Goal: Task Accomplishment & Management: Manage account settings

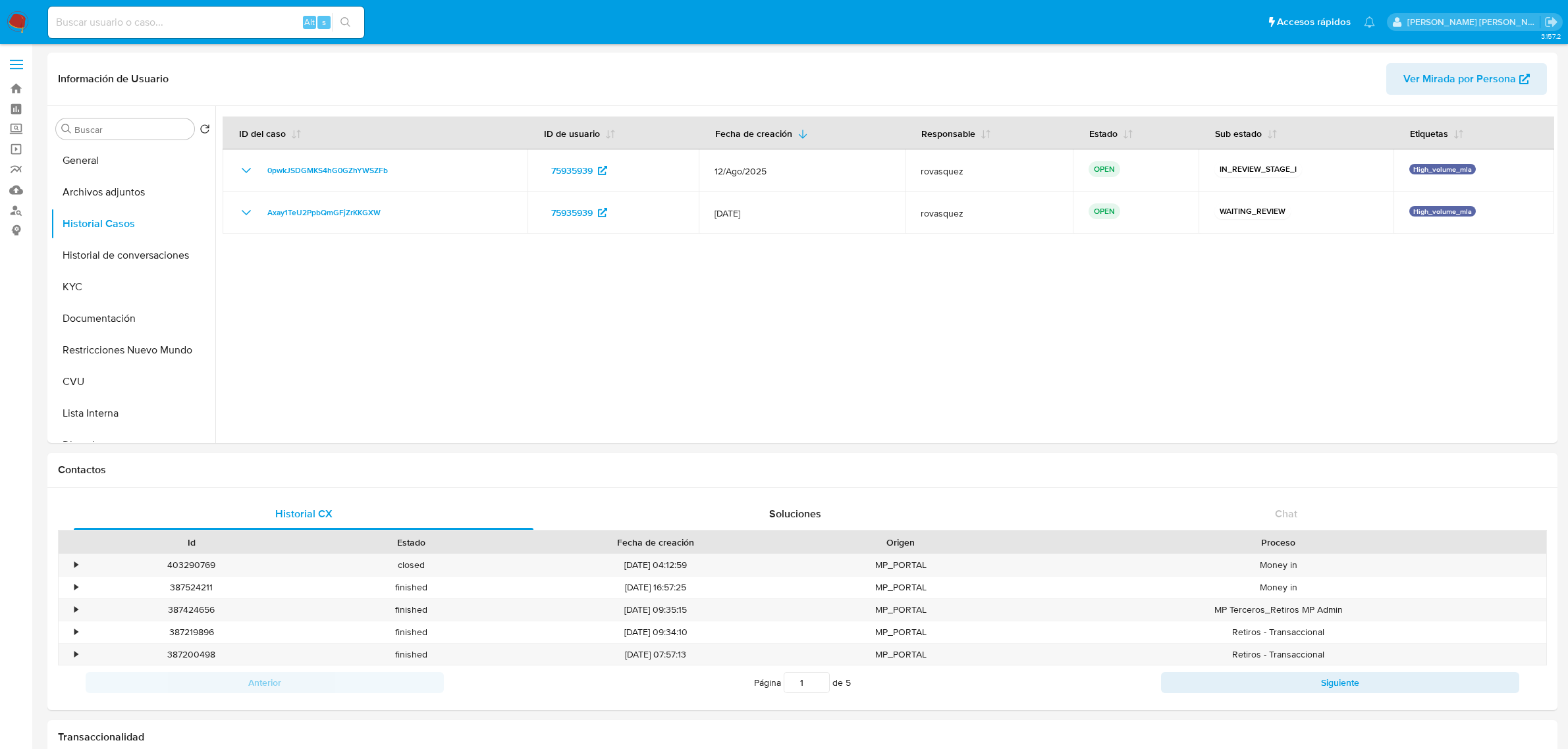
select select "10"
click at [733, 388] on div at bounding box center [884, 274] width 1338 height 337
click at [475, 370] on div at bounding box center [884, 274] width 1338 height 337
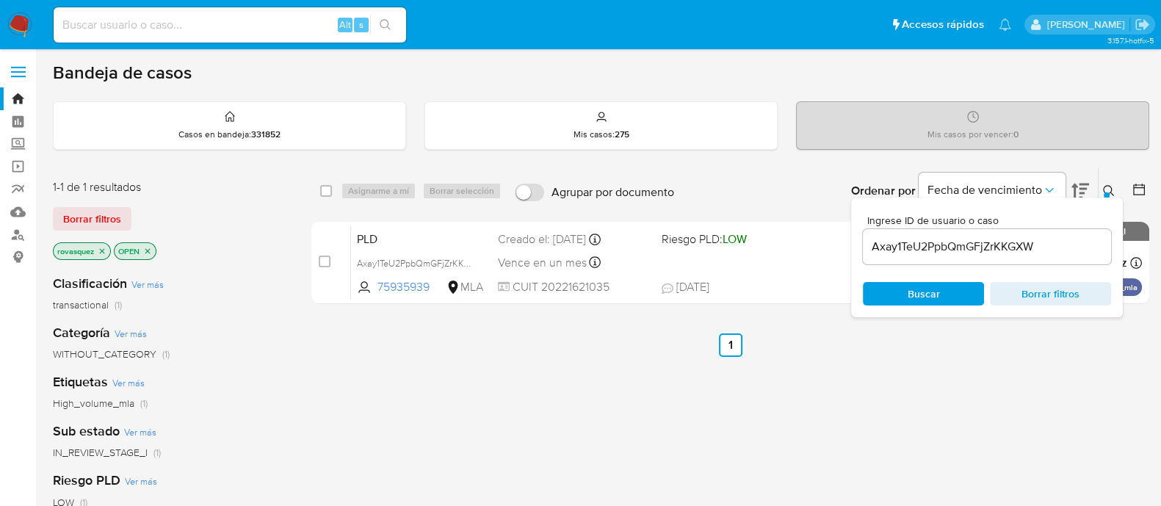
click at [740, 428] on div "select-all-cases-checkbox Asignarme a mí Borrar selección Agrupar por documento…" at bounding box center [730, 499] width 838 height 665
click at [1084, 363] on div "select-all-cases-checkbox Asignarme a mí Borrar selección Agrupar por documento…" at bounding box center [730, 499] width 838 height 665
click at [939, 244] on input "Axay1TeU2PpbQmGFjZrKKGXW" at bounding box center [986, 246] width 248 height 19
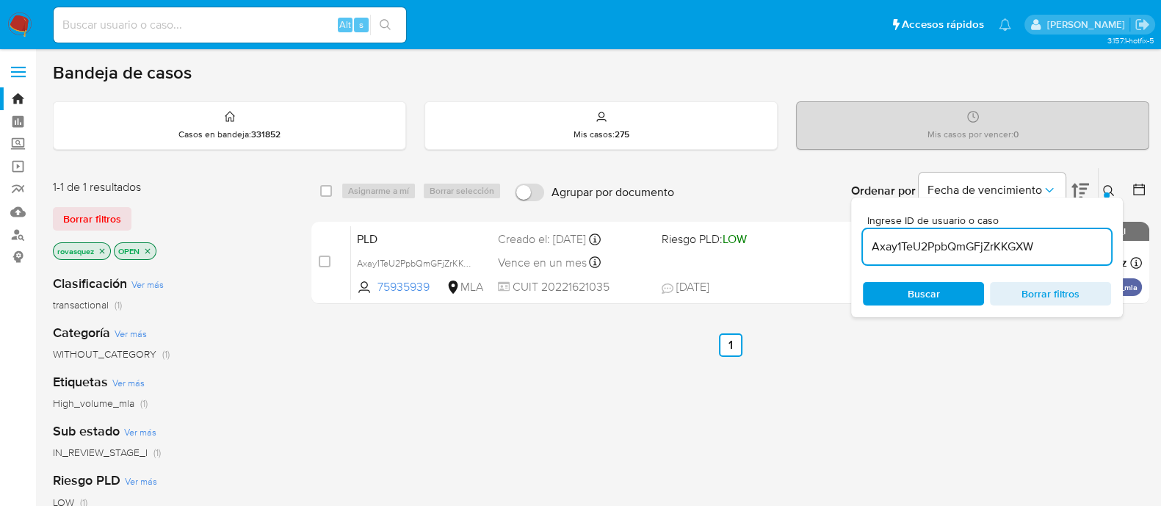
click at [939, 244] on input "Axay1TeU2PpbQmGFjZrKKGXW" at bounding box center [986, 246] width 248 height 19
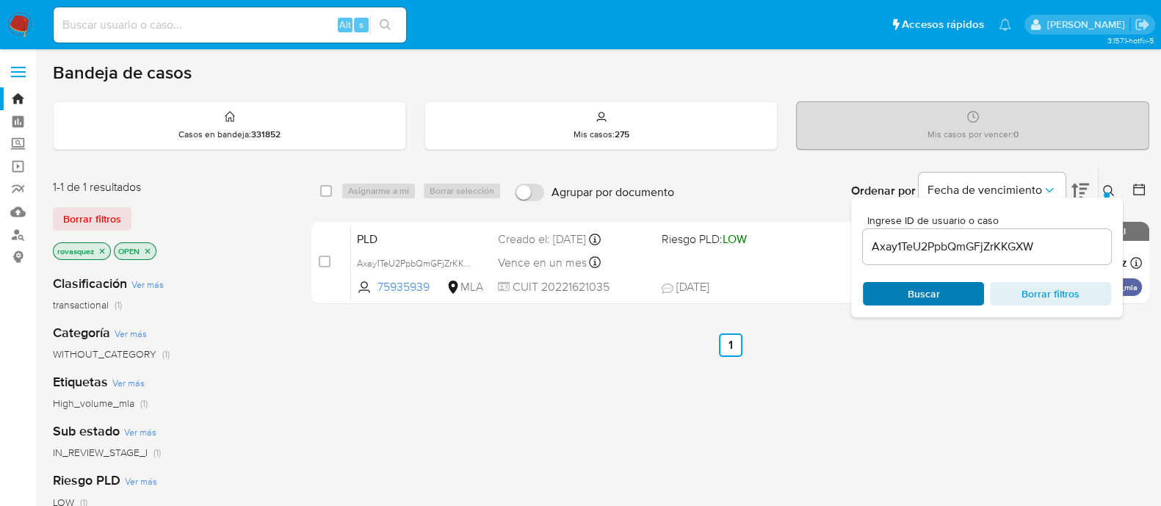
click at [921, 291] on span "Buscar" at bounding box center [923, 293] width 32 height 23
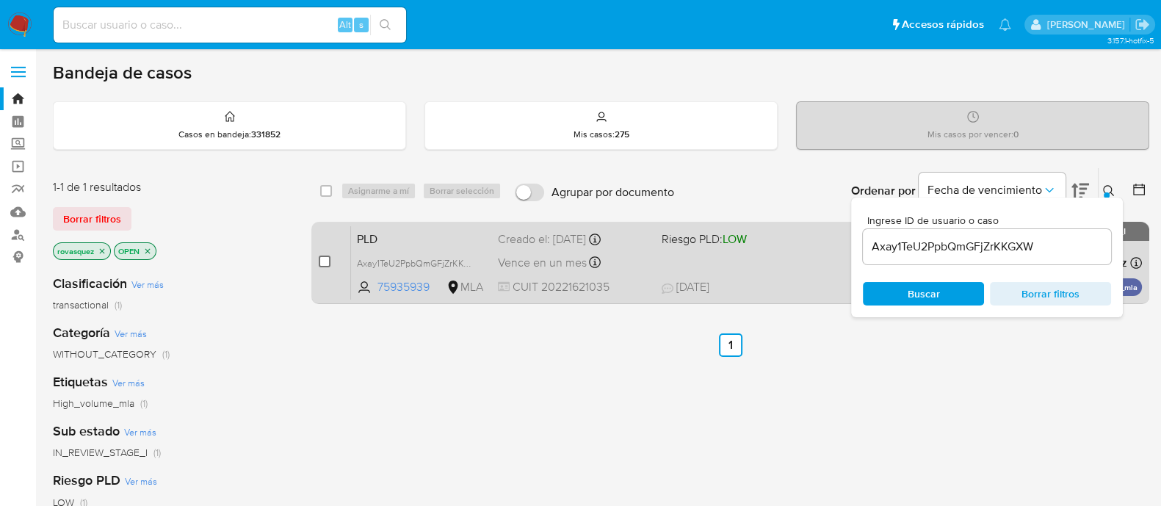
click at [319, 266] on input "checkbox" at bounding box center [325, 261] width 12 height 12
checkbox input "true"
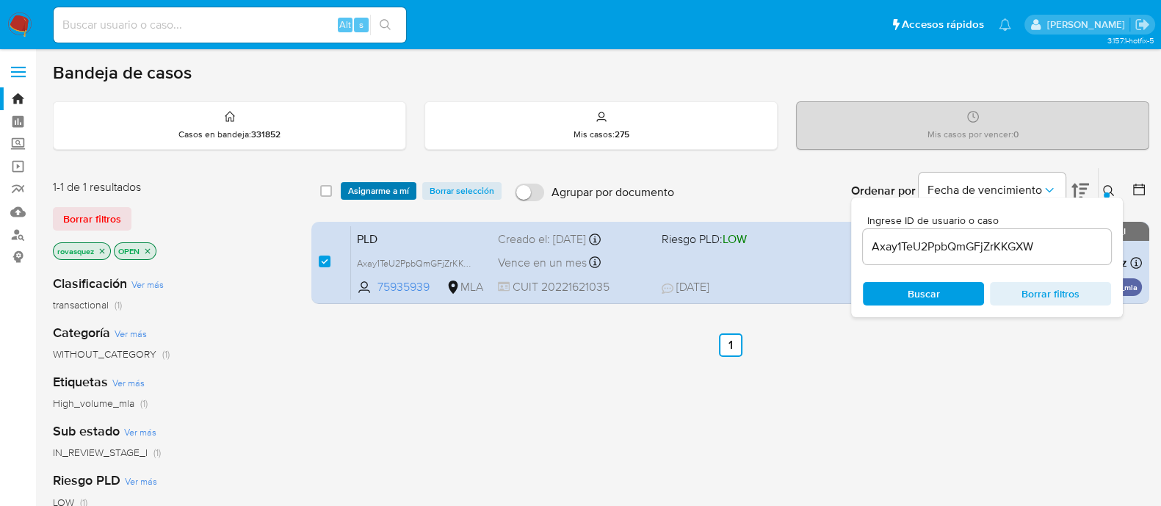
click at [396, 184] on span "Asignarme a mí" at bounding box center [378, 191] width 61 height 15
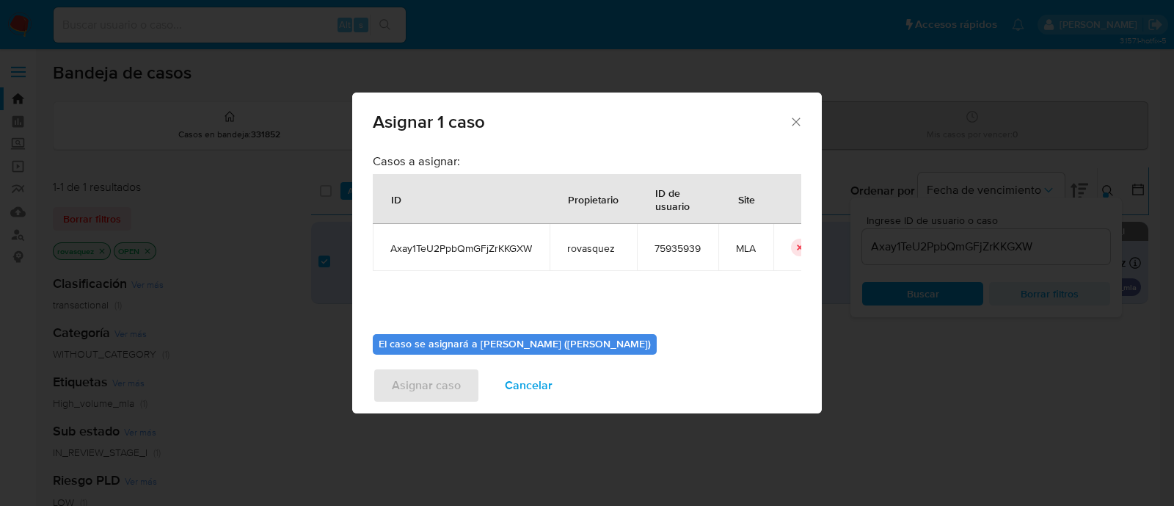
scroll to position [76, 0]
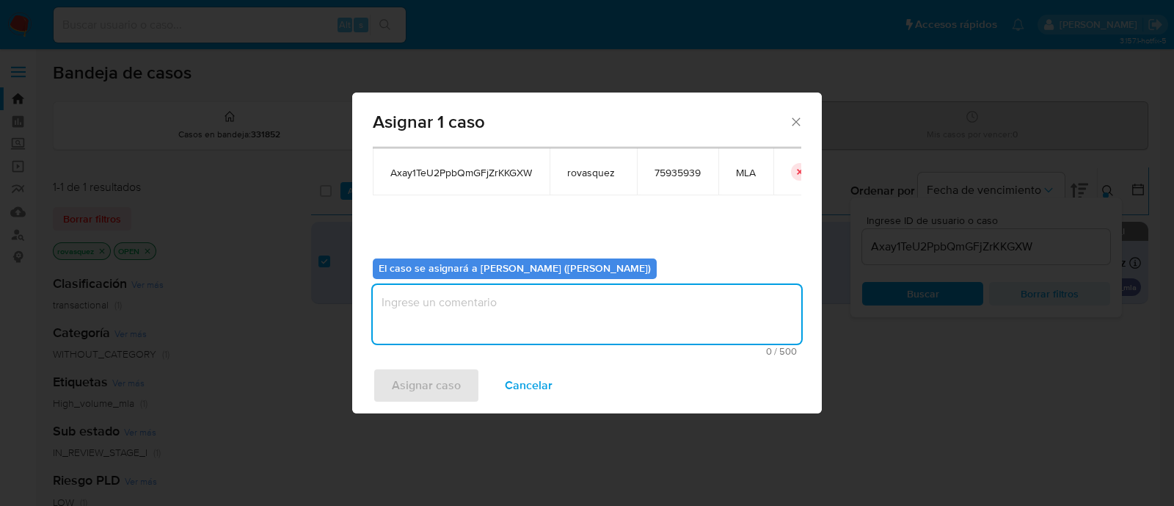
click at [516, 321] on textarea "assign-modal" at bounding box center [587, 314] width 429 height 59
type textarea "."
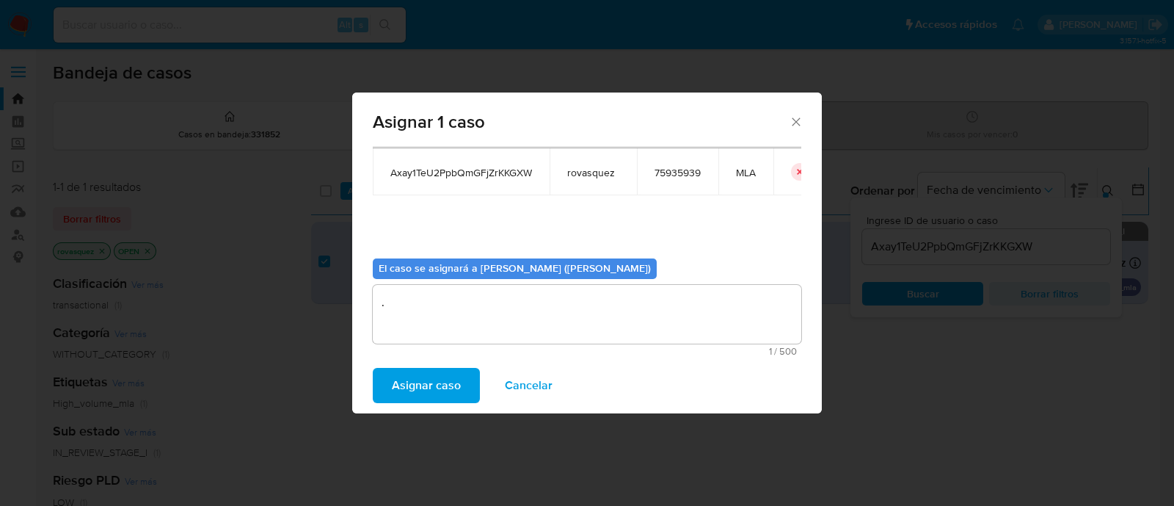
click at [436, 379] on span "Asignar caso" at bounding box center [426, 385] width 69 height 32
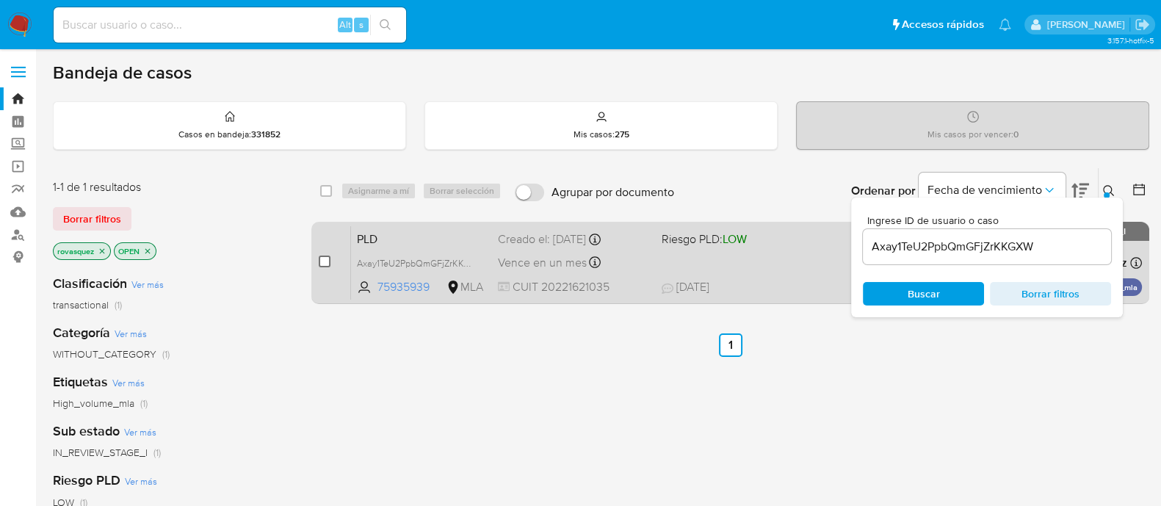
click at [323, 256] on input "checkbox" at bounding box center [325, 261] width 12 height 12
checkbox input "true"
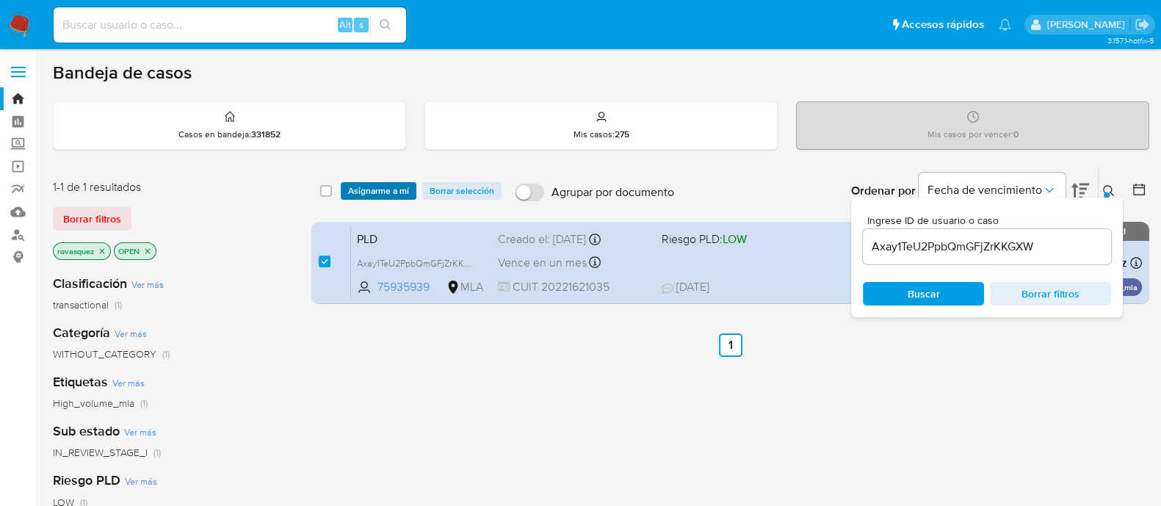
click at [379, 189] on span "Asignarme a mí" at bounding box center [378, 191] width 61 height 15
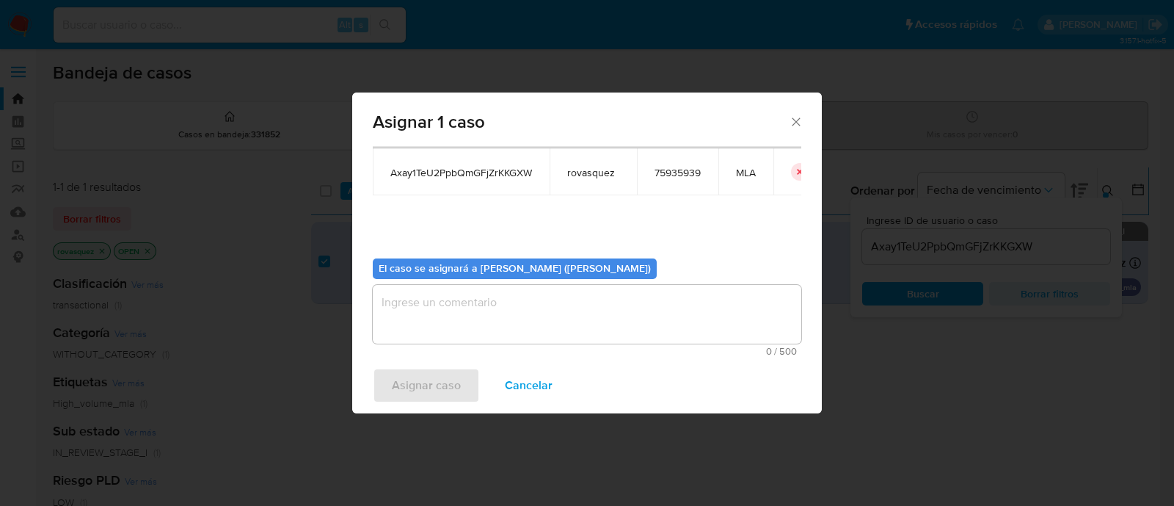
click at [487, 319] on textarea "assign-modal" at bounding box center [587, 314] width 429 height 59
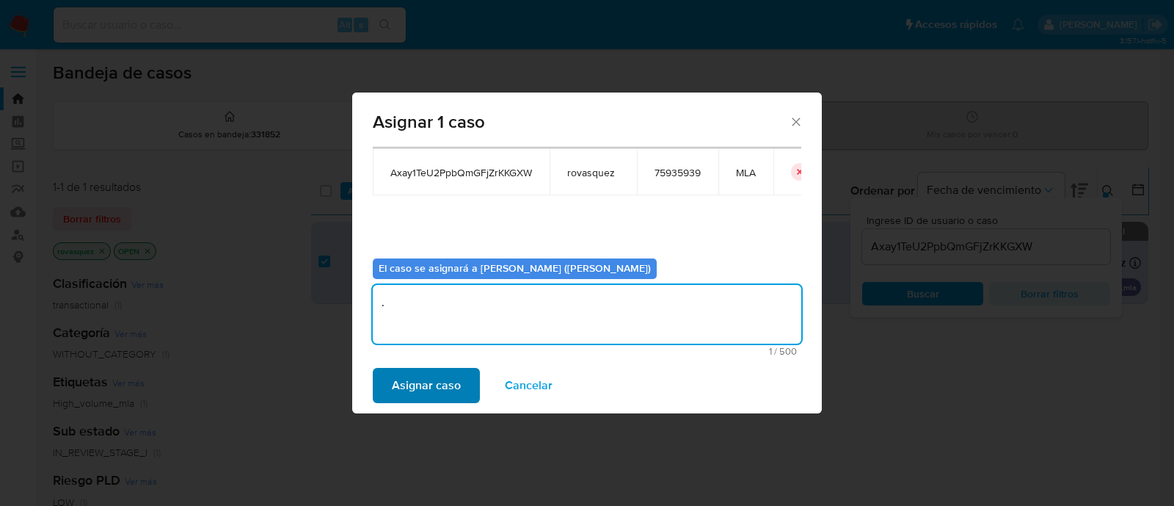
type textarea "."
click at [435, 387] on span "Asignar caso" at bounding box center [426, 385] width 69 height 32
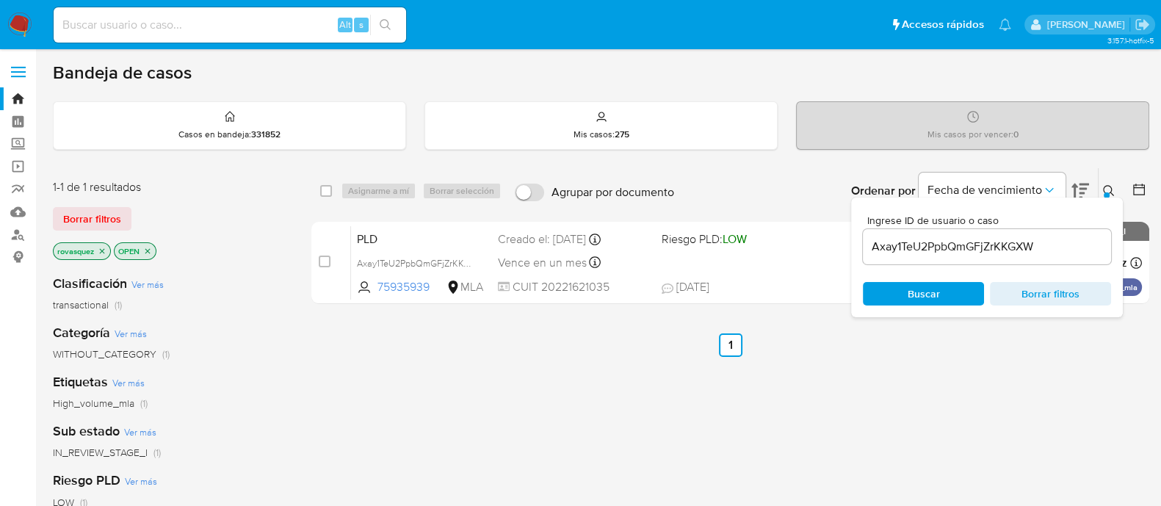
click at [1116, 442] on div "select-all-cases-checkbox Asignarme a mí Borrar selección Agrupar por documento…" at bounding box center [730, 499] width 838 height 665
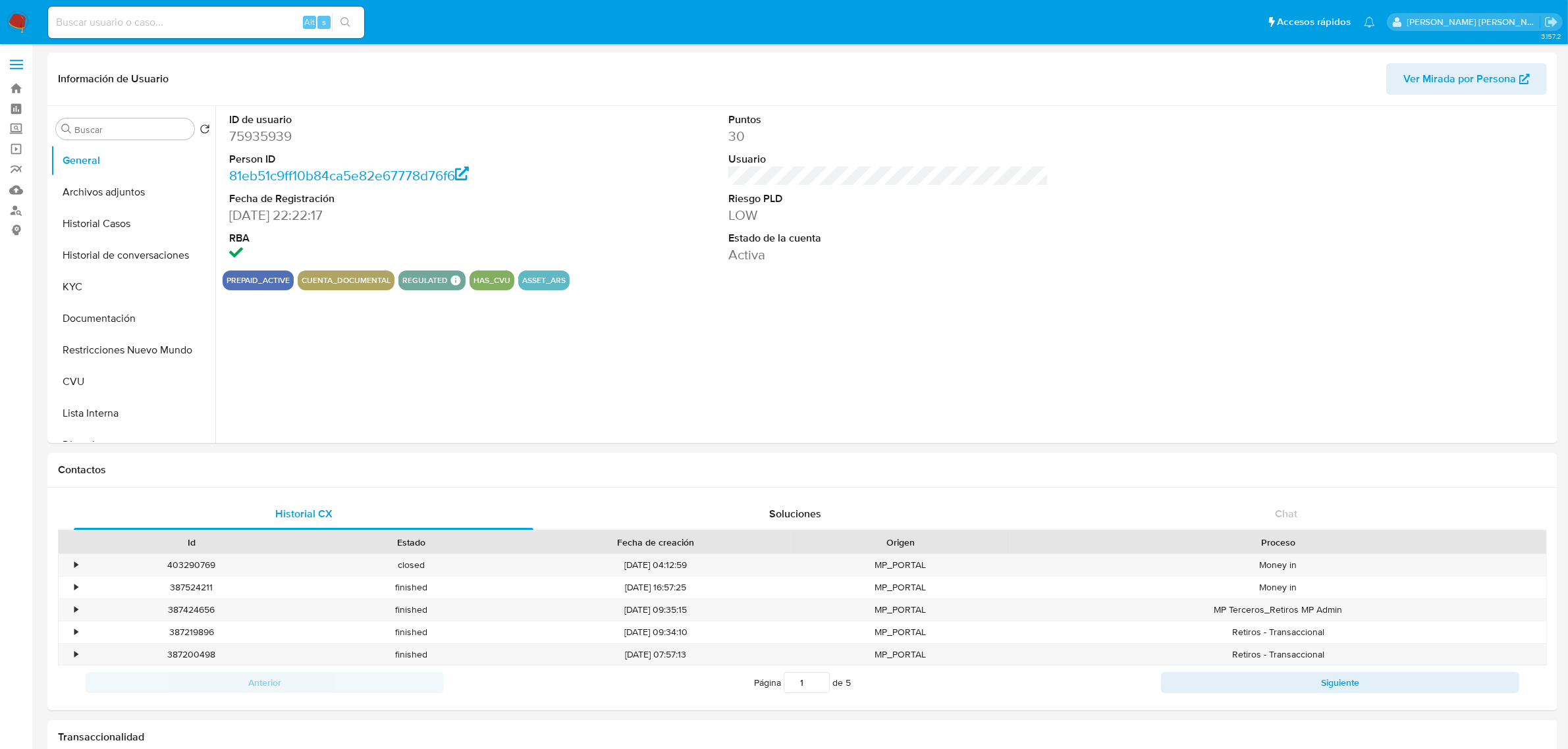
select select "10"
click at [124, 232] on button "Historial Casos" at bounding box center [128, 223] width 154 height 31
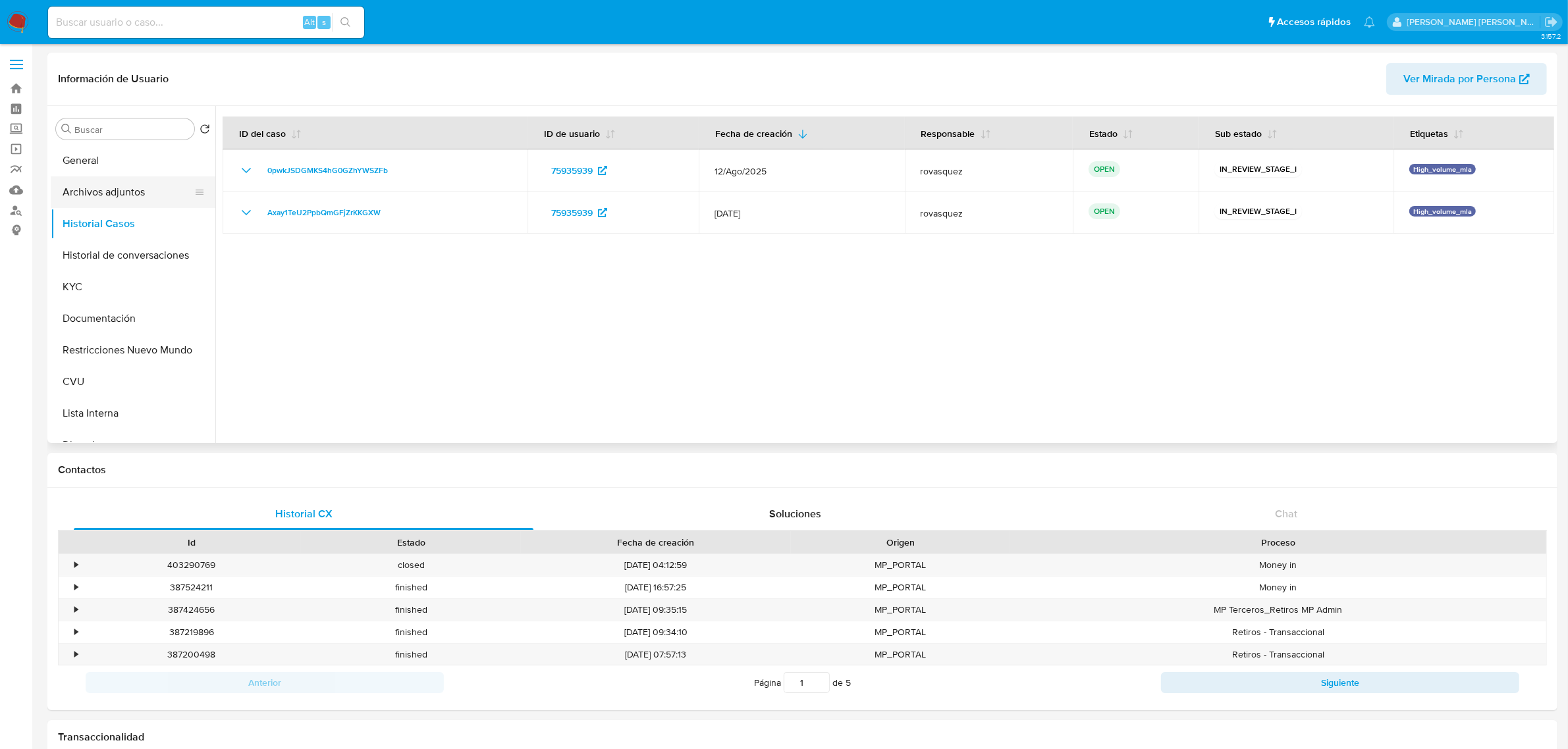
click at [113, 199] on button "Archivos adjuntos" at bounding box center [128, 192] width 154 height 31
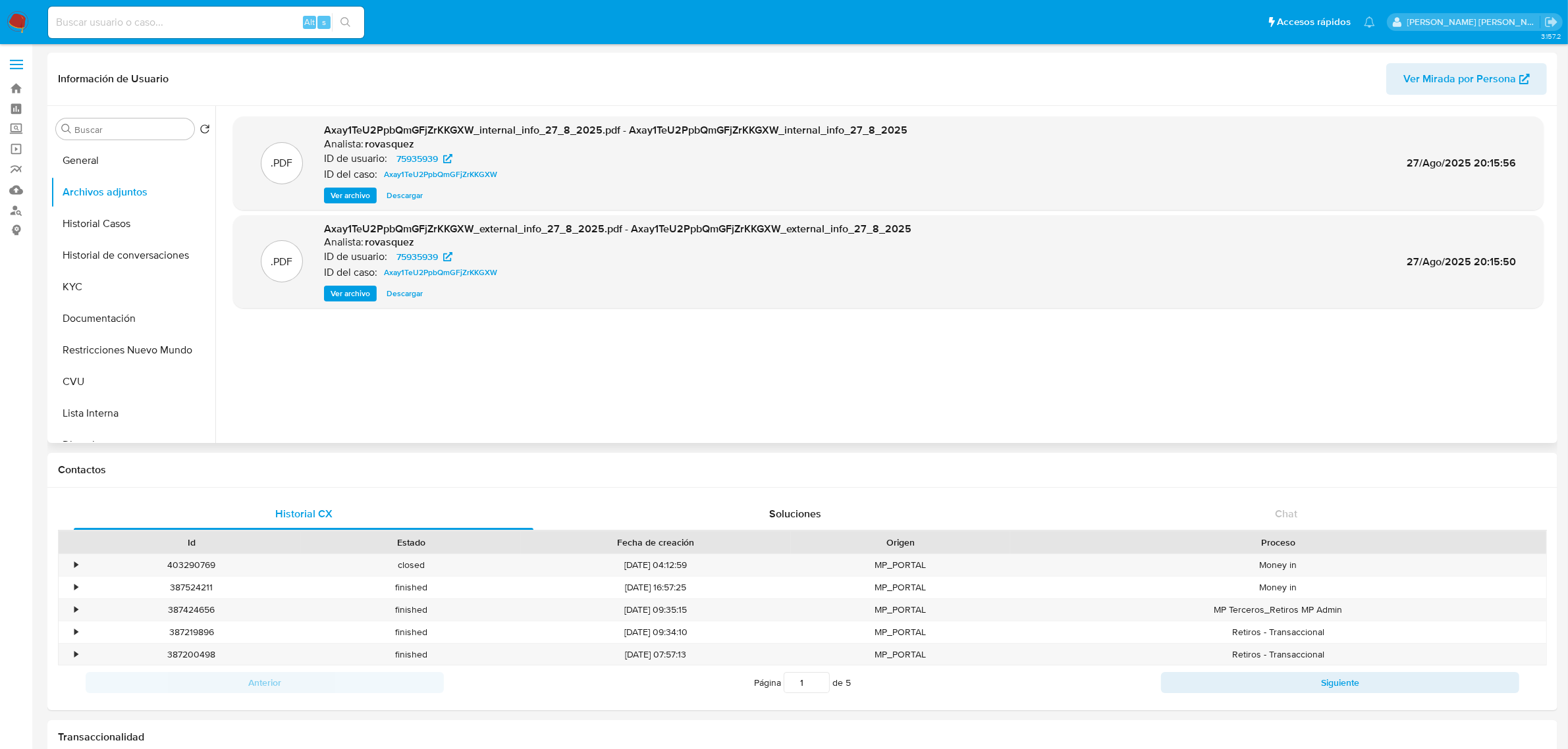
click at [348, 293] on span "Ver archivo" at bounding box center [350, 293] width 39 height 13
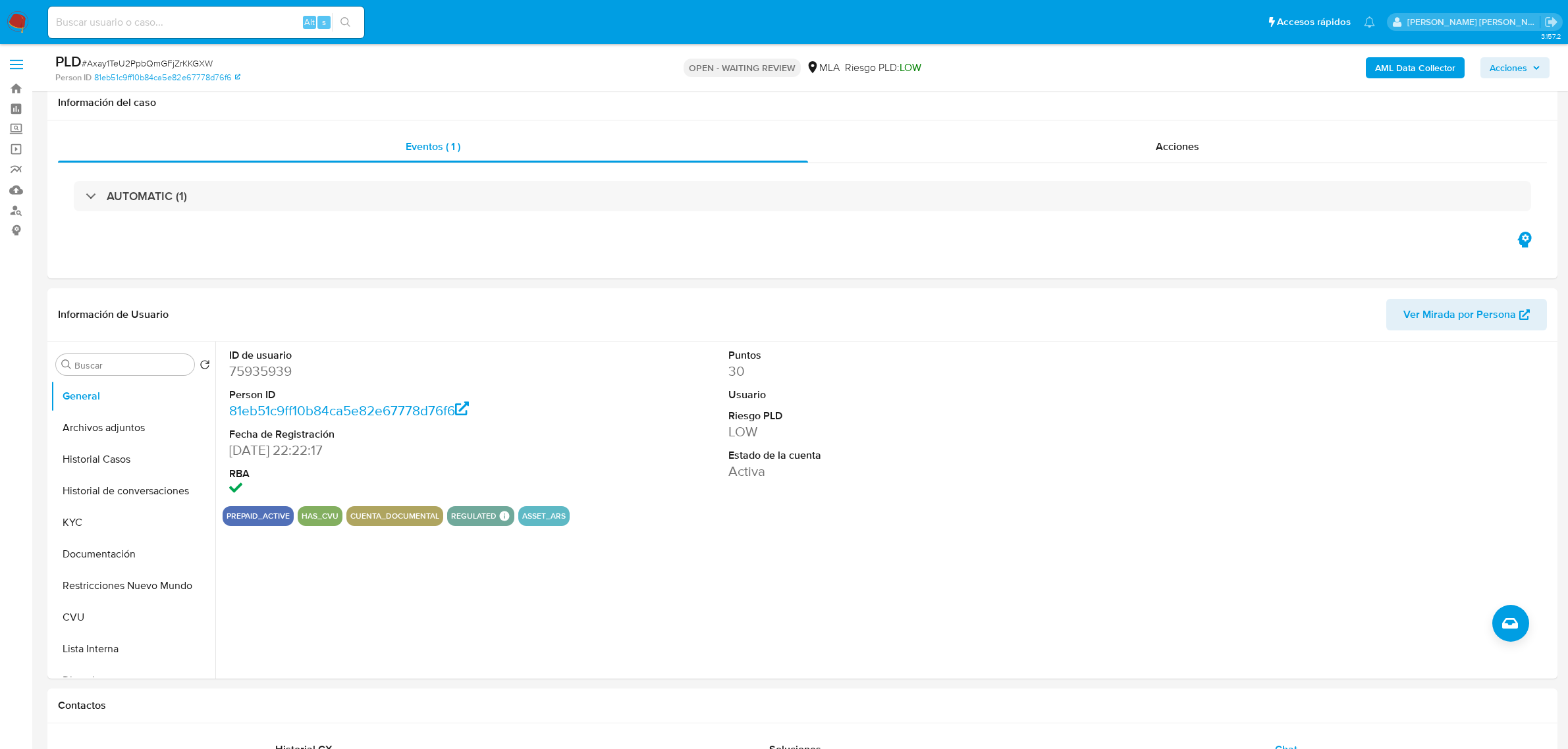
select select "10"
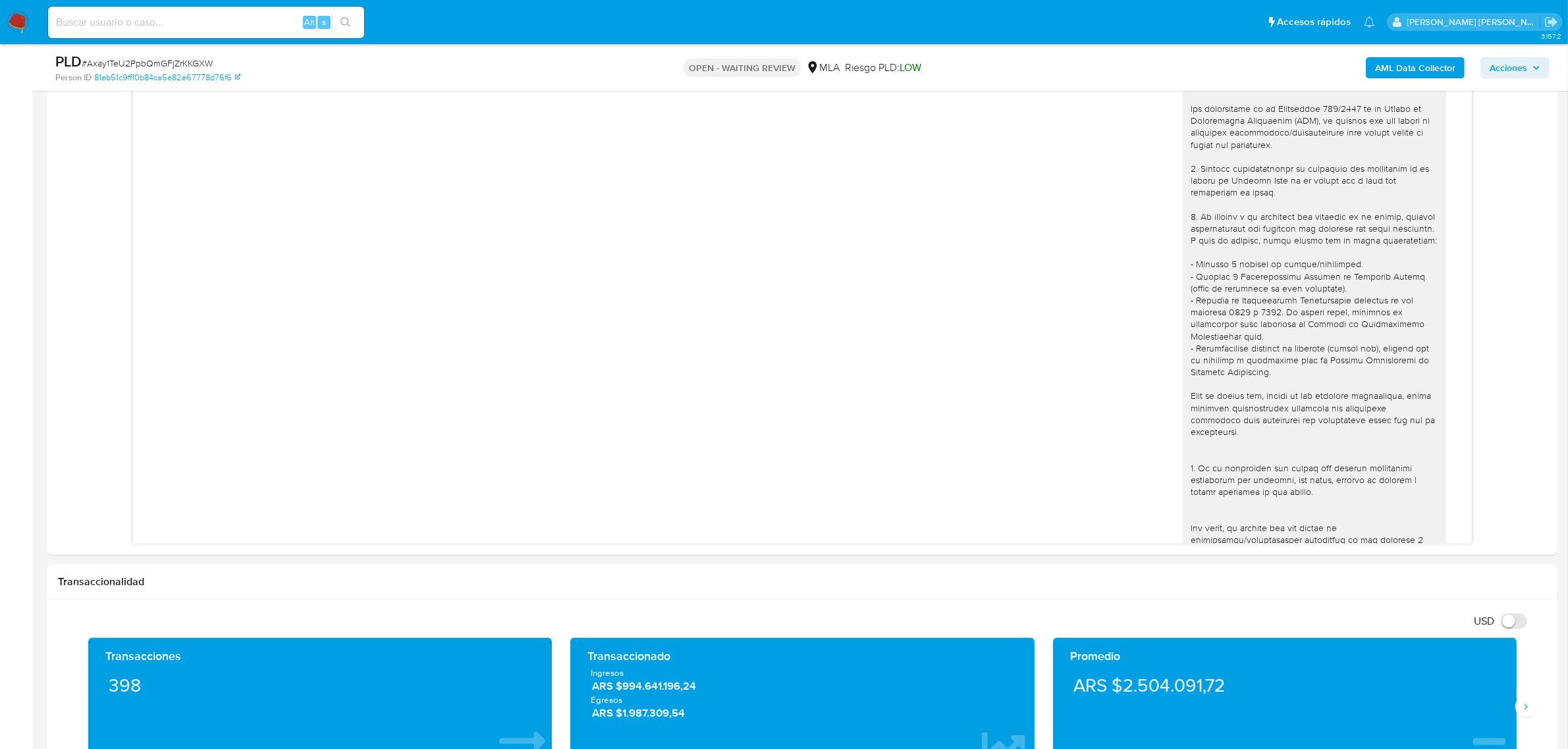
scroll to position [1002, 0]
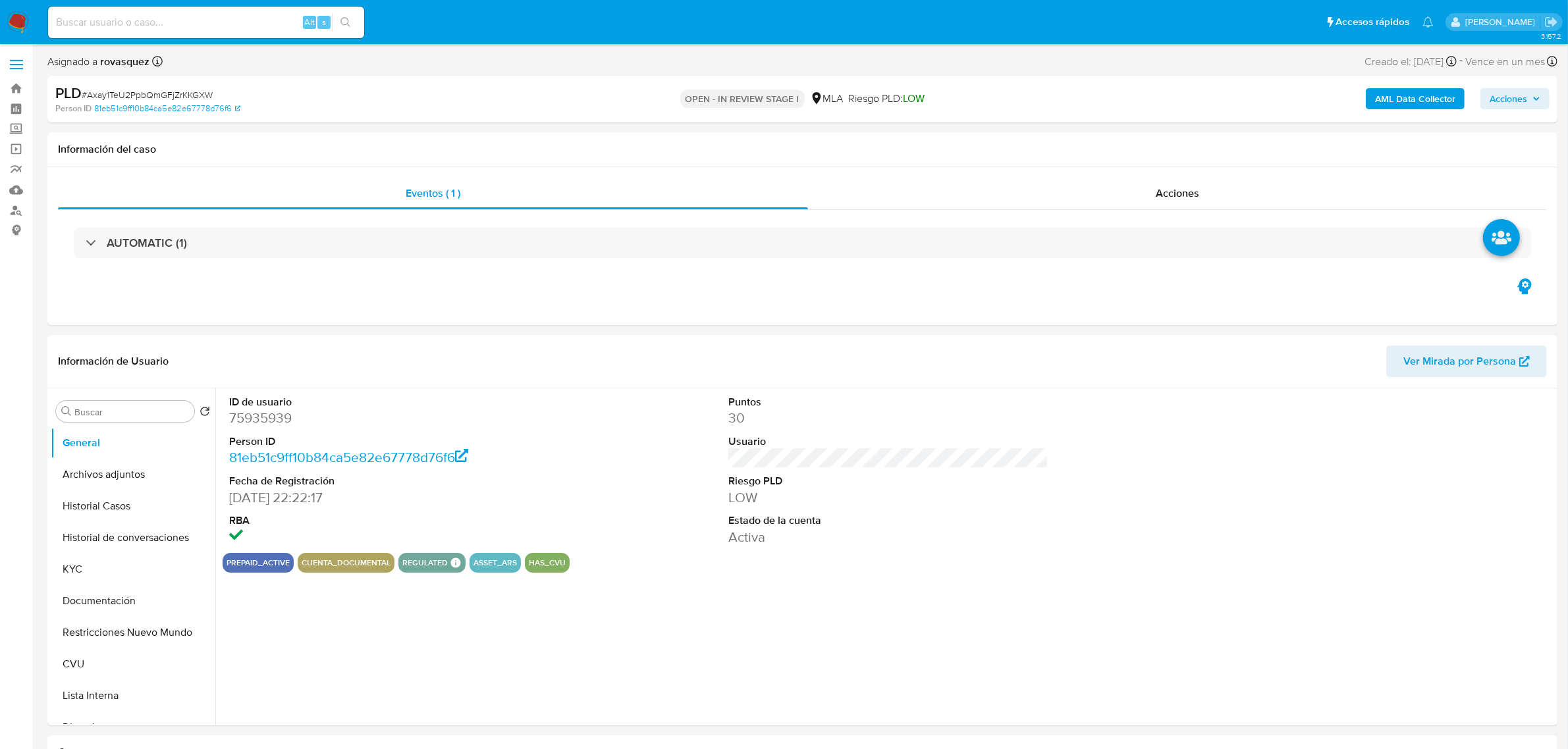
select select "10"
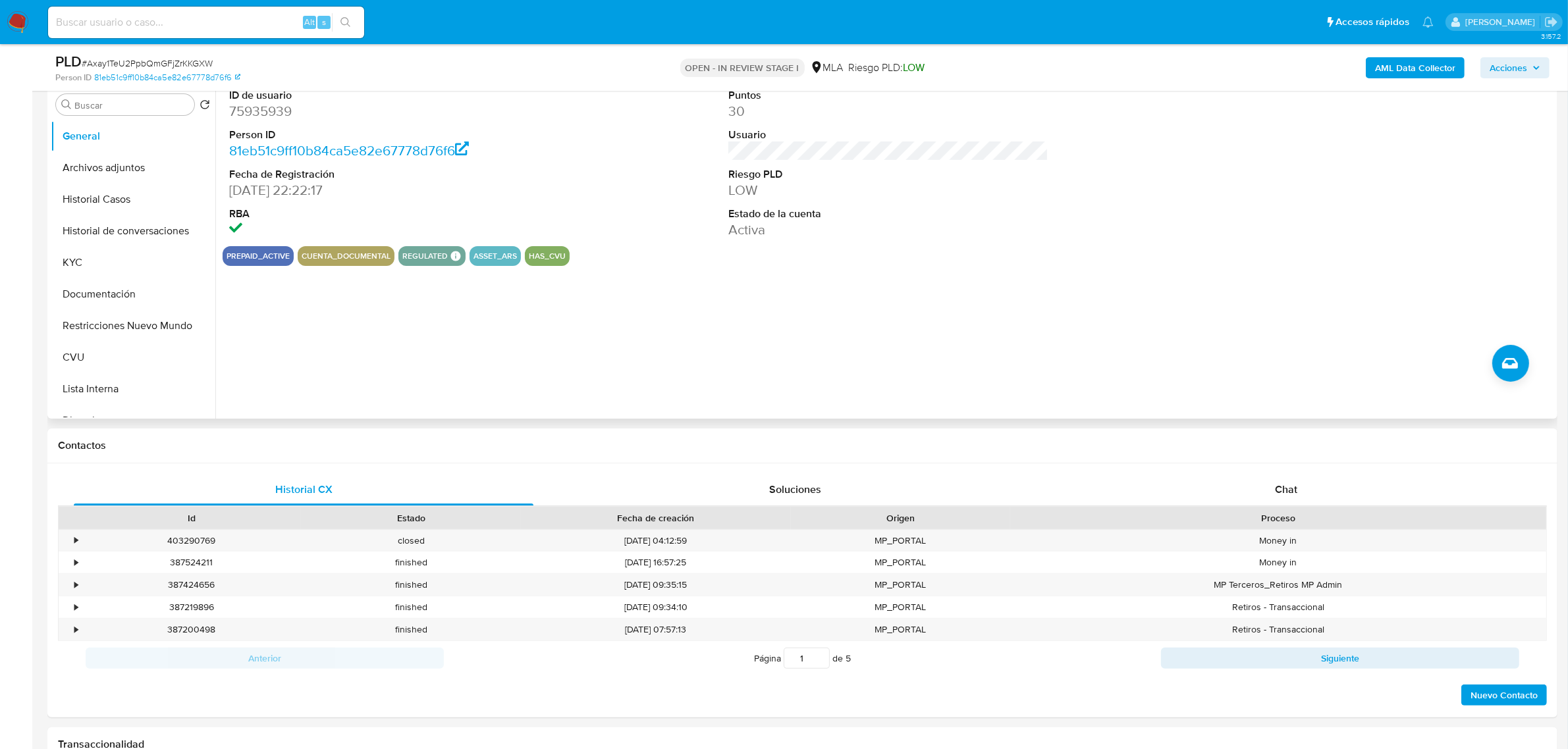
scroll to position [412, 0]
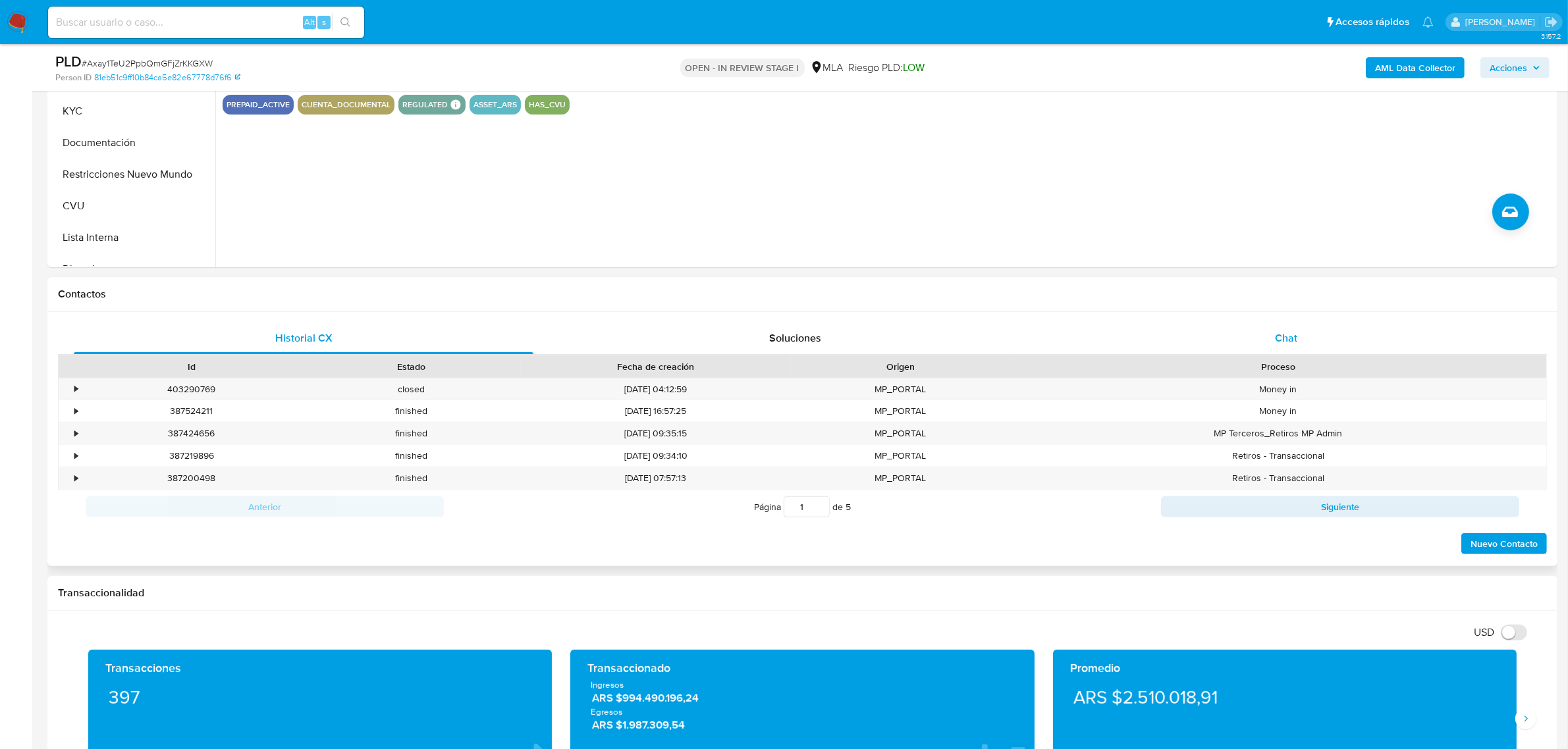
click at [1277, 339] on span "Chat" at bounding box center [1285, 337] width 22 height 15
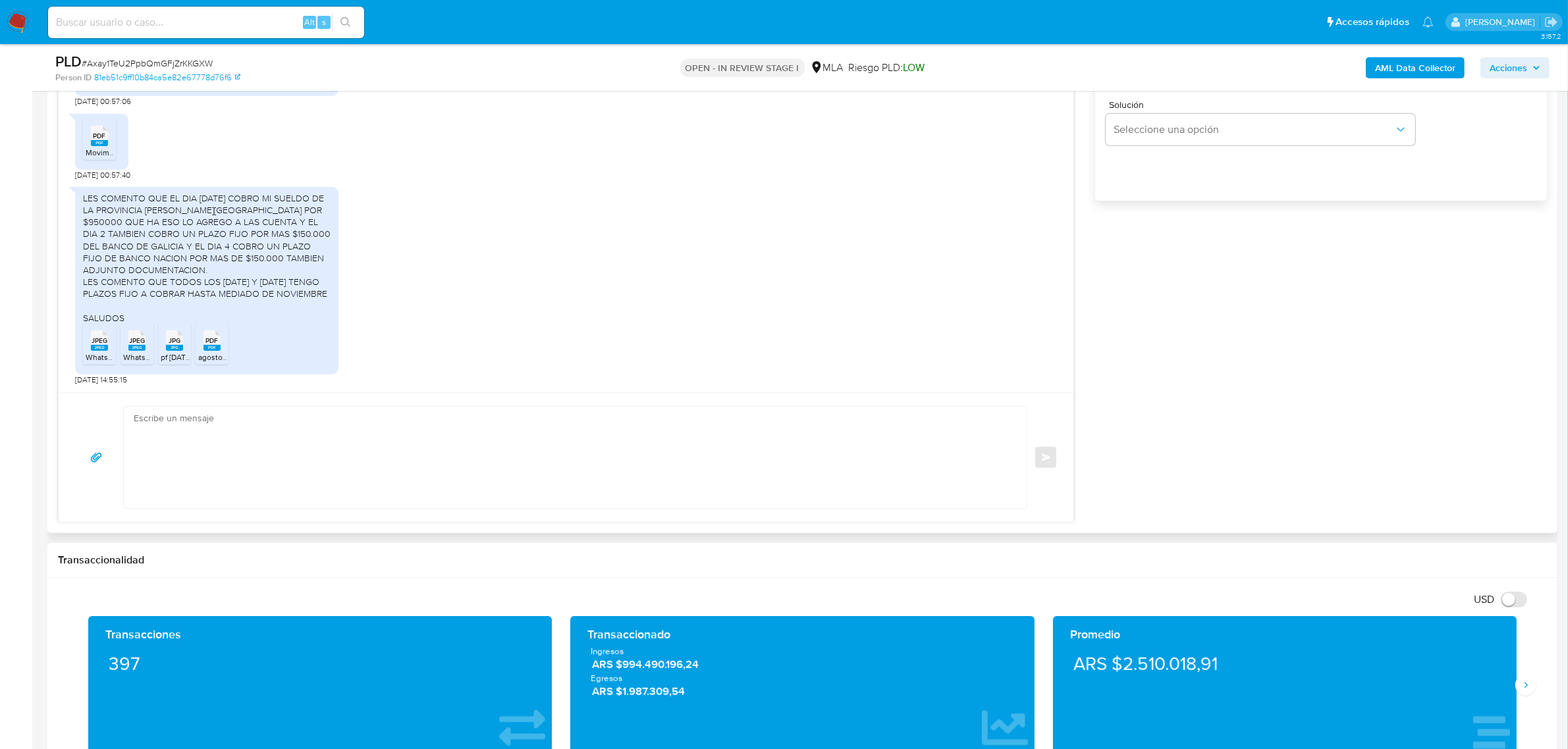
scroll to position [905, 0]
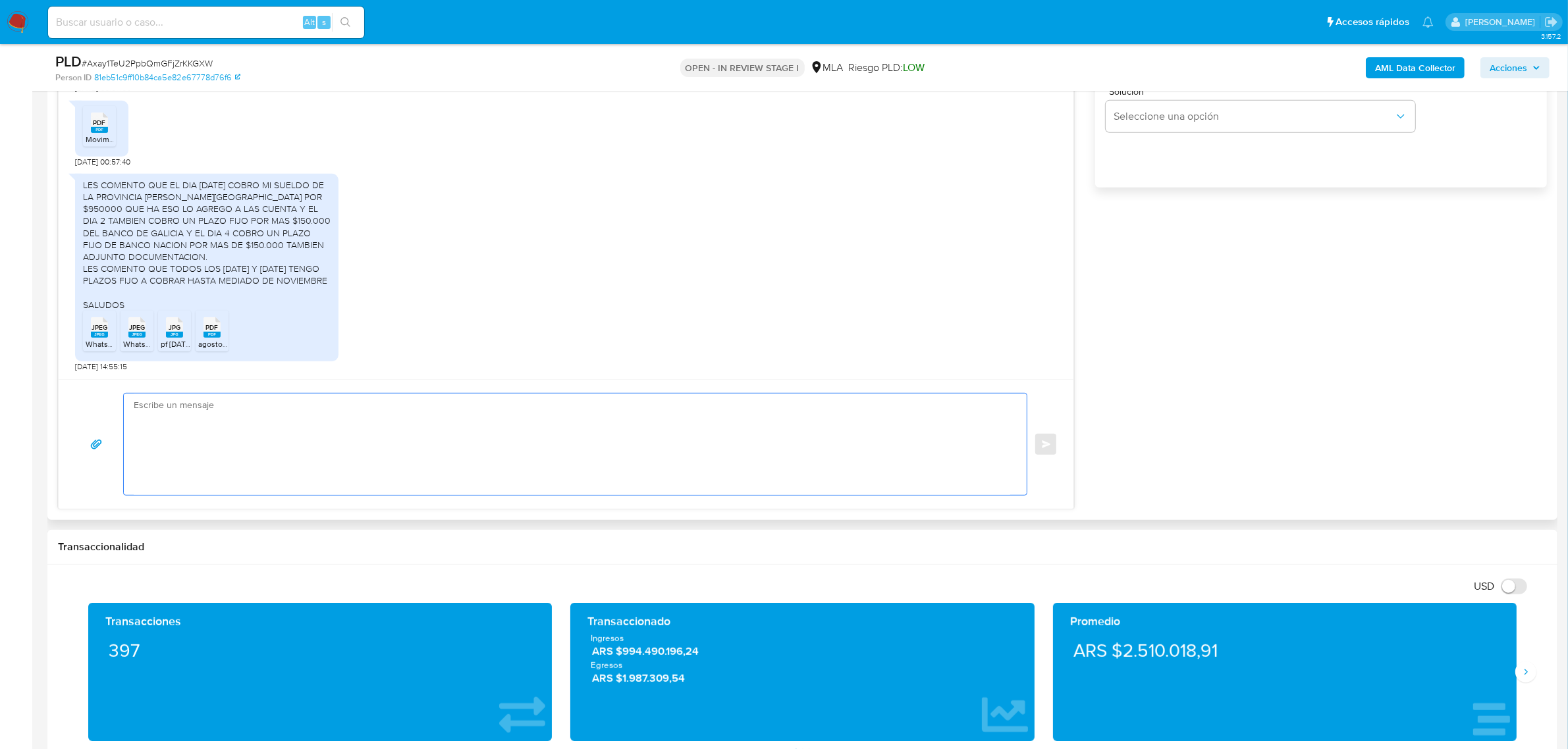
click at [288, 432] on textarea at bounding box center [571, 444] width 876 height 101
click at [499, 440] on textarea at bounding box center [571, 444] width 876 height 101
paste textarea "Hola, ¡Muchas gracias por tu respuesta! Confirmamos la recepción de la document…"
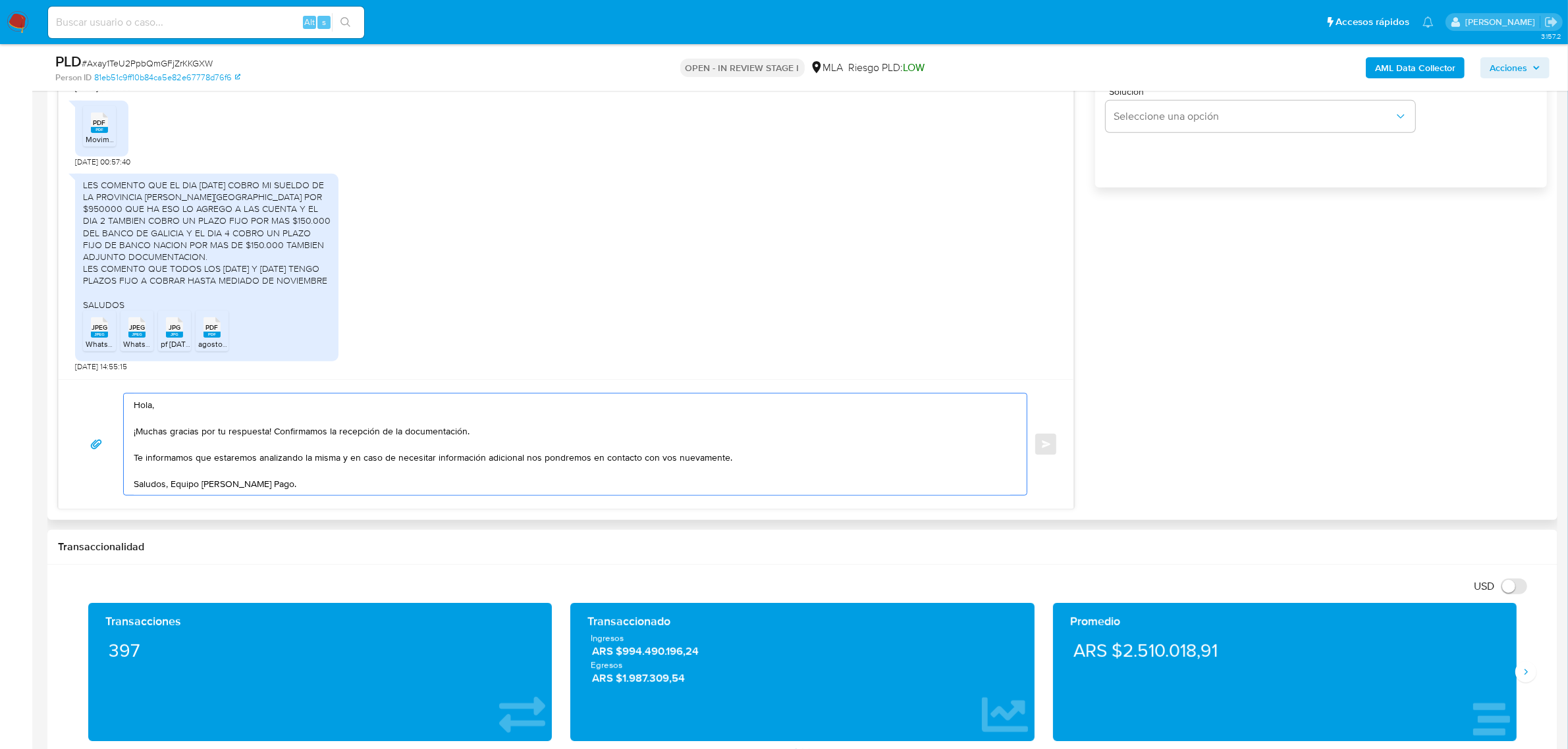
click at [170, 483] on textarea "Hola, ¡Muchas gracias por tu respuesta! Confirmamos la recepción de la document…" at bounding box center [571, 444] width 876 height 101
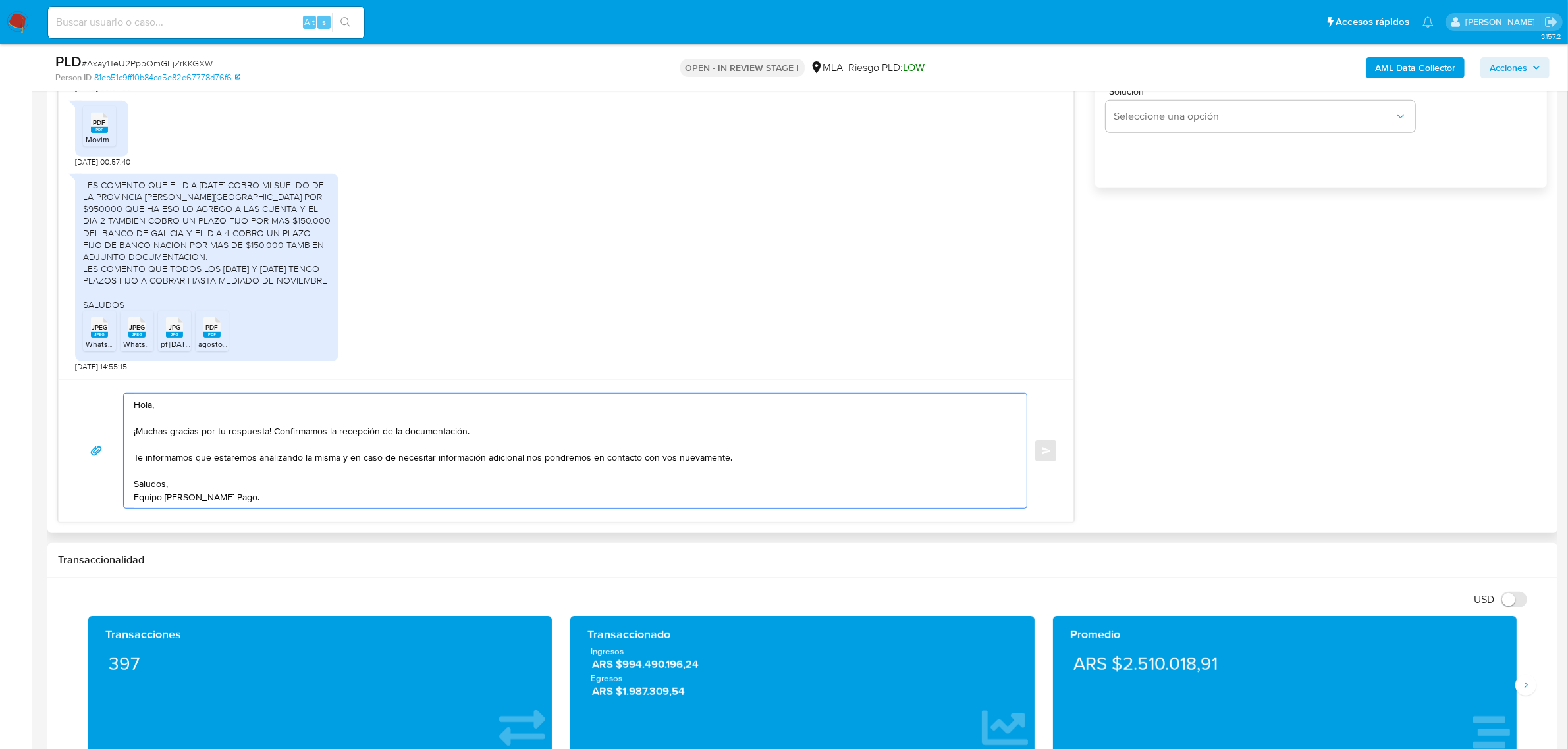
click at [195, 405] on textarea "Hola, ¡Muchas gracias por tu respuesta! Confirmamos la recepción de la document…" at bounding box center [571, 451] width 876 height 115
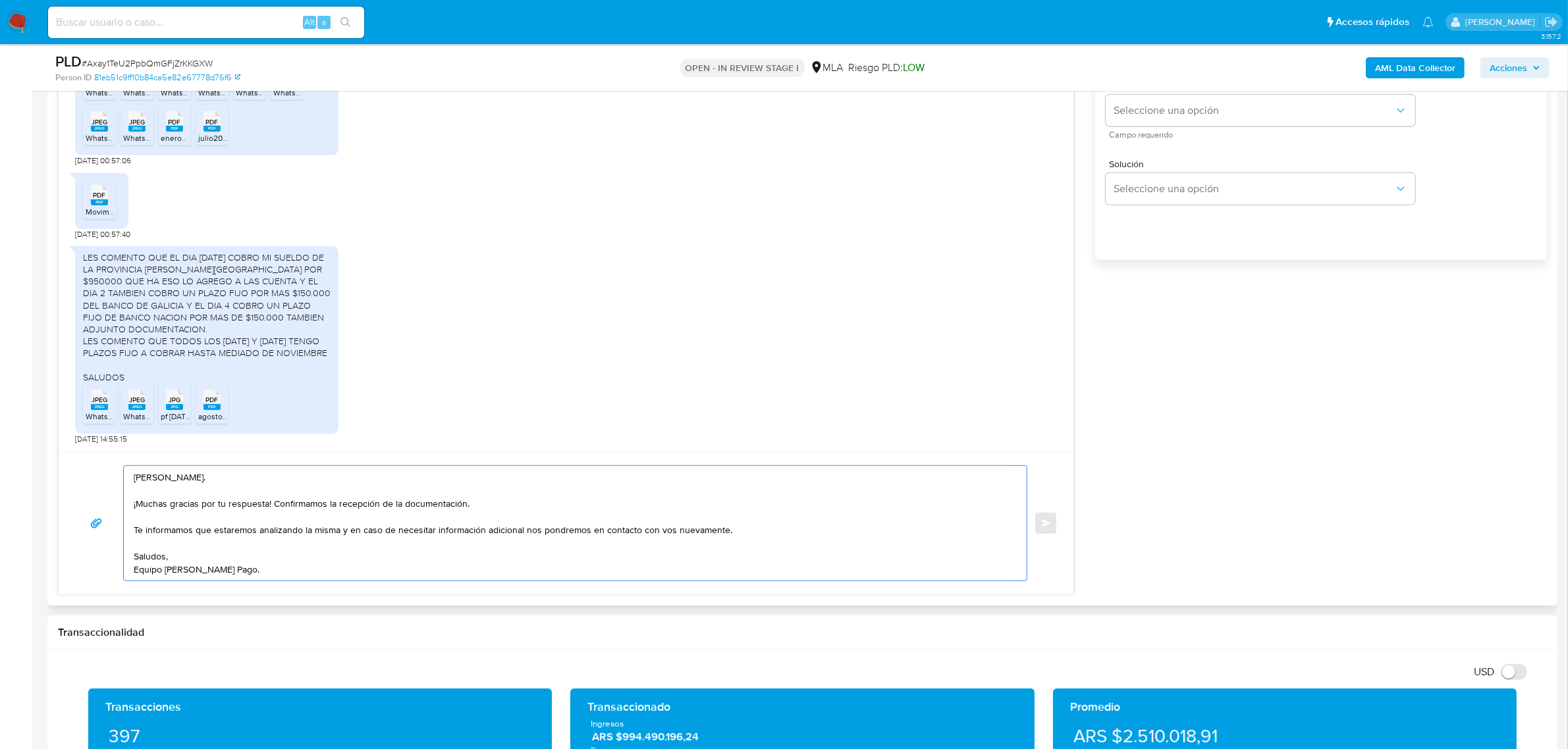
scroll to position [741, 0]
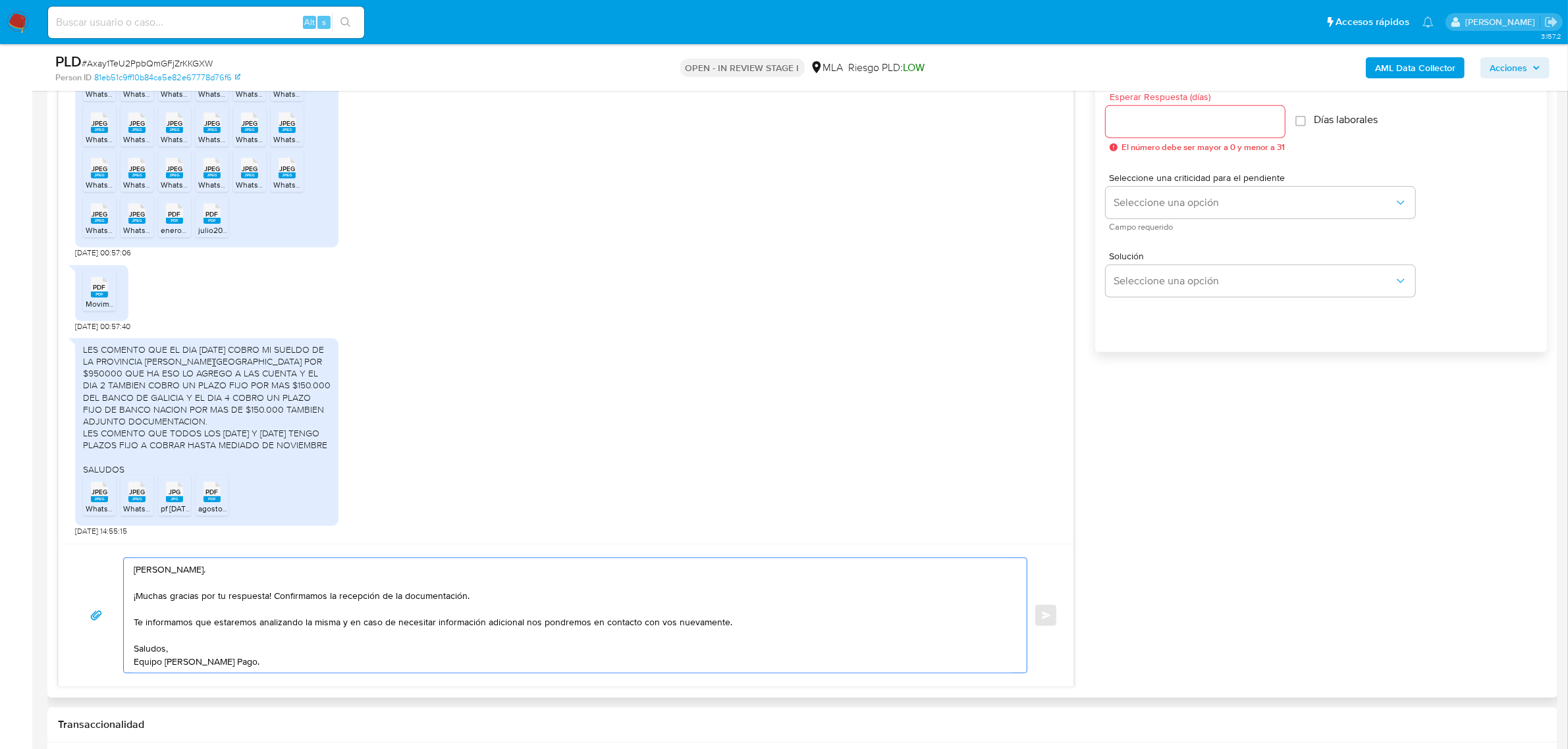
type textarea "Hola, Adrian. ¡Muchas gracias por tu respuesta! Confirmamos la recepción de la …"
click at [1150, 126] on input "Esperar Respuesta (días)" at bounding box center [1195, 121] width 179 height 17
type input "0"
click at [1042, 616] on button "Enviar" at bounding box center [1045, 615] width 23 height 23
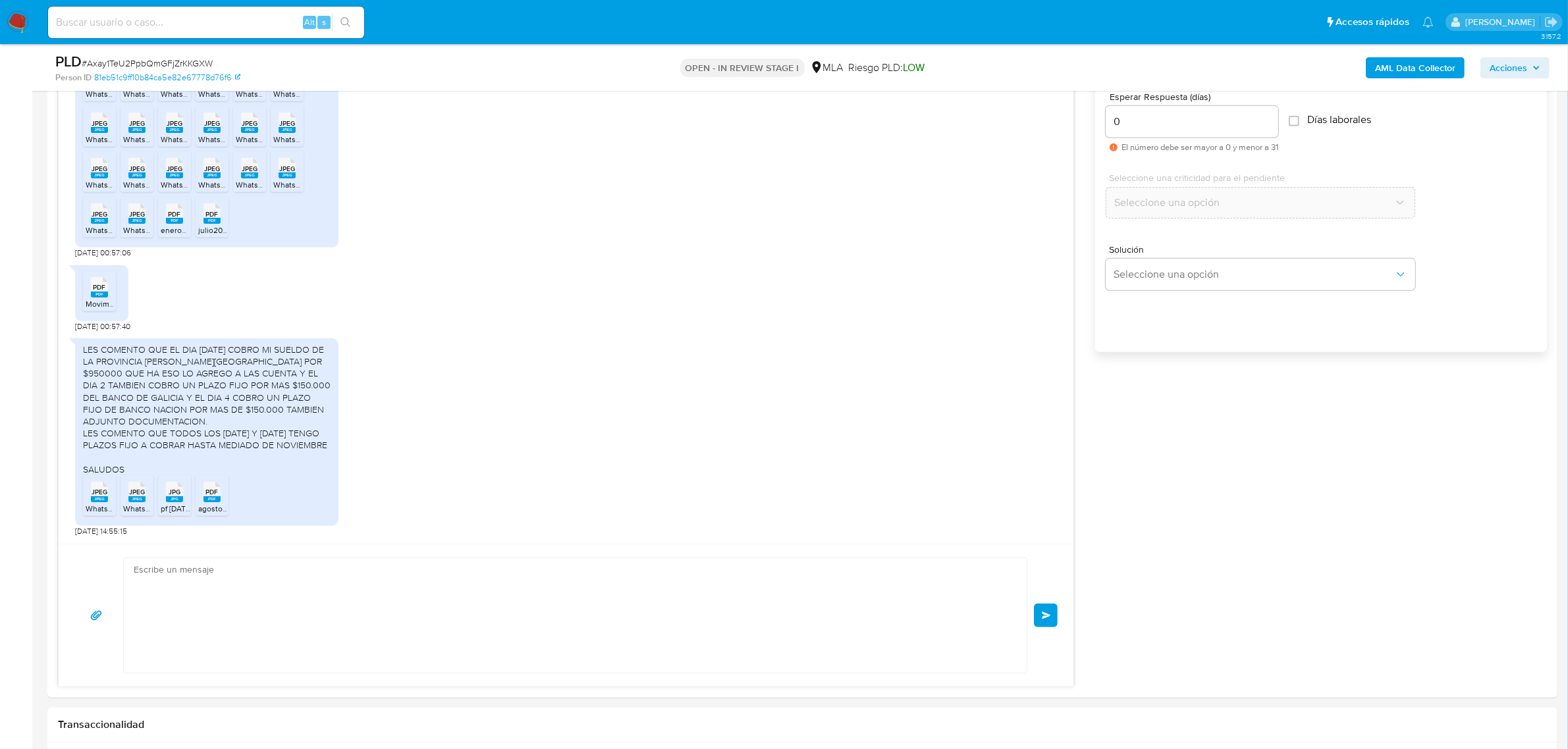
scroll to position [2161, 0]
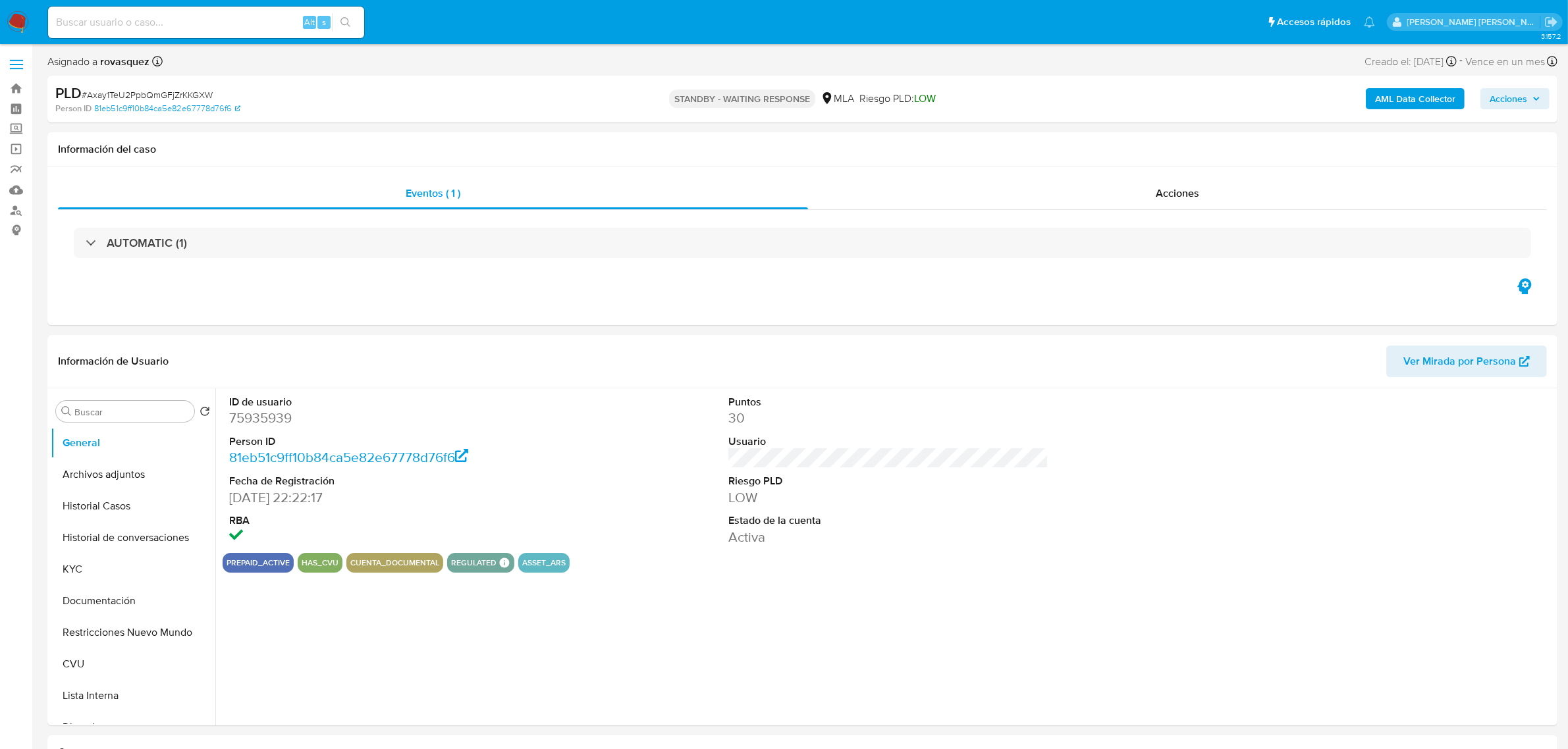
select select "10"
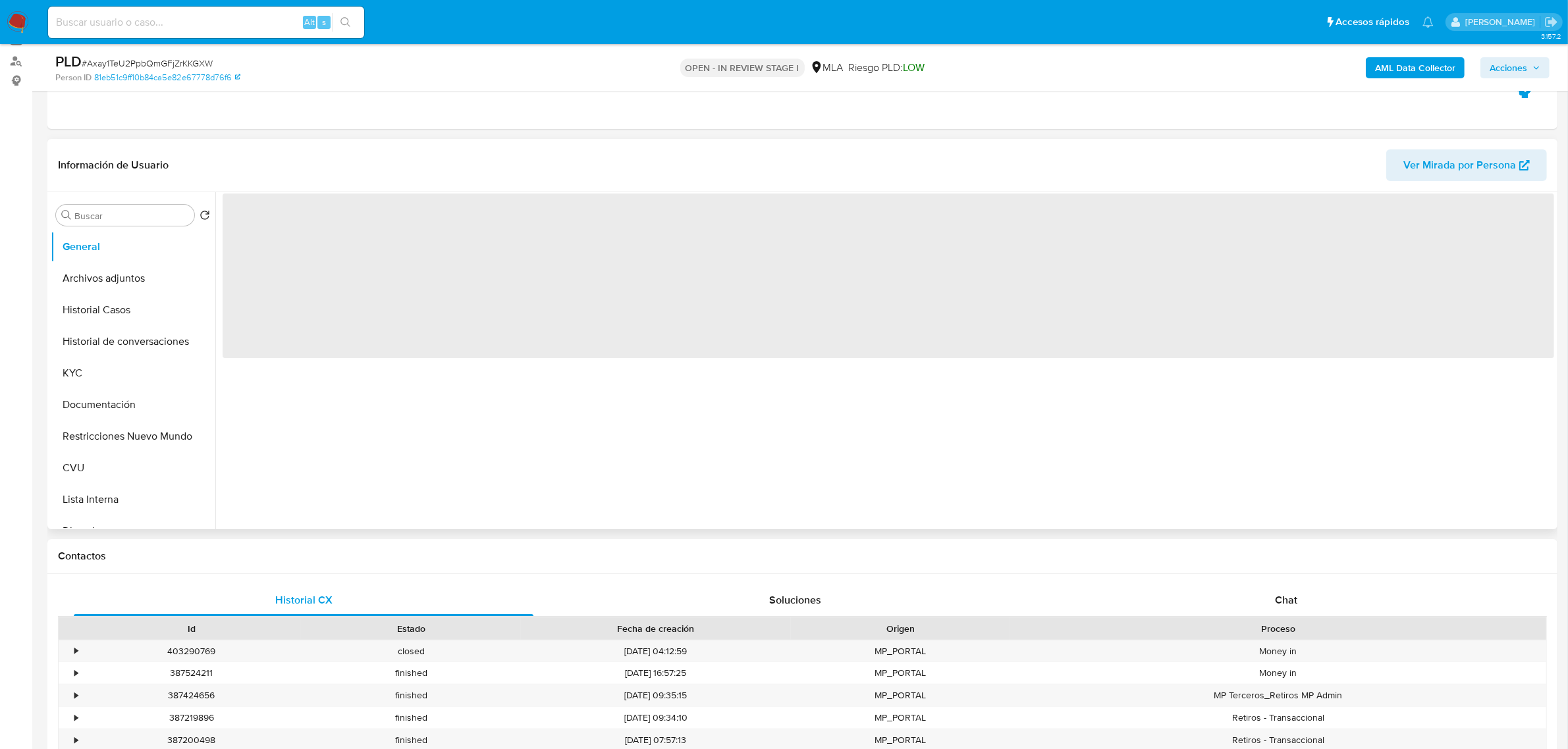
scroll to position [247, 0]
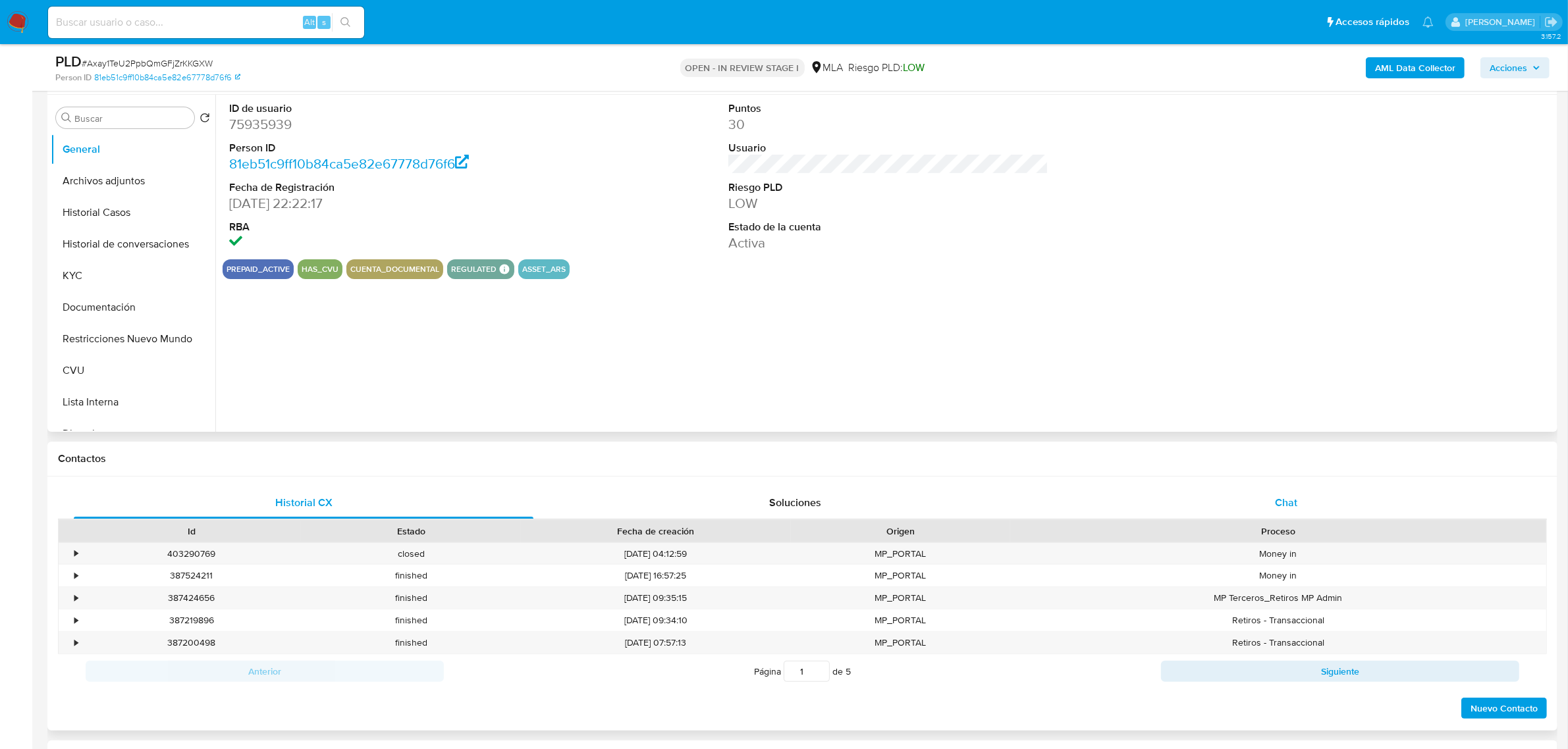
click at [1288, 509] on span "Chat" at bounding box center [1285, 502] width 22 height 15
select select "10"
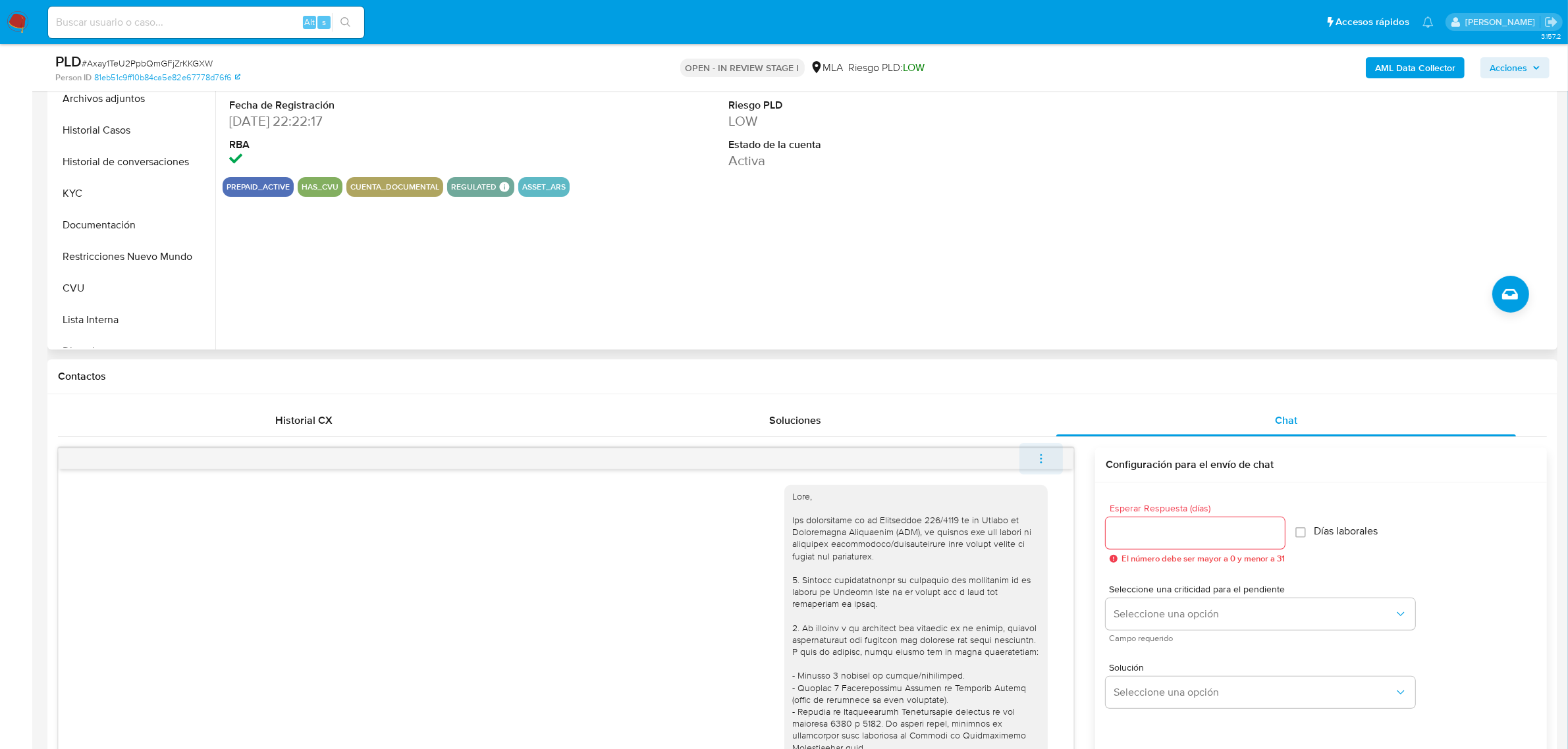
scroll to position [2161, 0]
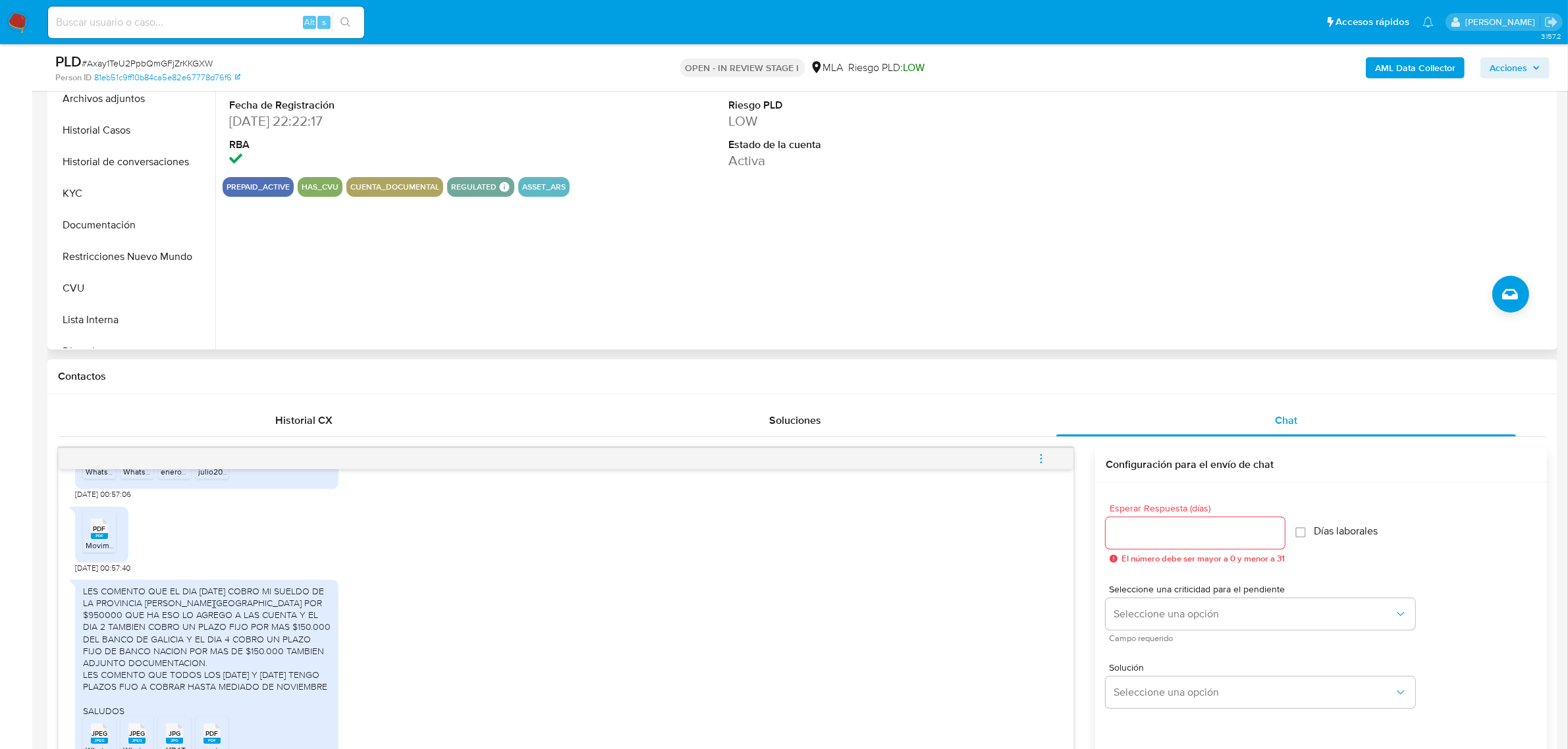
click at [1049, 462] on button "menu-action" at bounding box center [1041, 458] width 43 height 31
click at [1091, 618] on div at bounding box center [790, 374] width 1581 height 749
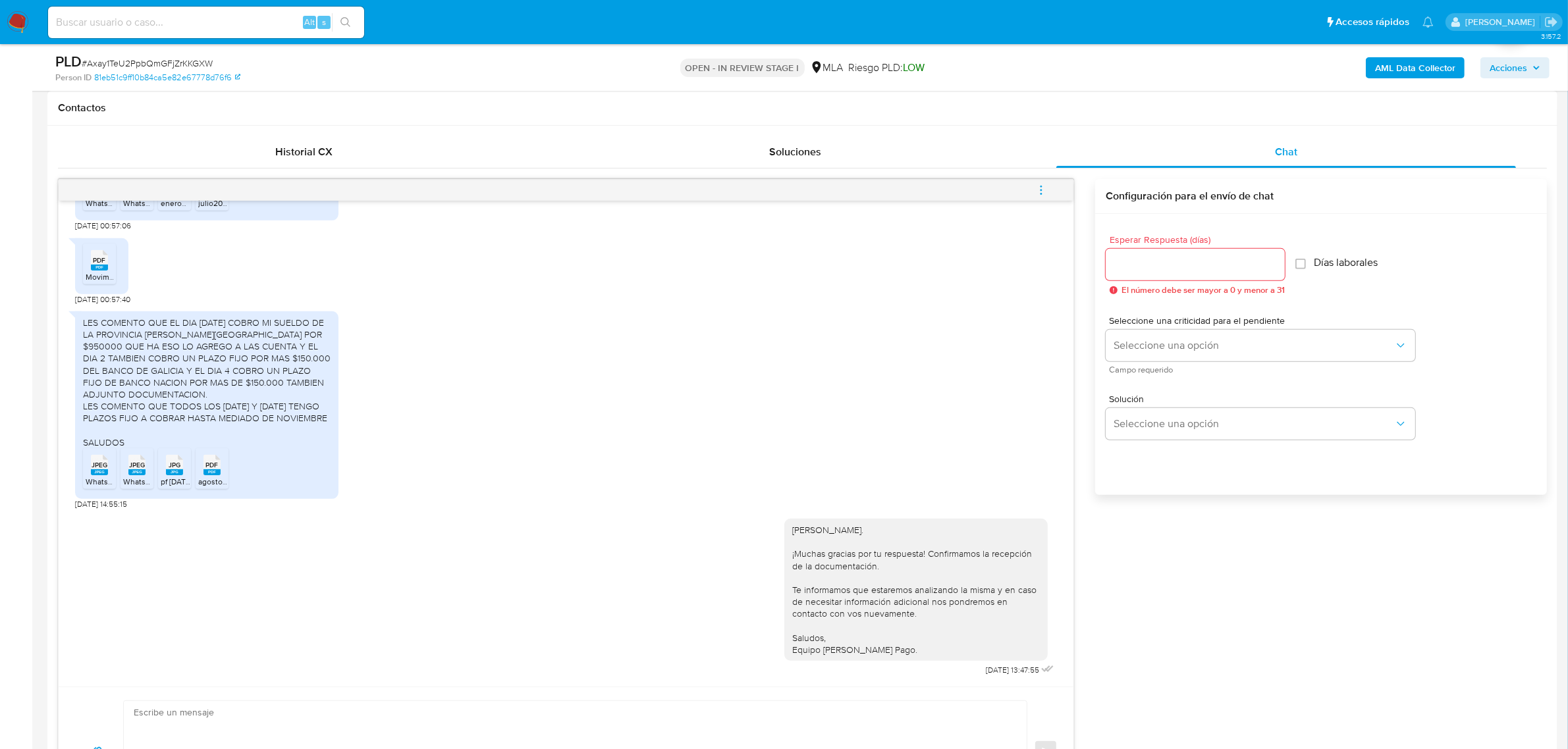
scroll to position [576, 0]
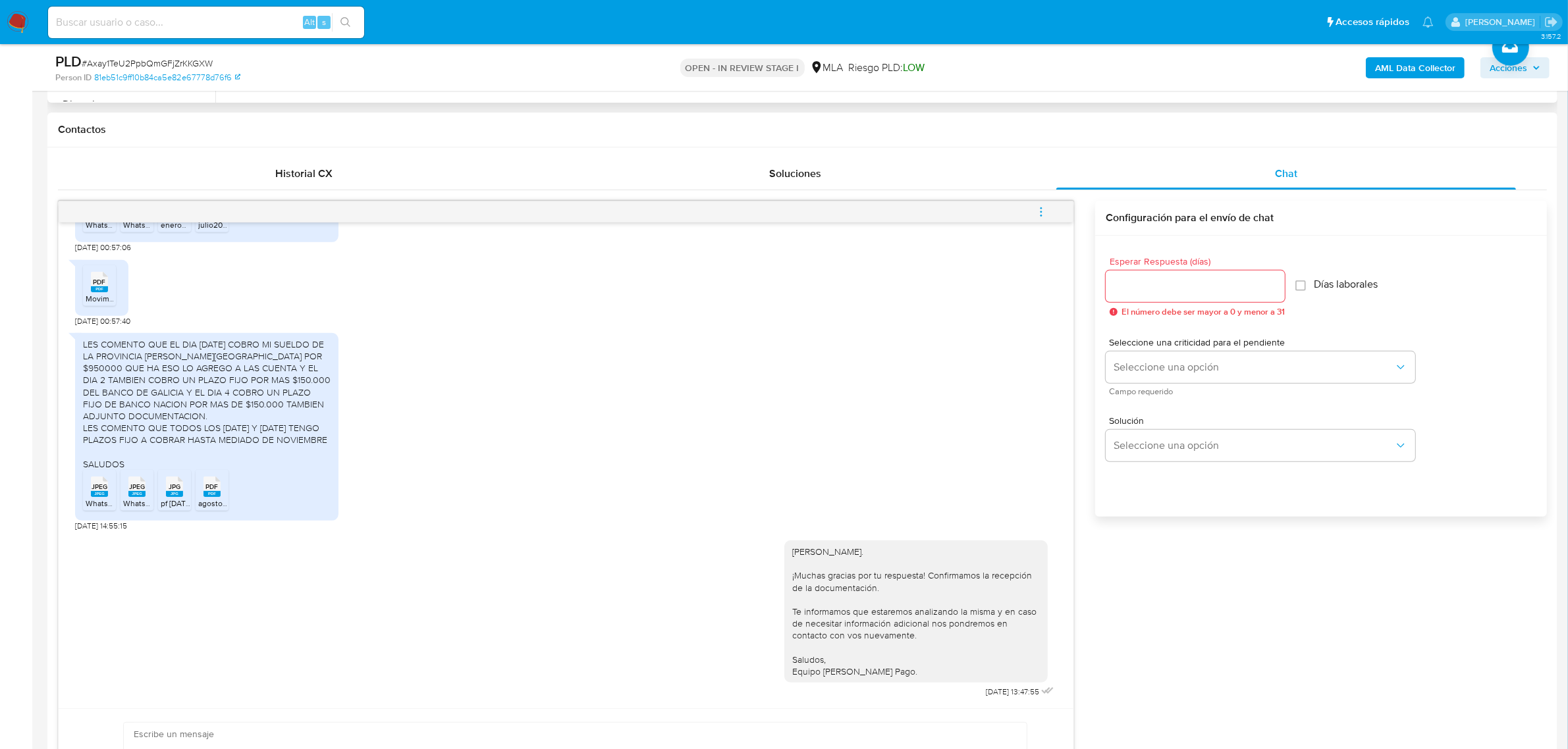
click at [1041, 212] on icon "menu-action" at bounding box center [1041, 211] width 1 height 1
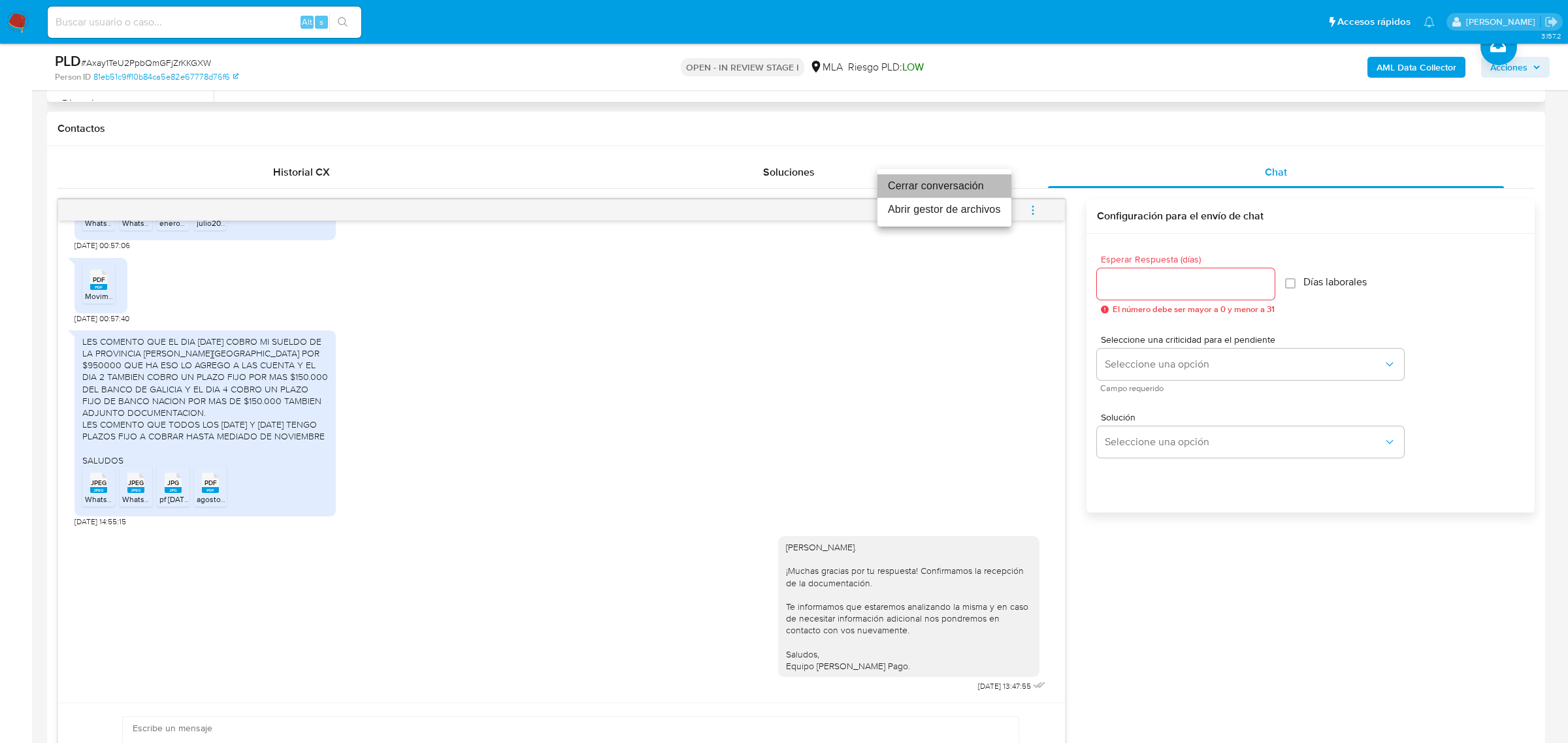
click at [940, 188] on li "Cerrar conversación" at bounding box center [944, 186] width 133 height 23
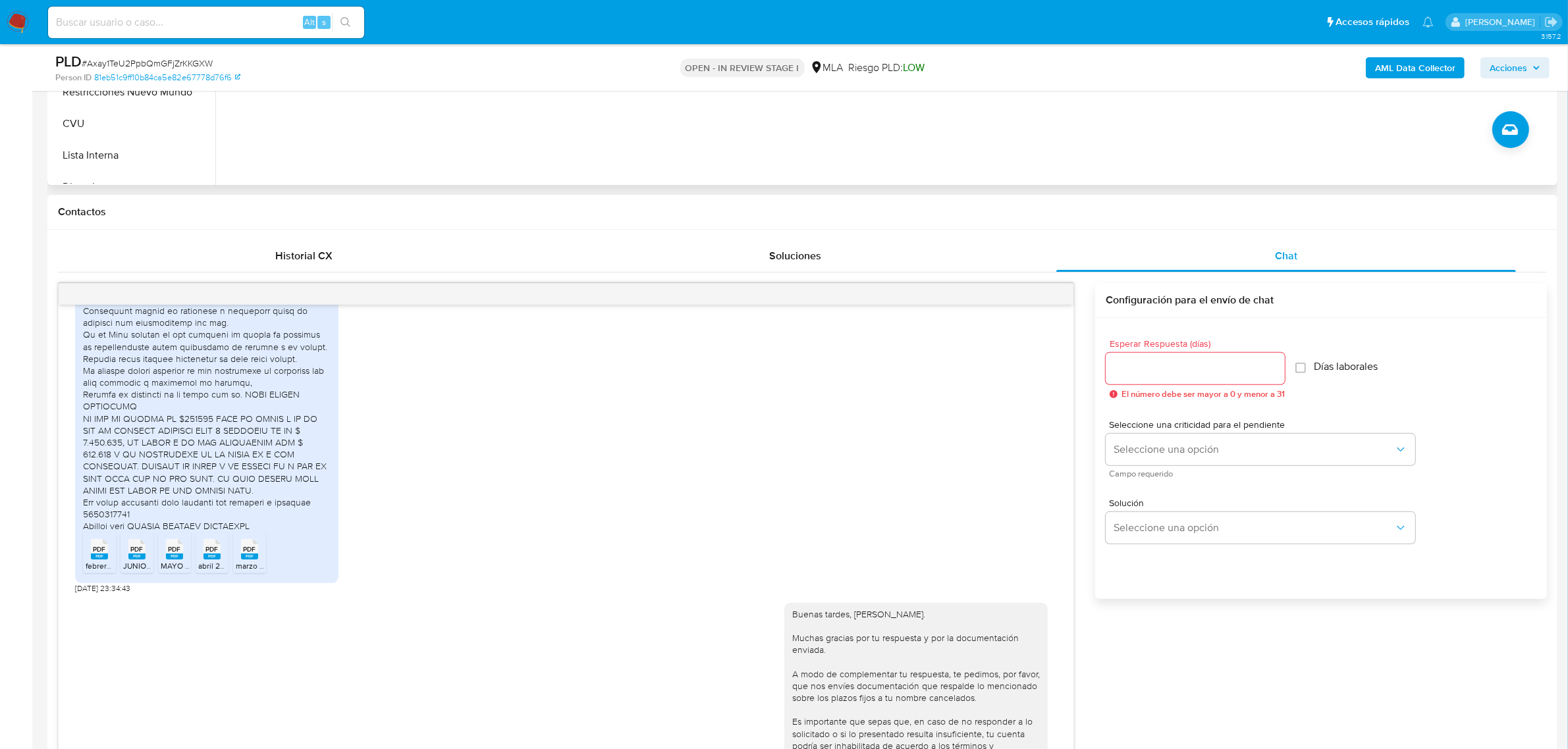
scroll to position [762, 0]
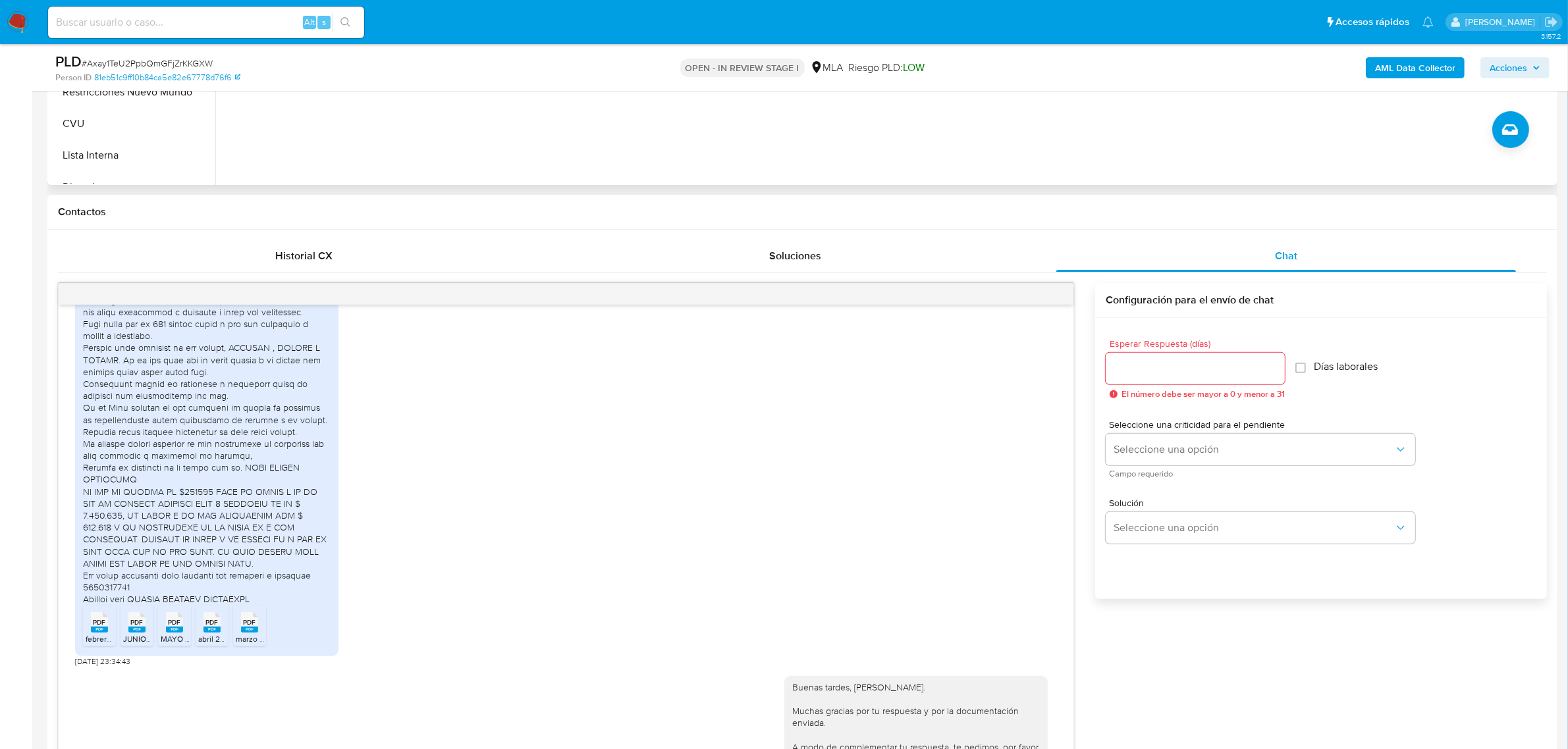
click at [277, 605] on div at bounding box center [206, 443] width 248 height 323
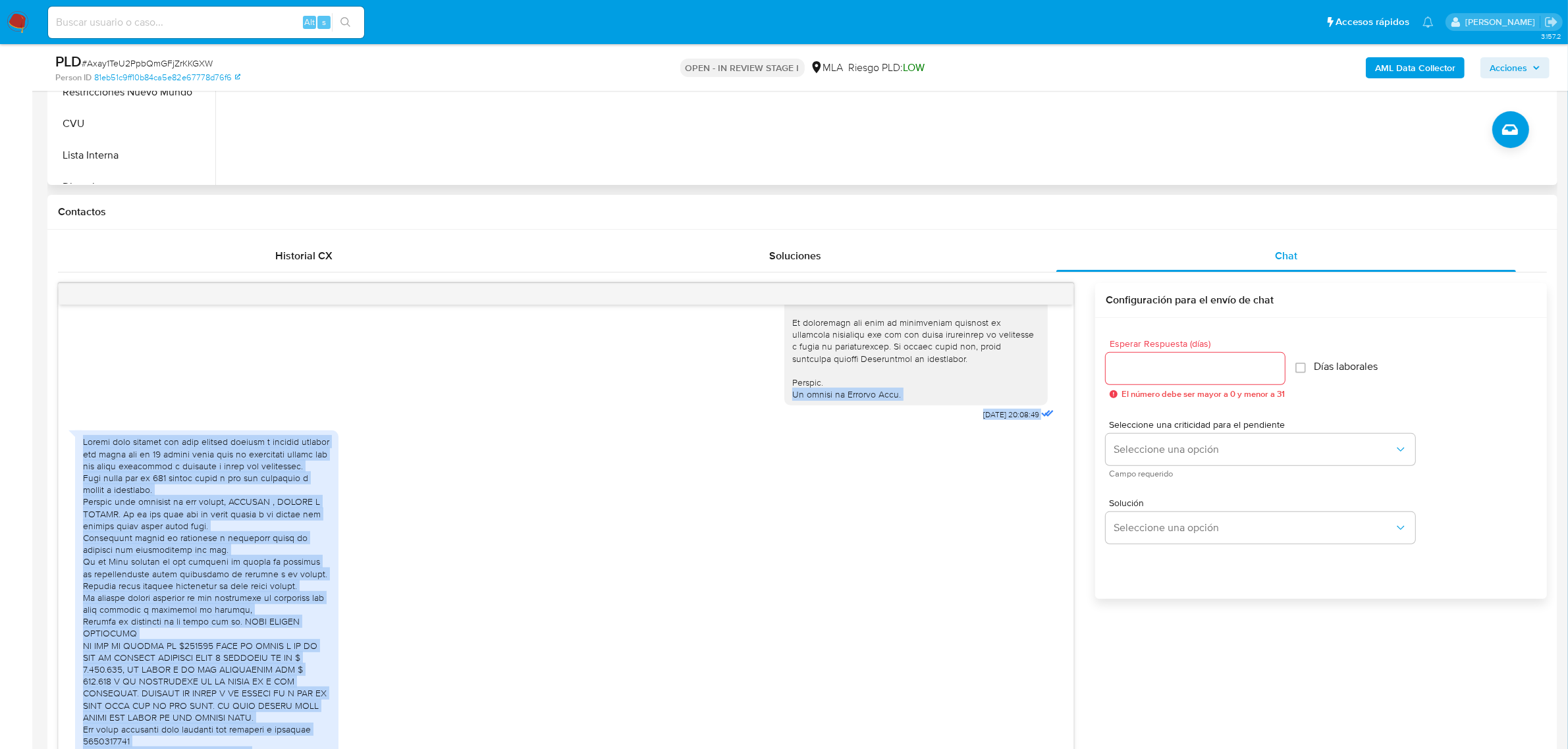
scroll to position [597, 0]
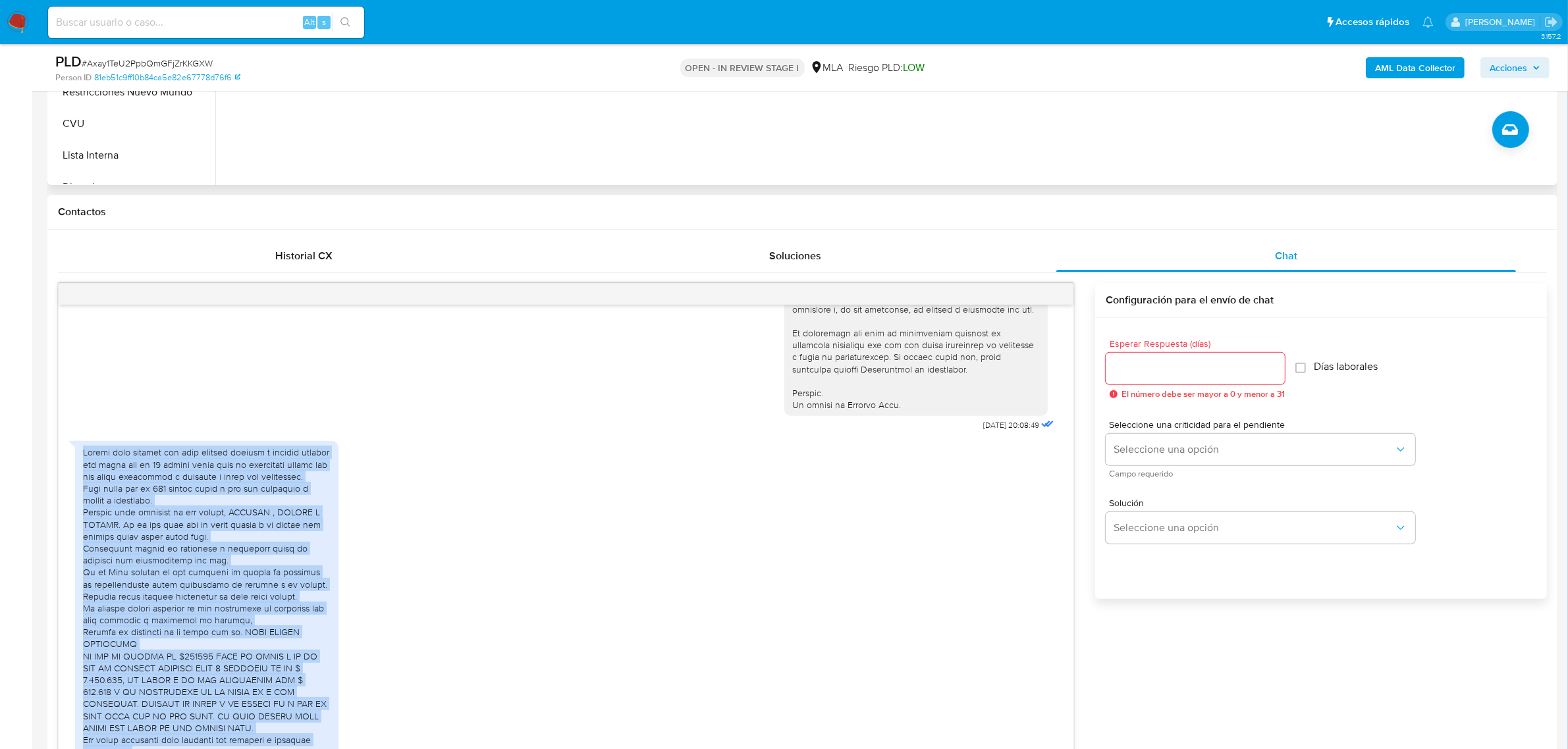
drag, startPoint x: 277, startPoint y: 638, endPoint x: 77, endPoint y: 479, distance: 255.5
click at [77, 479] on div "PDF PDF febrero 2025.pdf PDF PDF JUNIO_25.pdf PDF PDF MAYO 2025.pdf PDF PDF abr…" at bounding box center [207, 631] width 264 height 379
copy div "Buenos días adjunto mis tres últimos recibos y también muestra que tengo más de…"
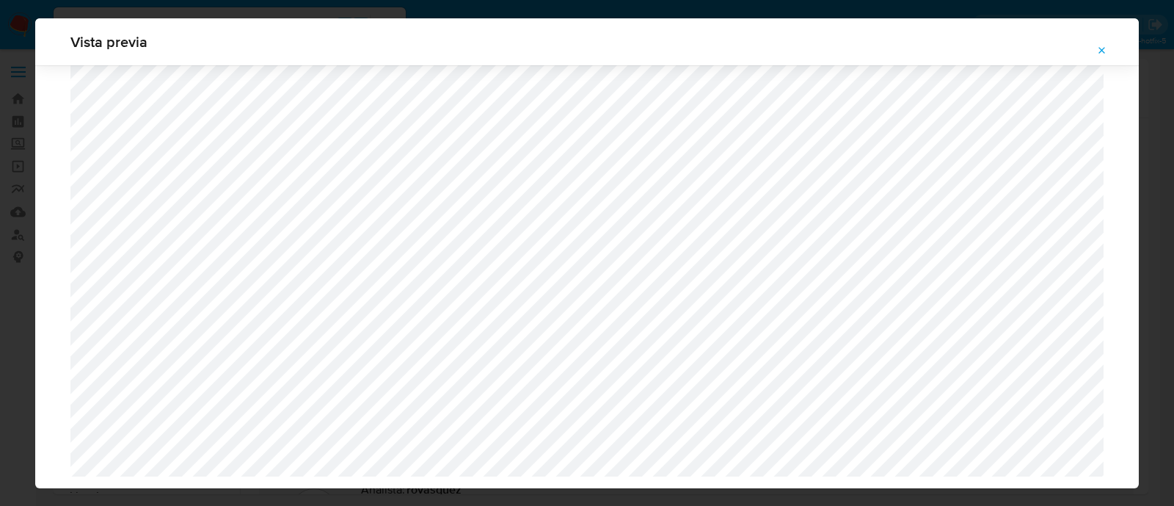
select select "10"
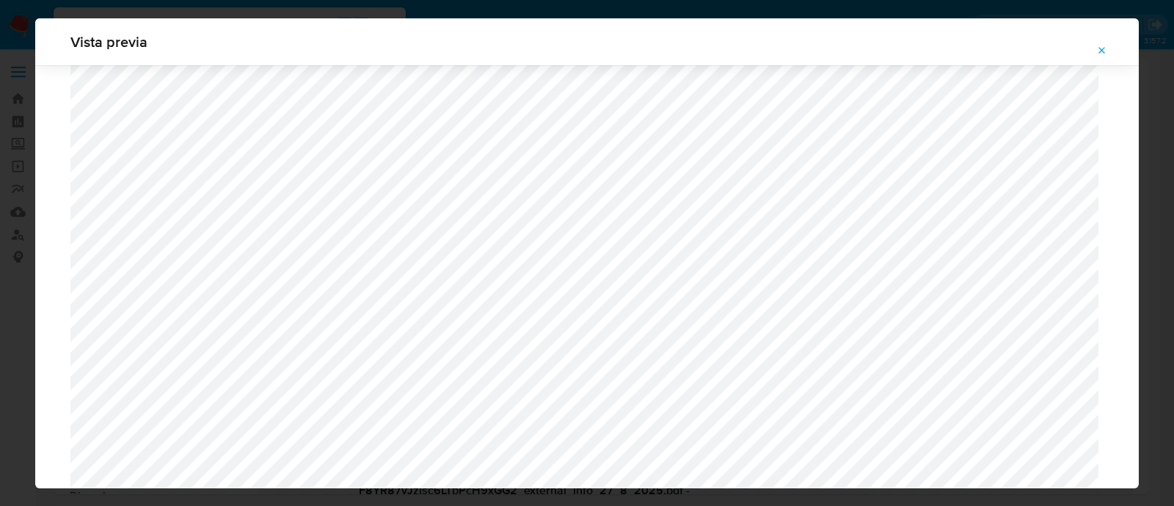
scroll to position [1346, 0]
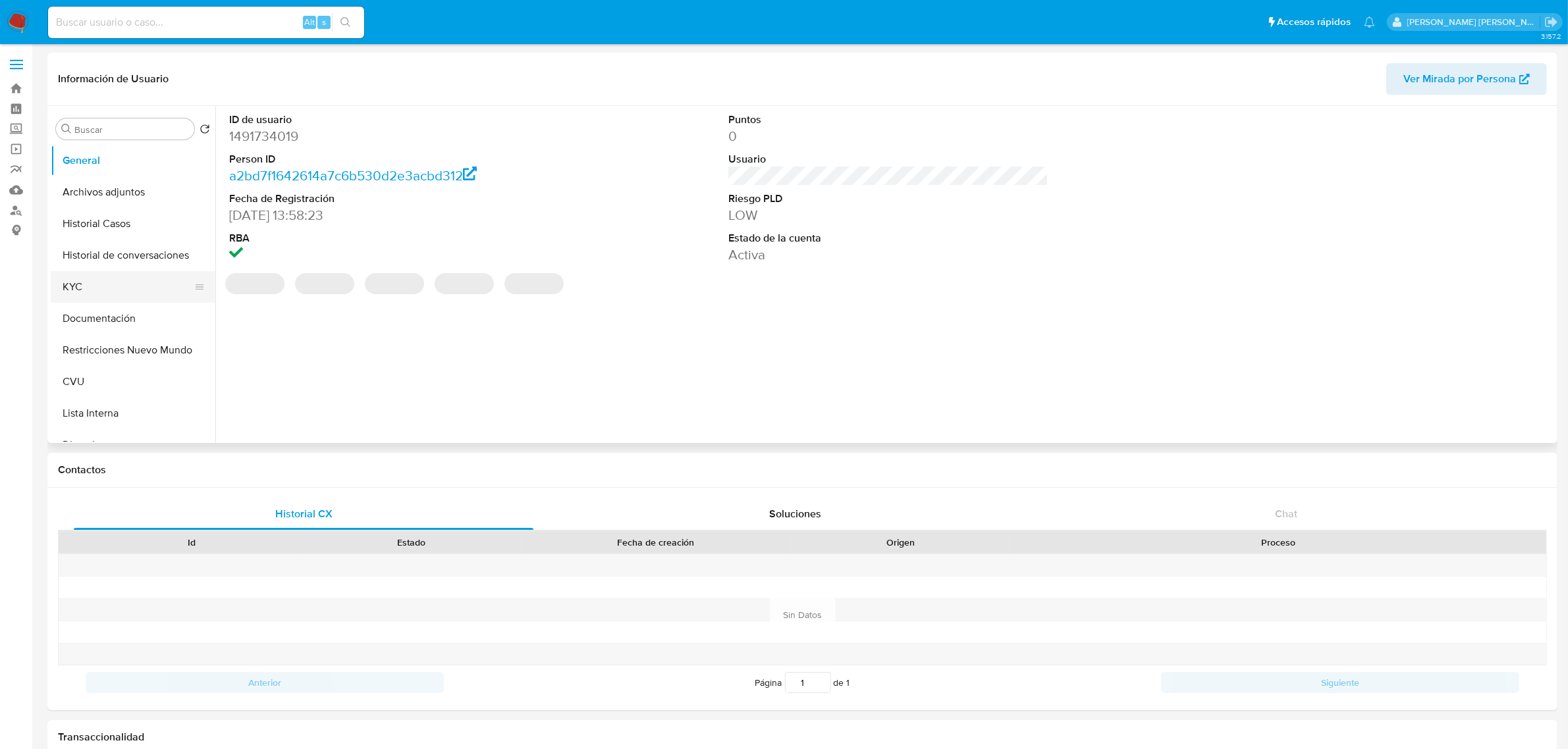
select select "10"
click at [92, 293] on button "KYC" at bounding box center [128, 286] width 154 height 31
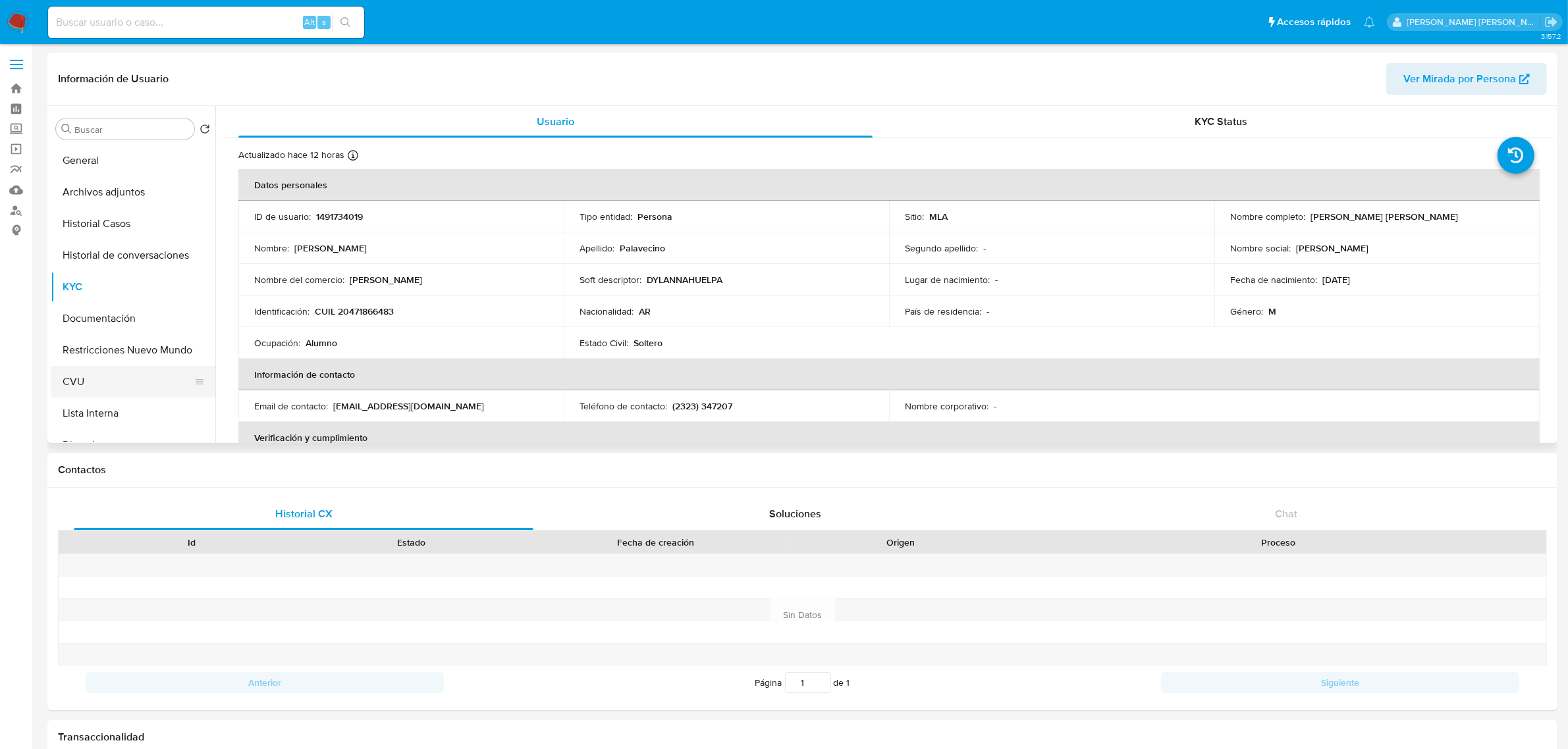
click at [100, 392] on button "CVU" at bounding box center [128, 381] width 154 height 31
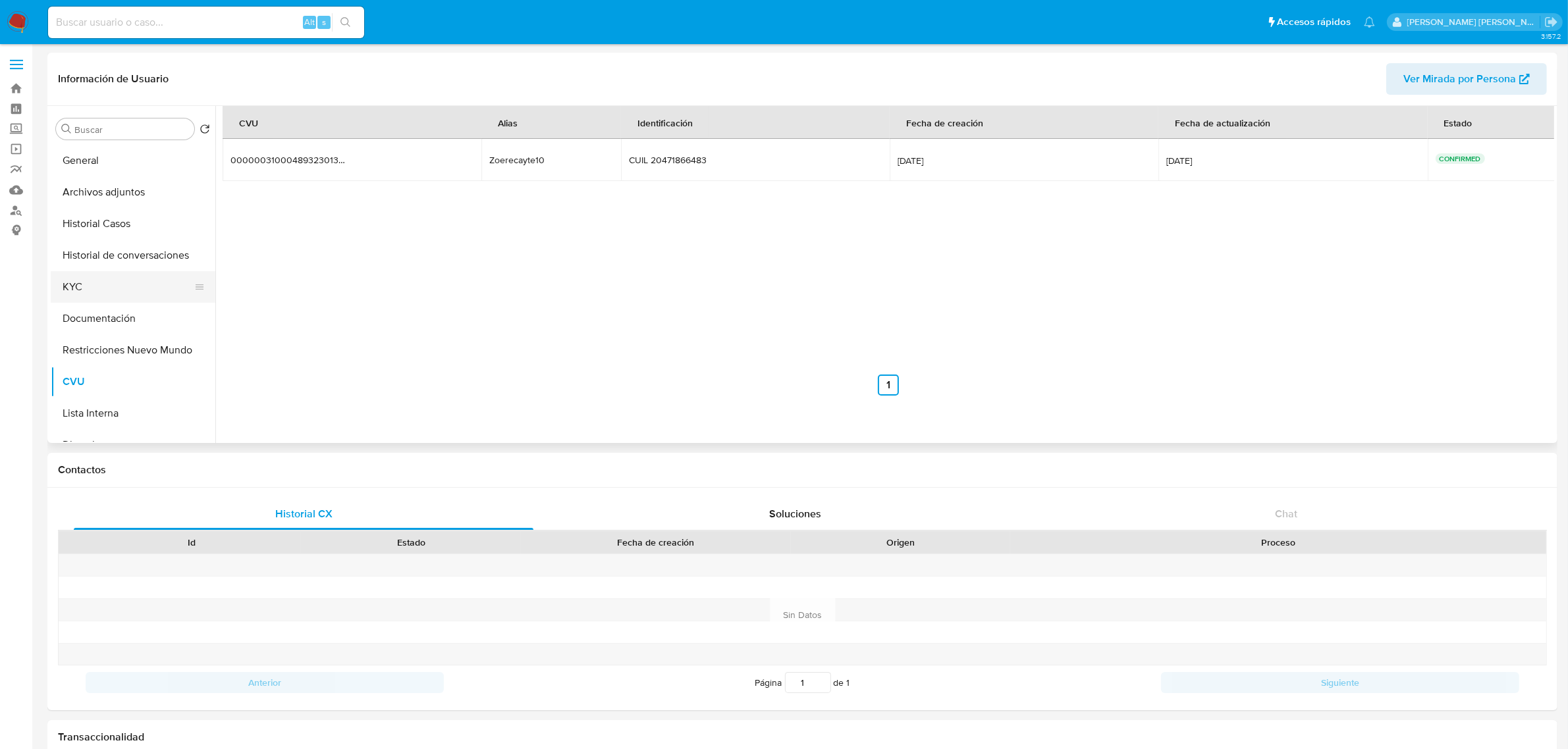
click at [105, 289] on button "KYC" at bounding box center [128, 286] width 154 height 31
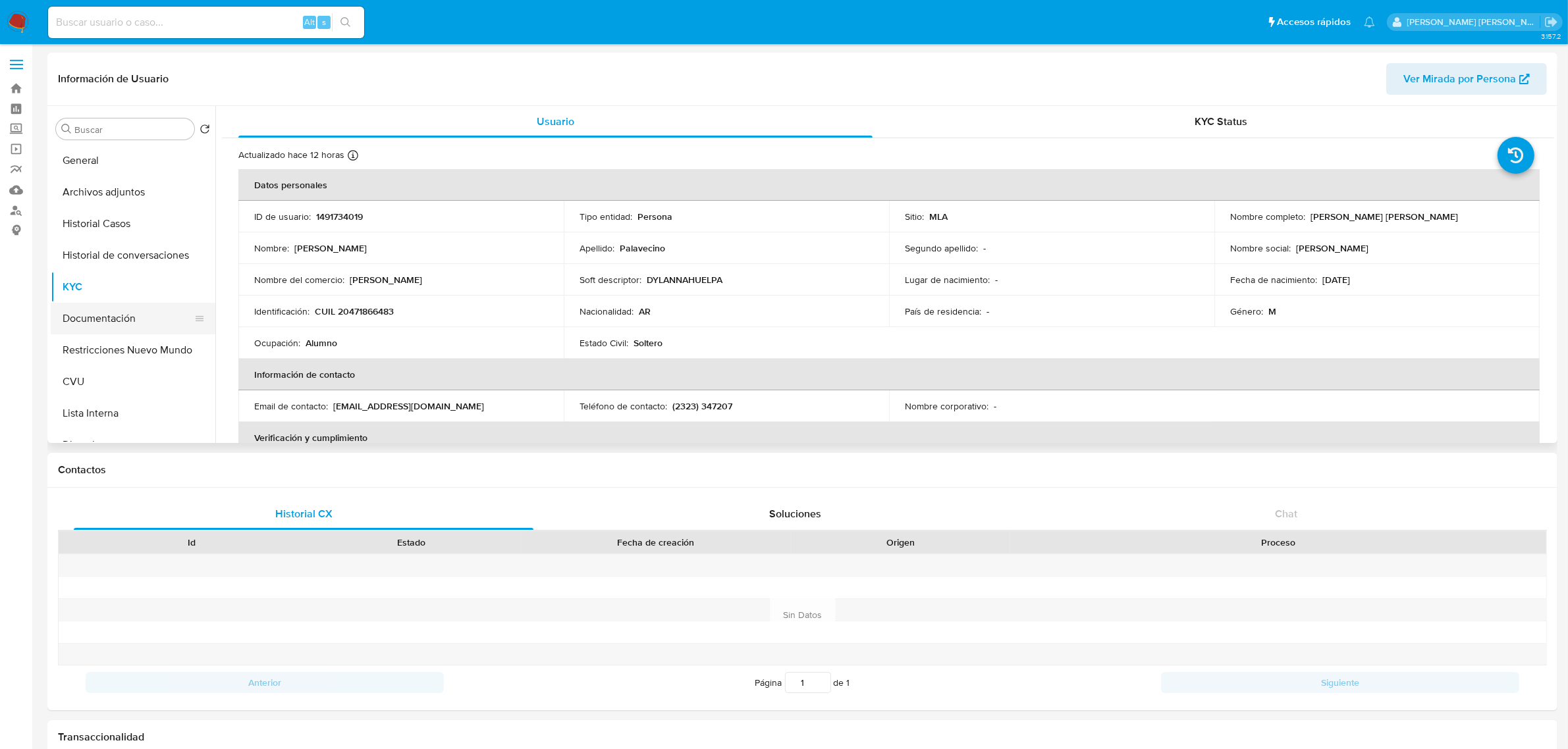
click at [109, 317] on button "Documentación" at bounding box center [128, 318] width 154 height 31
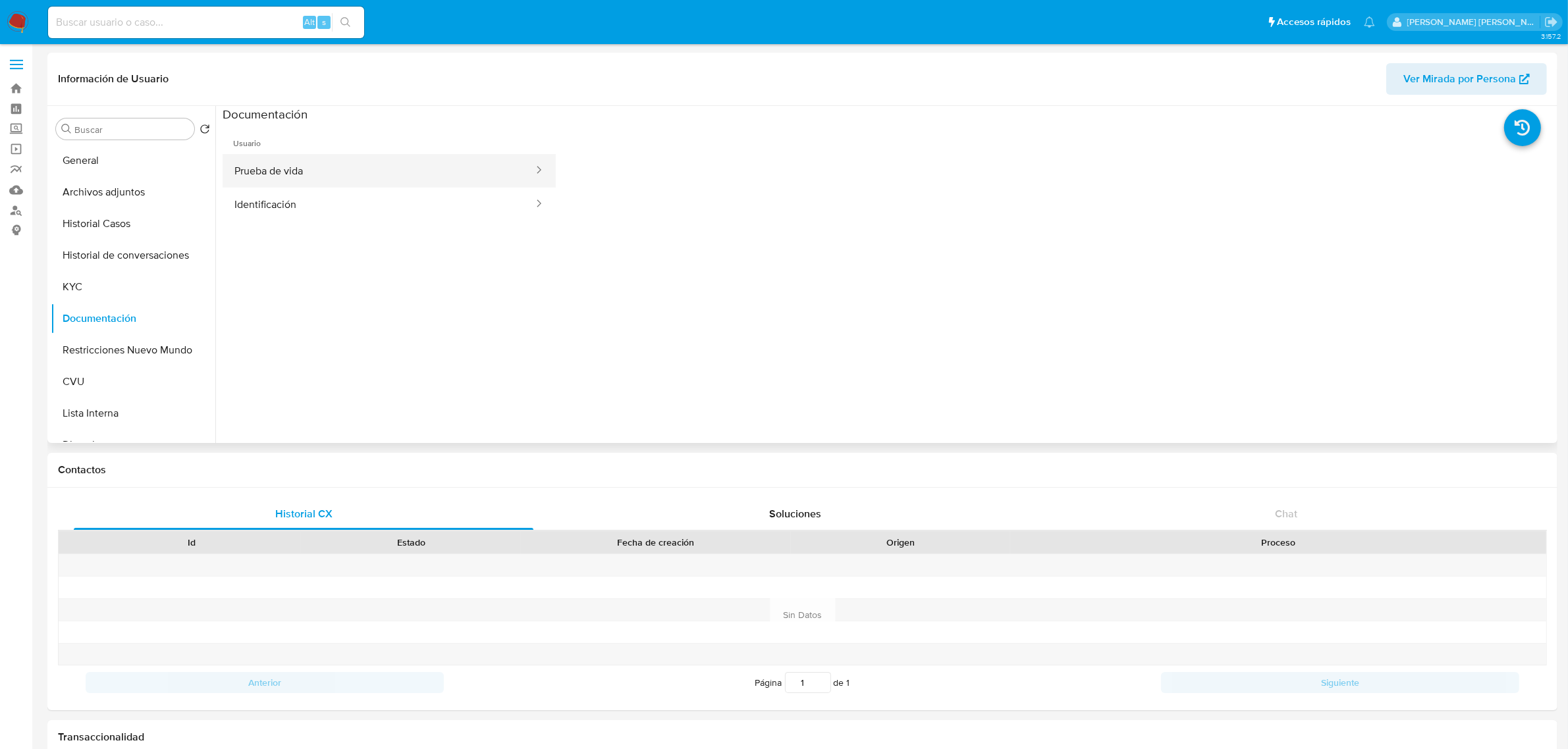
click at [419, 160] on button "Prueba de vida" at bounding box center [379, 170] width 312 height 33
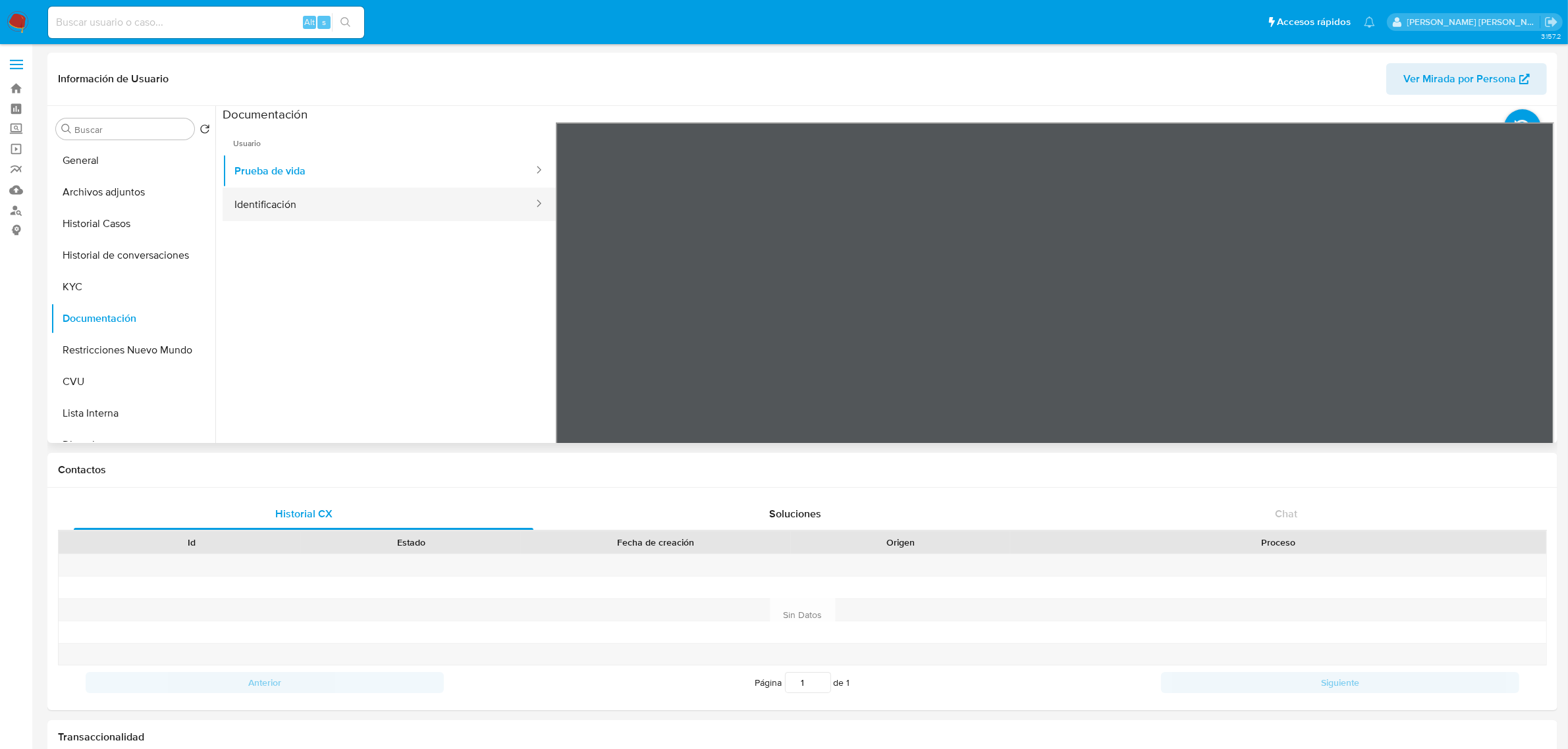
click at [392, 217] on button "Identificación" at bounding box center [379, 204] width 312 height 33
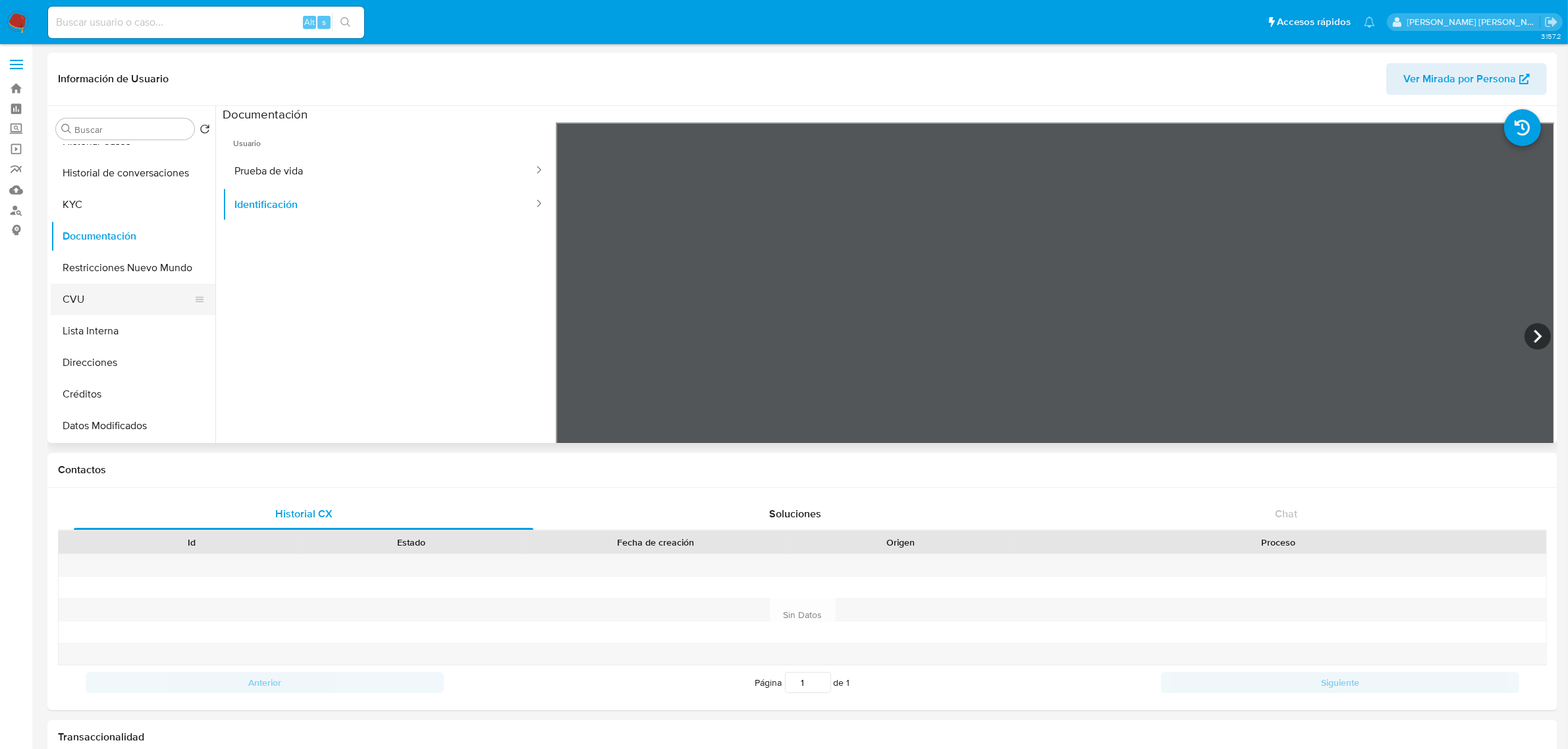
drag, startPoint x: 108, startPoint y: 303, endPoint x: 138, endPoint y: 298, distance: 30.4
click at [108, 303] on button "CVU" at bounding box center [128, 299] width 154 height 31
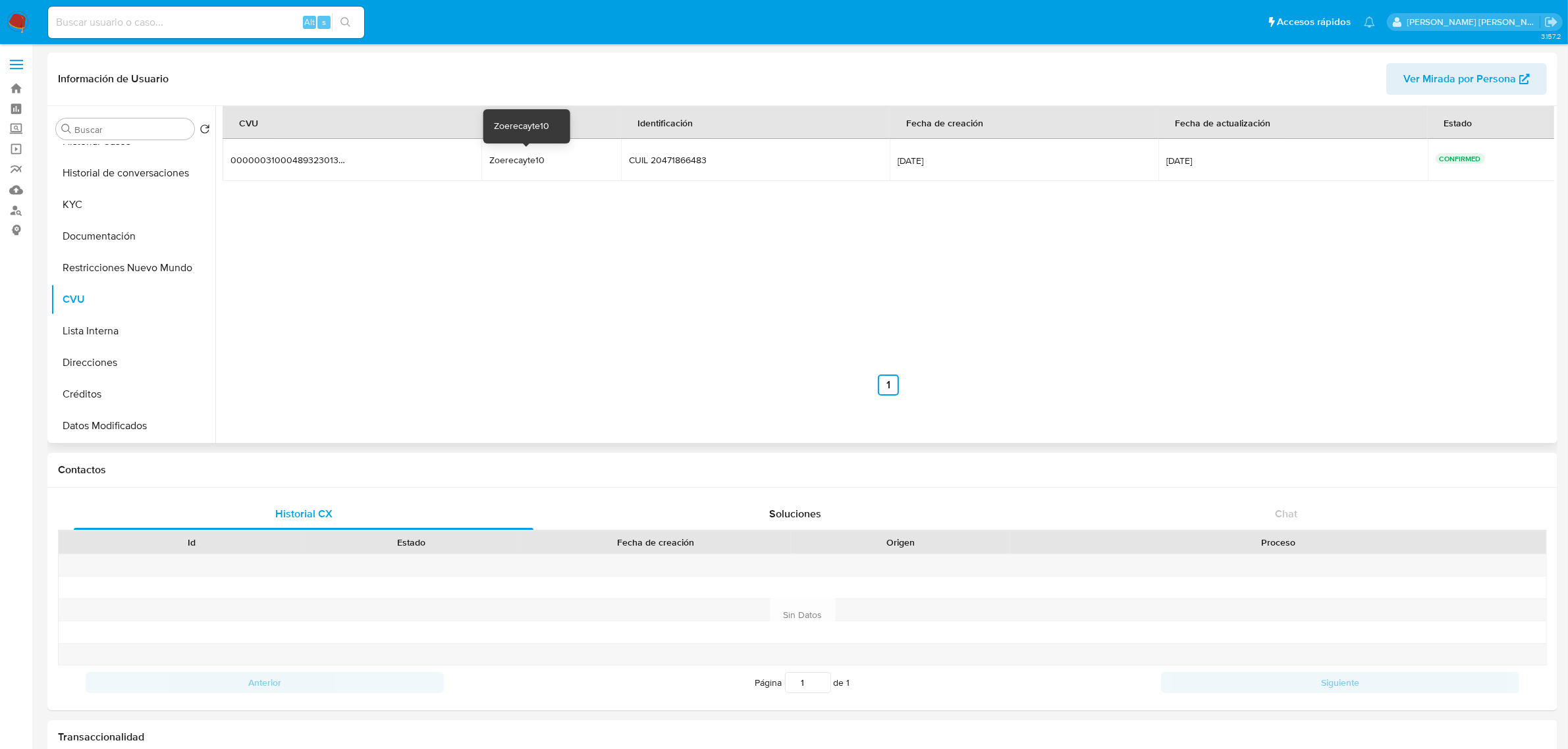
click at [492, 163] on div "Zoerecayte10" at bounding box center [531, 160] width 84 height 12
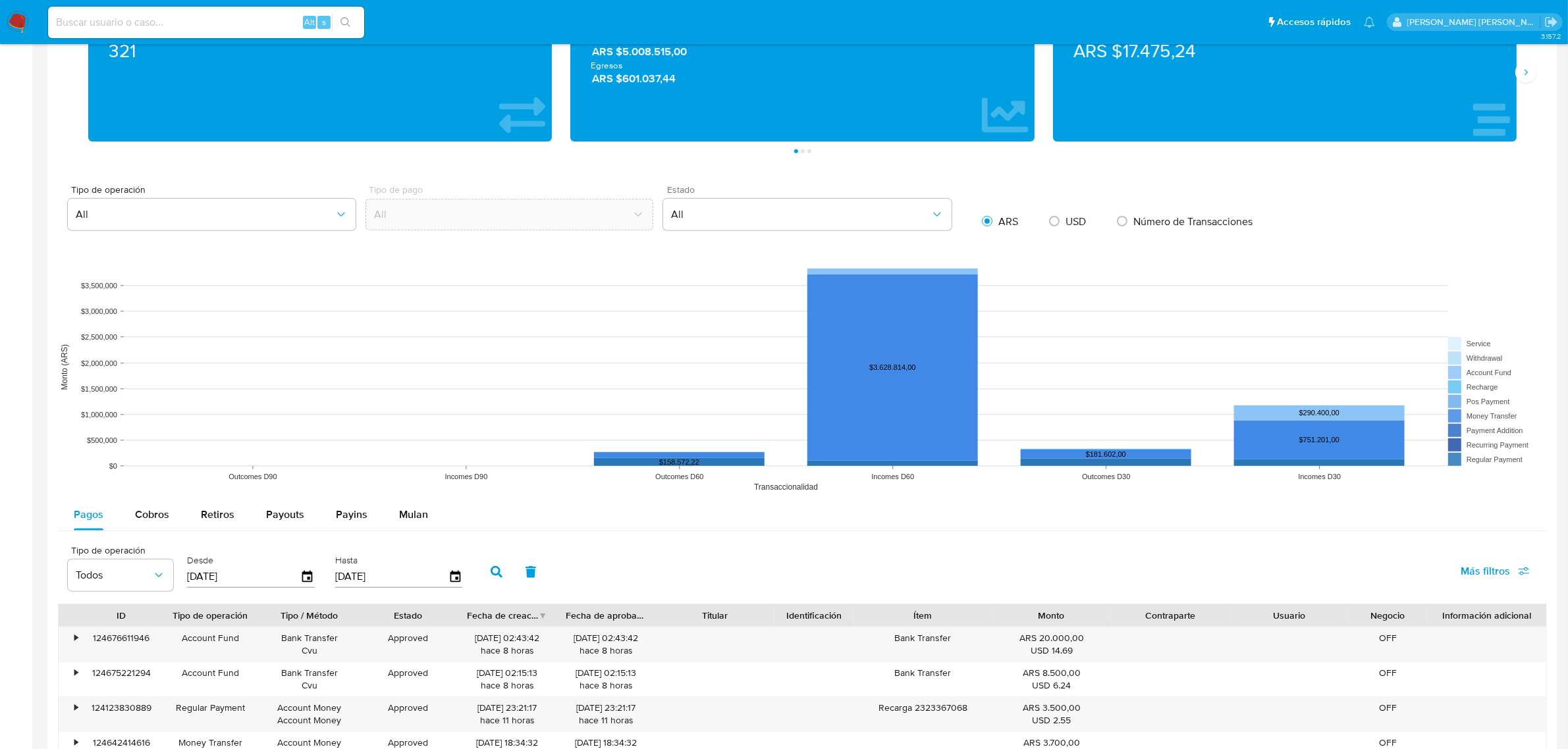
scroll to position [823, 0]
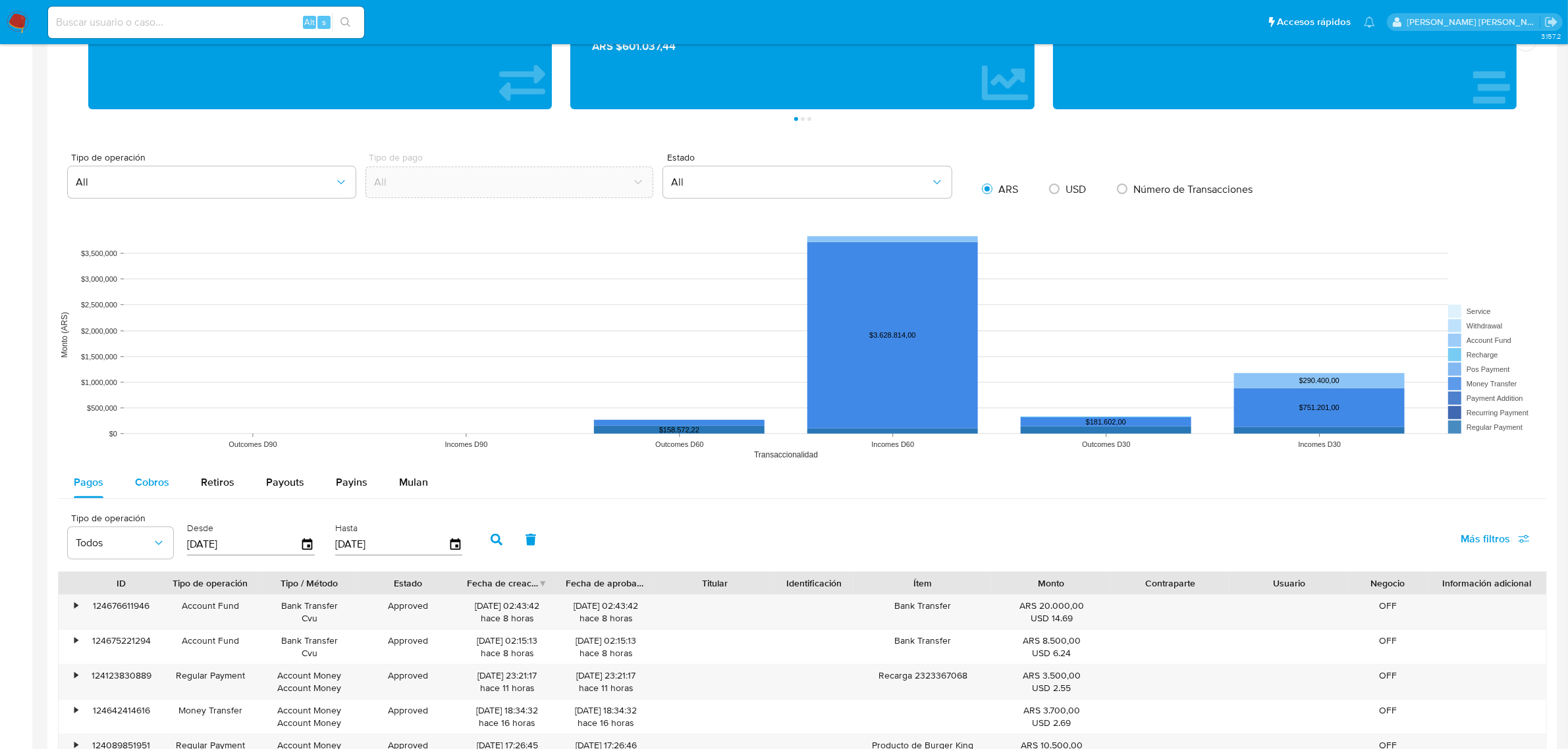
click at [148, 492] on div "Cobros" at bounding box center [152, 482] width 34 height 31
select select "10"
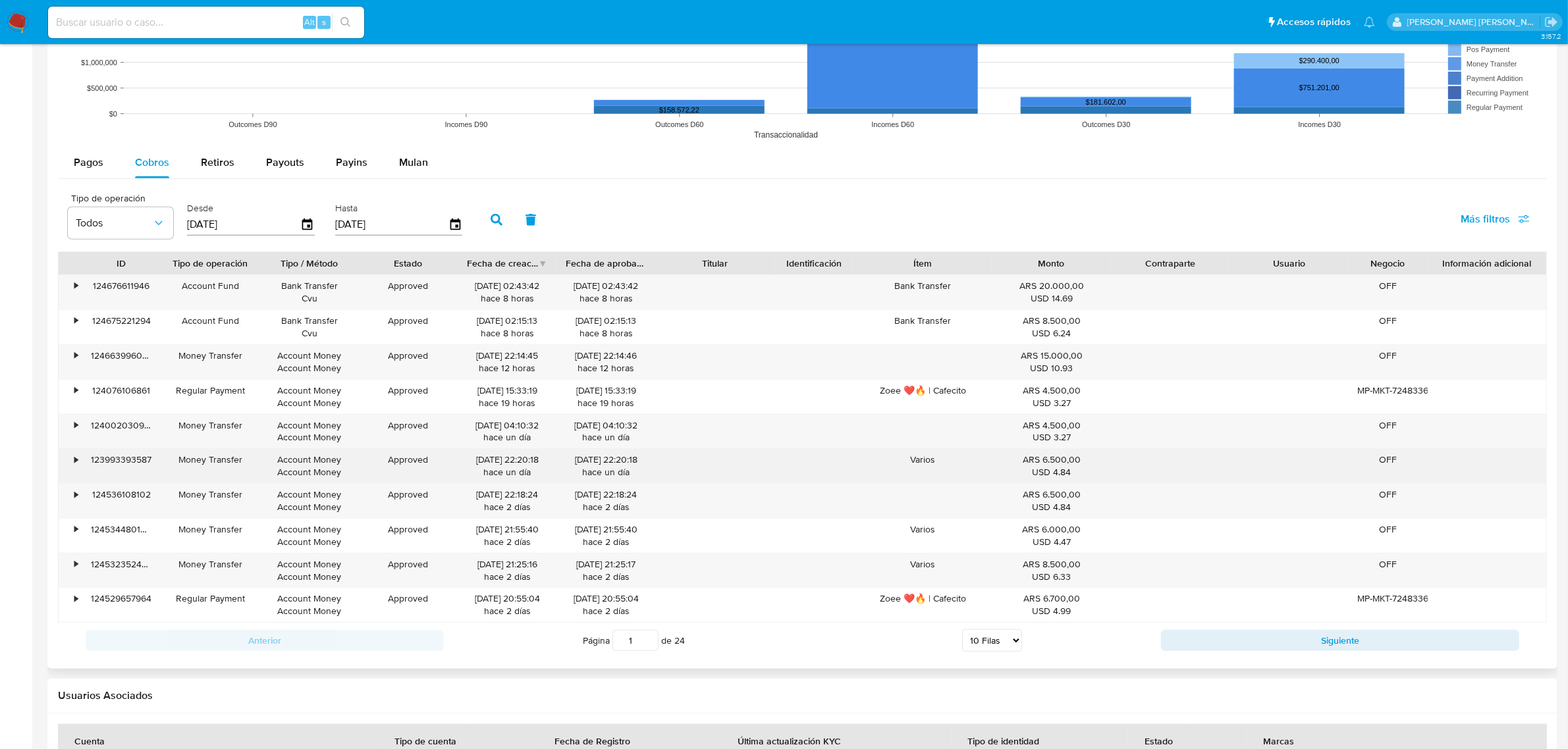
scroll to position [1153, 0]
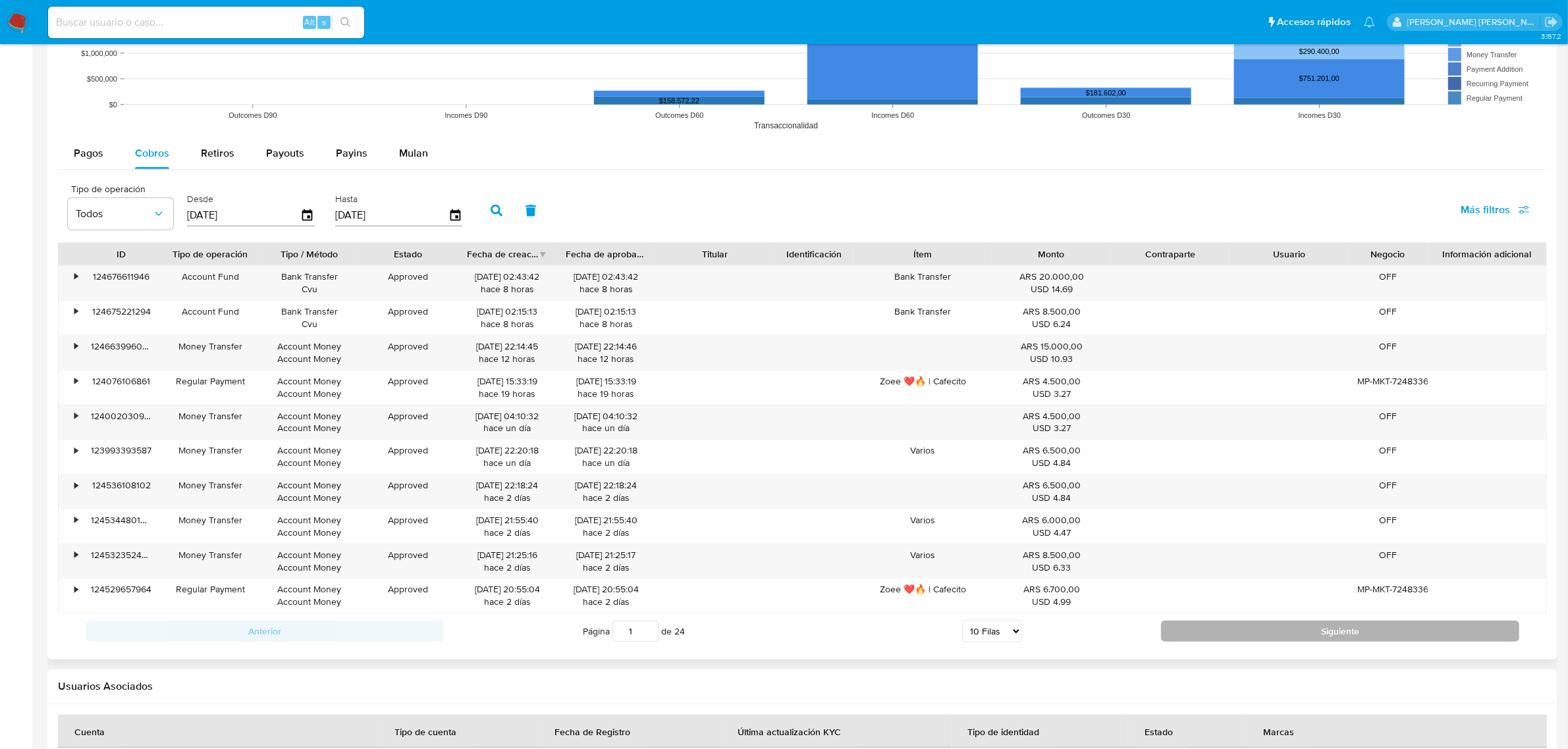
click at [1325, 642] on button "Siguiente" at bounding box center [1339, 631] width 358 height 21
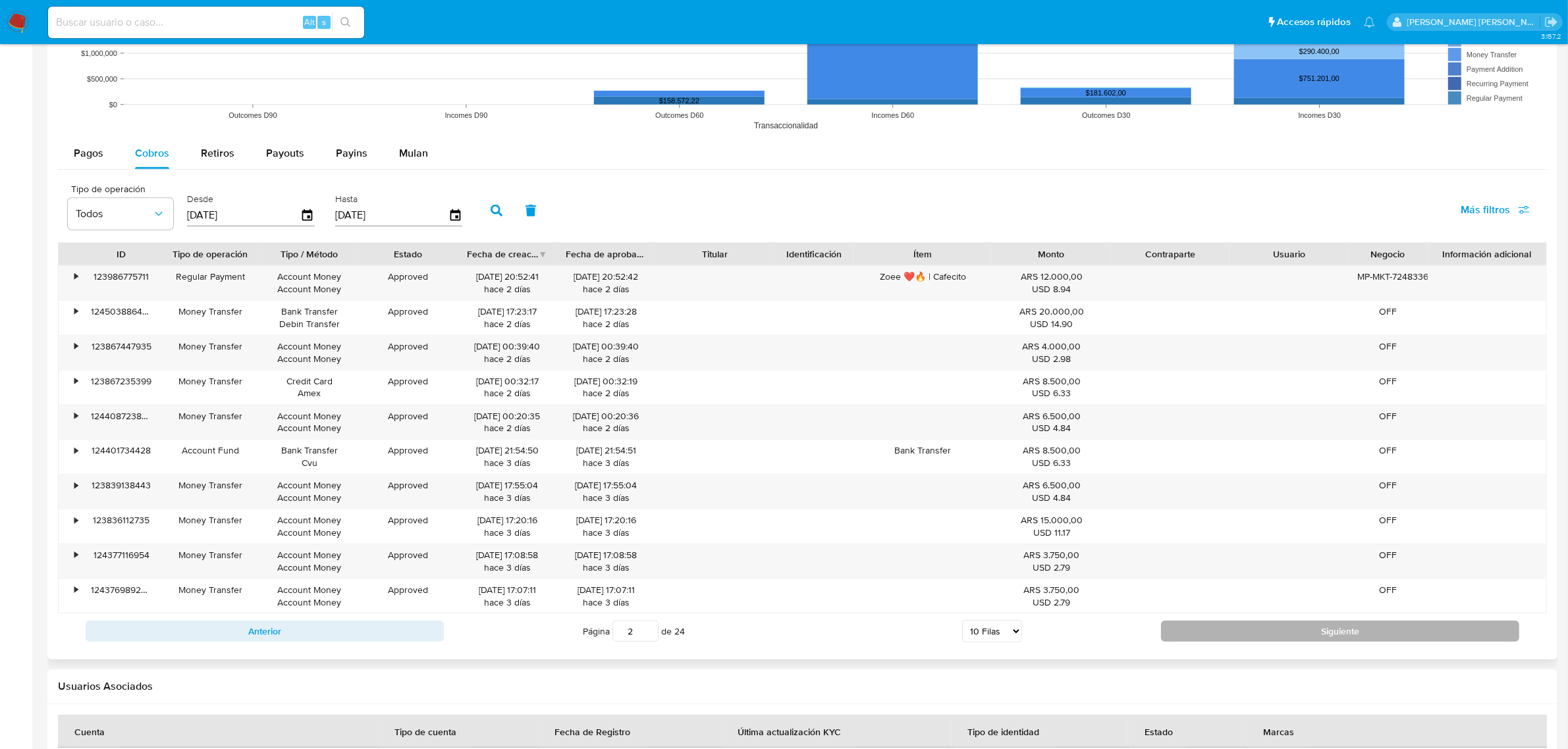
click at [1325, 642] on button "Siguiente" at bounding box center [1339, 631] width 358 height 21
type input "3"
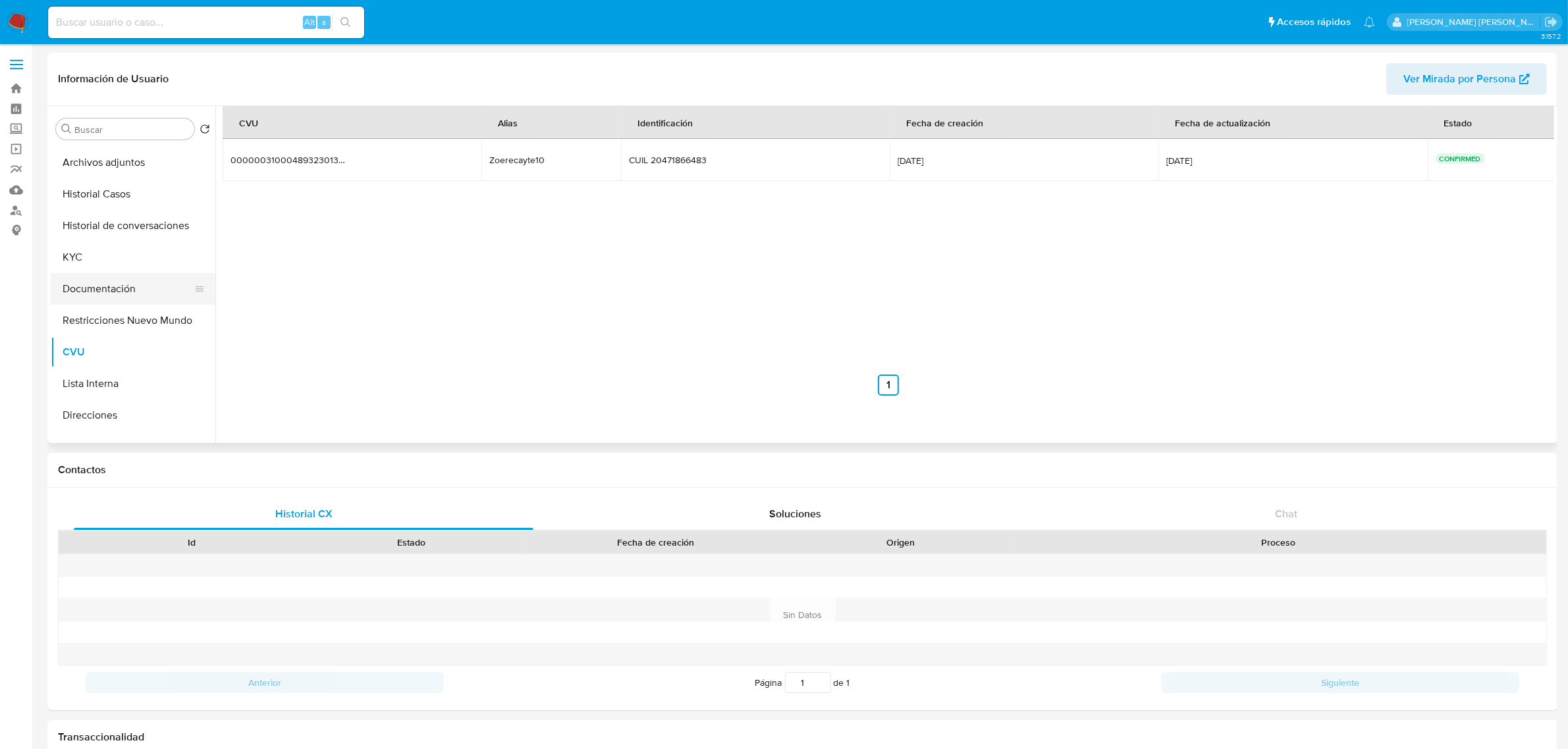
scroll to position [0, 0]
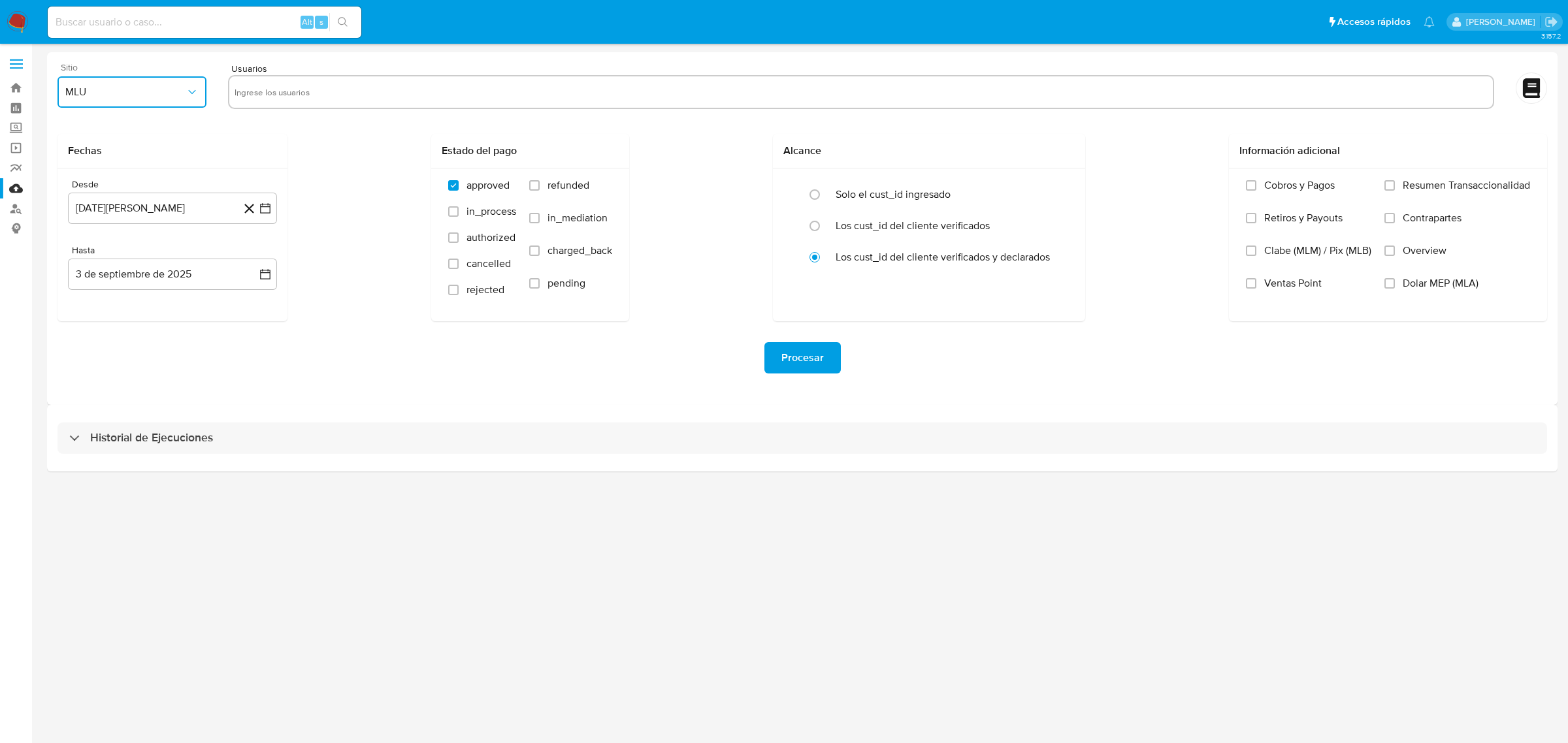
click at [174, 92] on span "MLU" at bounding box center [125, 92] width 120 height 13
click at [151, 129] on div "MLA" at bounding box center [127, 127] width 125 height 31
click at [293, 100] on input "text" at bounding box center [861, 92] width 1253 height 20
type input "1491734019"
paste input "539409889"
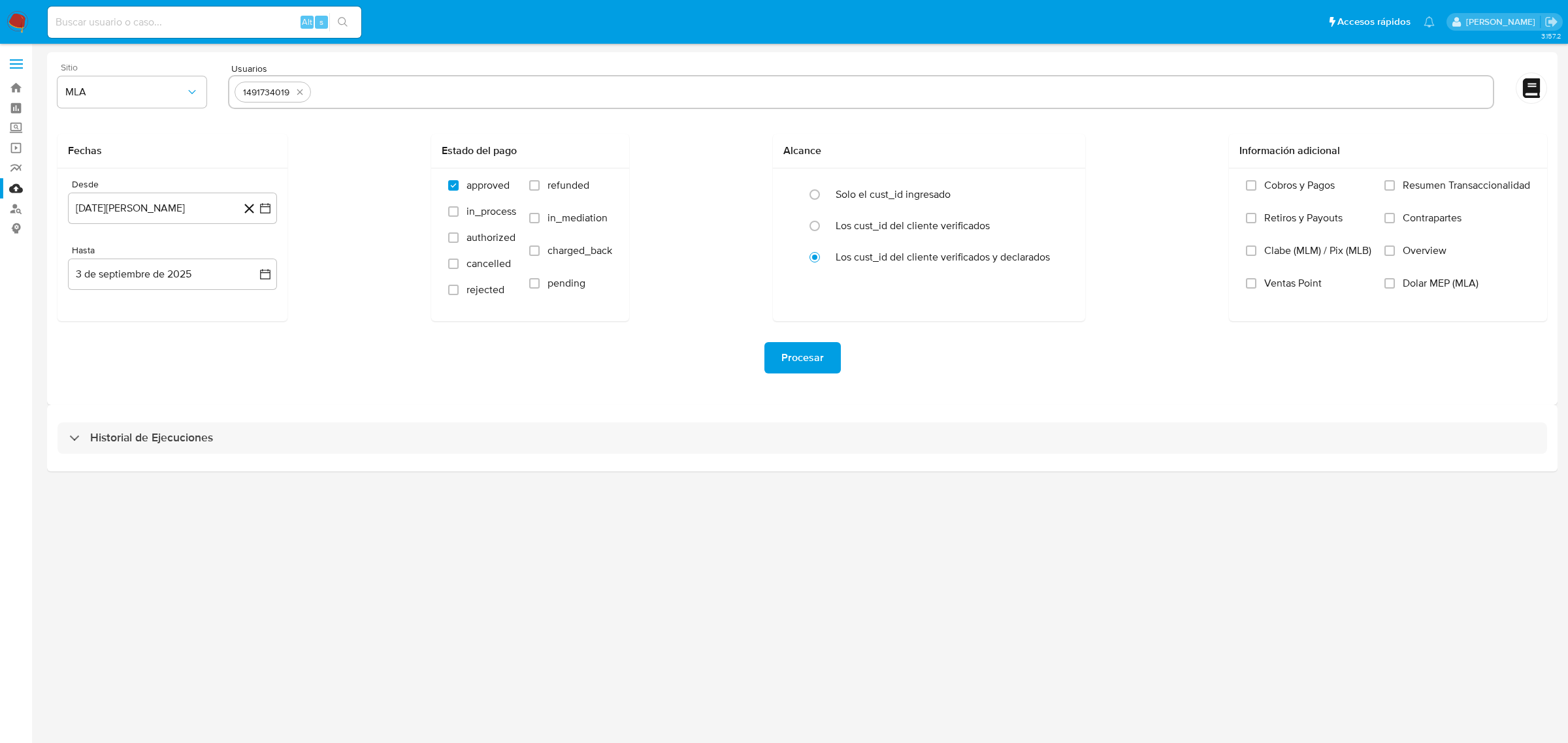
type input "539409889"
click at [265, 210] on icon "button" at bounding box center [265, 208] width 13 height 13
click at [252, 254] on icon "Mes siguiente" at bounding box center [254, 255] width 16 height 16
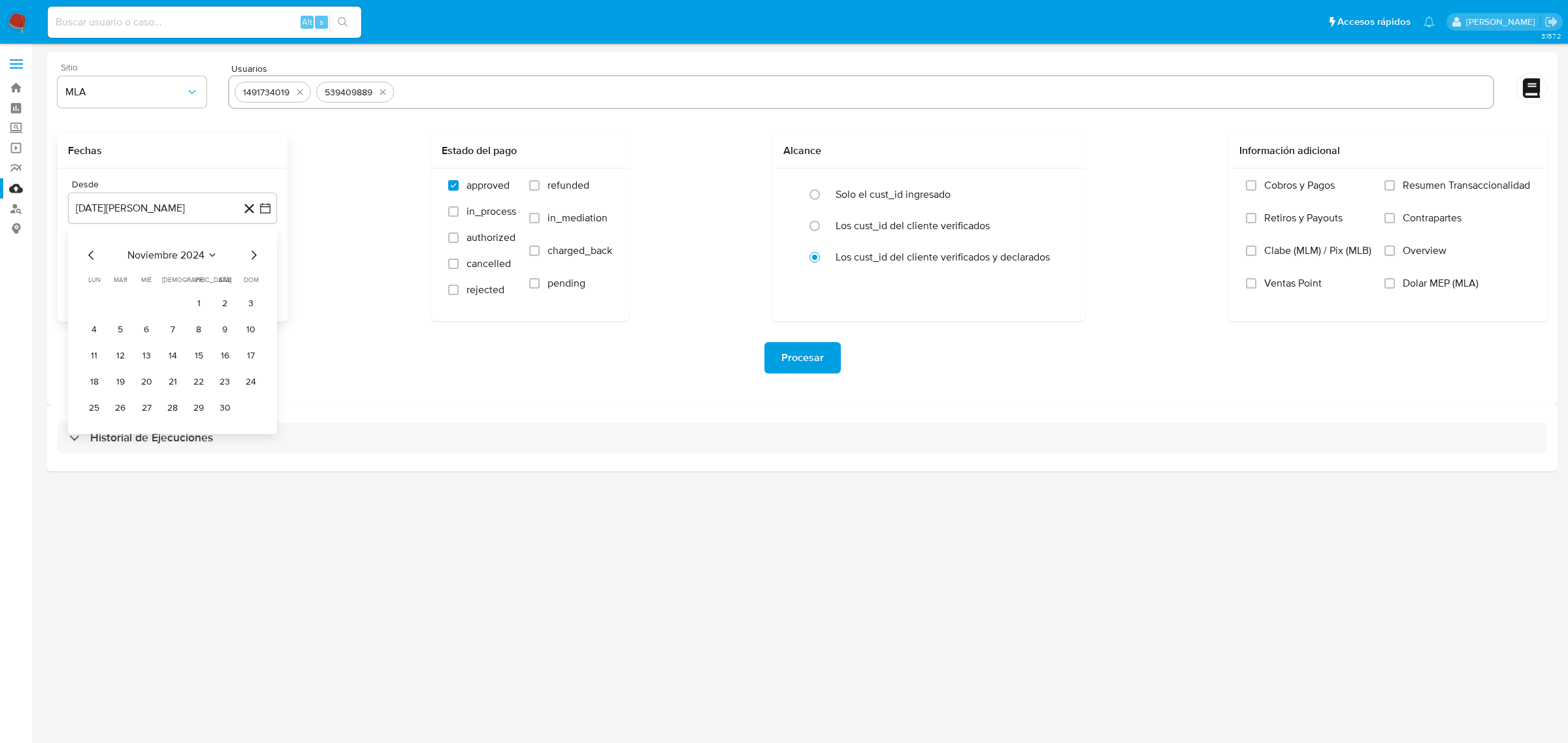
click at [252, 254] on icon "Mes siguiente" at bounding box center [254, 255] width 16 height 16
click at [255, 259] on icon "Mes siguiente" at bounding box center [254, 255] width 16 height 16
click at [226, 308] on button "1" at bounding box center [224, 303] width 20 height 20
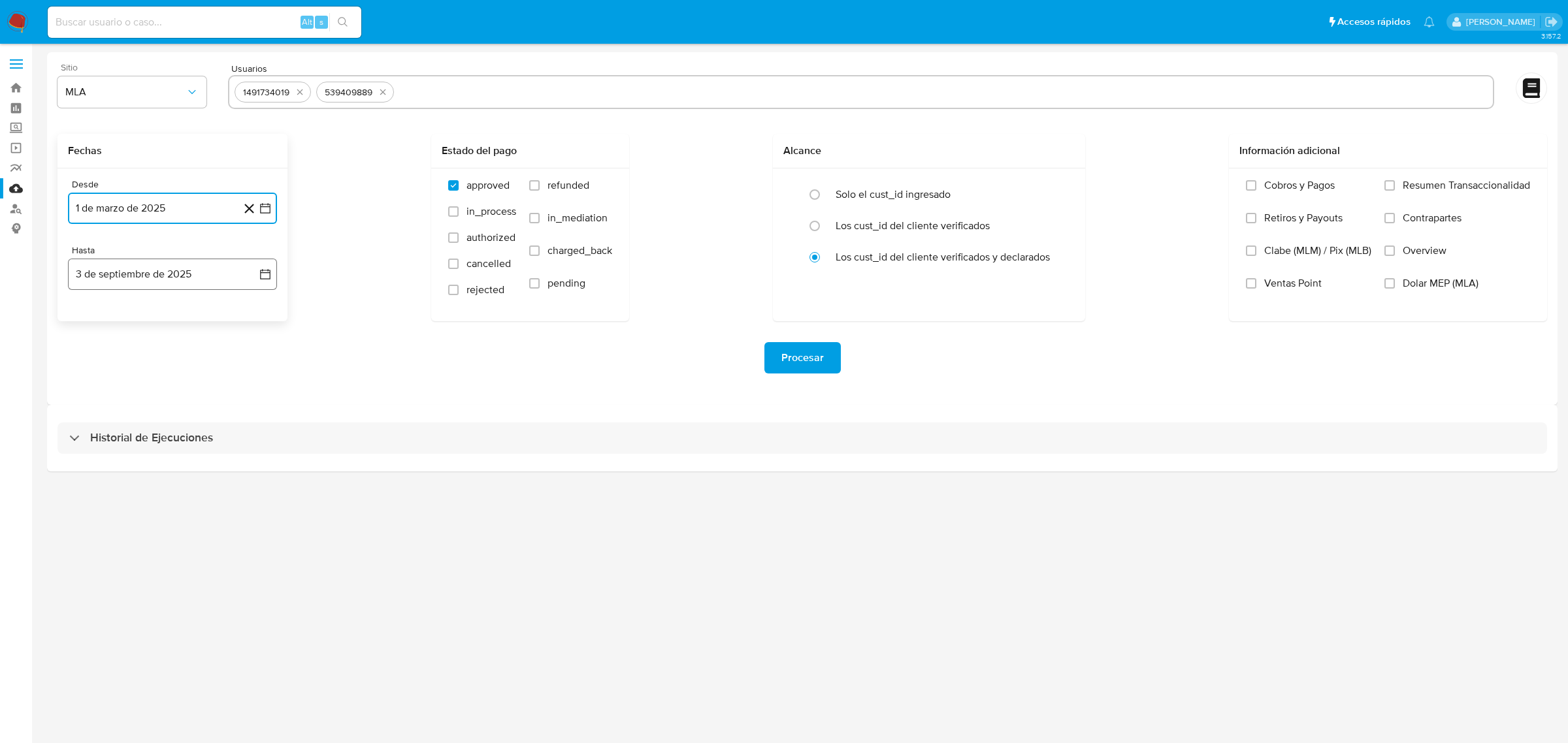
click at [263, 275] on icon "button" at bounding box center [265, 274] width 13 height 13
click at [84, 320] on icon "Mes anterior" at bounding box center [92, 321] width 16 height 16
click at [88, 320] on icon "Mes anterior" at bounding box center [92, 321] width 16 height 16
click at [98, 497] on button "30" at bounding box center [93, 500] width 20 height 20
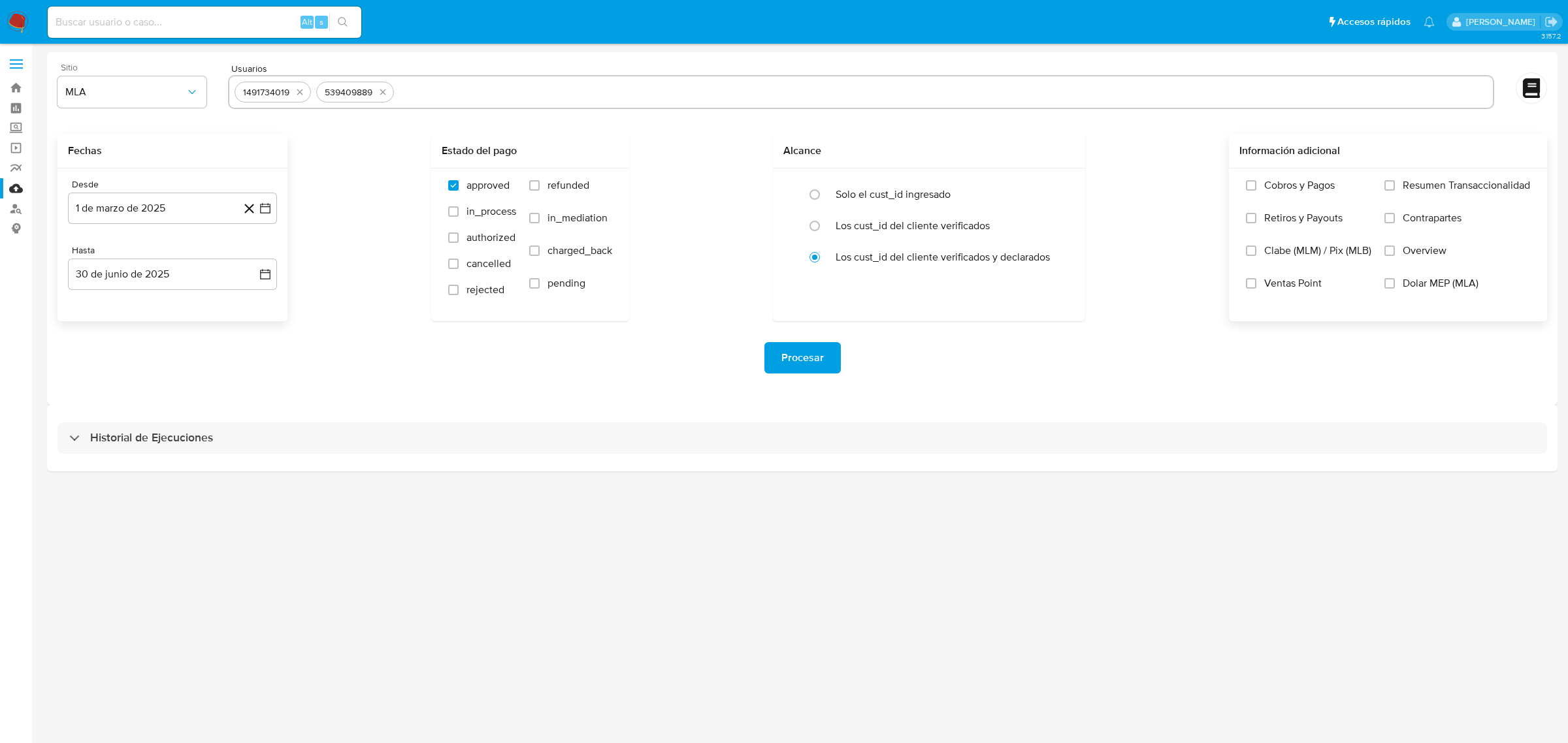
click at [1437, 291] on label "Dolar MEP (MLA)" at bounding box center [1457, 293] width 146 height 33
click at [1394, 288] on input "Dolar MEP (MLA)" at bounding box center [1389, 284] width 11 height 11
click at [807, 351] on span "Procesar" at bounding box center [803, 358] width 43 height 28
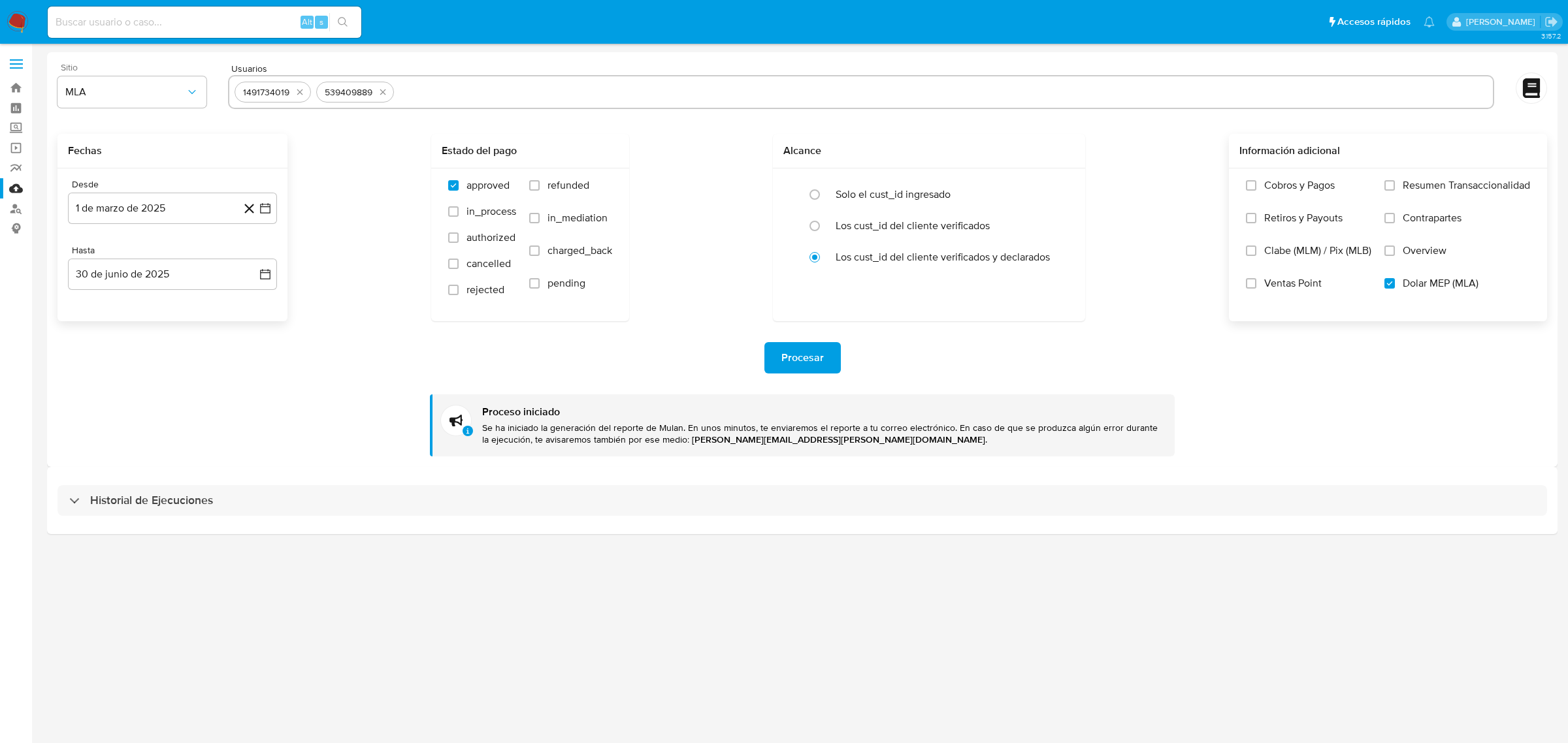
click at [308, 406] on div "Procesar Proceso iniciado Se ha iniciado la generación del reporte de Mulan. En…" at bounding box center [803, 389] width 1490 height 135
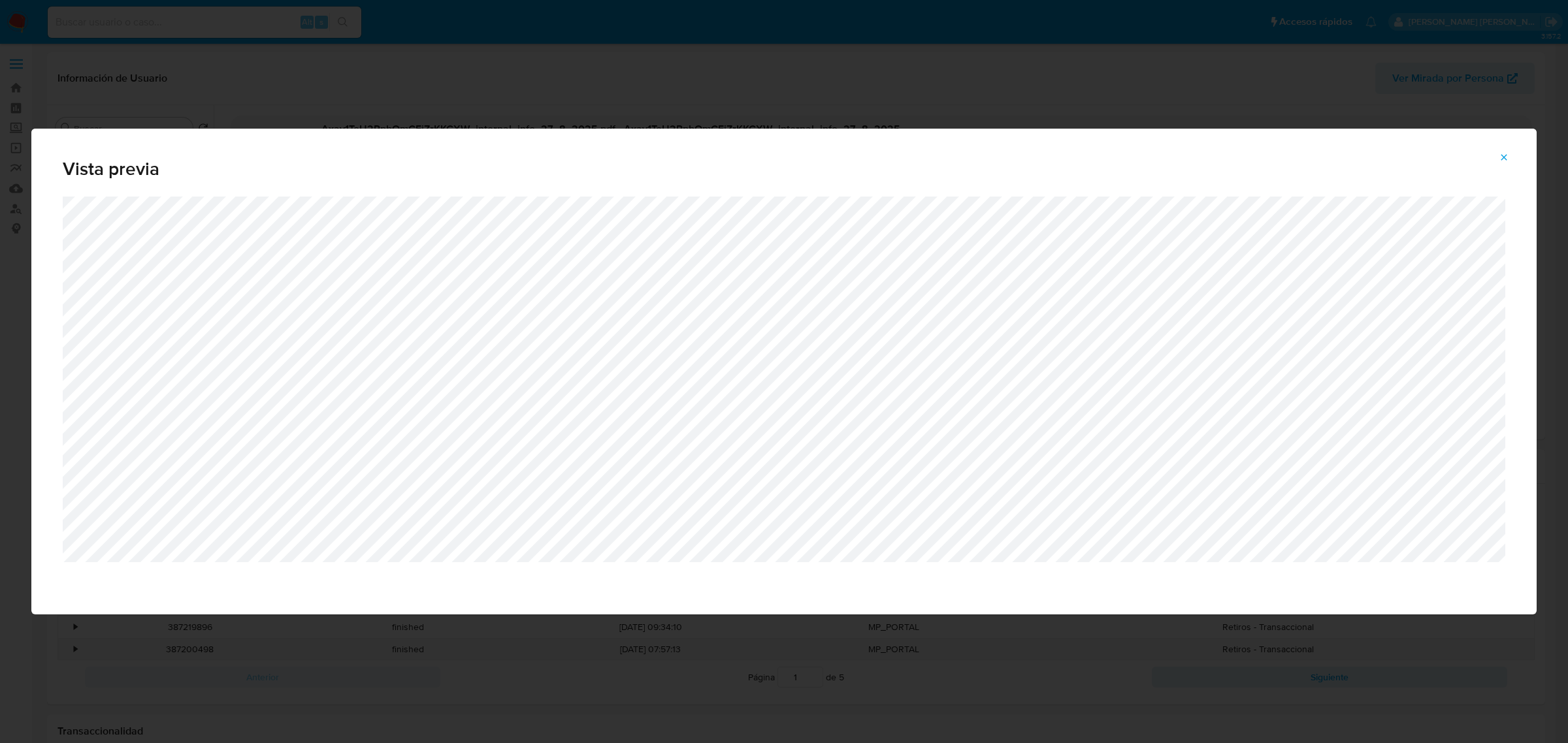
select select "10"
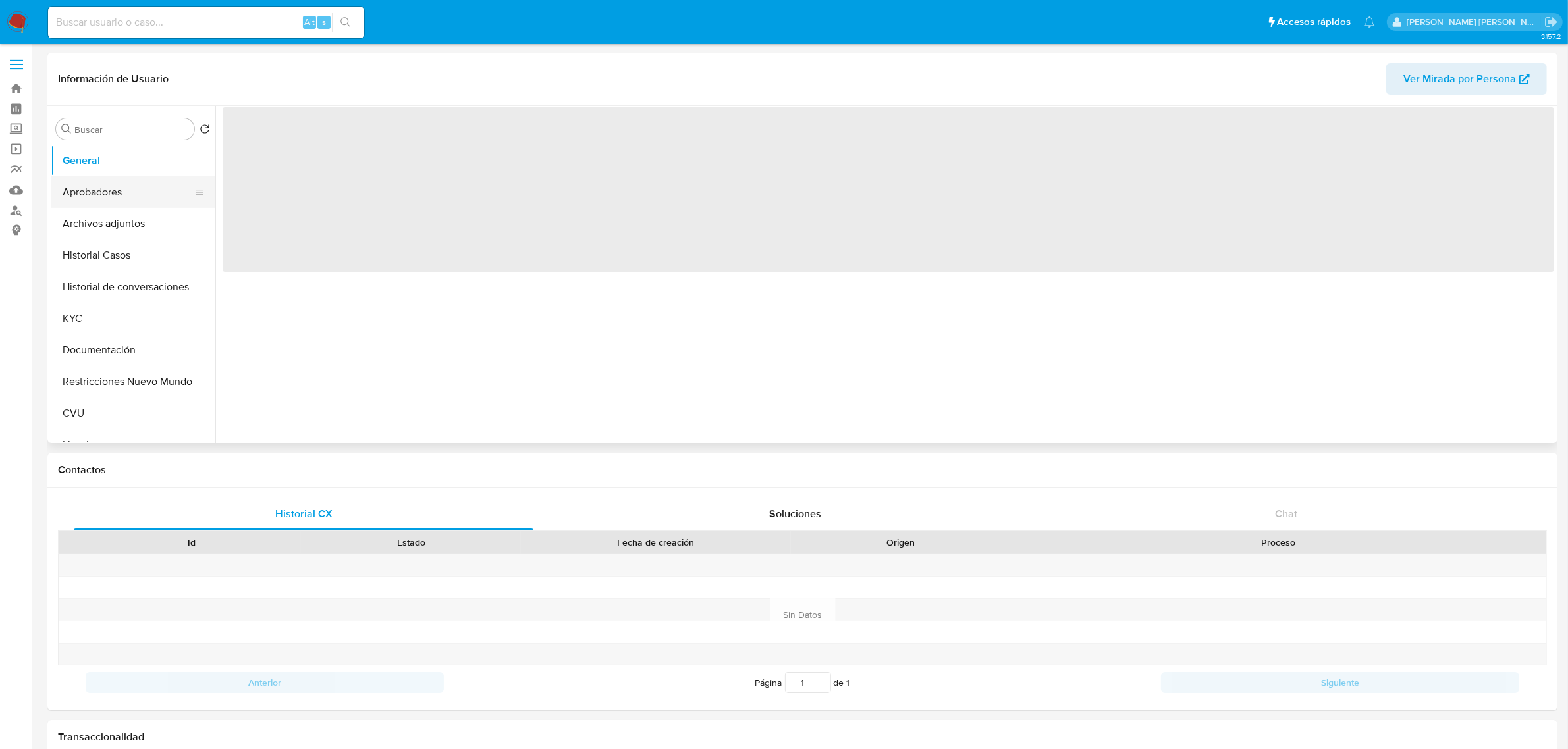
click at [105, 195] on button "Aprobadores" at bounding box center [128, 192] width 154 height 31
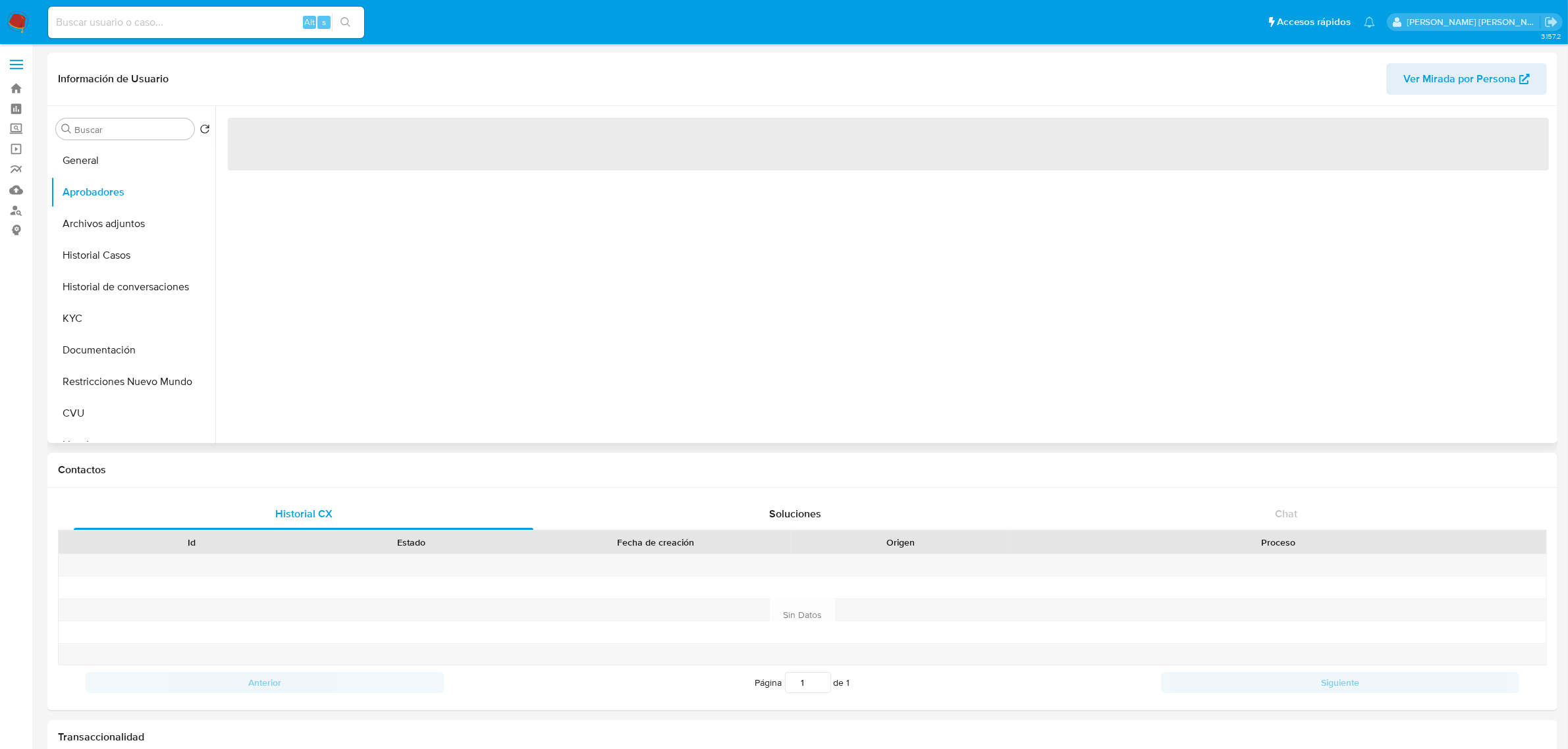
select select "10"
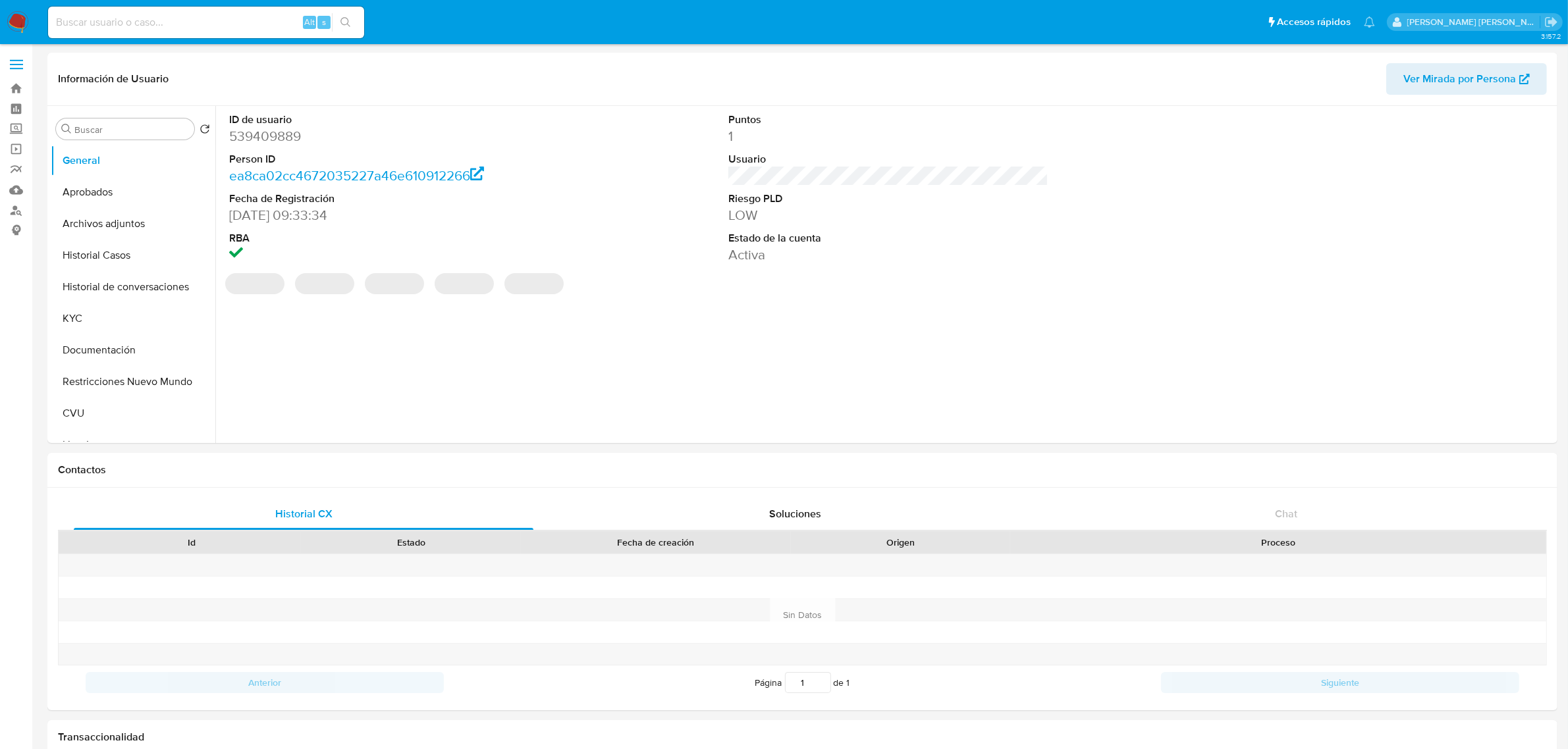
select select "10"
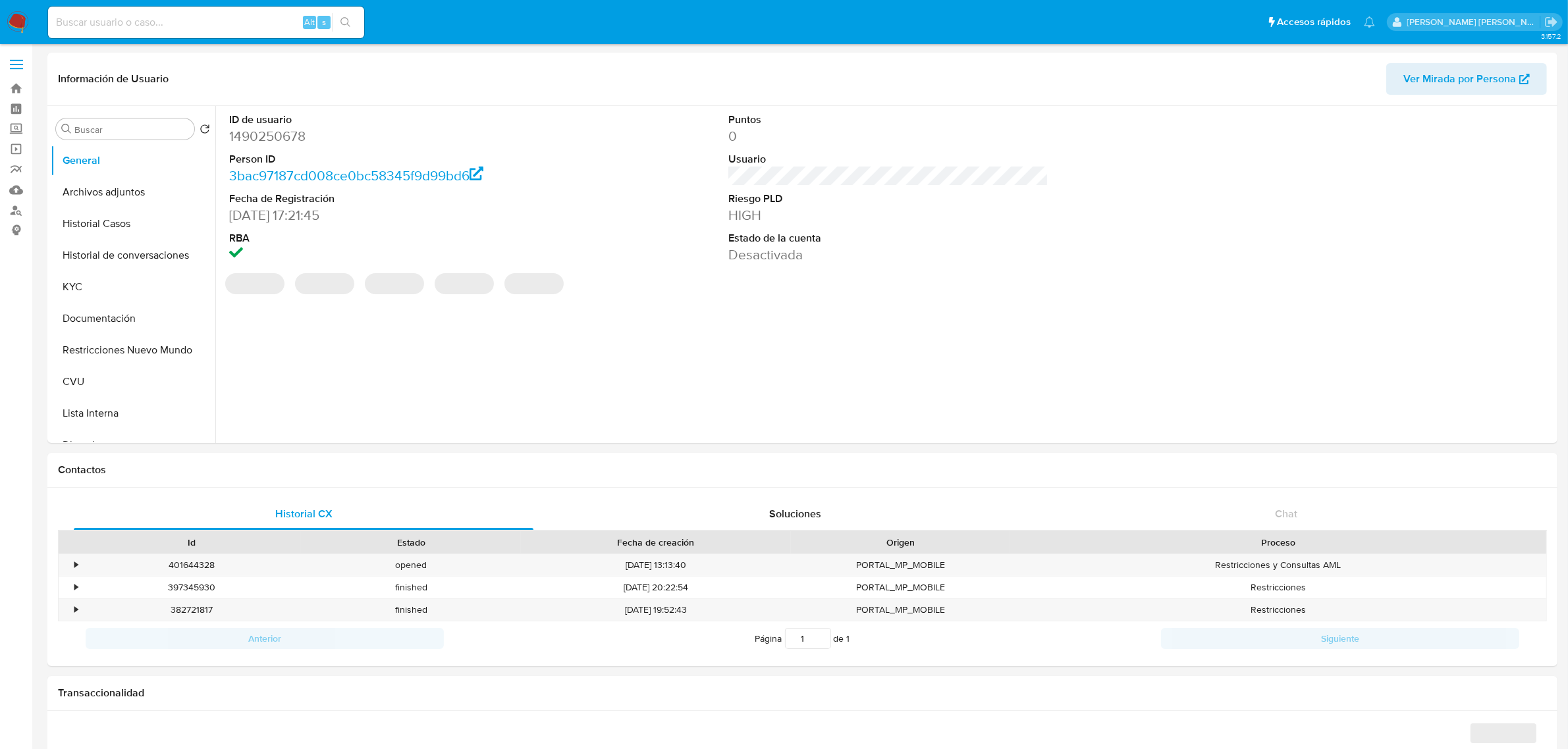
select select "10"
click at [143, 229] on button "Historial Casos" at bounding box center [128, 223] width 154 height 31
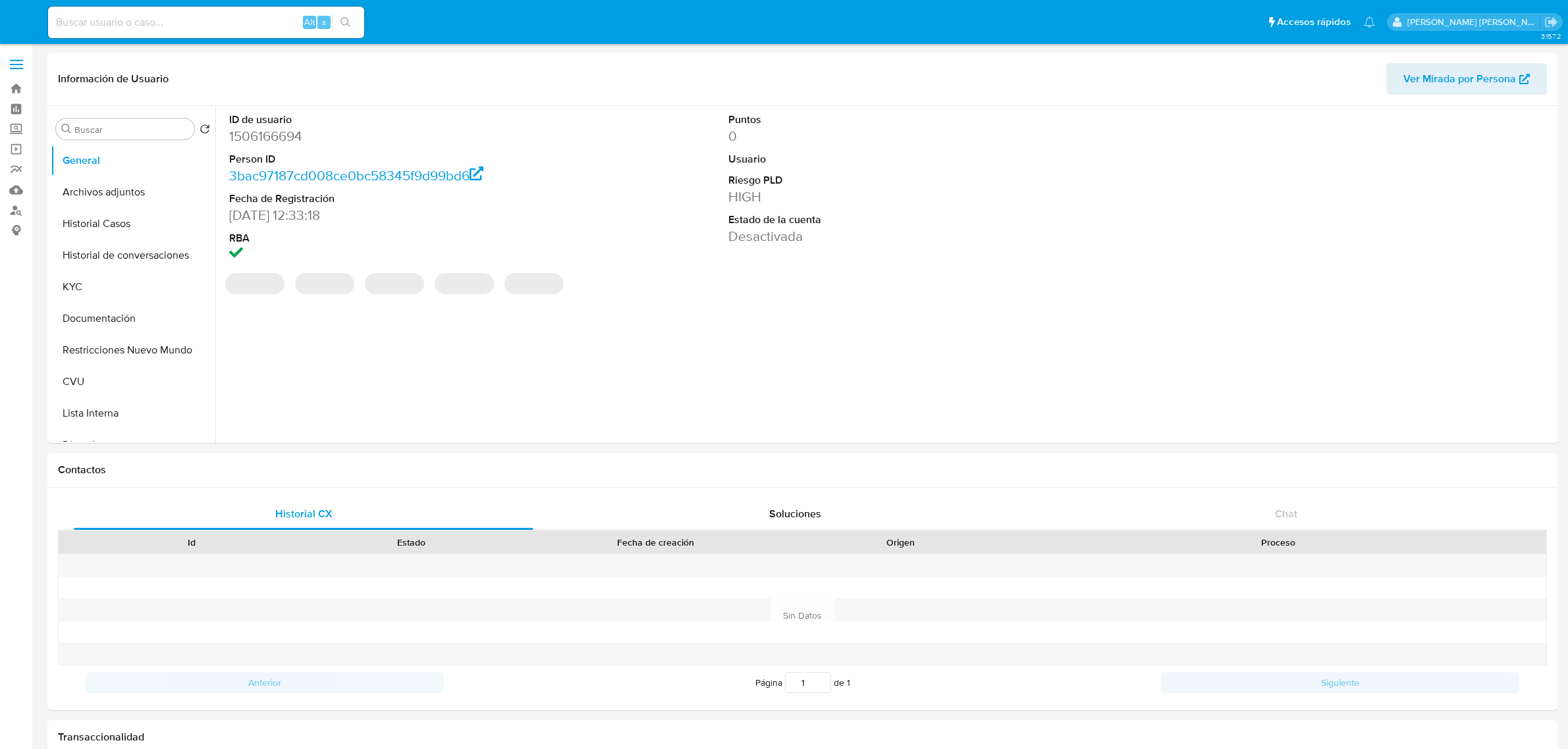
select select "10"
click at [134, 228] on button "Historial Casos" at bounding box center [128, 223] width 154 height 31
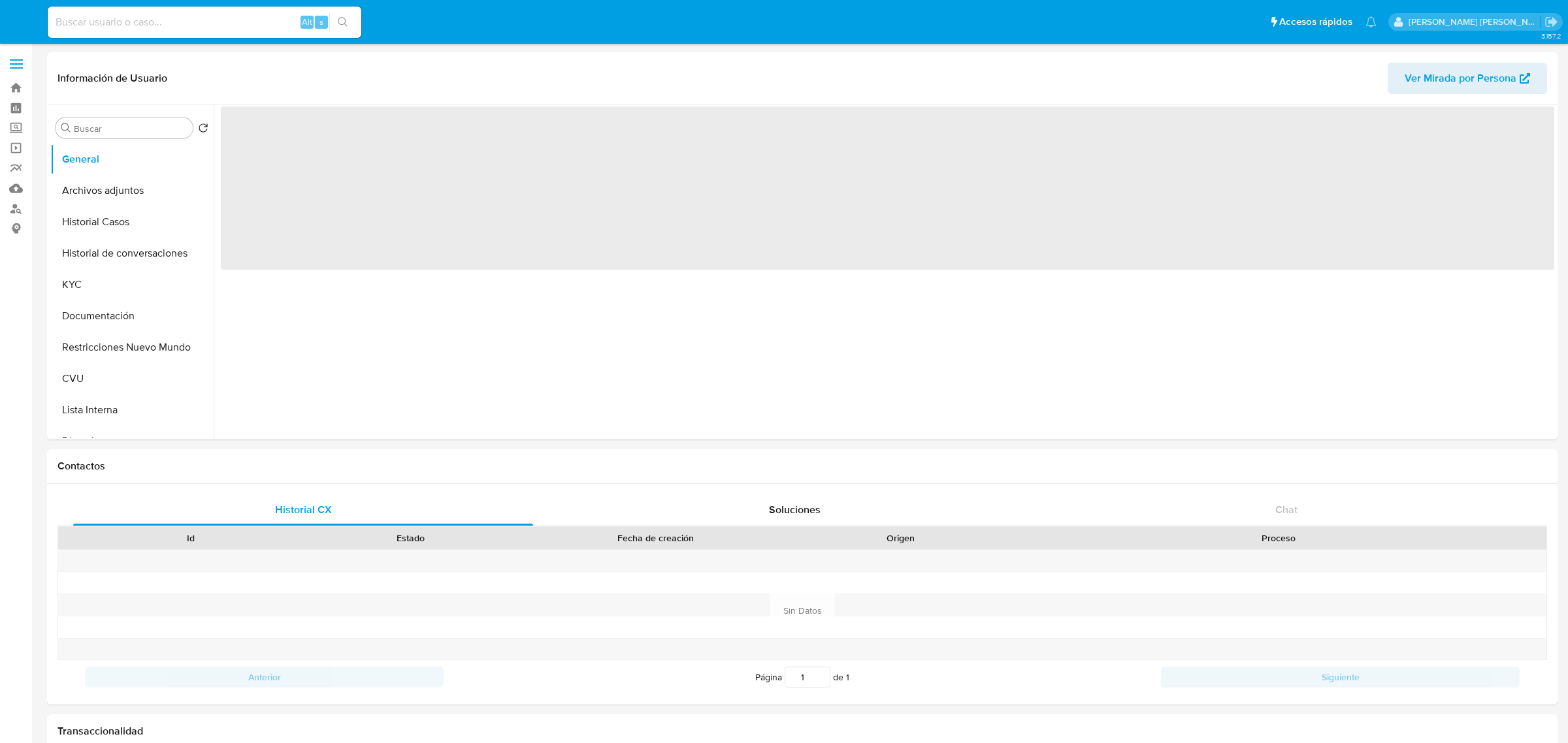
select select "10"
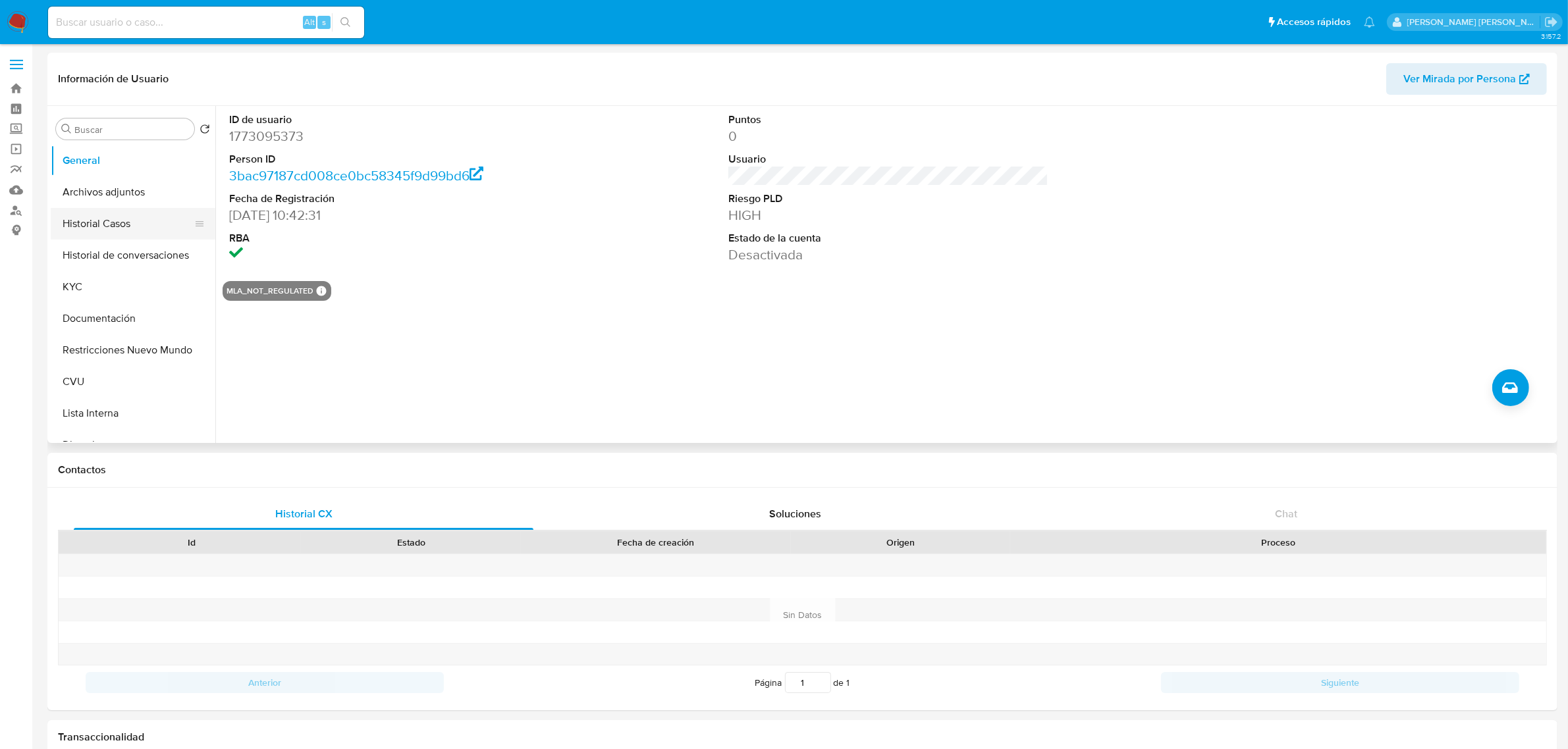
click at [90, 229] on button "Historial Casos" at bounding box center [128, 223] width 154 height 31
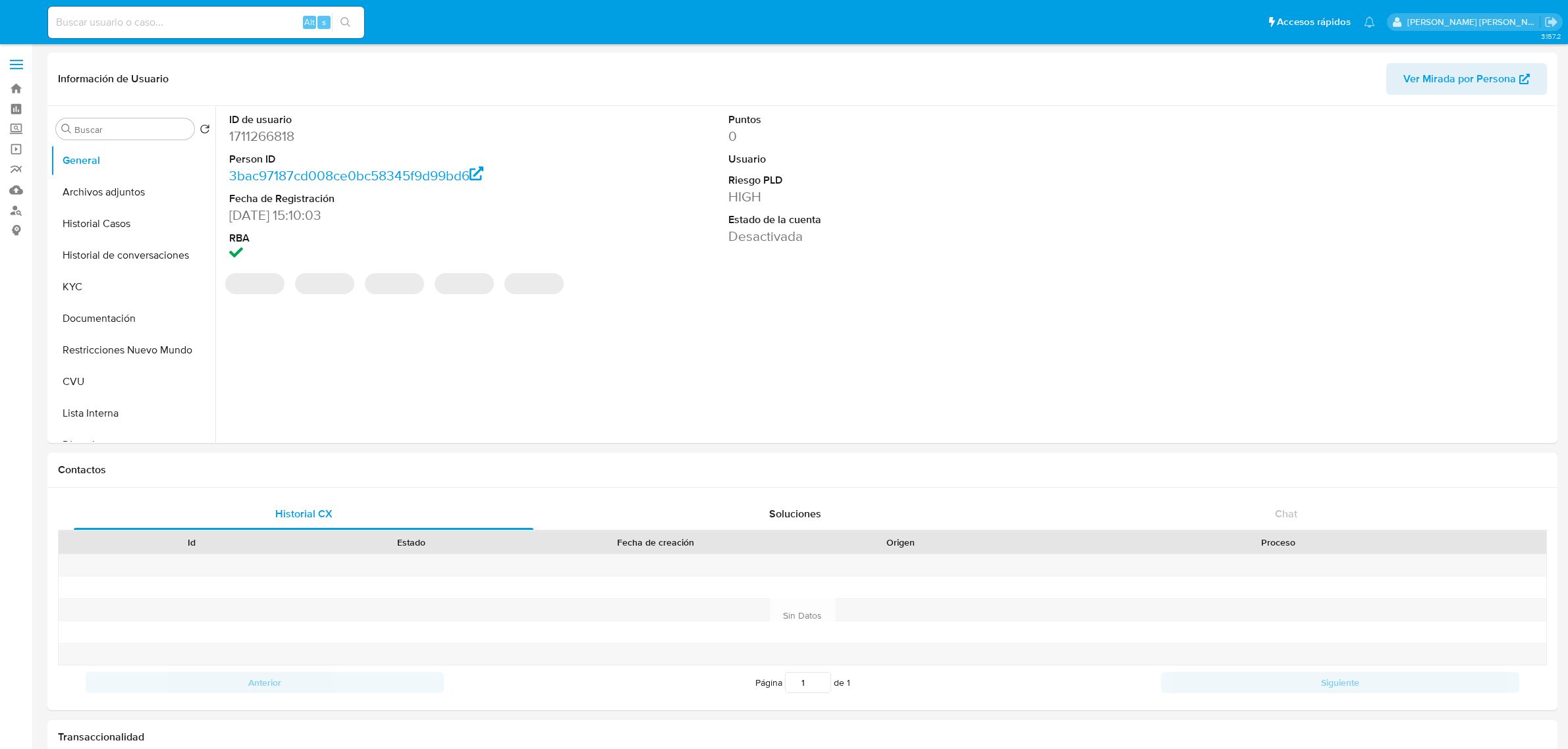
select select "10"
drag, startPoint x: 140, startPoint y: 222, endPoint x: 368, endPoint y: 189, distance: 230.4
click at [140, 222] on button "Historial Casos" at bounding box center [134, 223] width 165 height 31
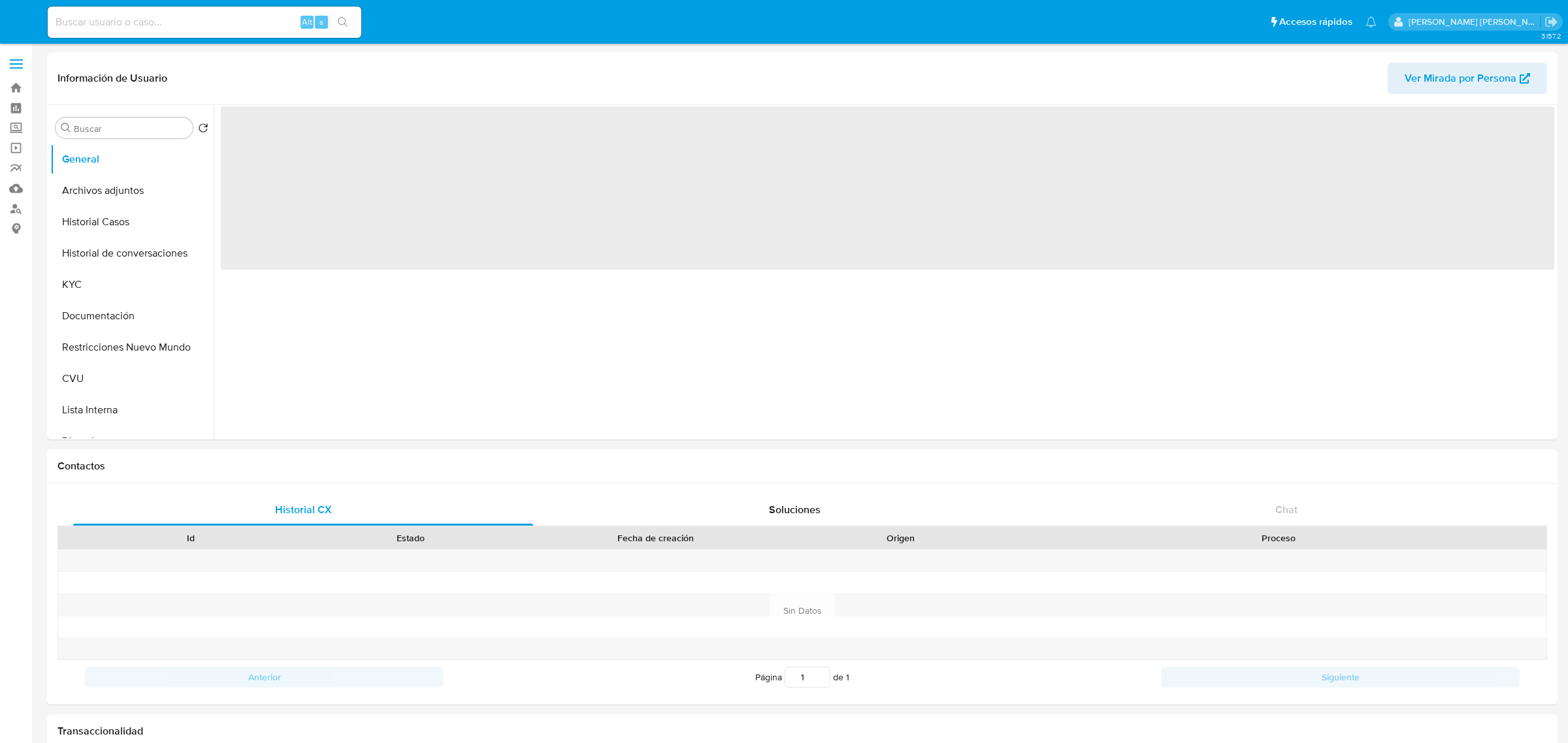
select select "10"
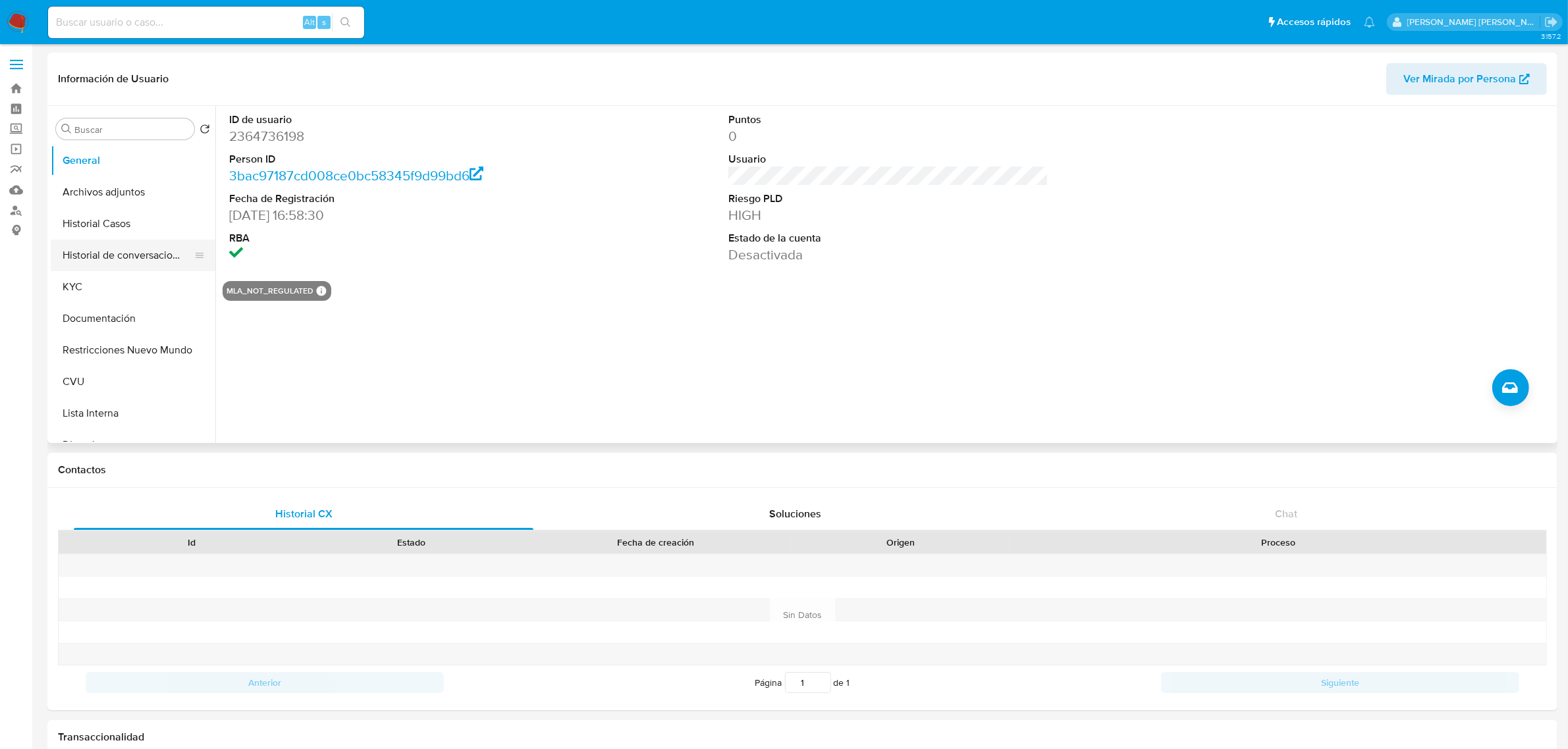
drag, startPoint x: 136, startPoint y: 239, endPoint x: 147, endPoint y: 239, distance: 11.0
click at [136, 240] on button "Historial de conversaciones" at bounding box center [128, 255] width 154 height 31
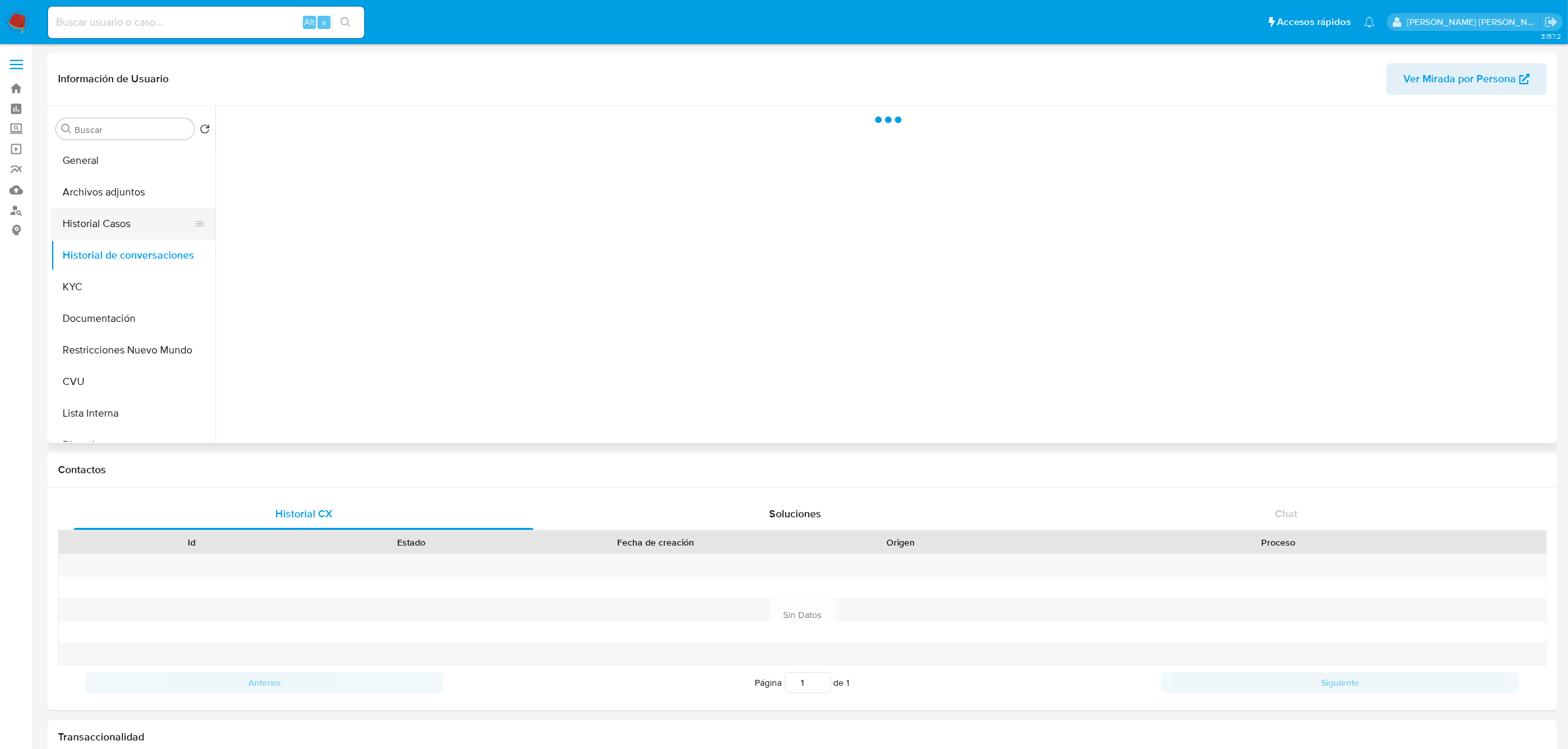
drag, startPoint x: 129, startPoint y: 217, endPoint x: 152, endPoint y: 218, distance: 23.0
click at [128, 218] on button "Historial Casos" at bounding box center [128, 223] width 154 height 31
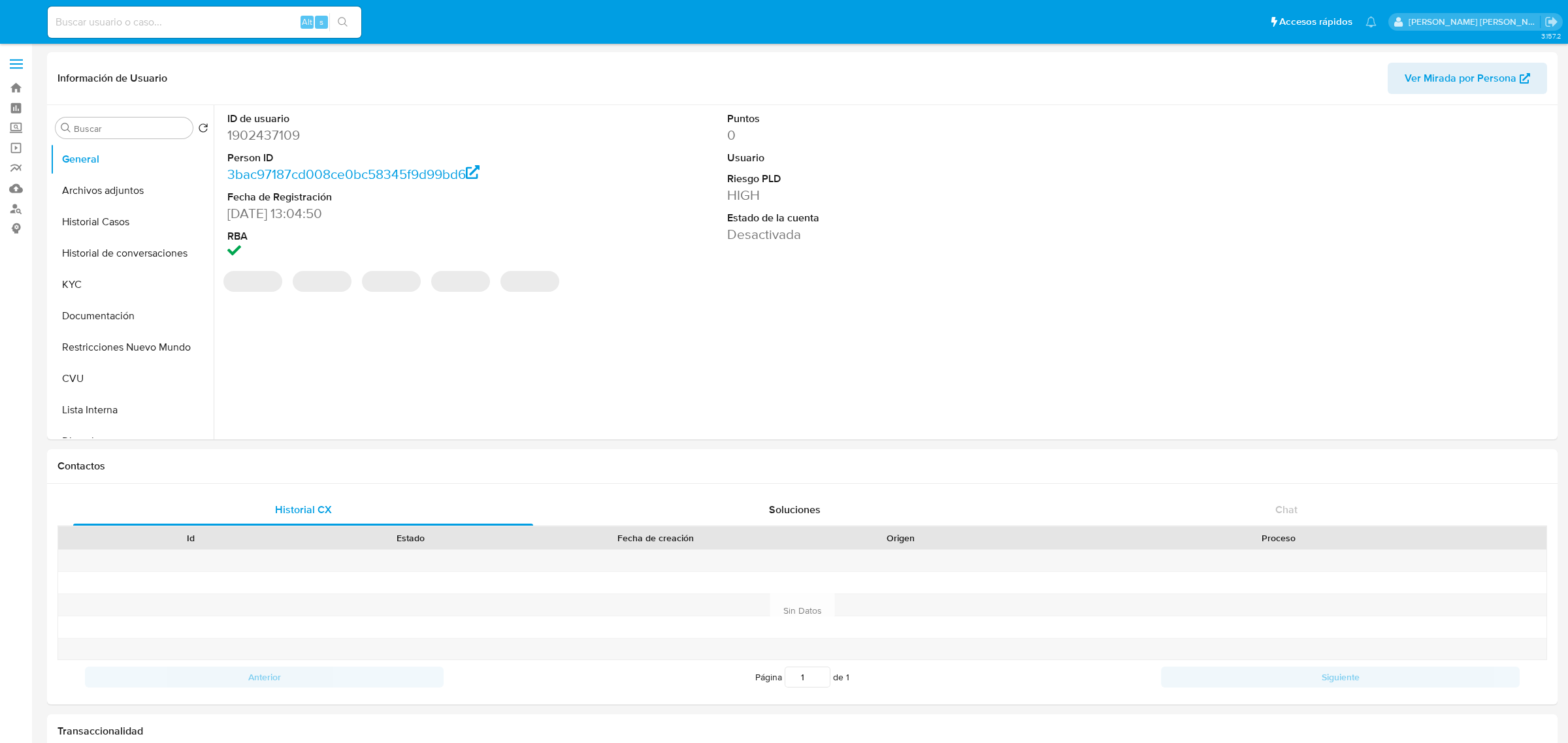
select select "10"
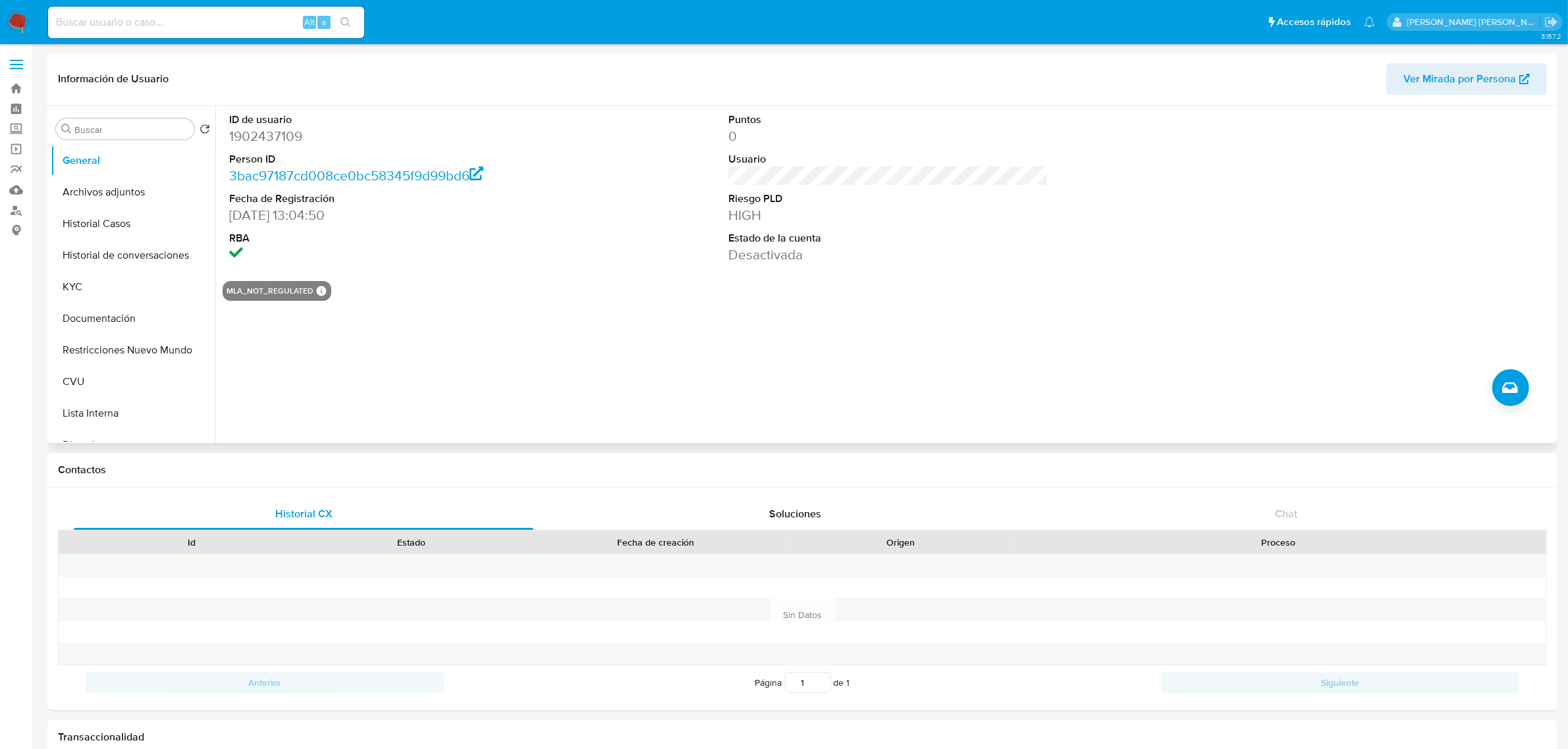
drag, startPoint x: 113, startPoint y: 225, endPoint x: 330, endPoint y: 152, distance: 228.9
click at [113, 225] on button "Historial Casos" at bounding box center [134, 223] width 165 height 31
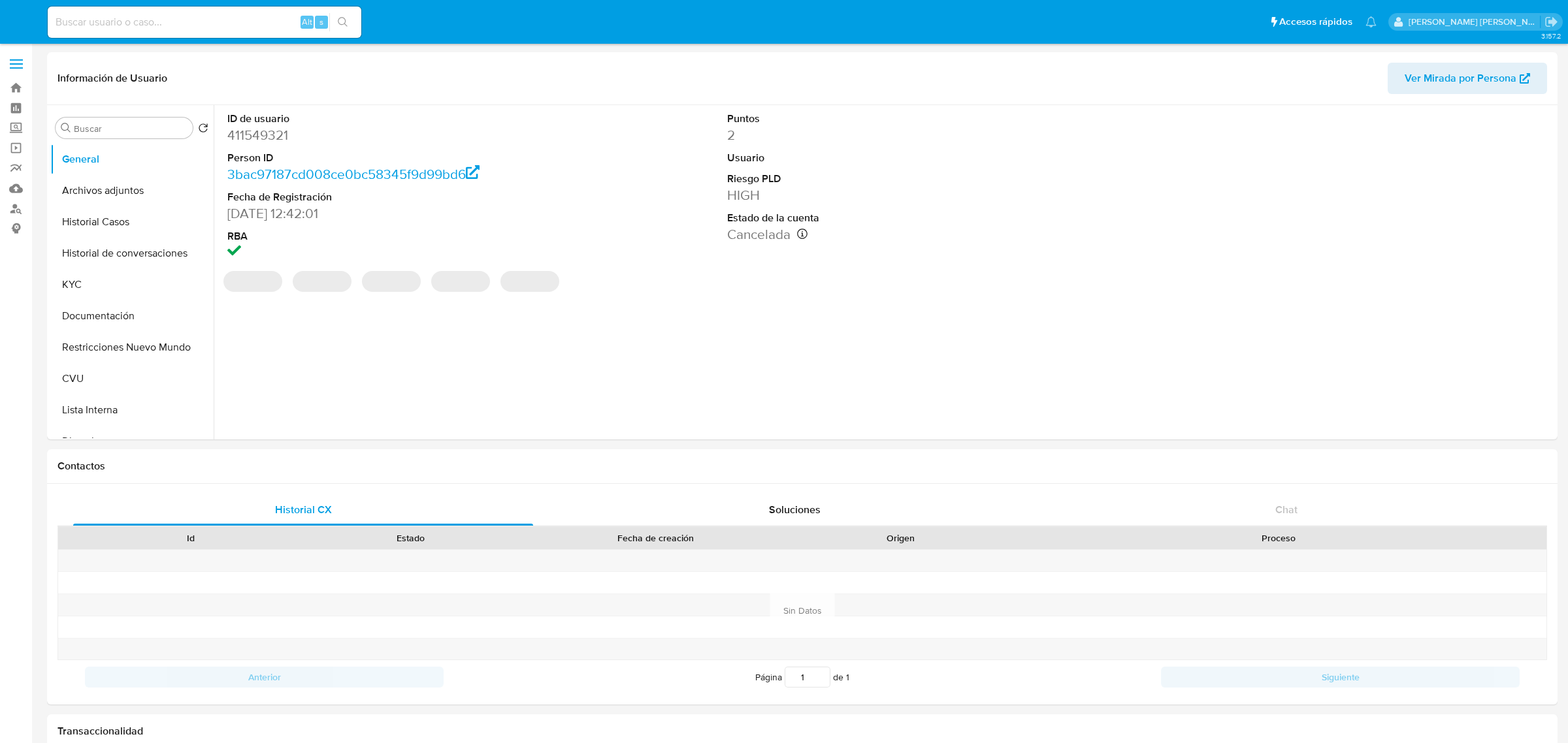
select select "10"
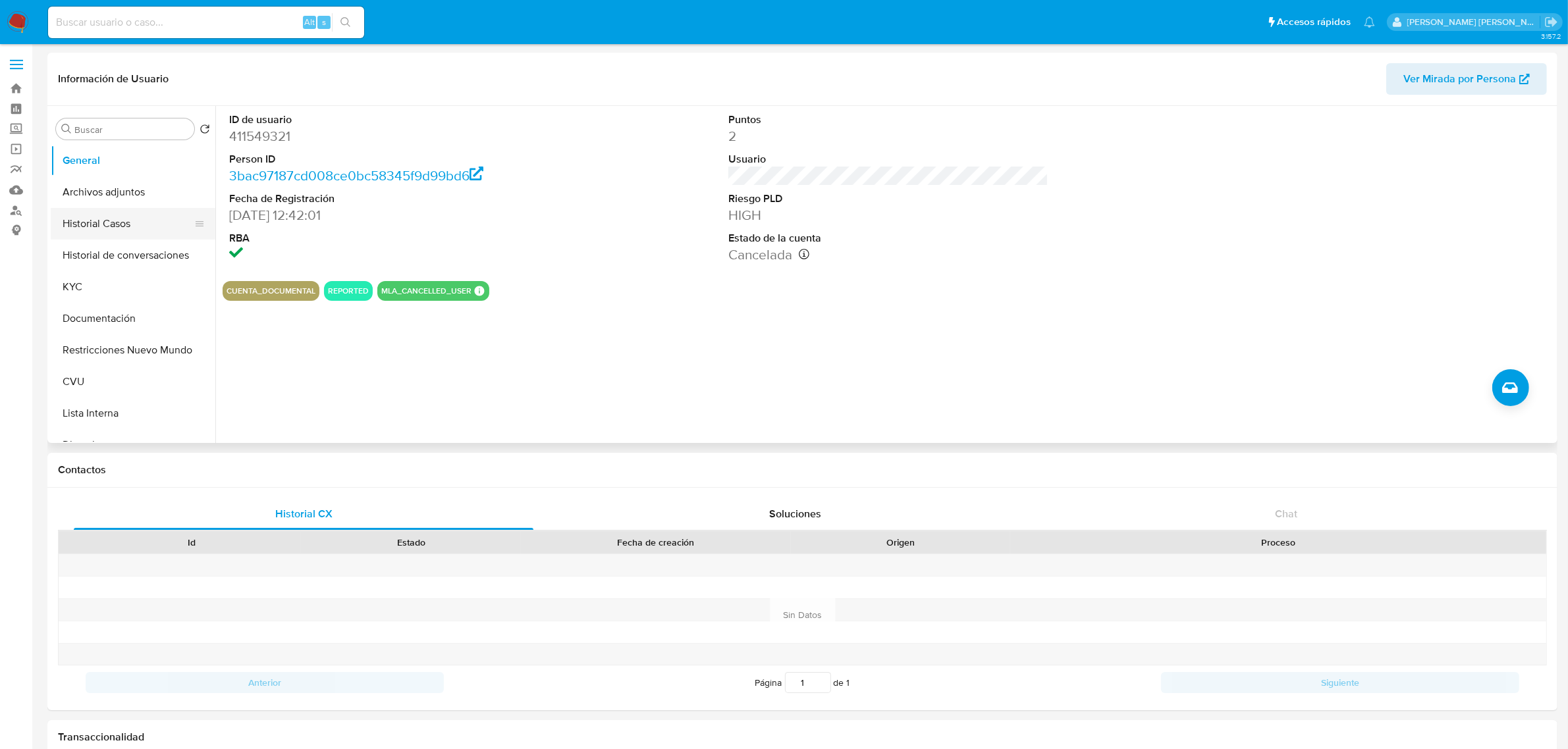
click at [81, 229] on button "Historial Casos" at bounding box center [128, 223] width 154 height 31
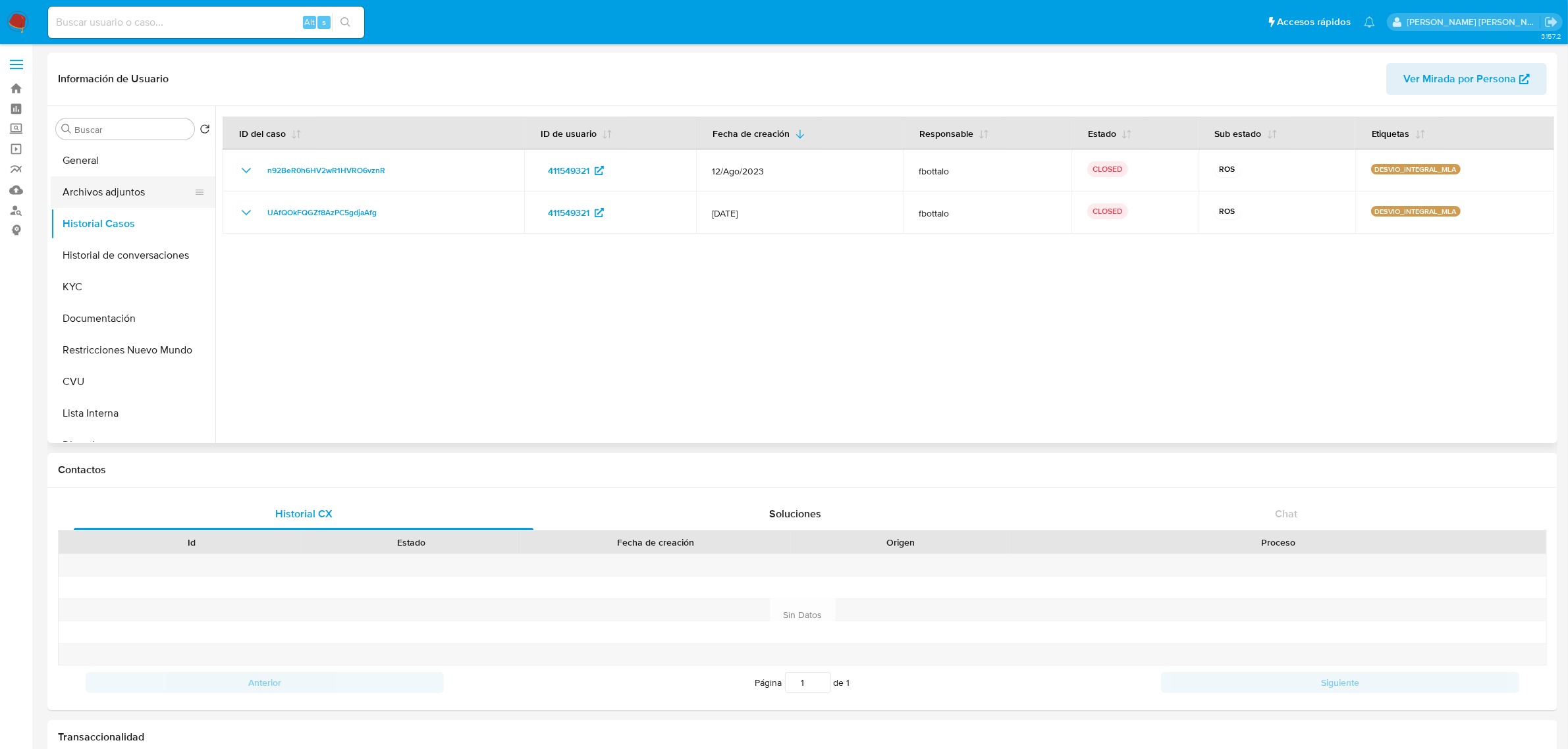
click at [144, 198] on button "Archivos adjuntos" at bounding box center [128, 192] width 154 height 31
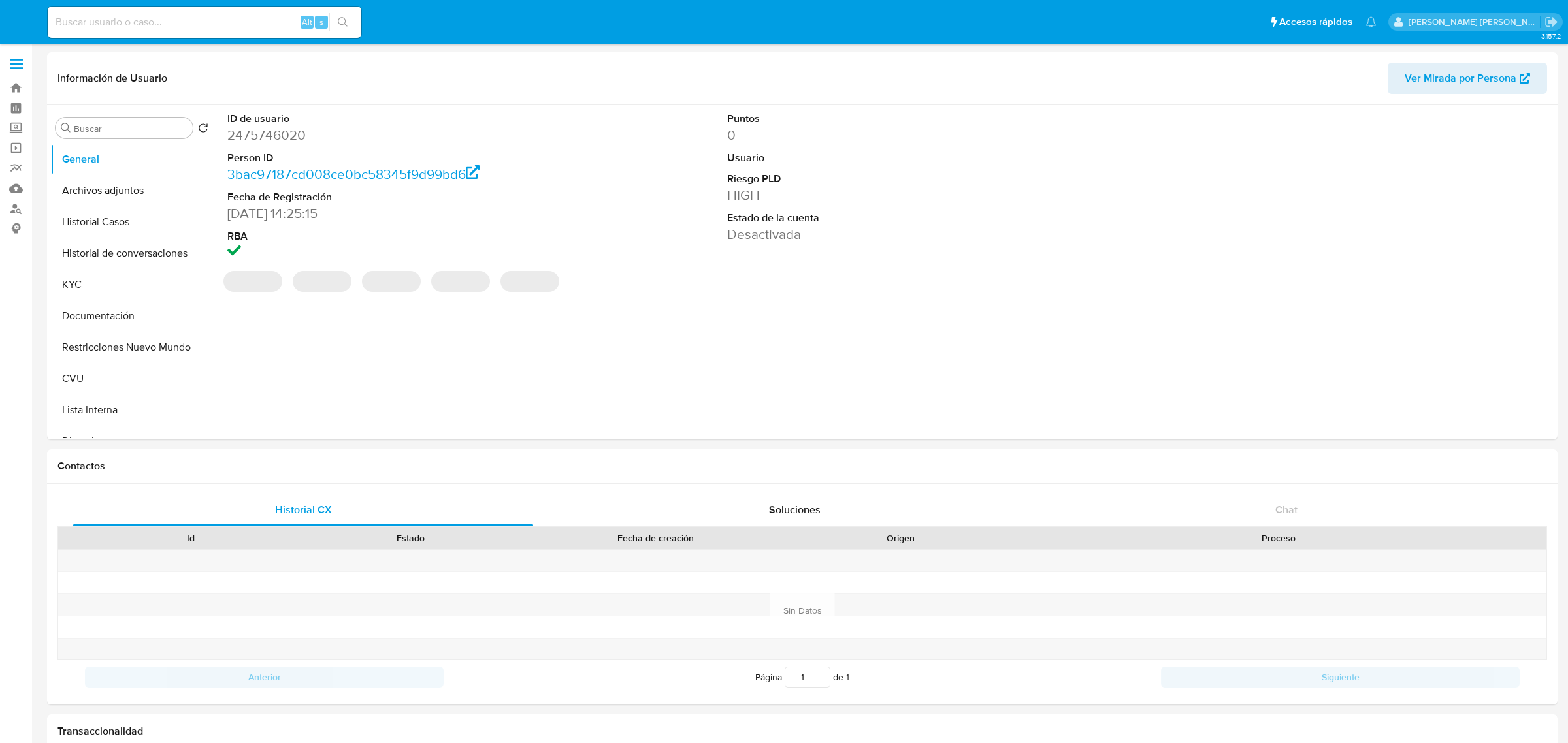
select select "10"
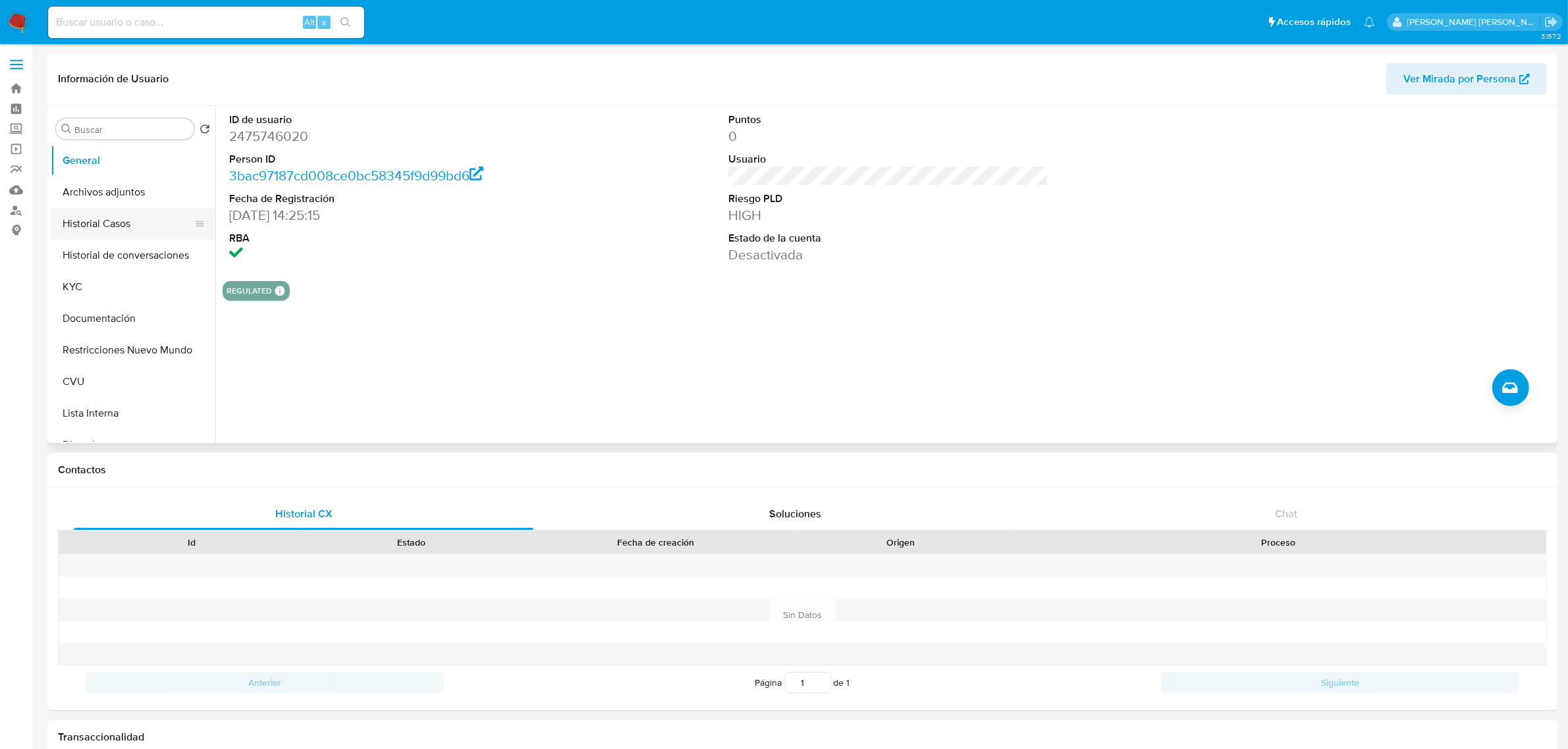
click at [96, 234] on button "Historial Casos" at bounding box center [128, 223] width 154 height 31
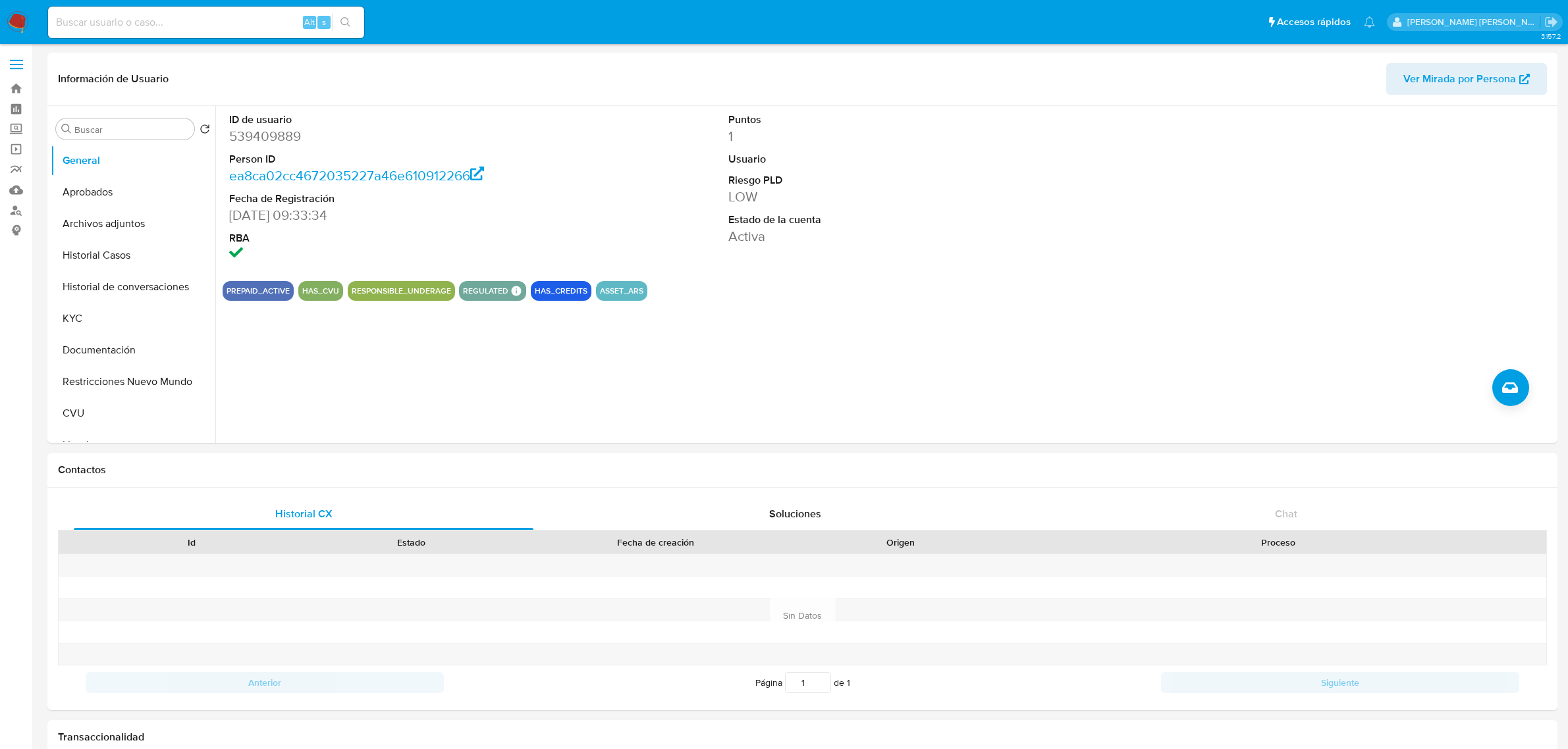
select select "10"
click at [139, 188] on button "Aprobados" at bounding box center [128, 192] width 154 height 31
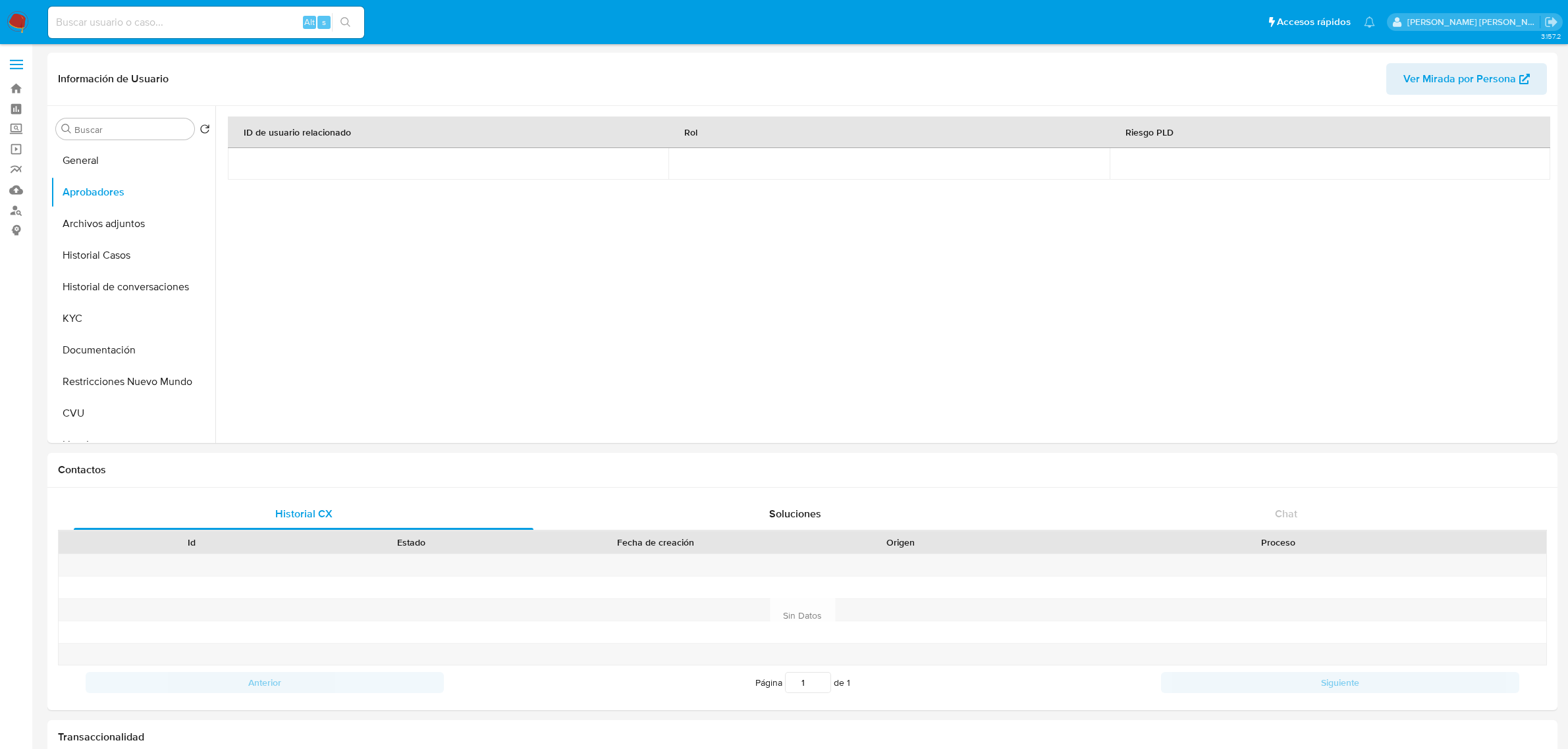
select select "10"
click at [99, 327] on button "KYC" at bounding box center [128, 318] width 154 height 31
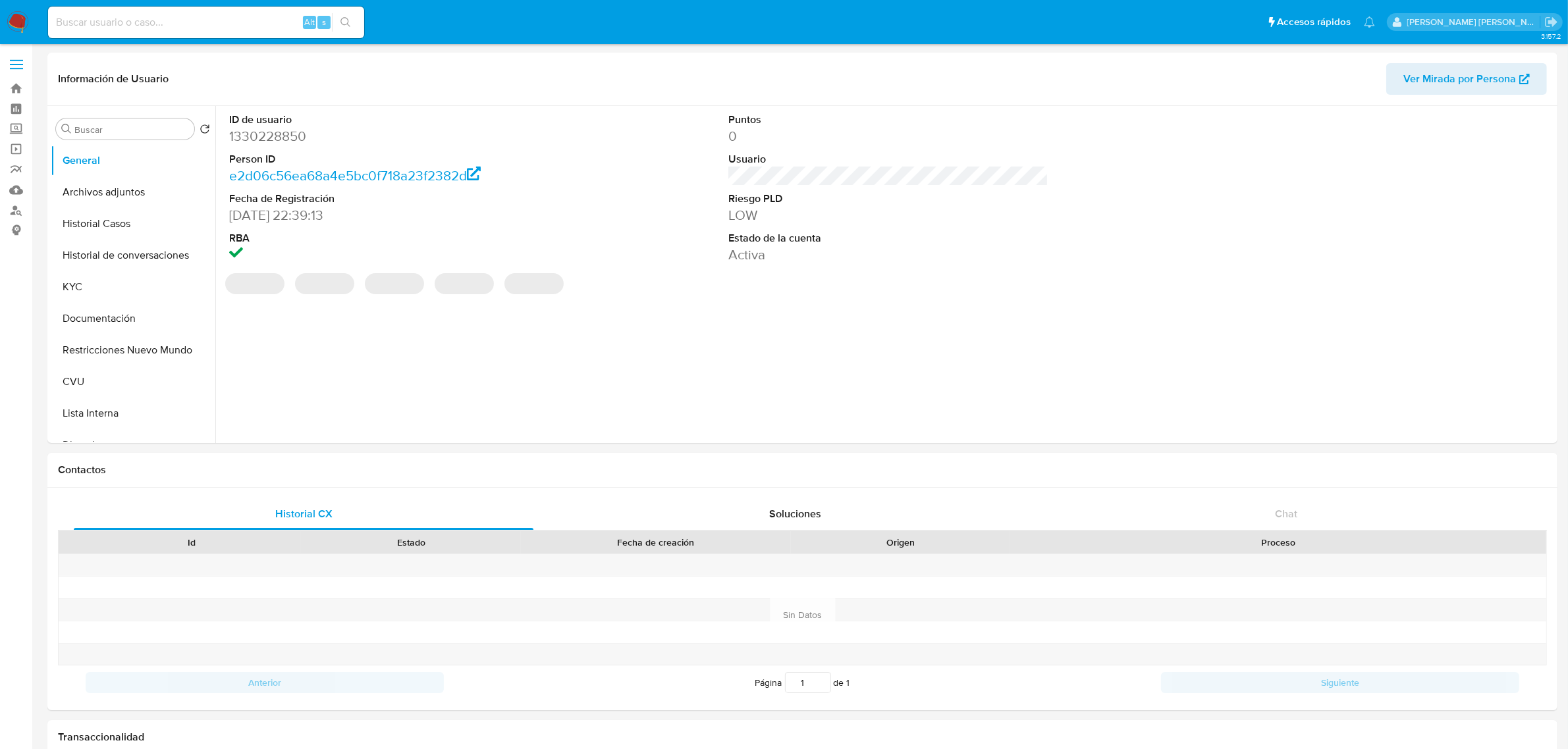
select select "10"
click at [125, 291] on button "KYC" at bounding box center [128, 286] width 154 height 31
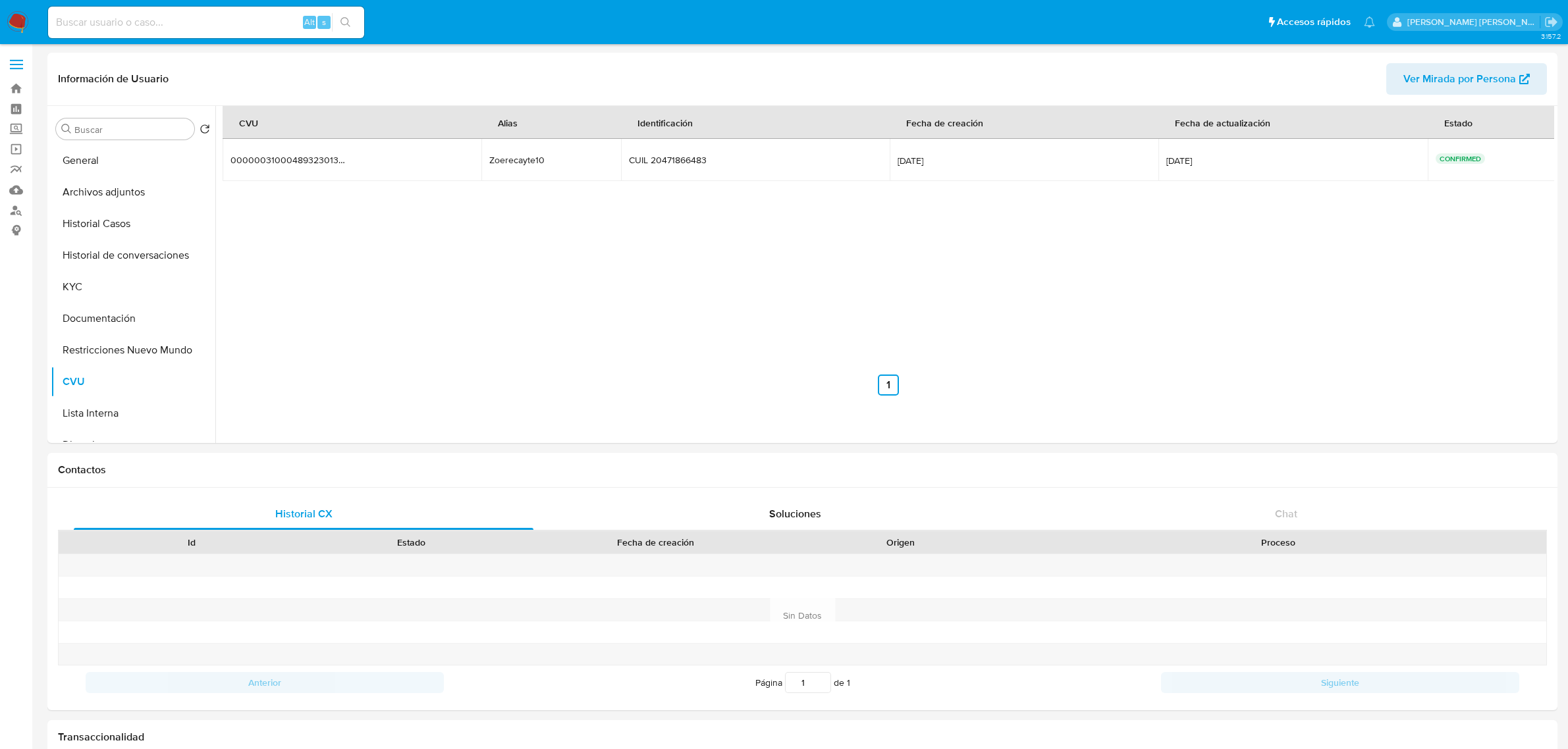
select select "10"
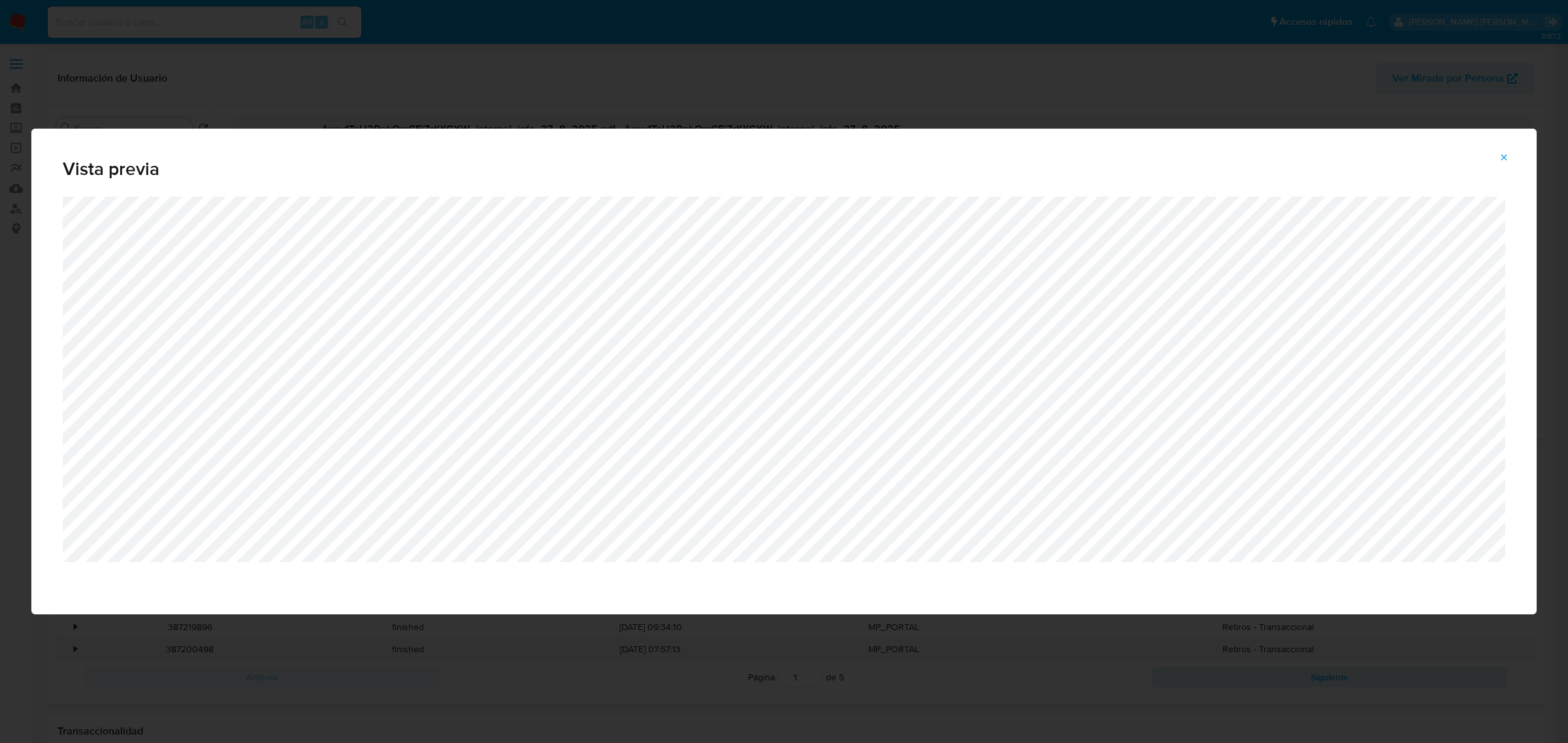
select select "10"
click at [1504, 158] on icon "Attachment preview" at bounding box center [1504, 157] width 6 height 6
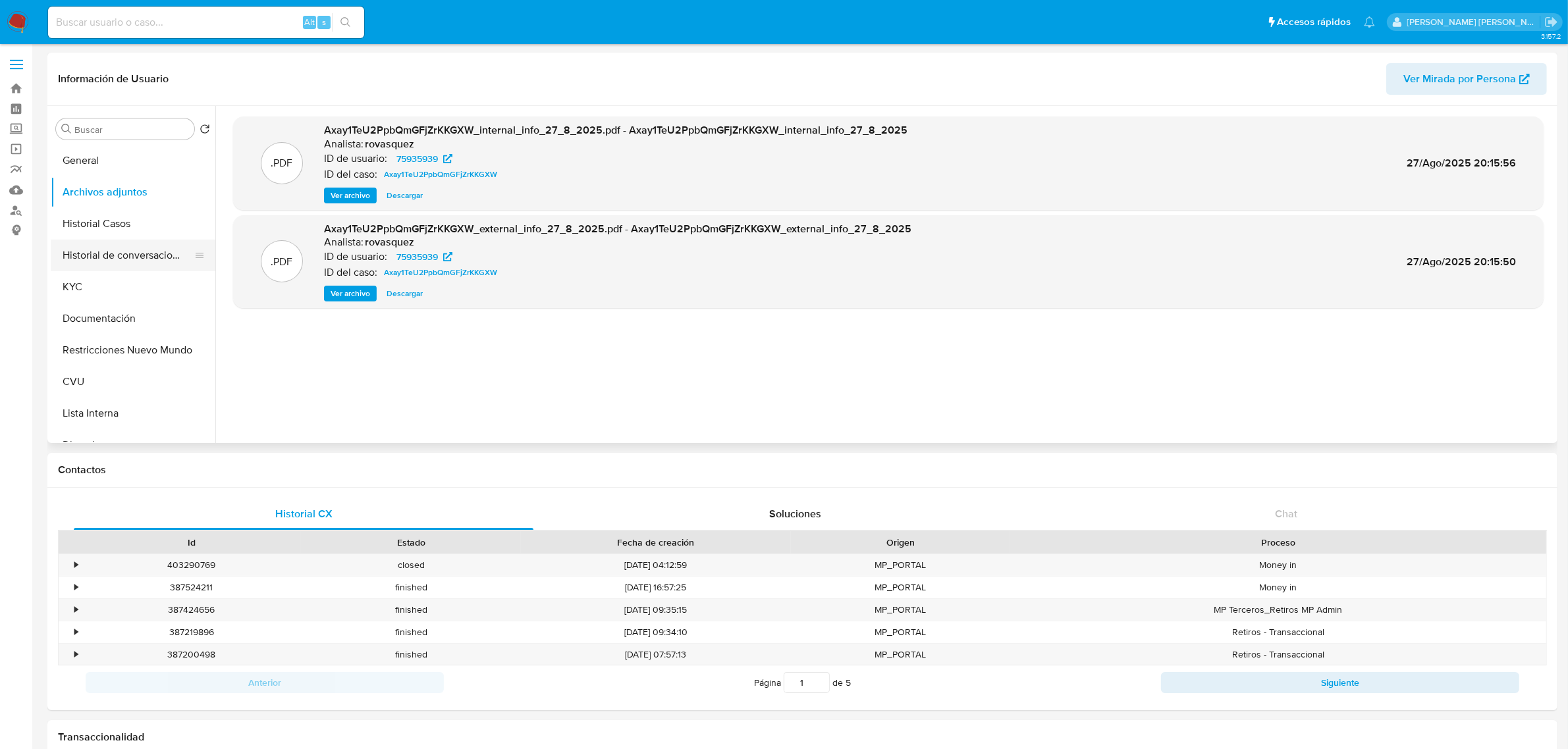
click at [147, 255] on button "Historial de conversaciones" at bounding box center [128, 255] width 154 height 31
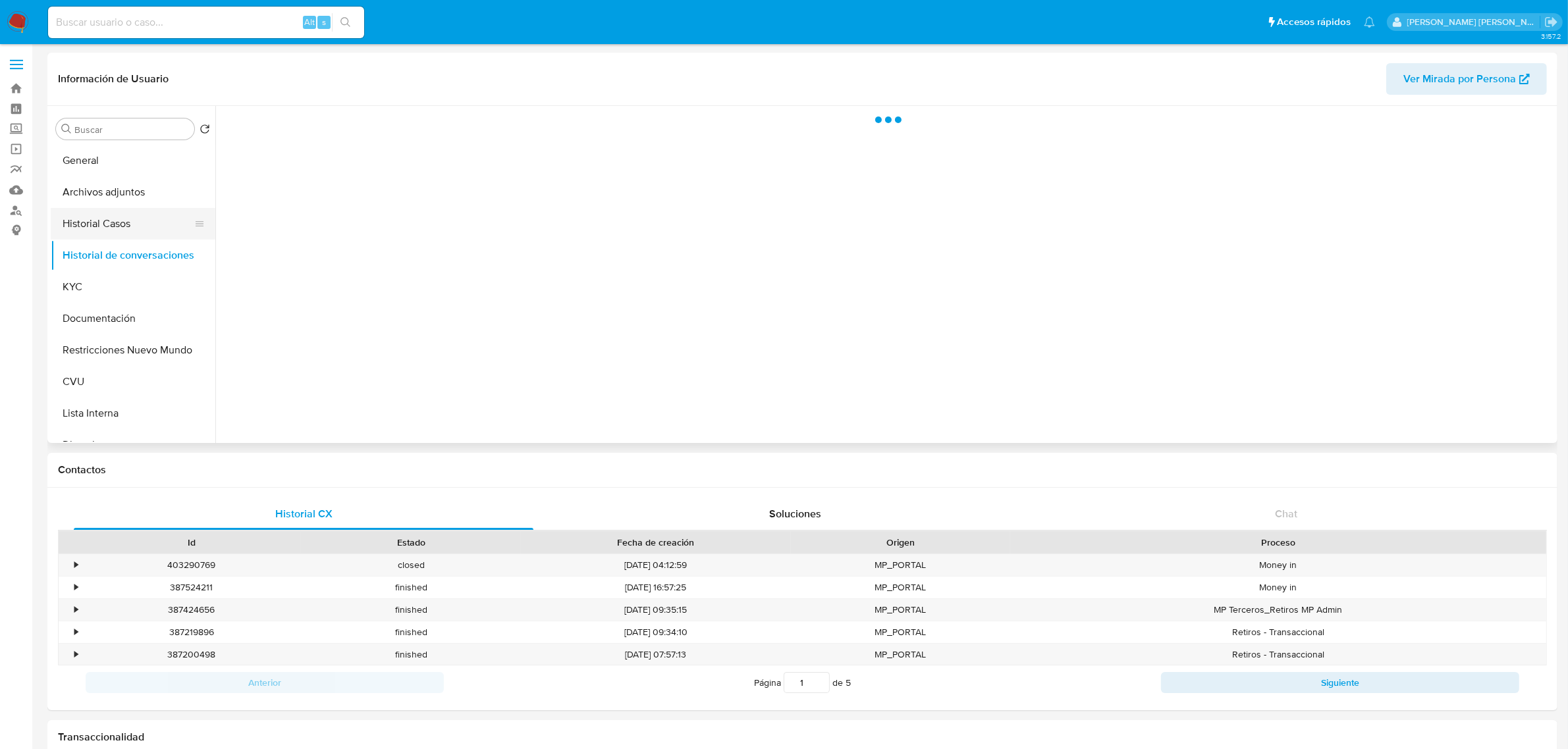
click at [133, 219] on button "Historial Casos" at bounding box center [128, 223] width 154 height 31
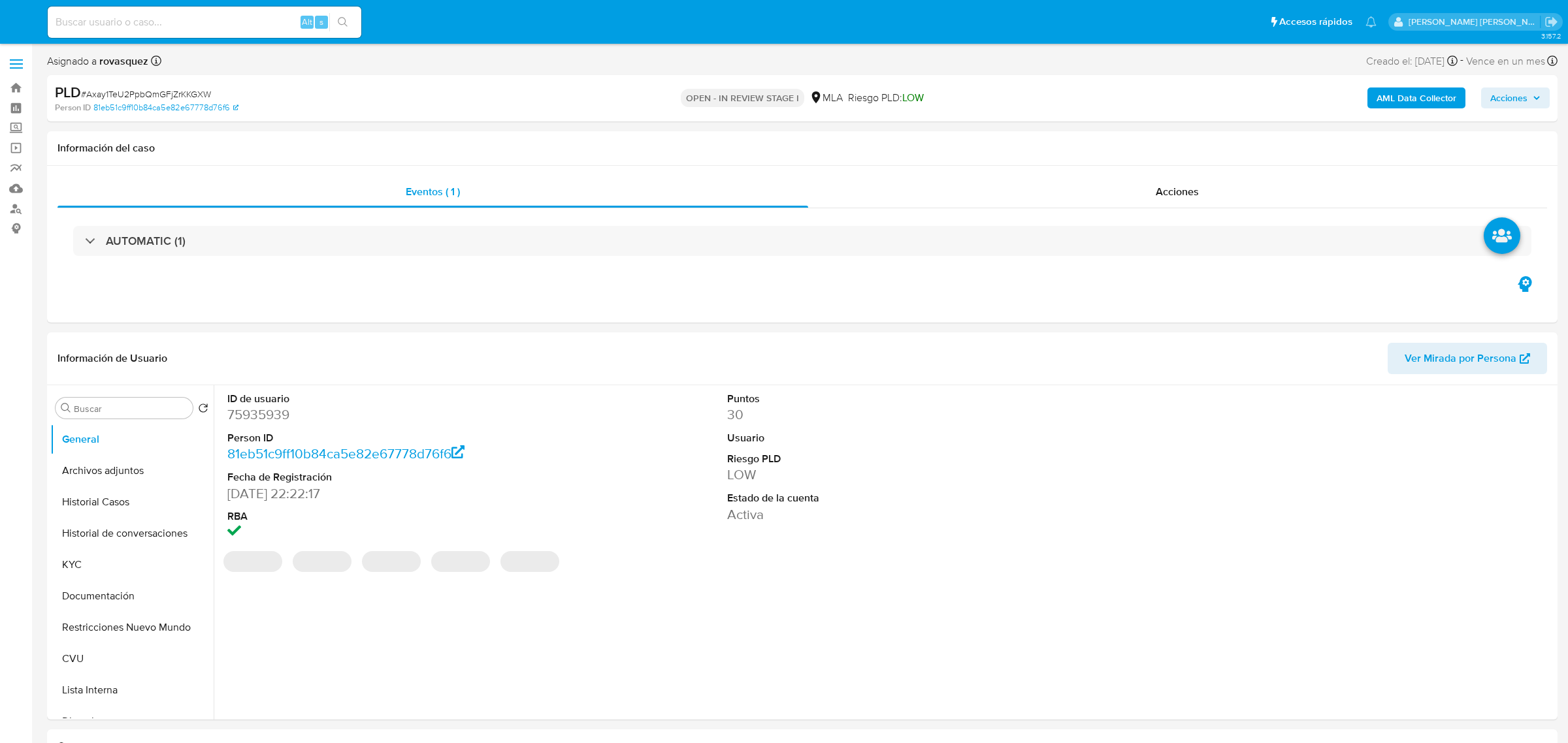
select select "10"
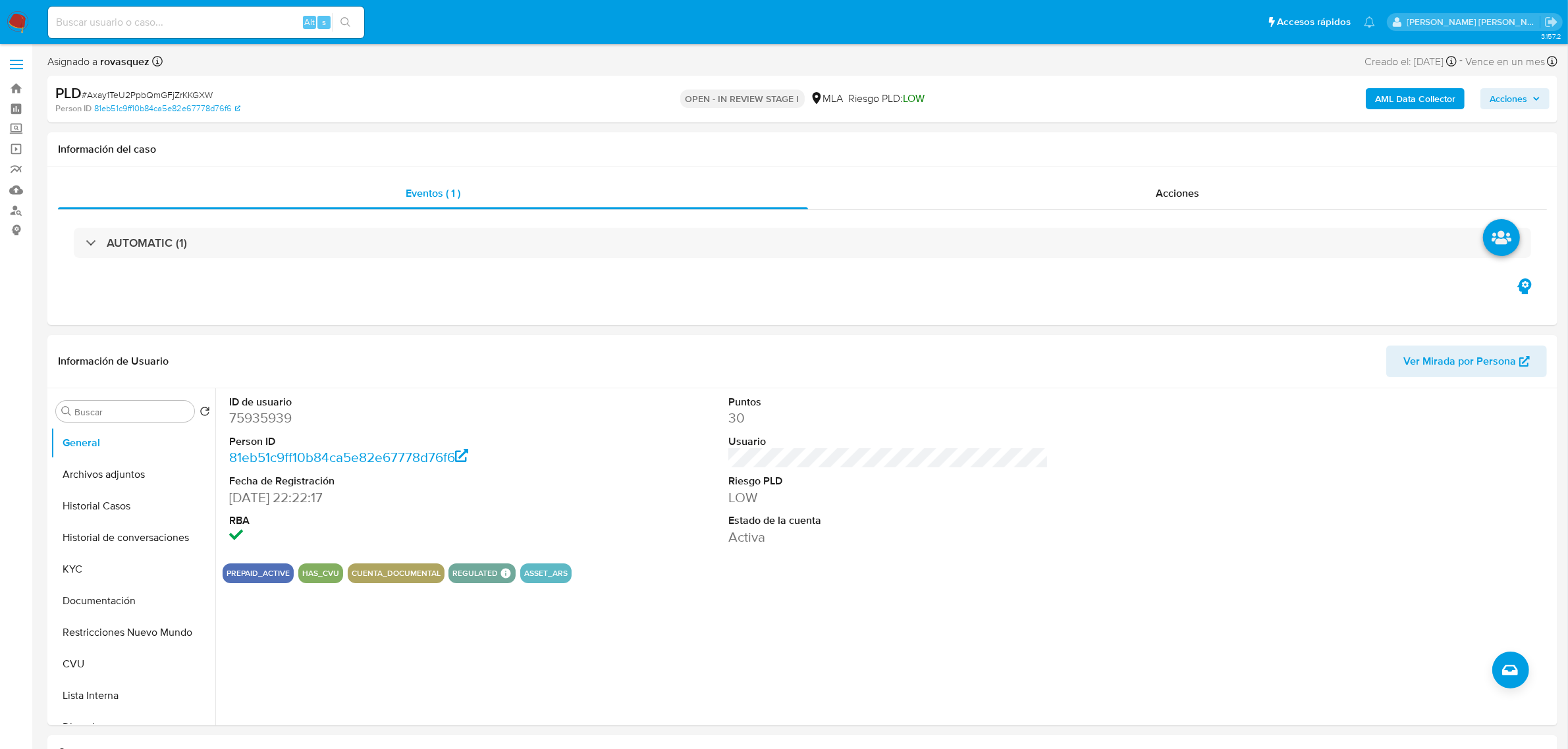
click at [1513, 94] on span "Acciones" at bounding box center [1508, 98] width 38 height 21
click at [1111, 143] on span "Resolución del caso" at bounding box center [1140, 140] width 94 height 15
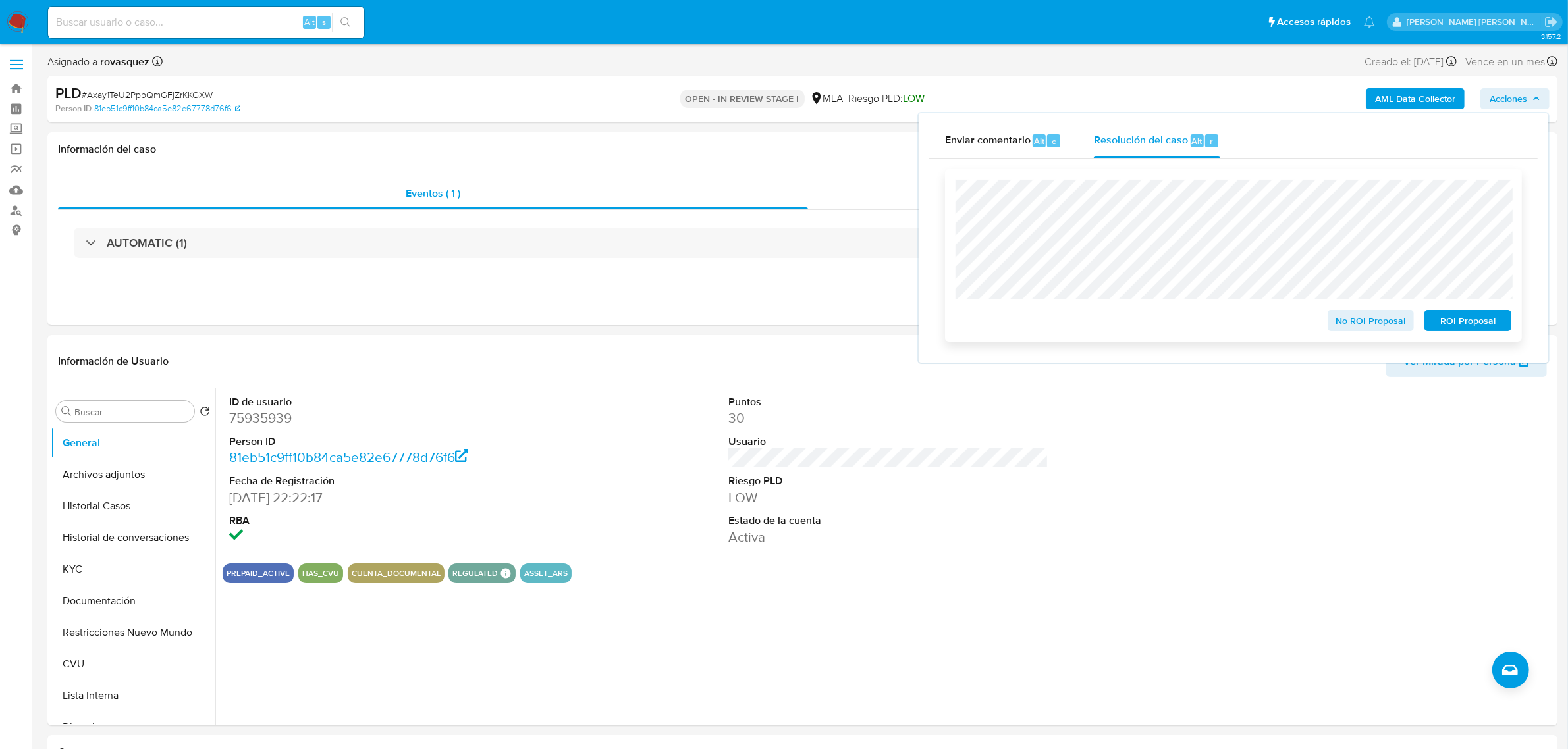
click at [1388, 319] on span "No ROI Proposal" at bounding box center [1371, 320] width 68 height 19
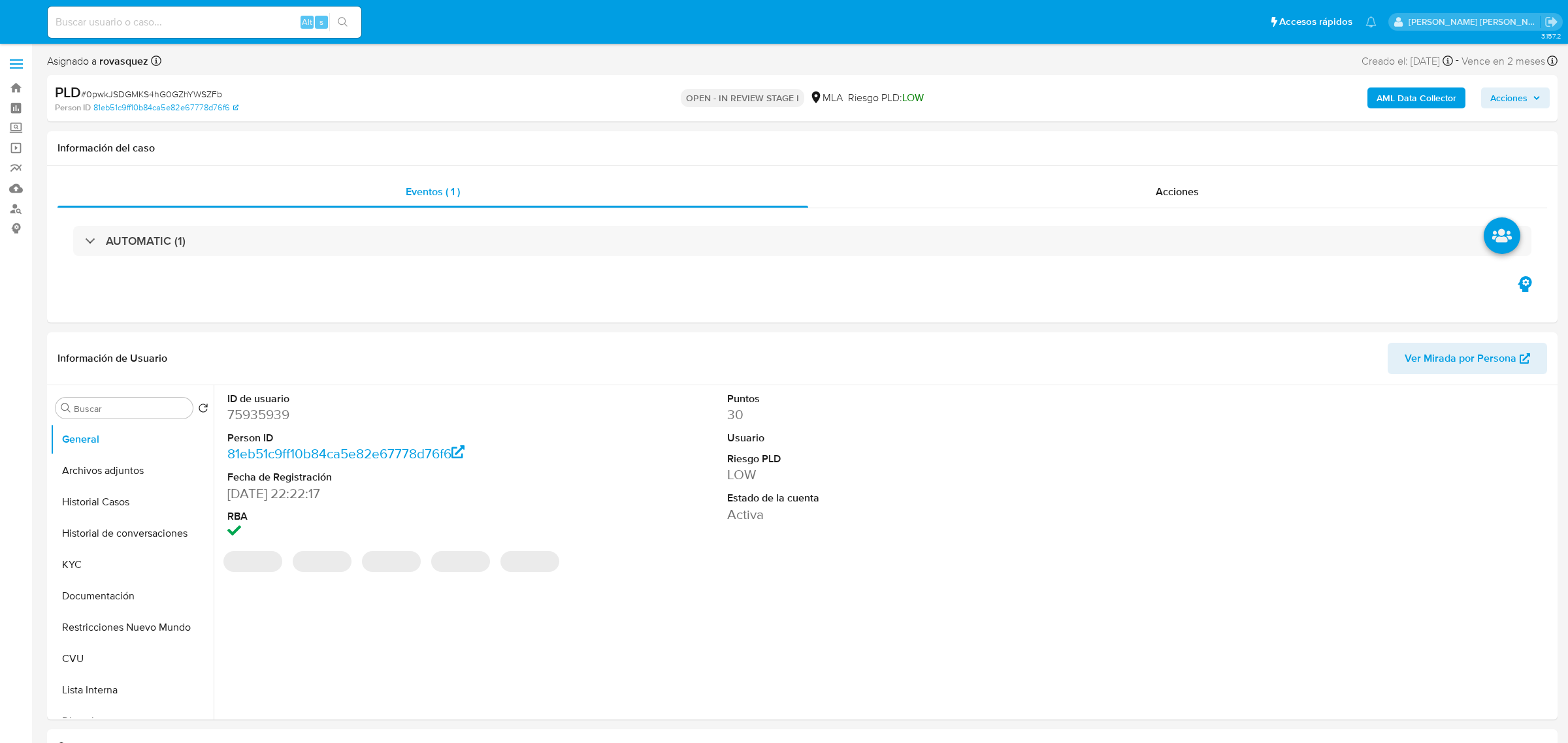
select select "10"
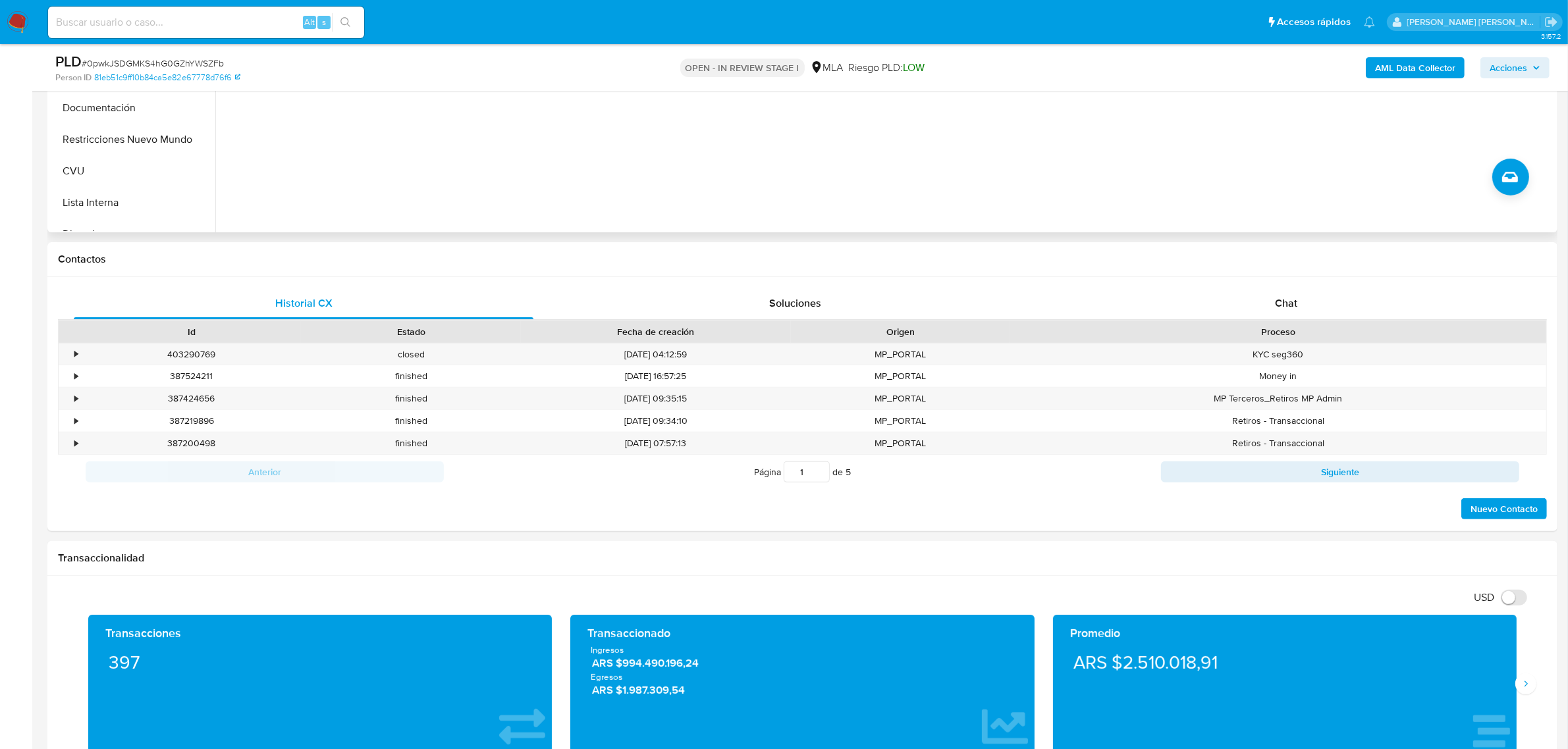
scroll to position [247, 0]
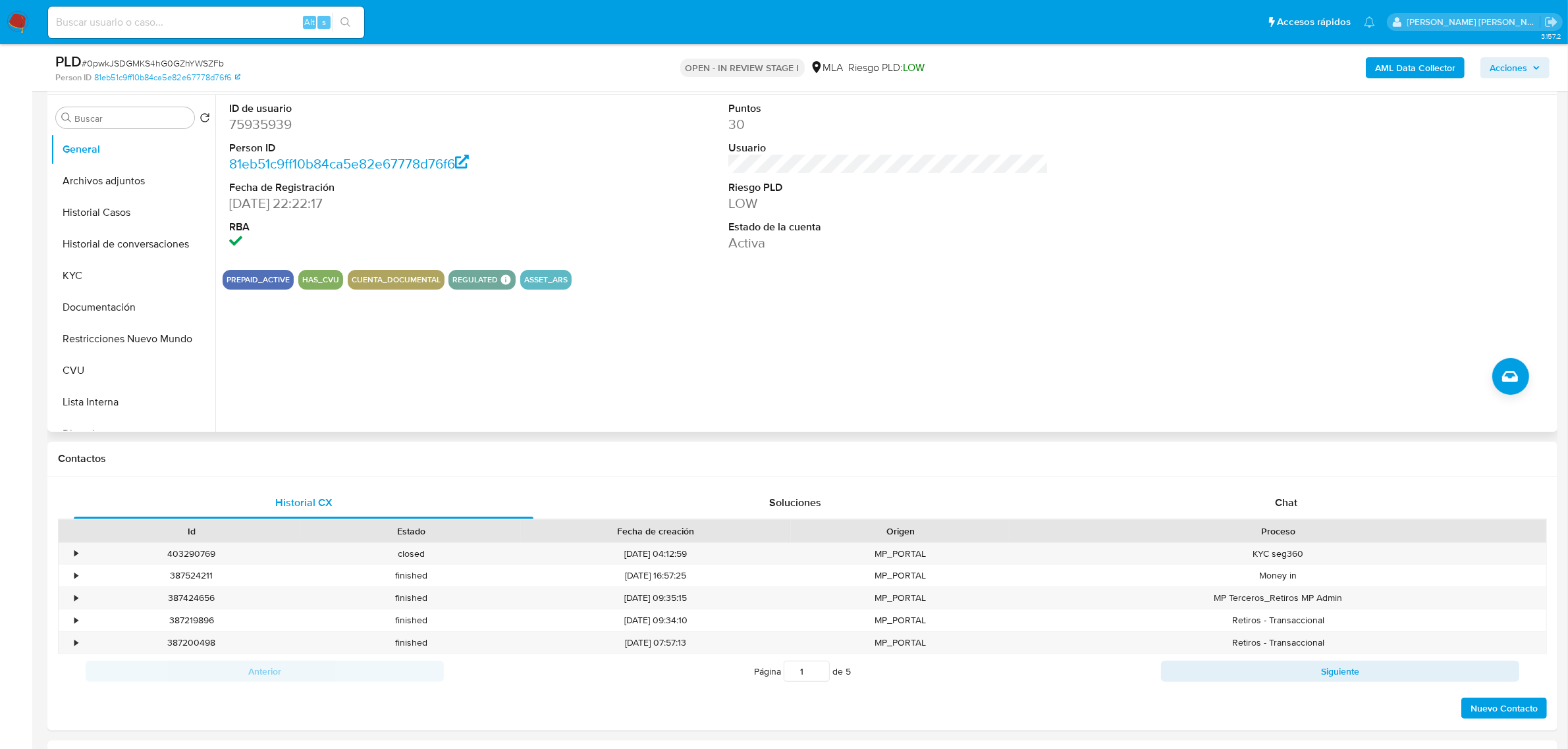
drag, startPoint x: 124, startPoint y: 248, endPoint x: 361, endPoint y: 268, distance: 237.8
click at [124, 248] on button "Historial de conversaciones" at bounding box center [134, 244] width 165 height 31
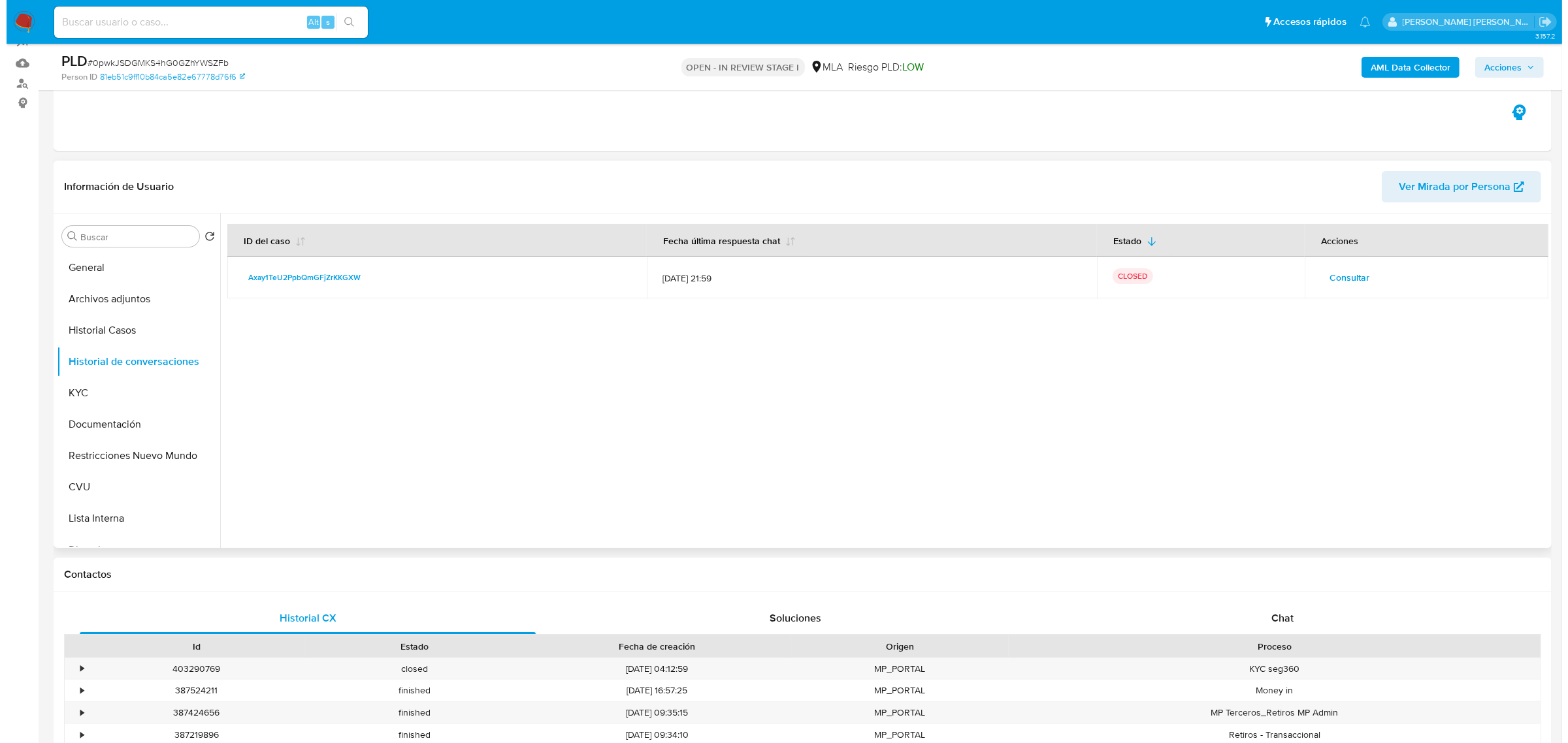
scroll to position [0, 0]
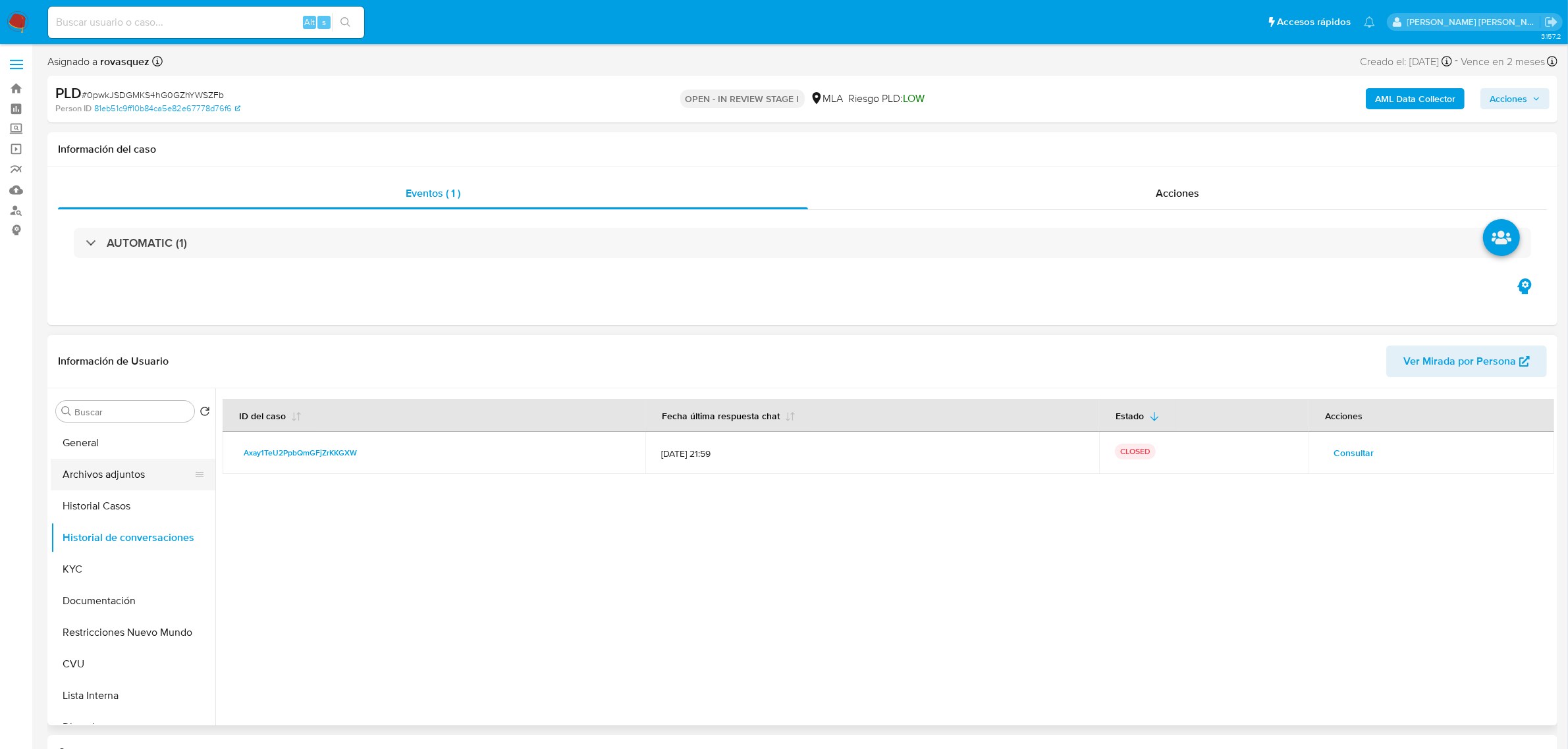
click at [114, 475] on button "Archivos adjuntos" at bounding box center [128, 475] width 154 height 31
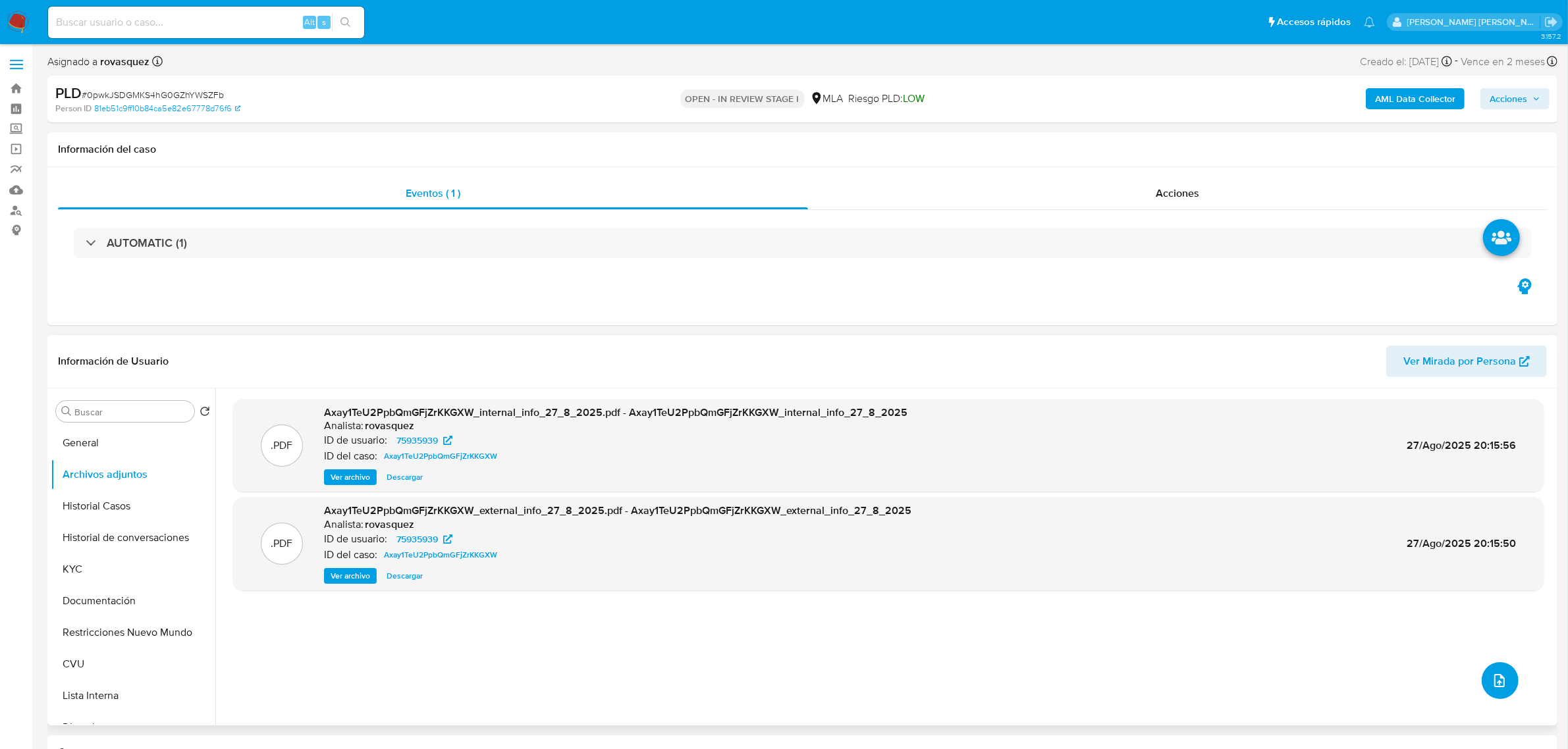
click at [1493, 680] on icon "upload-file" at bounding box center [1500, 681] width 16 height 16
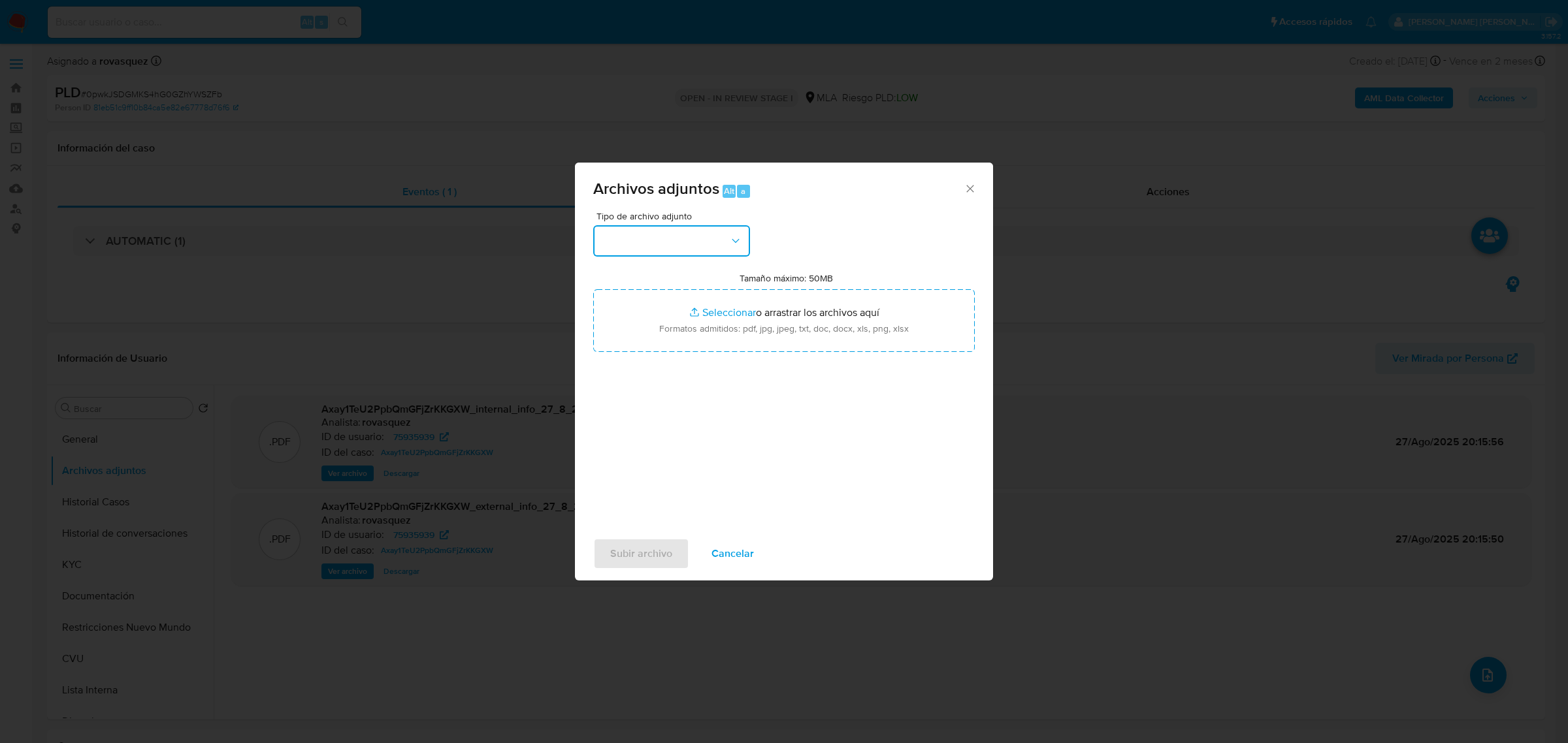
click at [680, 232] on button "button" at bounding box center [671, 240] width 157 height 31
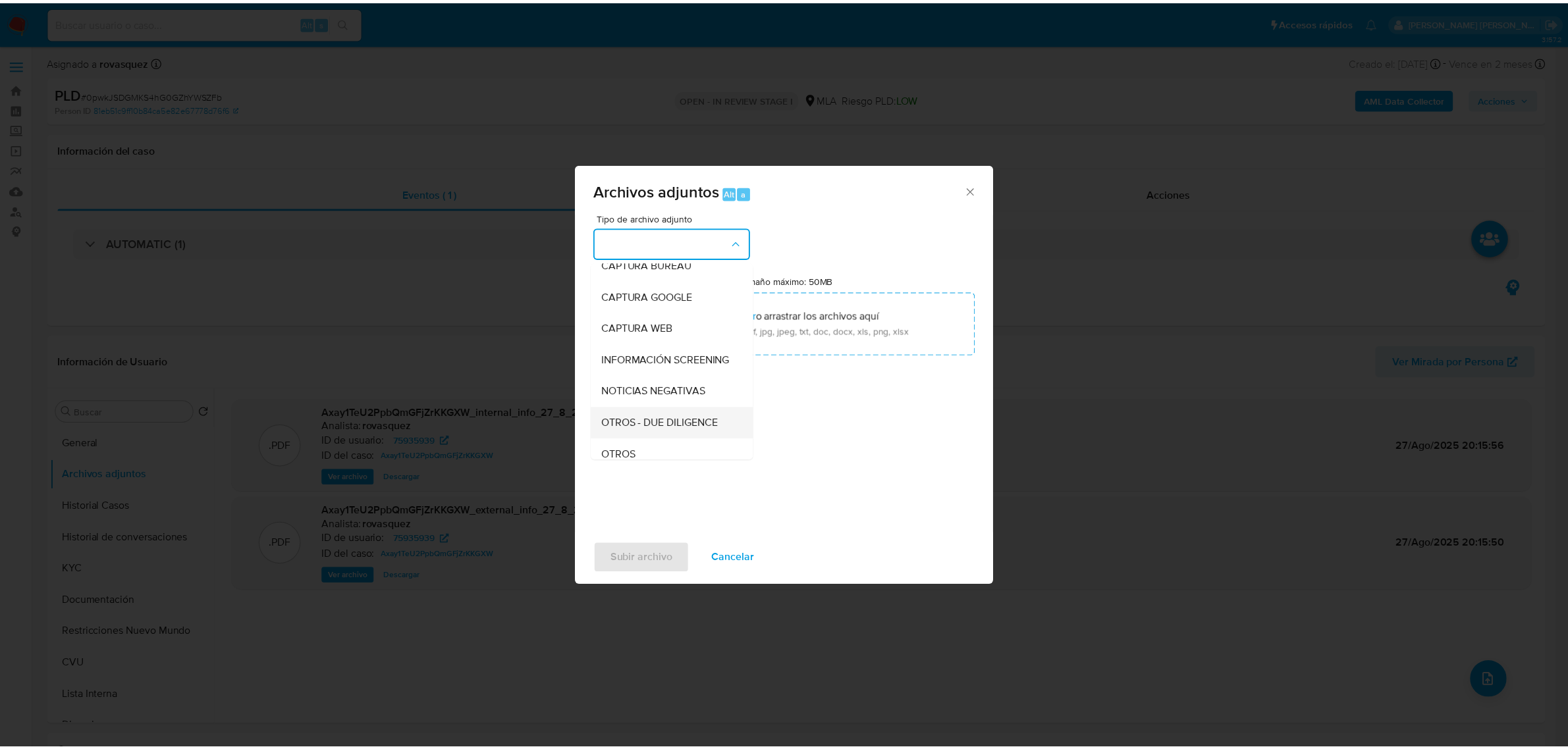
scroll to position [165, 0]
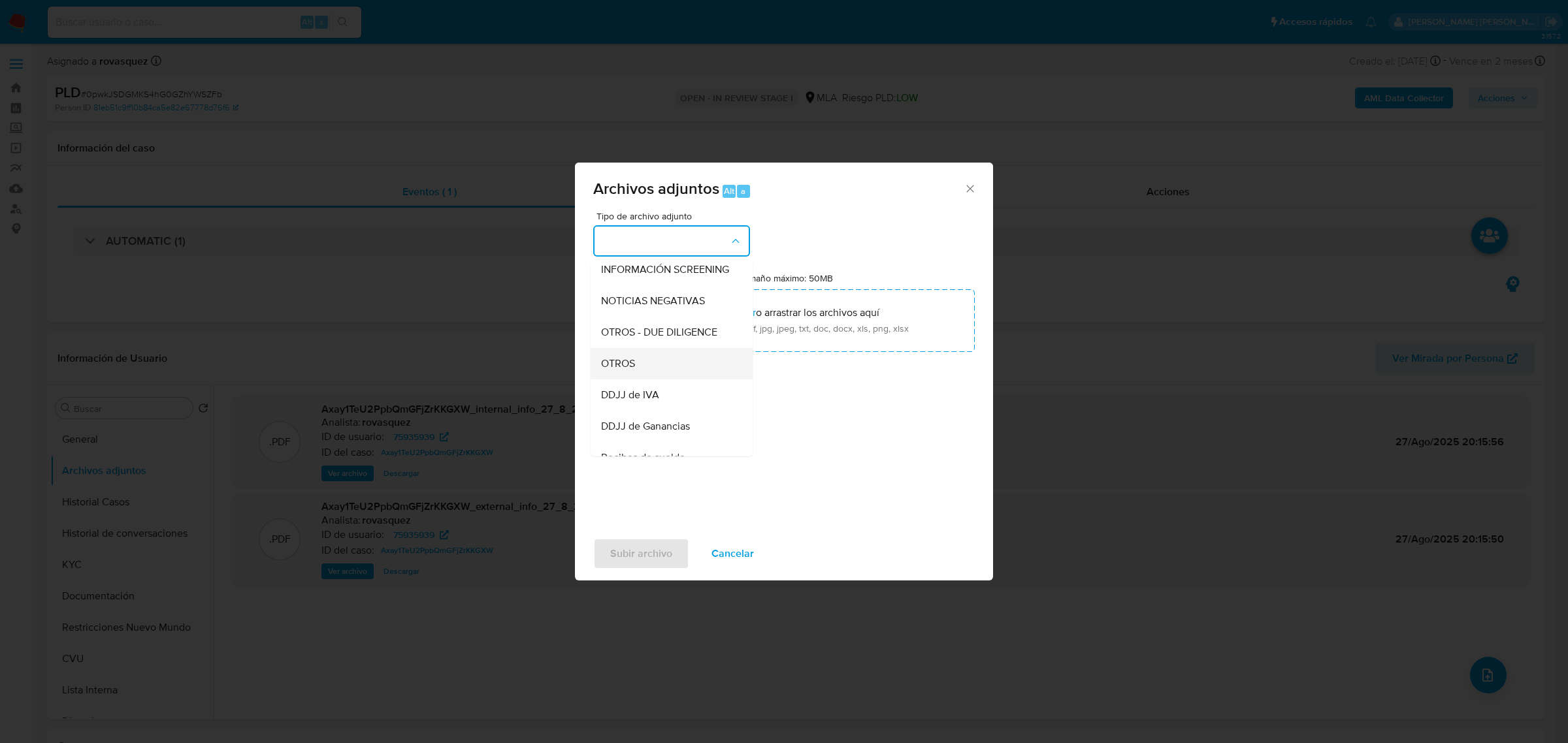
click at [681, 369] on div "OTROS" at bounding box center [667, 363] width 133 height 31
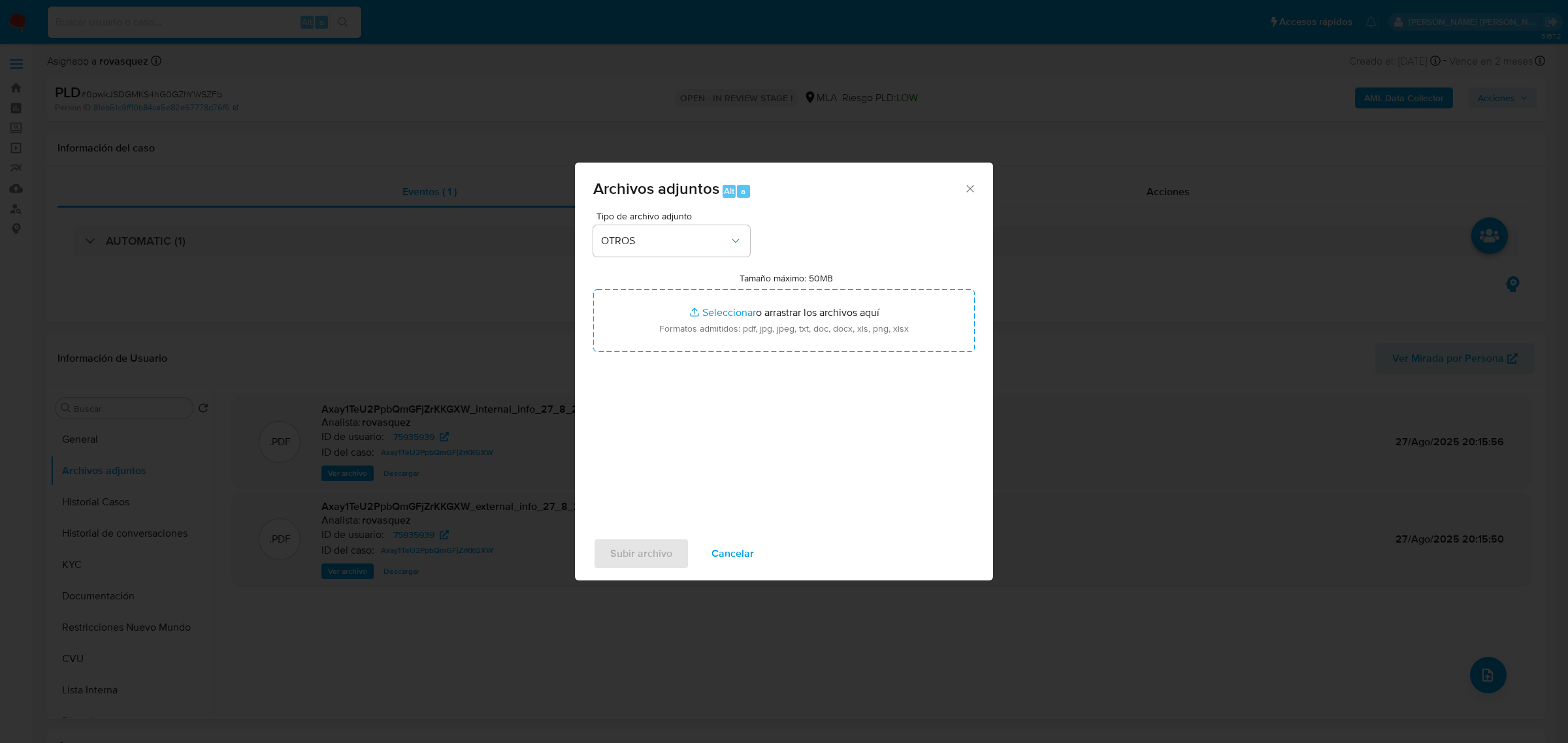
click at [610, 394] on div "Tipo de archivo adjunto OTROS Tamaño máximo: 50MB Seleccionar archivos Seleccio…" at bounding box center [783, 366] width 382 height 308
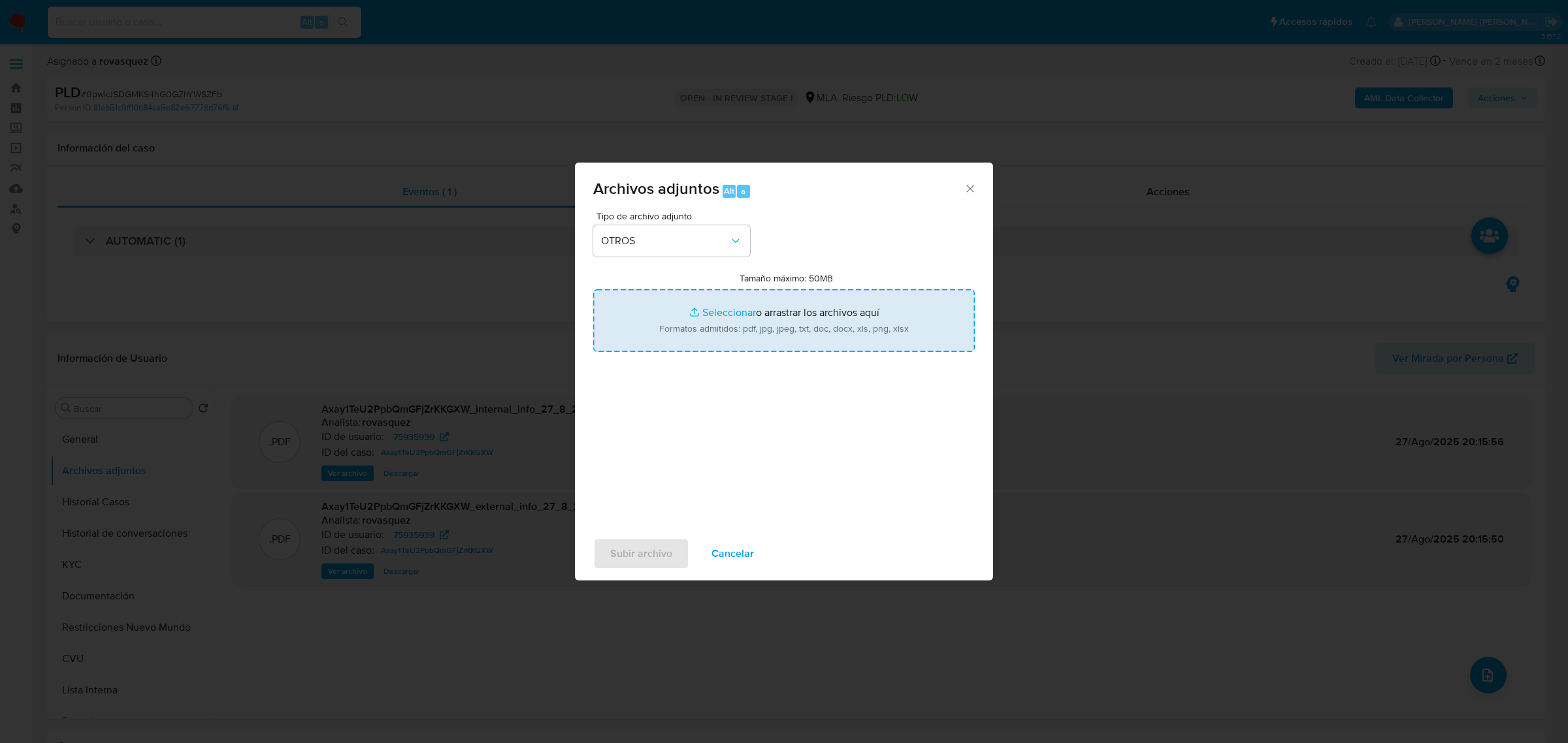
click at [736, 313] on input "Tamaño máximo: 50MB Seleccionar archivos" at bounding box center [783, 320] width 382 height 62
type input "C:\fakepath\Caselog Axay1TeU2PpbQmGFjZrKKGXW_2025_08_27_19_20_25.docx"
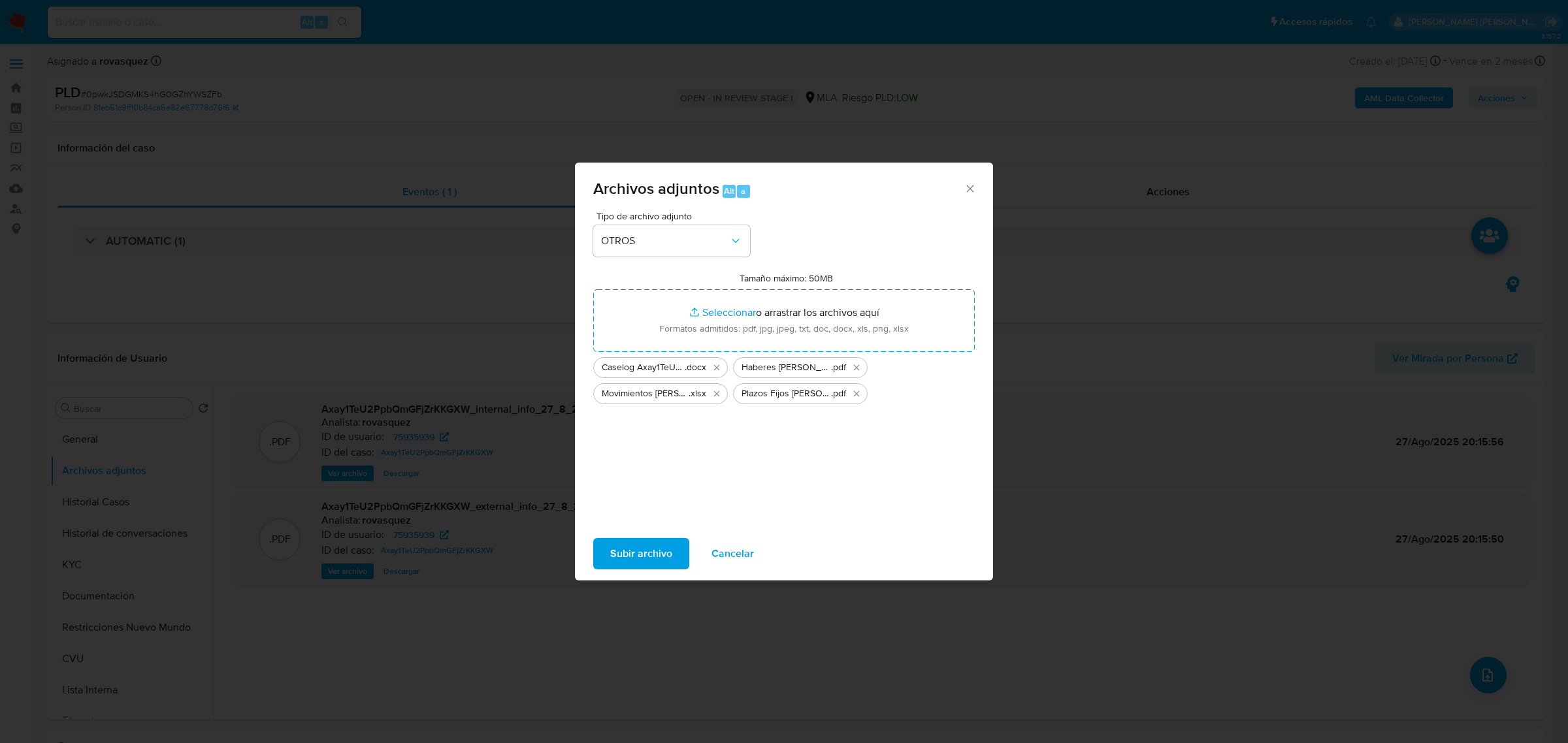
click at [648, 546] on span "Subir archivo" at bounding box center [642, 553] width 62 height 28
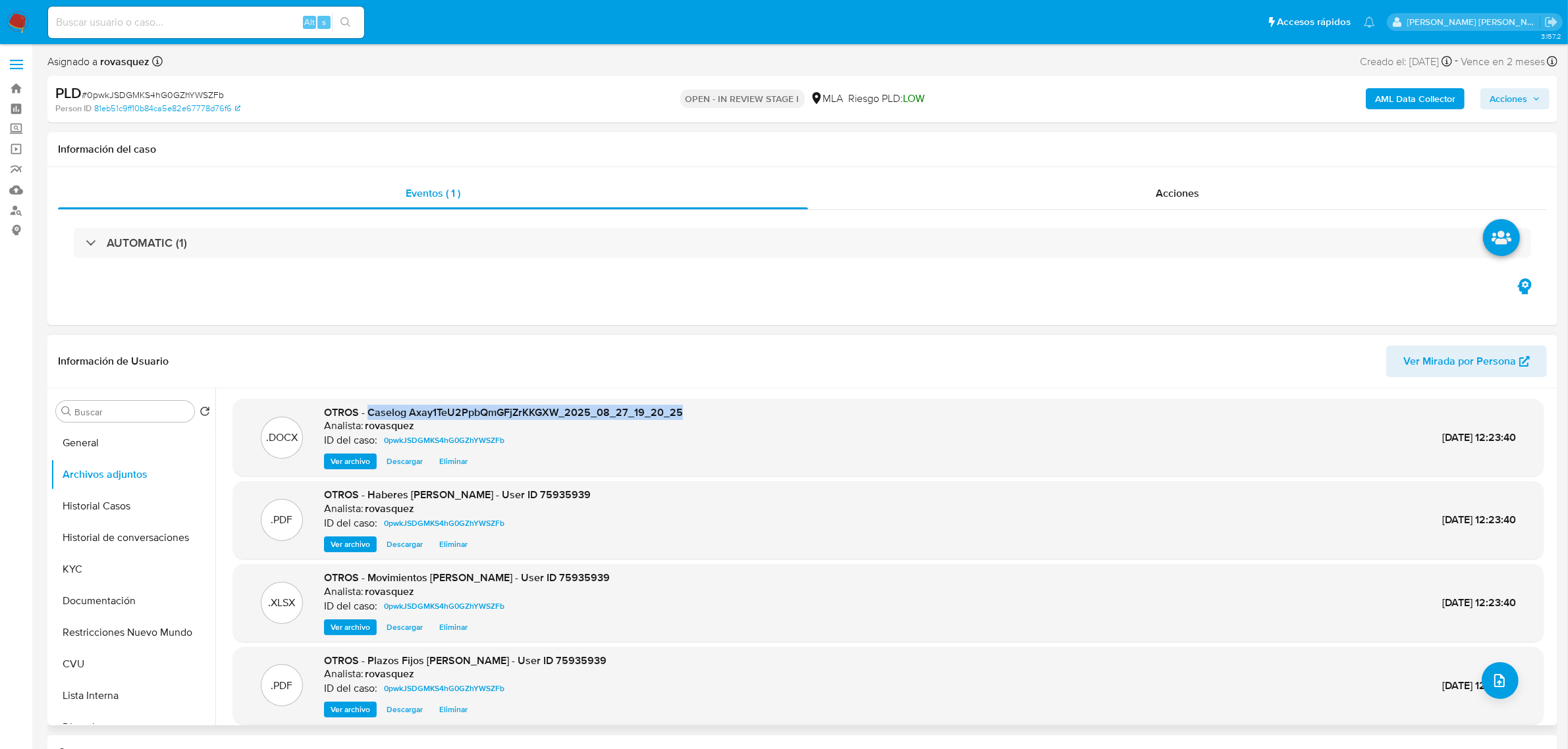
drag, startPoint x: 368, startPoint y: 414, endPoint x: 699, endPoint y: 412, distance: 331.0
click at [699, 412] on div ".DOCX OTROS - Caselog Axay1TeU2PpbQmGFjZrKKGXW_2025_08_27_19_20_25 Analista: ro…" at bounding box center [888, 438] width 1297 height 65
copy span "Caselog Axay1TeU2PpbQmGFjZrKKGXW_2025_08_27_19_20_25"
click at [1522, 103] on span "Acciones" at bounding box center [1508, 98] width 38 height 21
click at [1111, 144] on span "Resolución del caso" at bounding box center [1140, 140] width 94 height 15
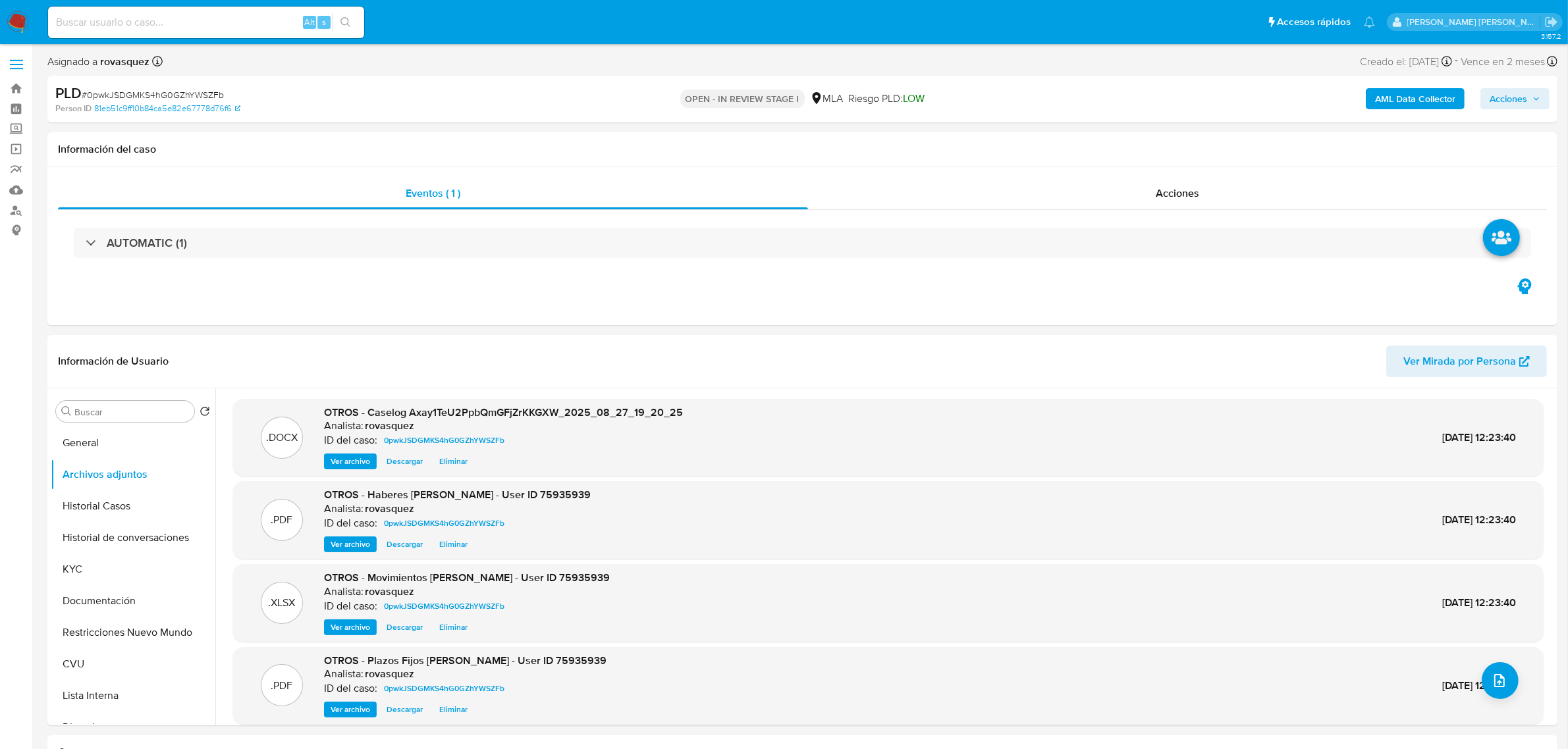
click at [1531, 102] on span "Acciones" at bounding box center [1514, 99] width 51 height 19
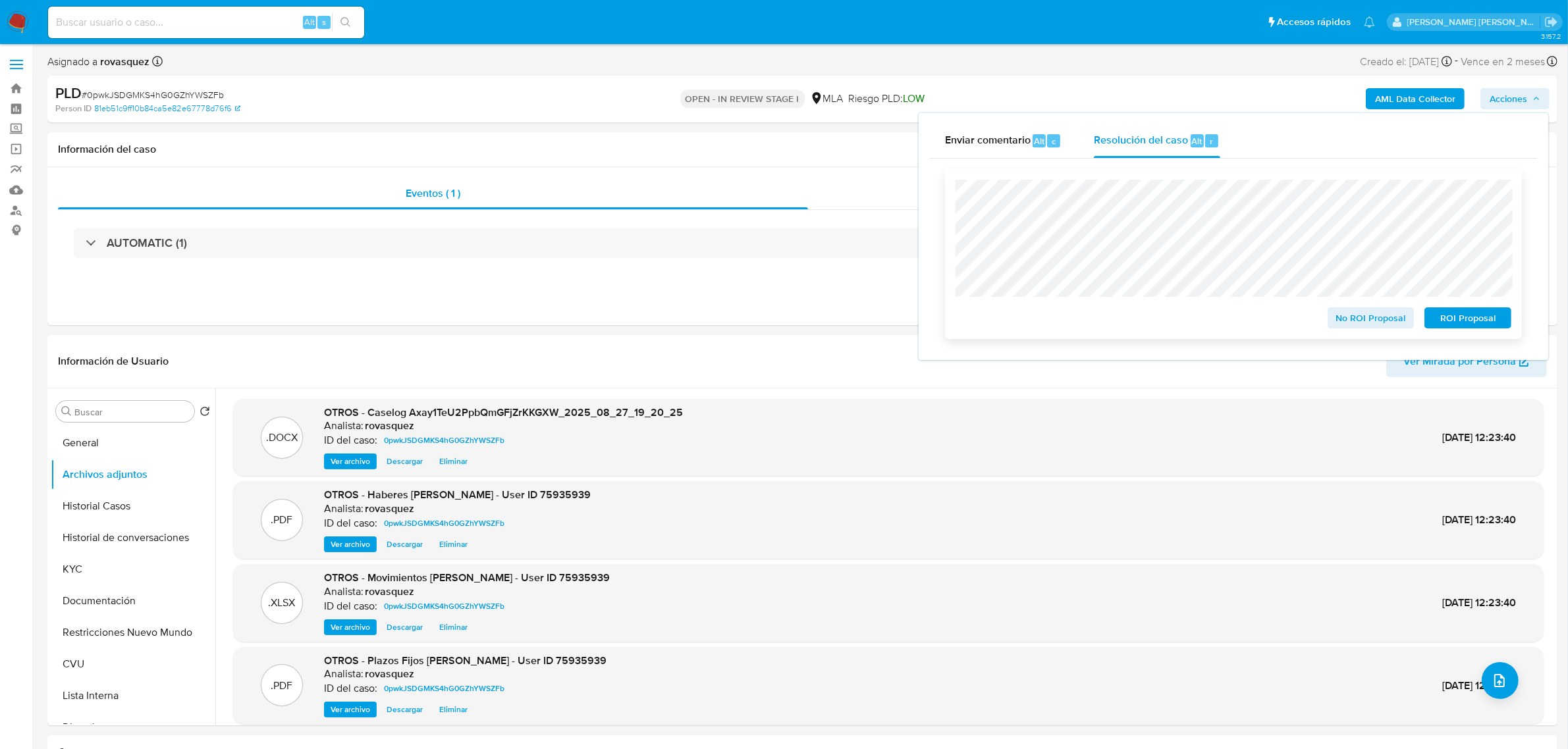
click at [1381, 317] on span "No ROI Proposal" at bounding box center [1371, 318] width 68 height 19
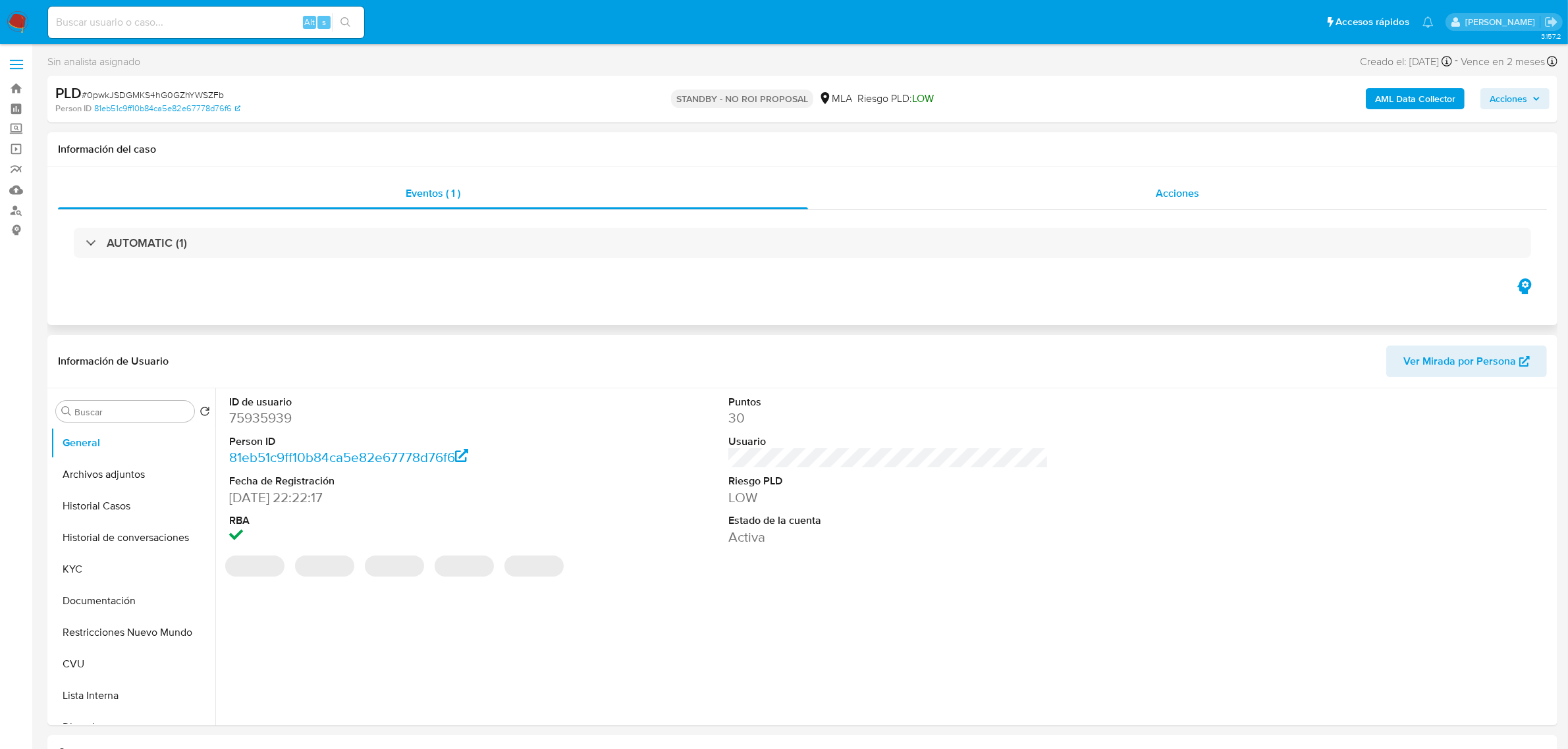
click at [1165, 209] on div "Acciones" at bounding box center [1178, 193] width 739 height 31
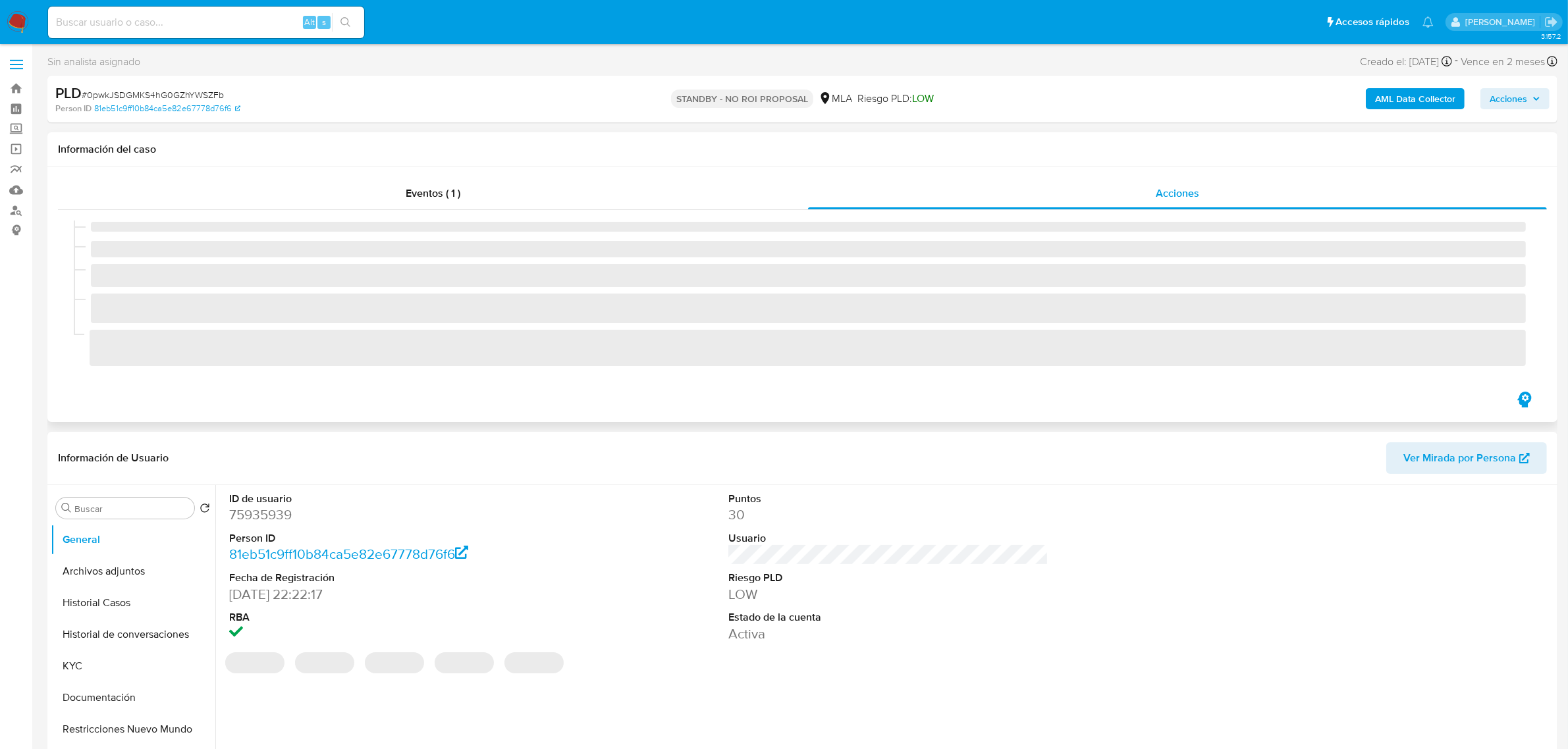
select select "10"
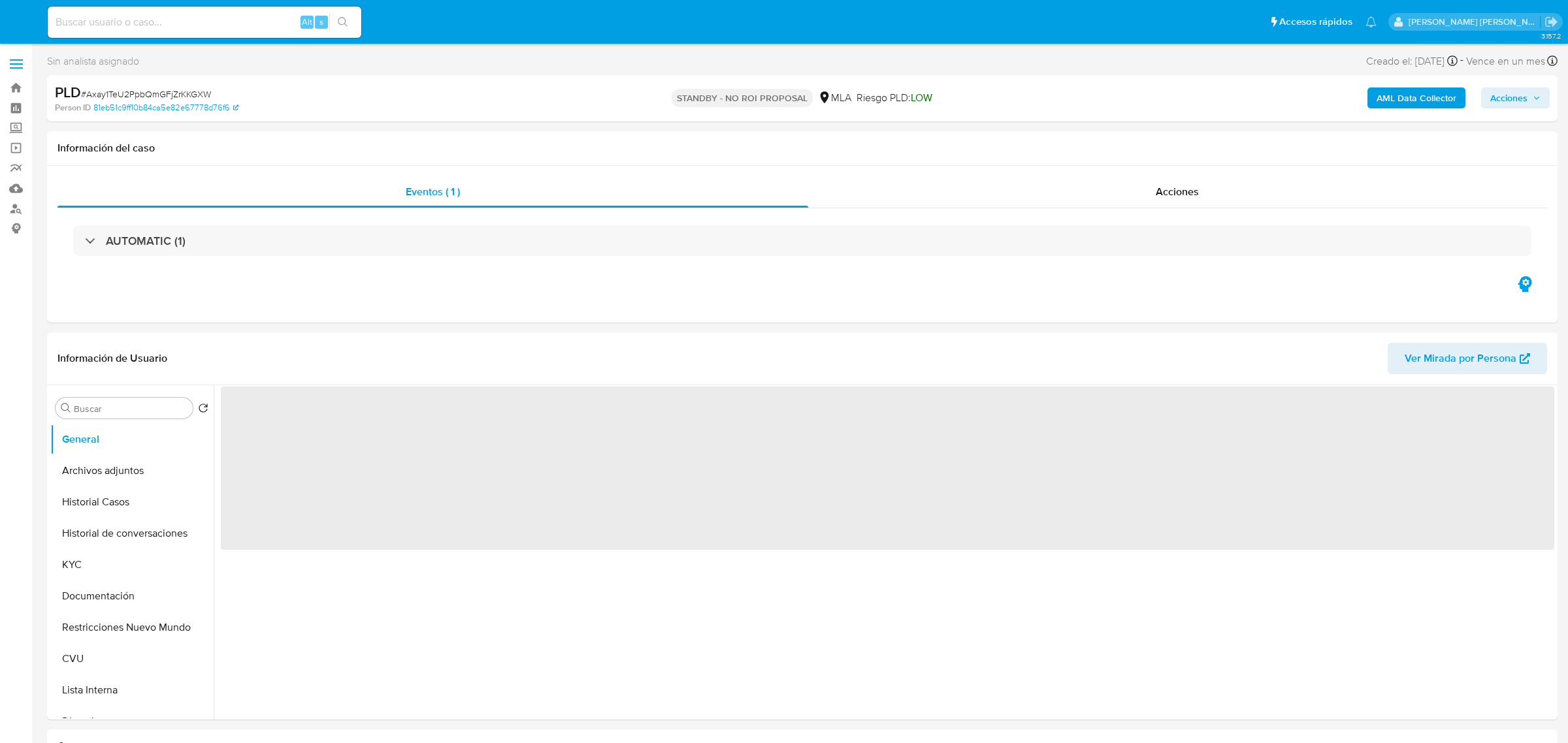
select select "10"
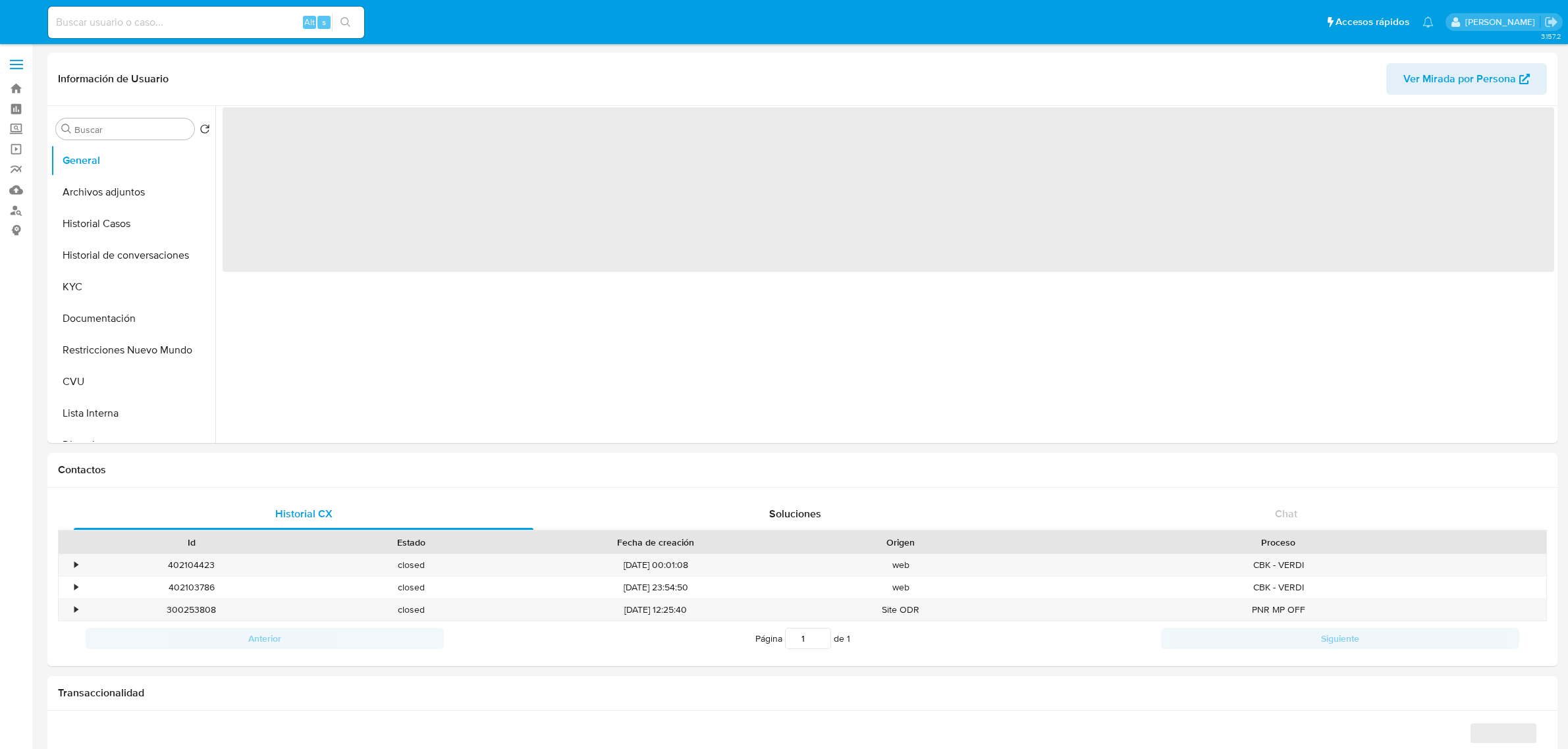
select select "10"
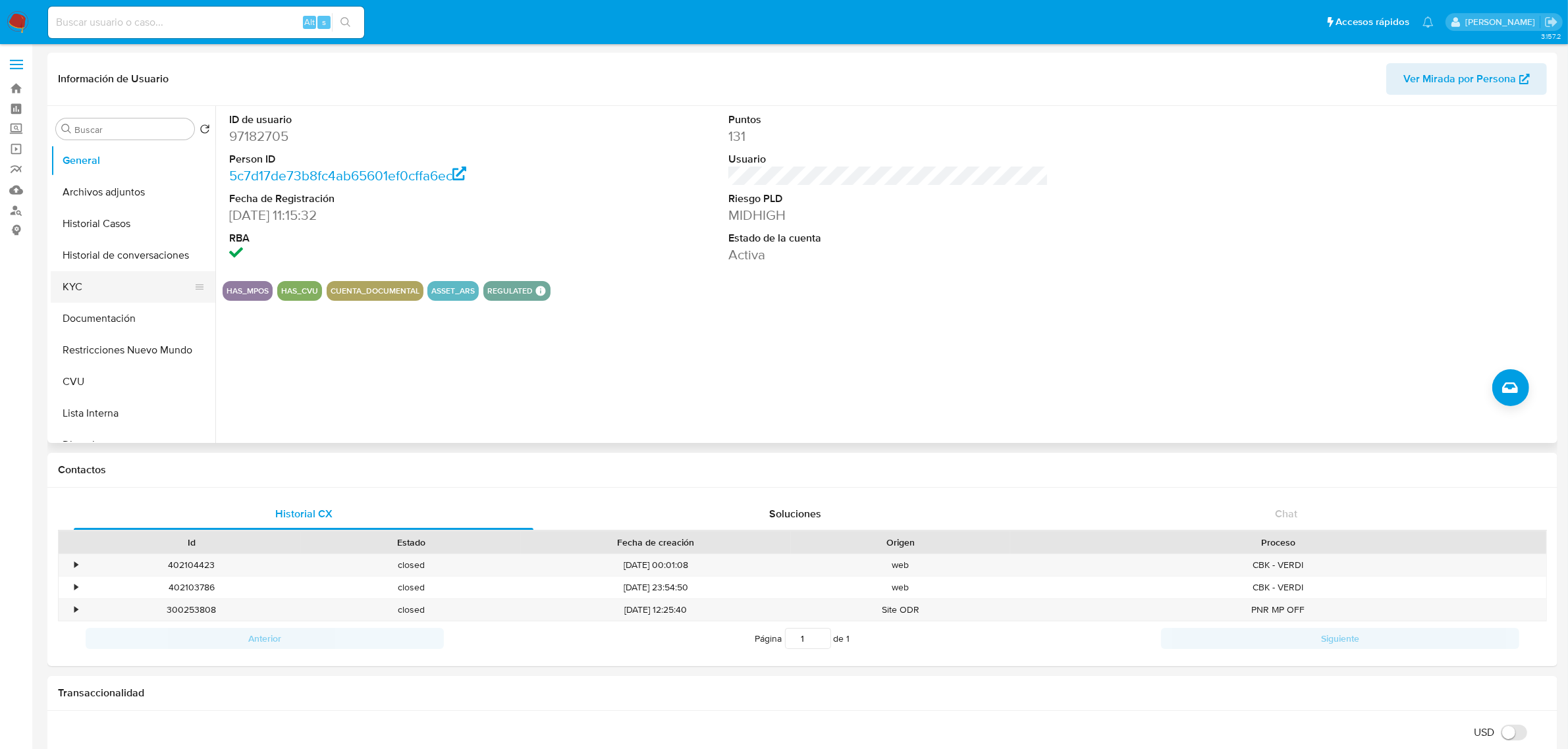
click at [115, 291] on button "KYC" at bounding box center [128, 286] width 154 height 31
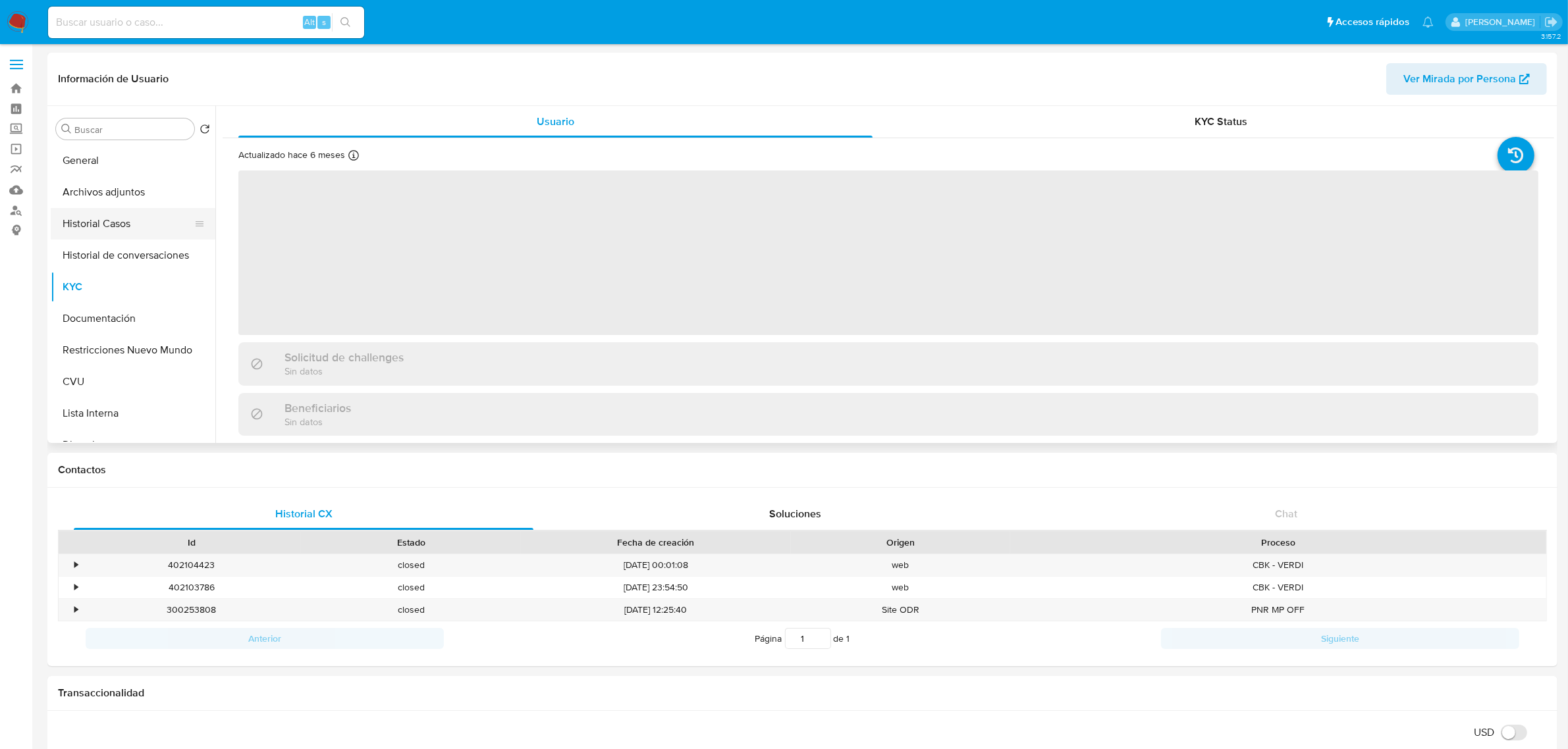
click at [152, 231] on button "Historial Casos" at bounding box center [128, 223] width 154 height 31
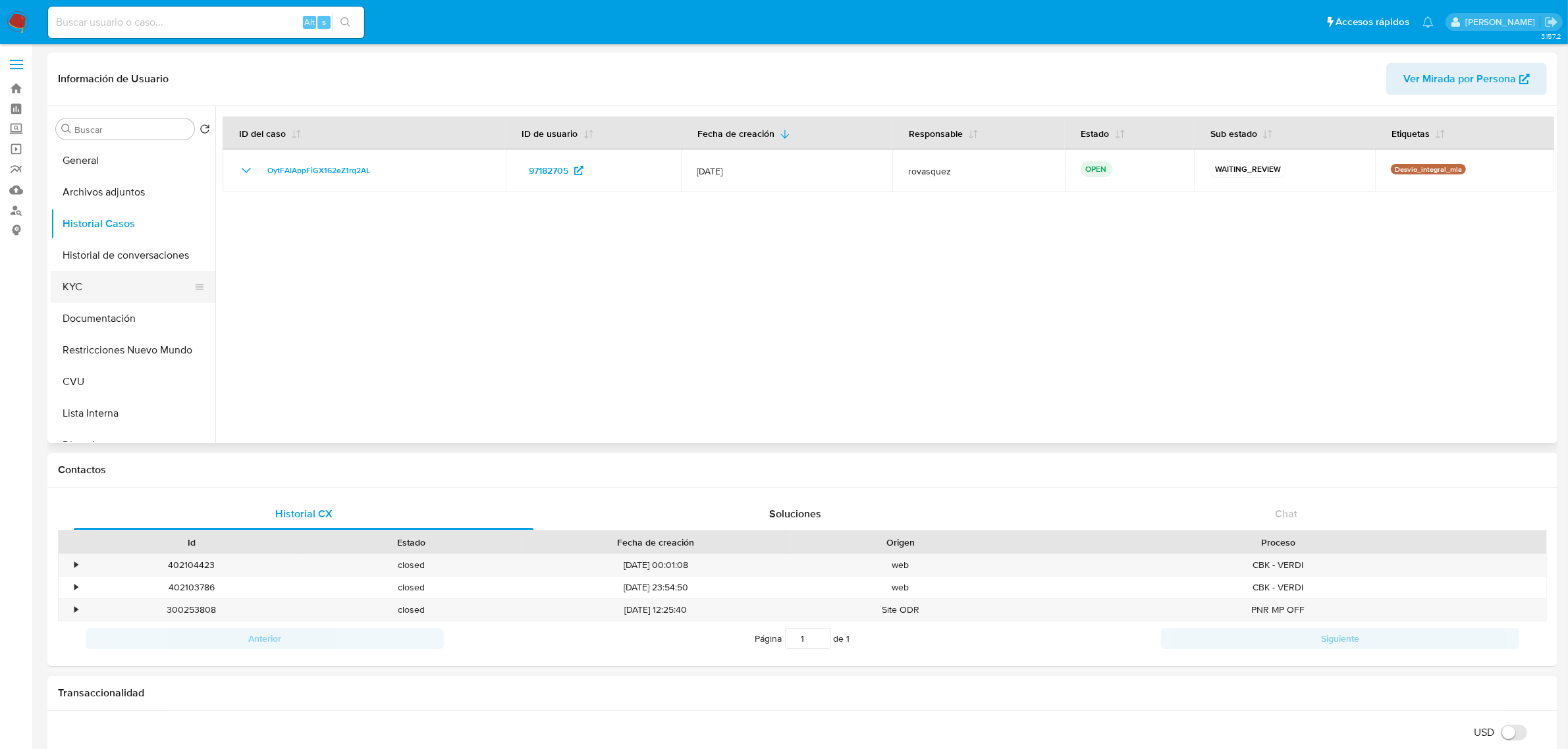
drag, startPoint x: 96, startPoint y: 295, endPoint x: 130, endPoint y: 297, distance: 34.1
click at [95, 296] on button "KYC" at bounding box center [128, 286] width 154 height 31
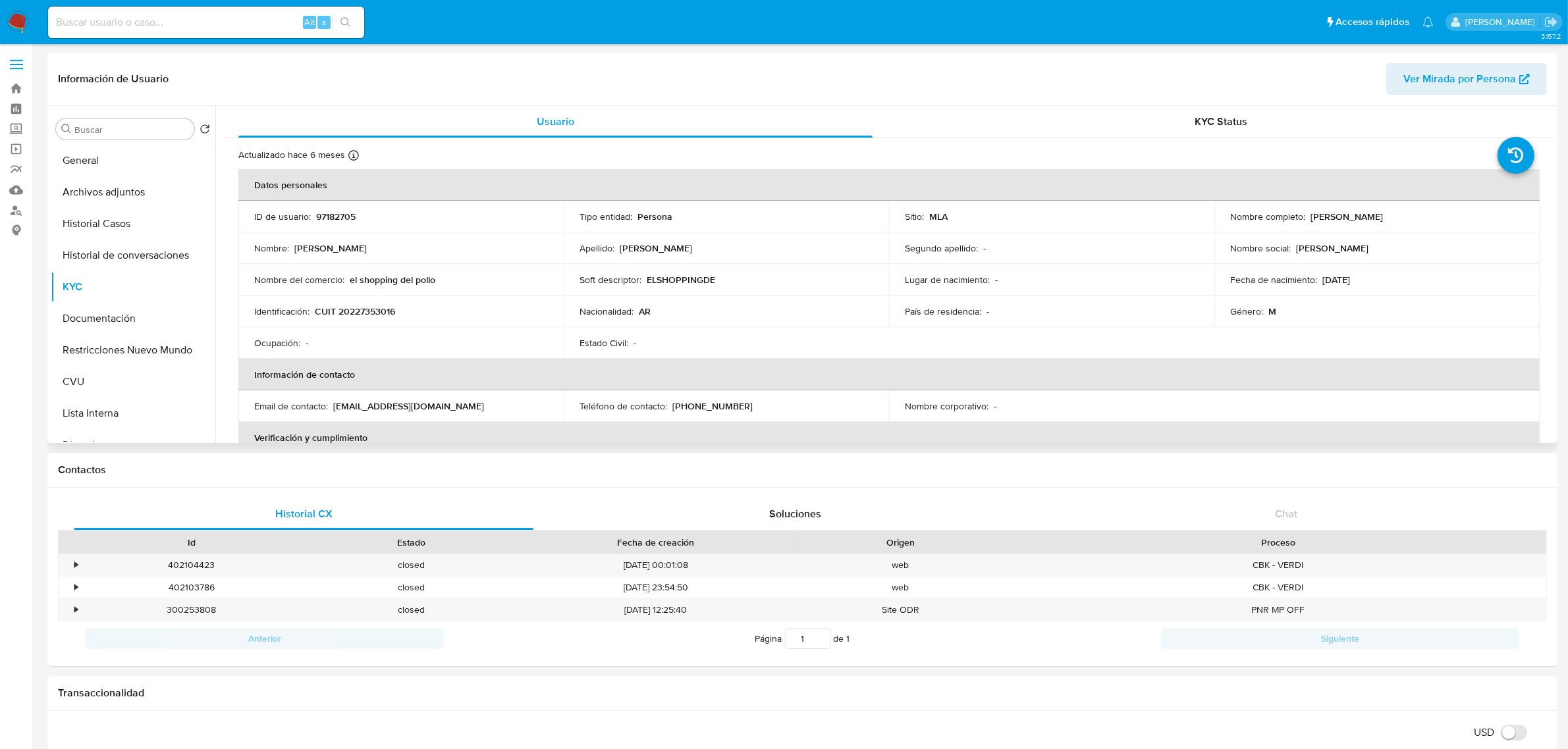
click at [366, 309] on p "CUIT 20227353016" at bounding box center [355, 311] width 81 height 12
copy p "20227353016"
drag, startPoint x: 1307, startPoint y: 221, endPoint x: 1415, endPoint y: 219, distance: 108.0
click at [1415, 219] on div "Nombre completo : Javier Alejandro Ferraro" at bounding box center [1376, 216] width 293 height 12
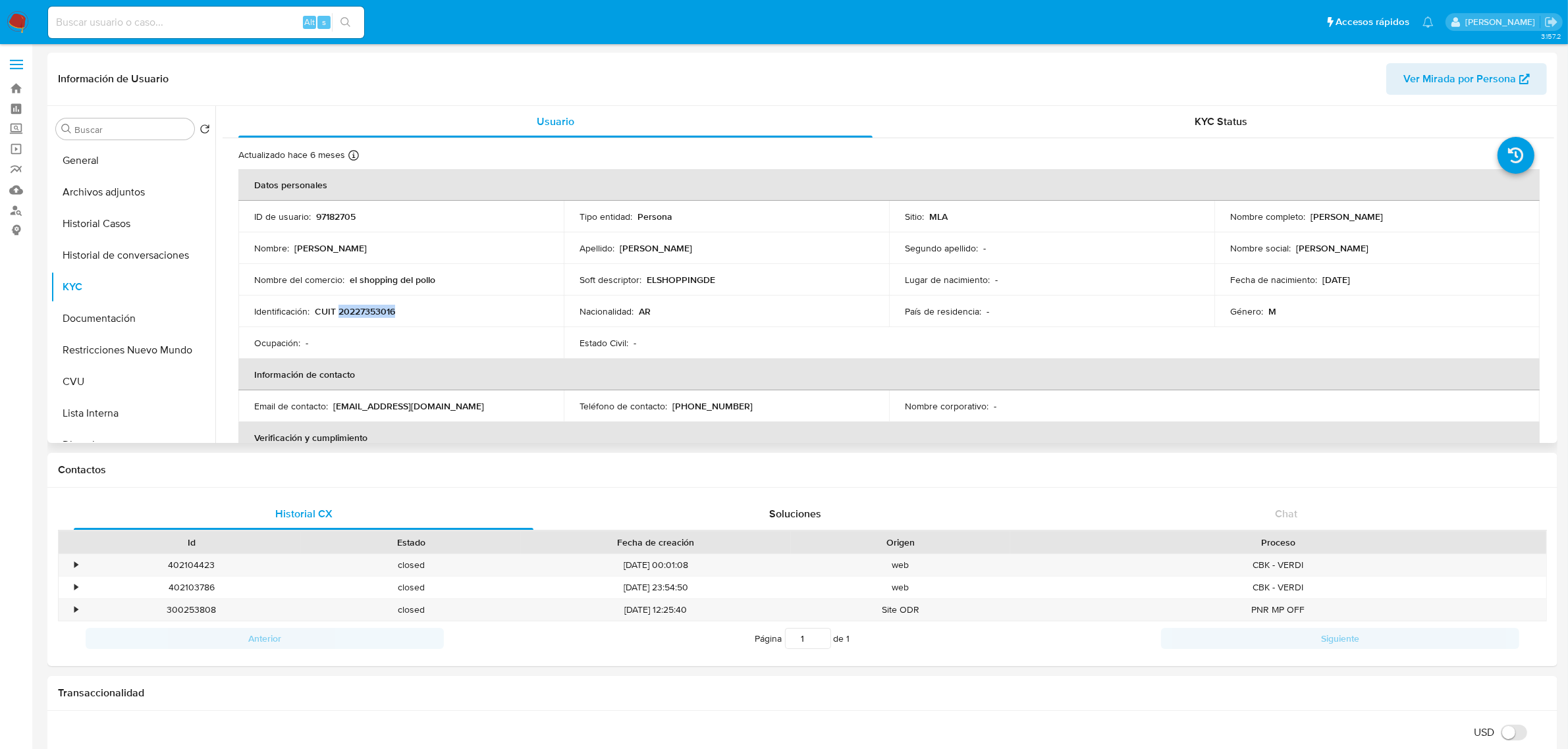
copy p "[PERSON_NAME]"
drag, startPoint x: 349, startPoint y: 280, endPoint x: 449, endPoint y: 278, distance: 100.0
click at [449, 278] on div "Nombre del comercio : el shopping del pollo" at bounding box center [400, 279] width 293 height 12
copy p "el shopping del pollo"
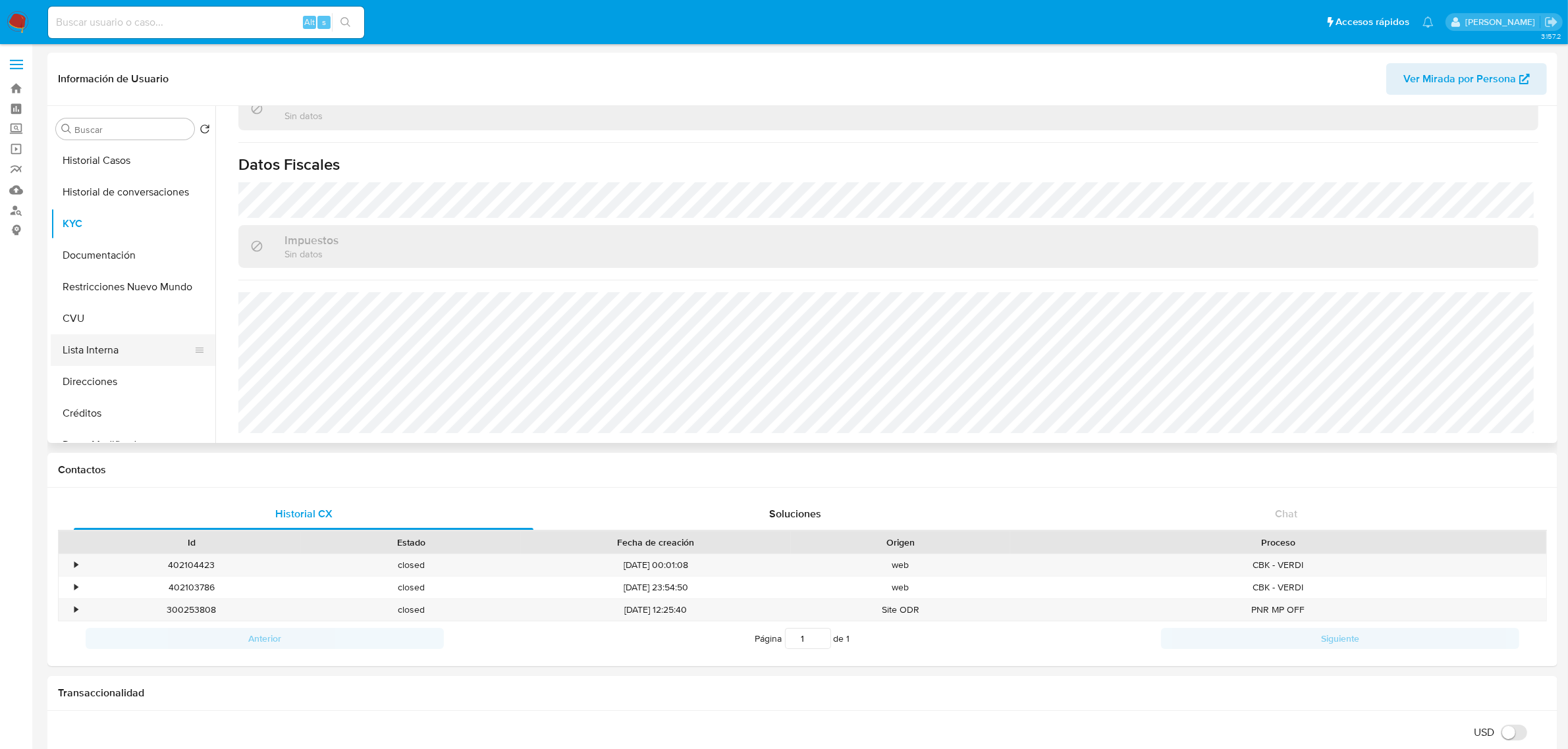
scroll to position [83, 0]
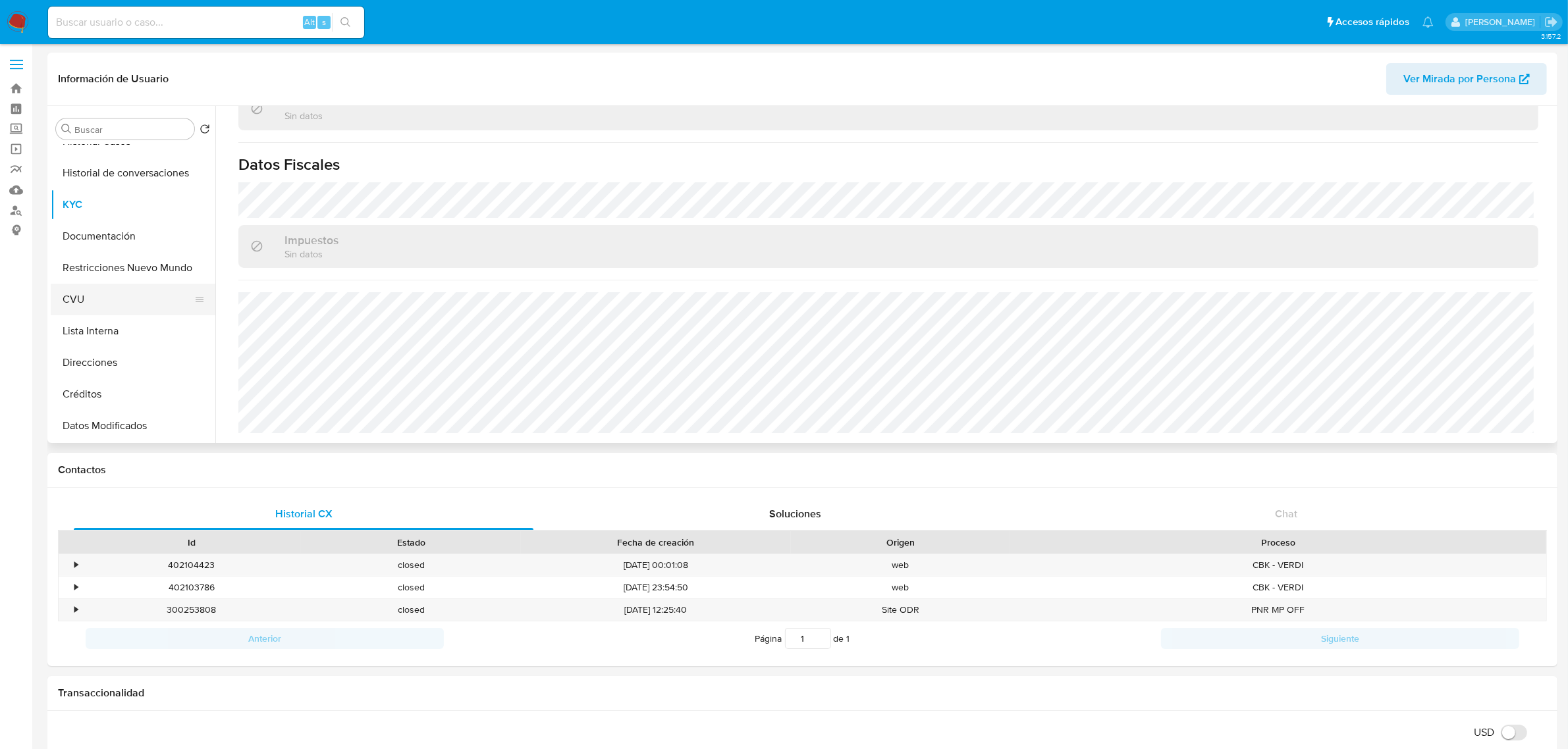
click at [118, 313] on button "CVU" at bounding box center [128, 299] width 154 height 31
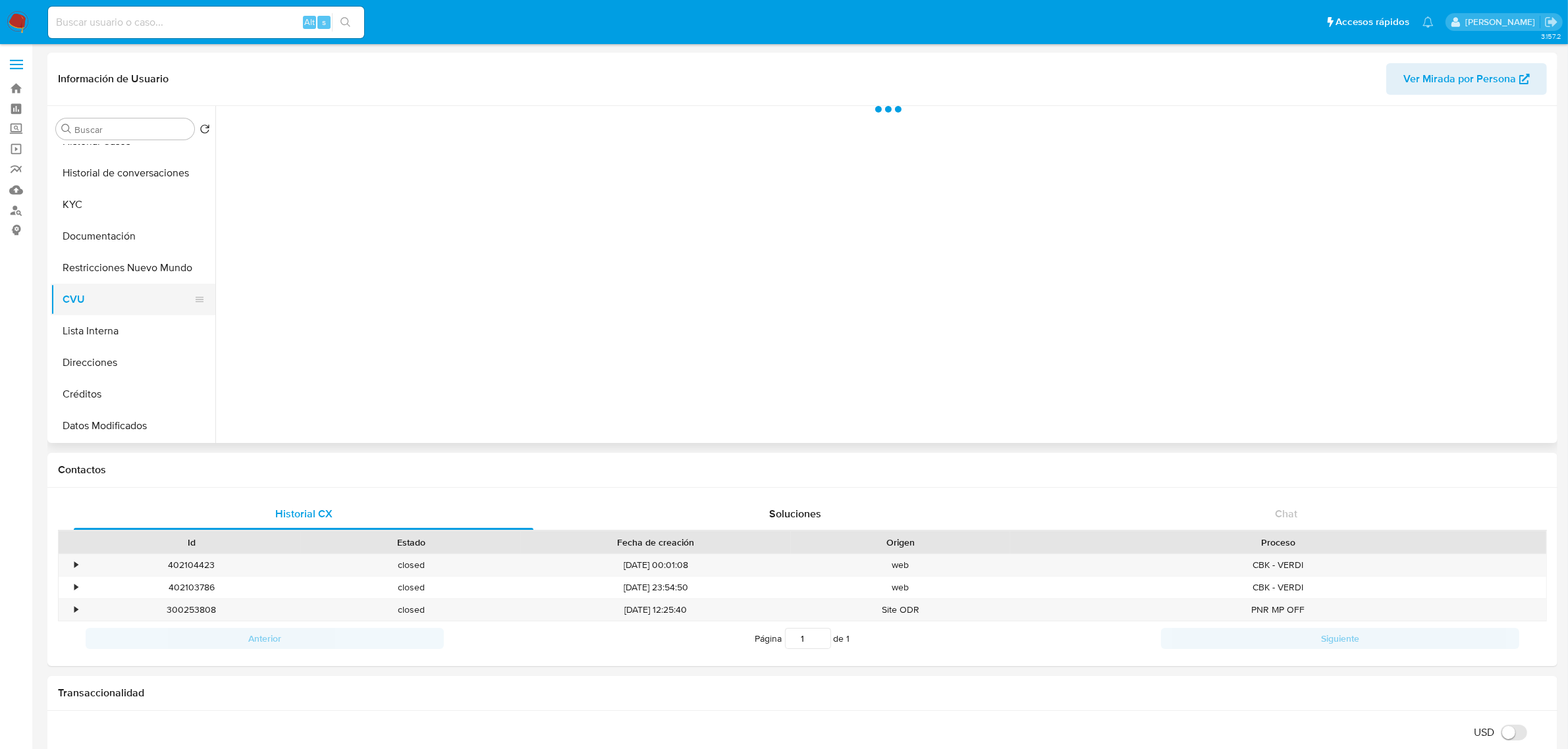
scroll to position [0, 0]
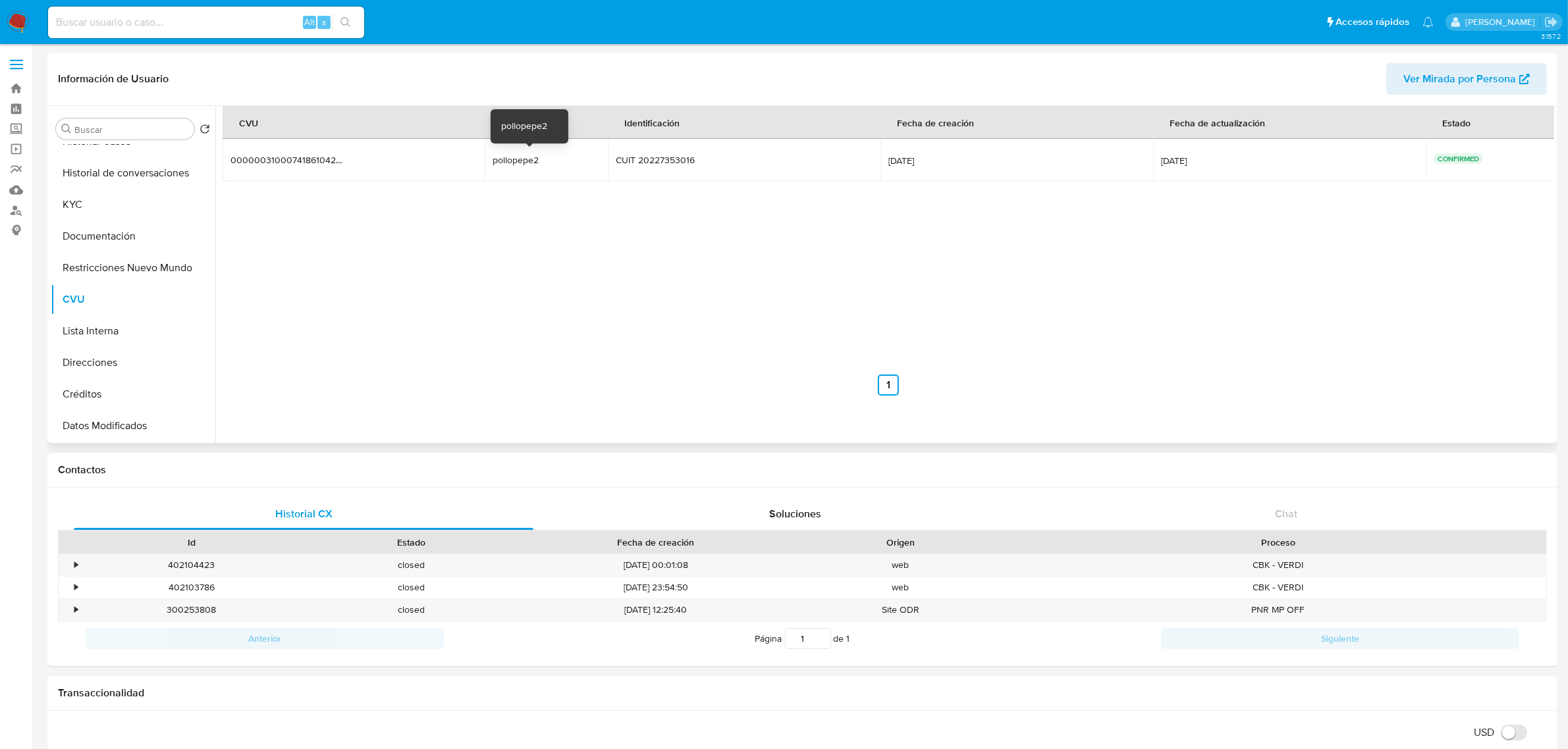
click at [505, 162] on div "pollopepe2" at bounding box center [535, 160] width 84 height 12
click at [95, 358] on button "Direcciones" at bounding box center [128, 362] width 154 height 31
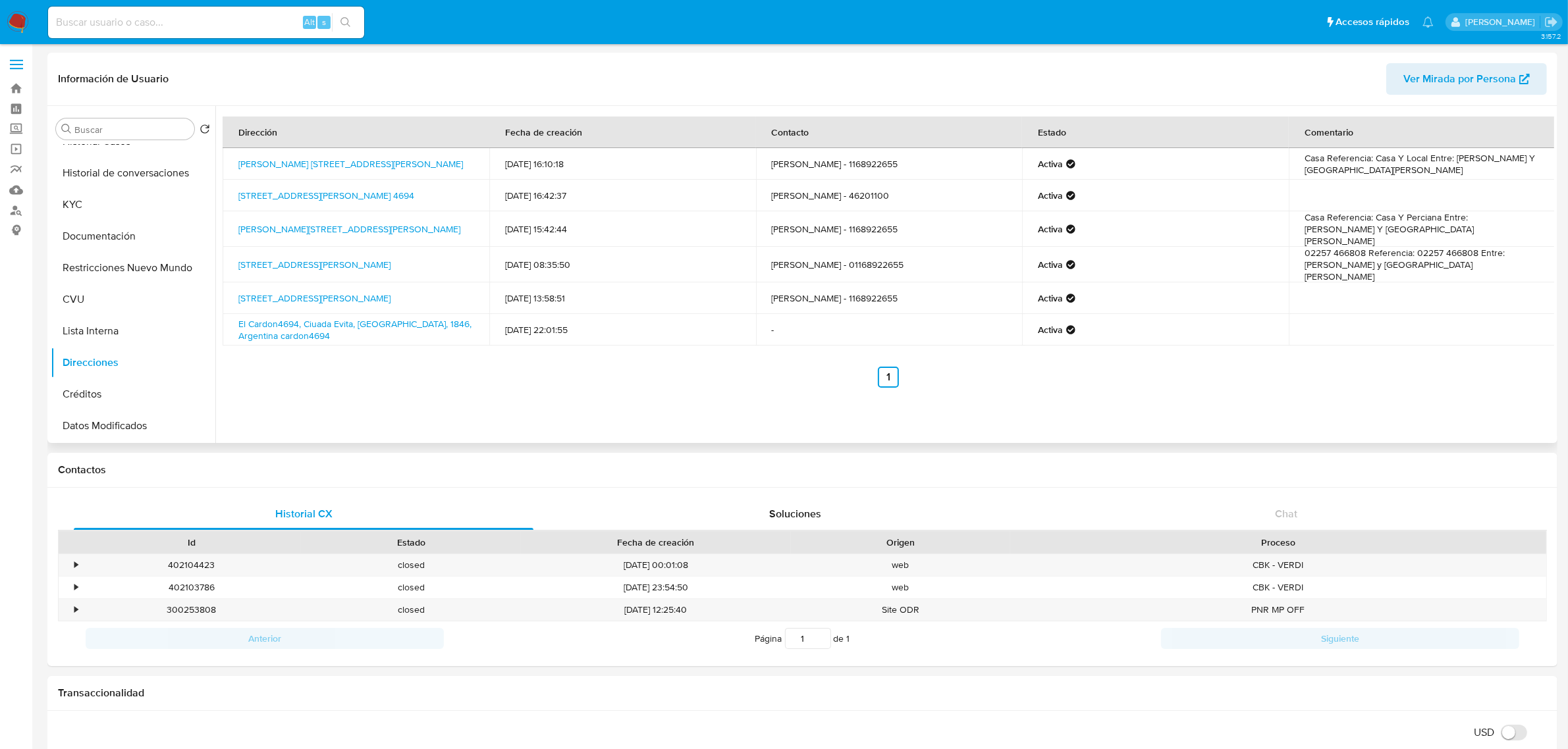
drag, startPoint x: 325, startPoint y: 172, endPoint x: 232, endPoint y: 156, distance: 94.4
click at [232, 156] on td "Brandsen 5851 5851, Tablada, Buenos Aires, 1766, Argentina 5851" at bounding box center [355, 163] width 266 height 31
copy link "Brandsen 5851 5851, Tablada, Buenos Aires, 1766, Argentina 5851"
drag, startPoint x: 115, startPoint y: 208, endPoint x: 135, endPoint y: 208, distance: 20.0
click at [115, 208] on button "KYC" at bounding box center [128, 205] width 154 height 31
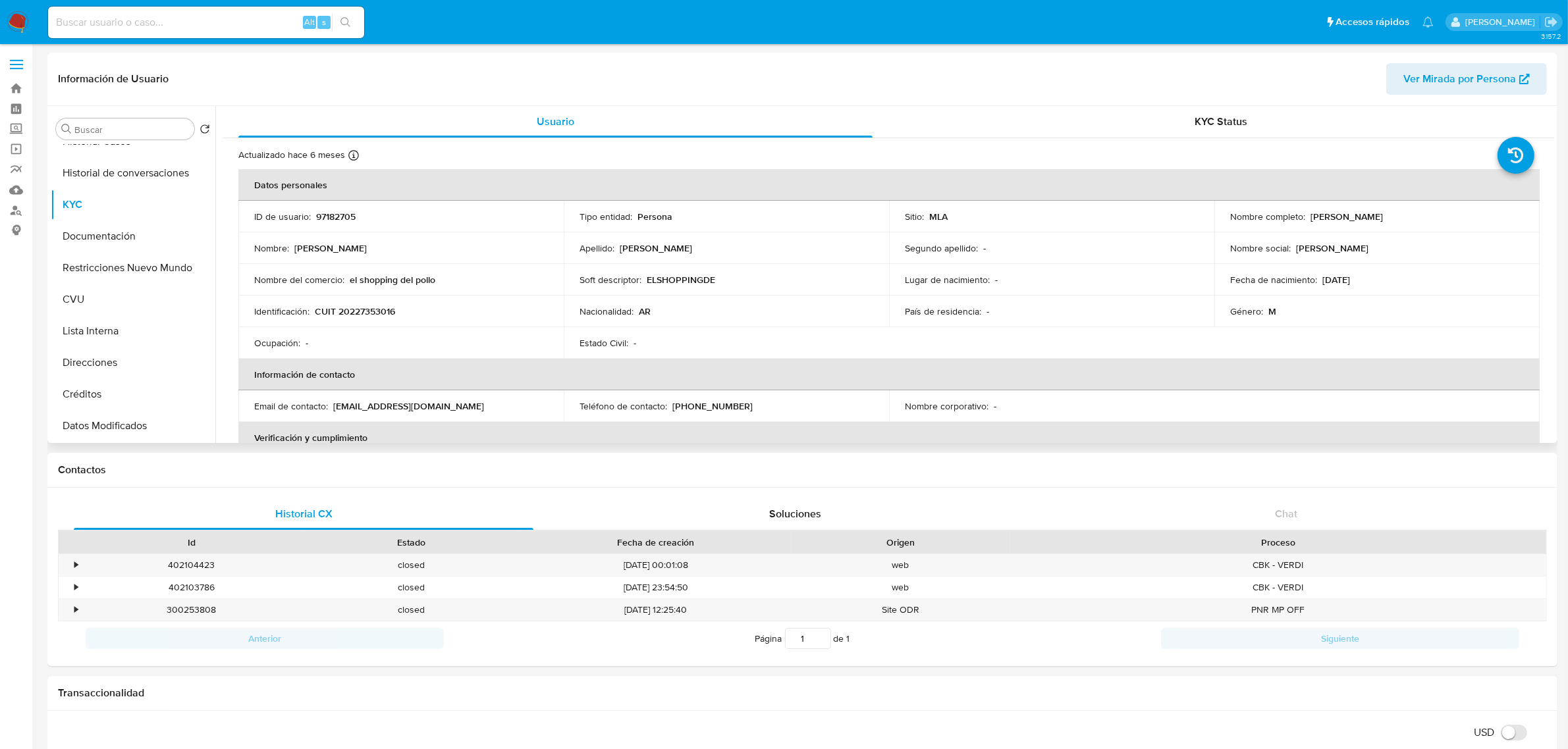
click at [370, 306] on p "CUIT 20227353016" at bounding box center [355, 311] width 81 height 12
copy p "20227353016"
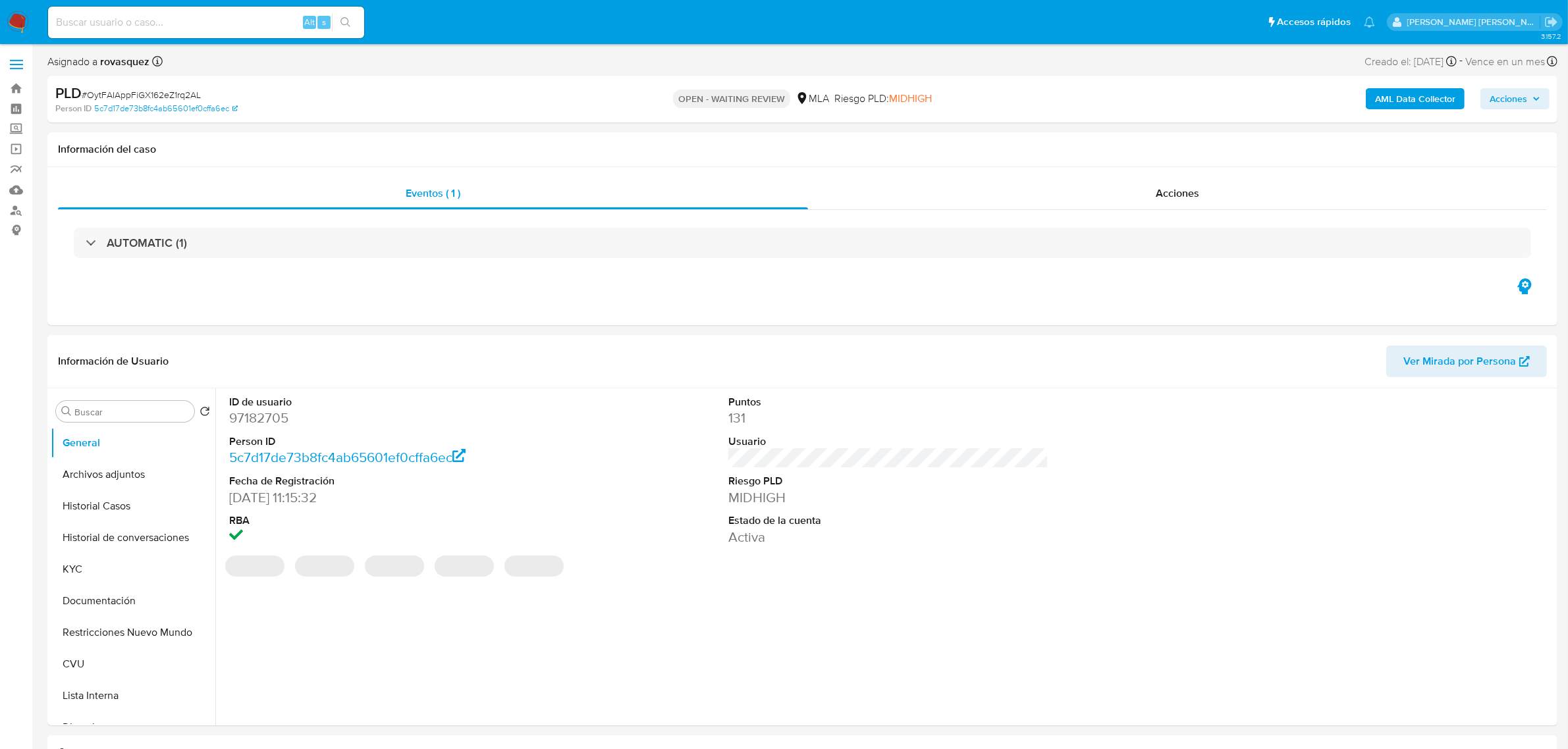
select select "10"
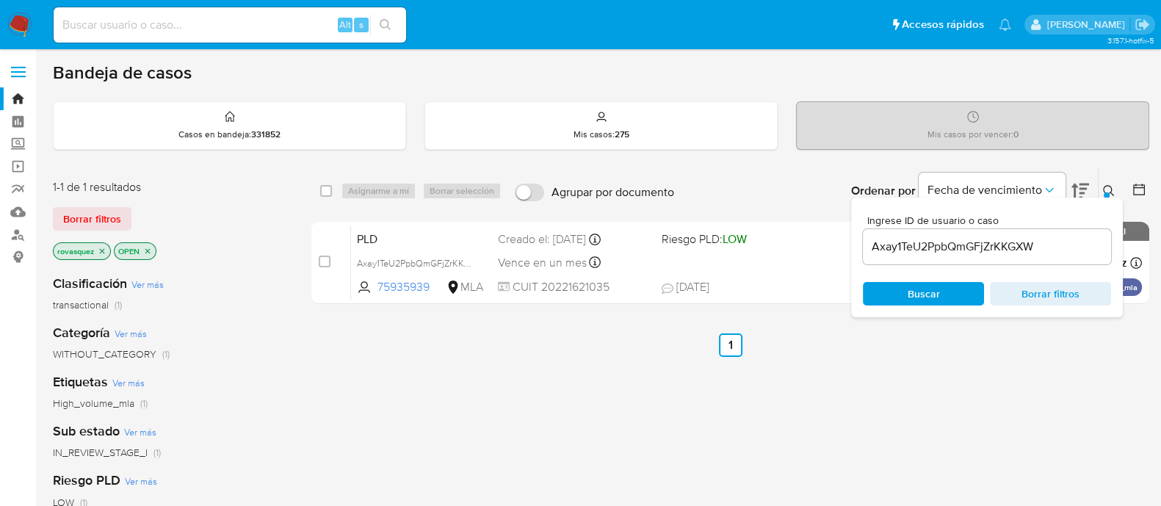
click at [905, 240] on input "Axay1TeU2PpbQmGFjZrKKGXW" at bounding box center [986, 246] width 248 height 19
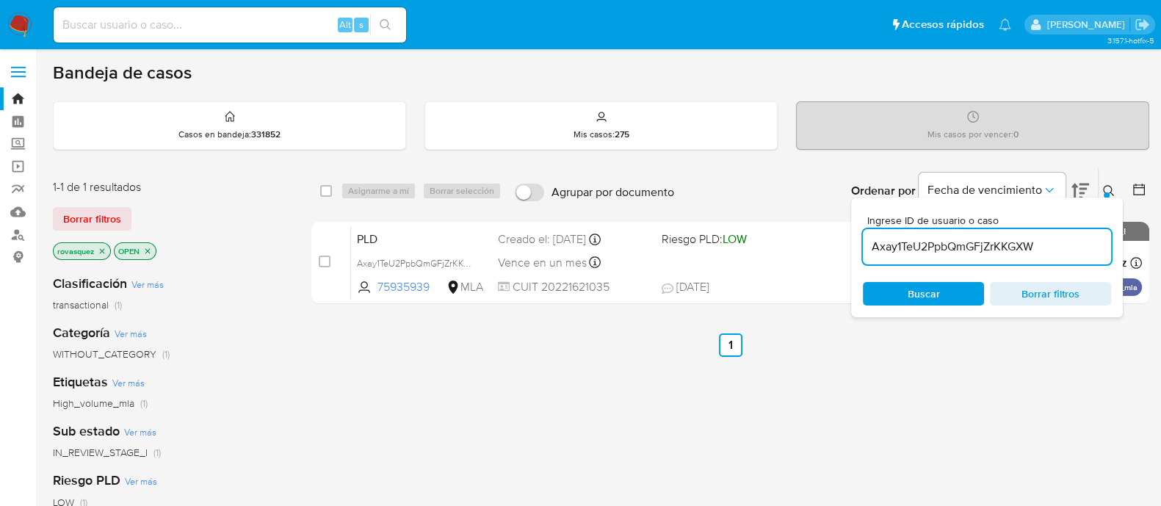
click at [905, 240] on input "Axay1TeU2PpbQmGFjZrKKGXW" at bounding box center [986, 246] width 248 height 19
paste input "OytFAIAppFiGX162eZ1rq2AL"
type input "OytFAIAppFiGX162eZ1rq2AL"
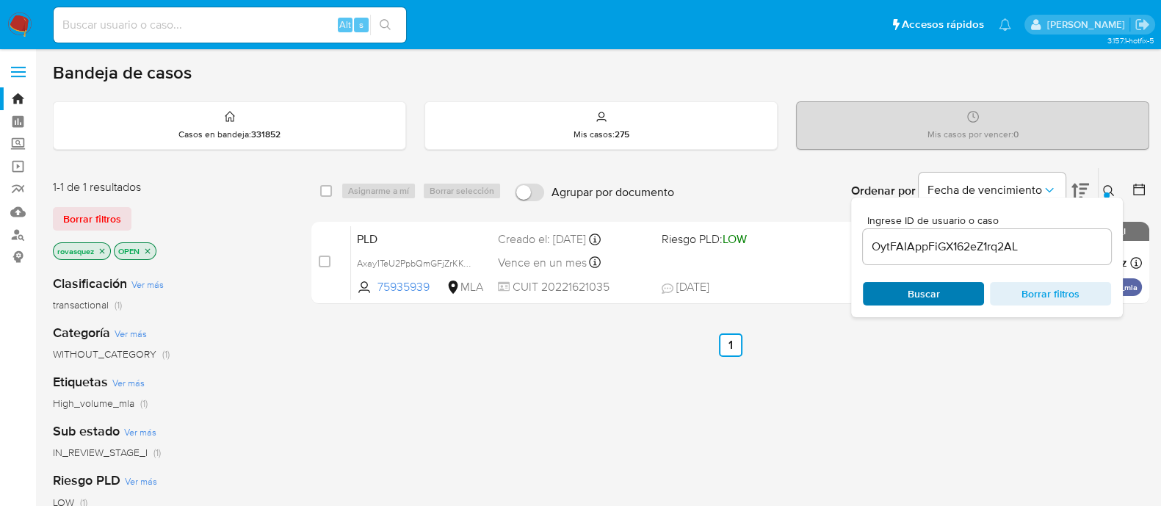
click at [913, 290] on span "Buscar" at bounding box center [923, 293] width 32 height 23
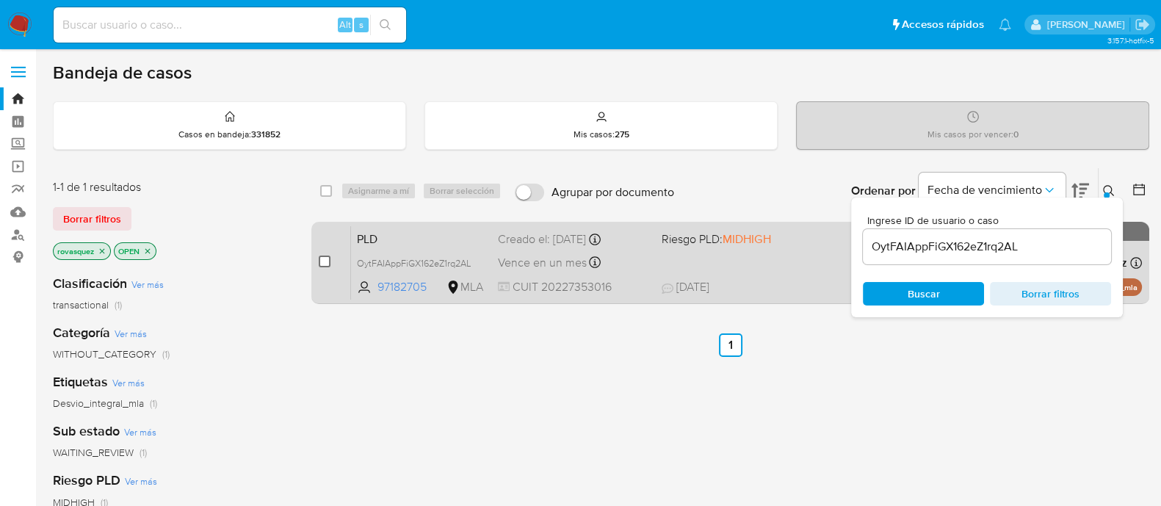
click at [319, 261] on input "checkbox" at bounding box center [325, 261] width 12 height 12
checkbox input "true"
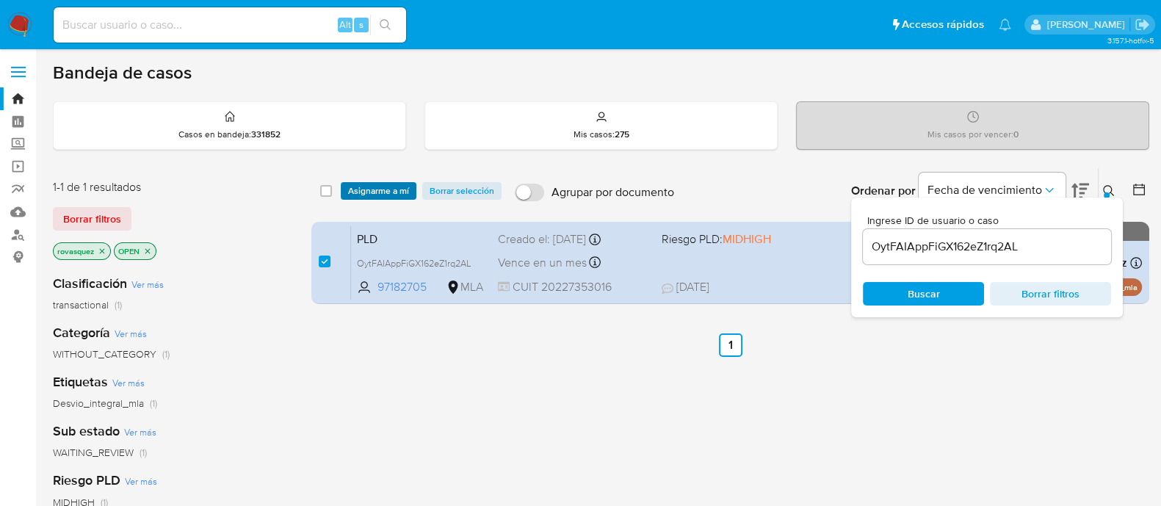
click at [383, 189] on span "Asignarme a mí" at bounding box center [378, 191] width 61 height 15
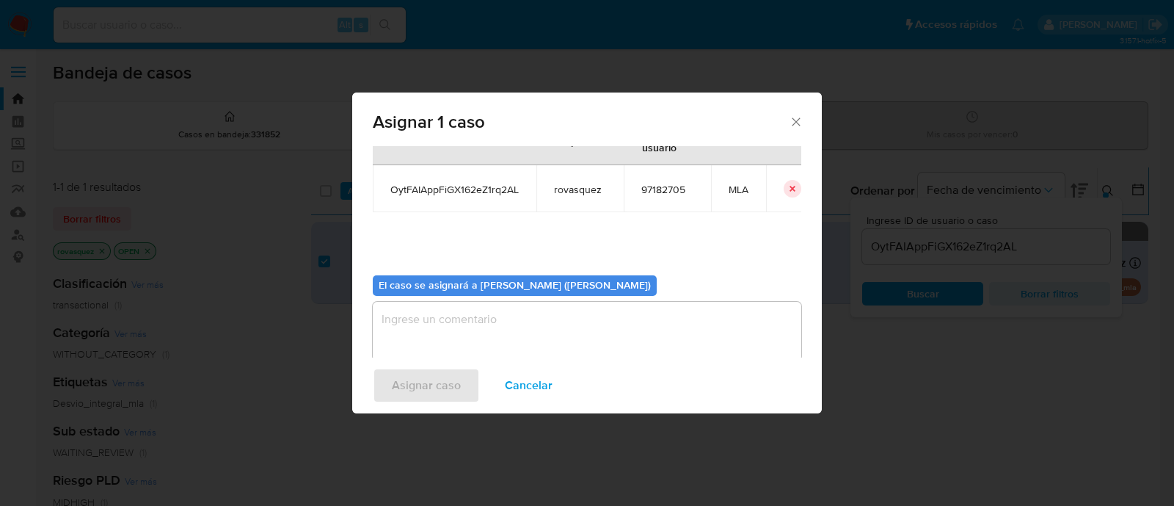
scroll to position [76, 0]
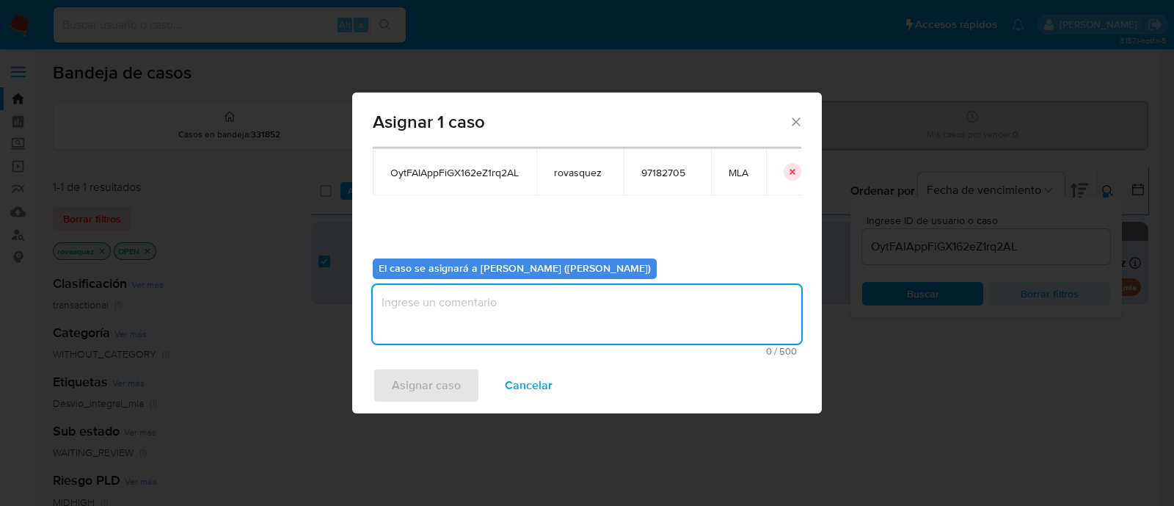
click at [523, 322] on textarea "assign-modal" at bounding box center [587, 314] width 429 height 59
type textarea "."
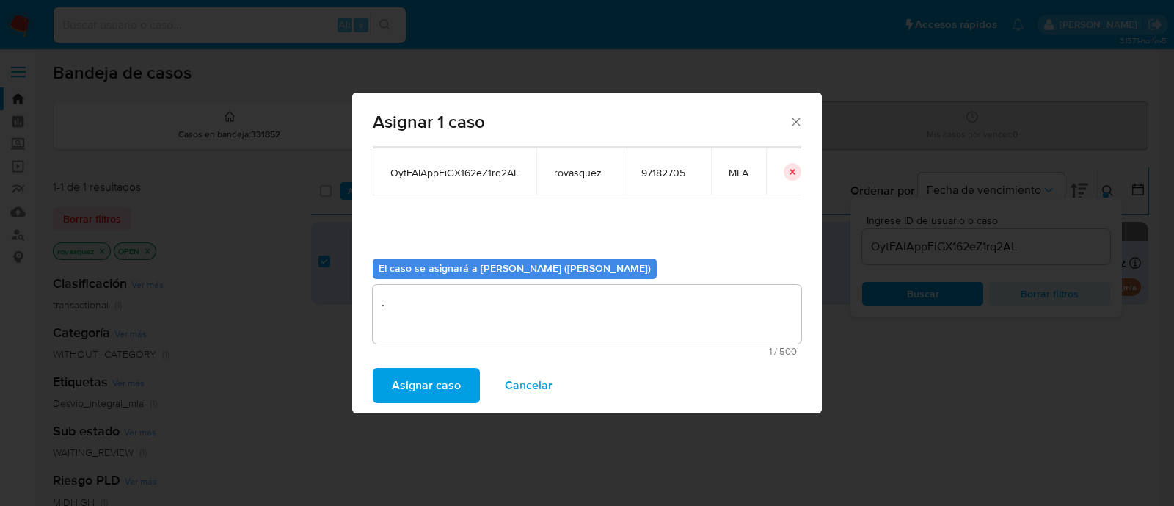
click at [429, 379] on span "Asignar caso" at bounding box center [426, 385] width 69 height 32
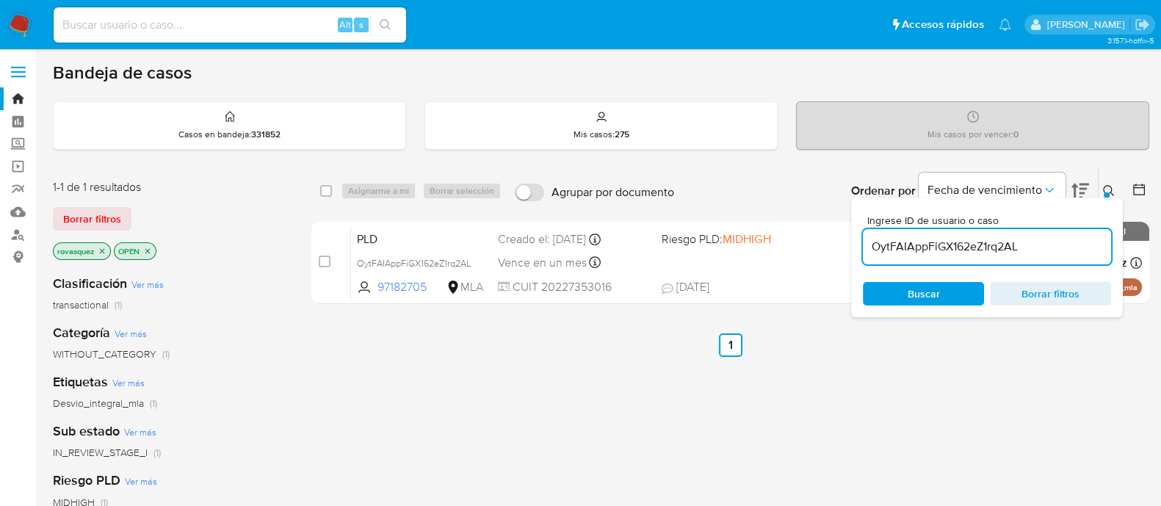
click at [954, 255] on input "OytFAIAppFiGX162eZ1rq2AL" at bounding box center [986, 246] width 248 height 19
paste input "HcLf63CmXcl54hvNLJJOMubo"
type input "HcLf63CmXcl54hvNLJJOMubo"
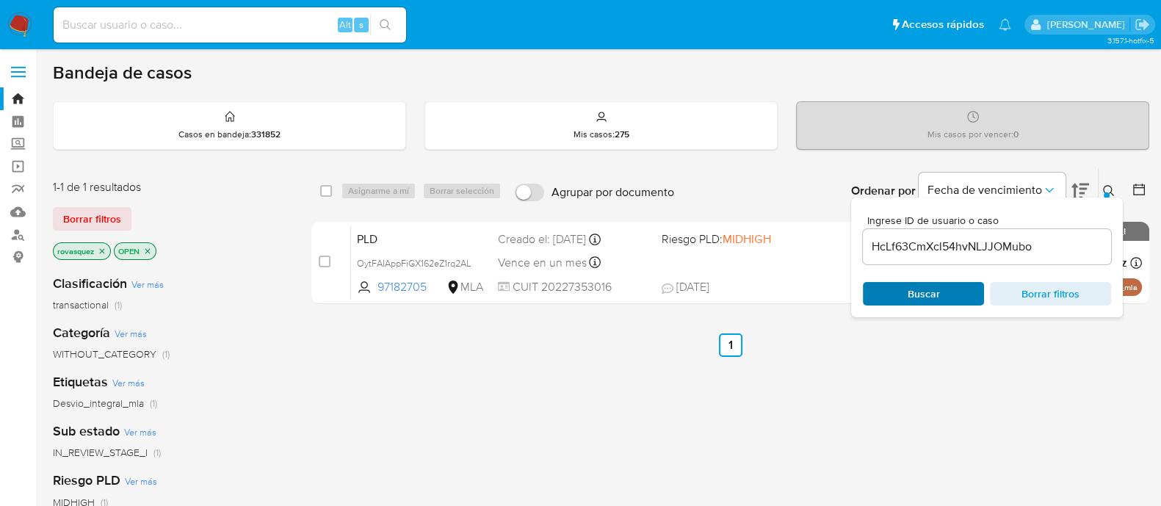
click at [926, 297] on span "Buscar" at bounding box center [923, 293] width 32 height 23
click at [322, 256] on input "checkbox" at bounding box center [325, 261] width 12 height 12
checkbox input "true"
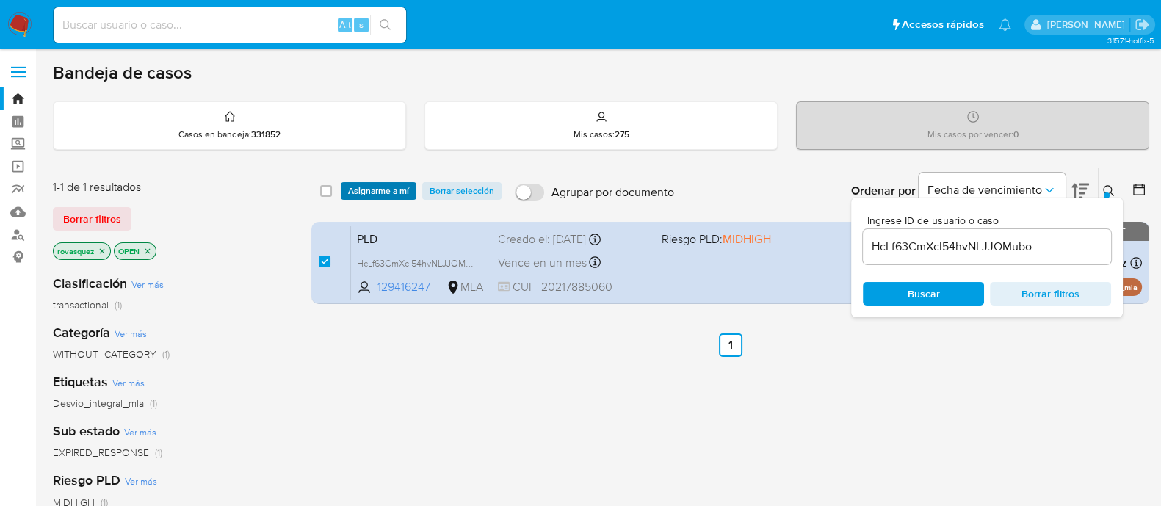
click at [374, 188] on span "Asignarme a mí" at bounding box center [378, 191] width 61 height 15
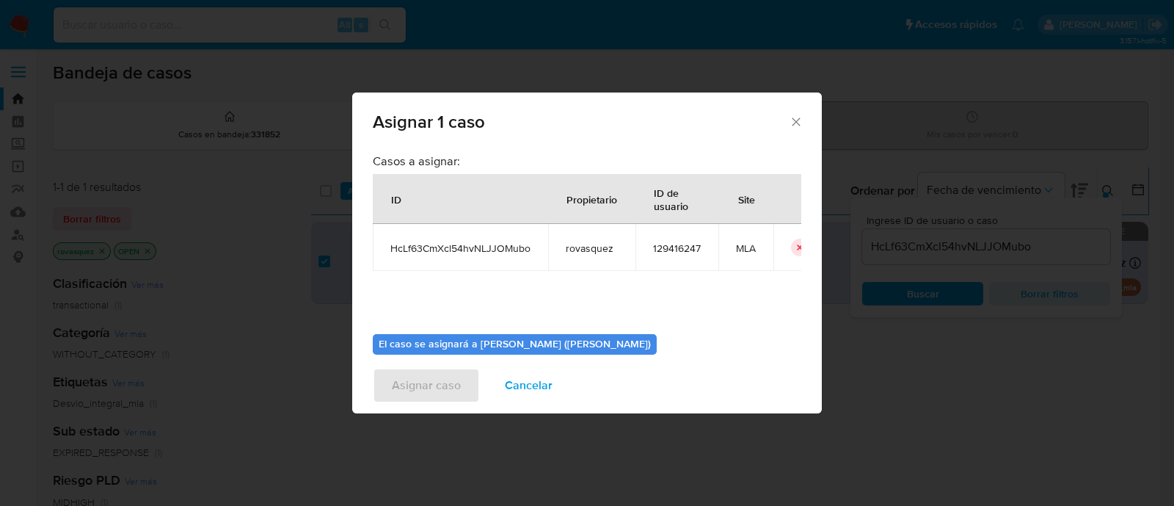
scroll to position [76, 0]
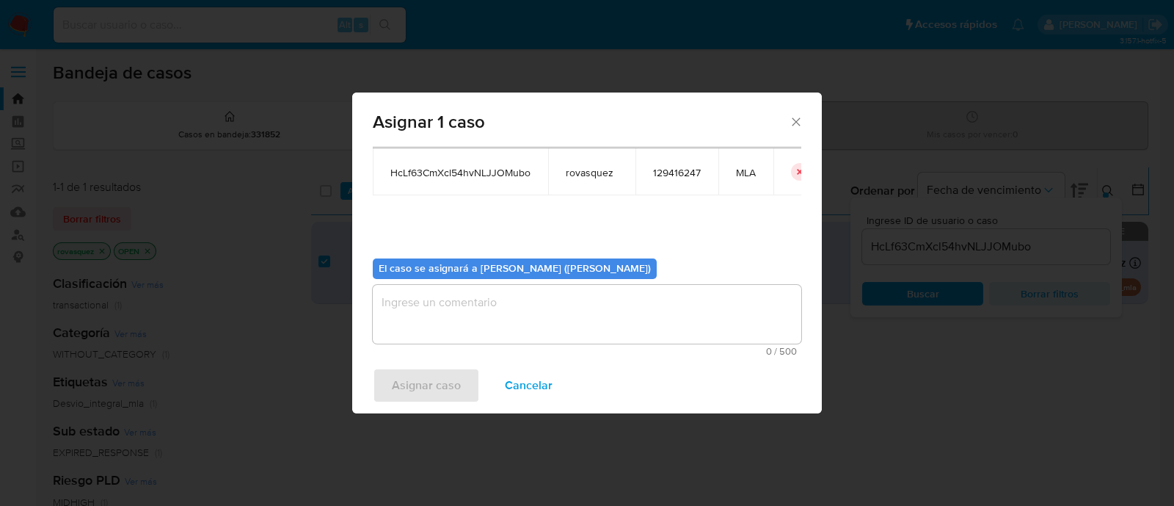
click at [519, 341] on textarea "assign-modal" at bounding box center [587, 314] width 429 height 59
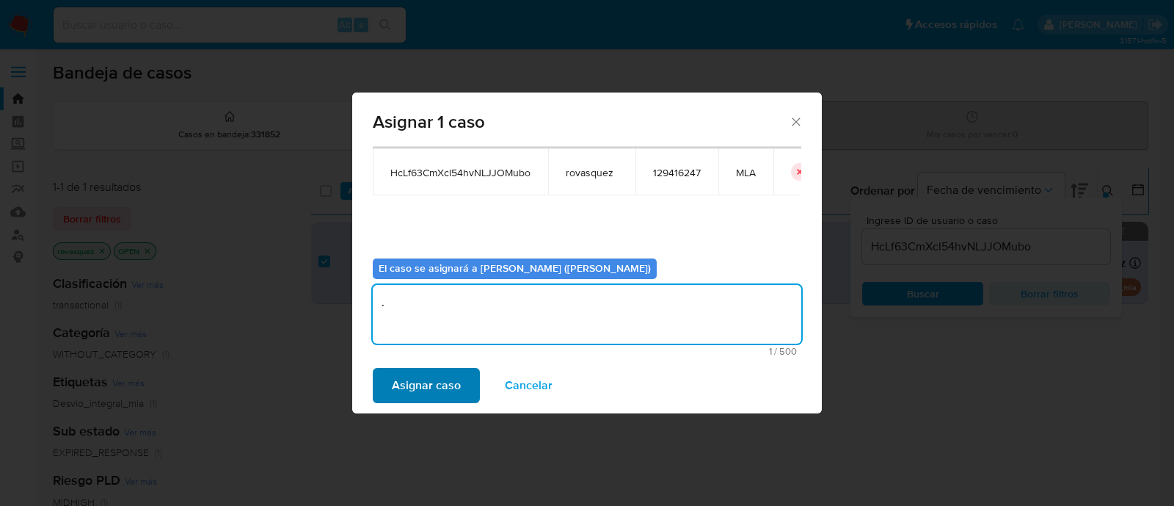
type textarea "."
click at [461, 391] on button "Asignar caso" at bounding box center [426, 385] width 107 height 35
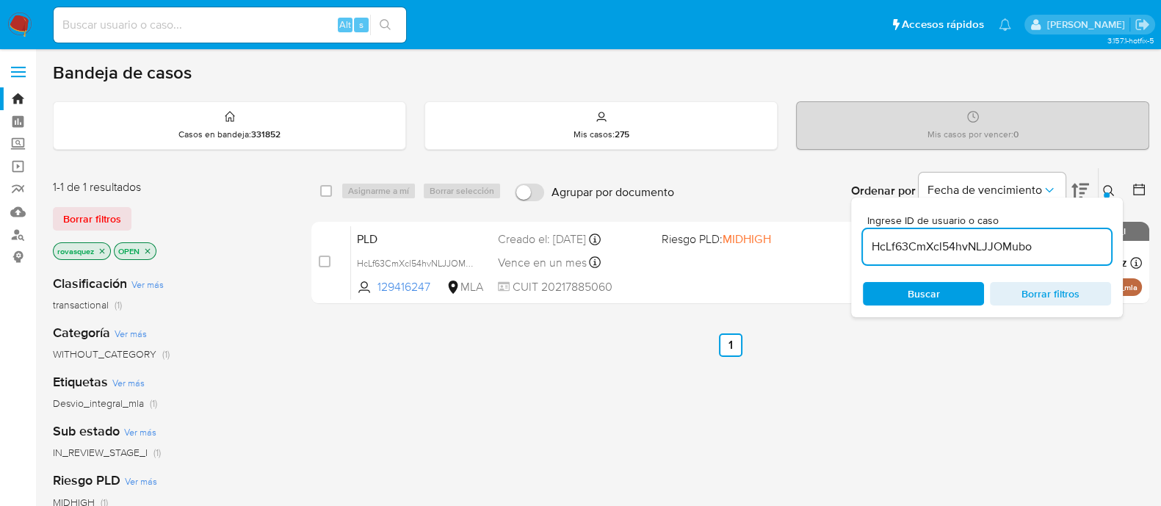
click at [930, 251] on input "HcLf63CmXcl54hvNLJJOMubo" at bounding box center [986, 246] width 248 height 19
paste input "M5URfLMLv5k8Gd5ziscEl5lu"
type input "M5URfLMLv5k8Gd5ziscEl5lu"
click at [921, 299] on span "Buscar" at bounding box center [923, 293] width 32 height 23
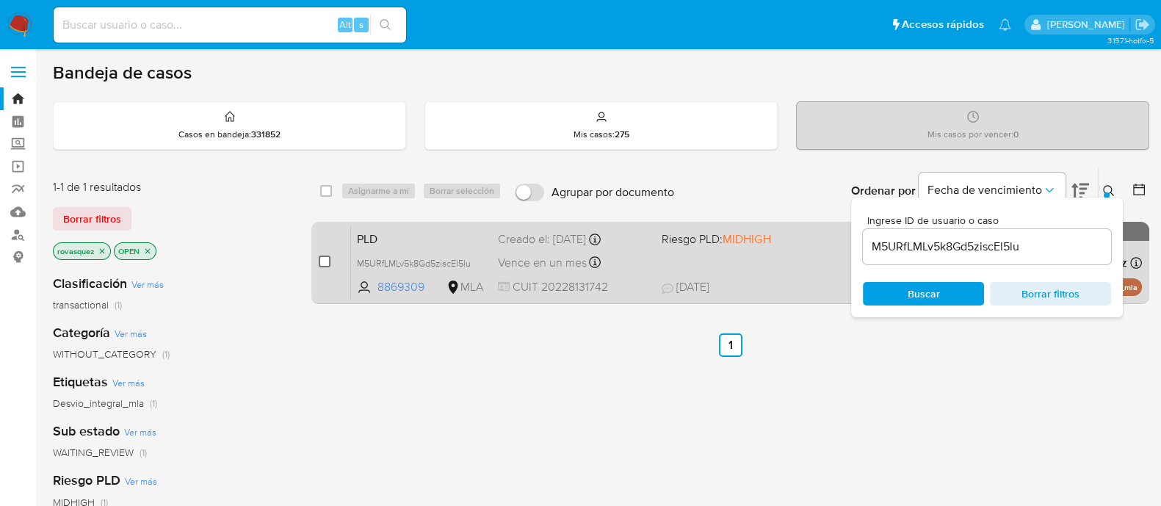
click at [324, 265] on input "checkbox" at bounding box center [325, 261] width 12 height 12
checkbox input "true"
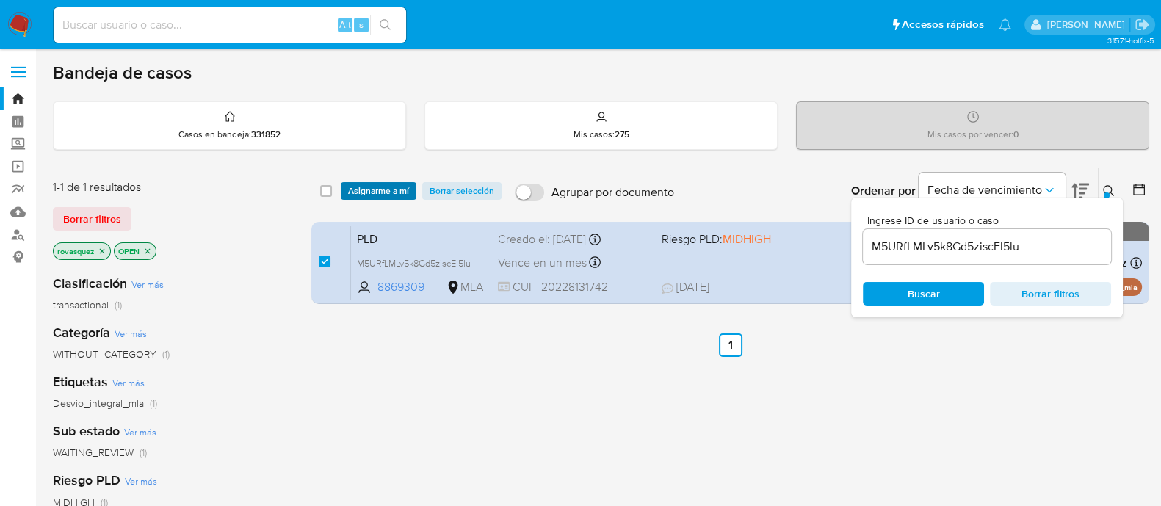
click at [357, 190] on span "Asignarme a mí" at bounding box center [378, 191] width 61 height 15
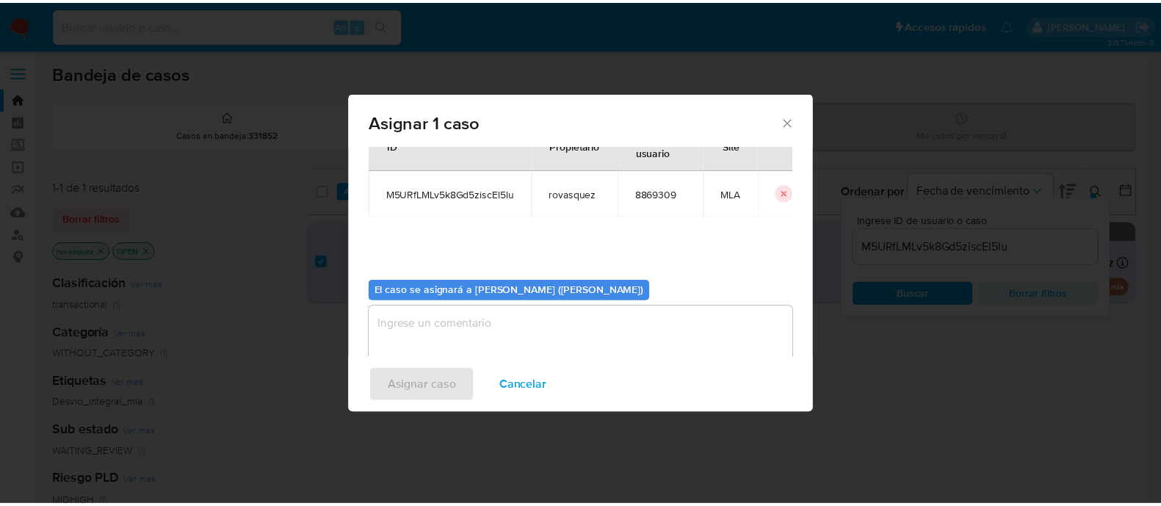
scroll to position [76, 0]
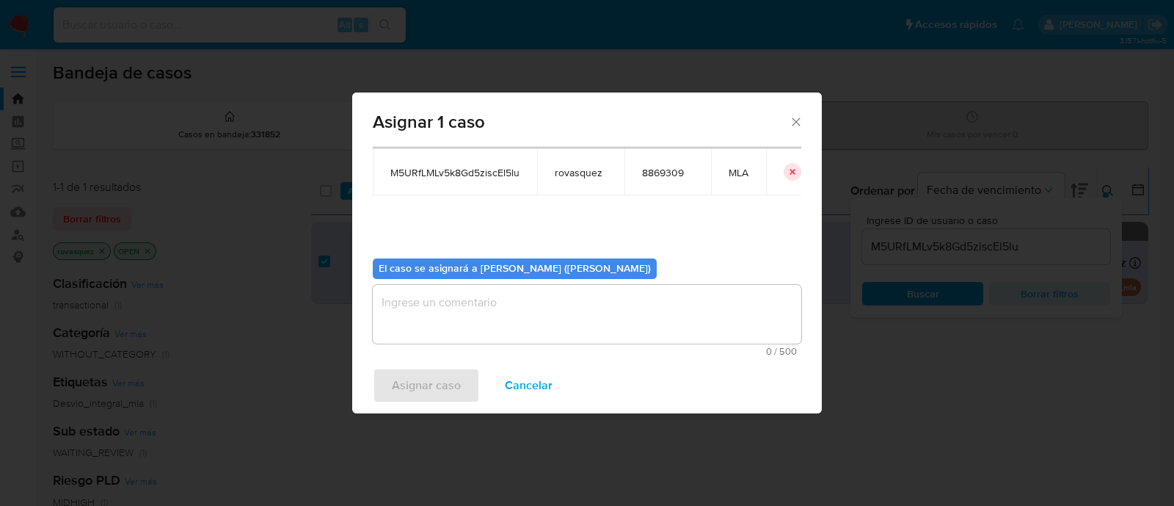
click at [534, 308] on textarea "assign-modal" at bounding box center [587, 314] width 429 height 59
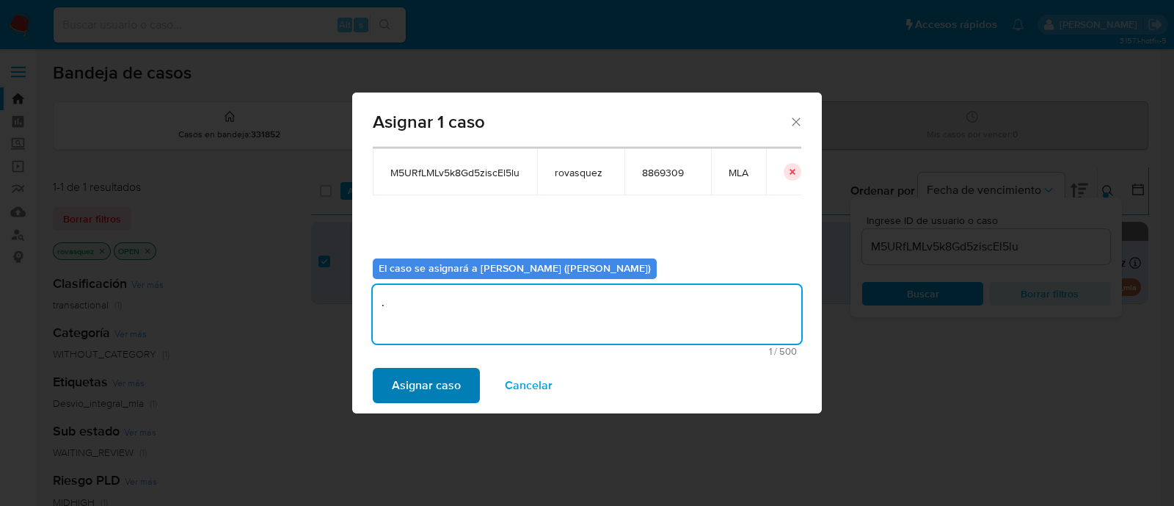
type textarea "."
click at [435, 388] on span "Asignar caso" at bounding box center [426, 385] width 69 height 32
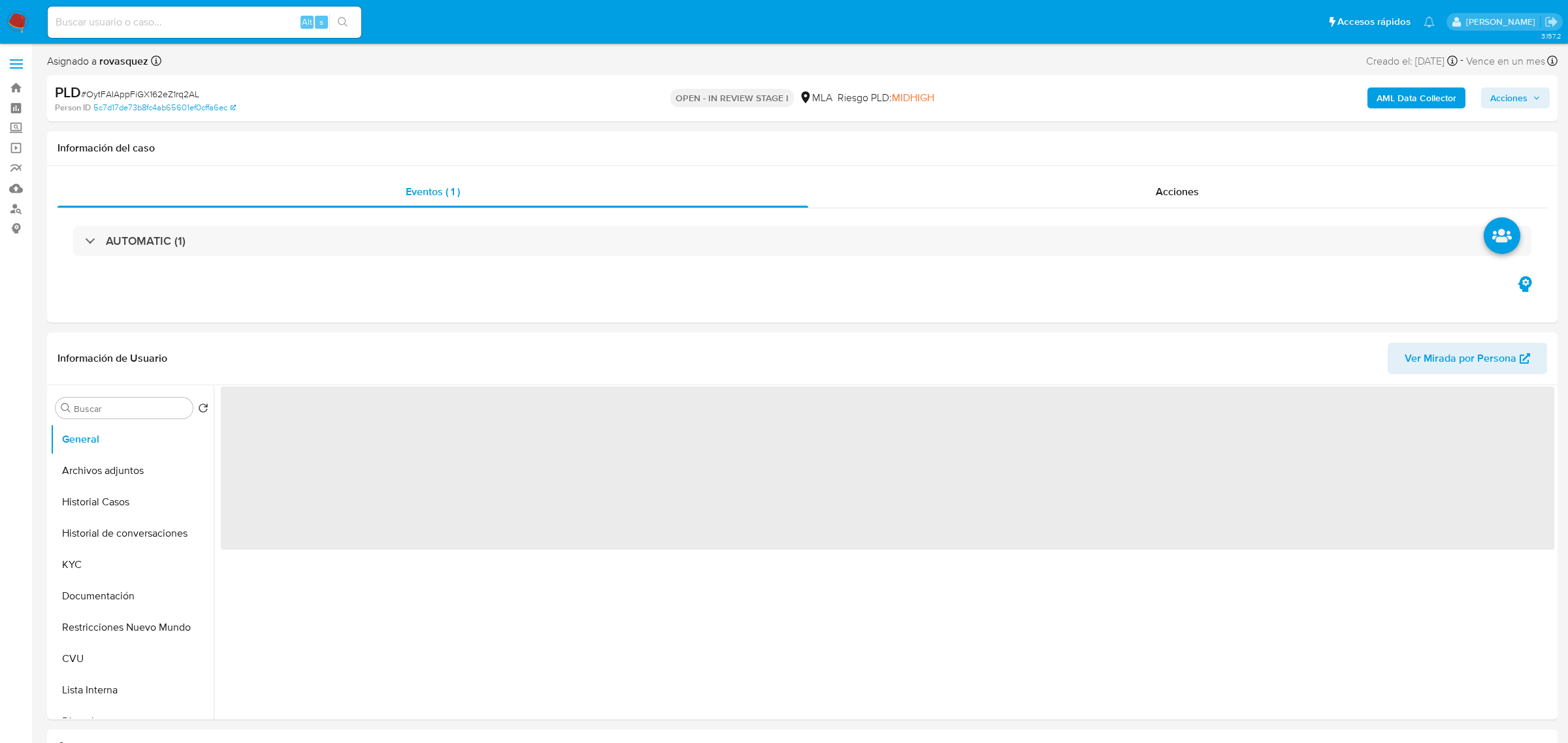
select select "10"
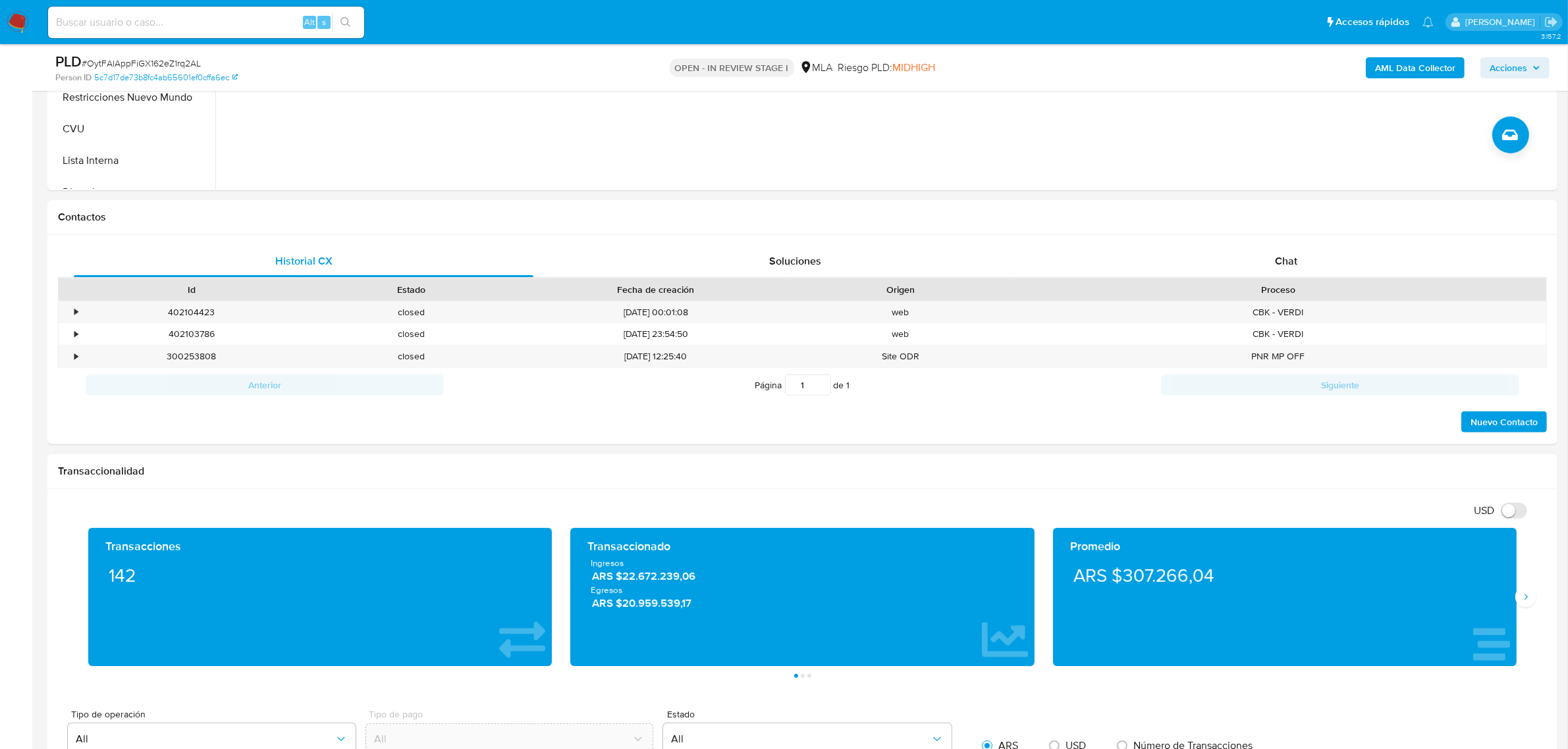
scroll to position [412, 0]
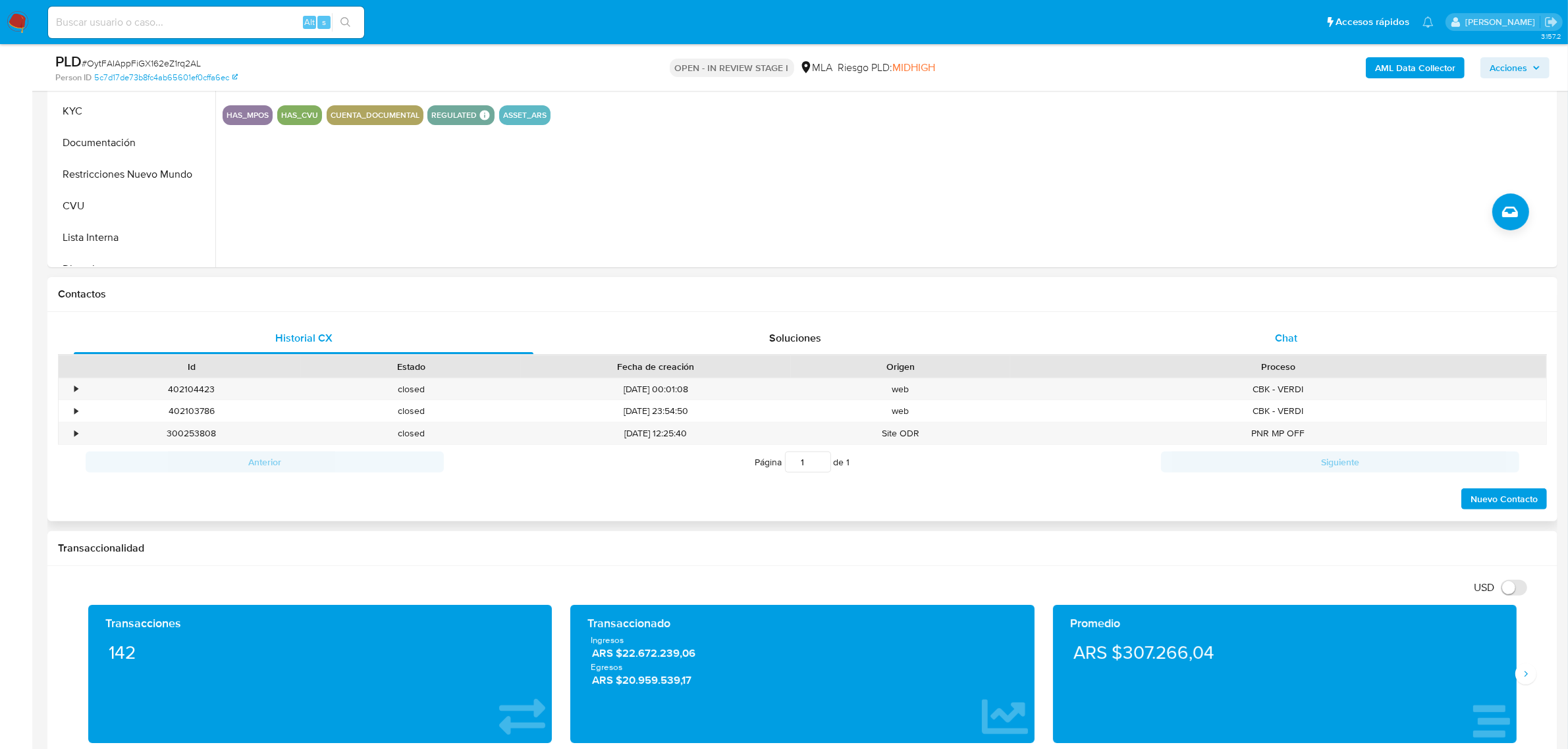
click at [1271, 329] on div "Chat" at bounding box center [1285, 338] width 459 height 31
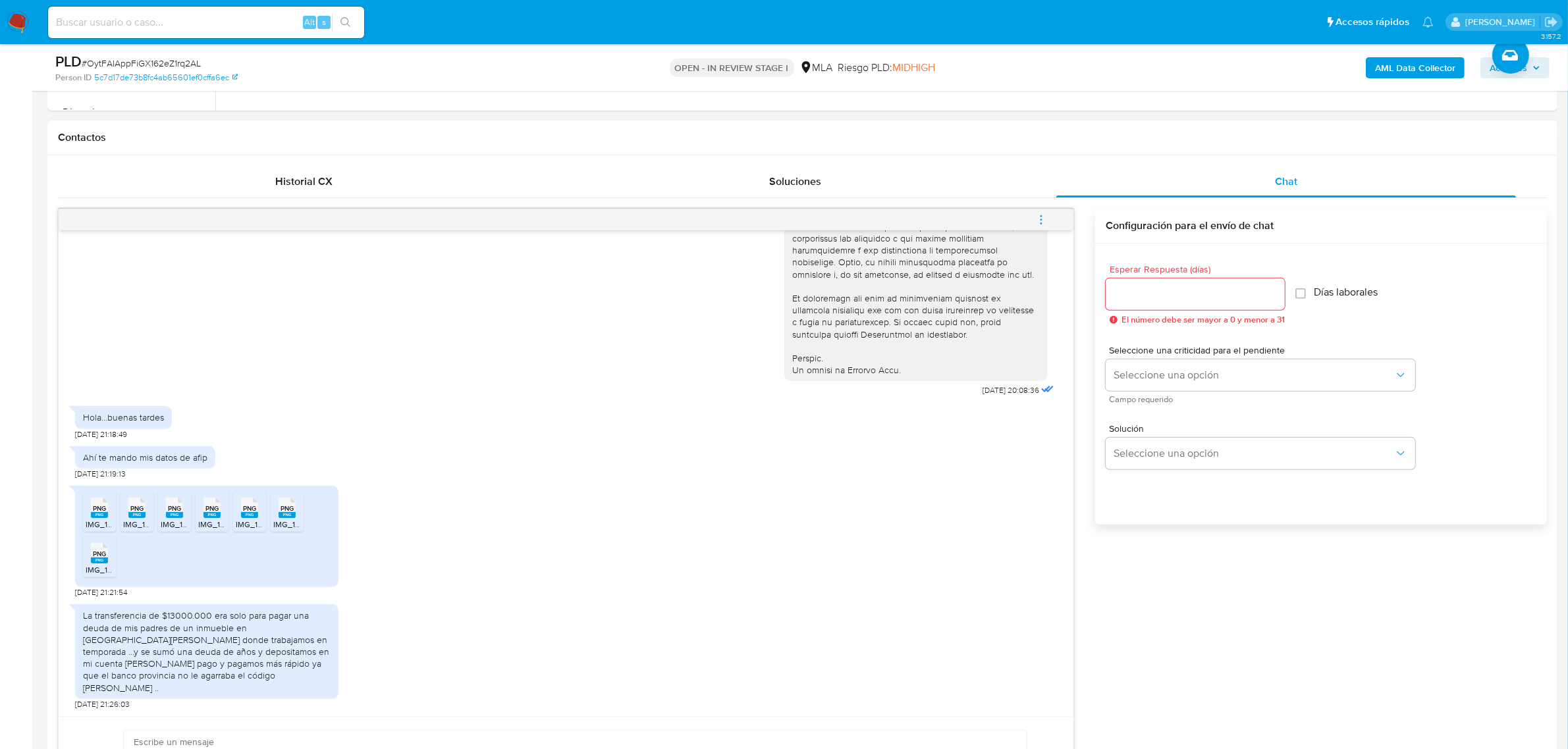
scroll to position [658, 0]
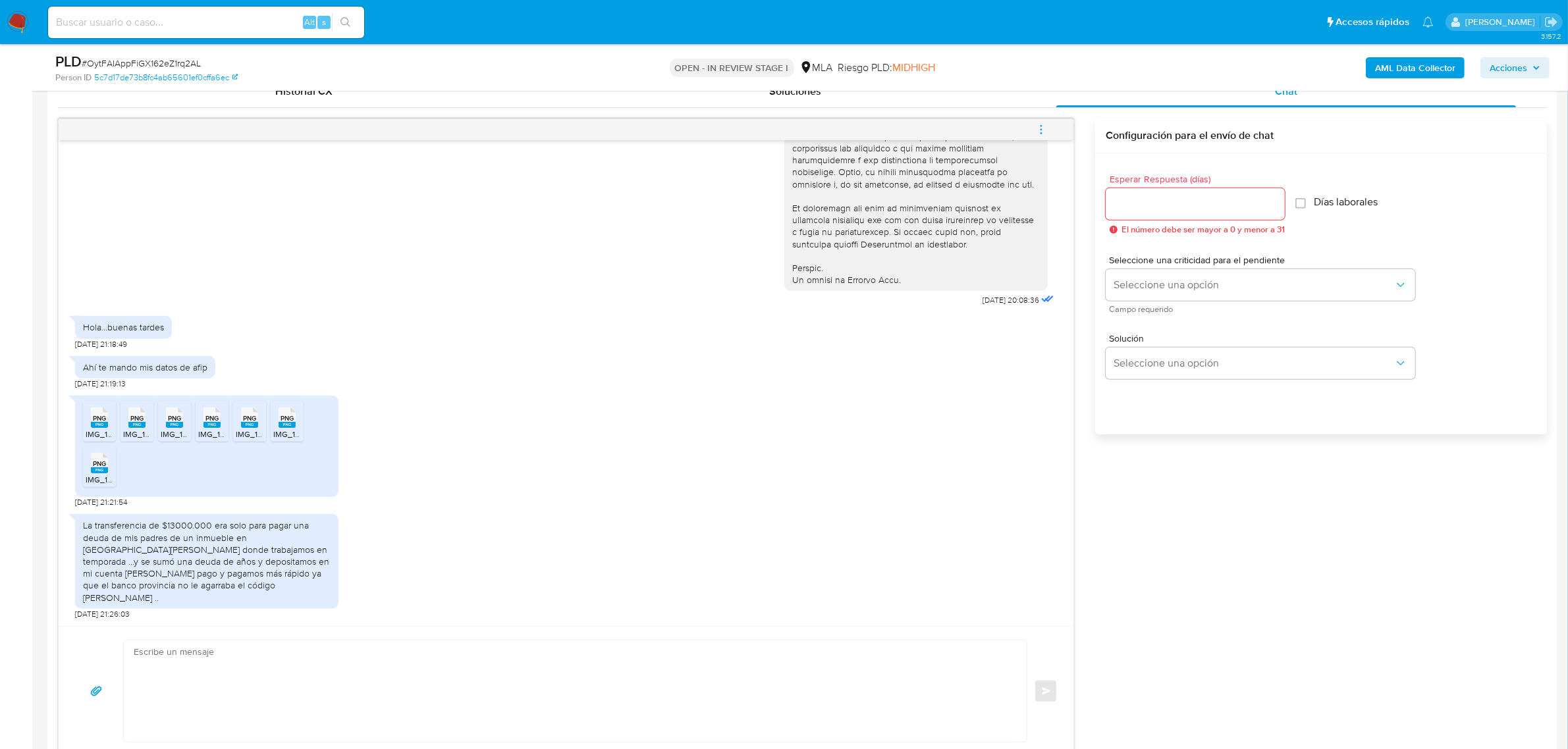
click at [97, 422] on span "PNG" at bounding box center [99, 419] width 13 height 9
click at [135, 422] on span "PNG" at bounding box center [136, 419] width 13 height 9
click at [179, 422] on span "PNG" at bounding box center [174, 419] width 13 height 9
click at [108, 428] on icon at bounding box center [99, 417] width 17 height 21
click at [254, 422] on span "PNG" at bounding box center [249, 419] width 13 height 9
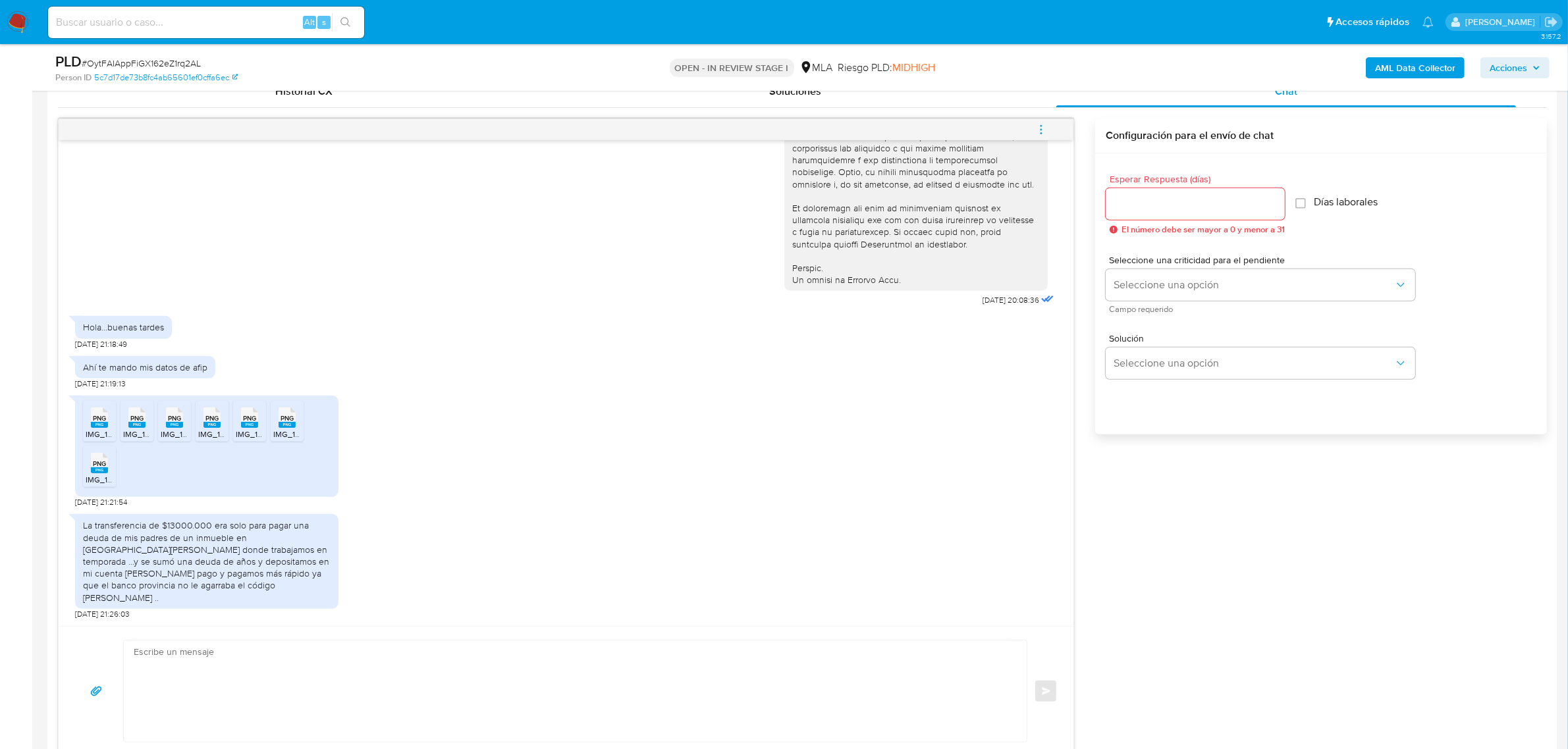
click at [287, 422] on span "PNG" at bounding box center [287, 419] width 13 height 9
click at [96, 468] on span "PNG" at bounding box center [99, 464] width 13 height 9
click at [150, 570] on div "La transferencia de $13000.000 era solo para pagar una deuda de mis padres de u…" at bounding box center [206, 561] width 248 height 83
drag, startPoint x: 178, startPoint y: 553, endPoint x: 340, endPoint y: 548, distance: 162.1
click at [340, 548] on div "La transferencia de $13000.000 era solo para pagar una deuda de mis padres de u…" at bounding box center [566, 563] width 981 height 112
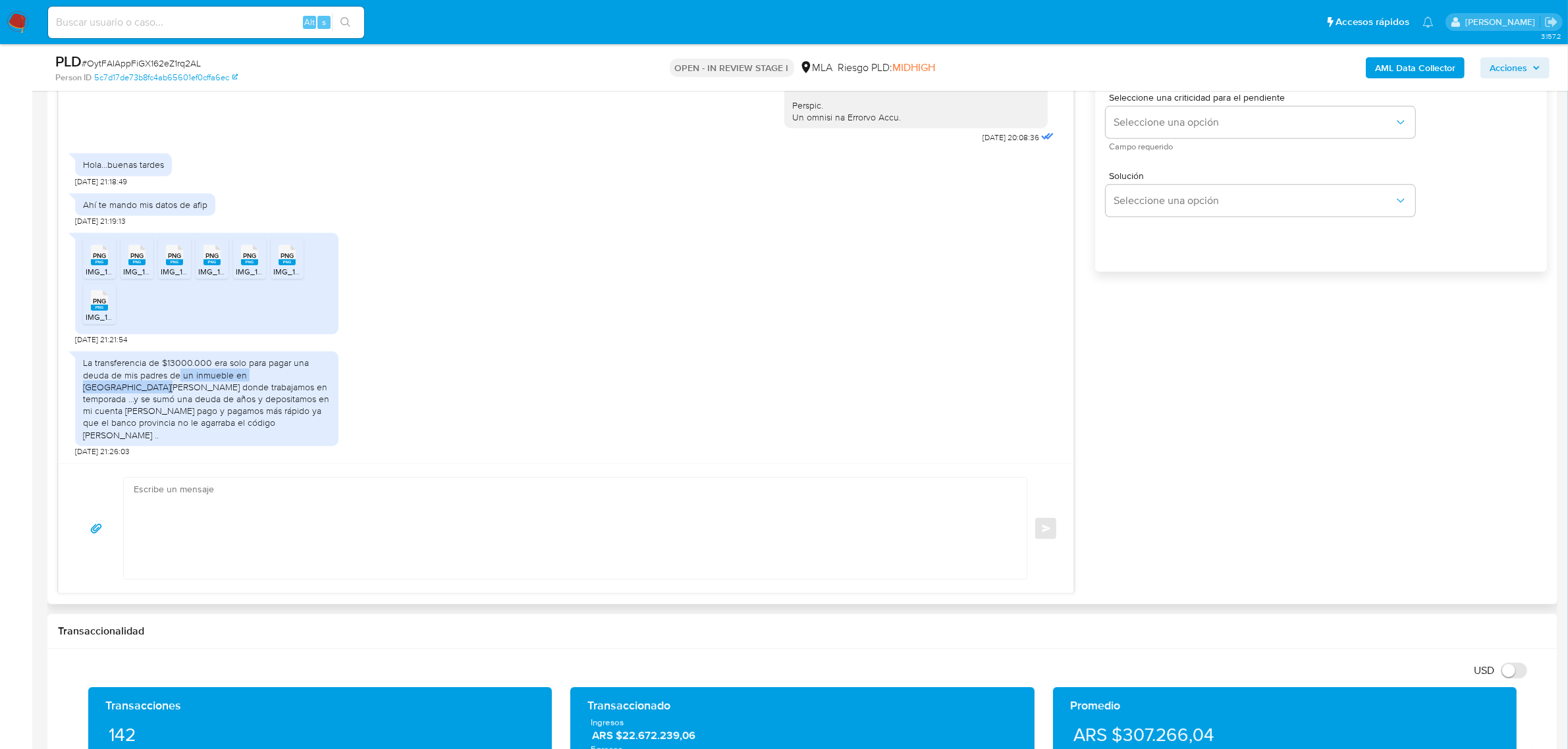
scroll to position [823, 0]
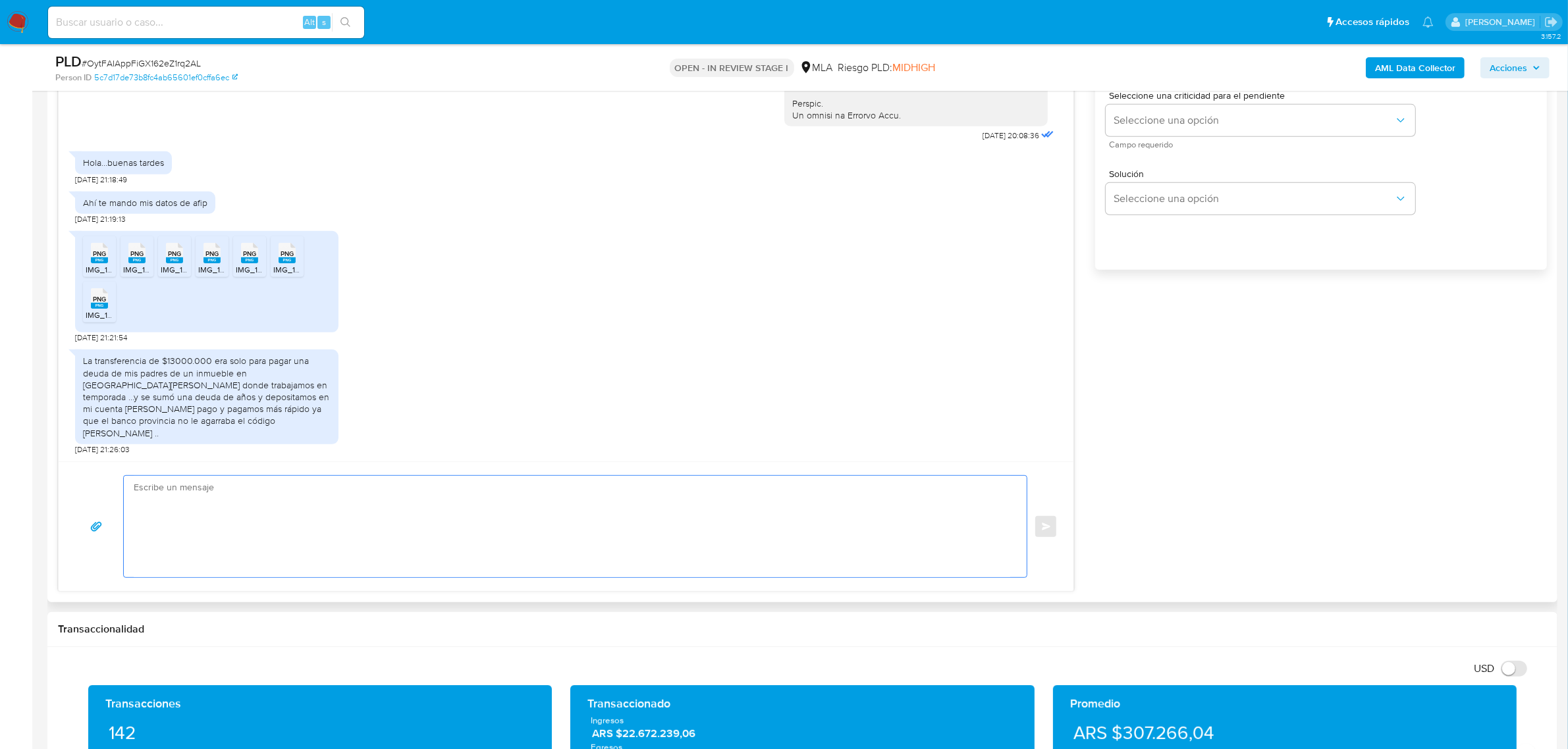
click at [385, 512] on textarea at bounding box center [571, 527] width 876 height 101
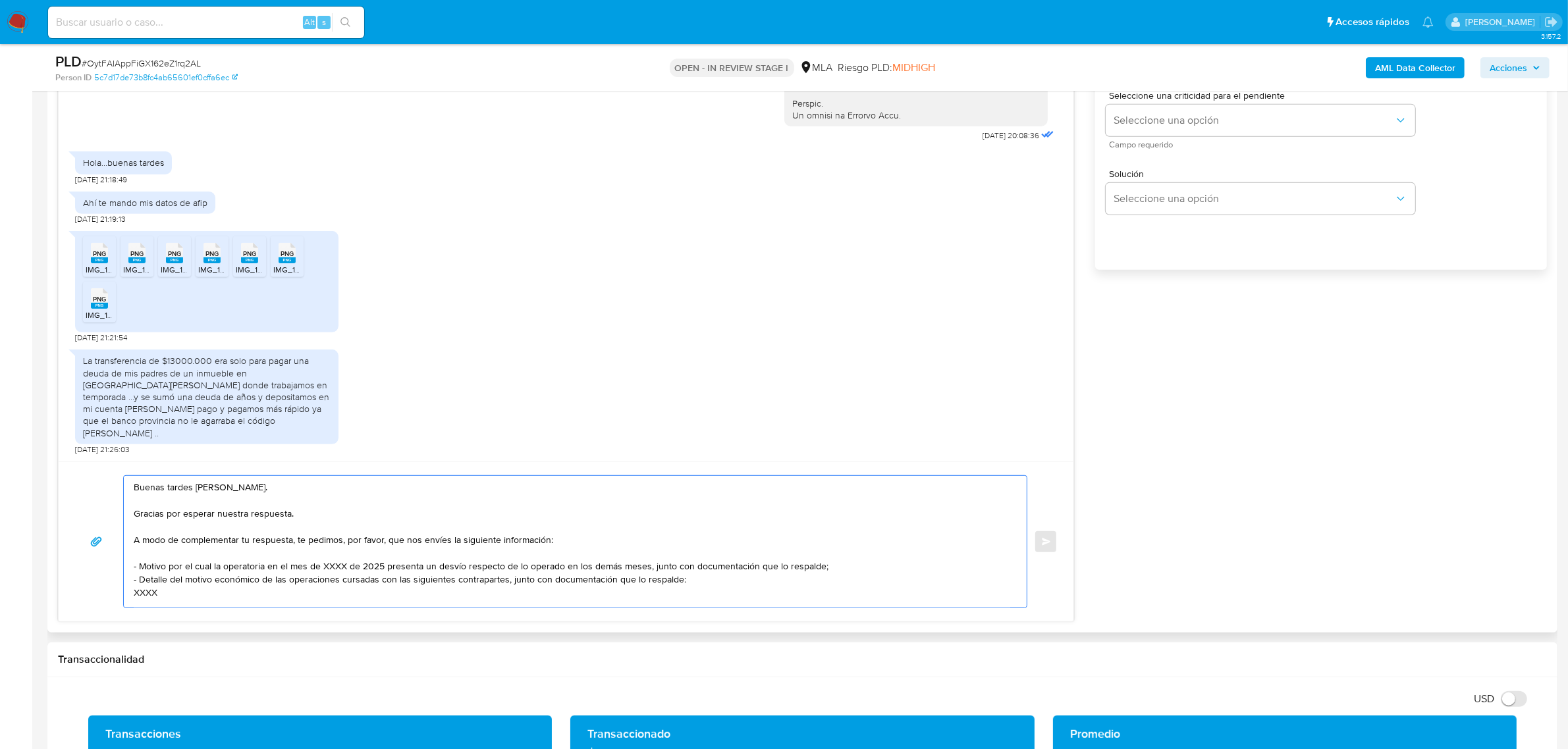
click at [313, 516] on textarea "Buenas tardes Javier. Gracias por esperar nuestra respuesta. A modo de compleme…" at bounding box center [571, 542] width 876 height 132
click at [189, 395] on div "La transferencia de $13000.000 era solo para pagar una deuda de mis padres de u…" at bounding box center [206, 396] width 248 height 83
drag, startPoint x: 150, startPoint y: 392, endPoint x: 310, endPoint y: 396, distance: 160.0
click at [310, 396] on div "La transferencia de $13000.000 era solo para pagar una deuda de mis padres de u…" at bounding box center [206, 396] width 248 height 83
click at [161, 552] on textarea "Buenas tardes Javier. Gracias por esperar nuestra respuesta, y por la informaci…" at bounding box center [571, 542] width 876 height 132
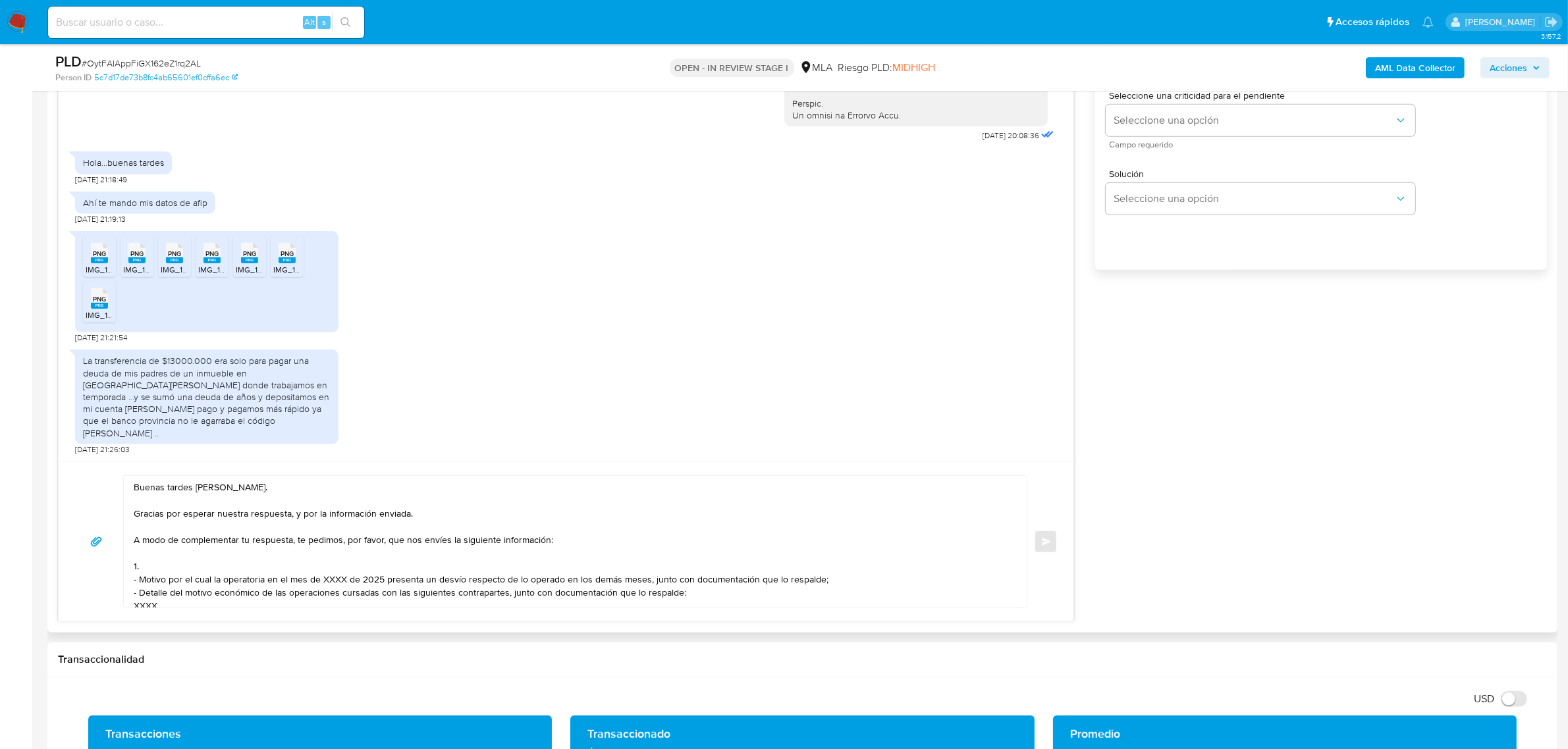
click at [149, 568] on textarea "Buenas tardes Javier. Gracias por esperar nuestra respuesta, y por la informaci…" at bounding box center [571, 542] width 876 height 132
paste textarea "Resumen de Comprobantes Electrónicos emitidos de los períodos 2024 y 2025 Si ti…"
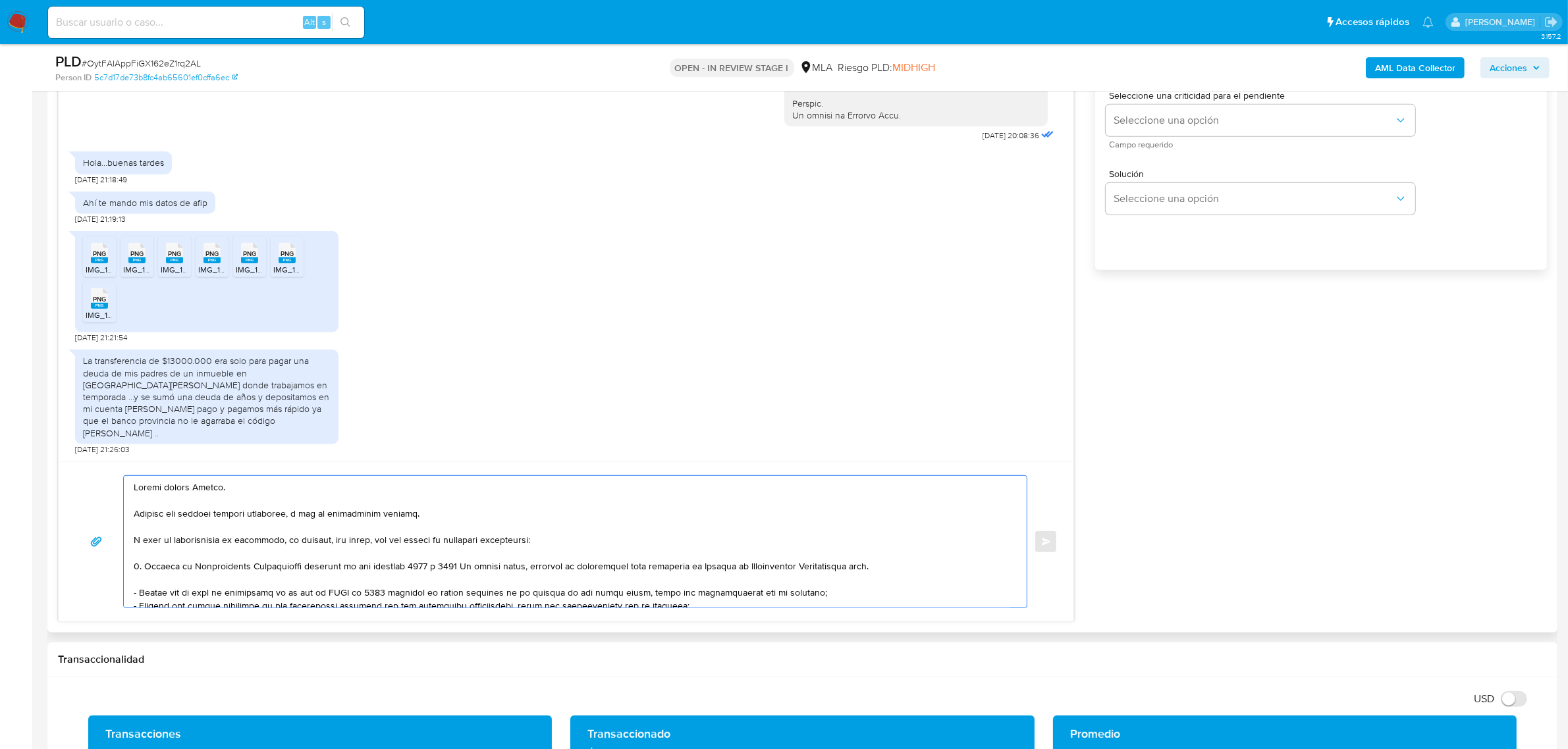
click at [428, 568] on textarea at bounding box center [571, 542] width 876 height 132
click at [865, 570] on textarea at bounding box center [571, 542] width 876 height 132
paste textarea "https://www.mercadopago.com.ar/ayuda/30181"
click at [336, 593] on textarea at bounding box center [571, 542] width 876 height 132
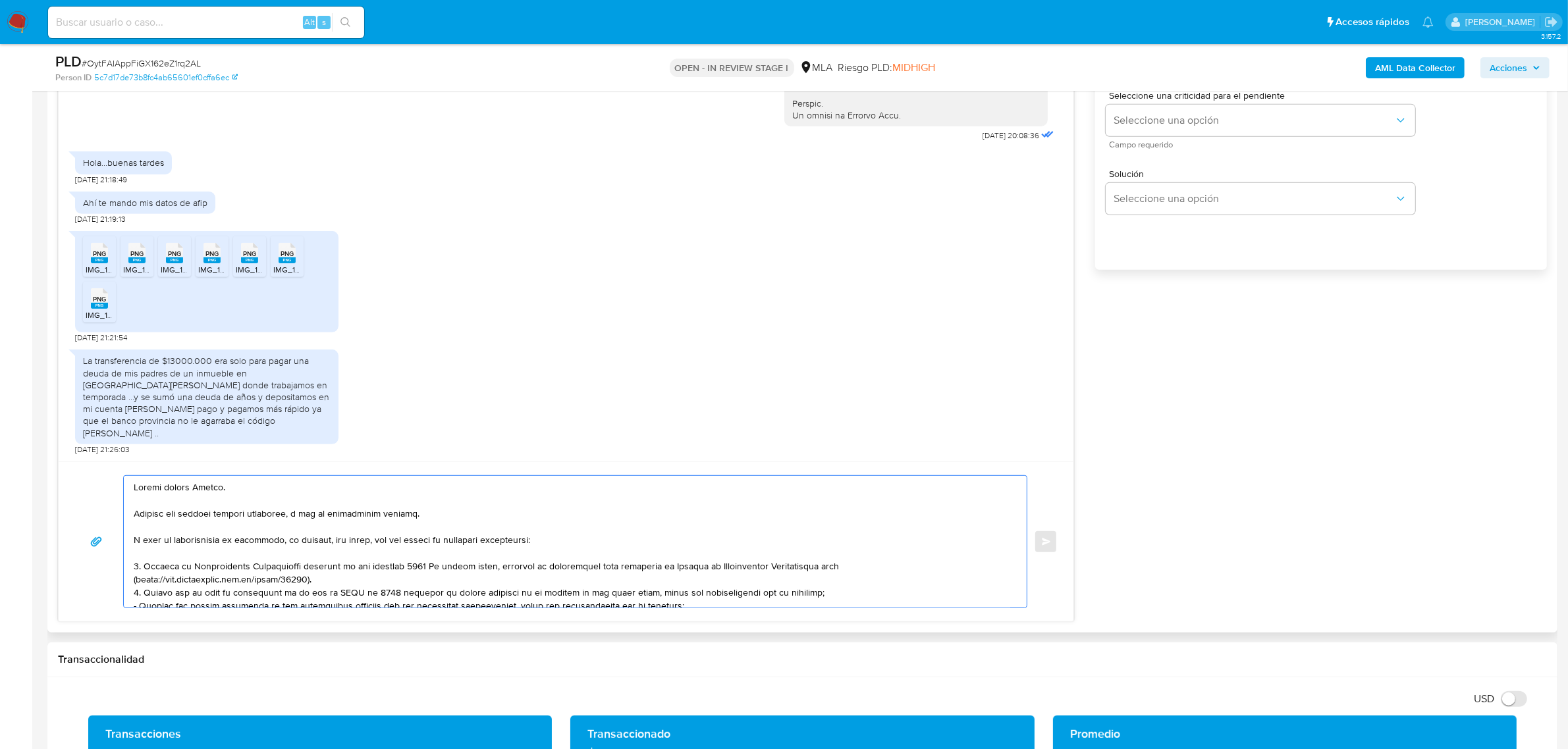
click at [336, 593] on textarea at bounding box center [571, 542] width 876 height 132
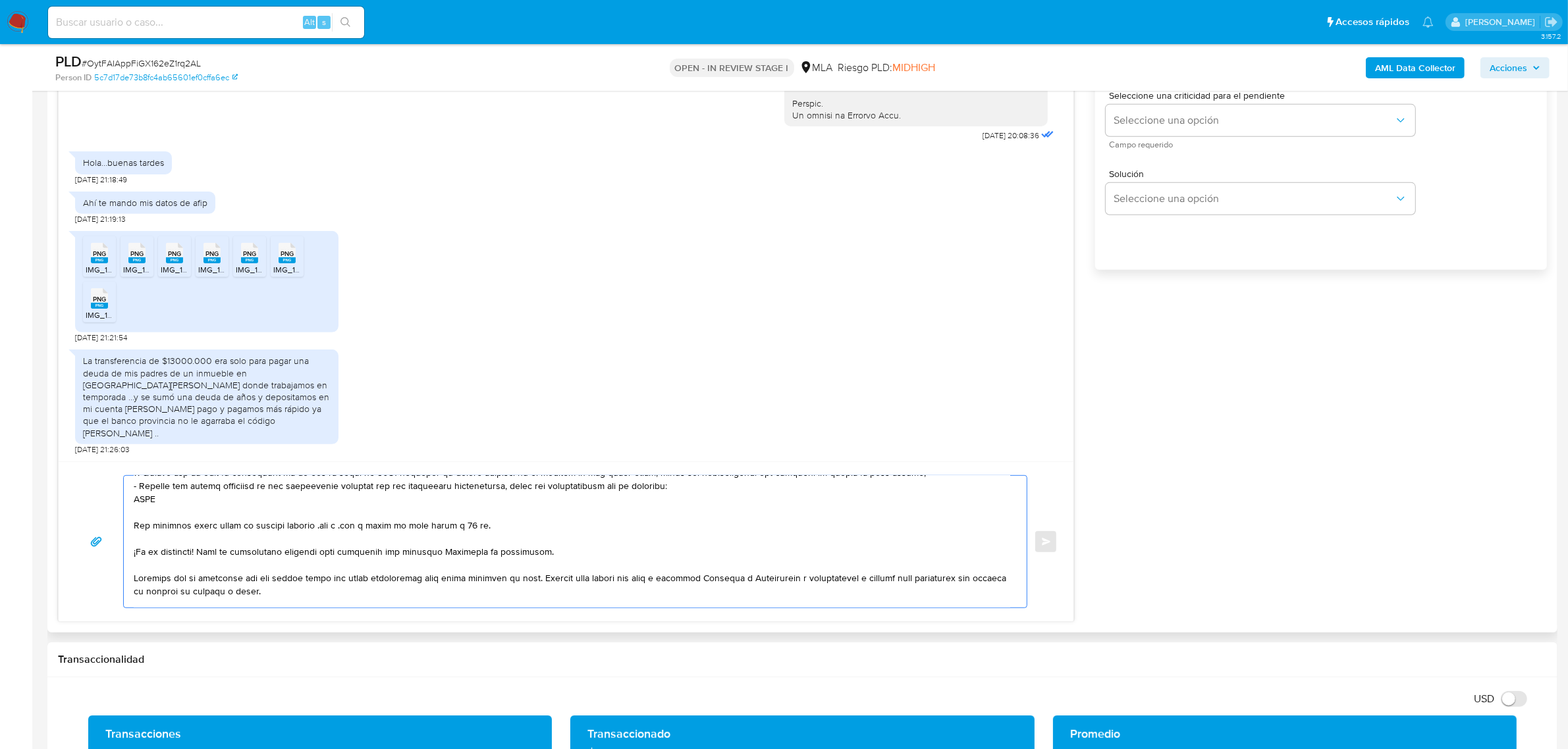
scroll to position [83, 0]
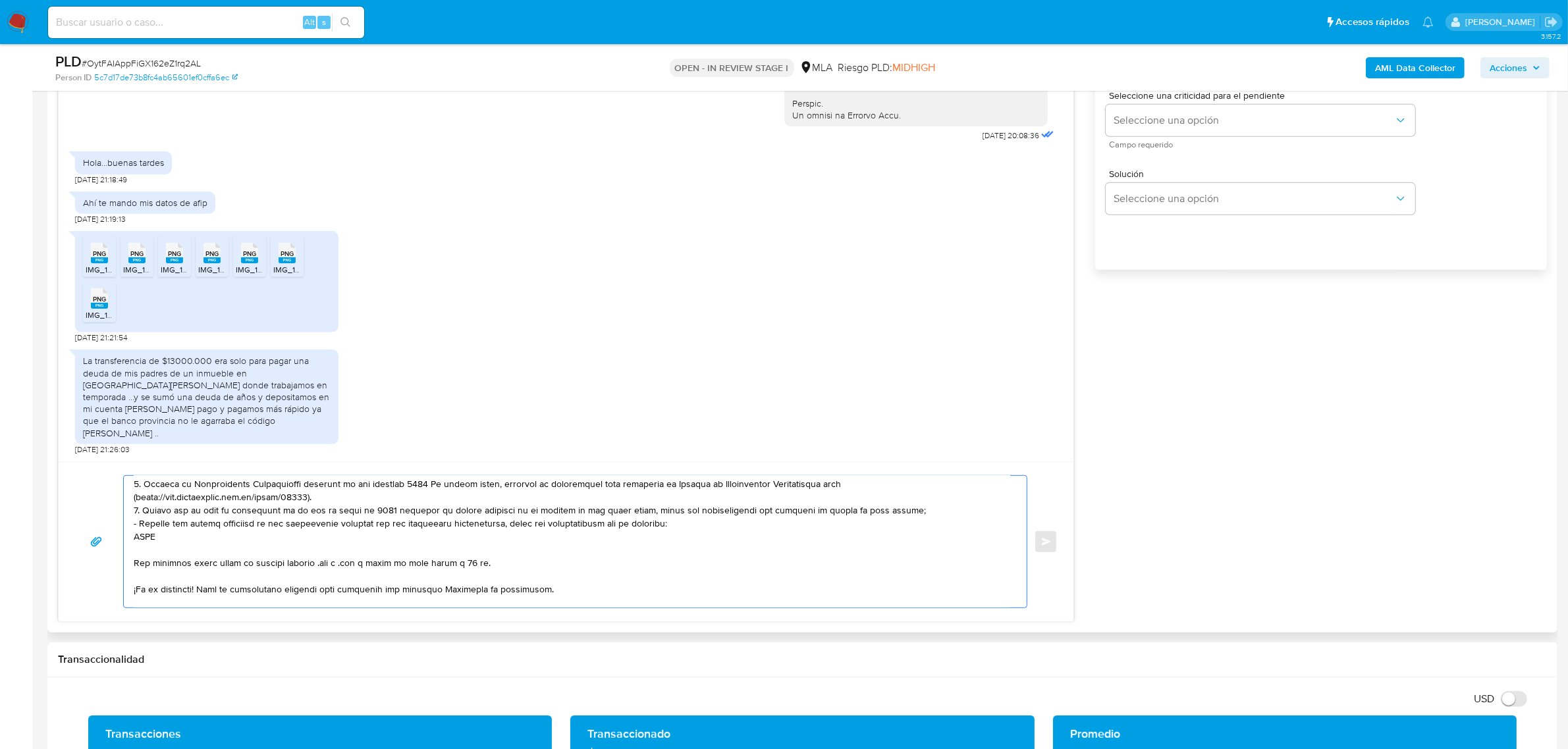
click at [152, 544] on textarea at bounding box center [571, 542] width 876 height 132
paste textarea "20946979601 Chunhou Weng"
click at [152, 541] on textarea at bounding box center [571, 542] width 876 height 132
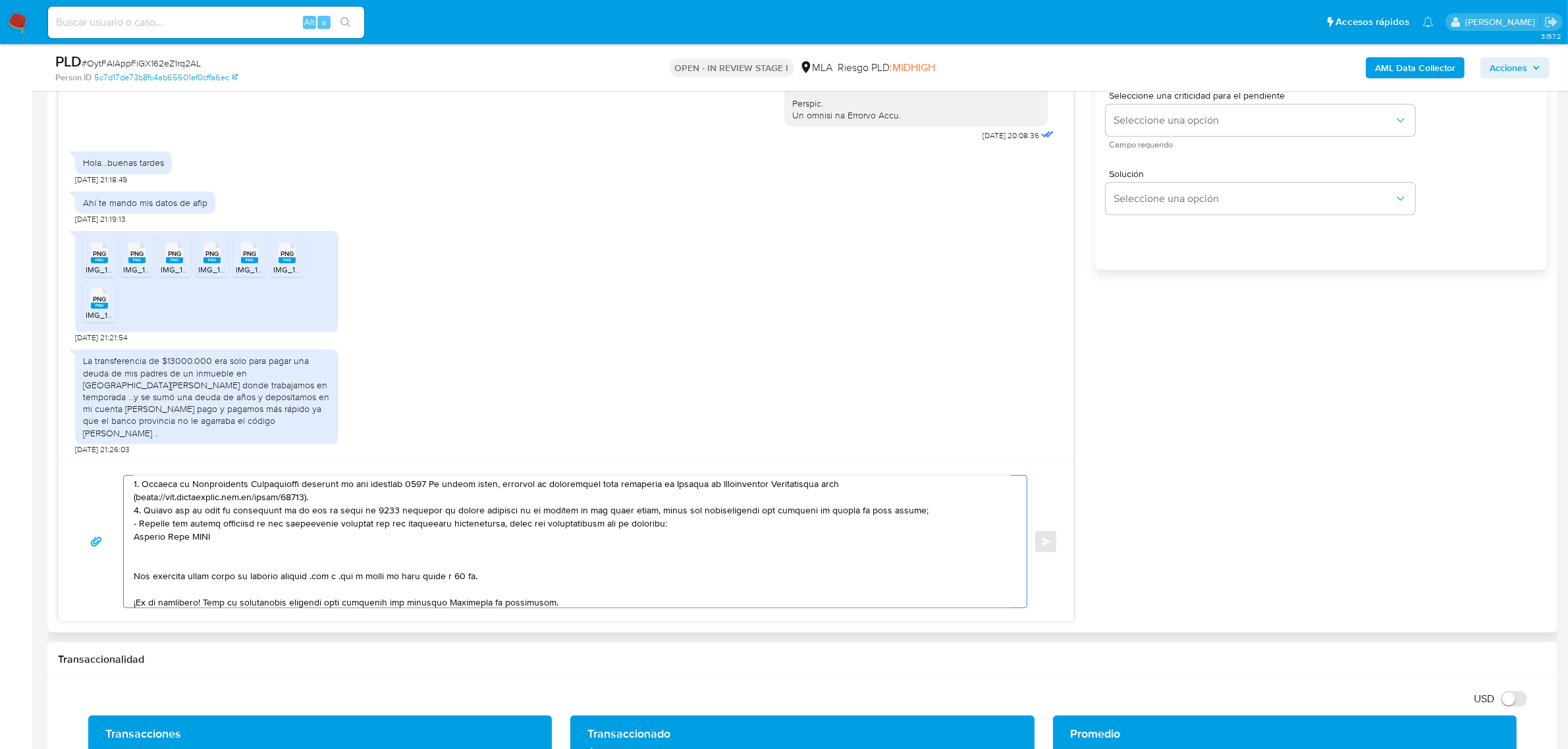
paste textarea "20946979601"
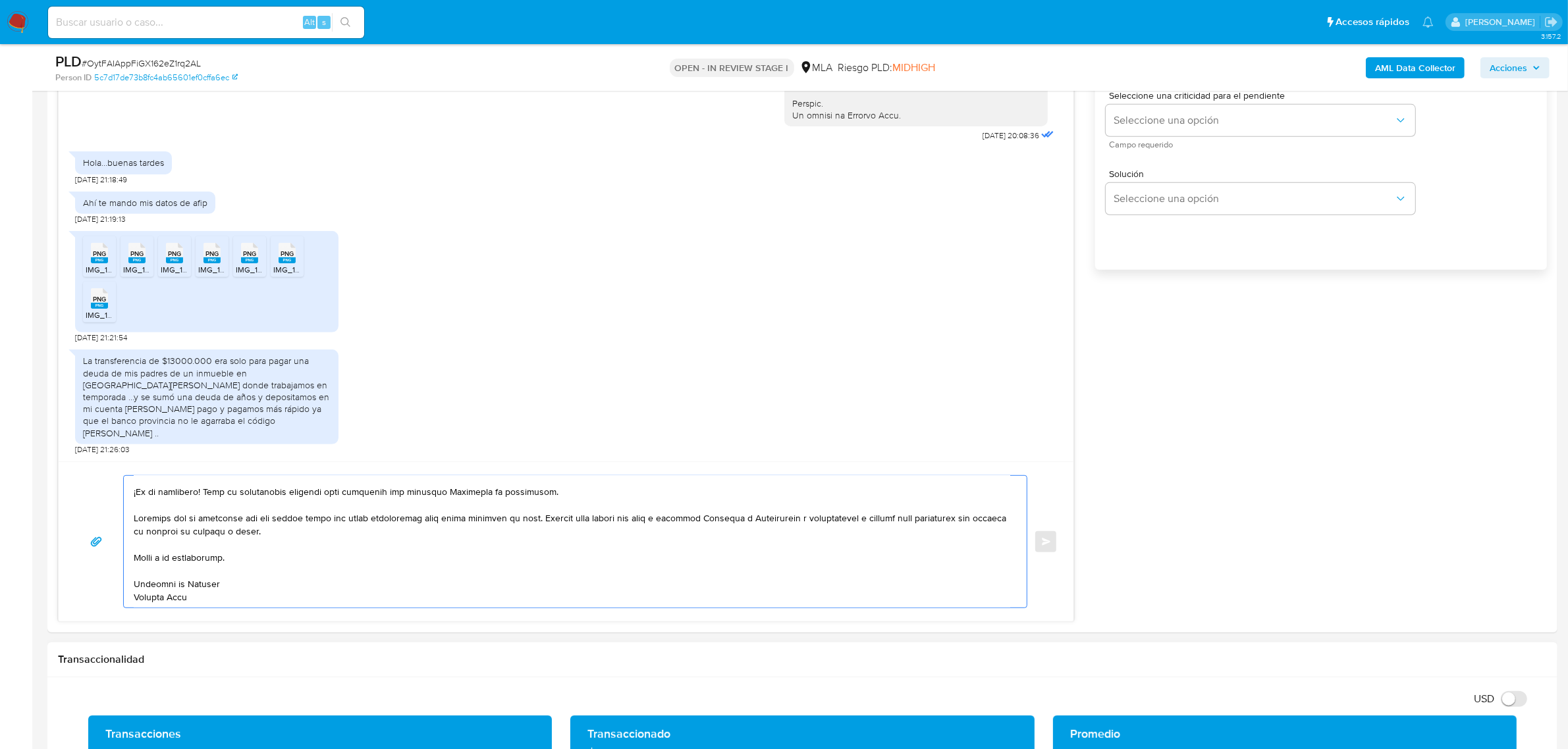
drag, startPoint x: 296, startPoint y: 542, endPoint x: 426, endPoint y: 674, distance: 185.3
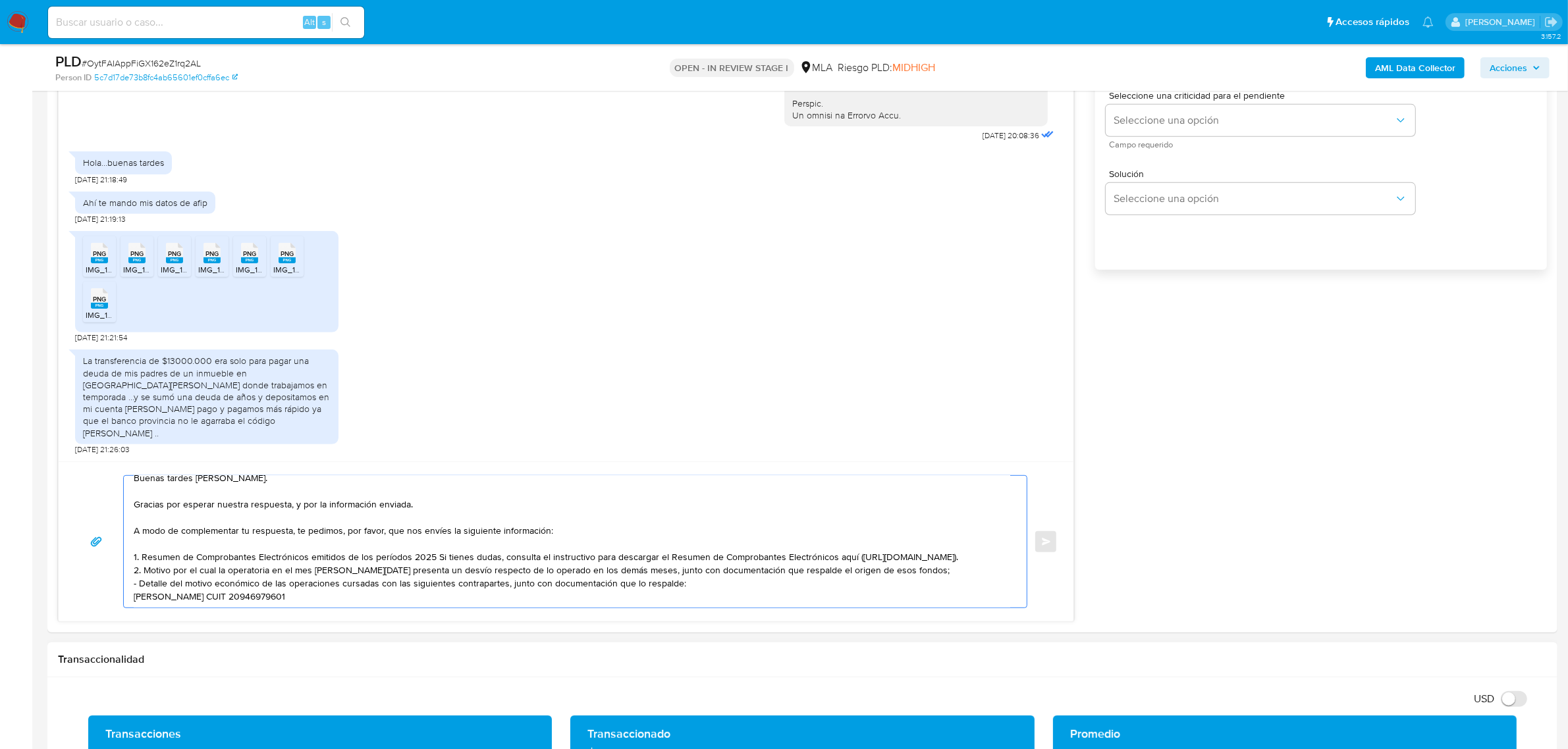
scroll to position [22, 0]
click at [578, 291] on div "PNG PNG IMG_1320.png PNG PNG IMG_1322.png PNG PNG IMG_1326.png PNG PNG IMG_1327…" at bounding box center [566, 283] width 981 height 118
click at [143, 547] on textarea "Buenas tardes Javier. Gracias por esperar nuestra respuesta, y por la informaci…" at bounding box center [571, 542] width 876 height 132
click at [134, 586] on textarea "Buenas tardes Javier. Gracias por esperar nuestra respuesta, y por la informaci…" at bounding box center [571, 542] width 876 height 132
drag, startPoint x: 139, startPoint y: 589, endPoint x: 172, endPoint y: 588, distance: 33.0
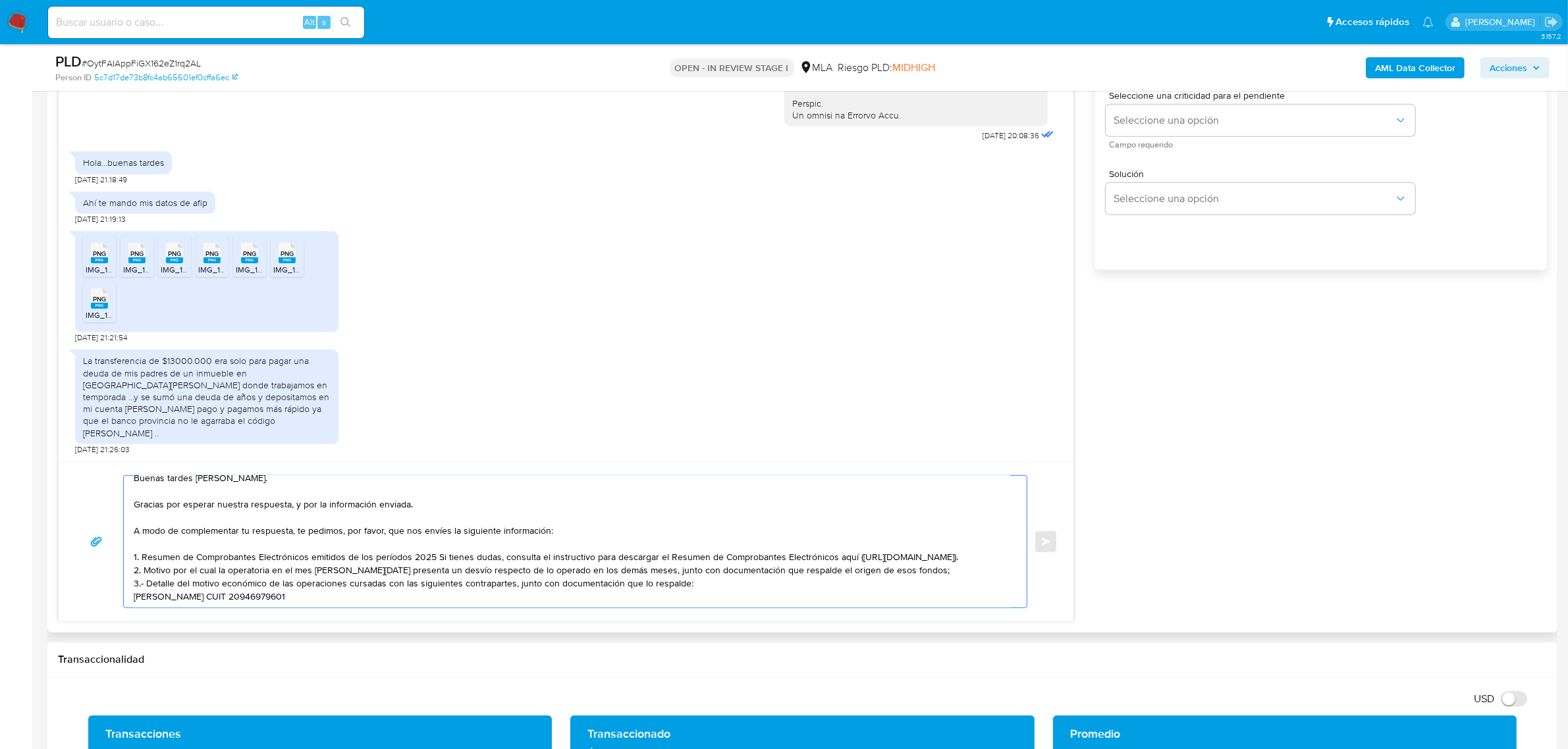
click at [140, 589] on textarea "Buenas tardes Javier. Gracias por esperar nuestra respuesta, y por la informaci…" at bounding box center [571, 542] width 876 height 132
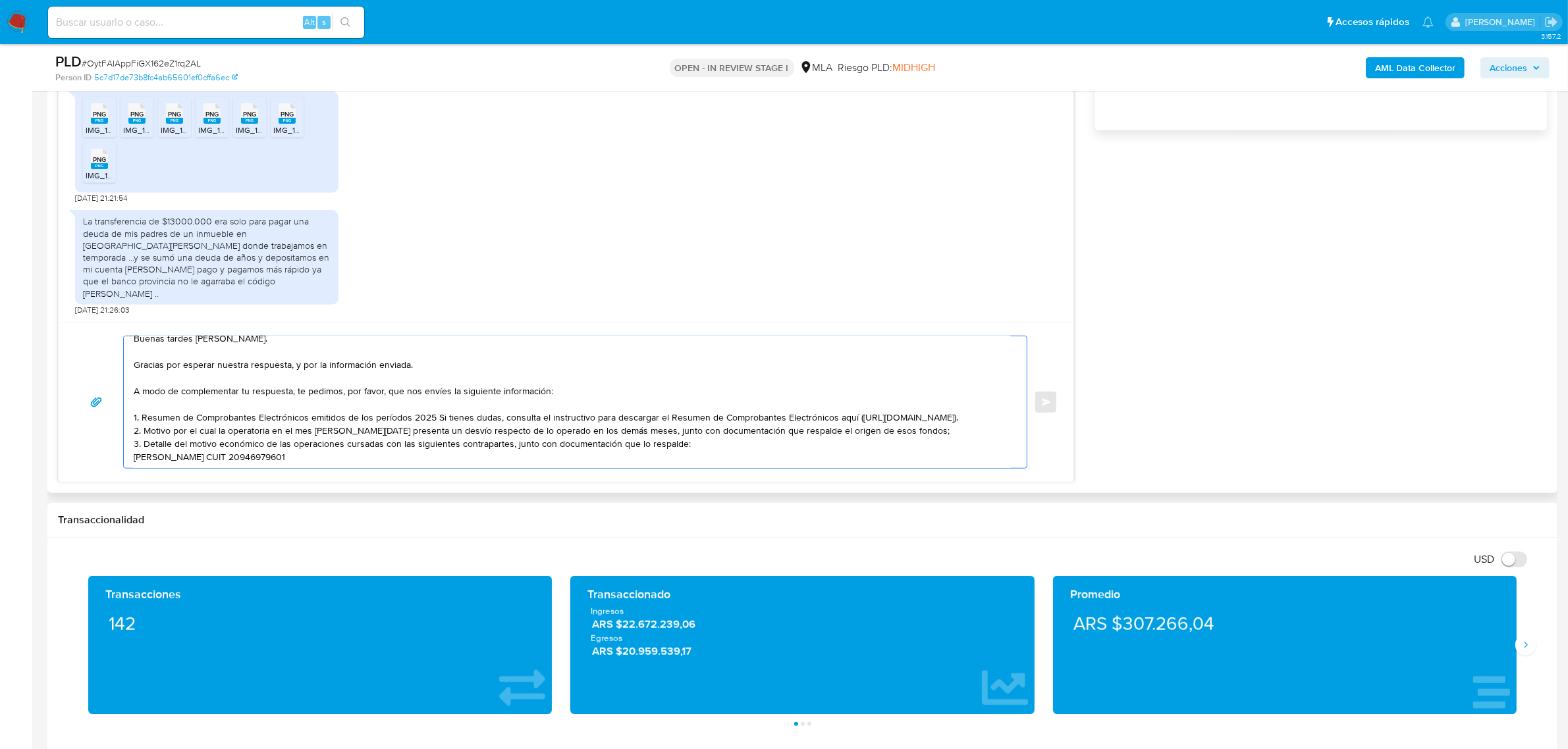
scroll to position [988, 0]
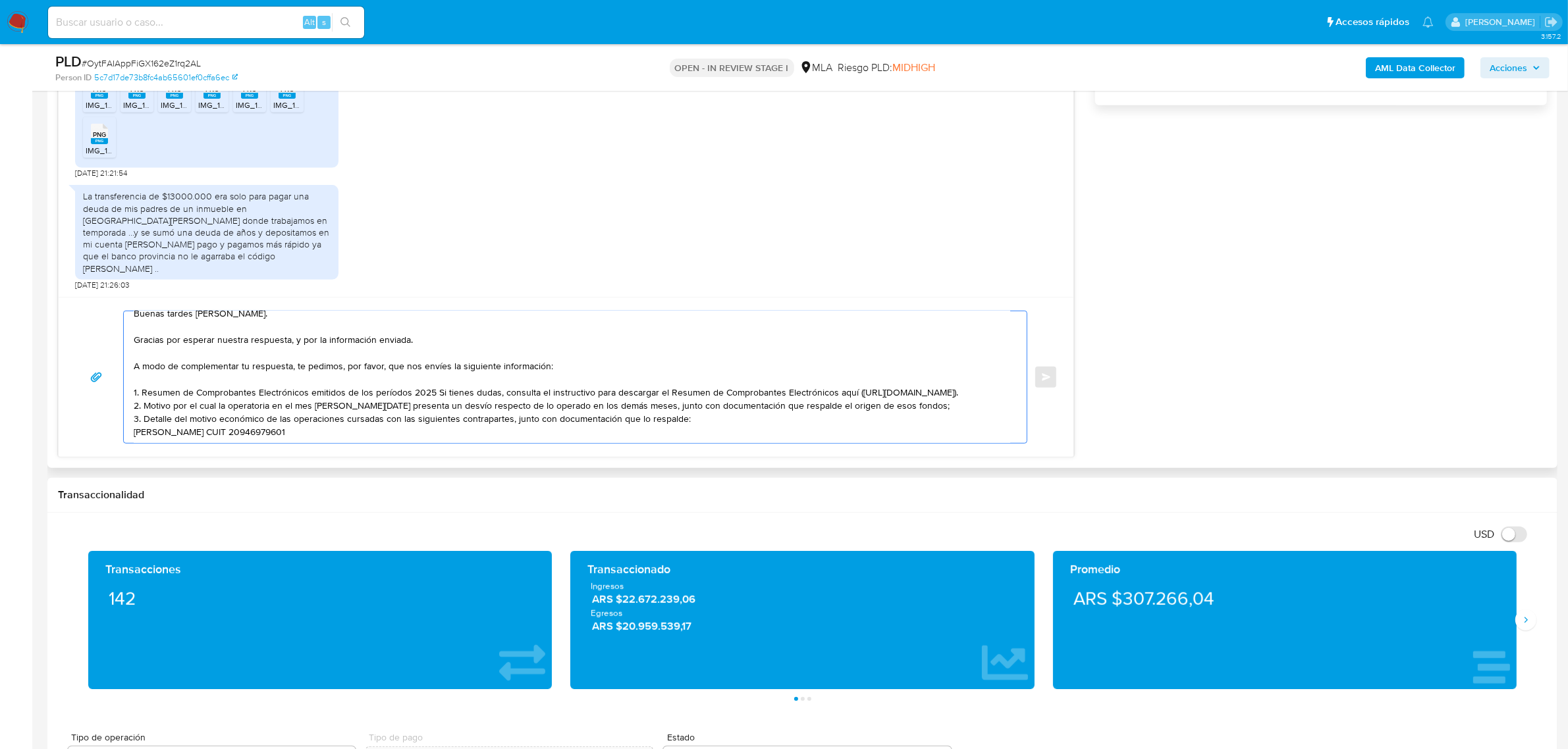
click at [289, 433] on textarea "Buenas tardes Javier. Gracias por esperar nuestra respuesta, y por la informaci…" at bounding box center [571, 377] width 876 height 132
paste textarea "Es importante que sepas que, en caso de no responder a lo solicitado o si lo pr…"
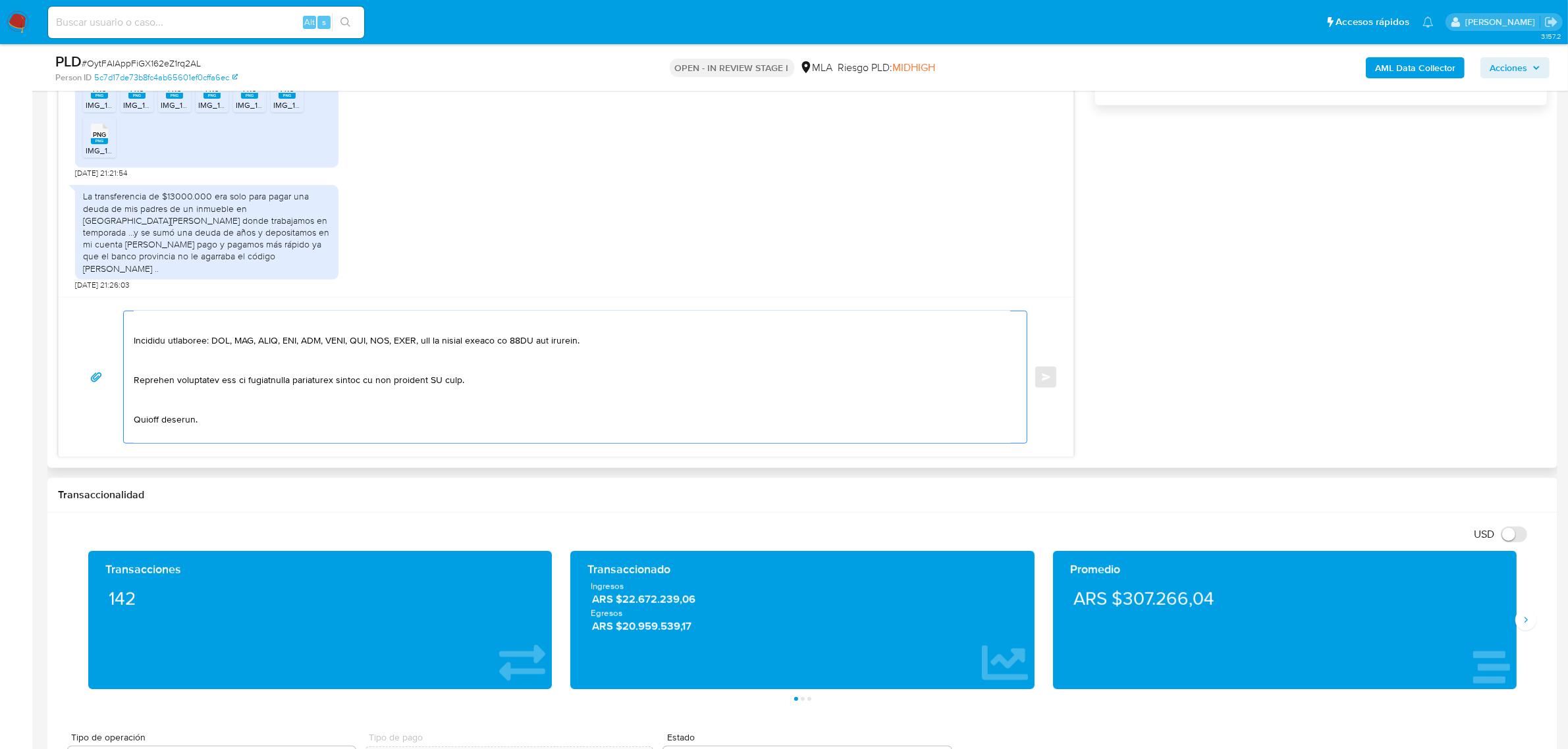
scroll to position [209, 0]
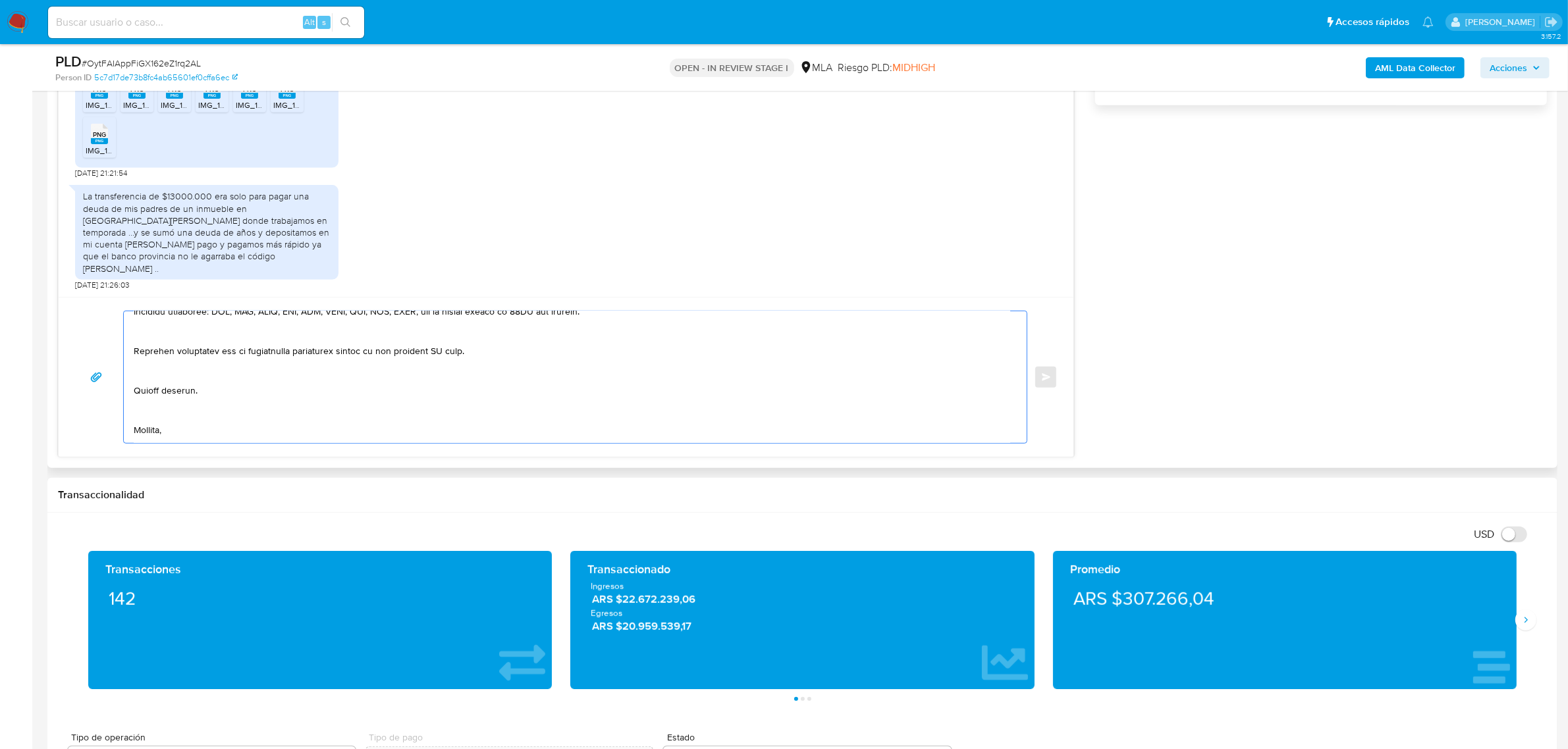
drag, startPoint x: 348, startPoint y: 351, endPoint x: 518, endPoint y: 353, distance: 170.0
click at [518, 353] on textarea at bounding box center [571, 377] width 876 height 132
click at [144, 351] on textarea at bounding box center [571, 377] width 876 height 132
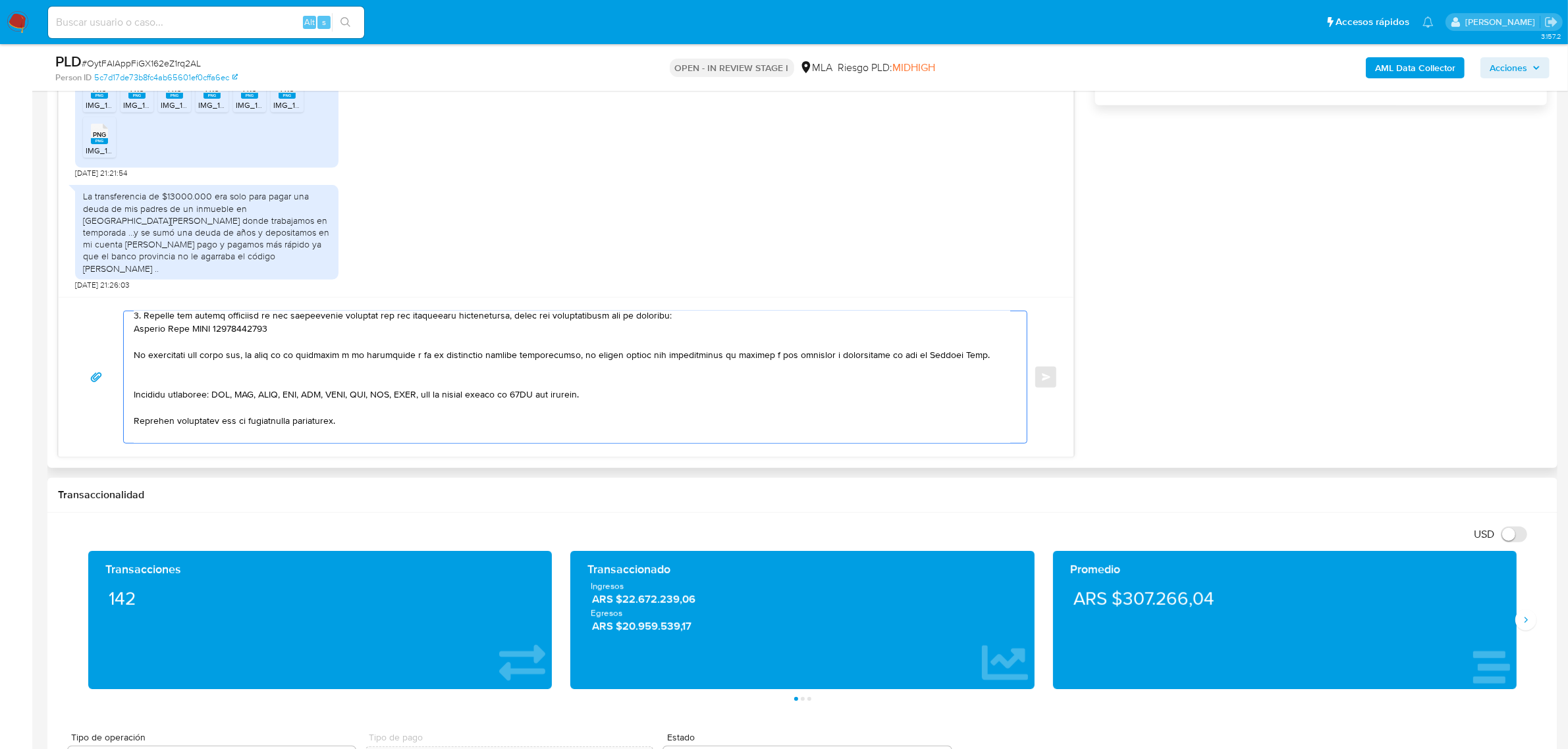
scroll to position [98, 0]
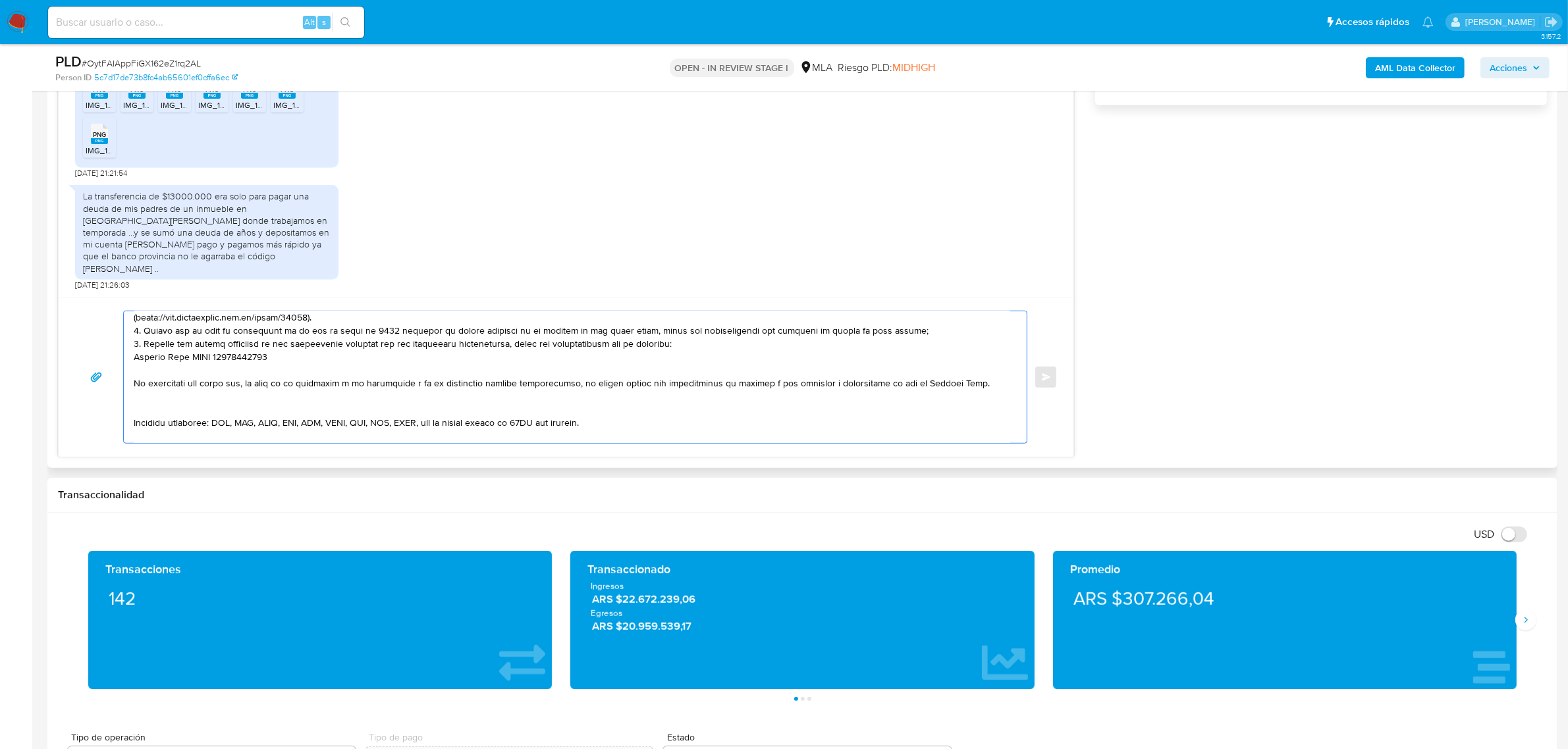
click at [150, 413] on textarea at bounding box center [571, 377] width 876 height 132
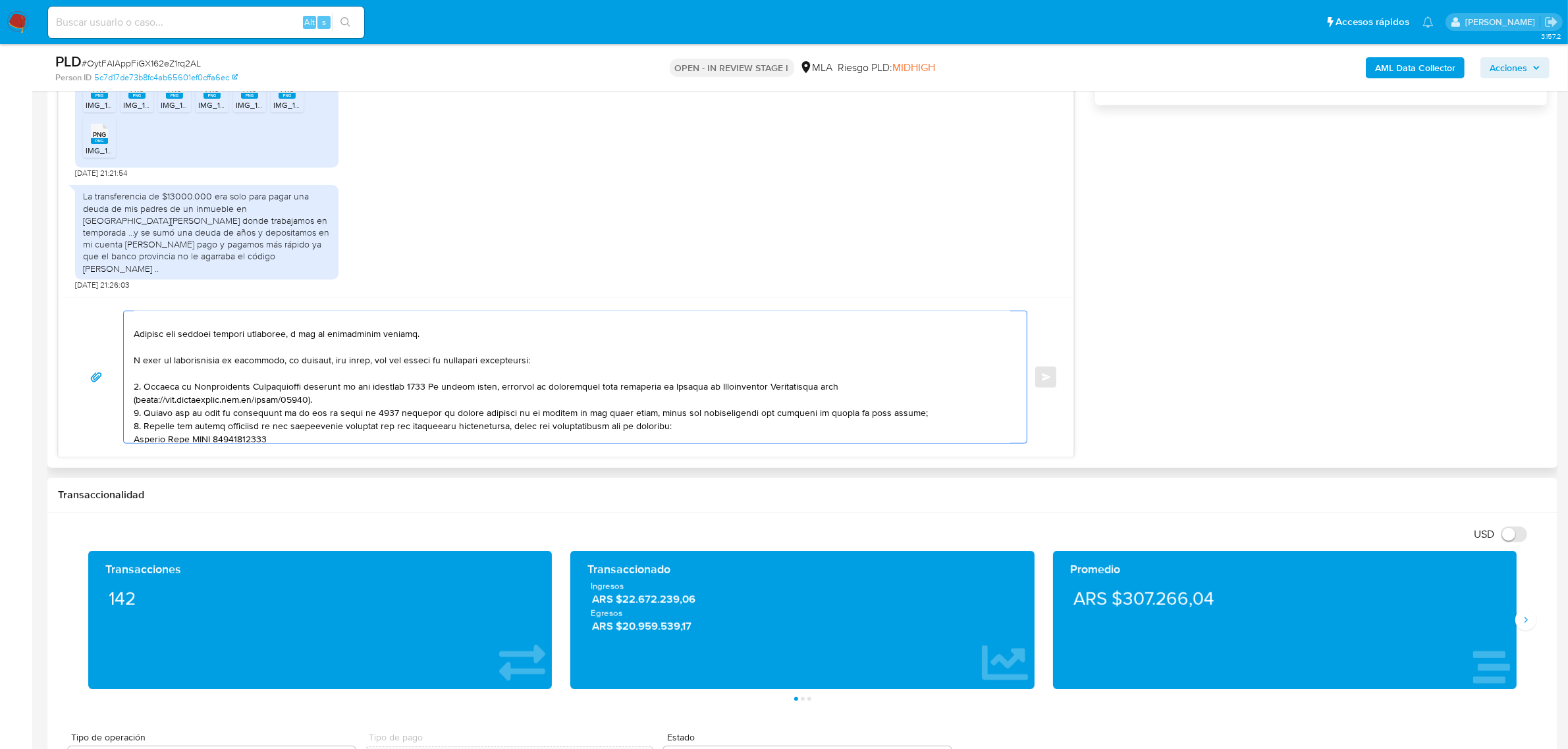
scroll to position [0, 0]
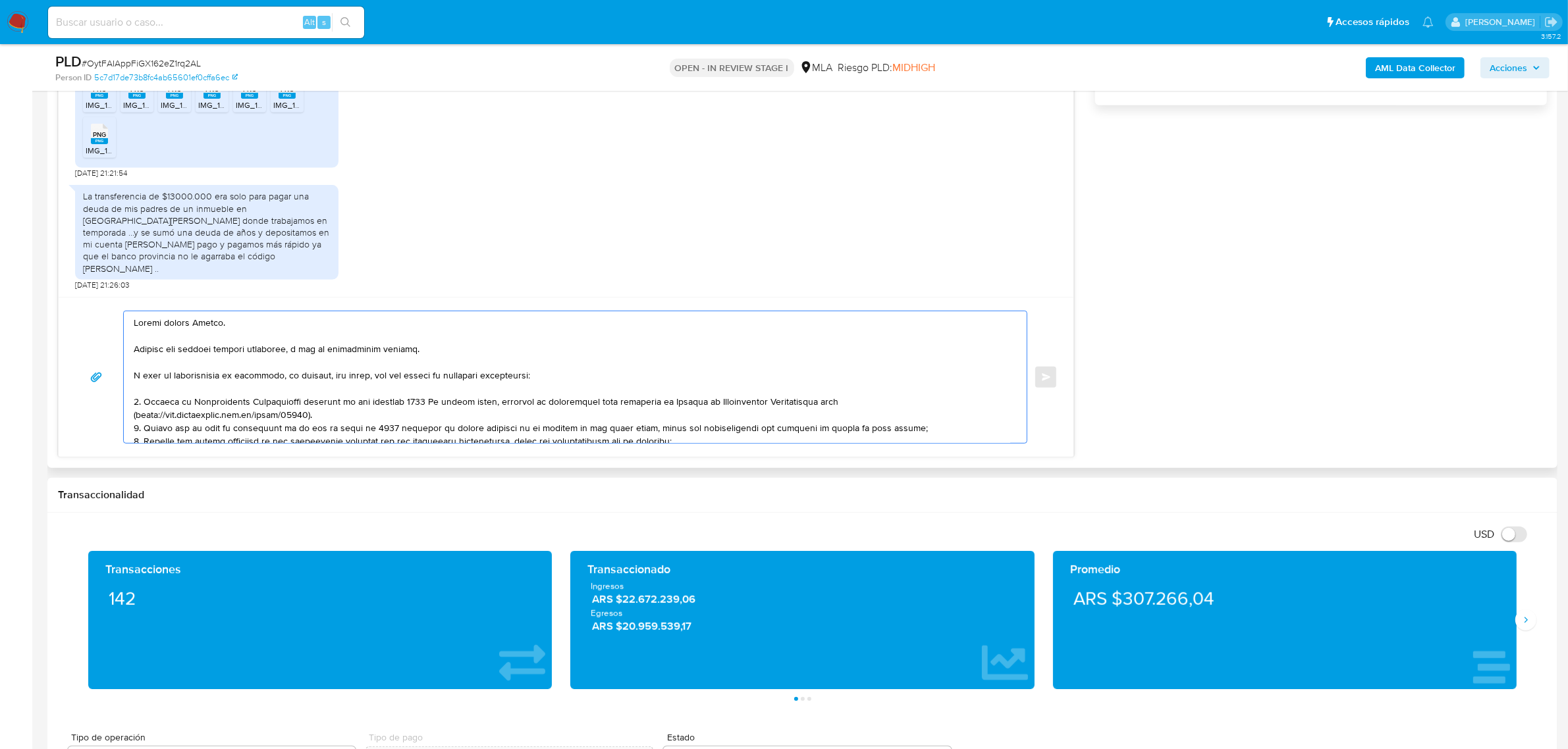
click at [172, 392] on textarea at bounding box center [571, 377] width 876 height 132
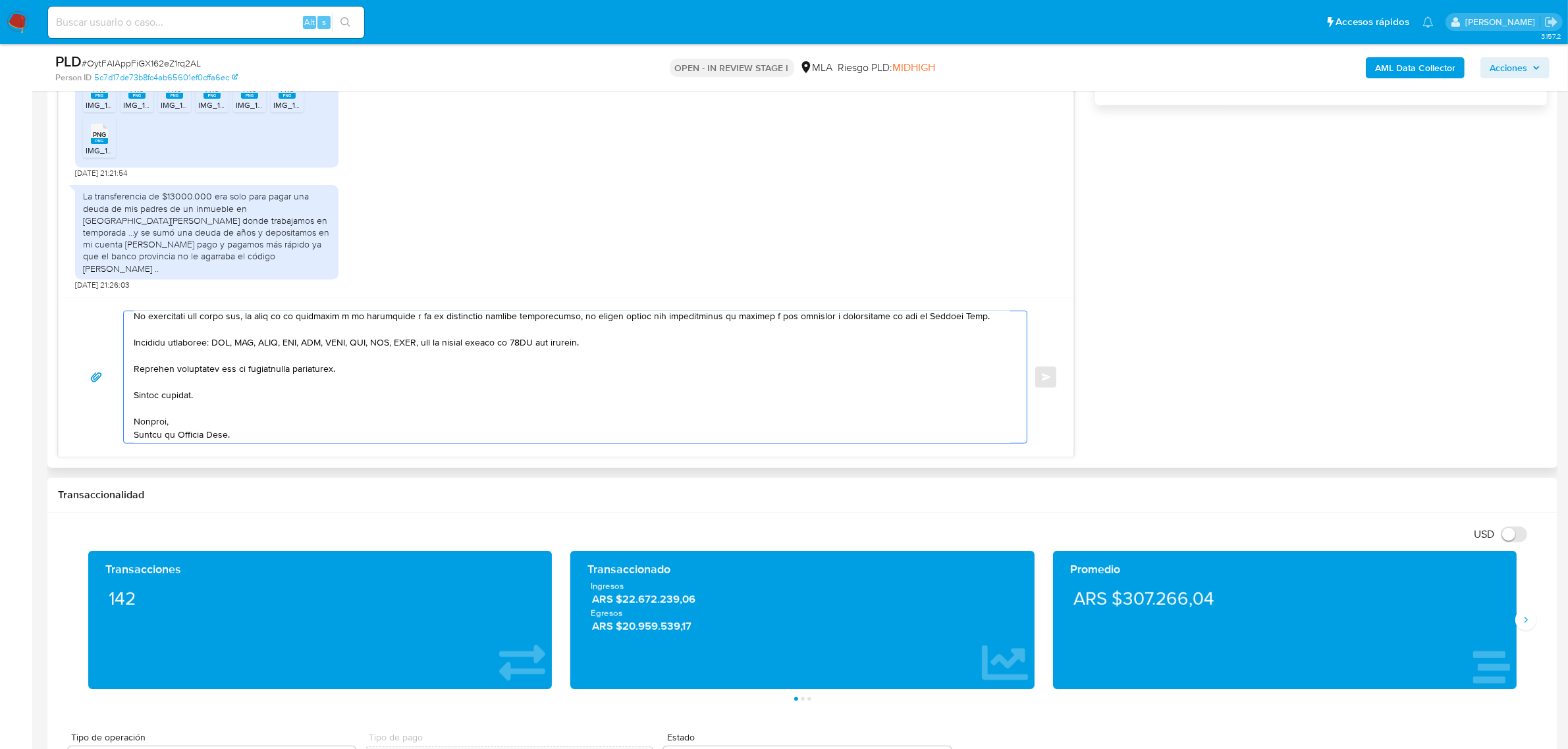
scroll to position [658, 0]
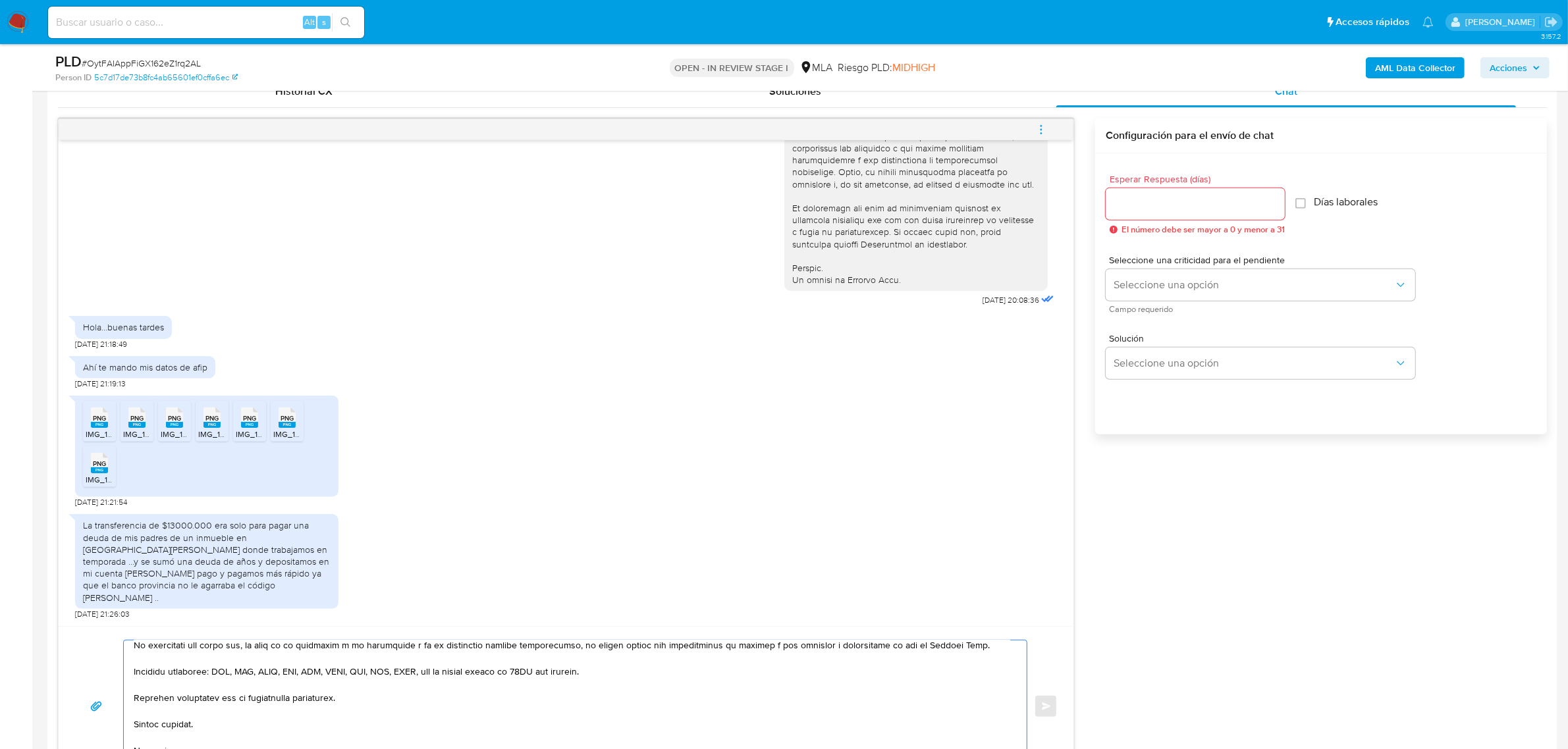
type textarea "Buenas tardes Javier. Gracias por esperar nuestra respuesta, y por la informaci…"
click at [1199, 211] on input "Esperar Respuesta (días)" at bounding box center [1195, 204] width 179 height 17
type input "2"
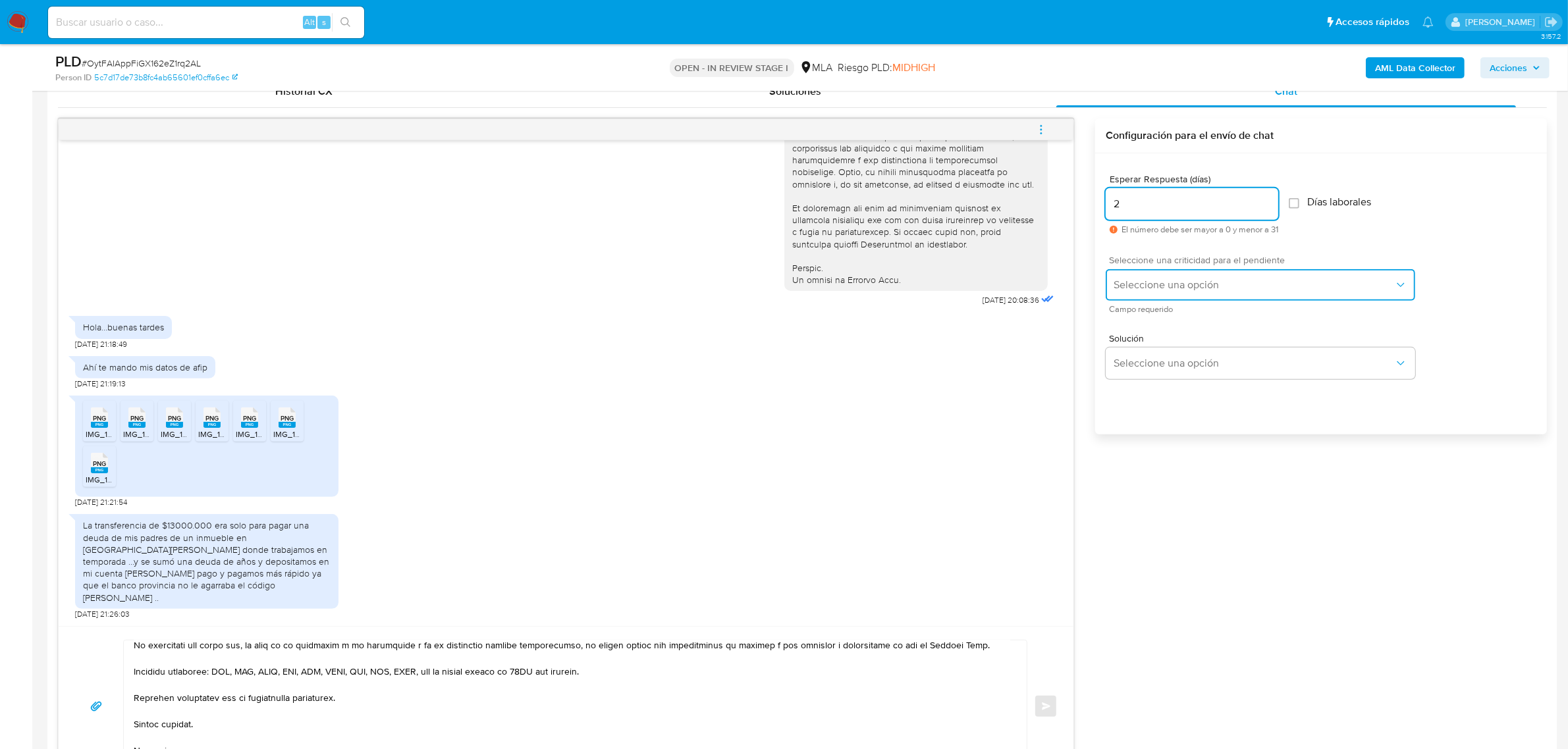
click at [1196, 288] on span "Seleccione una opción" at bounding box center [1253, 284] width 281 height 13
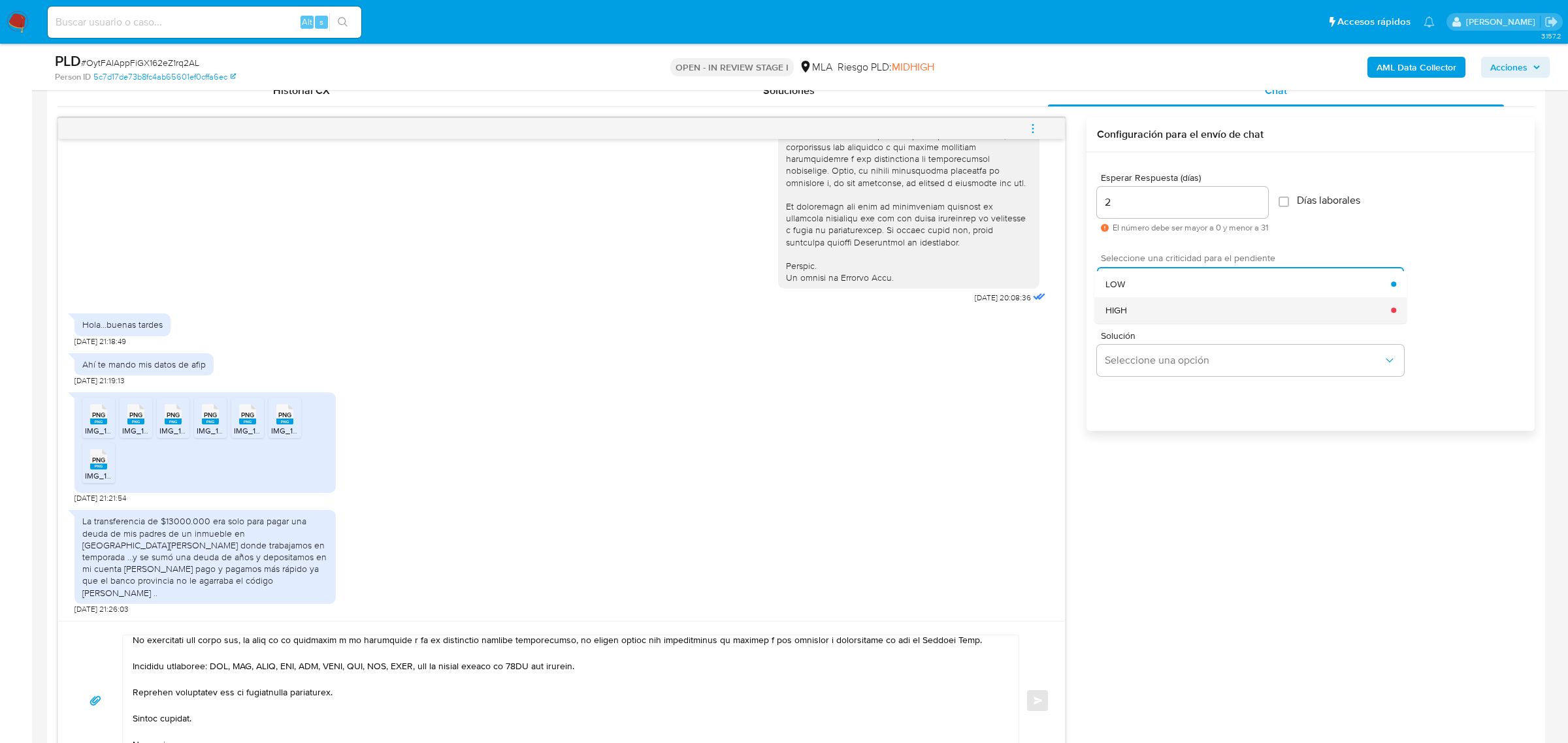
click at [1186, 315] on div "HIGH" at bounding box center [1249, 310] width 287 height 26
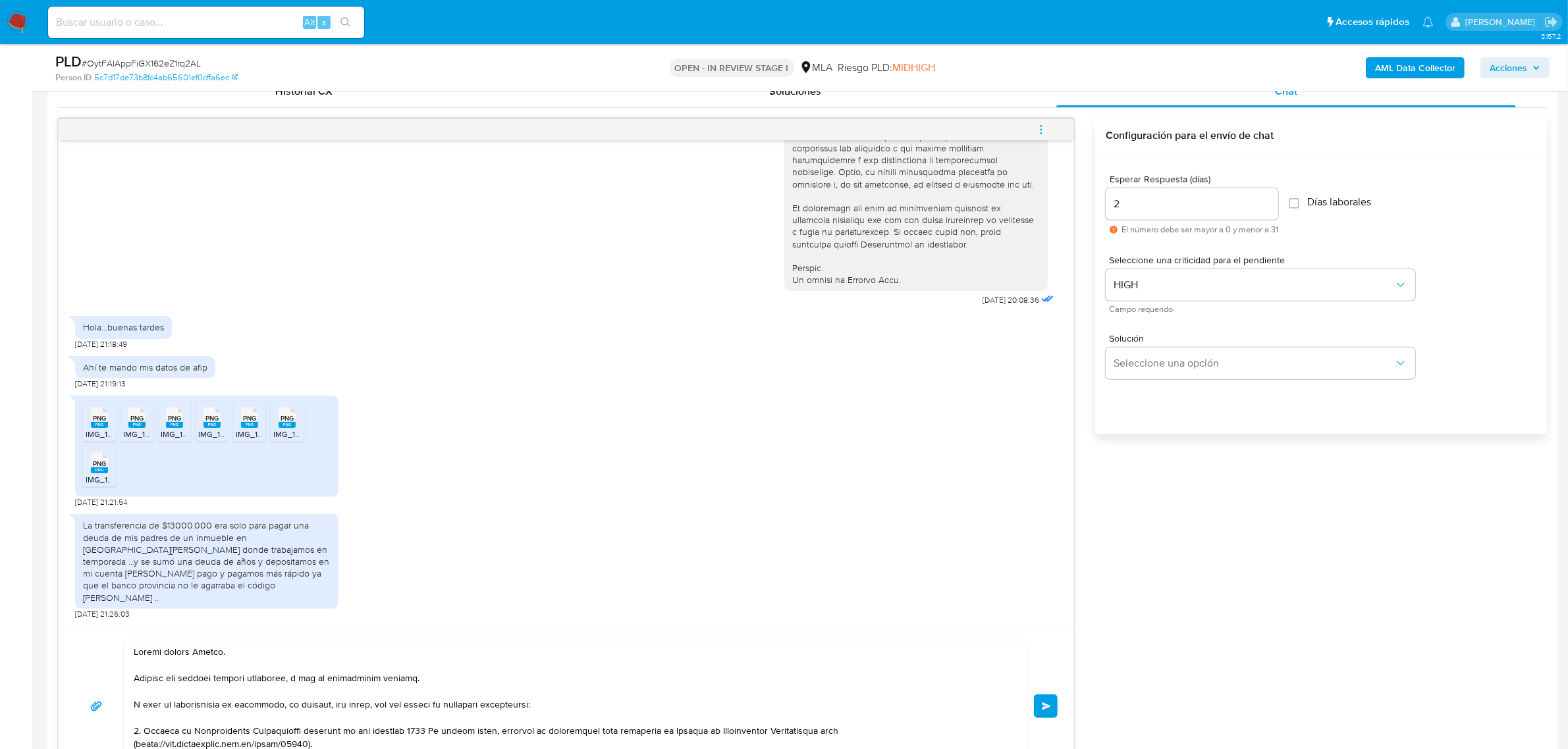
click at [1047, 708] on span "Enviar" at bounding box center [1046, 706] width 9 height 8
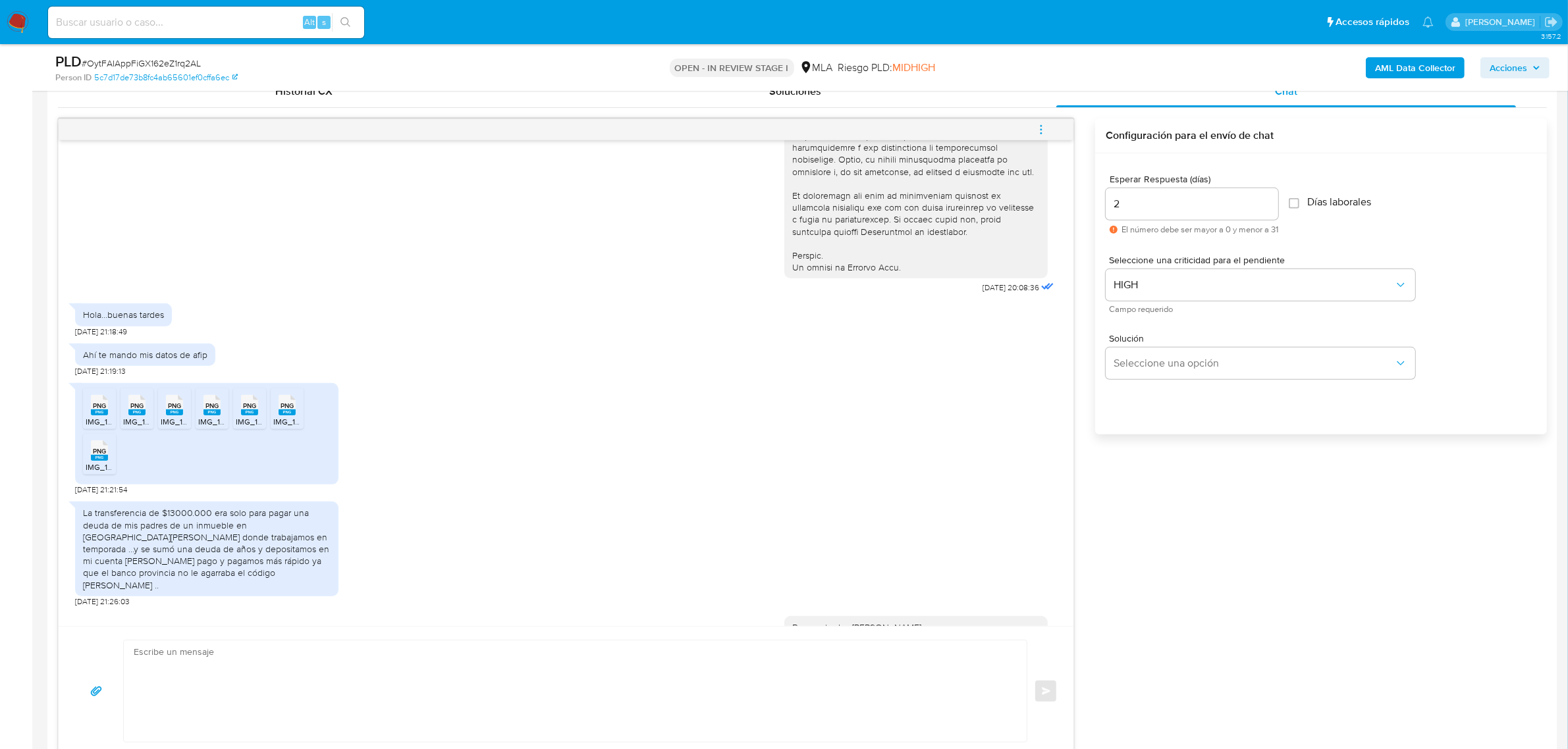
scroll to position [1029, 0]
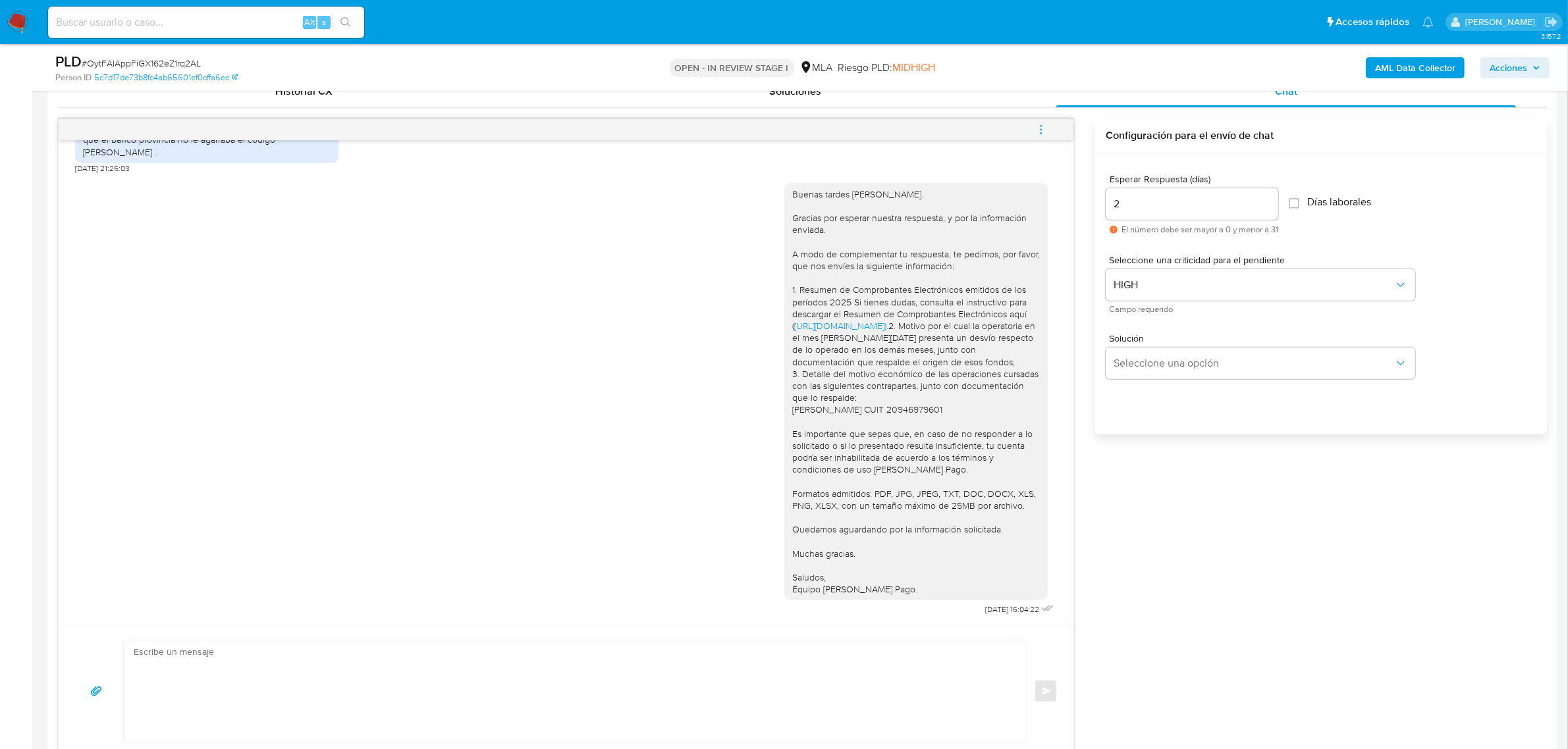
click at [1041, 715] on div "Enviar" at bounding box center [566, 691] width 983 height 103
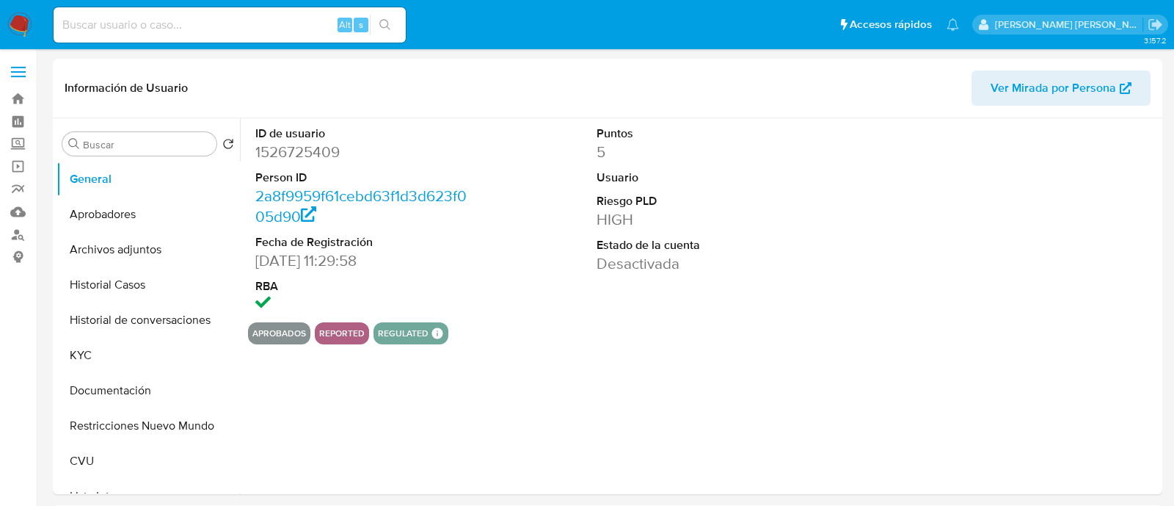
select select "10"
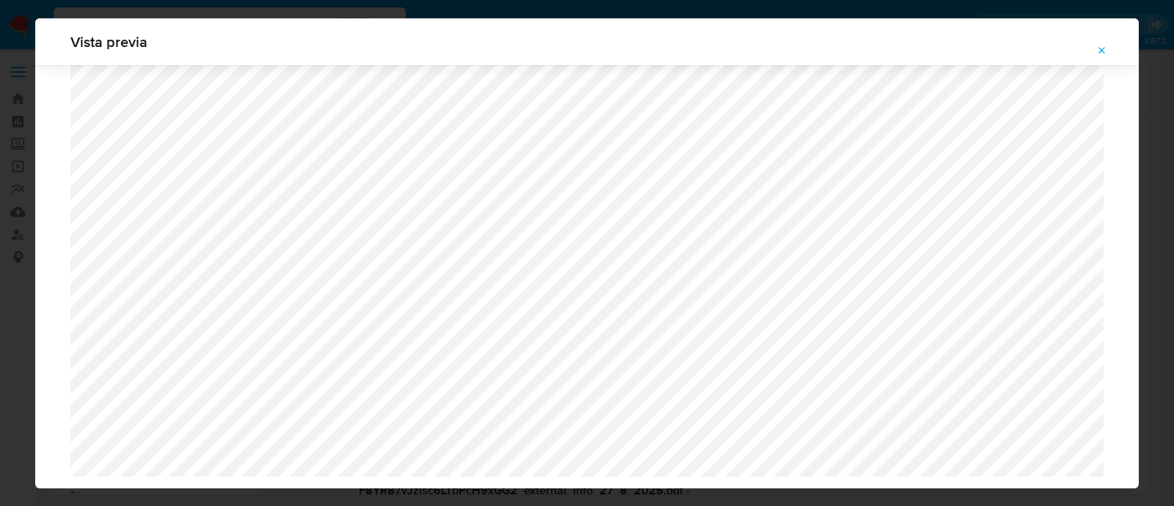
select select "10"
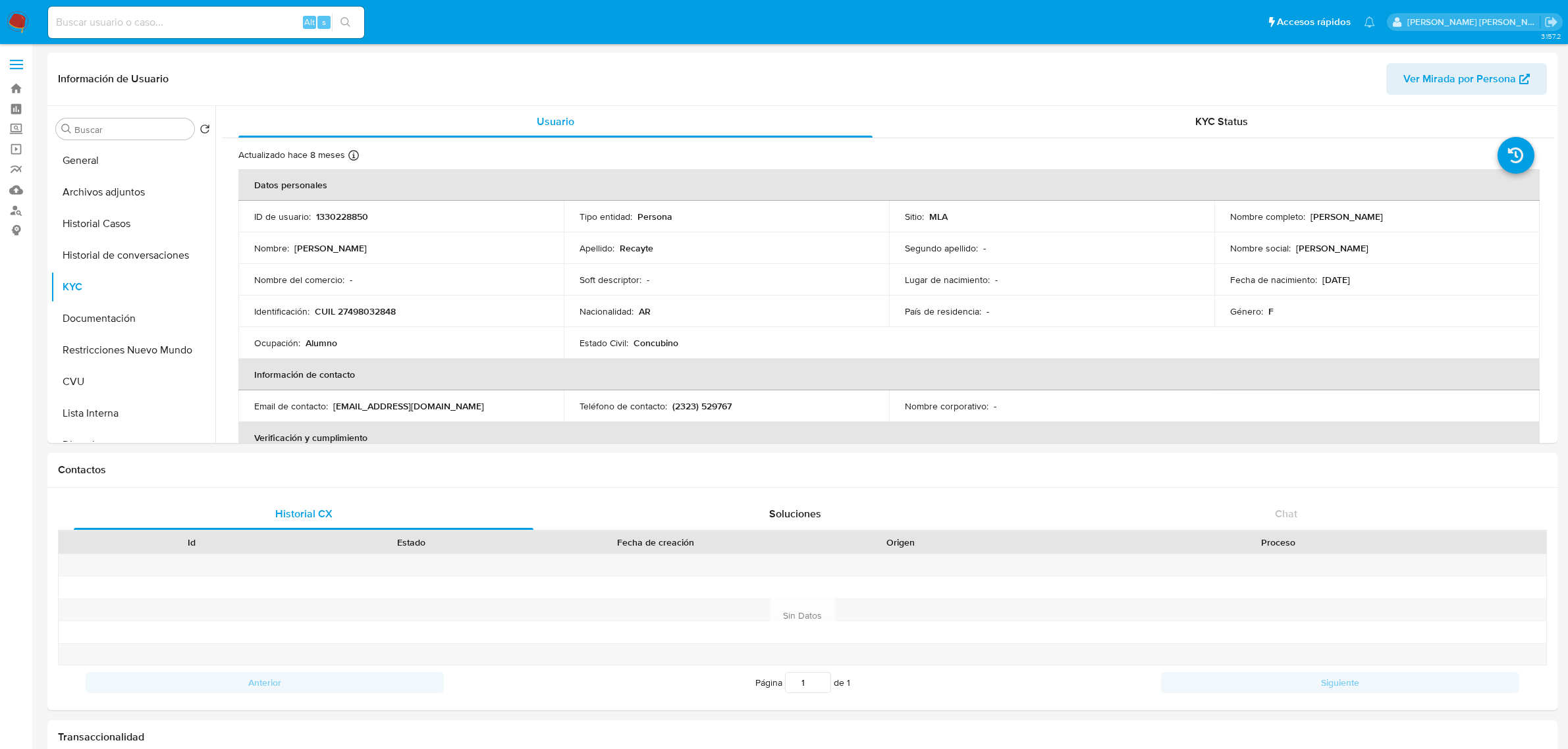
select select "10"
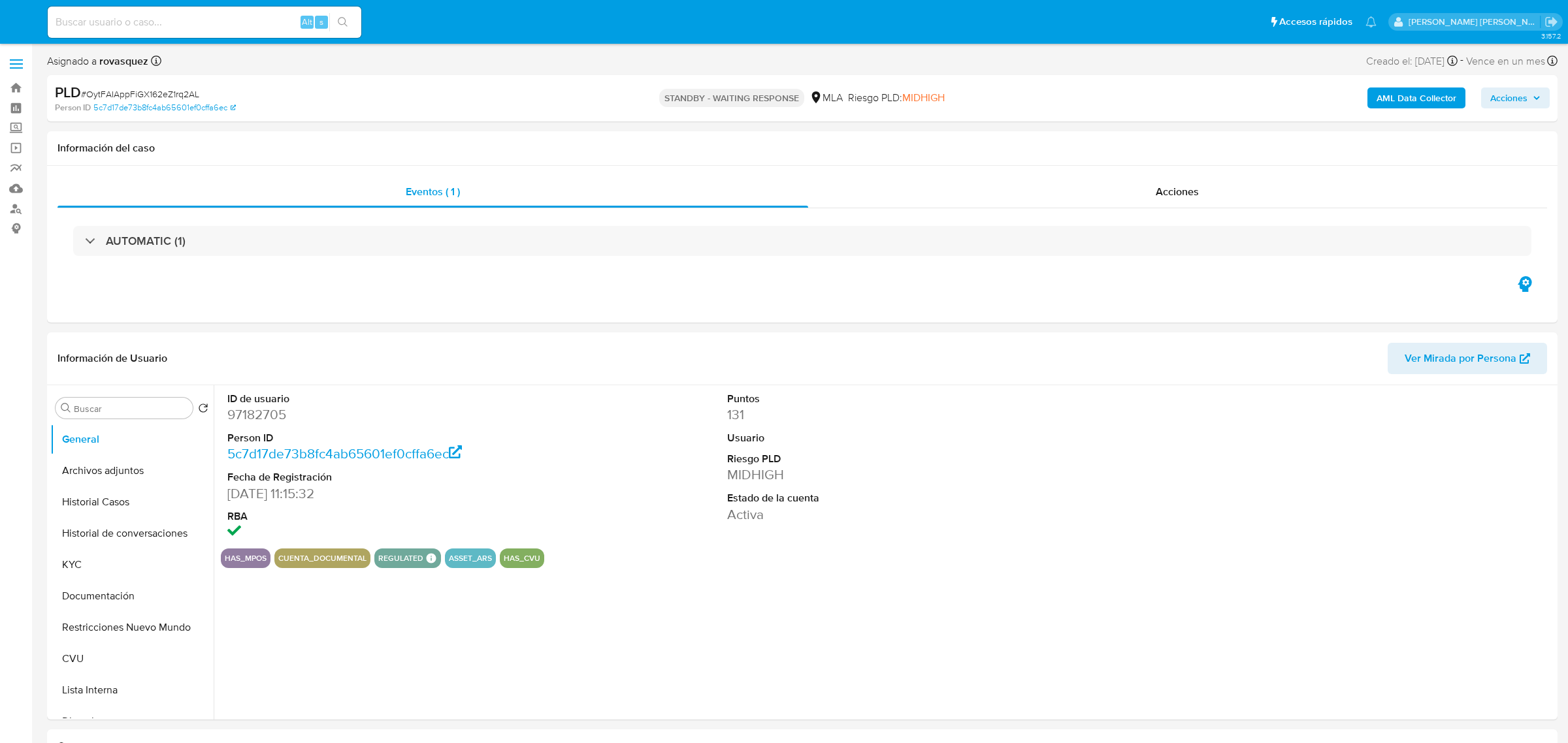
select select "10"
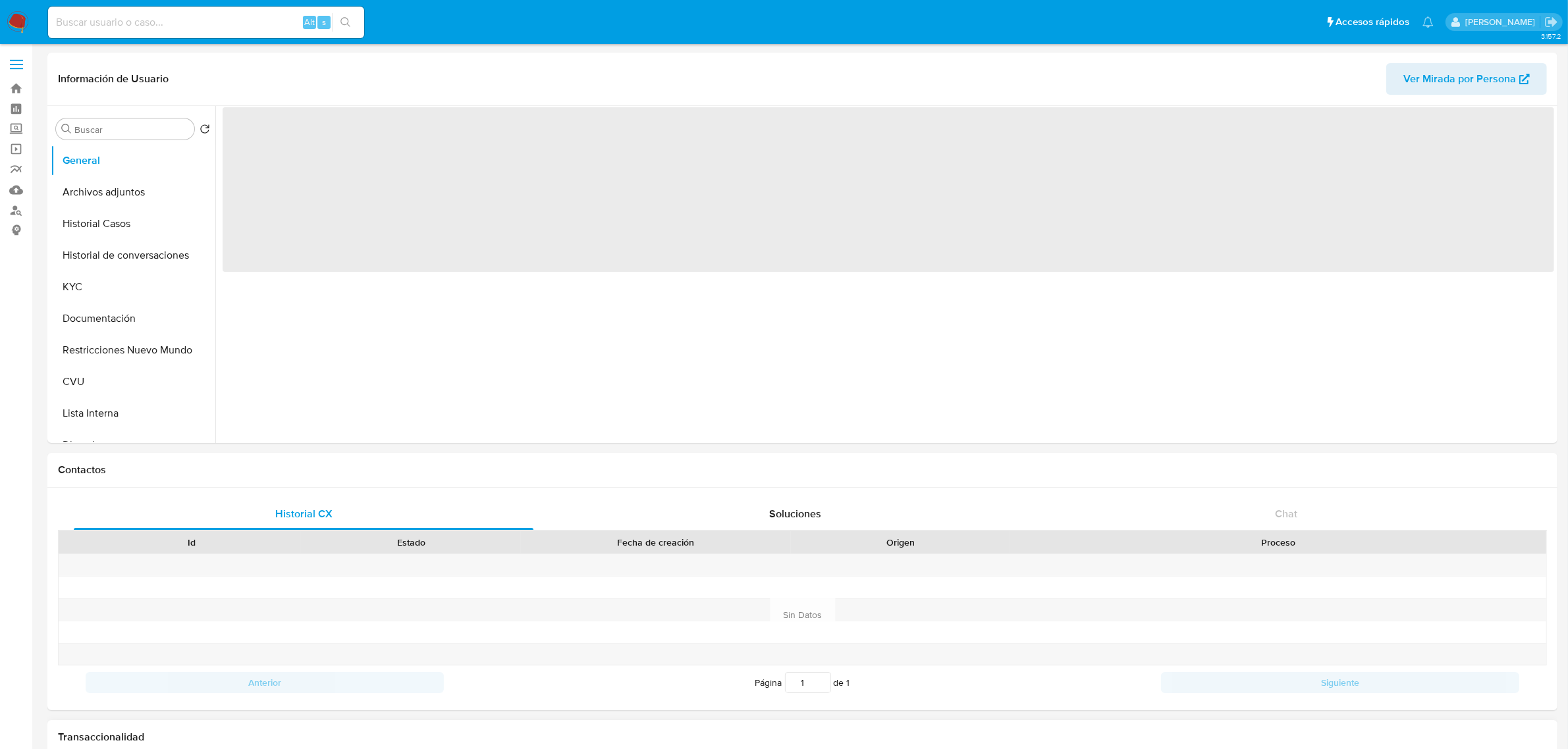
select select "10"
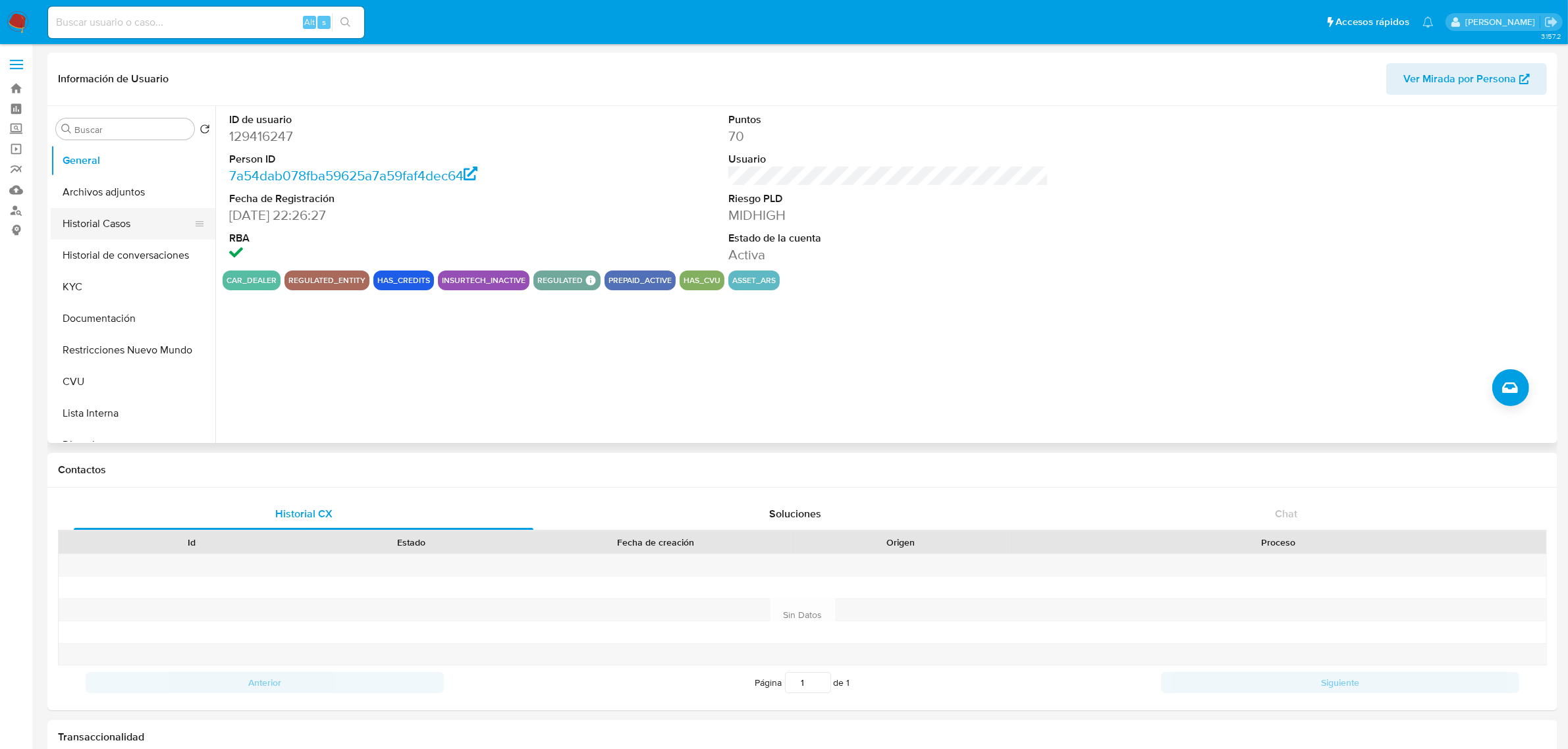
click at [122, 219] on button "Historial Casos" at bounding box center [128, 223] width 154 height 31
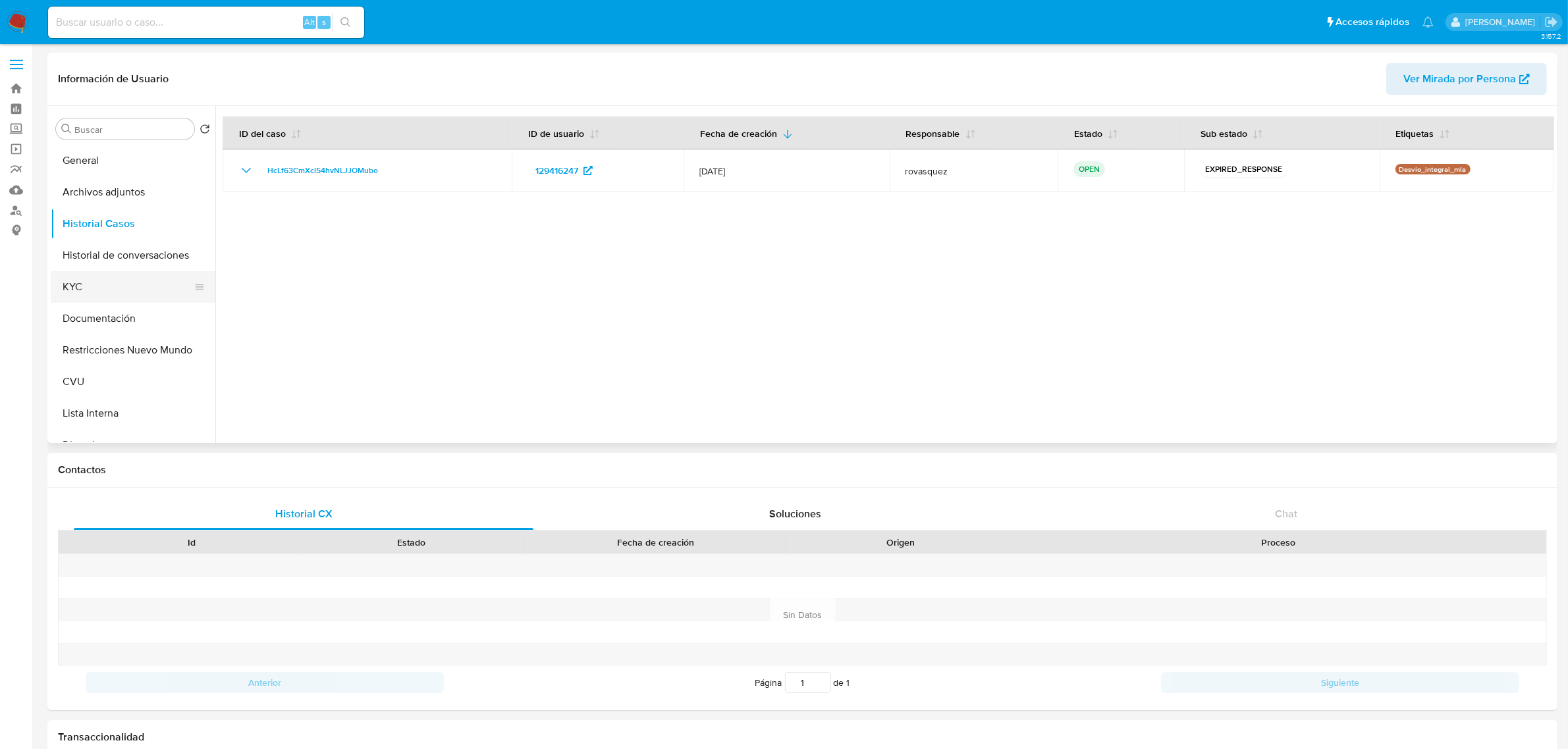
click at [110, 293] on button "KYC" at bounding box center [128, 286] width 154 height 31
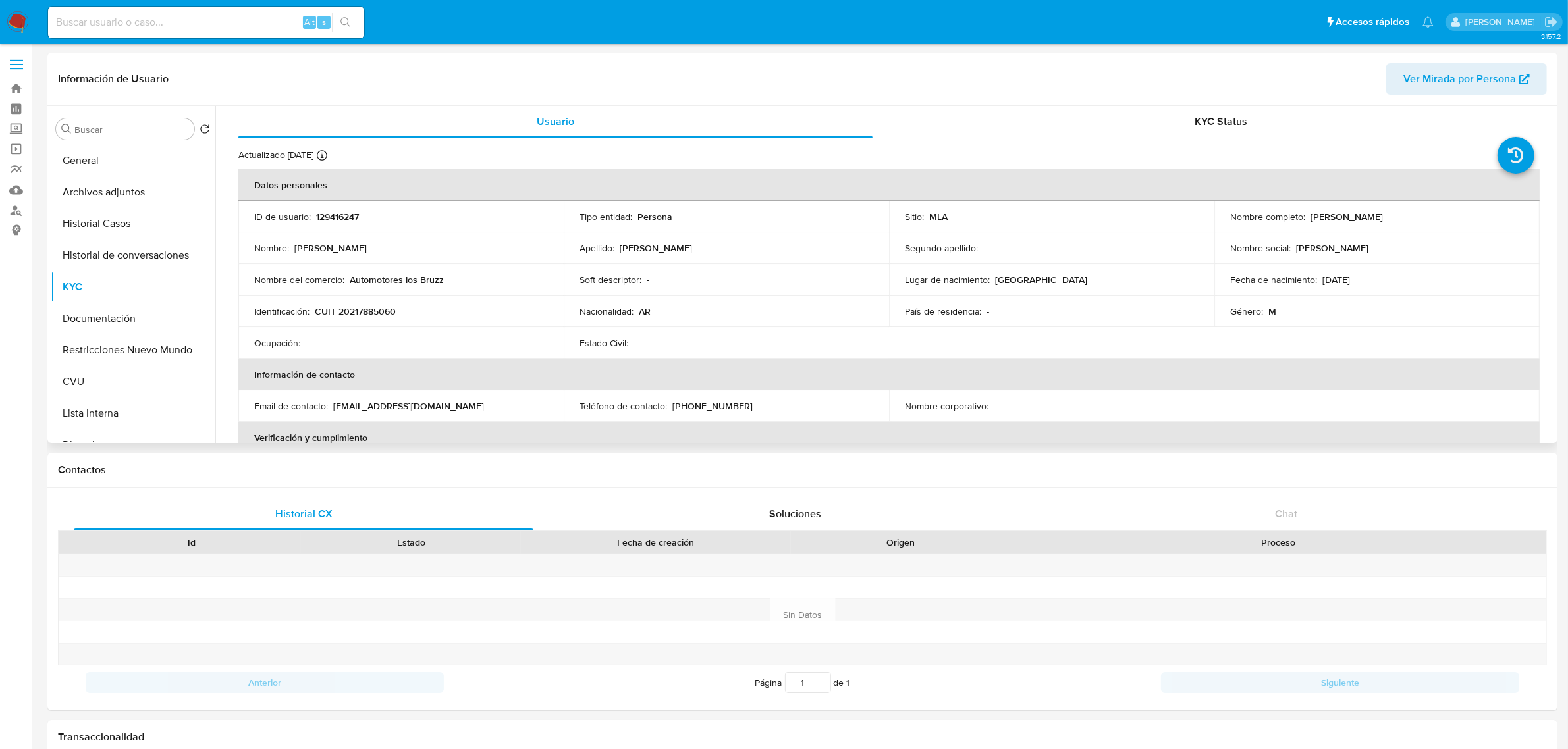
click at [379, 310] on p "CUIT 20217885060" at bounding box center [355, 311] width 81 height 12
copy p "20217885060"
drag, startPoint x: 1306, startPoint y: 219, endPoint x: 1494, endPoint y: 219, distance: 188.0
click at [1494, 219] on div "Nombre completo : Rafael Javier Bruzzese" at bounding box center [1376, 216] width 293 height 12
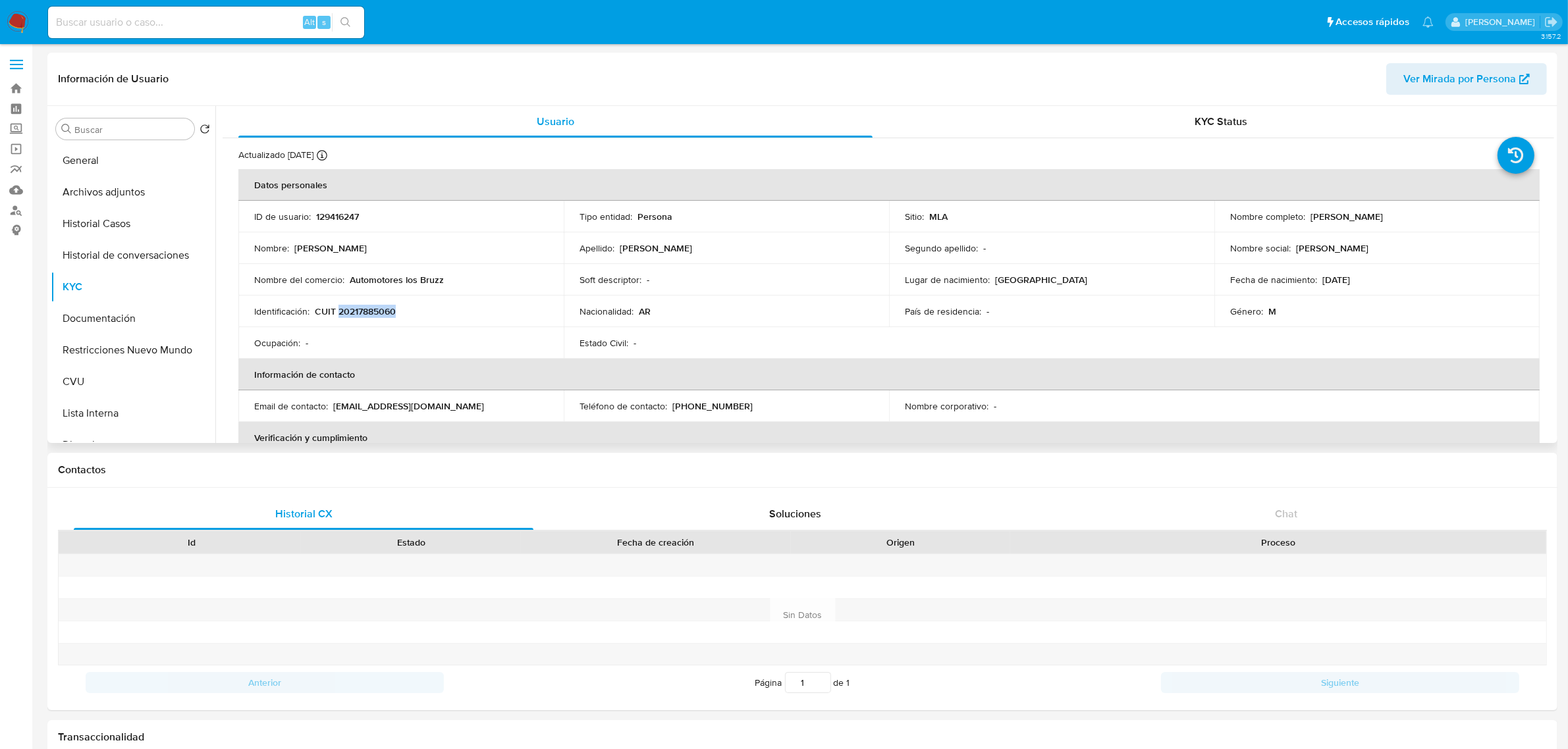
copy p "[PERSON_NAME]"
drag, startPoint x: 349, startPoint y: 281, endPoint x: 449, endPoint y: 281, distance: 100.0
click at [449, 281] on div "Nombre del comercio : Automotores los Bruzz" at bounding box center [400, 279] width 293 height 12
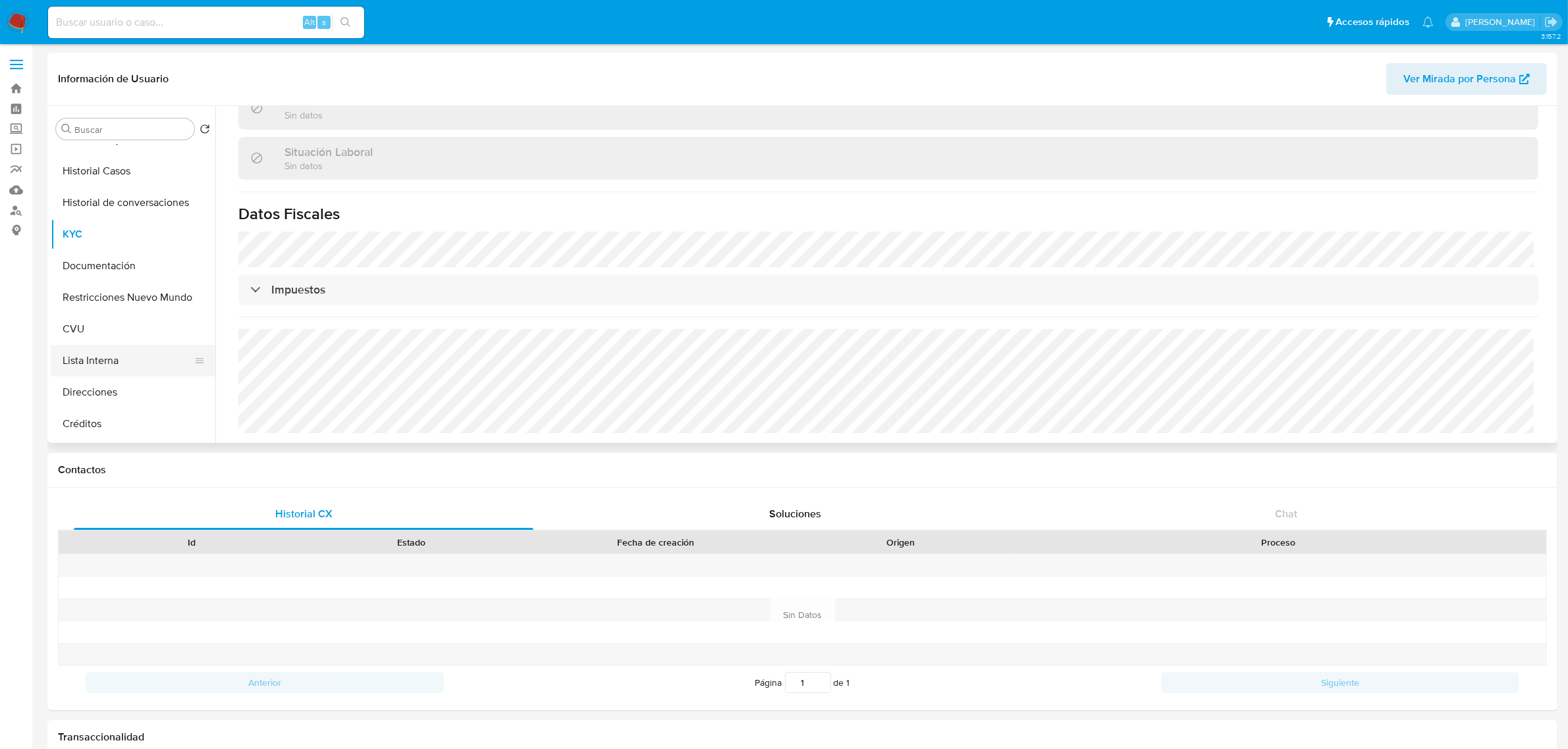
scroll to position [83, 0]
click at [126, 353] on button "Direcciones" at bounding box center [128, 362] width 154 height 31
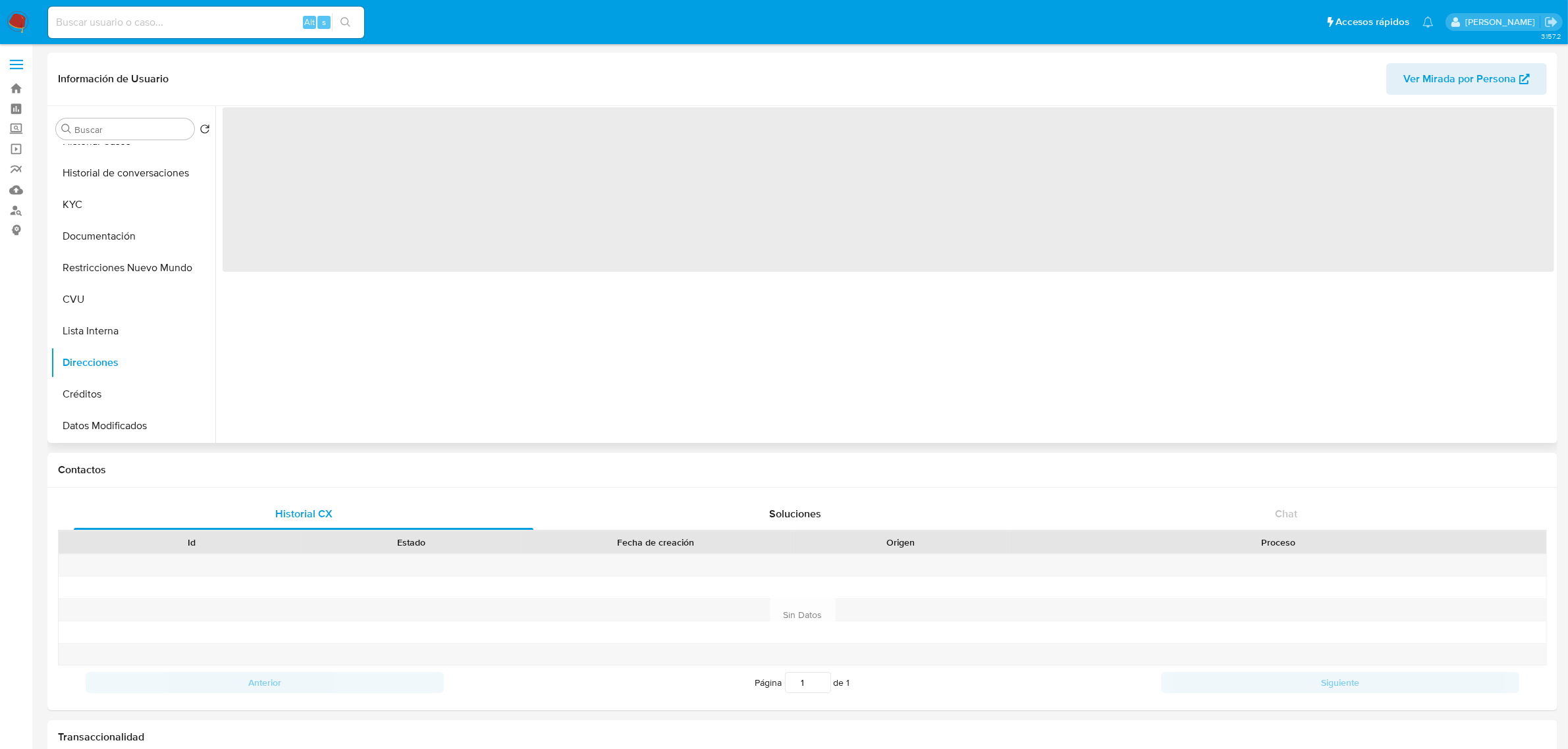
scroll to position [0, 0]
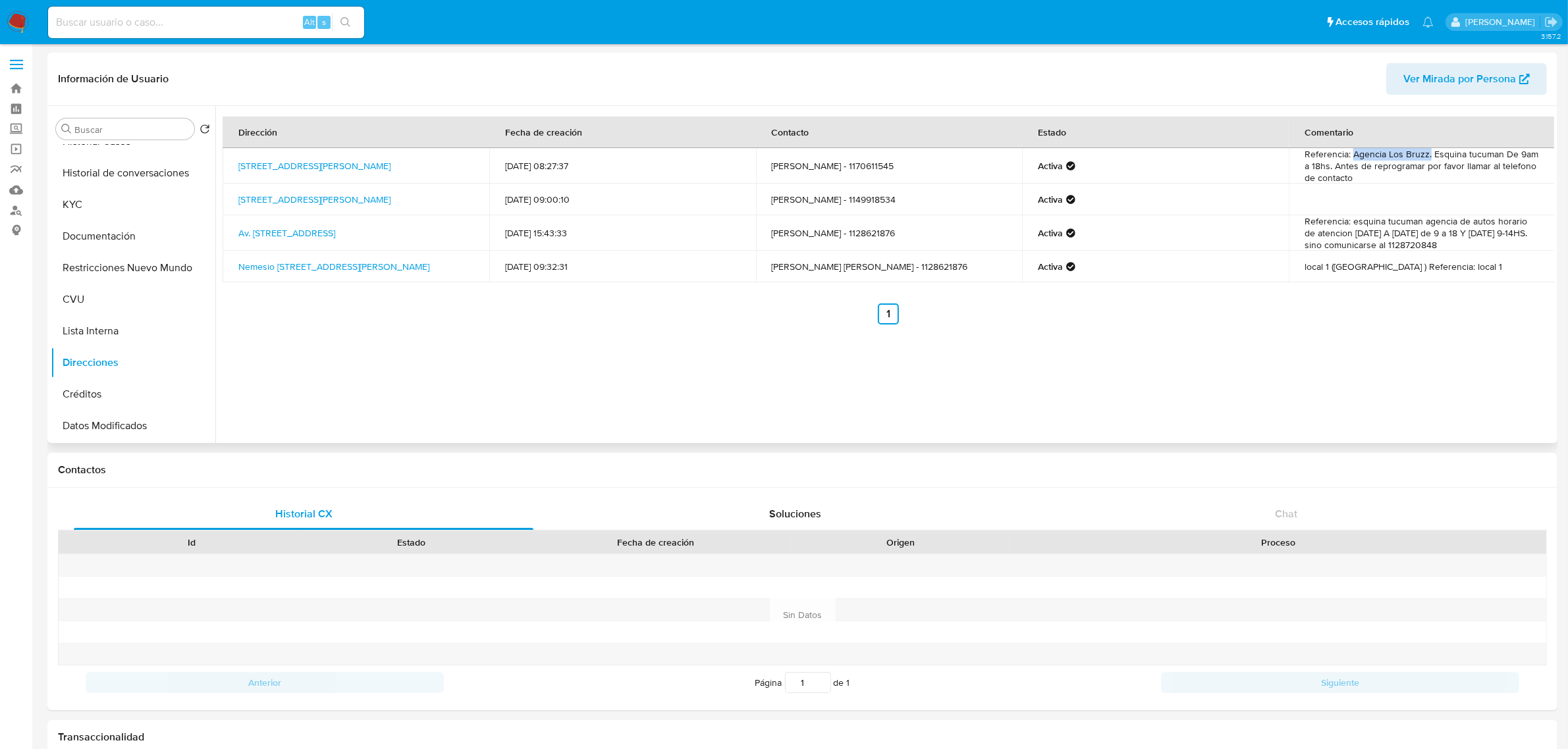
drag, startPoint x: 1350, startPoint y: 154, endPoint x: 1425, endPoint y: 152, distance: 75.0
click at [1425, 152] on td "Referencia: Agencia Los Bruzz. Esquina tucuman De 9am a 18hs. Antes de reprogra…" at bounding box center [1421, 166] width 266 height 36
copy td "Agencia Los Bruzz."
click at [123, 205] on button "KYC" at bounding box center [128, 205] width 154 height 31
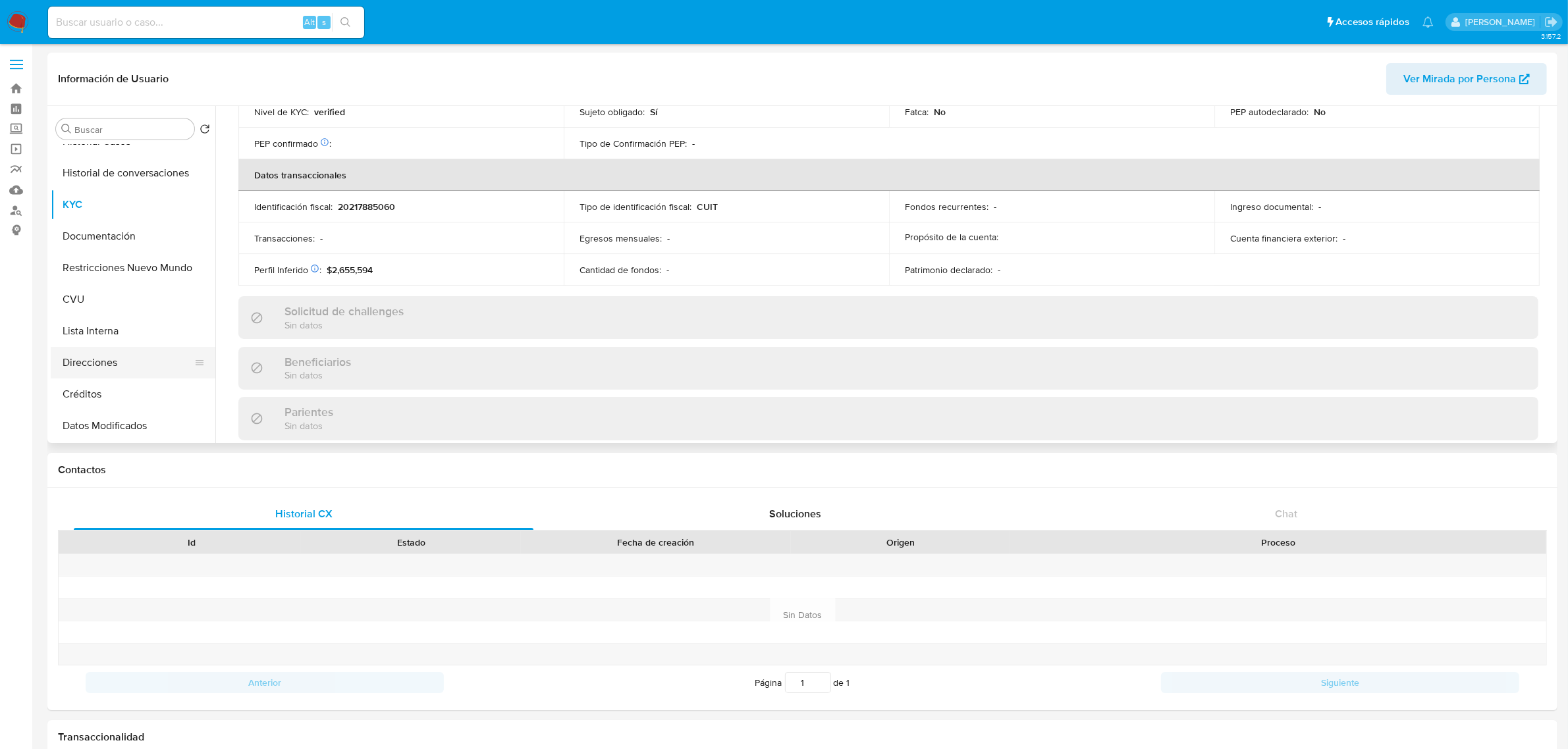
scroll to position [668, 0]
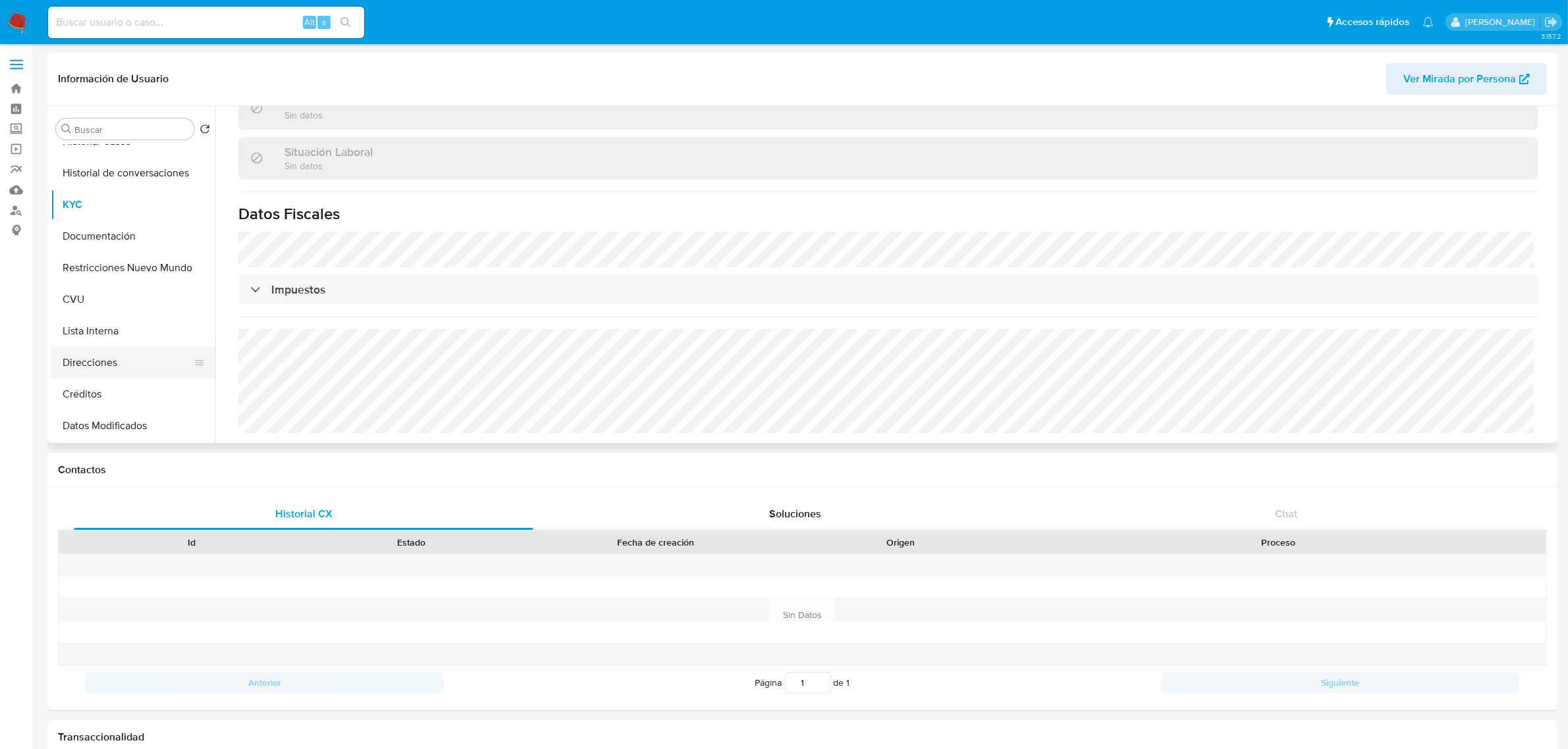
click at [125, 361] on button "Direcciones" at bounding box center [128, 362] width 154 height 31
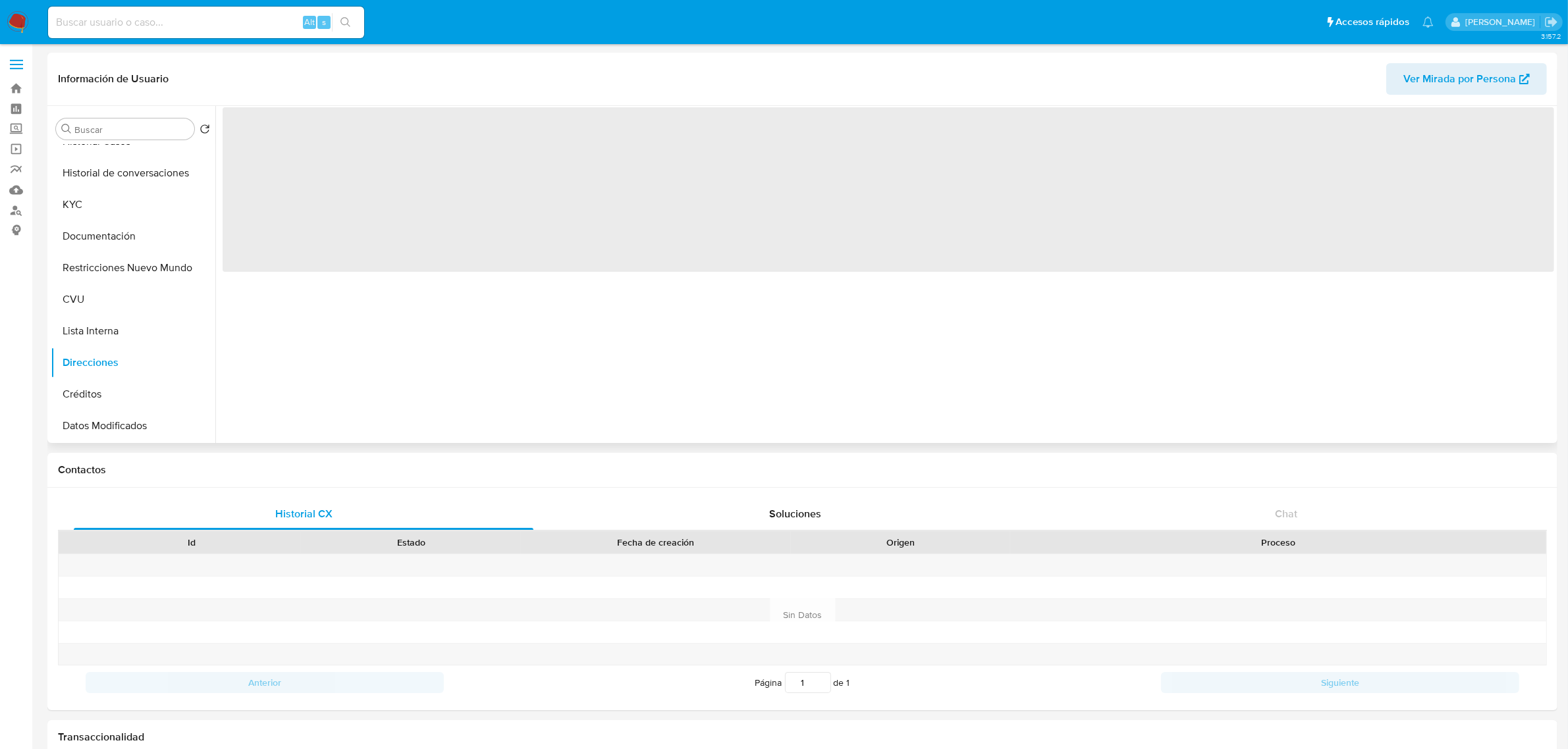
scroll to position [0, 0]
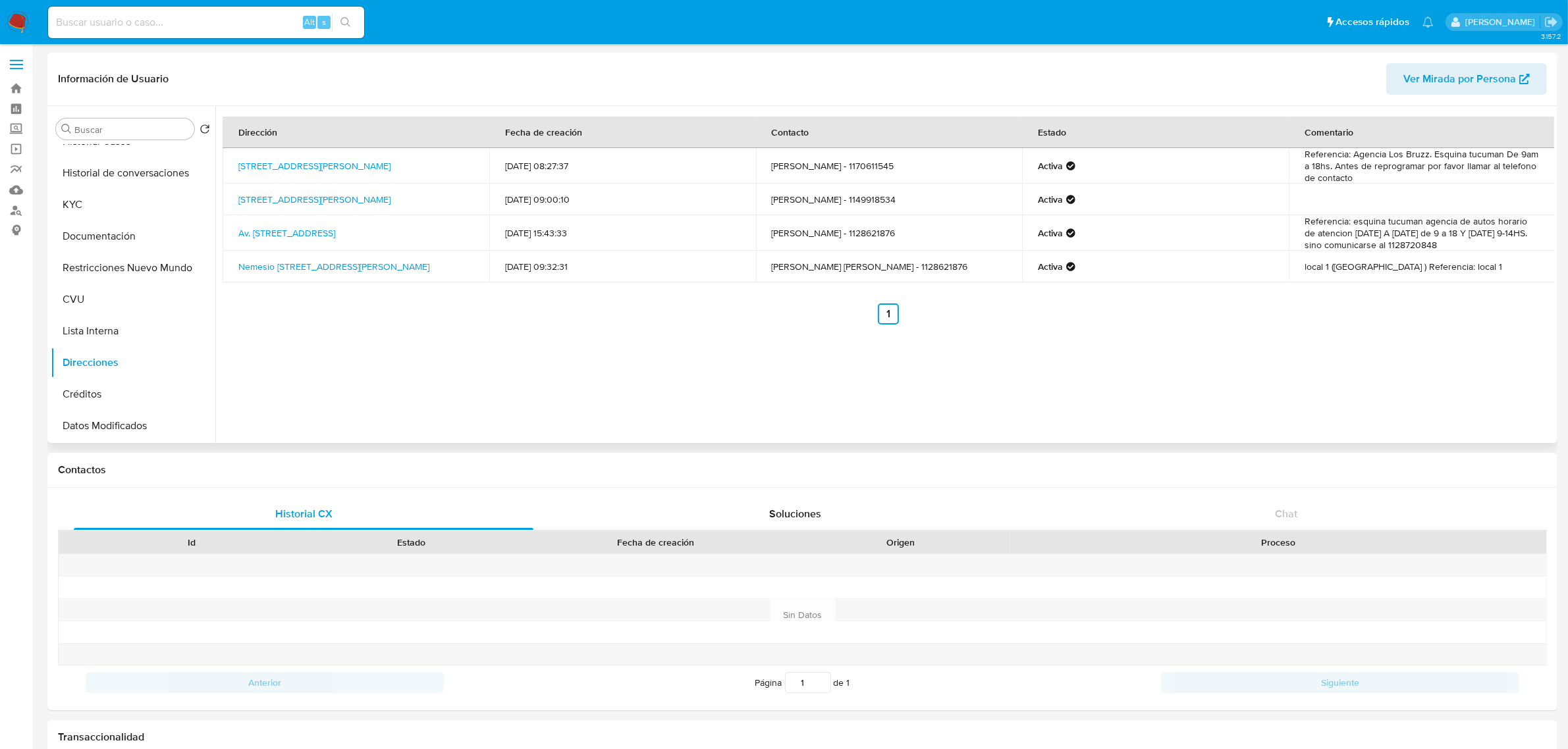
drag, startPoint x: 315, startPoint y: 179, endPoint x: 224, endPoint y: 159, distance: 93.2
click at [224, 159] on td "Avenida Victorica 179, Moreno, Buenos Aires, 1744, Argentina 179" at bounding box center [355, 166] width 266 height 36
copy link "Avenida Victorica 179, Moreno, Buenos Aires, 1744, Argentina 179"
click at [875, 234] on td "rafael javier bruzzese - 1128621876" at bounding box center [889, 233] width 266 height 36
click at [875, 232] on td "rafael javier bruzzese - 1128621876" at bounding box center [889, 233] width 266 height 36
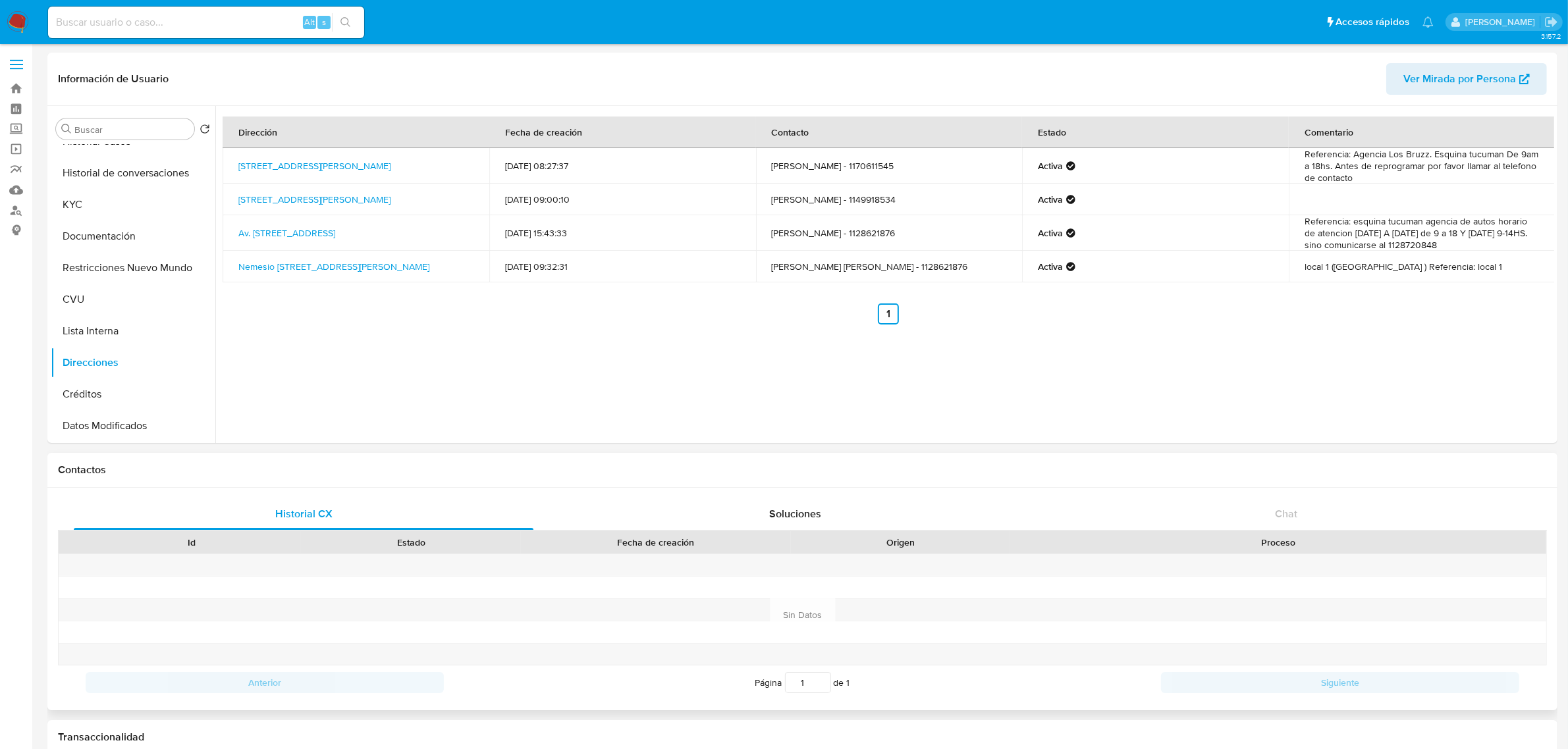
copy td "1128621876"
click at [873, 231] on td "rafael javier bruzzese - 1128621876" at bounding box center [889, 233] width 266 height 36
copy td "1128621876"
drag, startPoint x: 103, startPoint y: 296, endPoint x: 102, endPoint y: 281, distance: 15.0
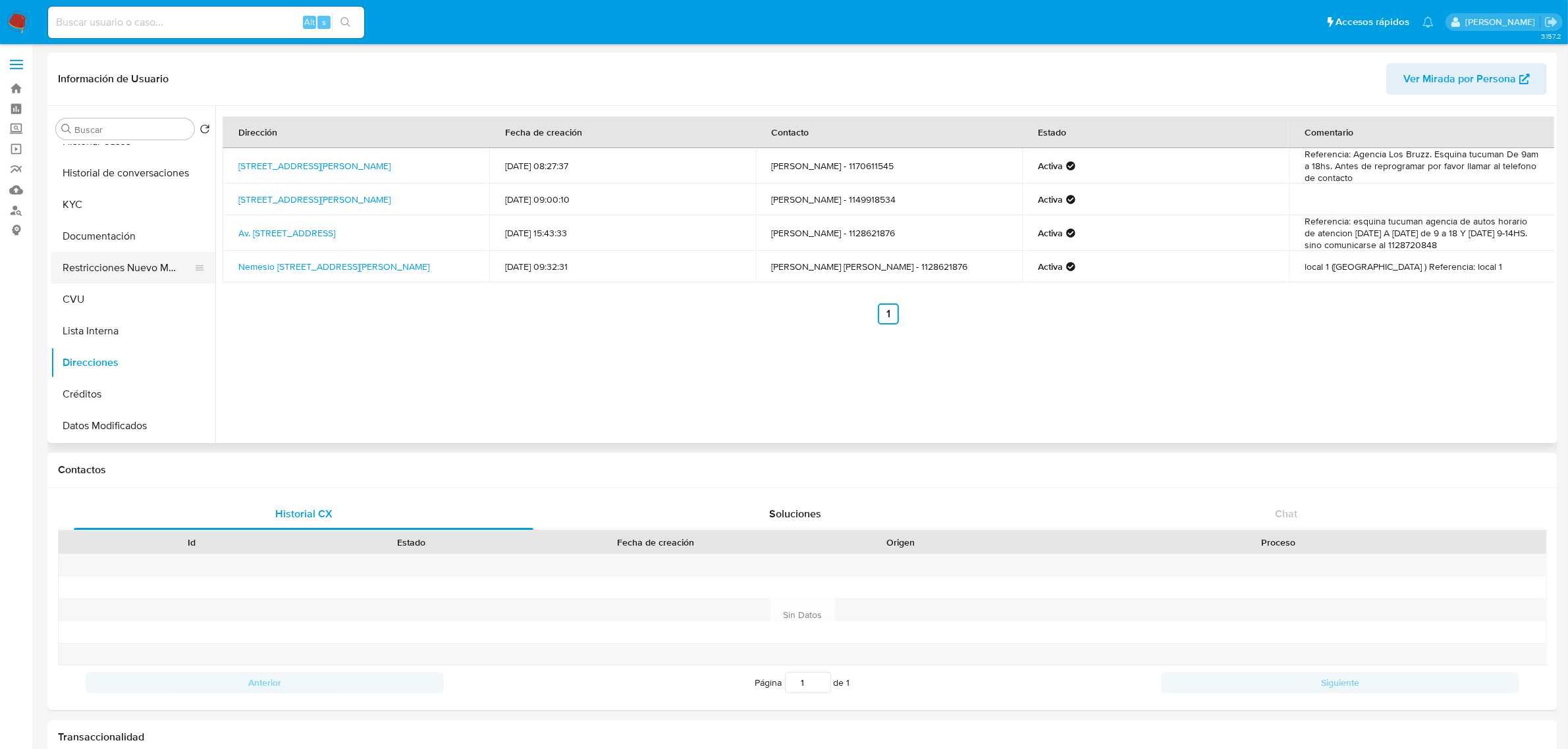
click at [103, 296] on button "CVU" at bounding box center [134, 299] width 165 height 31
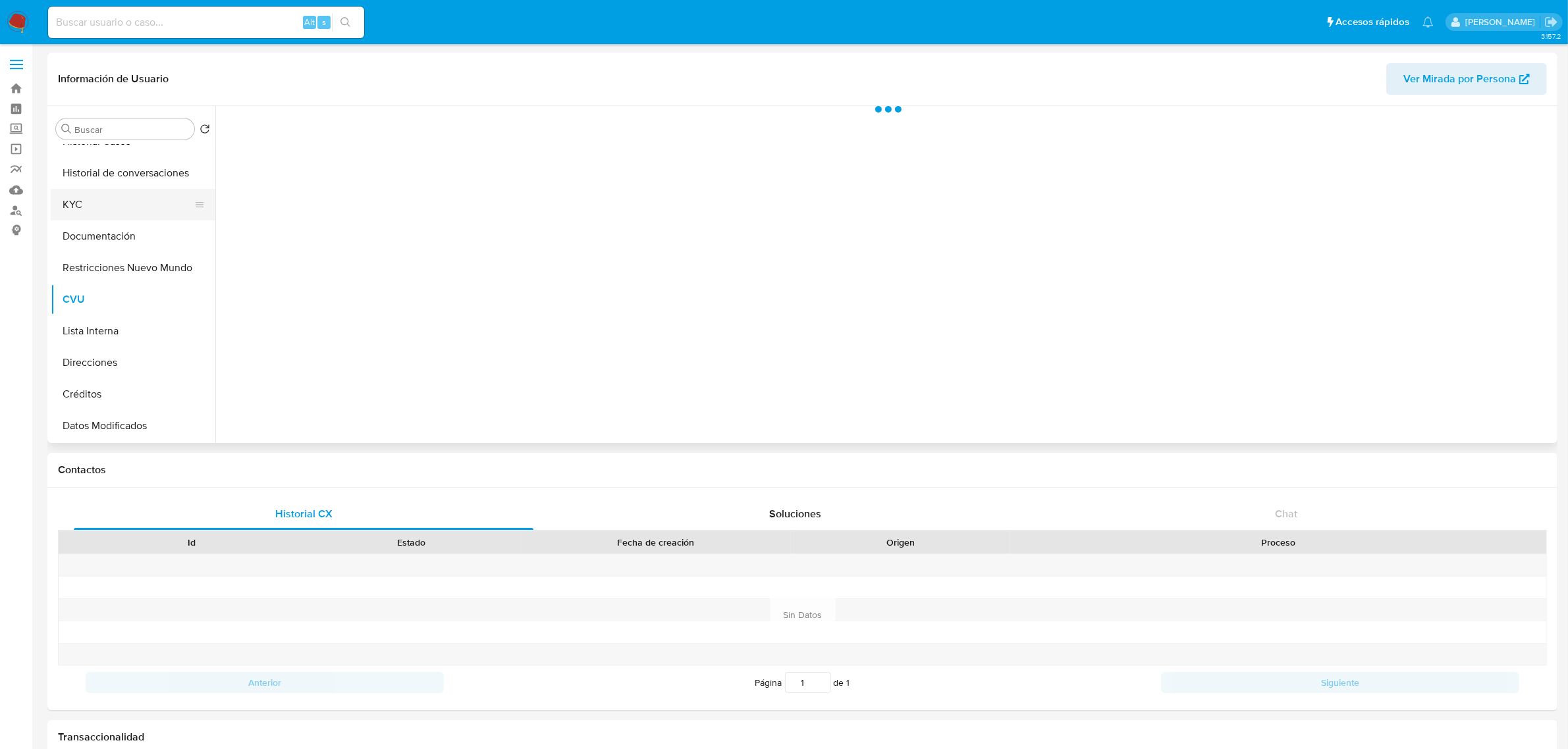
click at [107, 203] on button "KYC" at bounding box center [128, 205] width 154 height 31
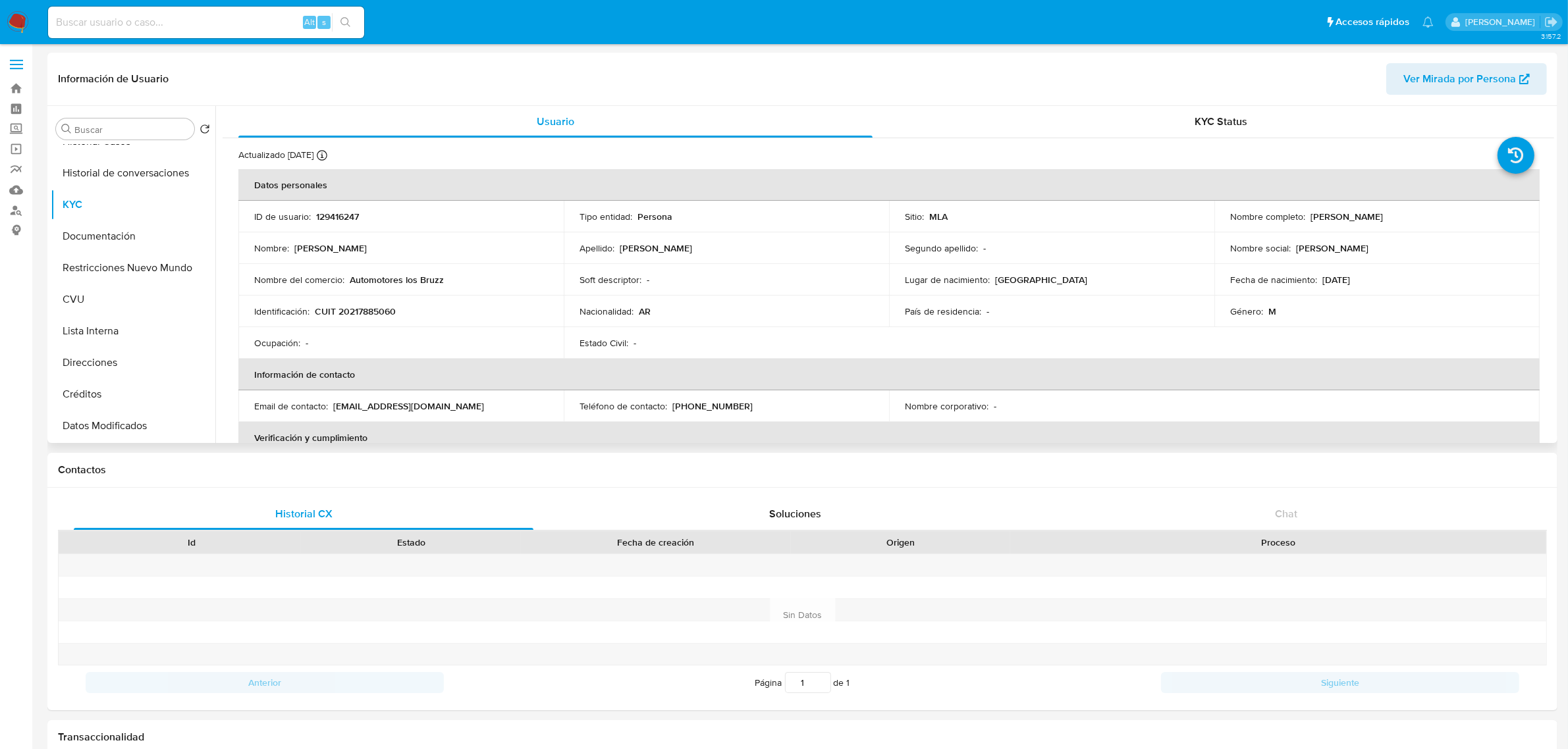
click at [372, 314] on p "CUIT 20217885060" at bounding box center [355, 311] width 81 height 12
copy p "20217885060"
drag, startPoint x: 333, startPoint y: 405, endPoint x: 439, endPoint y: 415, distance: 106.5
click at [439, 415] on td "Email de contacto : rafbruzzese@hotmail.com" at bounding box center [401, 405] width 326 height 31
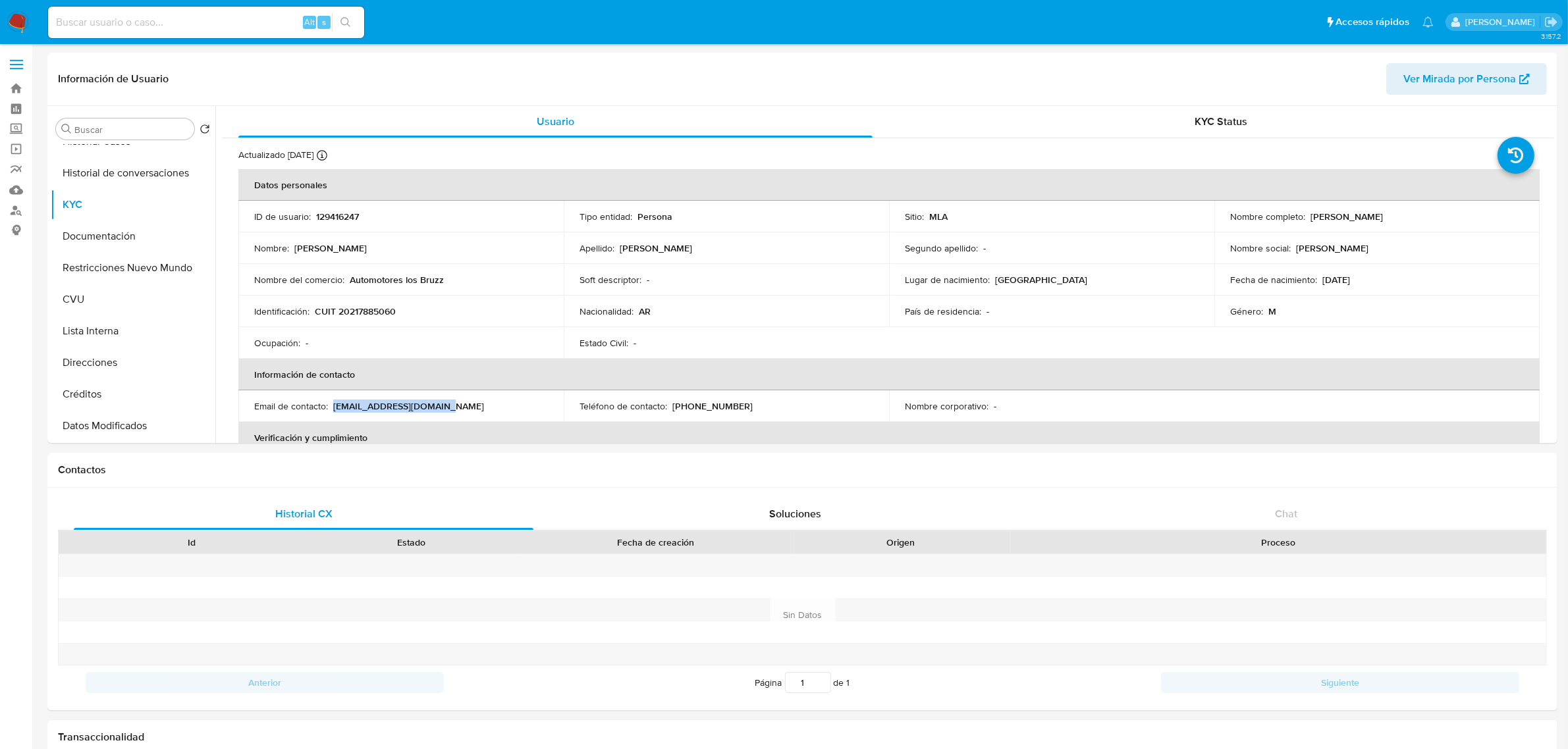
copy p "rafbruzzese@hotmail.com"
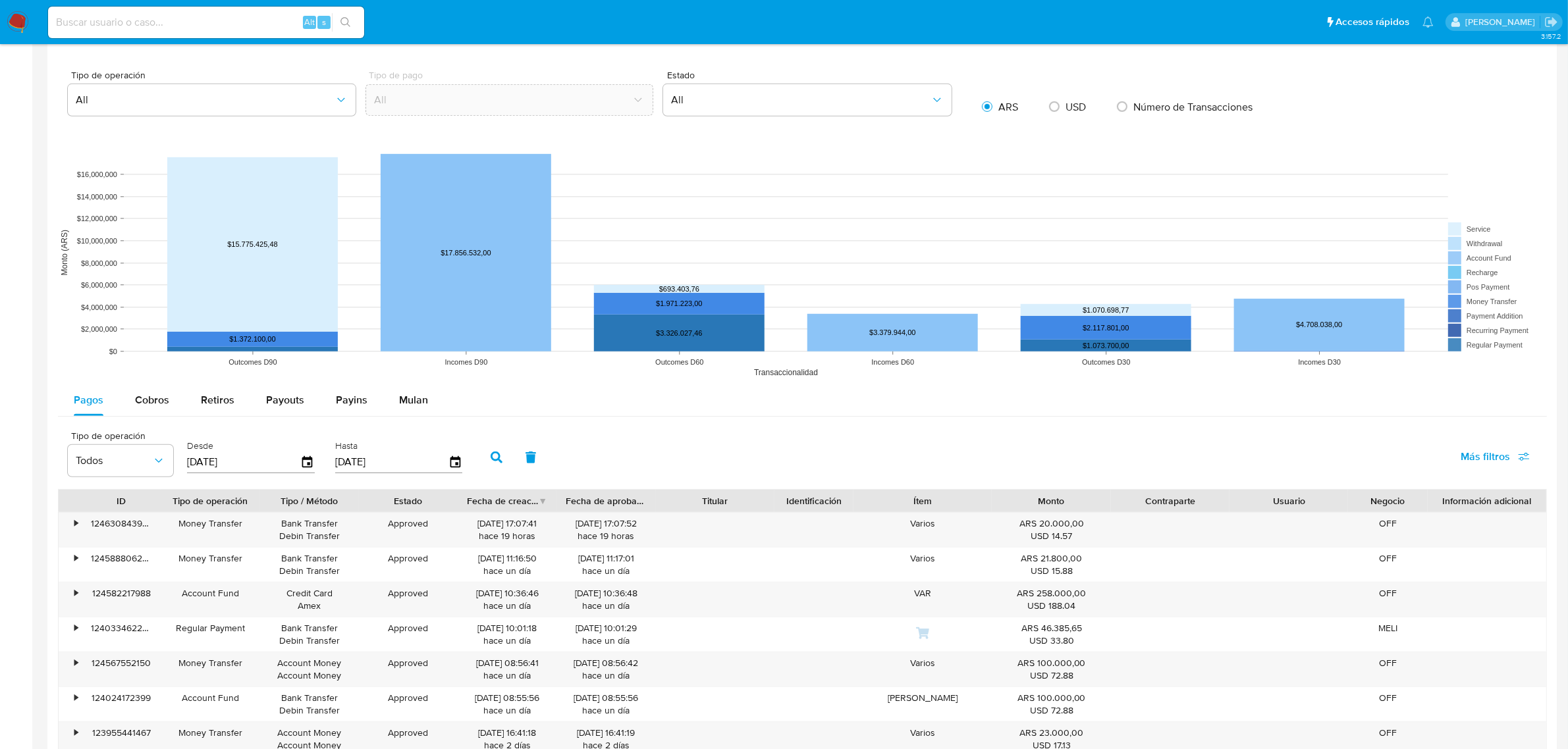
scroll to position [1311, 0]
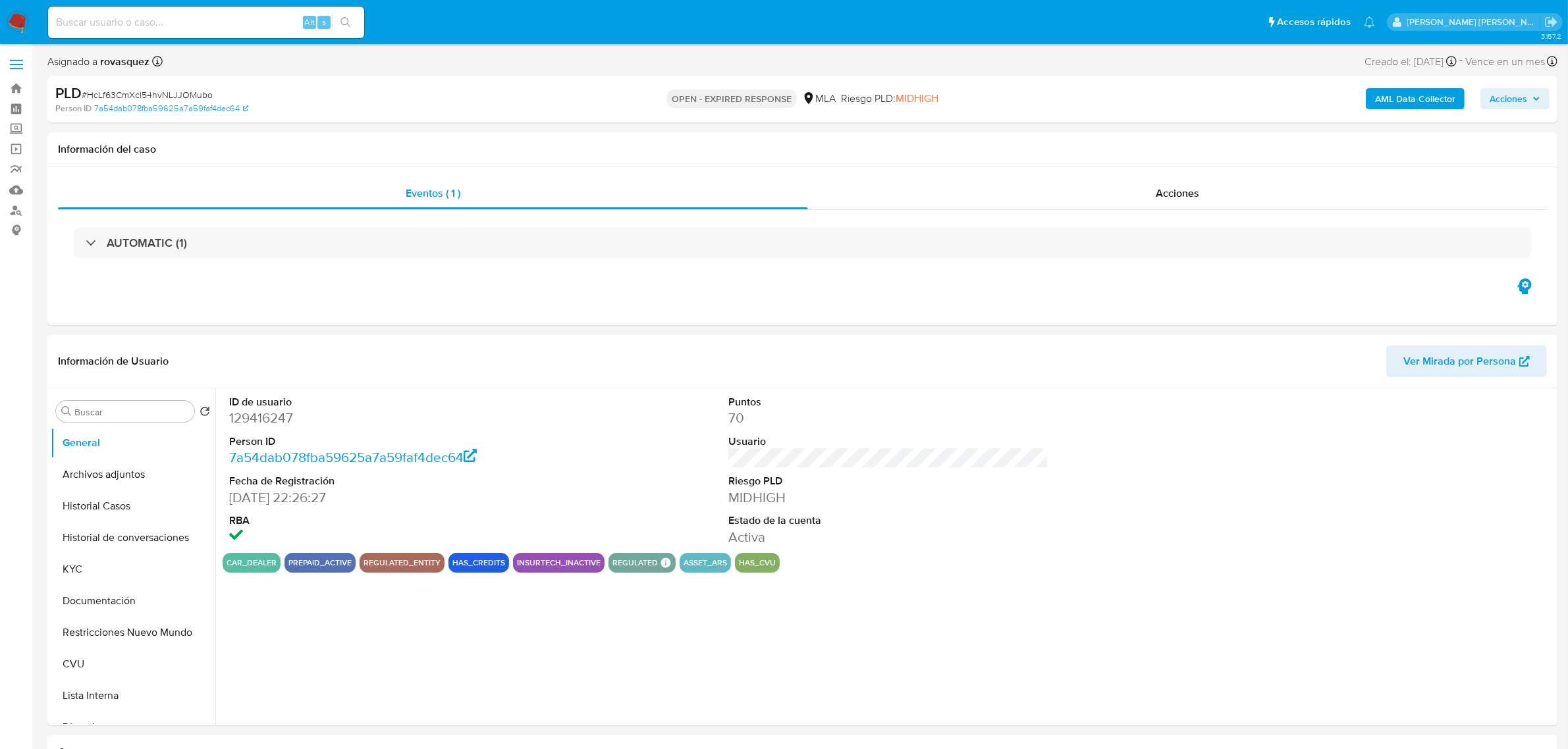
select select "10"
click at [880, 509] on dl "Puntos 70 Usuario Riesgo PLD MIDHIGH Estado de la cuenta Activa" at bounding box center [888, 470] width 320 height 152
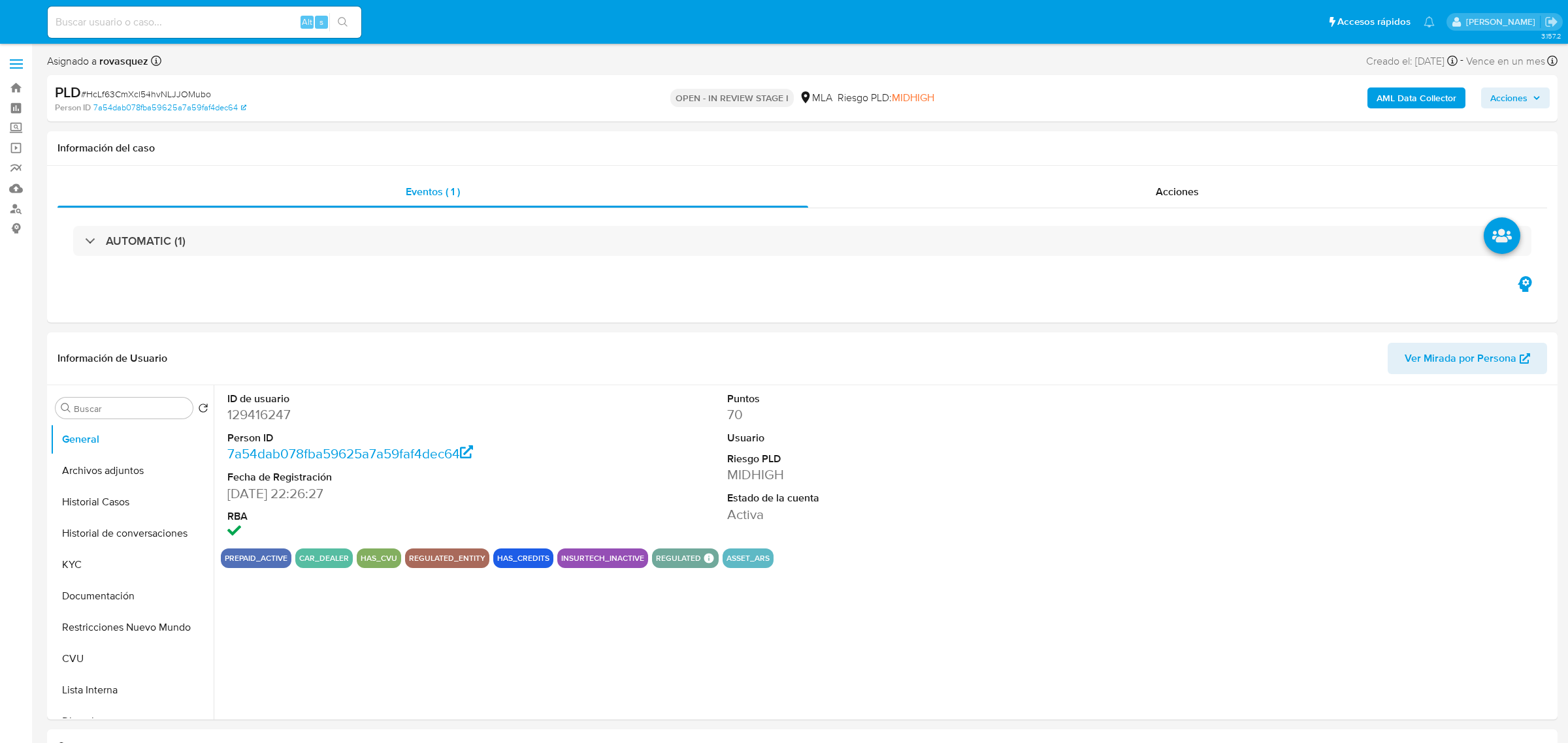
select select "10"
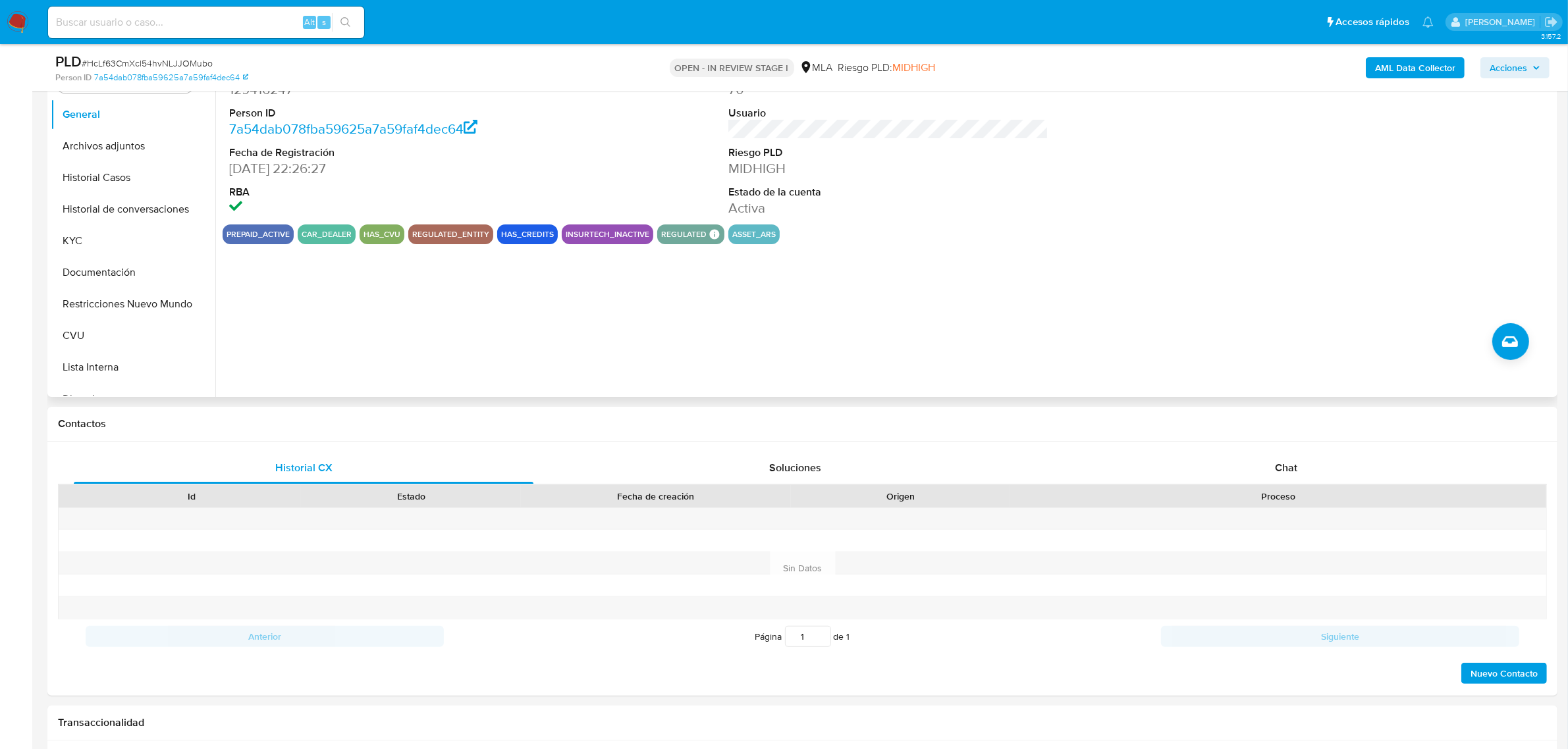
scroll to position [412, 0]
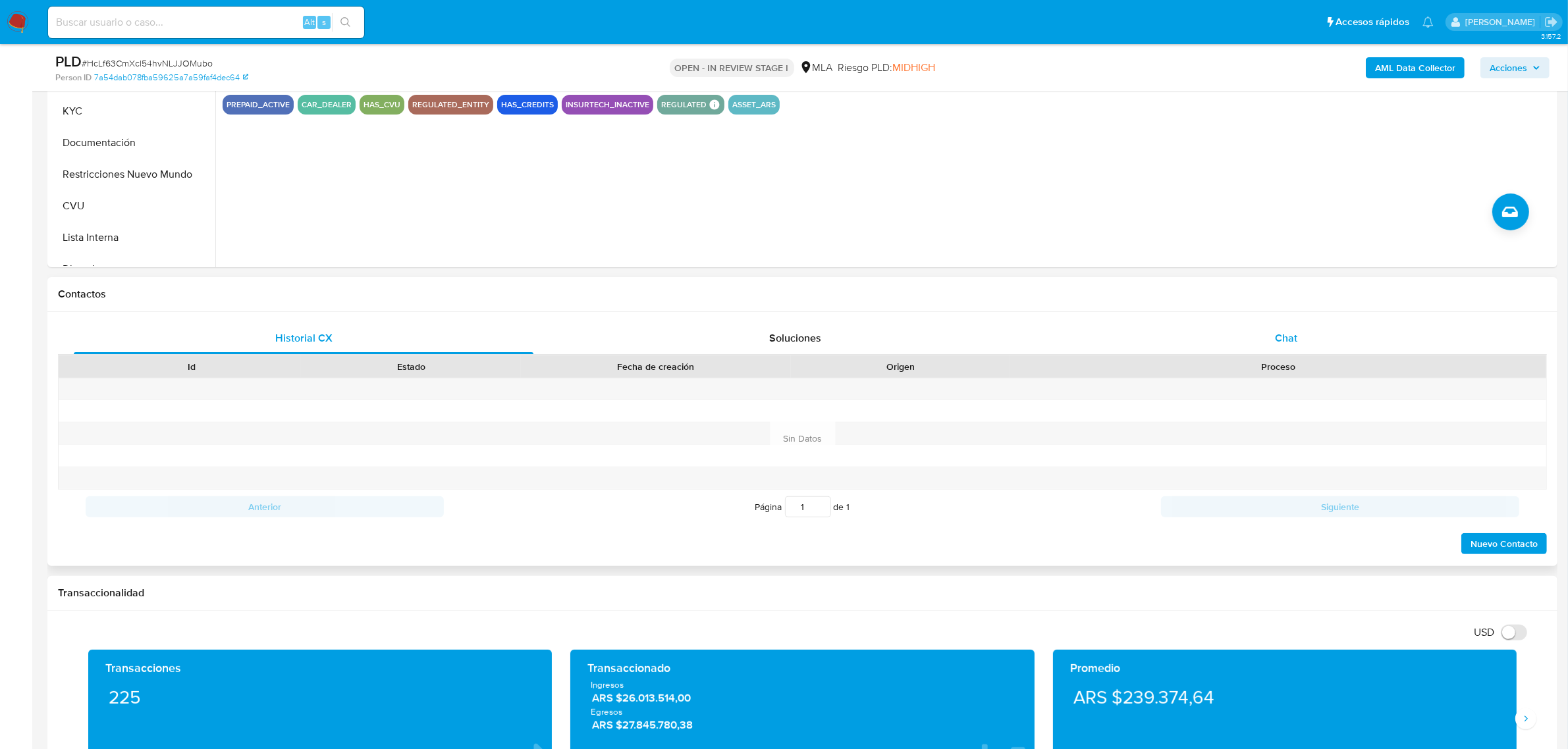
click at [1282, 333] on span "Chat" at bounding box center [1285, 337] width 22 height 15
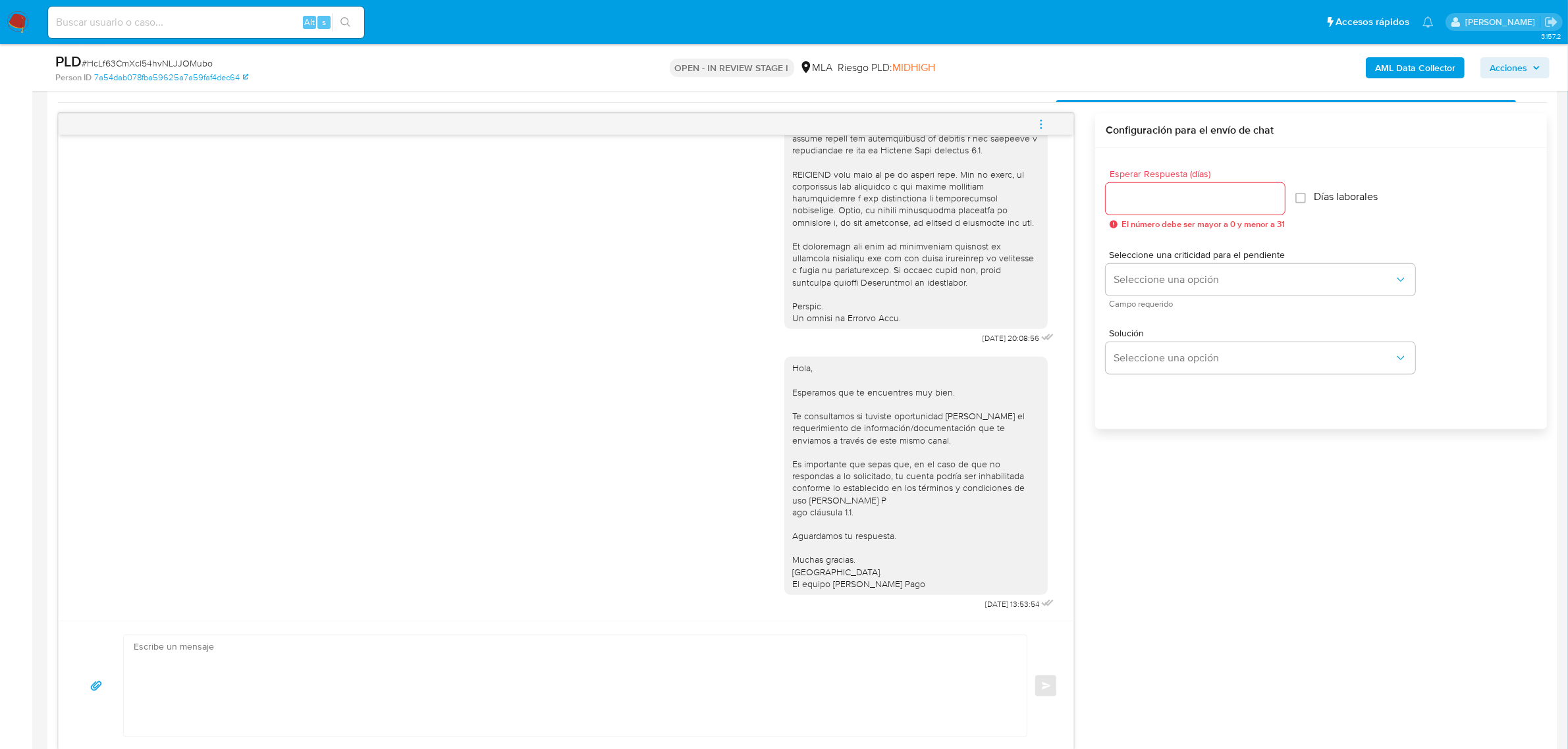
scroll to position [823, 0]
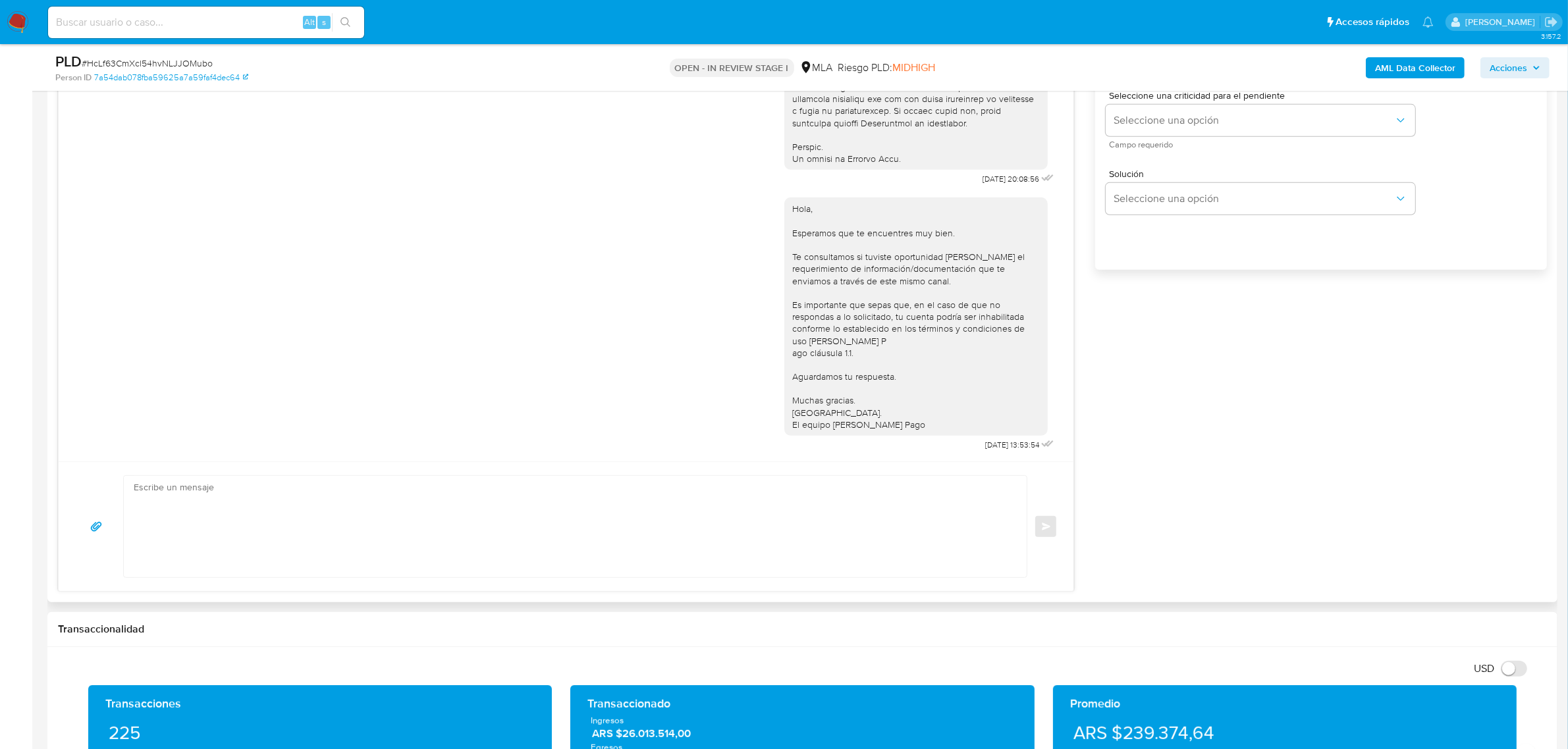
click at [319, 557] on textarea at bounding box center [571, 527] width 876 height 101
click at [286, 551] on textarea at bounding box center [571, 527] width 876 height 101
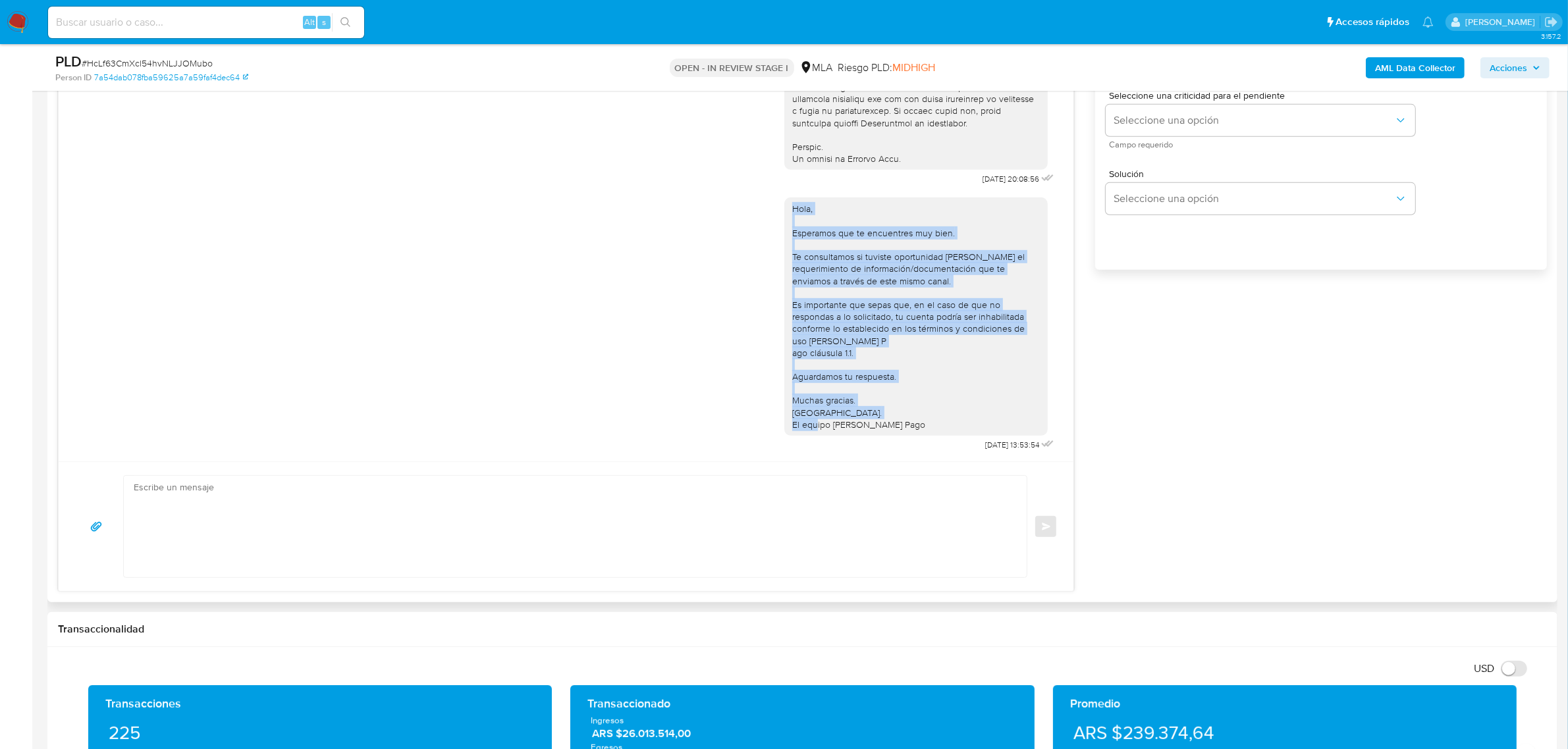
drag, startPoint x: 893, startPoint y: 418, endPoint x: 769, endPoint y: 202, distance: 249.1
click at [769, 202] on div "Hola, Esperamos que te encuentres muy bien. Te consultamos si tuviste oportunid…" at bounding box center [566, 321] width 981 height 266
copy div "Hola, Esperamos que te encuentres muy bien. Te consultamos si tuviste oportunid…"
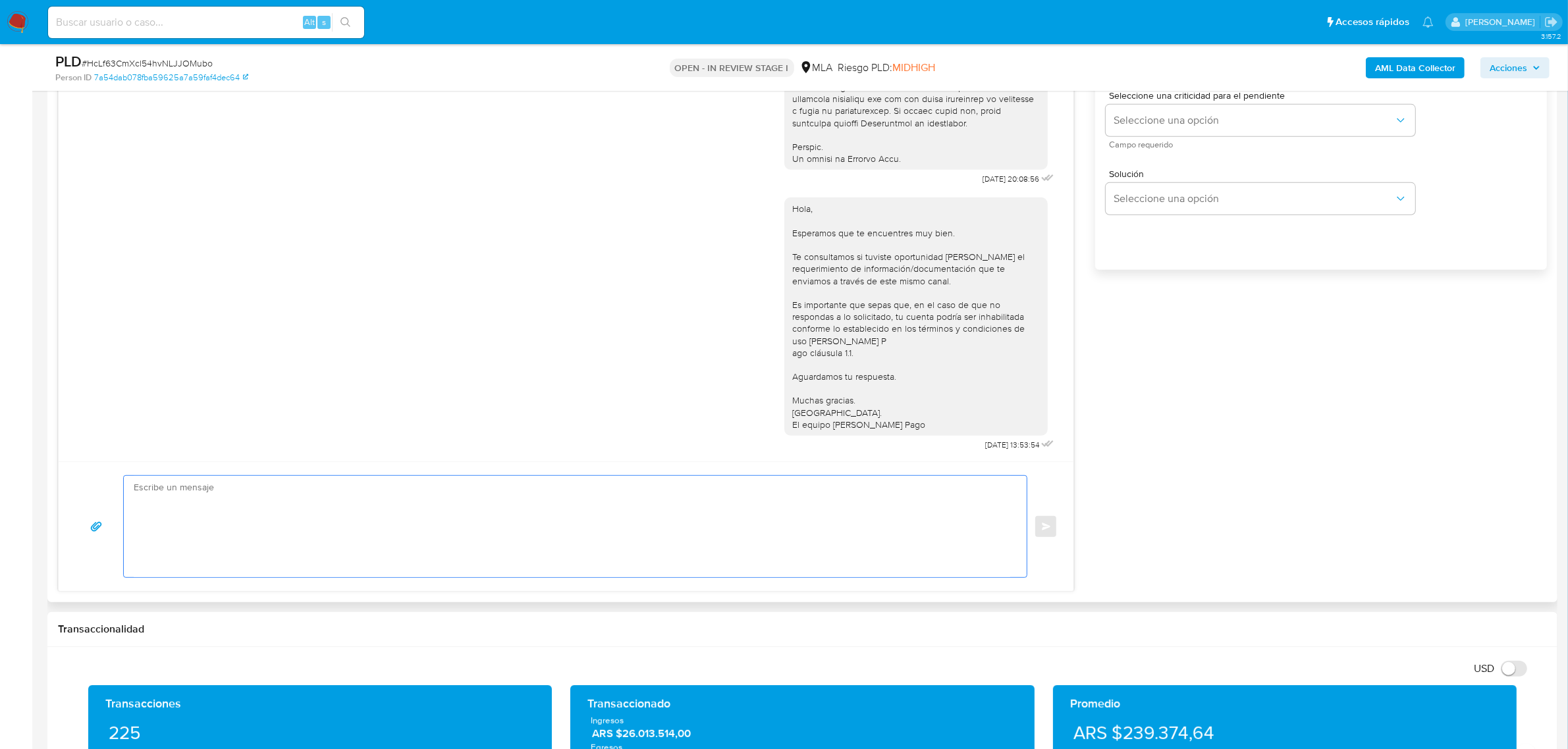
click at [271, 534] on textarea at bounding box center [571, 527] width 876 height 101
paste textarea "Hola, Esperamos que te encuentres muy bien. Te consultamos si tuviste oportunid…"
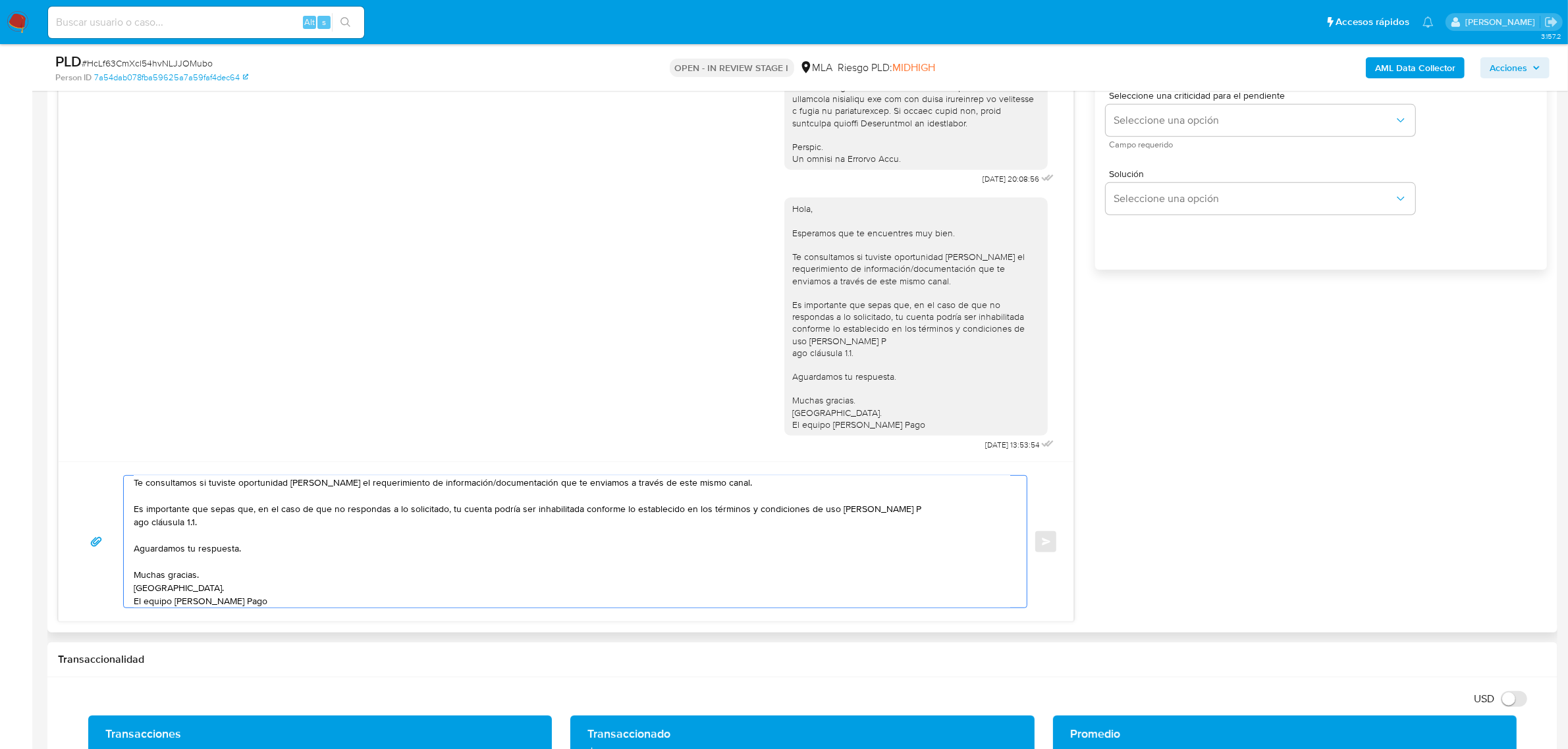
scroll to position [0, 0]
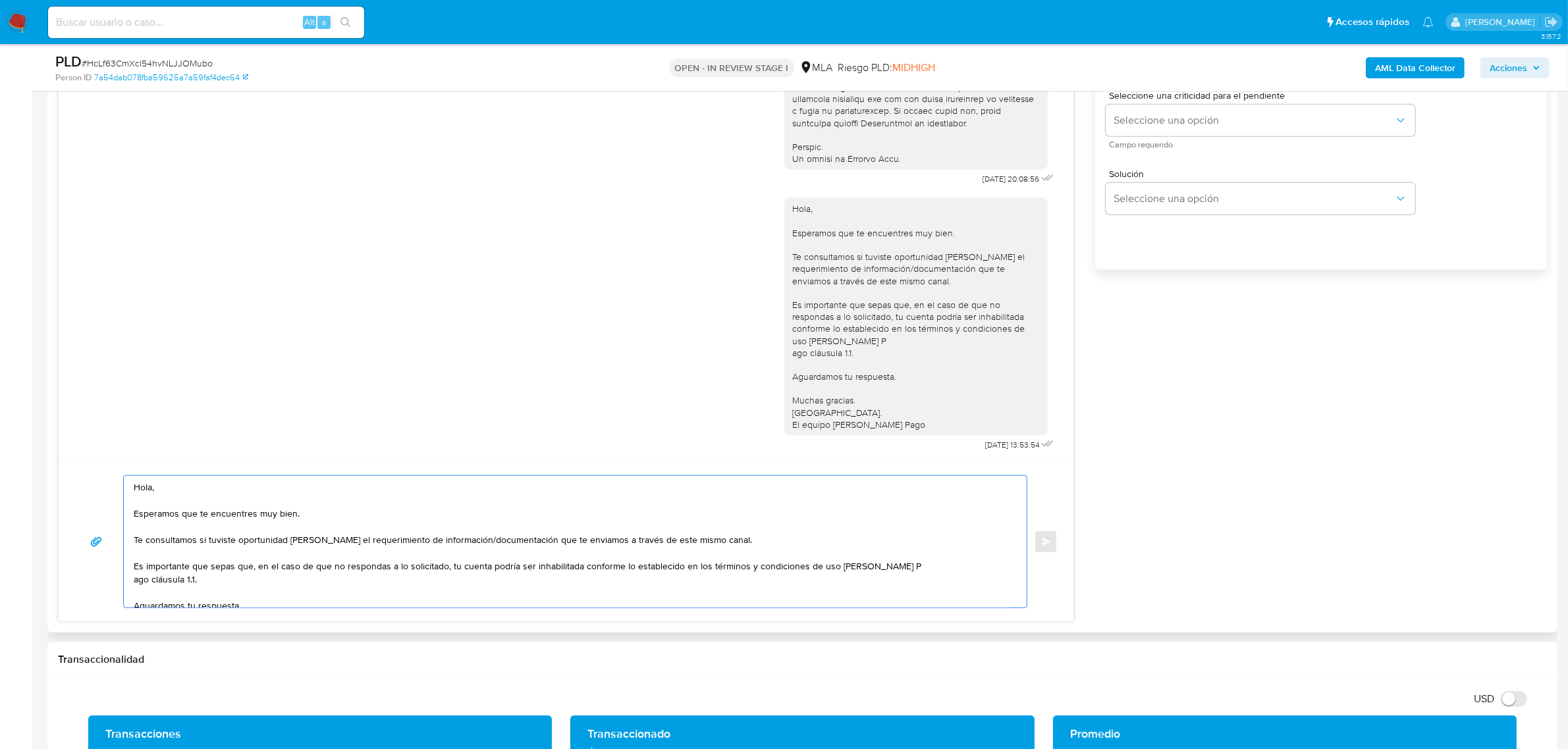
click at [198, 491] on textarea "Hola, Esperamos que te encuentres muy bien. Te consultamos si tuviste oportunid…" at bounding box center [571, 542] width 876 height 132
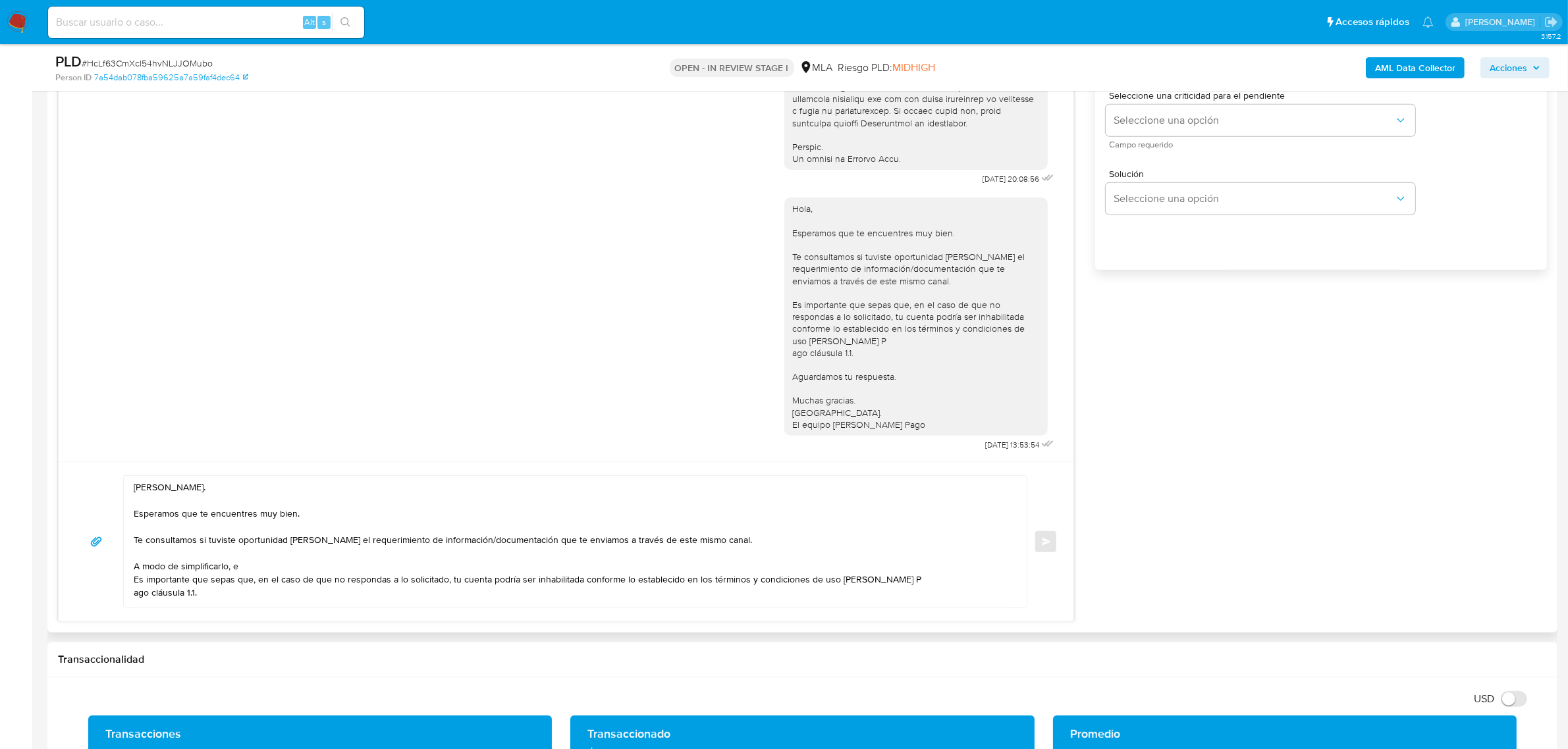
click at [271, 558] on textarea "[PERSON_NAME]. Esperamos que te encuentres muy bien. Te consultamos si tuviste …" at bounding box center [571, 542] width 876 height 132
click at [260, 568] on textarea "[PERSON_NAME]. Esperamos que te encuentres muy bien. Te consultamos si tuviste …" at bounding box center [571, 542] width 876 height 132
paste textarea "n función de las operaciones registradas en tu cuenta [PERSON_NAME] Pago, neces…"
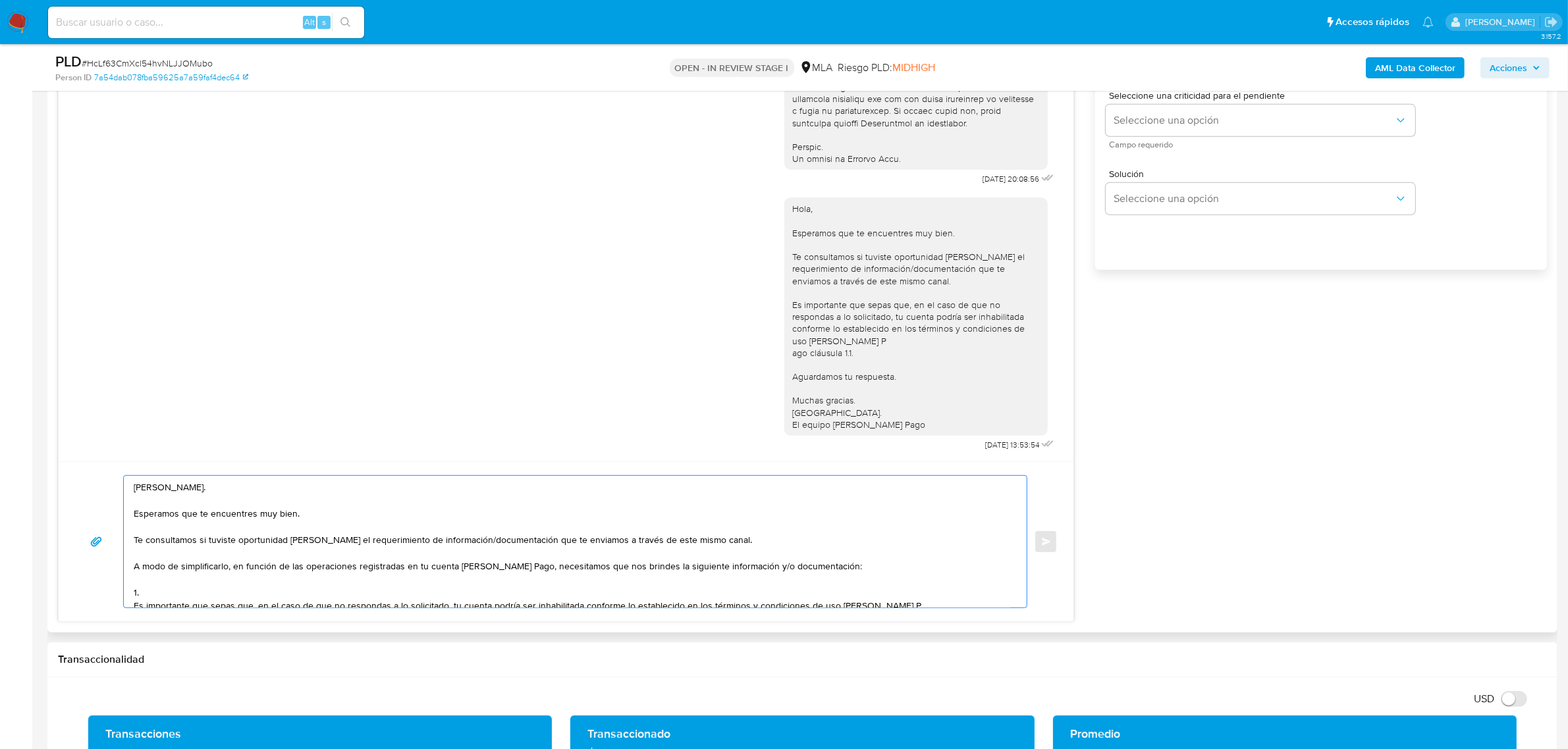
click at [196, 590] on textarea "[PERSON_NAME]. Esperamos que te encuentres muy bien. Te consultamos si tuviste …" at bounding box center [571, 542] width 876 height 132
paste textarea "7. Loremipsumd si am consectet: - Adipisc el seddoeius tem incididu u labore et…"
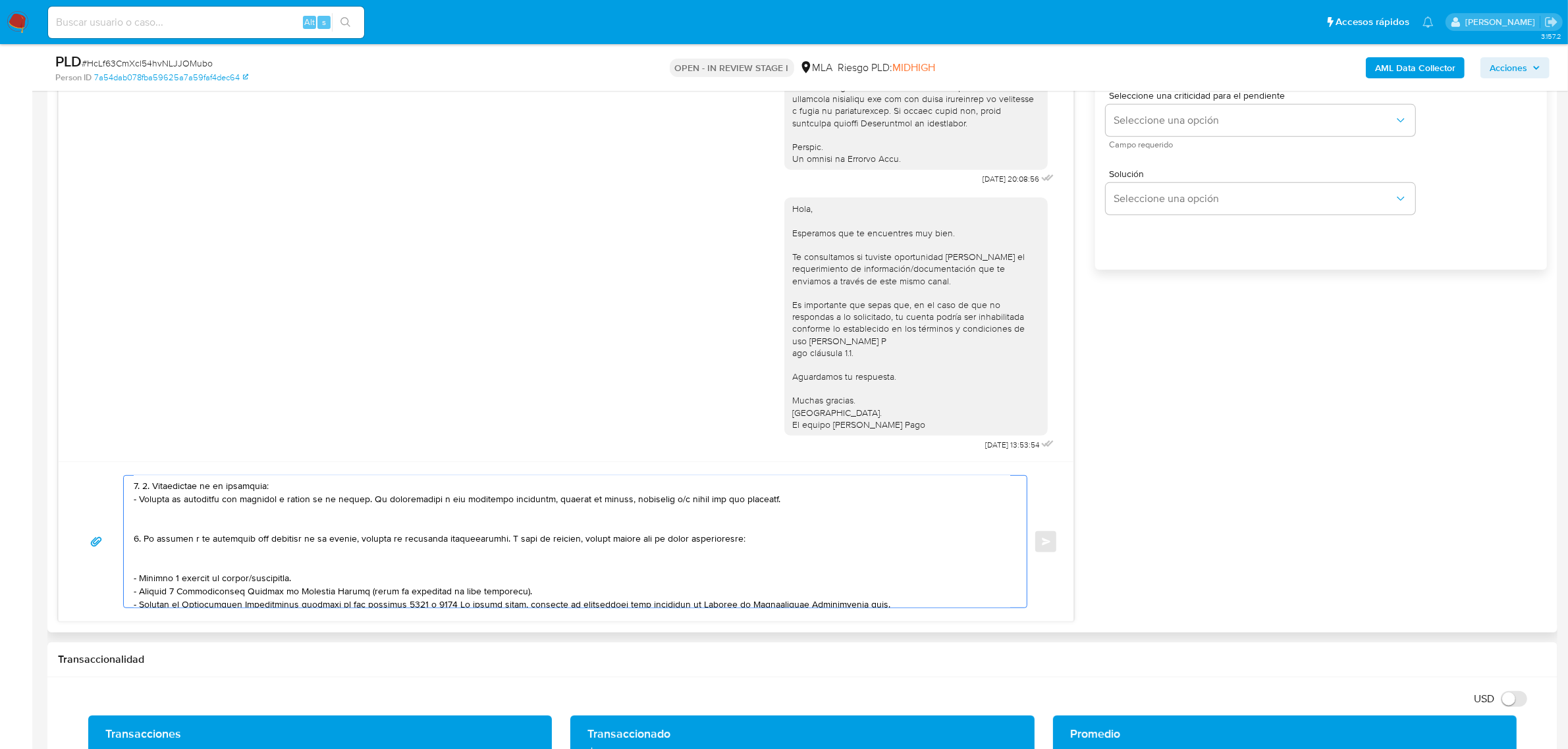
scroll to position [24, 0]
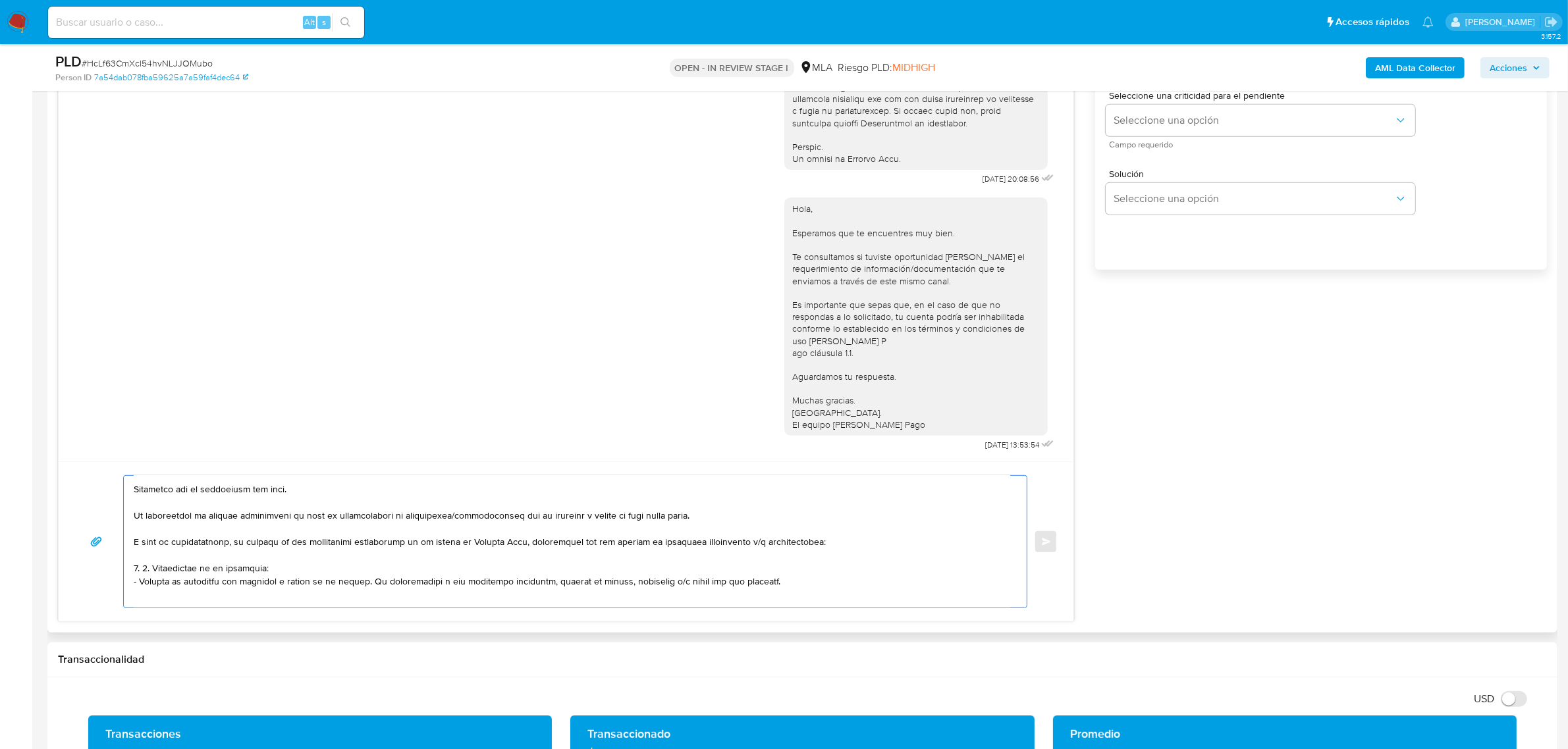
click at [140, 574] on textarea at bounding box center [571, 542] width 876 height 132
drag, startPoint x: 145, startPoint y: 571, endPoint x: 291, endPoint y: 570, distance: 146.0
click at [291, 570] on textarea at bounding box center [571, 542] width 876 height 132
click at [160, 593] on textarea at bounding box center [571, 542] width 876 height 132
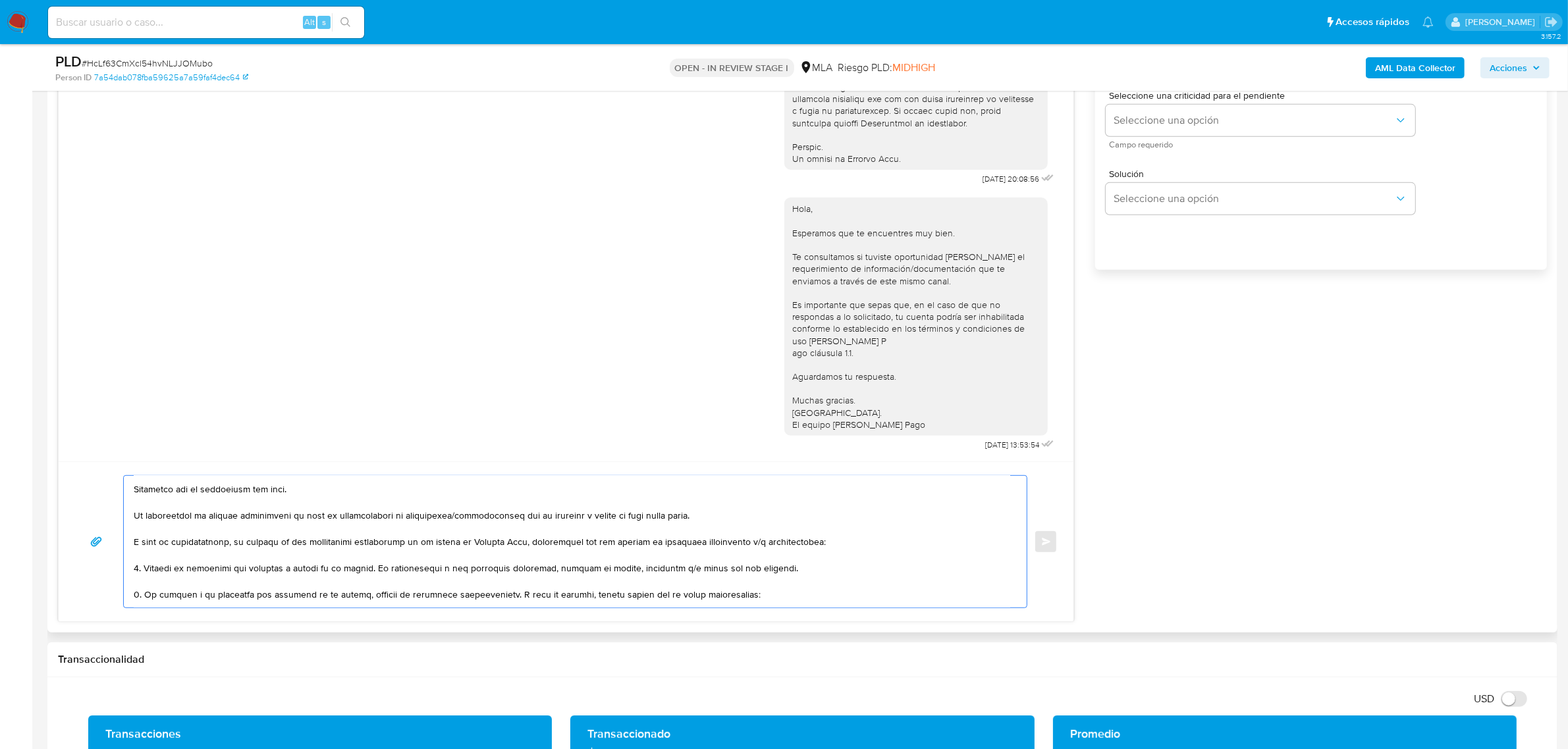
scroll to position [107, 0]
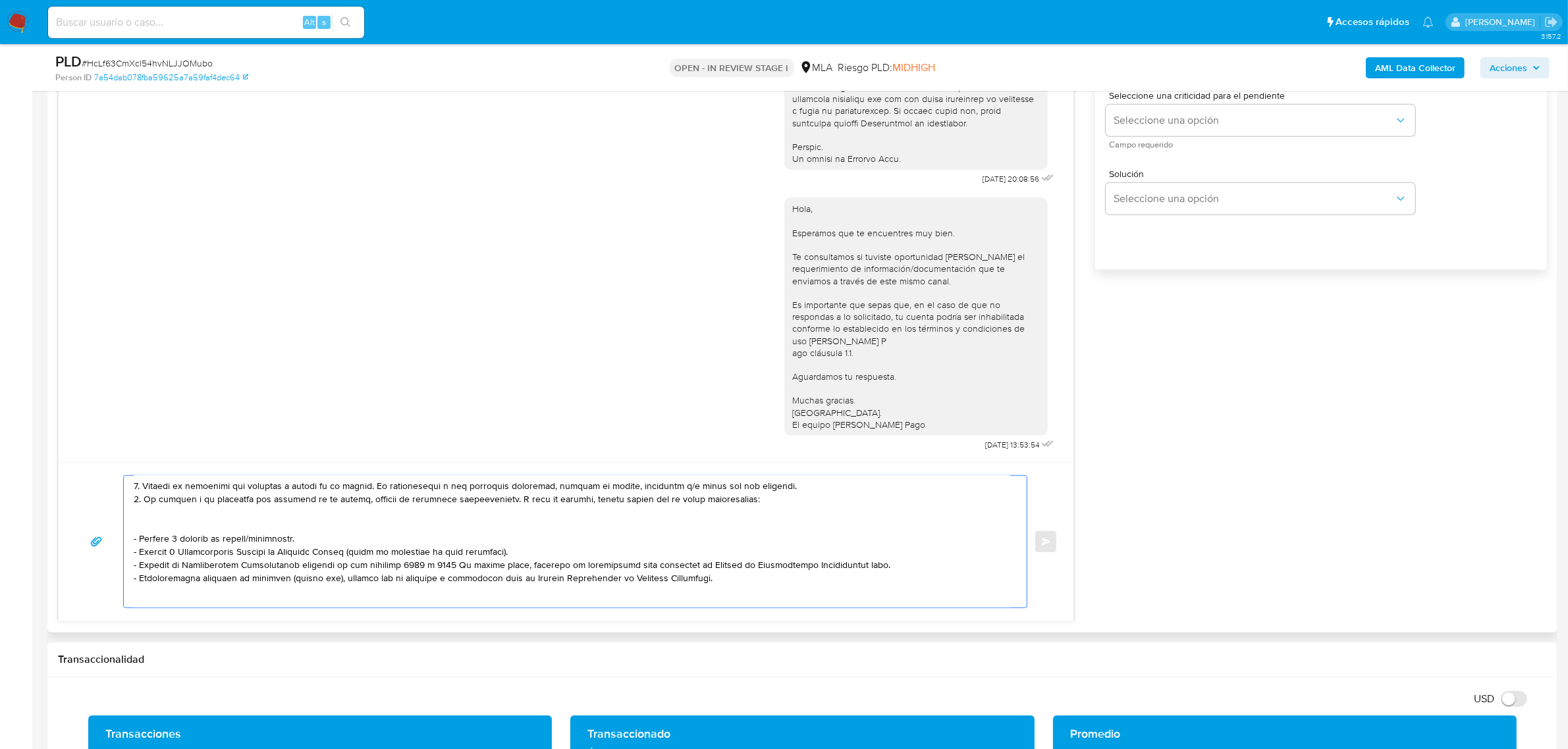
click at [178, 521] on textarea at bounding box center [571, 542] width 876 height 132
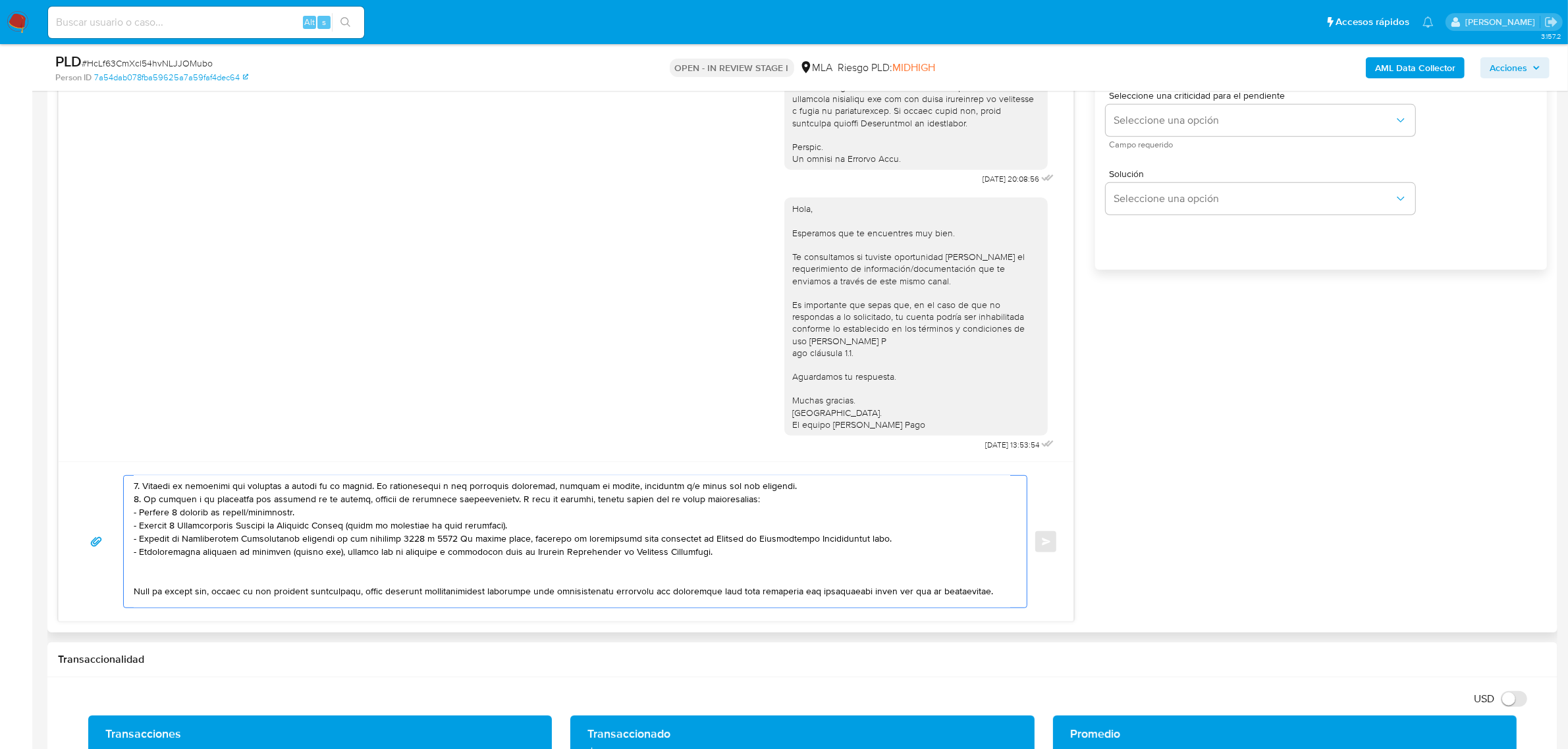
click at [179, 514] on textarea at bounding box center [571, 542] width 876 height 132
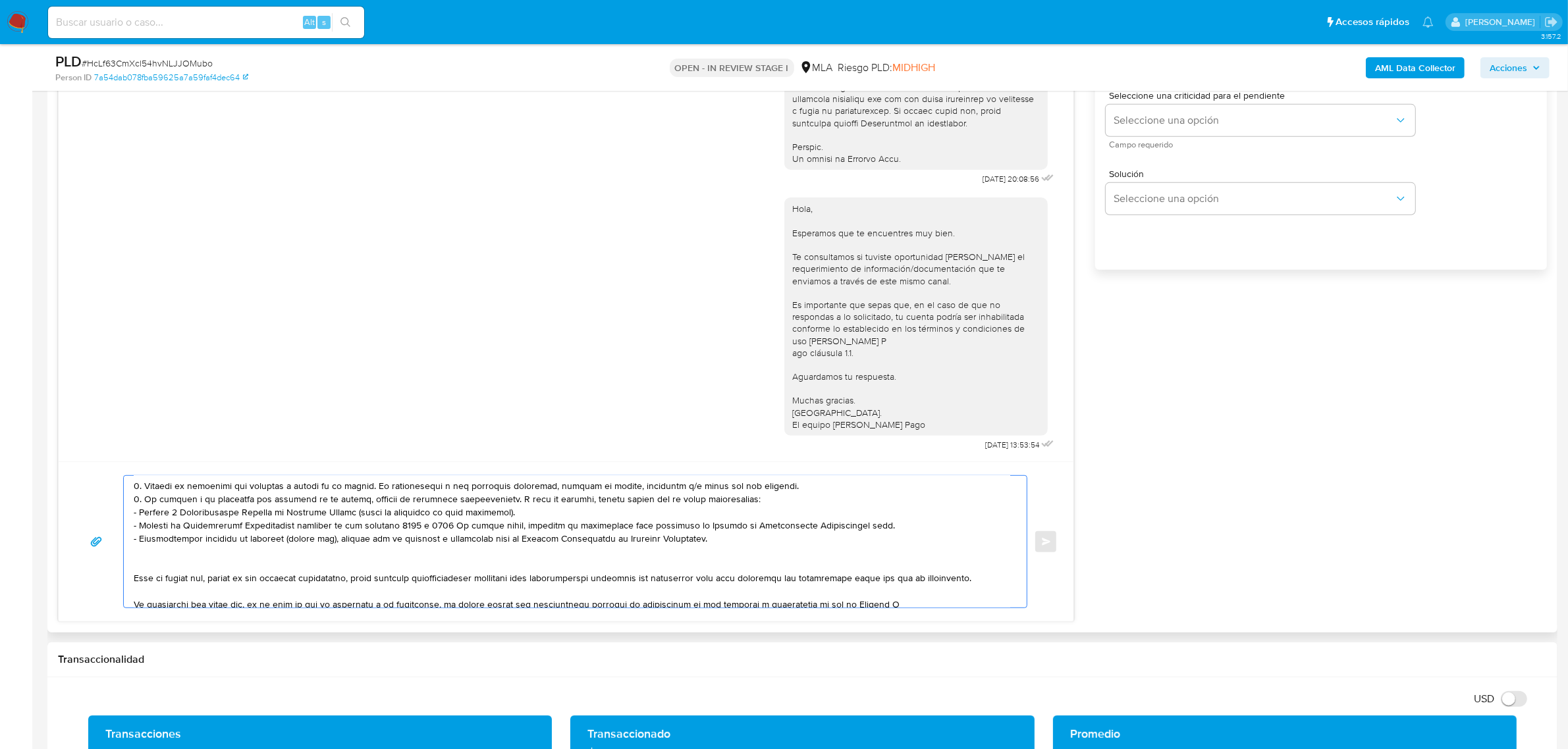
click at [286, 525] on textarea at bounding box center [571, 542] width 876 height 132
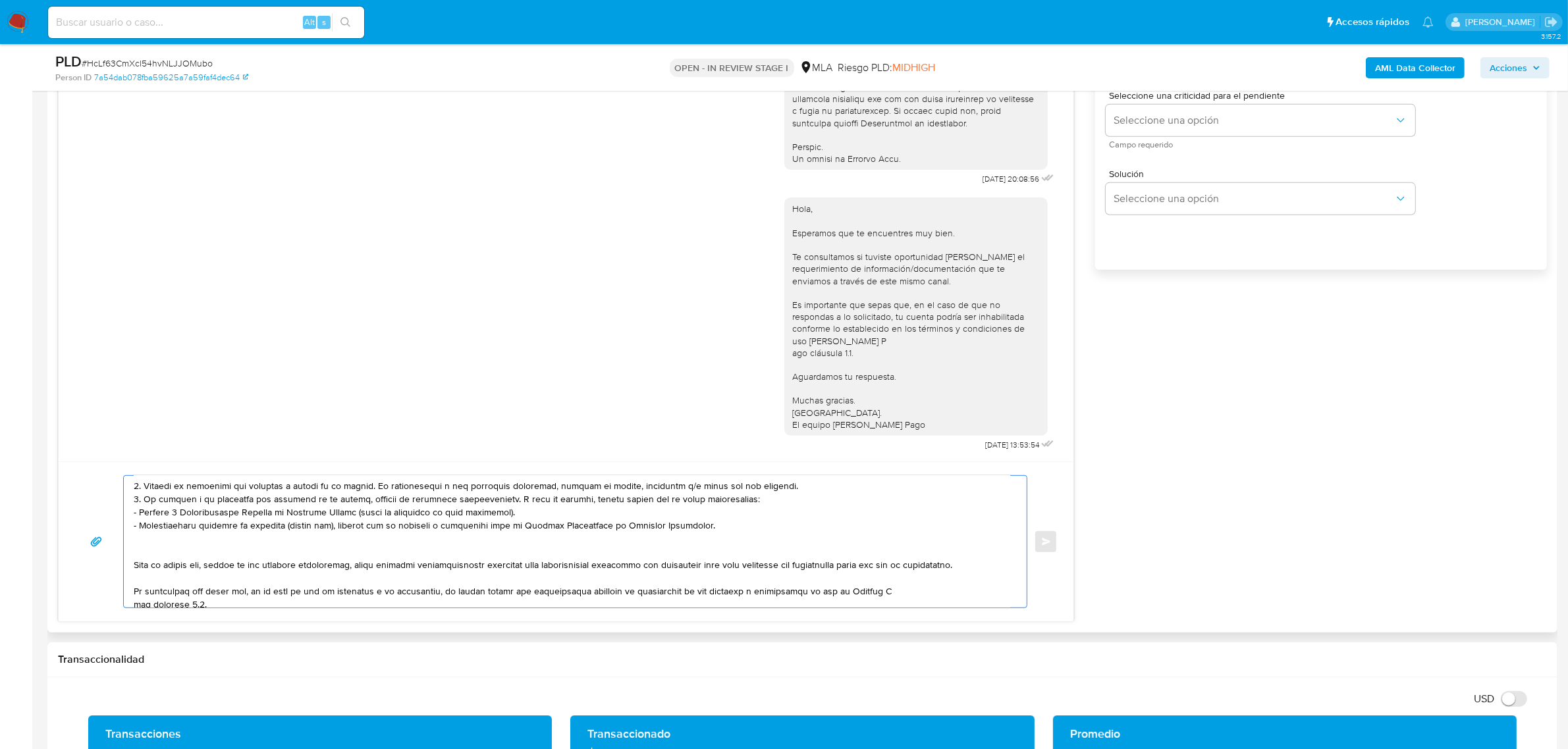
click at [258, 536] on textarea at bounding box center [571, 542] width 876 height 132
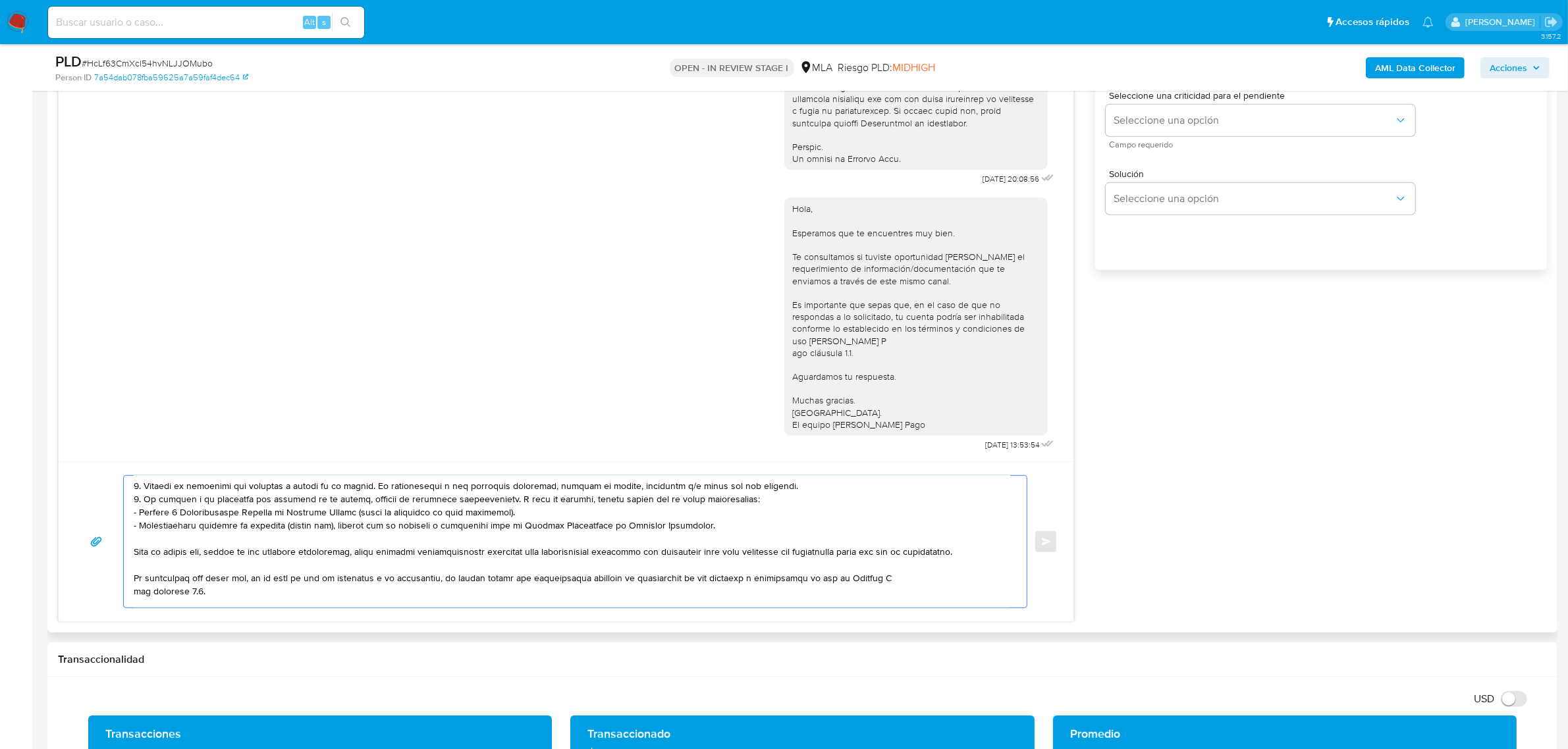
click at [212, 574] on textarea at bounding box center [571, 542] width 876 height 132
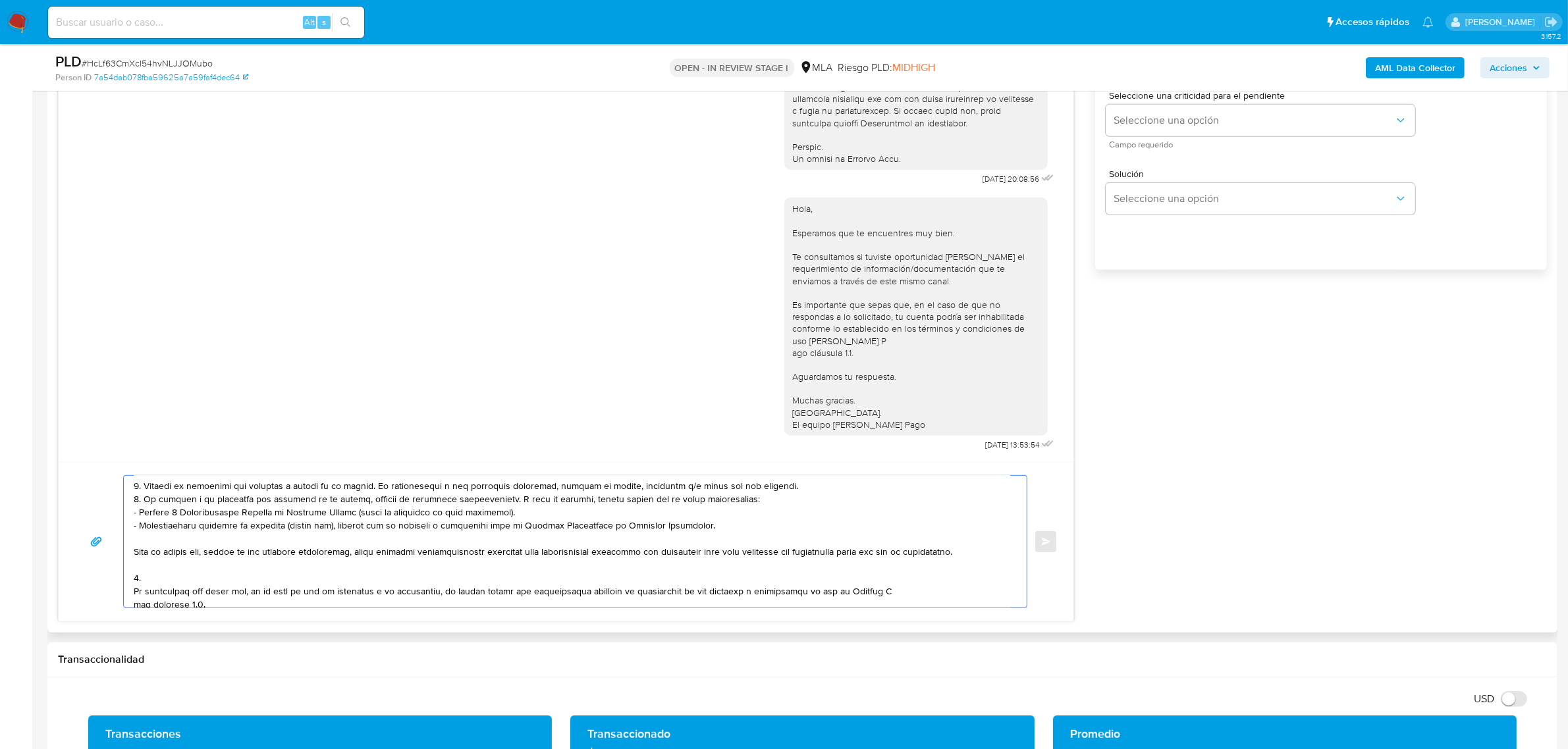
click at [179, 595] on textarea at bounding box center [571, 542] width 876 height 132
paste textarea "Motivo por el cual la operatoria en el mes de XXXX de 2025 presenta un desvío r…"
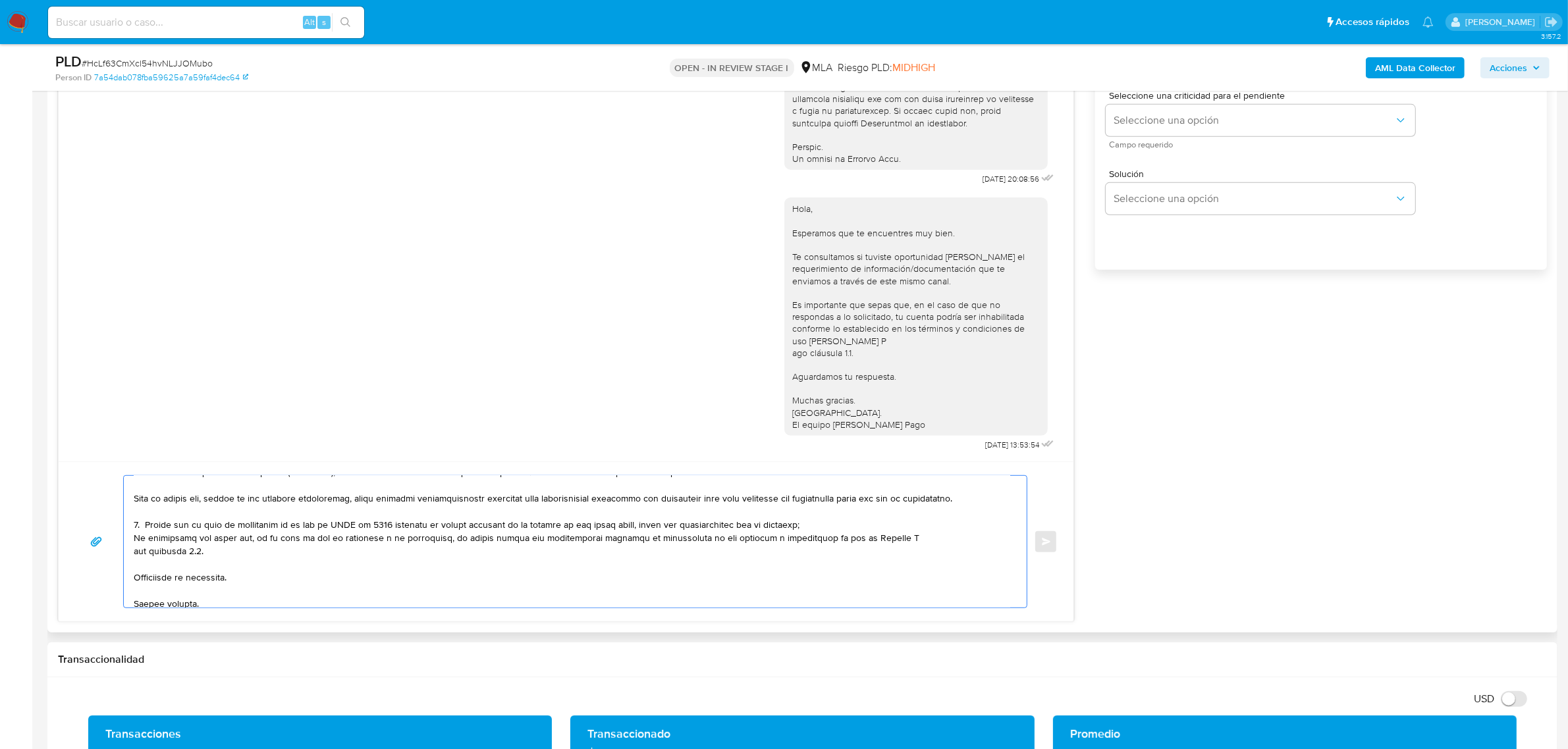
scroll to position [189, 0]
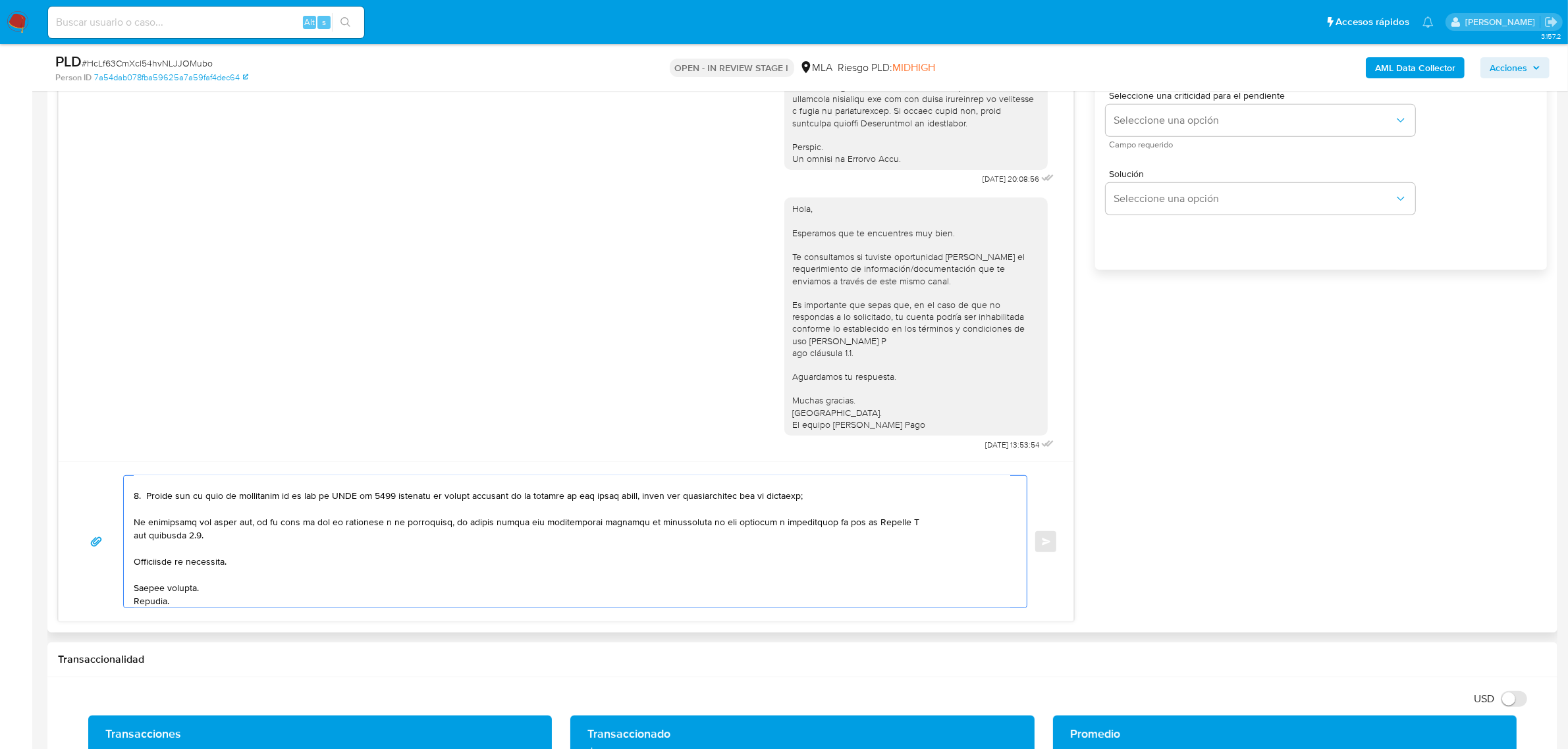
click at [147, 508] on textarea at bounding box center [571, 542] width 876 height 132
click at [295, 515] on textarea at bounding box center [571, 542] width 876 height 132
click at [353, 509] on textarea at bounding box center [571, 542] width 876 height 132
click at [343, 511] on textarea at bounding box center [571, 542] width 876 height 132
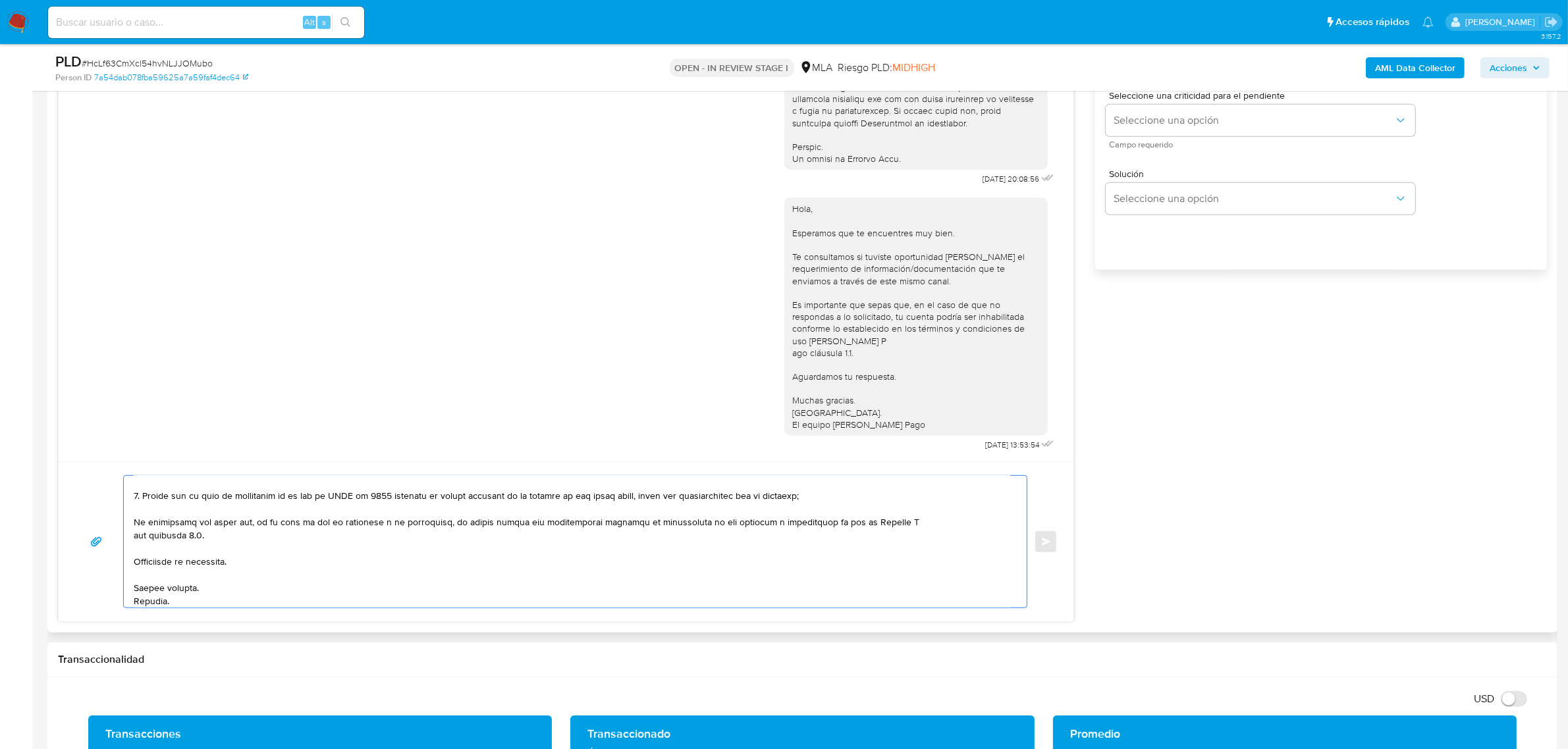
click at [343, 511] on textarea at bounding box center [571, 542] width 876 height 132
click at [429, 506] on textarea at bounding box center [571, 542] width 876 height 132
click at [833, 506] on textarea at bounding box center [571, 542] width 876 height 132
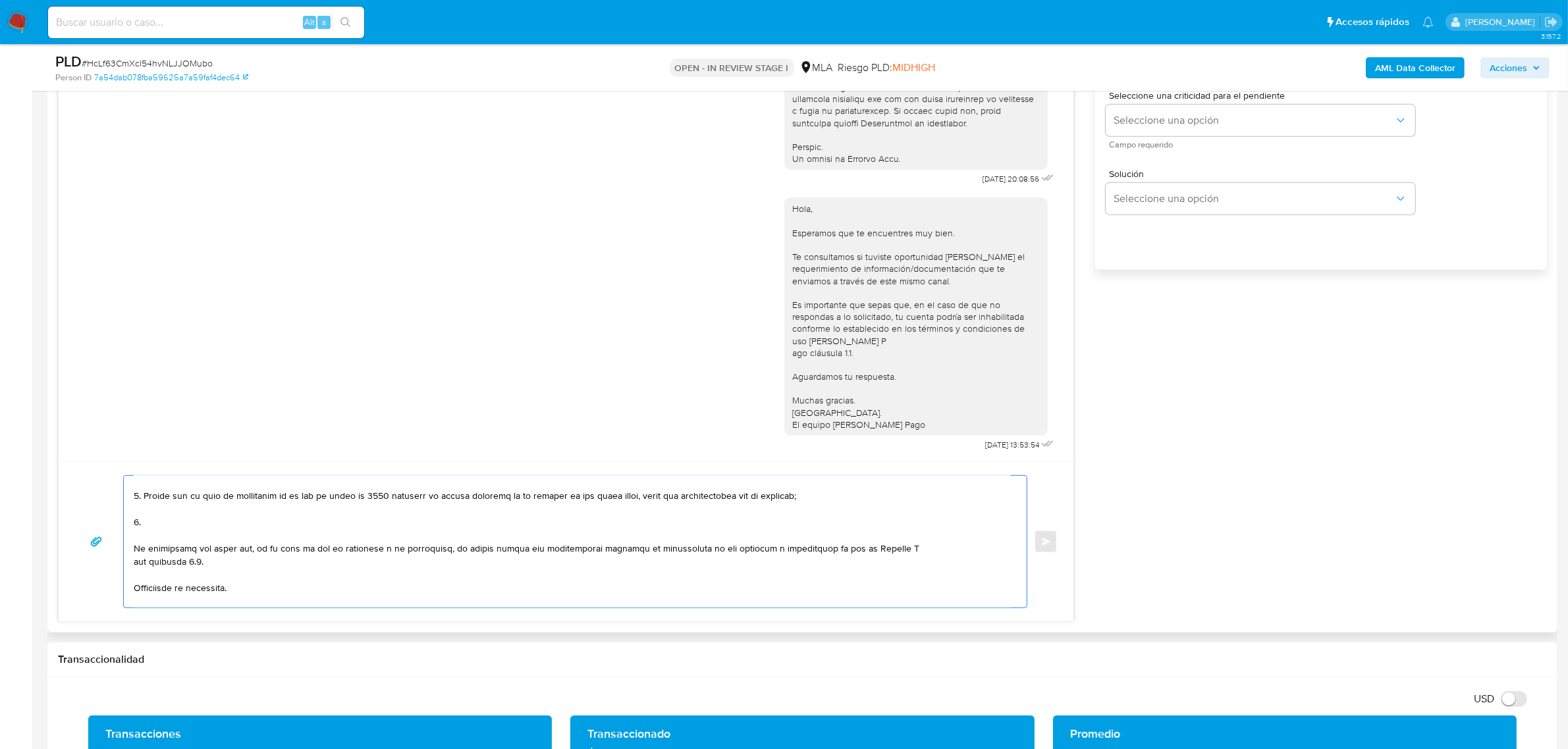
paste textarea "verificamos que por la actividad que declaras corresponde que estés inscripto c…"
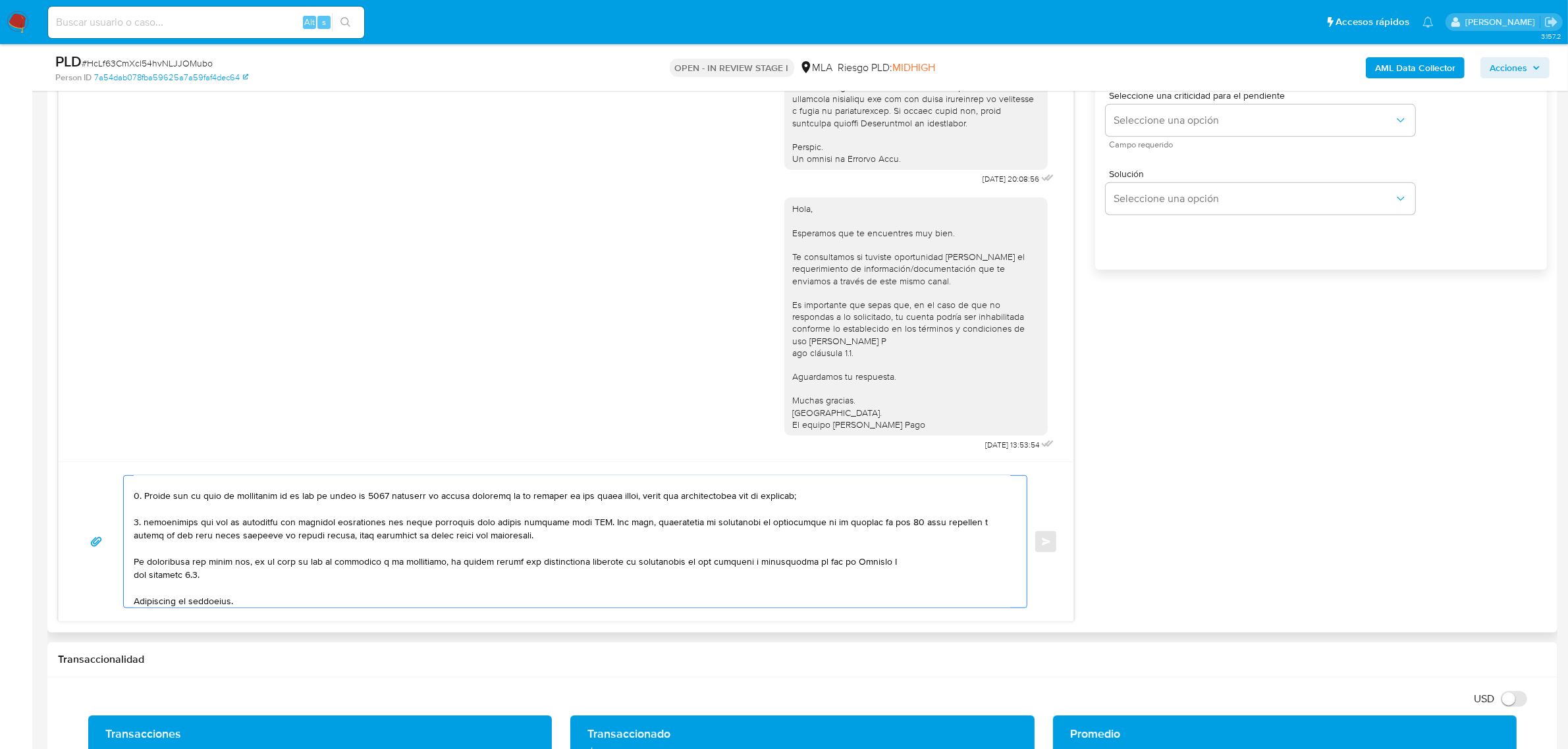
click at [146, 536] on textarea at bounding box center [571, 542] width 876 height 132
click at [351, 540] on textarea at bounding box center [571, 542] width 876 height 132
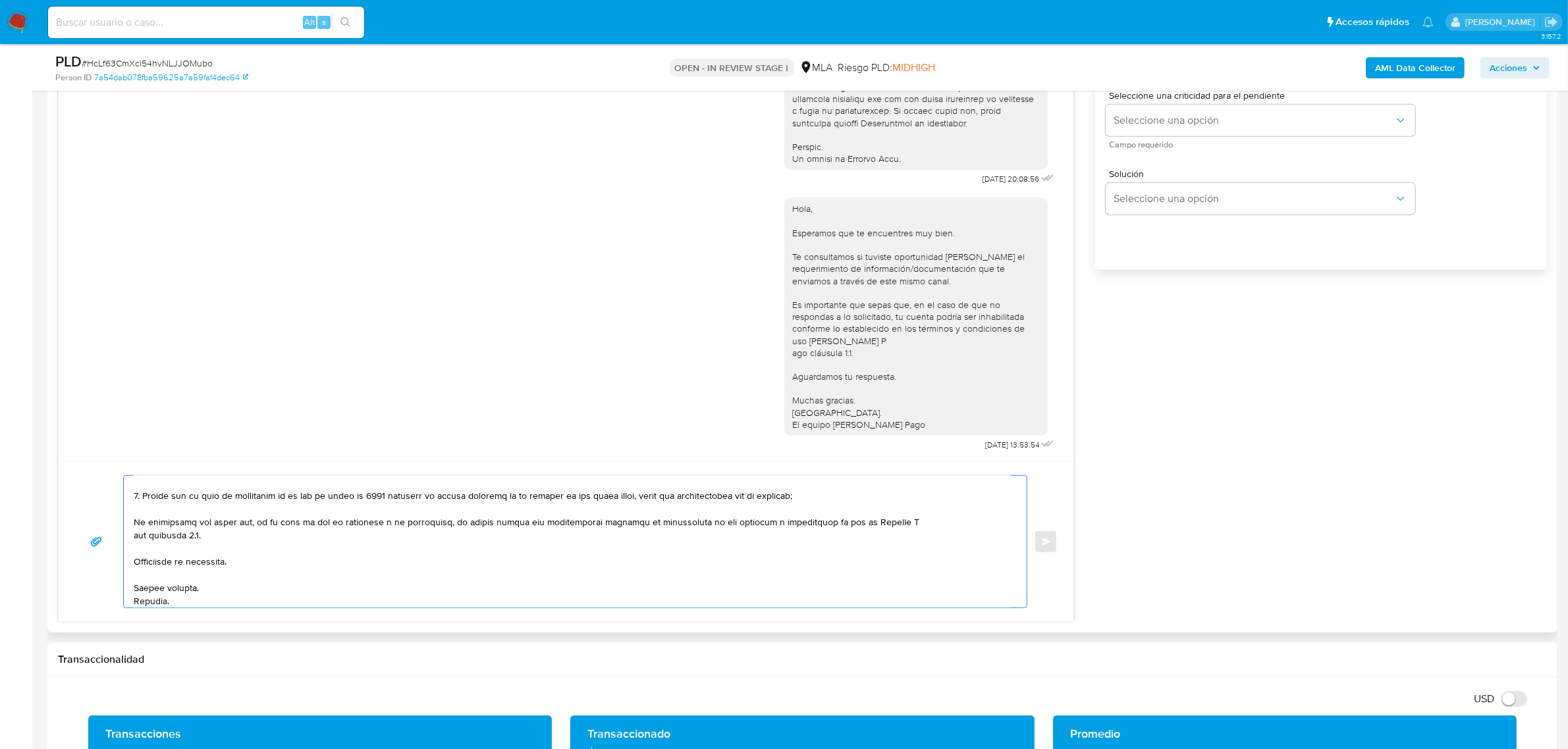
scroll to position [219, 0]
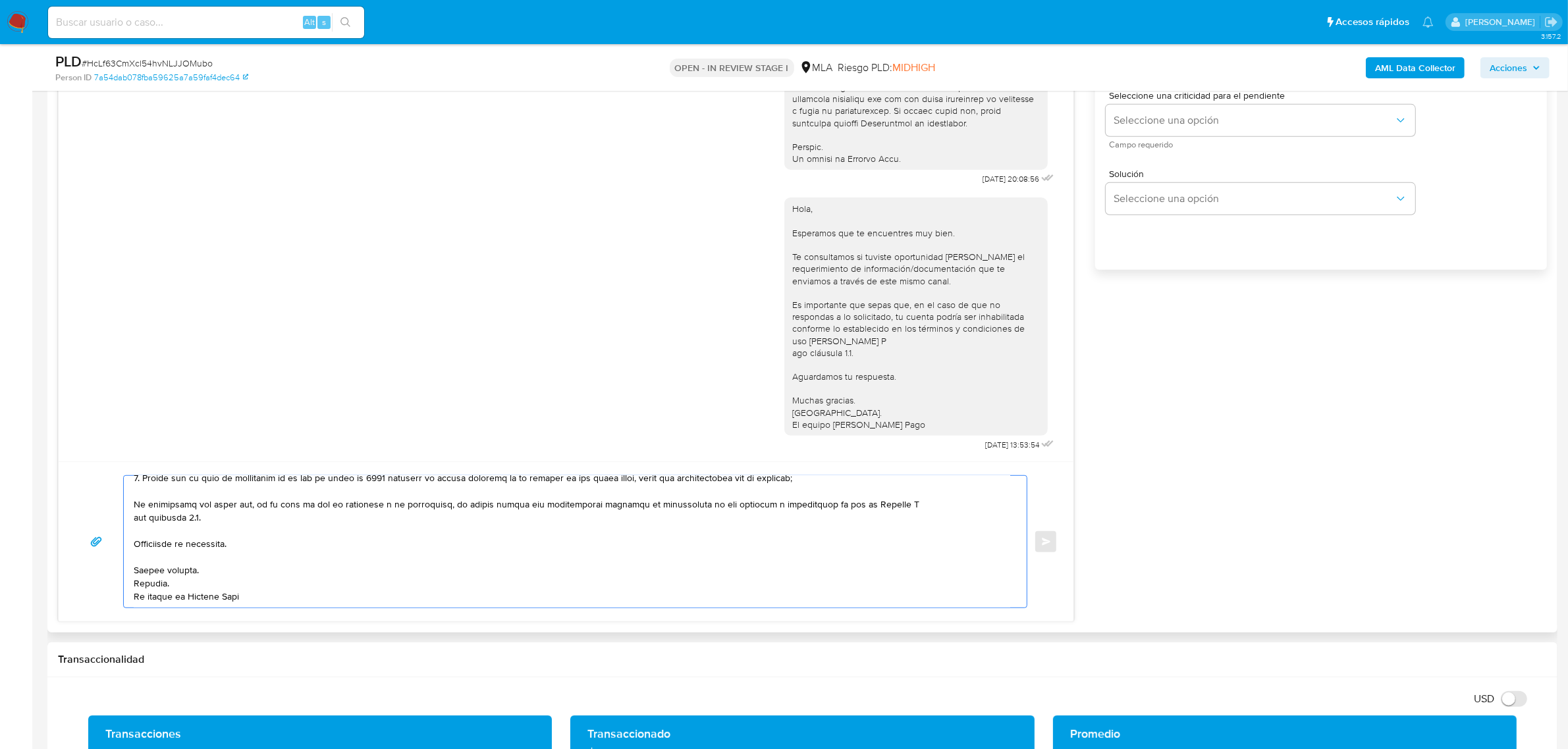
click at [905, 511] on textarea at bounding box center [571, 542] width 876 height 132
click at [343, 561] on textarea at bounding box center [571, 542] width 876 height 132
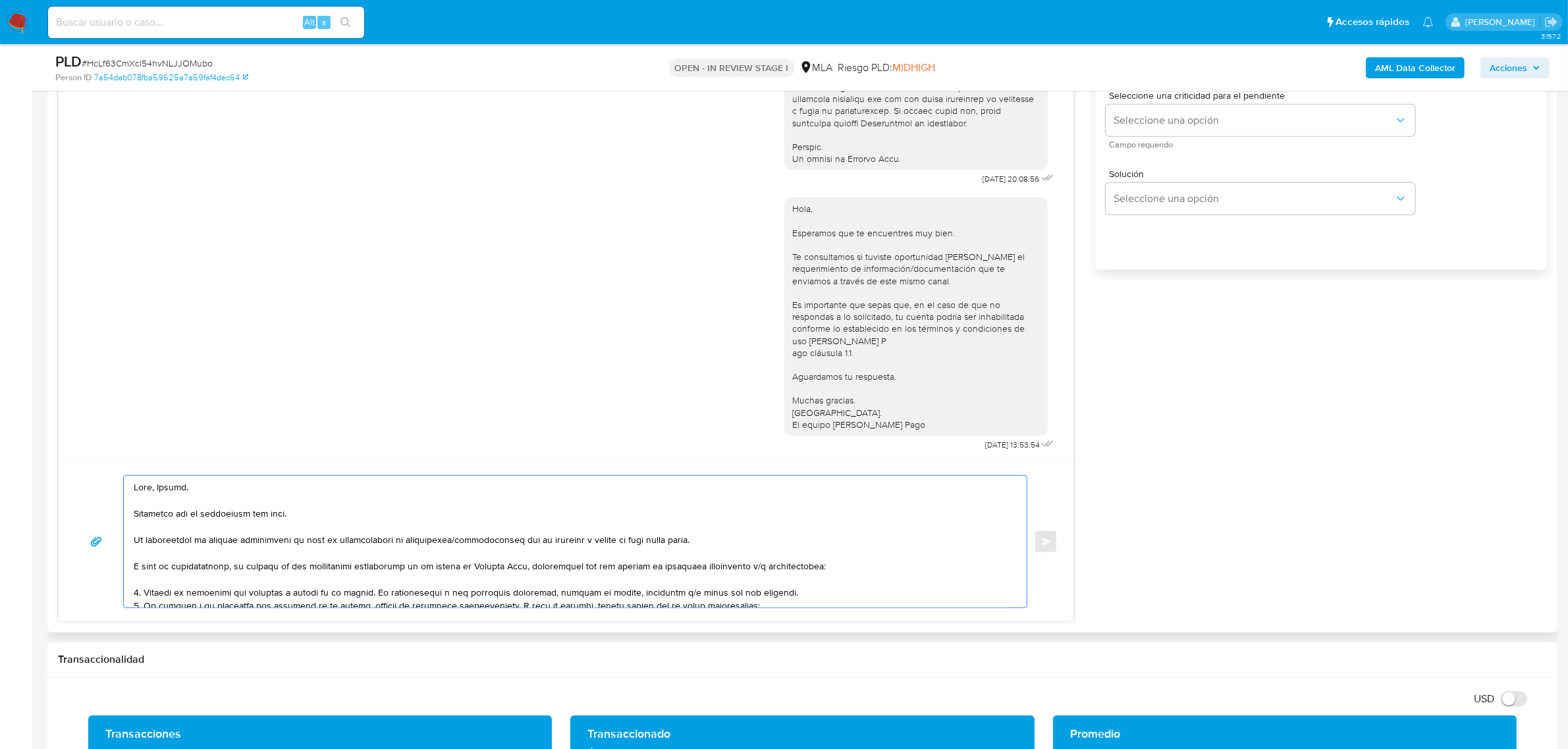
drag, startPoint x: 258, startPoint y: 597, endPoint x: 73, endPoint y: 400, distance: 270.2
click at [73, 400] on div "17/07/2025 20:08:56 Hola, Esperamos que te encuentres muy bien. Te consultamos …" at bounding box center [566, 288] width 1016 height 668
type textarea "Hola, Rafael. Esperamos que te encuentres muy bien. Te consultamos si tuviste o…"
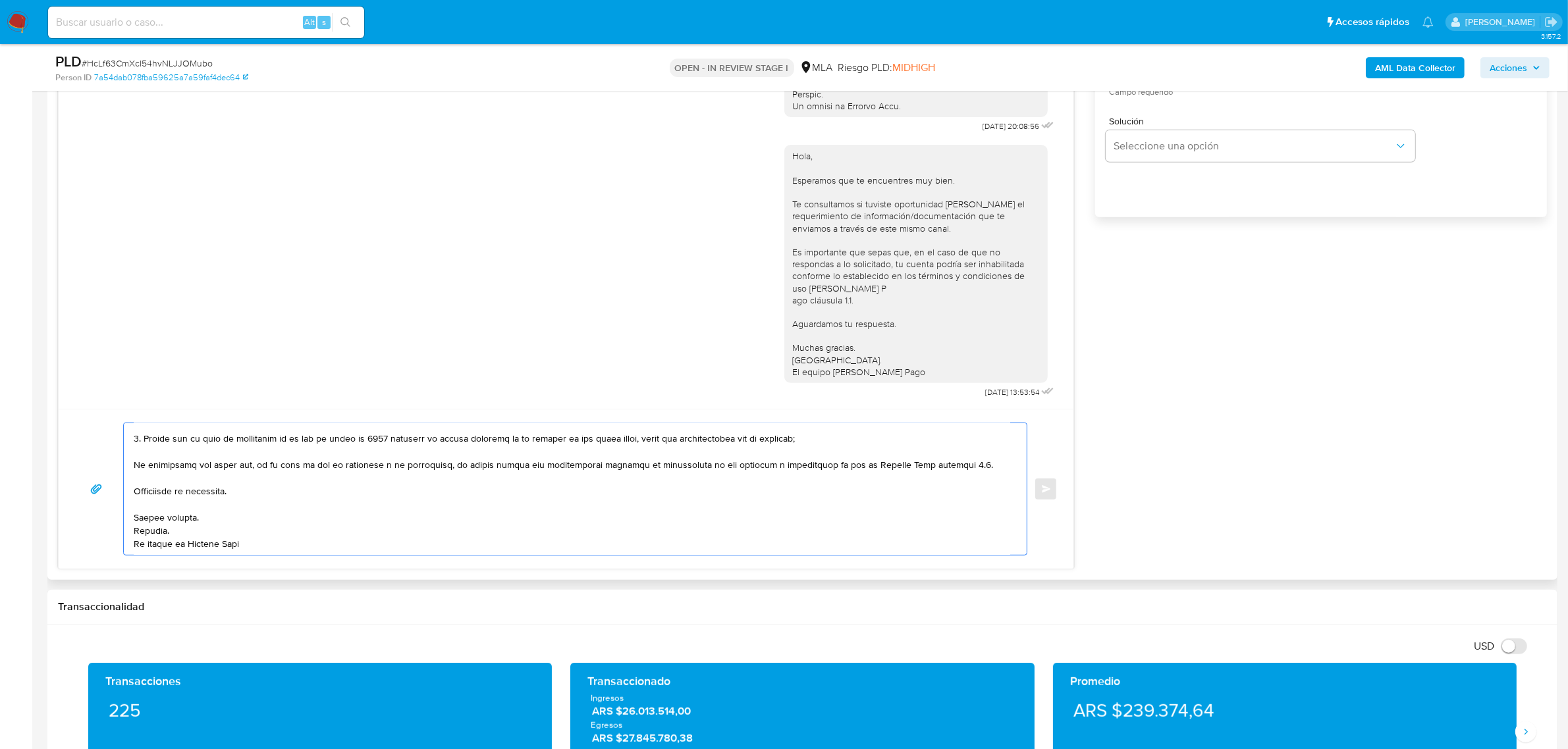
scroll to position [905, 0]
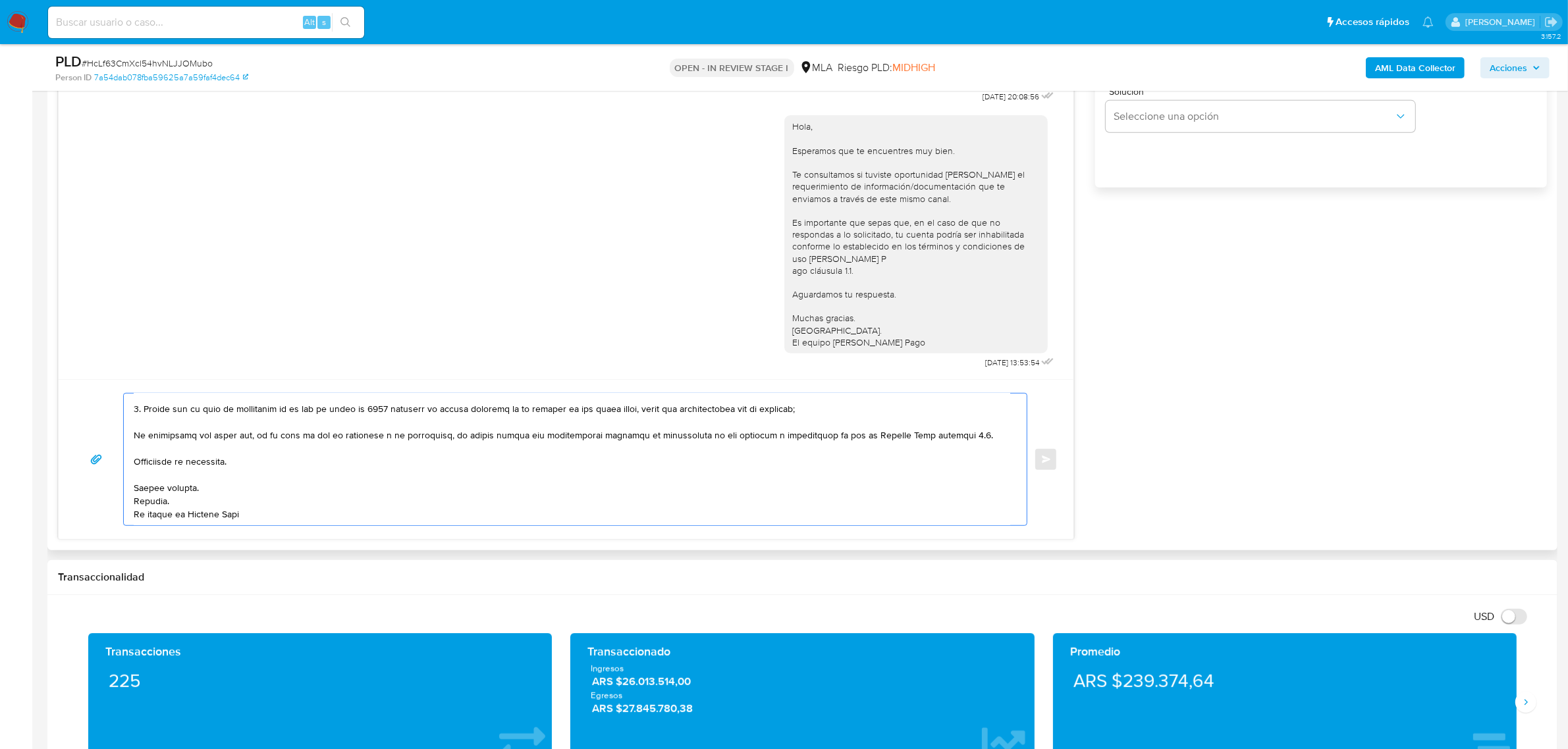
click at [1163, 432] on div "17/07/2025 20:08:56 Hola, Esperamos que te encuentres muy bien. Te consultamos …" at bounding box center [803, 205] width 1489 height 668
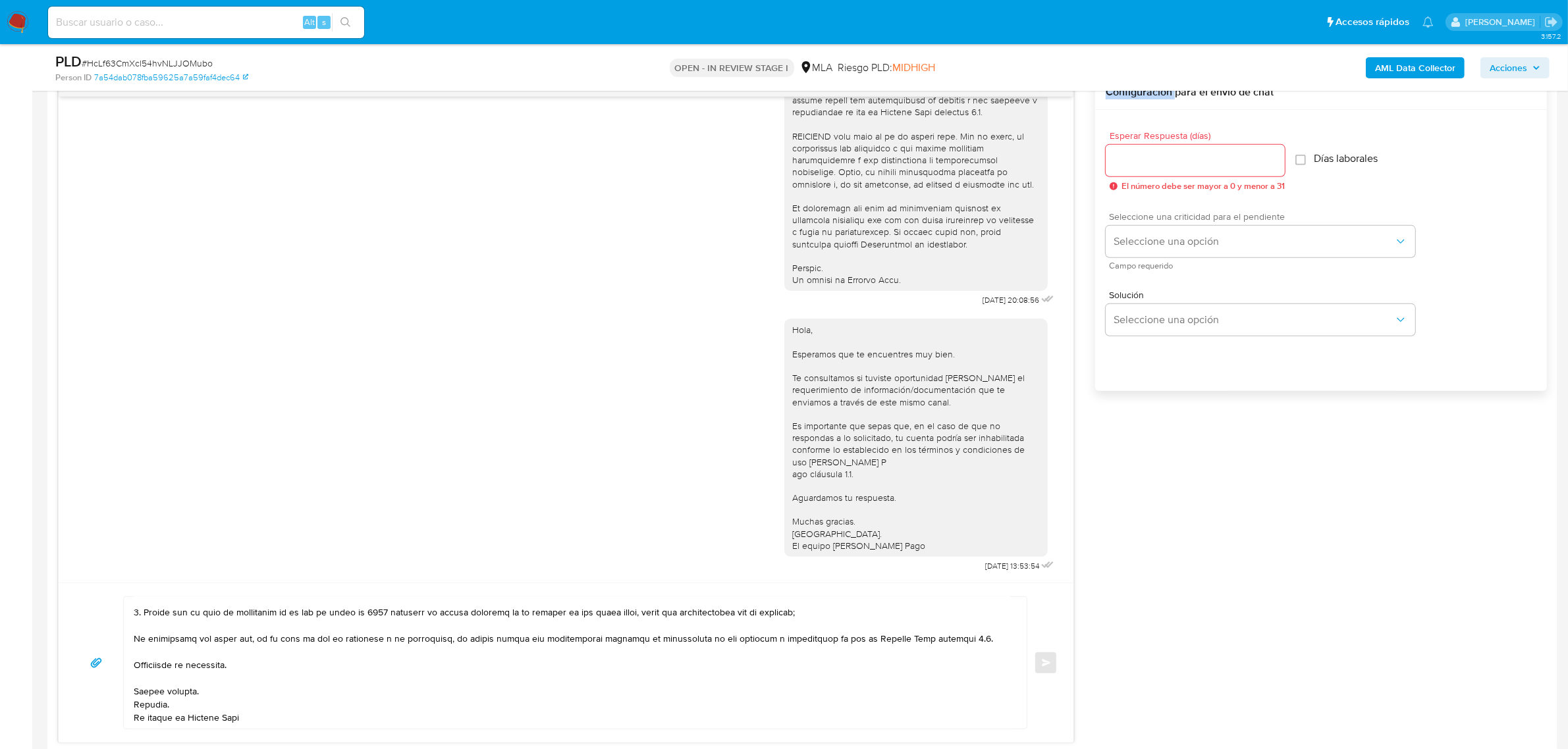
scroll to position [658, 0]
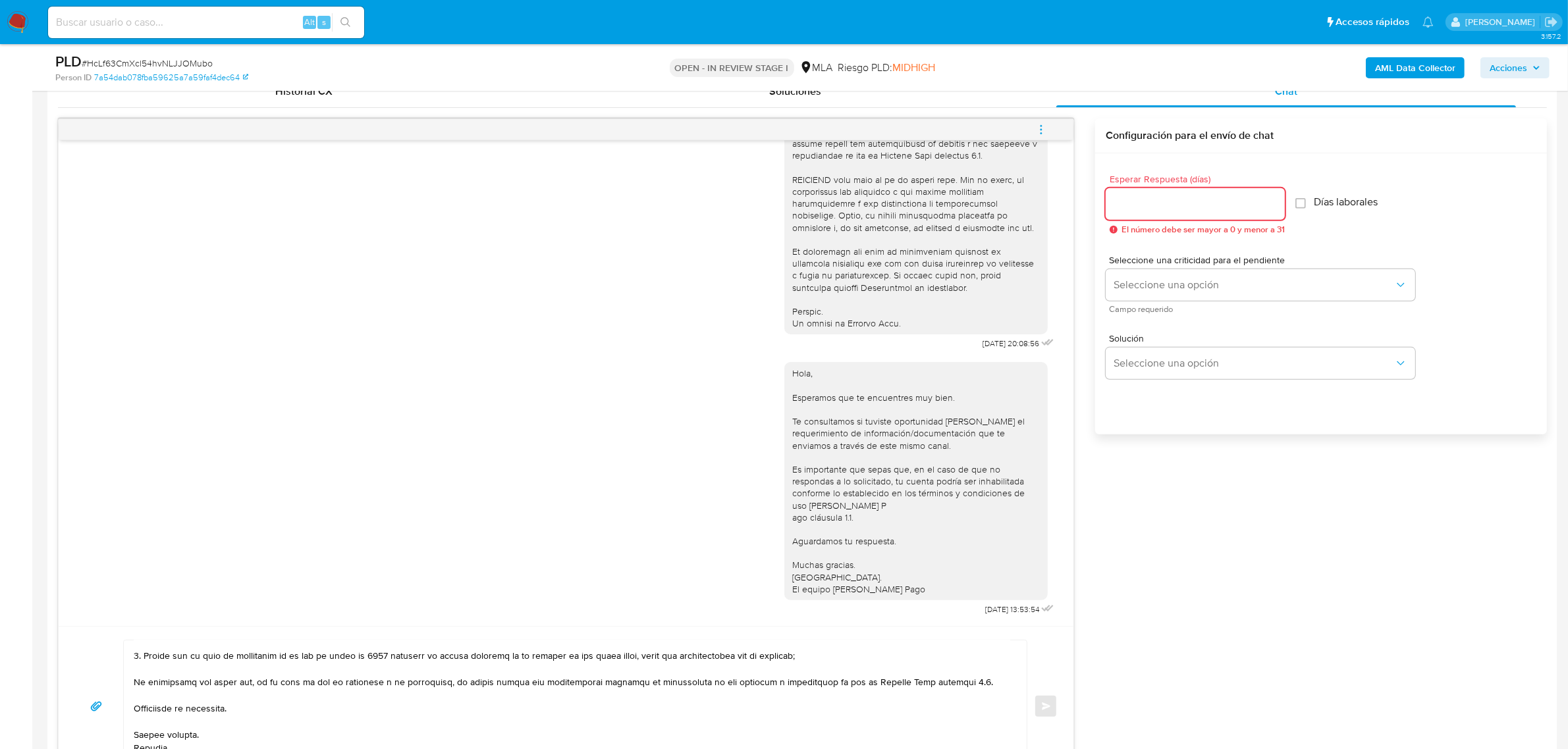
click at [1192, 198] on input "Esperar Respuesta (días)" at bounding box center [1195, 204] width 179 height 17
type input "2"
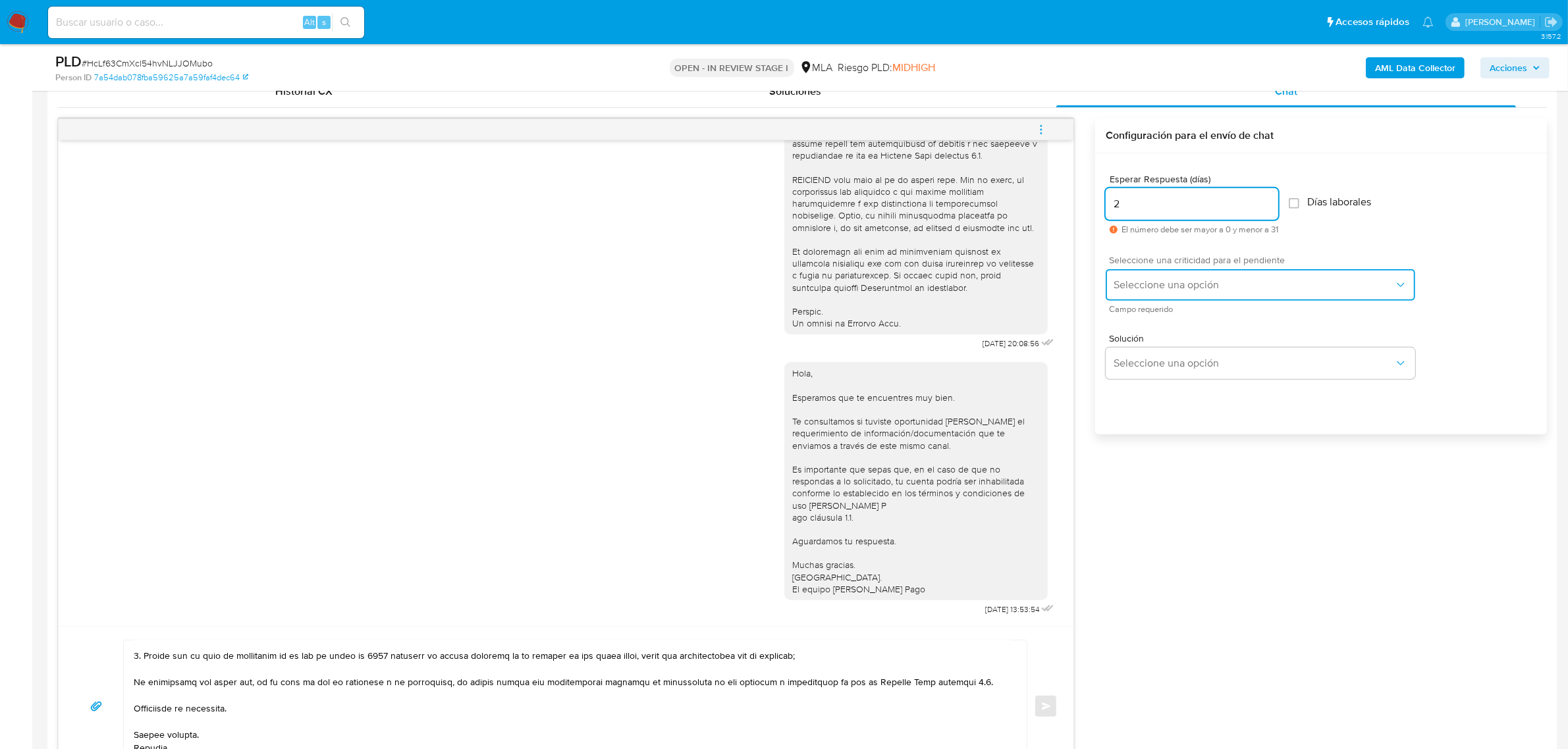
click at [1173, 284] on span "Seleccione una opción" at bounding box center [1253, 284] width 281 height 13
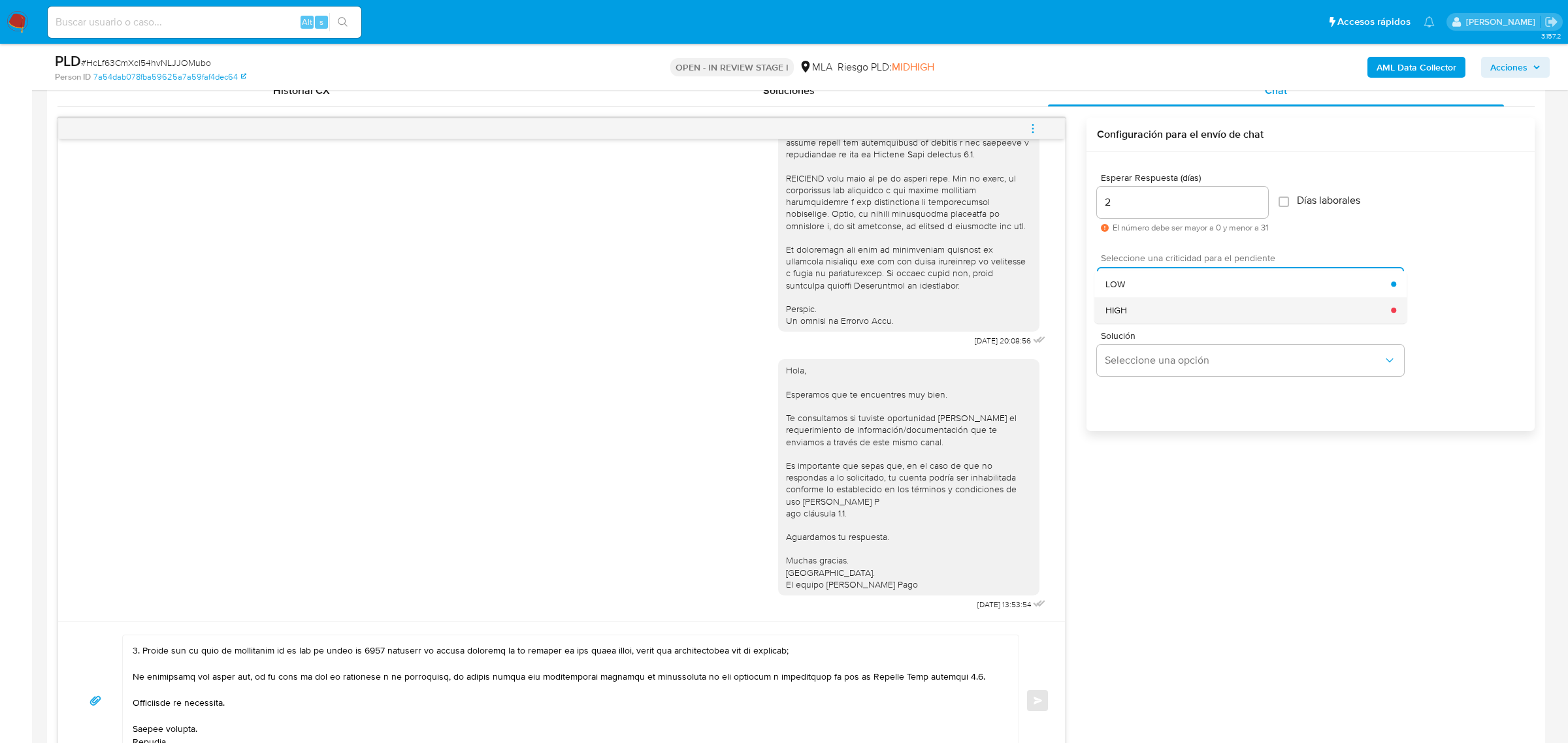
click at [1170, 305] on div "HIGH" at bounding box center [1249, 310] width 287 height 26
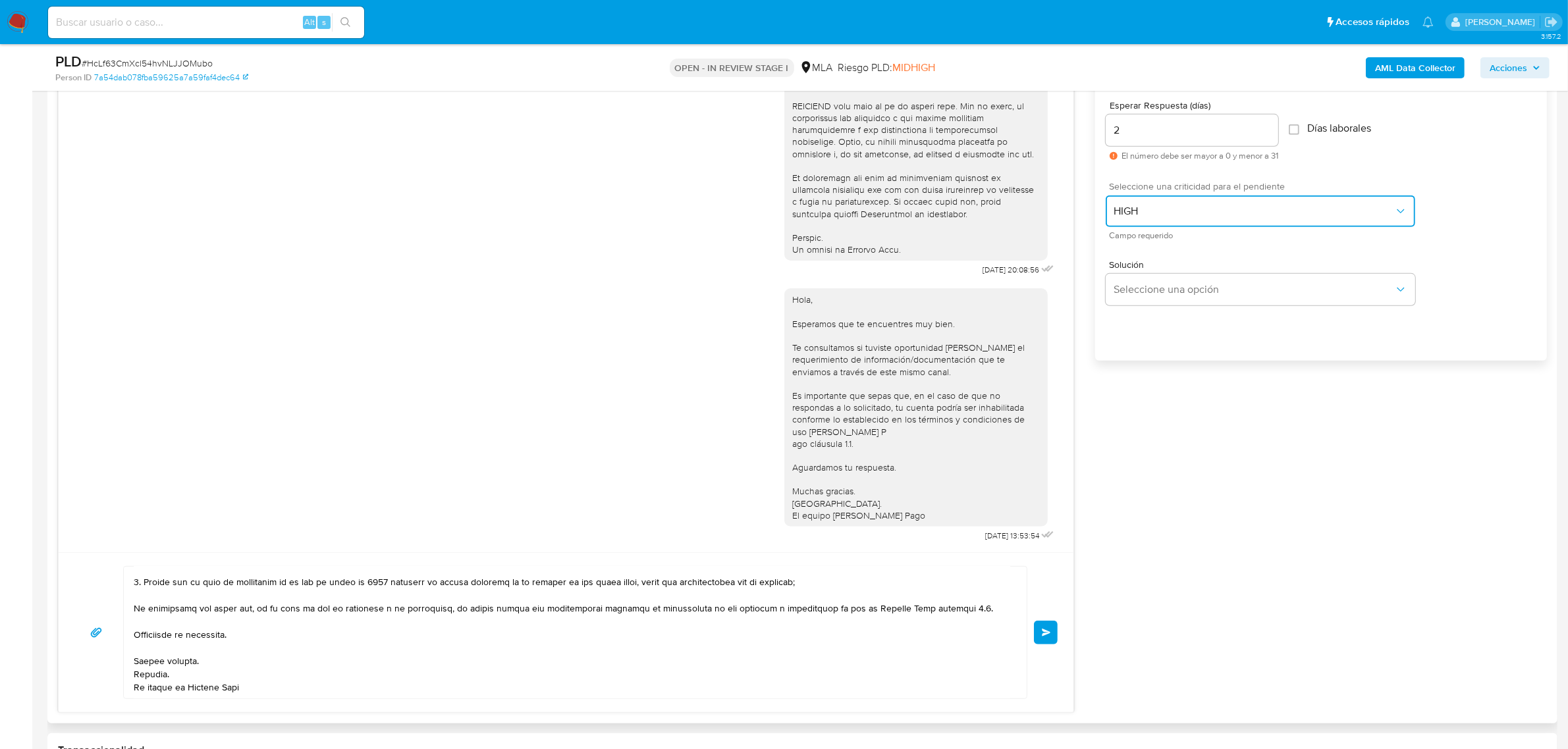
scroll to position [823, 0]
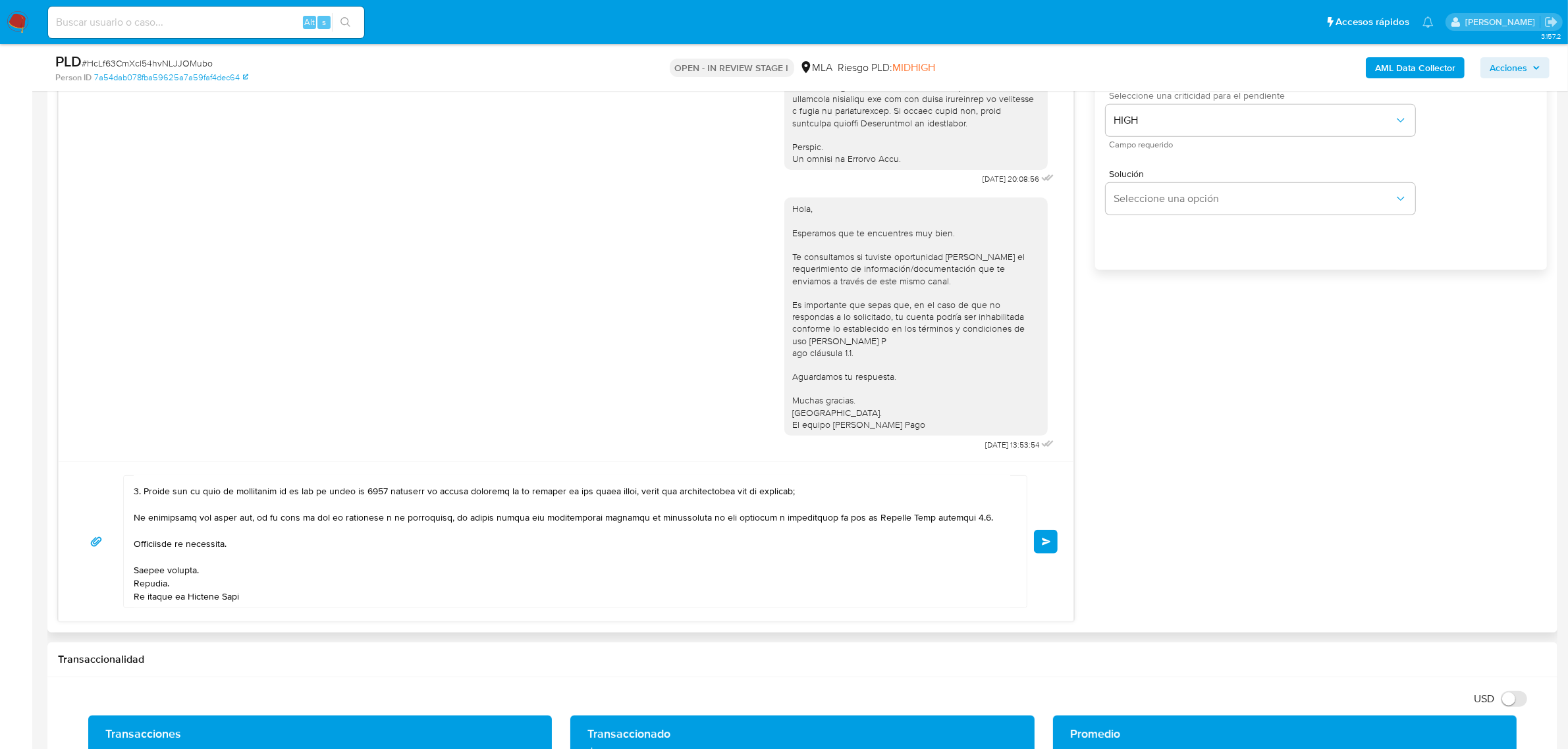
click at [1041, 544] on button "Enviar" at bounding box center [1045, 542] width 23 height 23
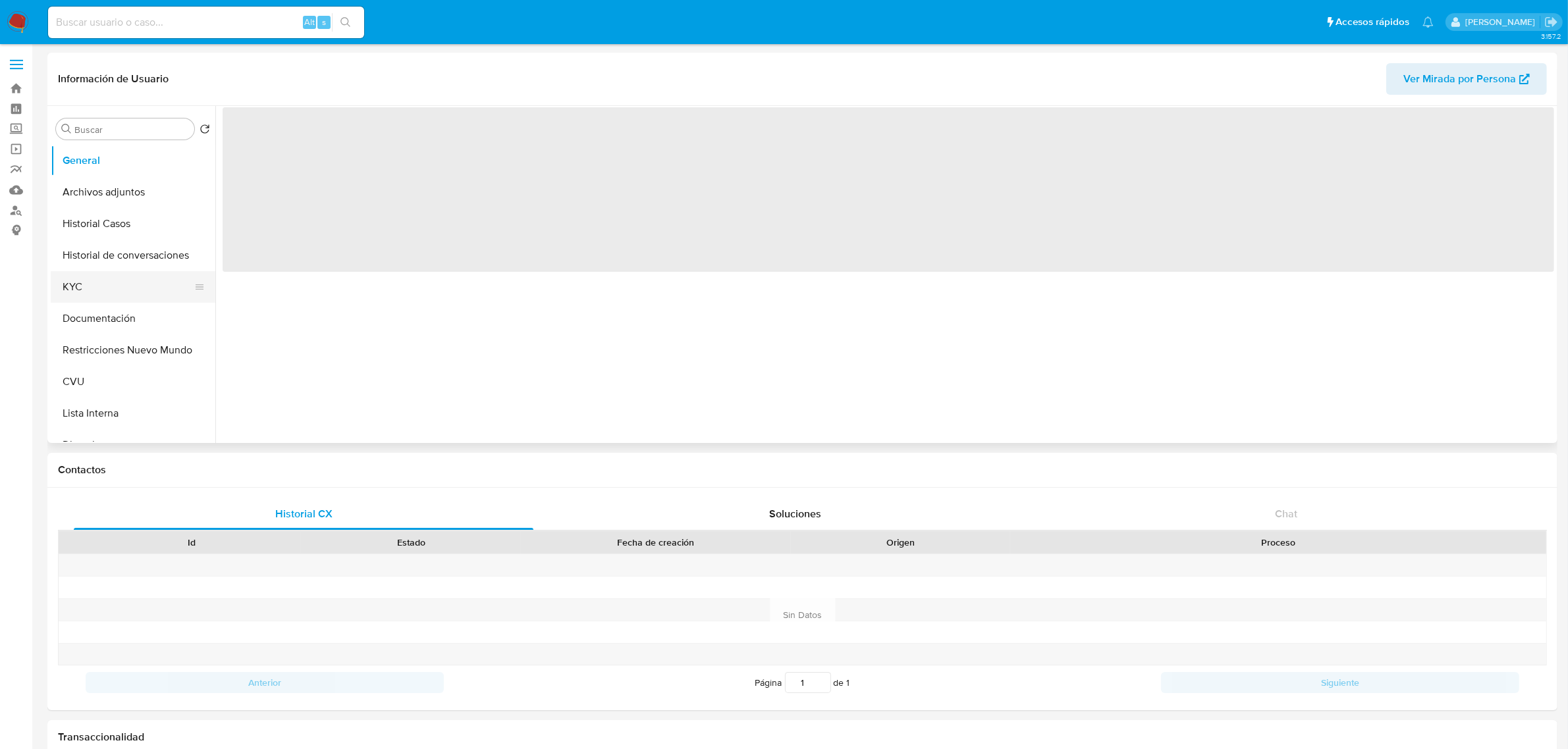
click at [119, 298] on button "KYC" at bounding box center [128, 286] width 154 height 31
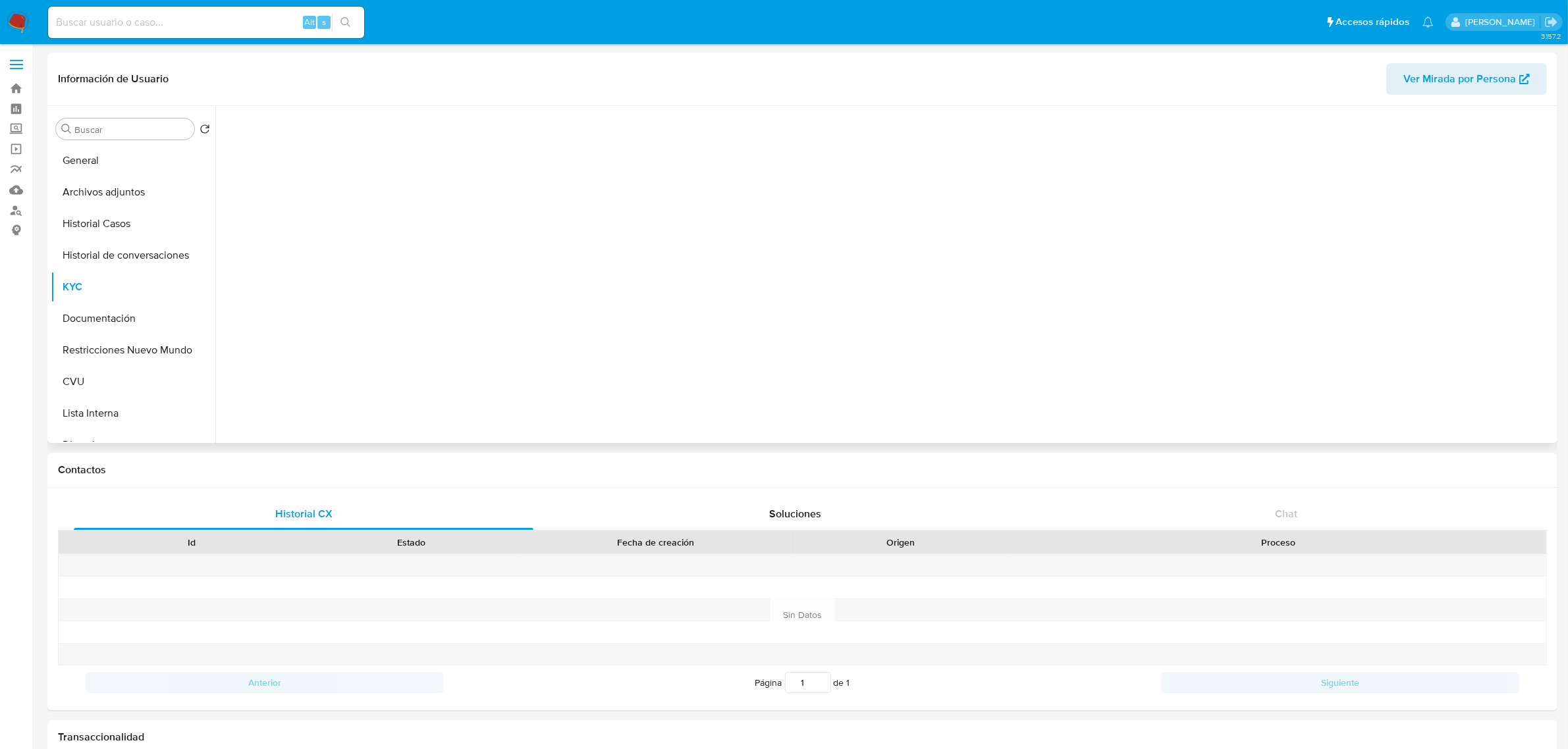
select select "10"
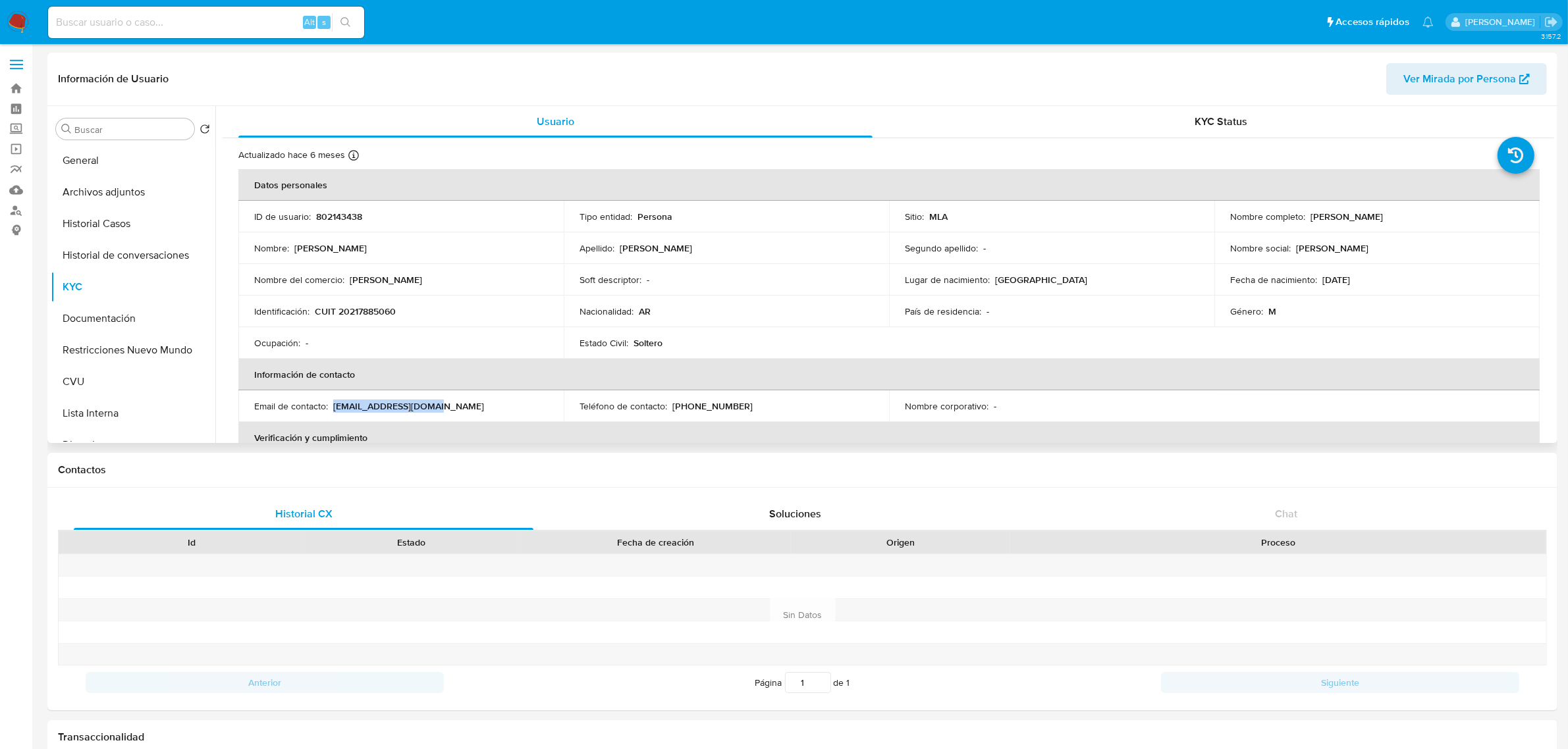
drag, startPoint x: 333, startPoint y: 407, endPoint x: 437, endPoint y: 408, distance: 104.0
click at [437, 408] on div "Email de contacto : [EMAIL_ADDRESS][DOMAIN_NAME]" at bounding box center [400, 405] width 293 height 12
copy p "[EMAIL_ADDRESS][DOMAIN_NAME]"
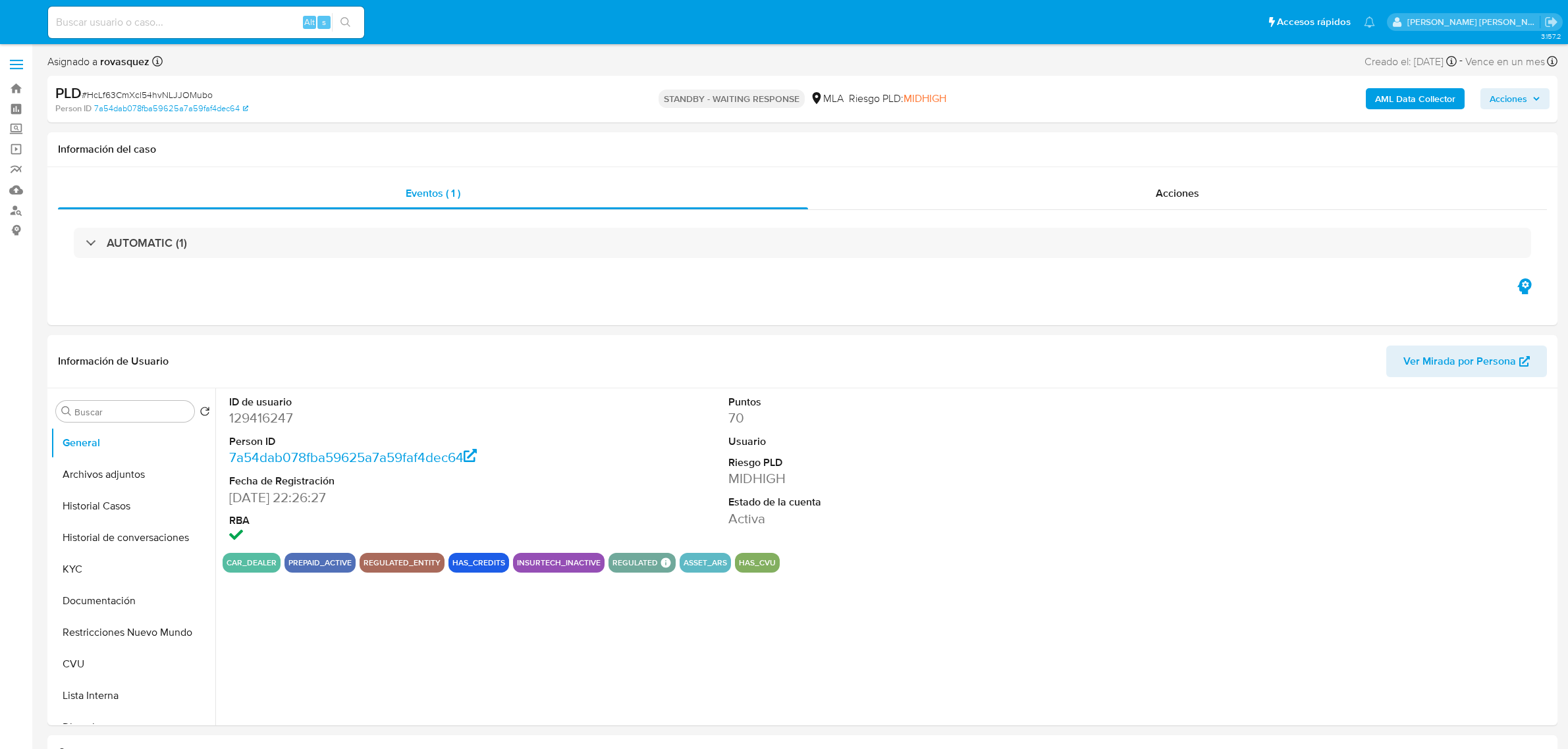
select select "10"
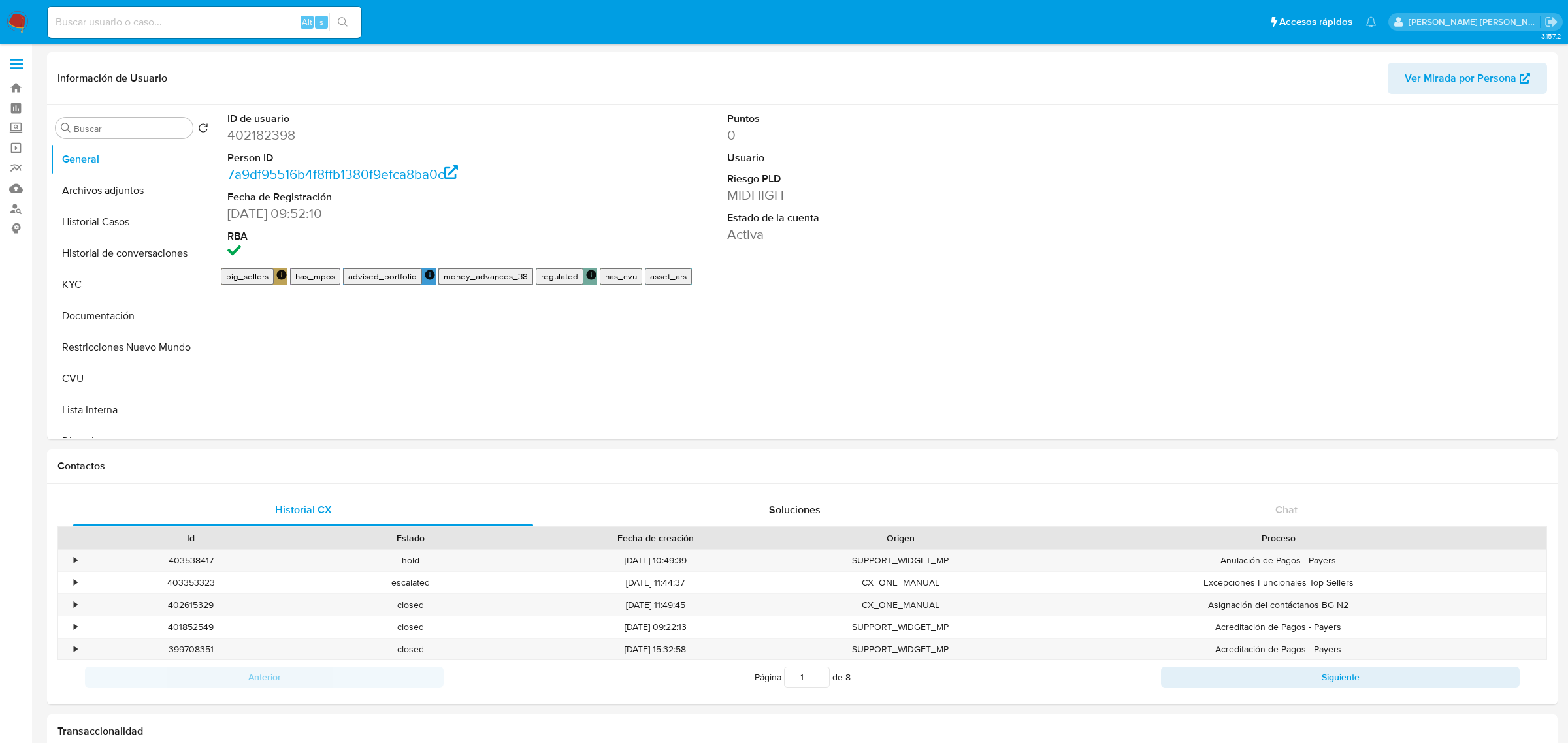
select select "10"
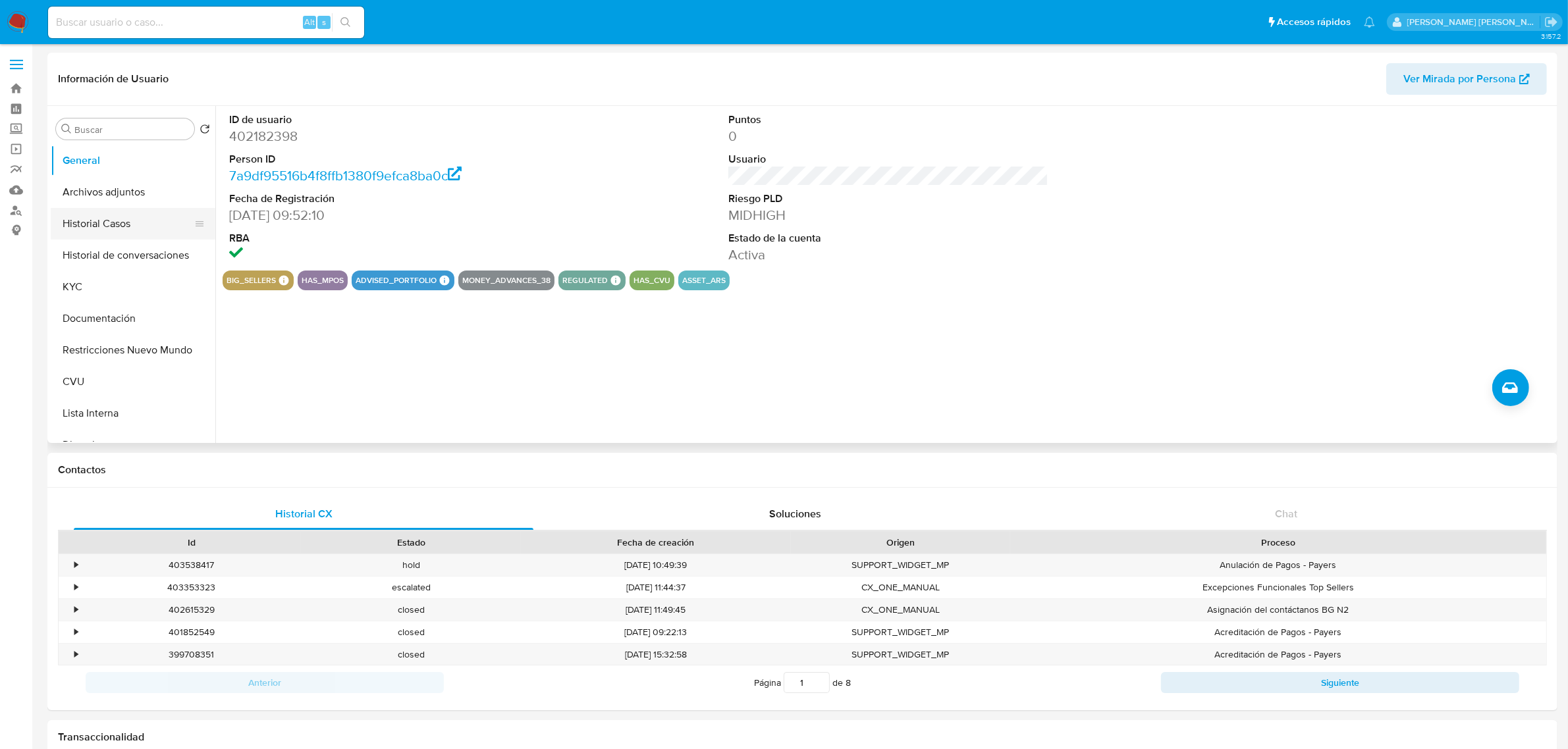
click at [152, 225] on button "Historial Casos" at bounding box center [128, 223] width 154 height 31
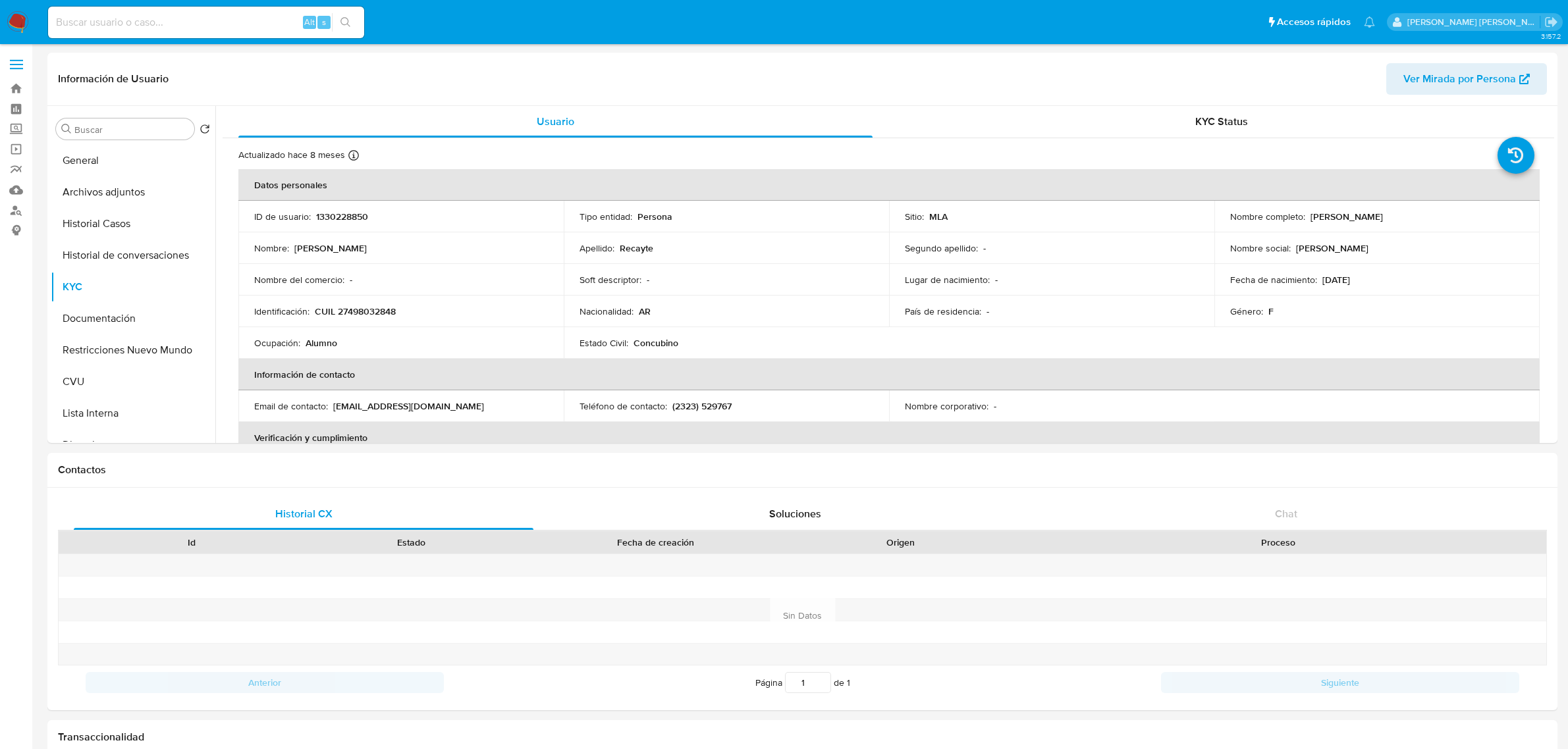
select select "10"
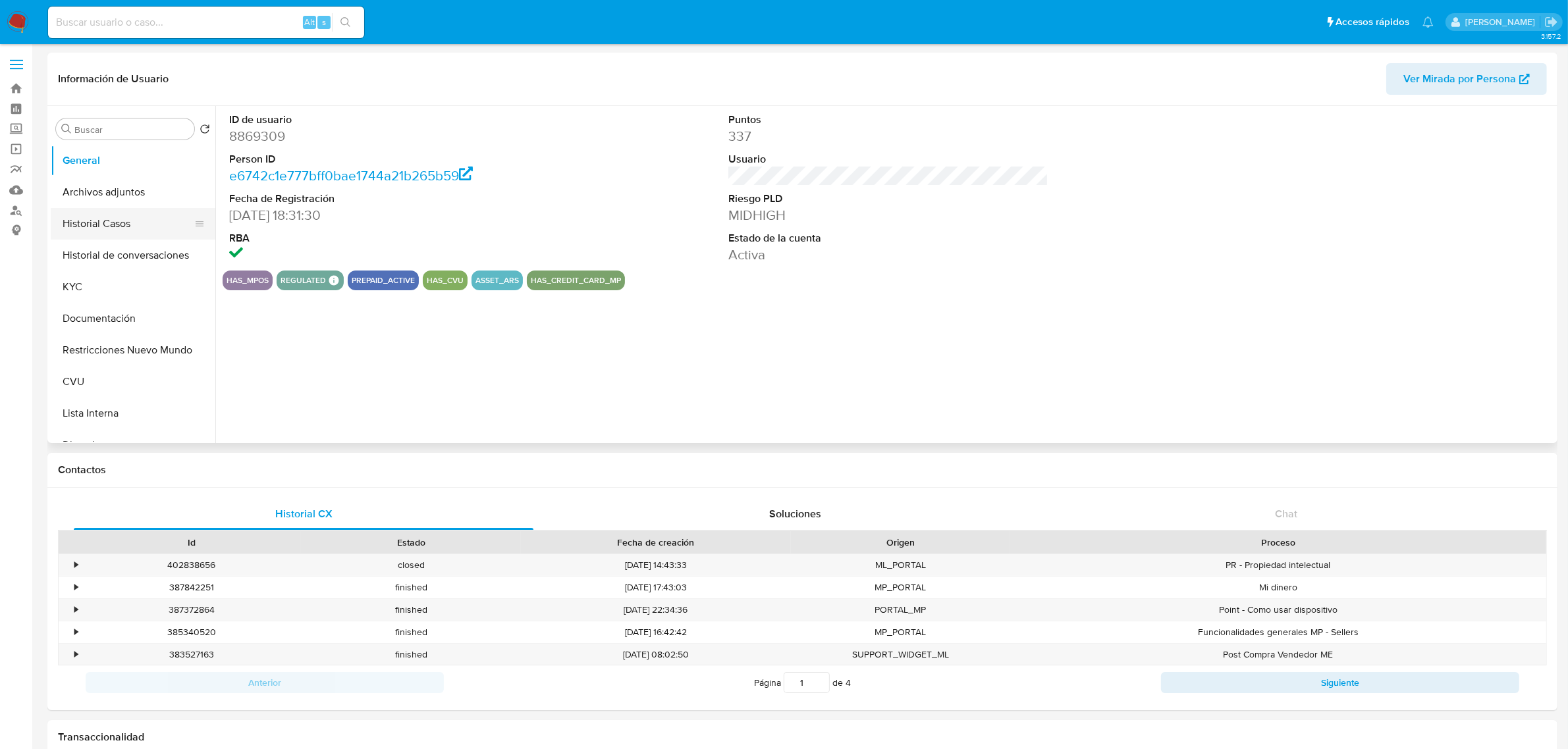
click at [108, 219] on button "Historial Casos" at bounding box center [128, 223] width 154 height 31
select select "10"
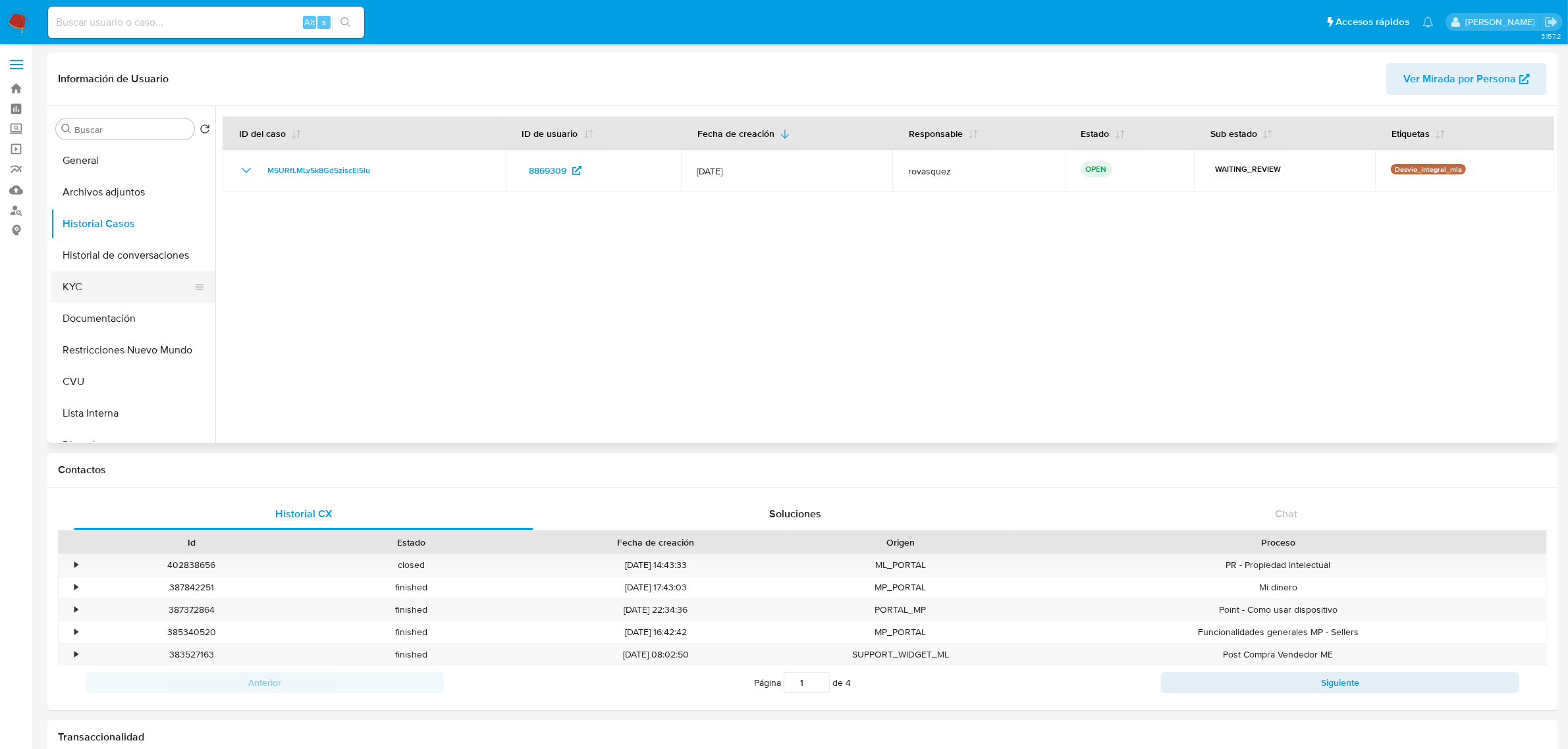
click at [109, 293] on button "KYC" at bounding box center [128, 286] width 154 height 31
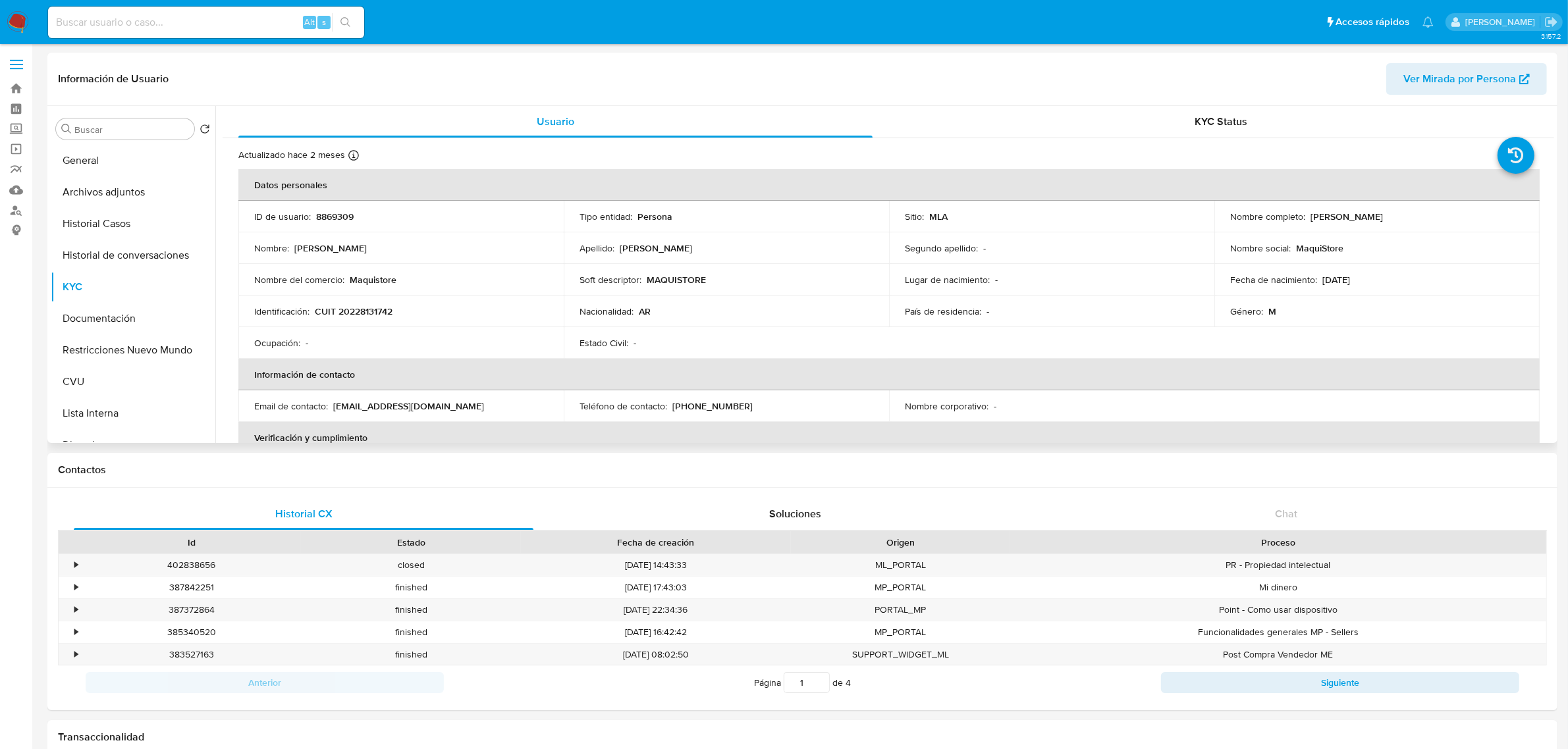
click at [372, 316] on p "CUIT 20228131742" at bounding box center [353, 311] width 78 height 12
copy p "20228131742"
click at [379, 314] on p "CUIT 20228131742" at bounding box center [353, 311] width 78 height 12
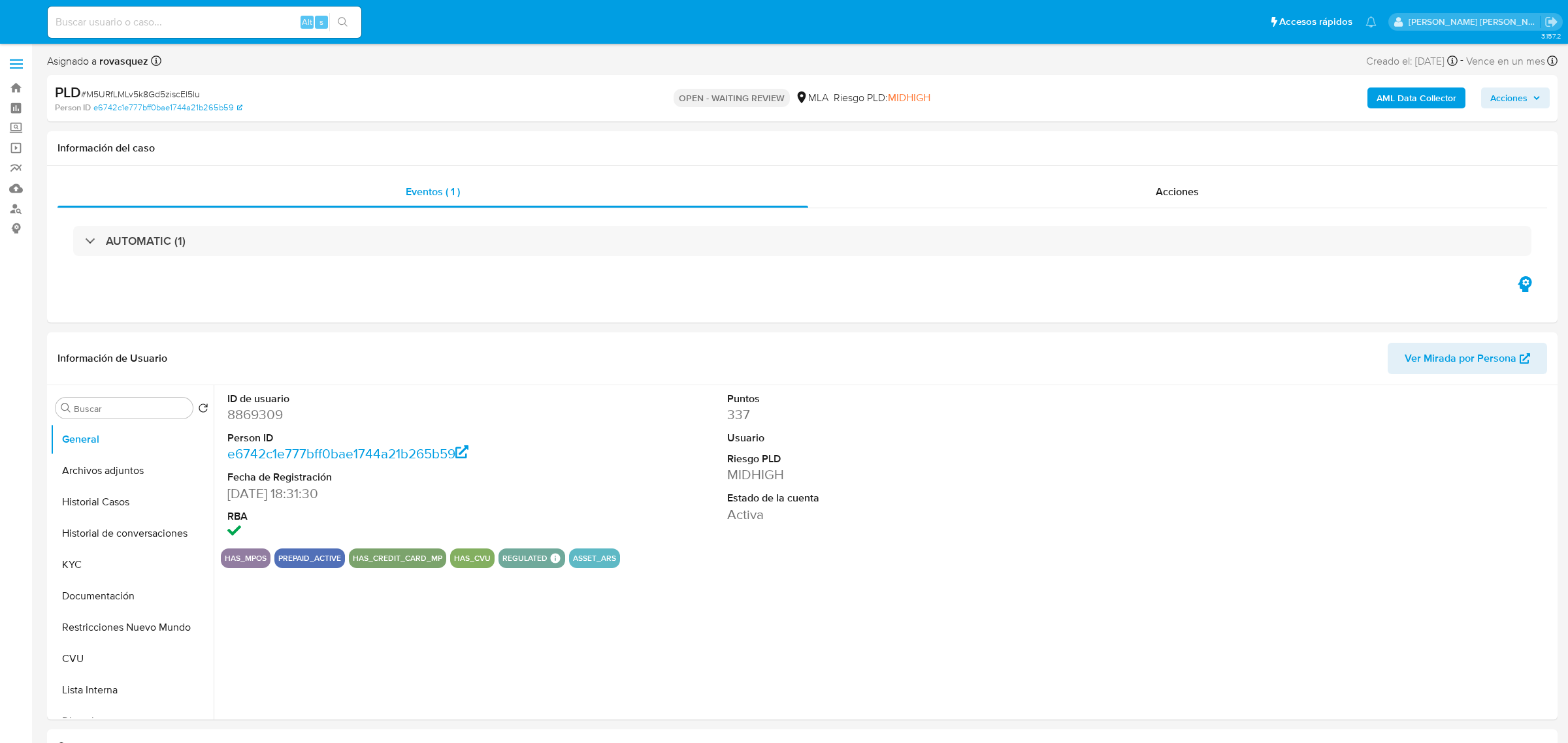
select select "10"
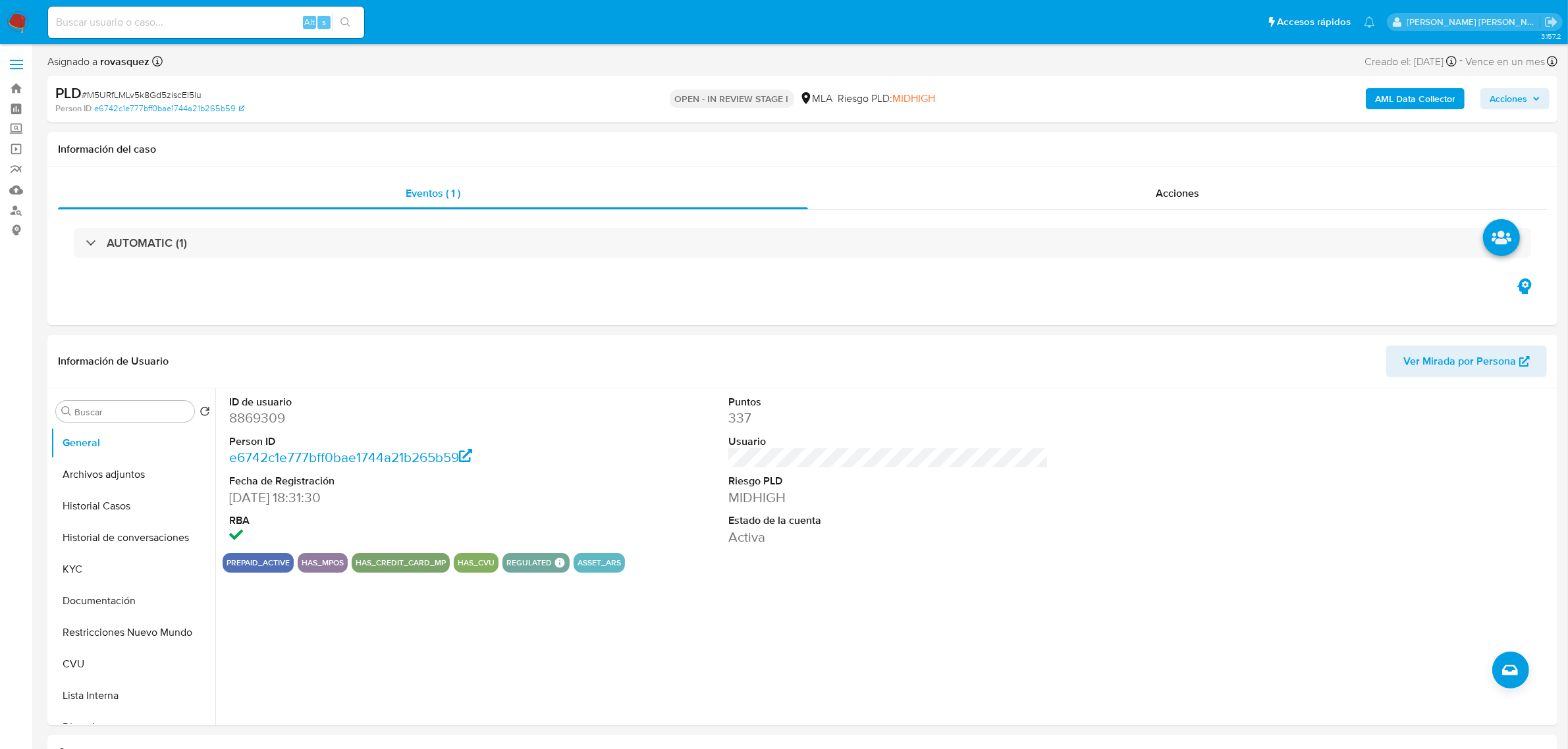
click at [1427, 92] on b "AML Data Collector" at bounding box center [1416, 98] width 81 height 21
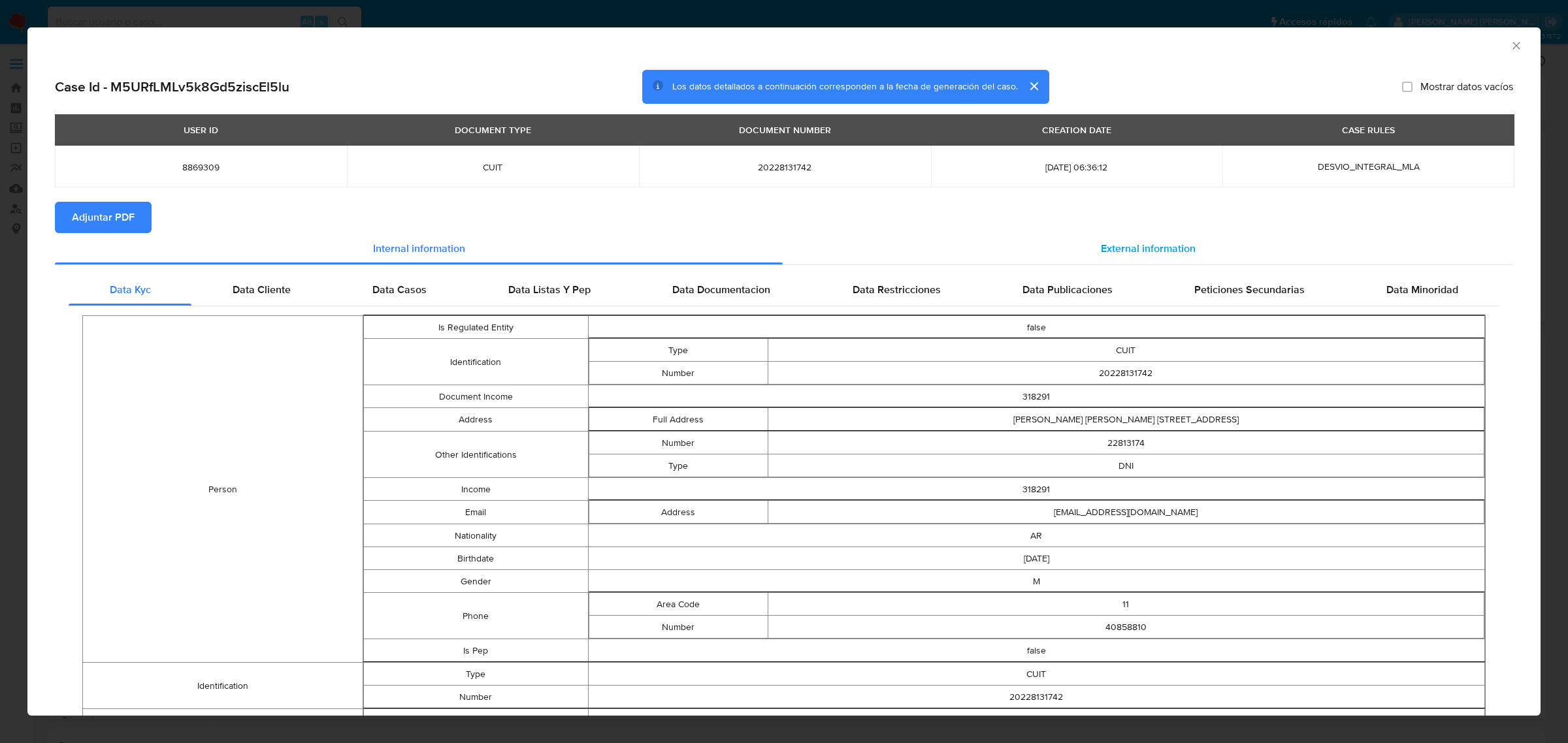
click at [1086, 252] on div "External information" at bounding box center [1147, 248] width 731 height 31
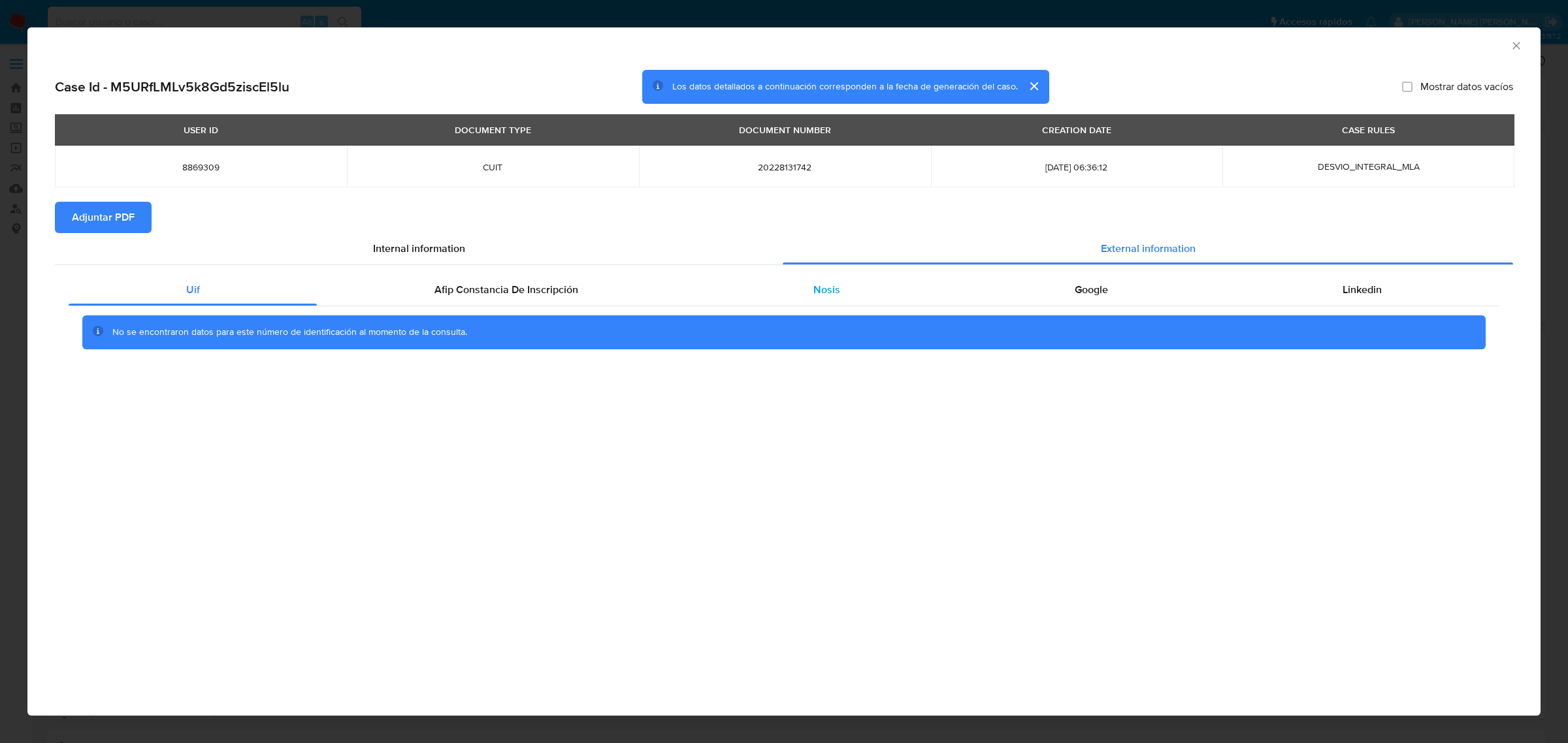
click at [863, 288] on div "Nosis" at bounding box center [827, 289] width 262 height 31
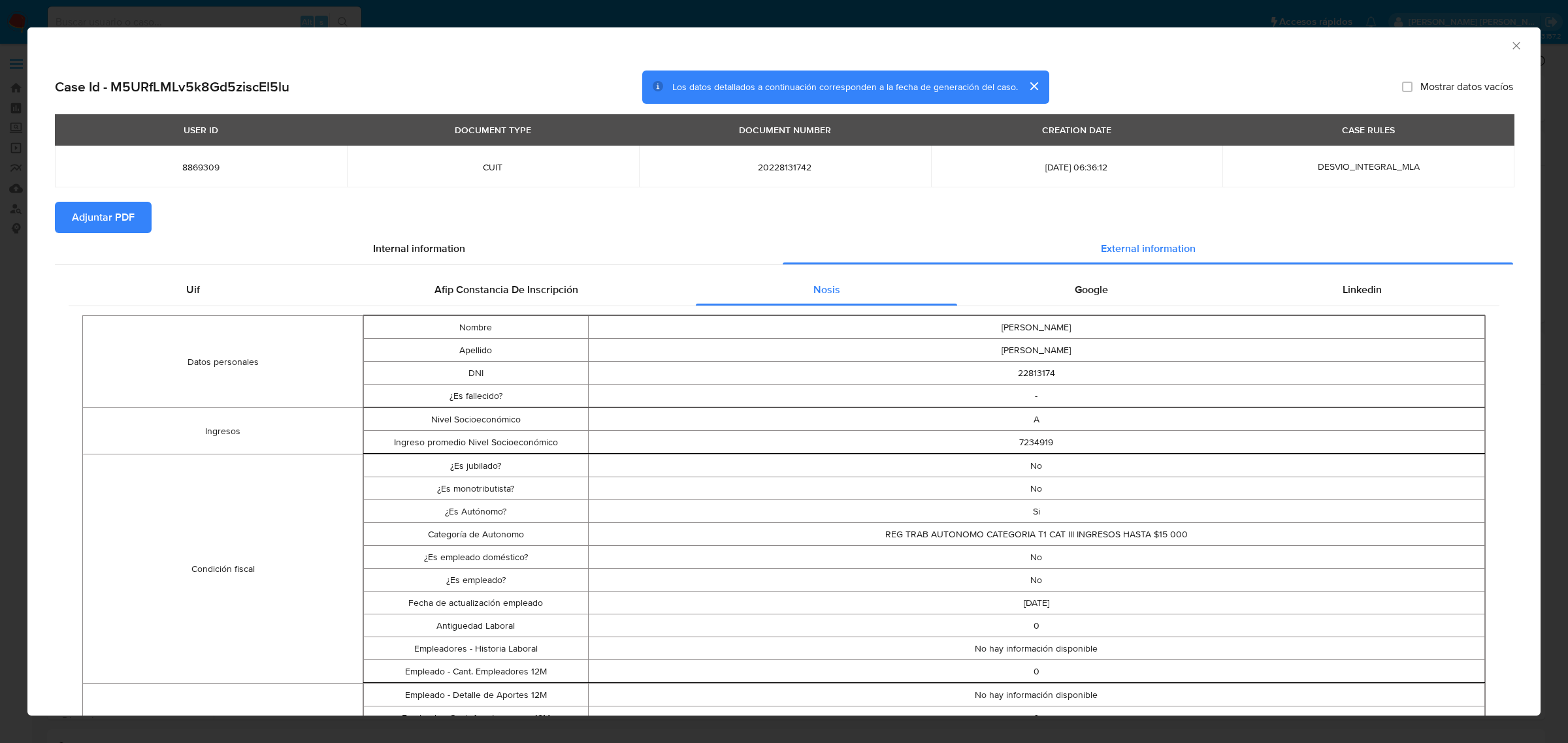
click at [1509, 48] on icon "Cerrar ventana" at bounding box center [1515, 45] width 13 height 13
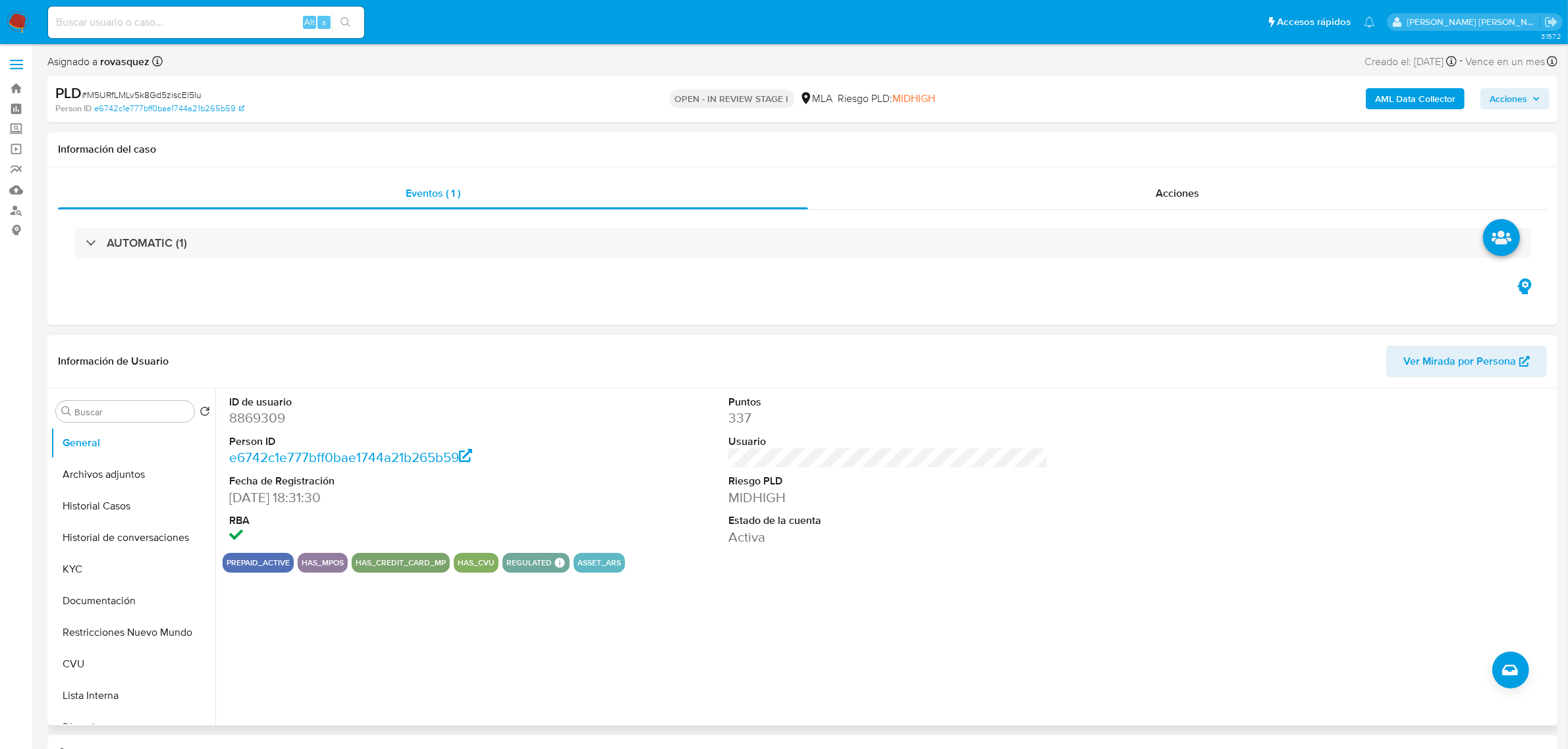
click at [1088, 462] on div "ID de usuario 8869309 Person ID e6742c1e777bff0bae1744a21b265b59 Fecha de Regis…" at bounding box center [888, 471] width 1331 height 165
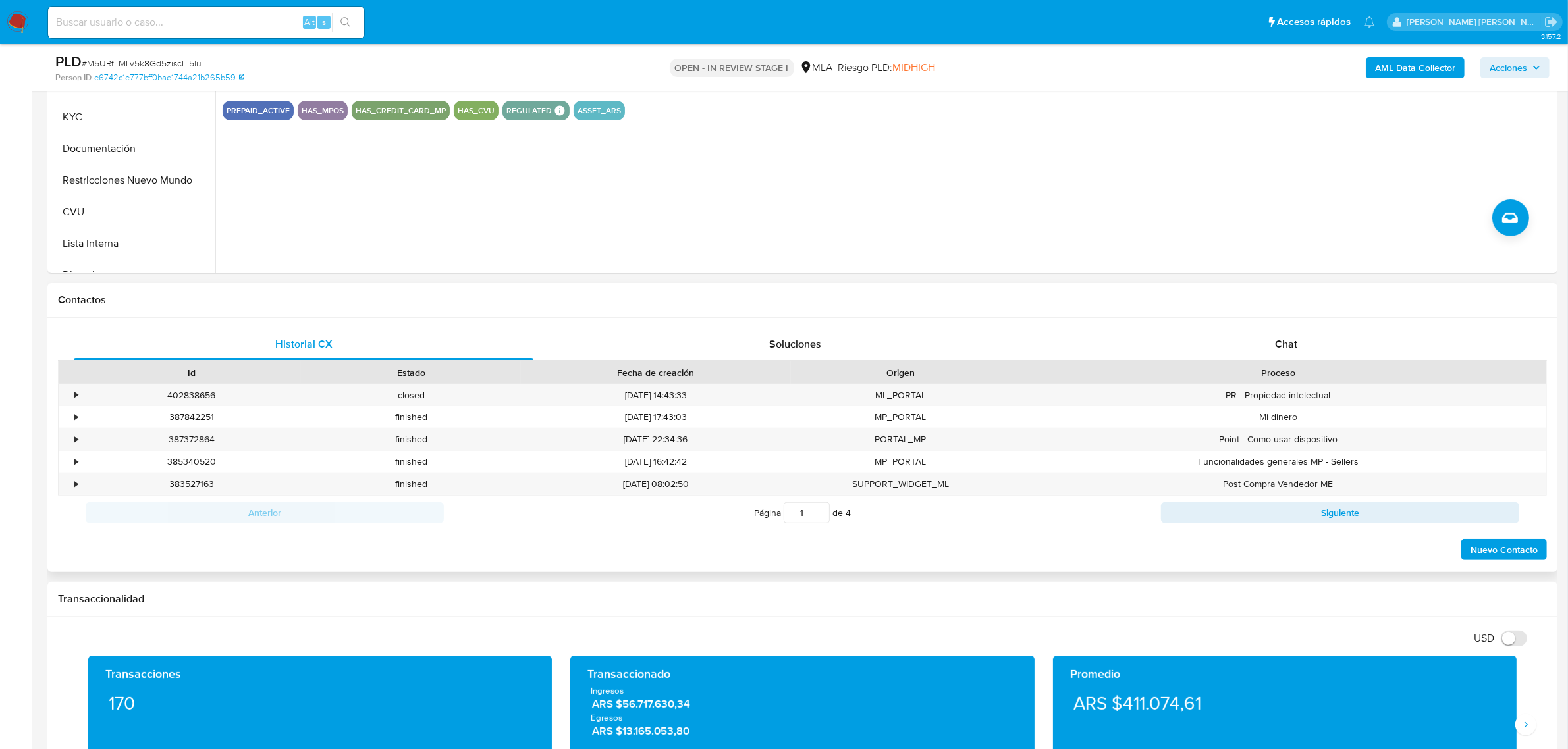
scroll to position [412, 0]
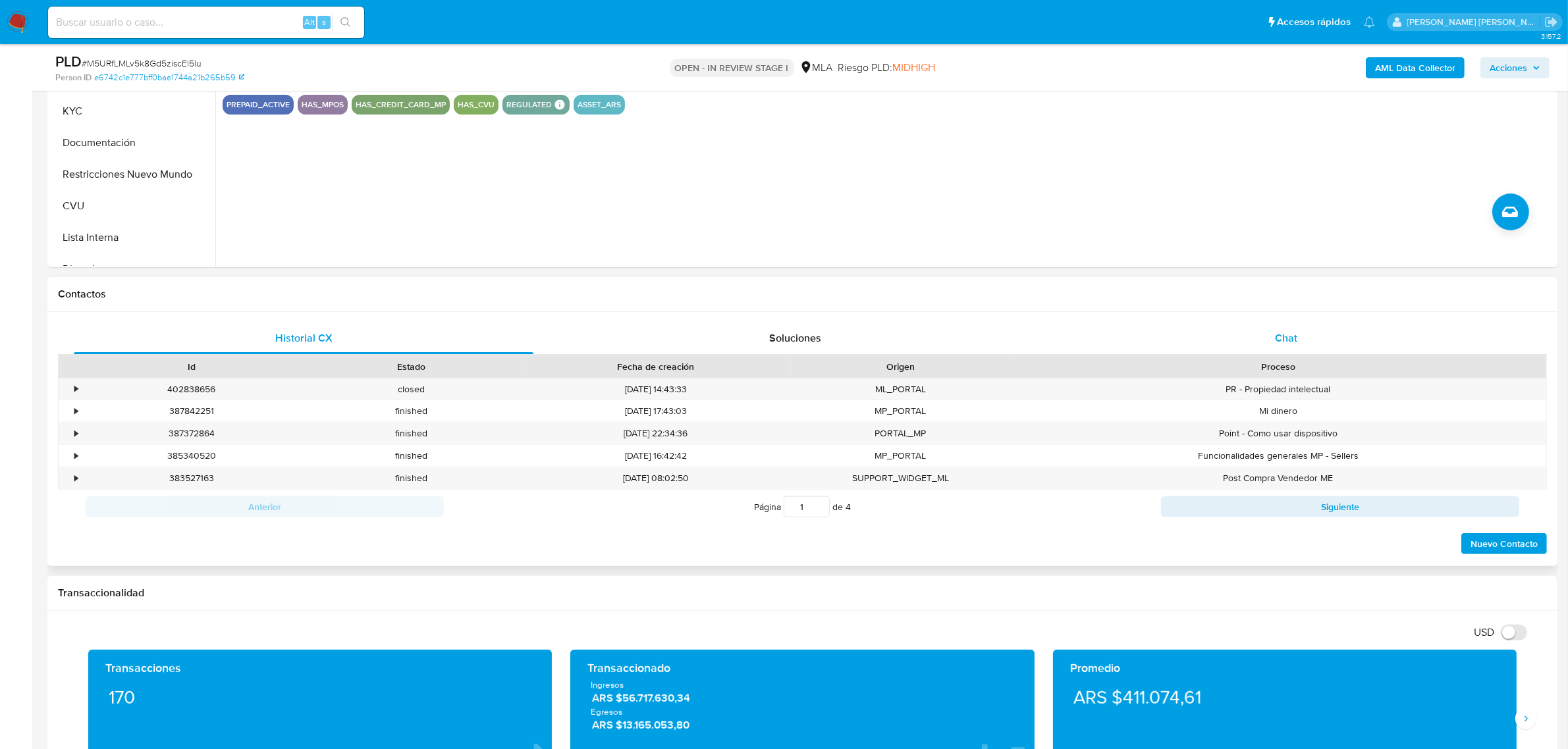
click at [1289, 337] on span "Chat" at bounding box center [1285, 337] width 22 height 15
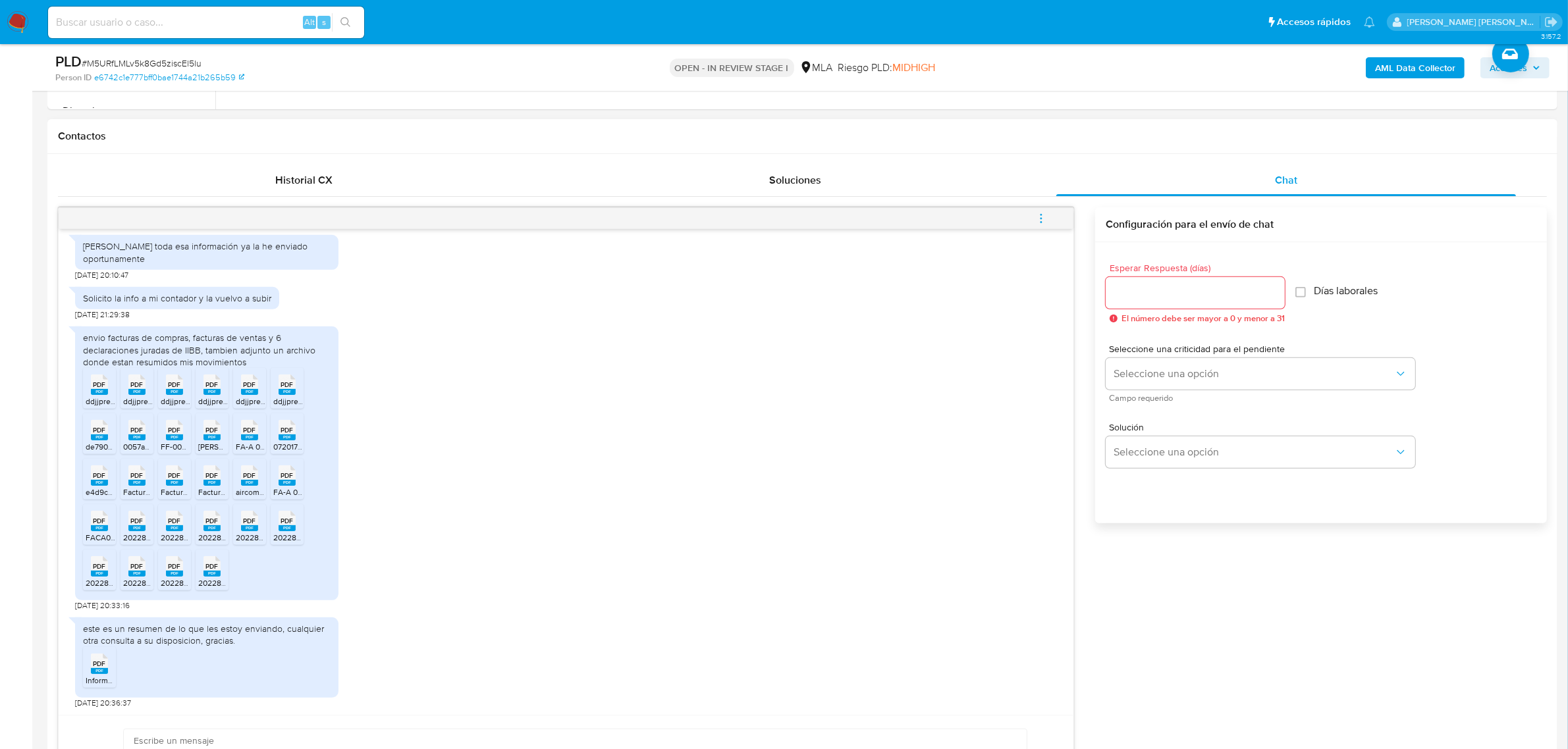
scroll to position [658, 0]
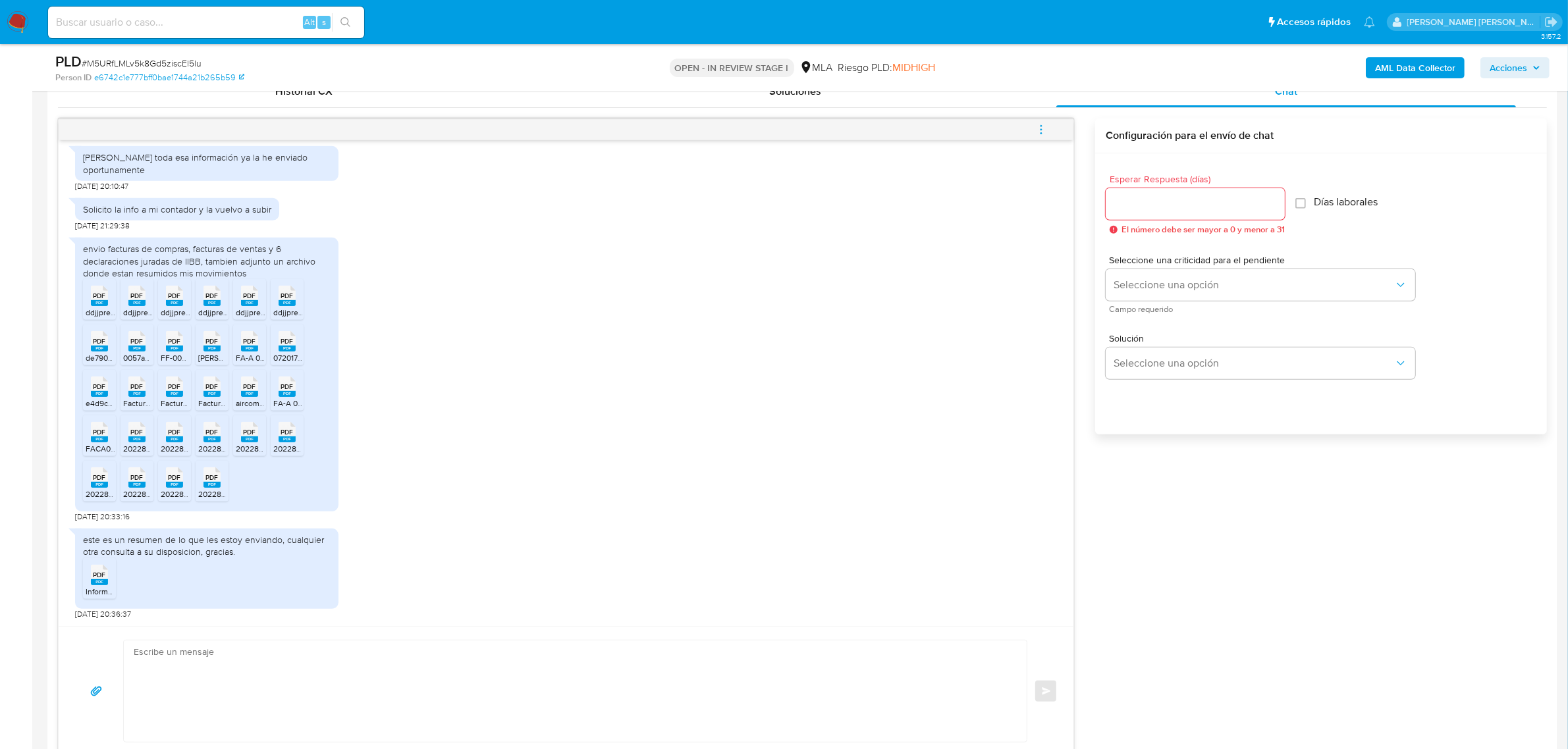
click at [96, 306] on rect at bounding box center [99, 303] width 17 height 6
click at [136, 299] on span "PDF" at bounding box center [137, 296] width 13 height 9
click at [172, 297] on span "PDF" at bounding box center [175, 296] width 13 height 9
click at [216, 297] on span "PDF" at bounding box center [213, 296] width 13 height 9
click at [256, 303] on rect at bounding box center [249, 303] width 17 height 6
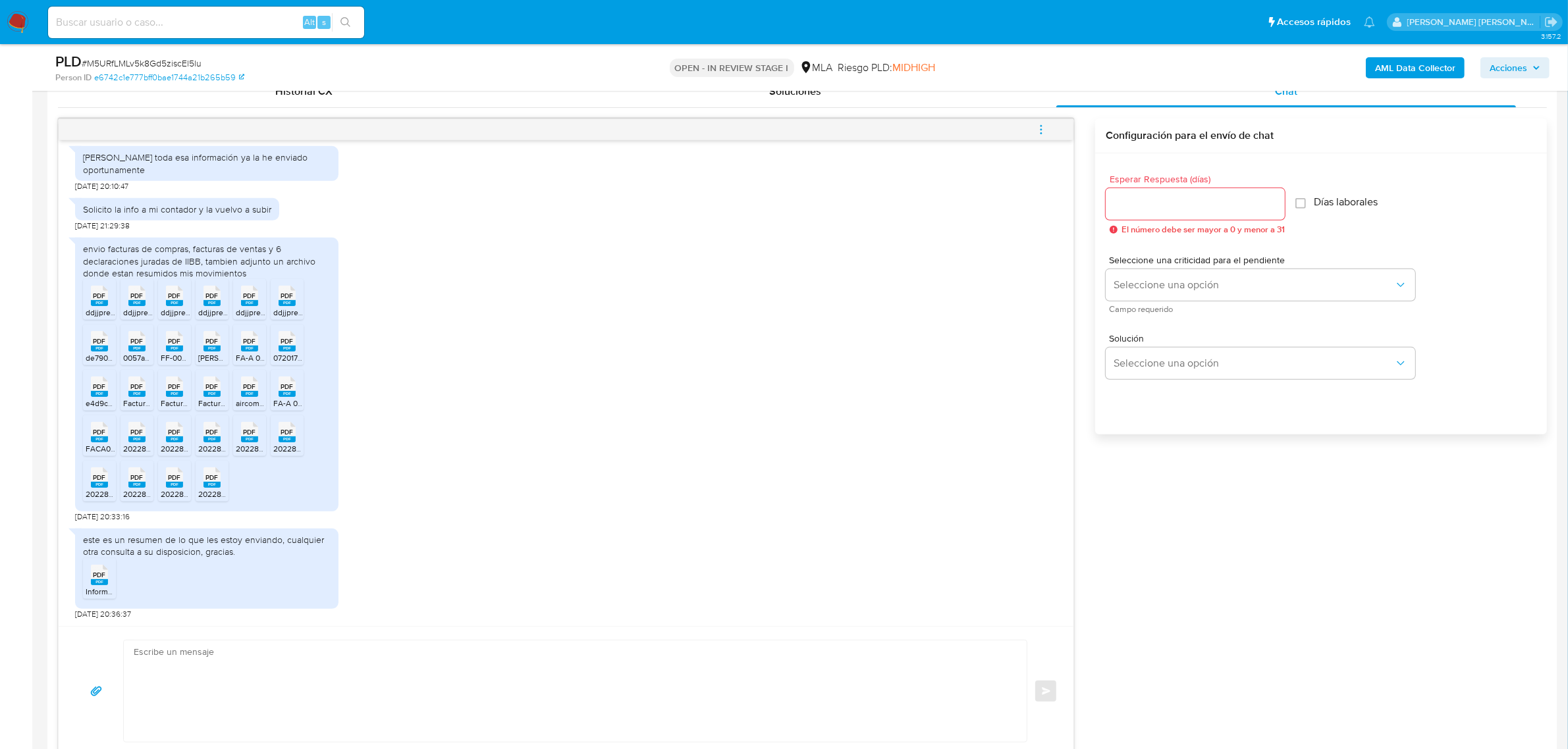
click at [288, 303] on rect at bounding box center [286, 303] width 17 height 6
click at [96, 345] on span "PDF" at bounding box center [100, 342] width 13 height 9
click at [140, 350] on rect at bounding box center [136, 348] width 17 height 6
click at [177, 351] on rect at bounding box center [174, 348] width 17 height 6
click at [214, 351] on rect at bounding box center [212, 348] width 17 height 6
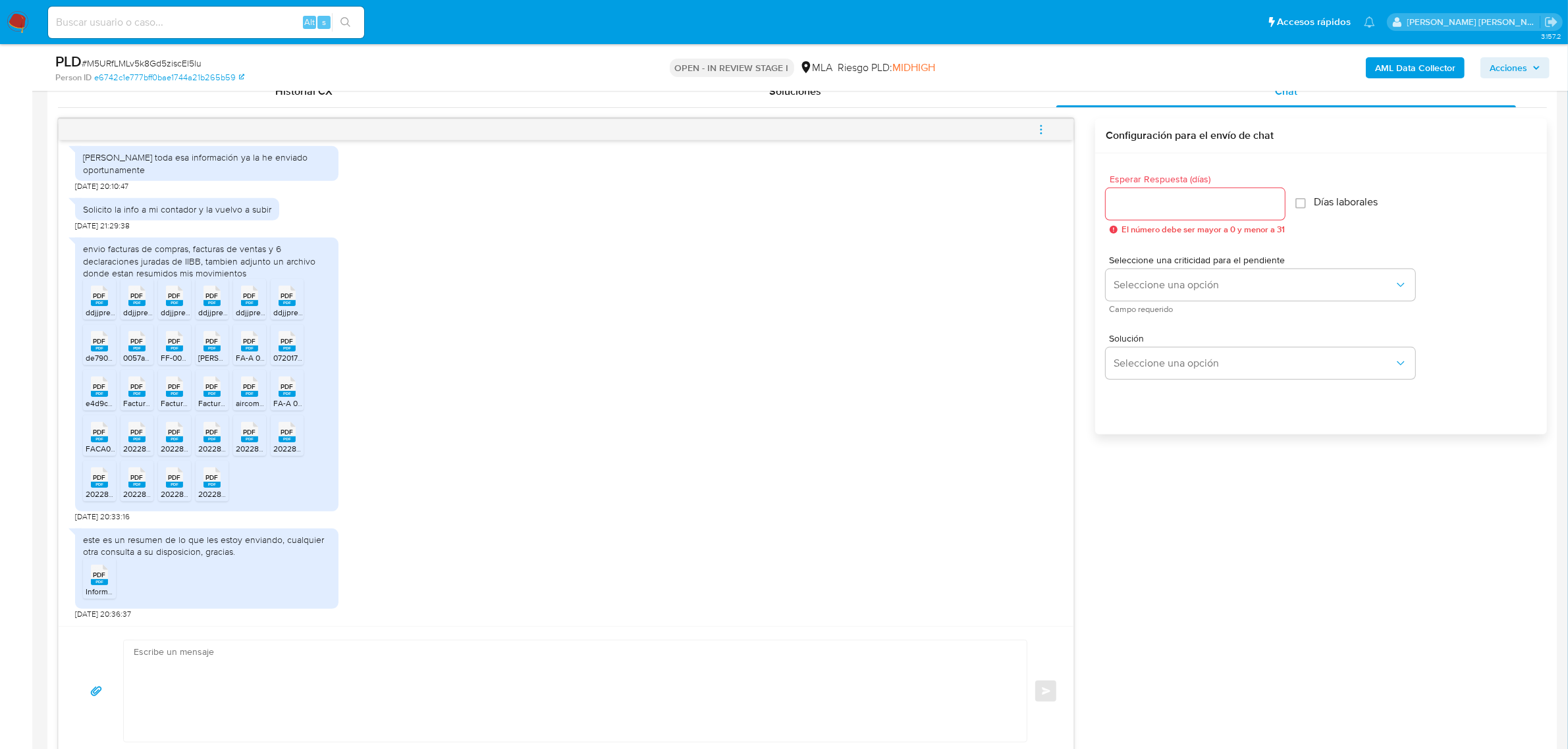
click at [250, 352] on rect at bounding box center [249, 348] width 17 height 6
click at [283, 349] on rect at bounding box center [286, 348] width 17 height 6
click at [100, 391] on span "PDF" at bounding box center [100, 387] width 13 height 9
click at [140, 394] on rect at bounding box center [136, 394] width 17 height 6
click at [179, 396] on rect at bounding box center [174, 394] width 17 height 6
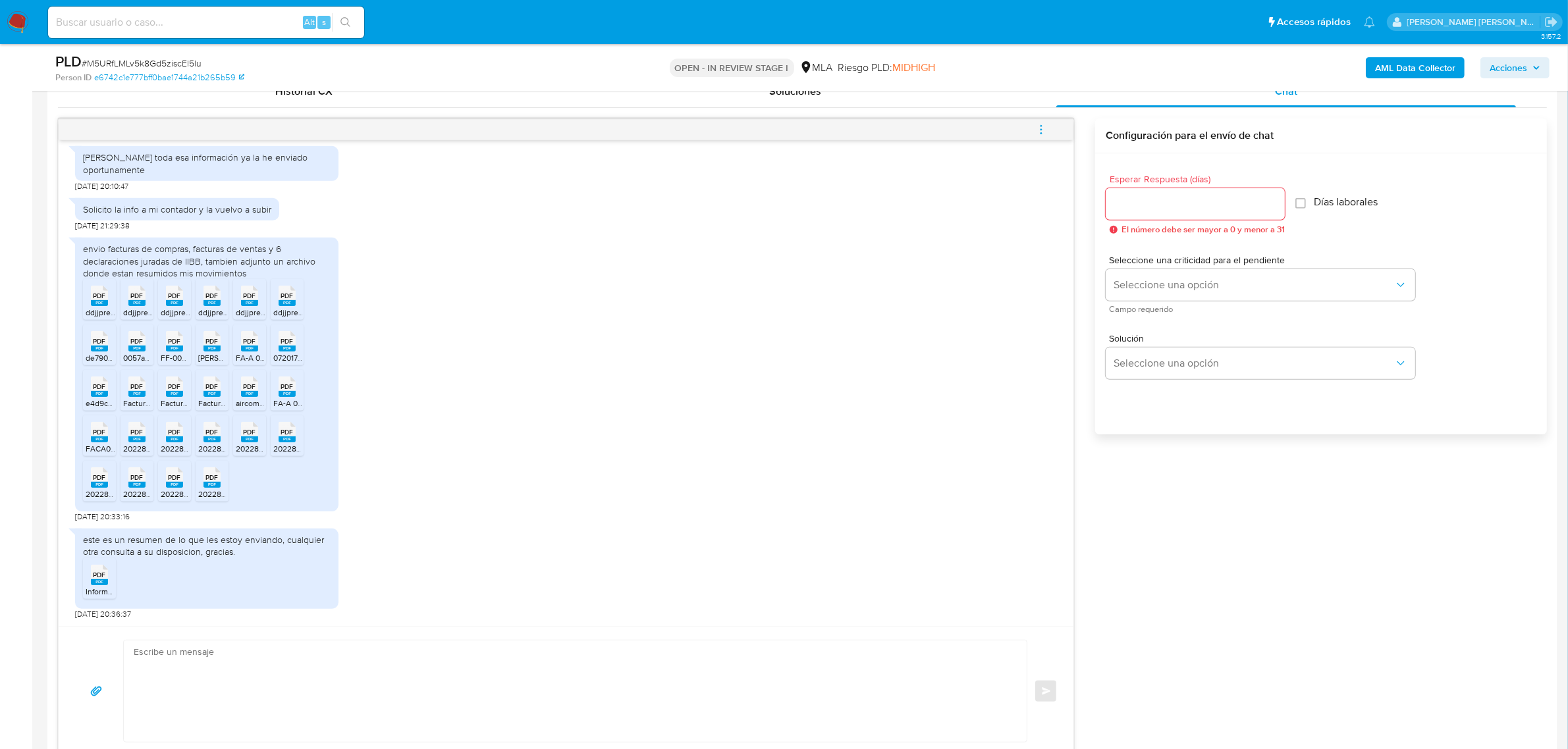
click at [209, 396] on rect at bounding box center [212, 394] width 17 height 6
click at [250, 393] on rect at bounding box center [249, 394] width 17 height 6
click at [287, 396] on rect at bounding box center [286, 394] width 17 height 6
click at [97, 433] on span "PDF" at bounding box center [100, 432] width 13 height 9
click at [108, 306] on icon at bounding box center [99, 296] width 17 height 21
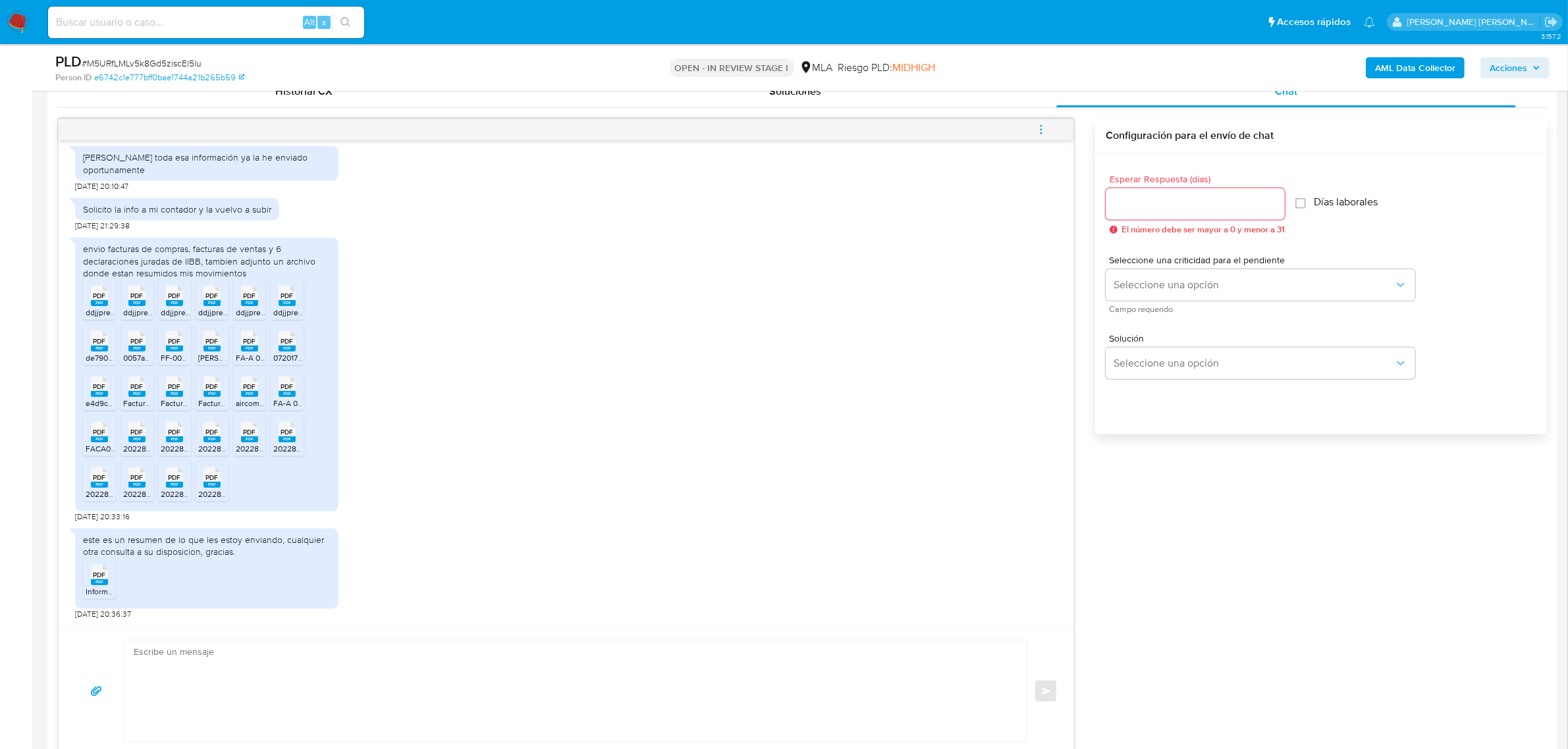
click at [175, 436] on span "PDF" at bounding box center [175, 432] width 13 height 9
click at [213, 436] on span "PDF" at bounding box center [213, 432] width 13 height 9
click at [254, 440] on rect at bounding box center [249, 440] width 17 height 6
click at [287, 440] on rect at bounding box center [286, 440] width 17 height 6
click at [104, 482] on span "PDF" at bounding box center [100, 478] width 13 height 9
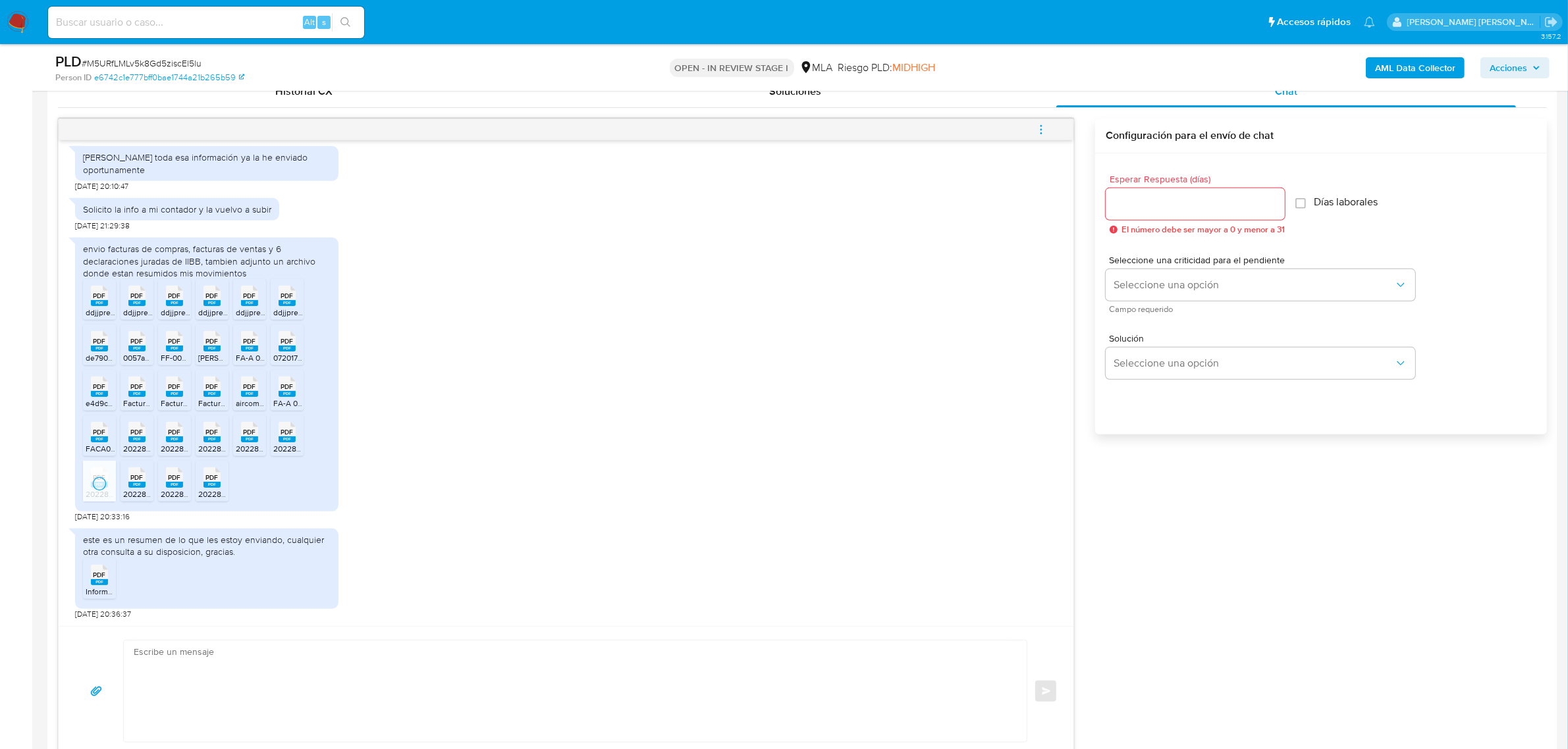
click at [143, 482] on span "PDF" at bounding box center [137, 478] width 13 height 9
click at [176, 482] on span "PDF" at bounding box center [175, 478] width 13 height 9
click at [214, 485] on rect at bounding box center [212, 484] width 17 height 6
